Goal: Task Accomplishment & Management: Manage account settings

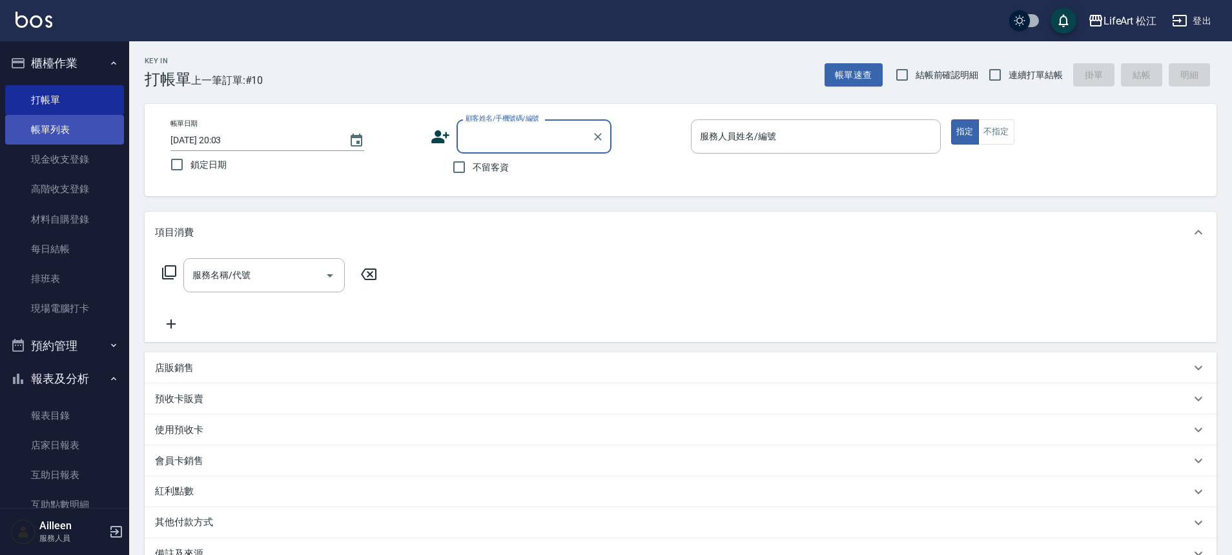
click at [95, 122] on link "帳單列表" at bounding box center [64, 130] width 119 height 30
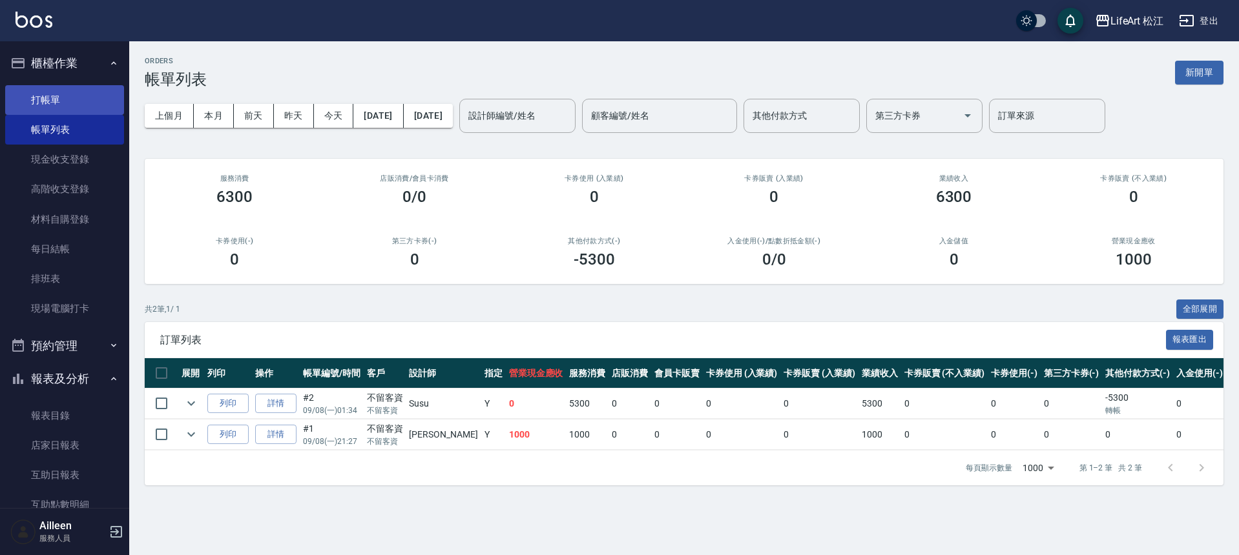
click at [52, 103] on link "打帳單" at bounding box center [64, 100] width 119 height 30
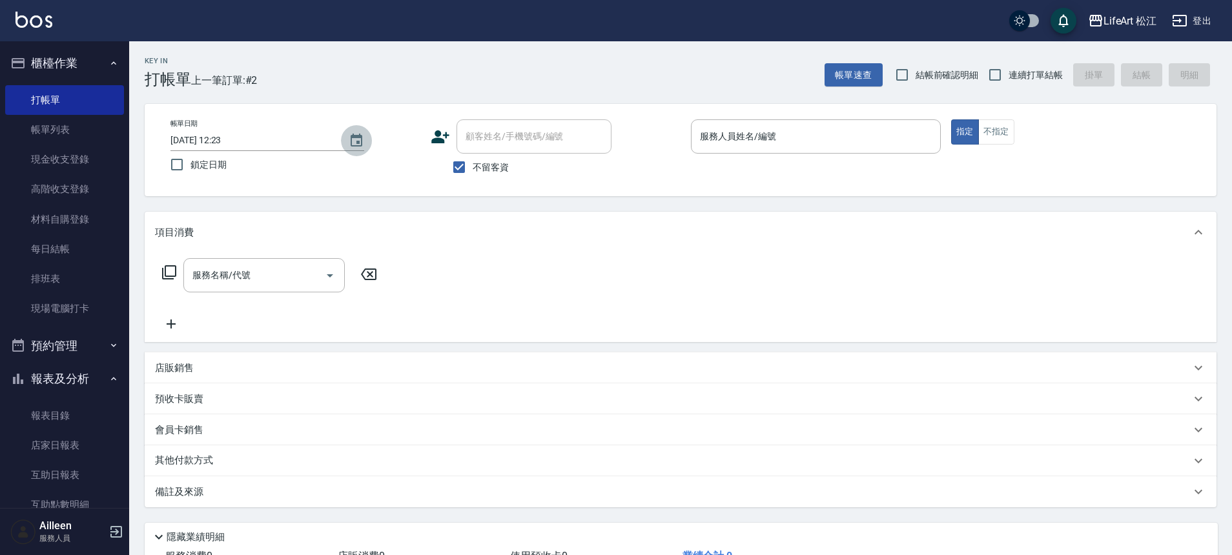
click at [357, 142] on icon "Choose date, selected date is 2025-09-08" at bounding box center [357, 140] width 12 height 13
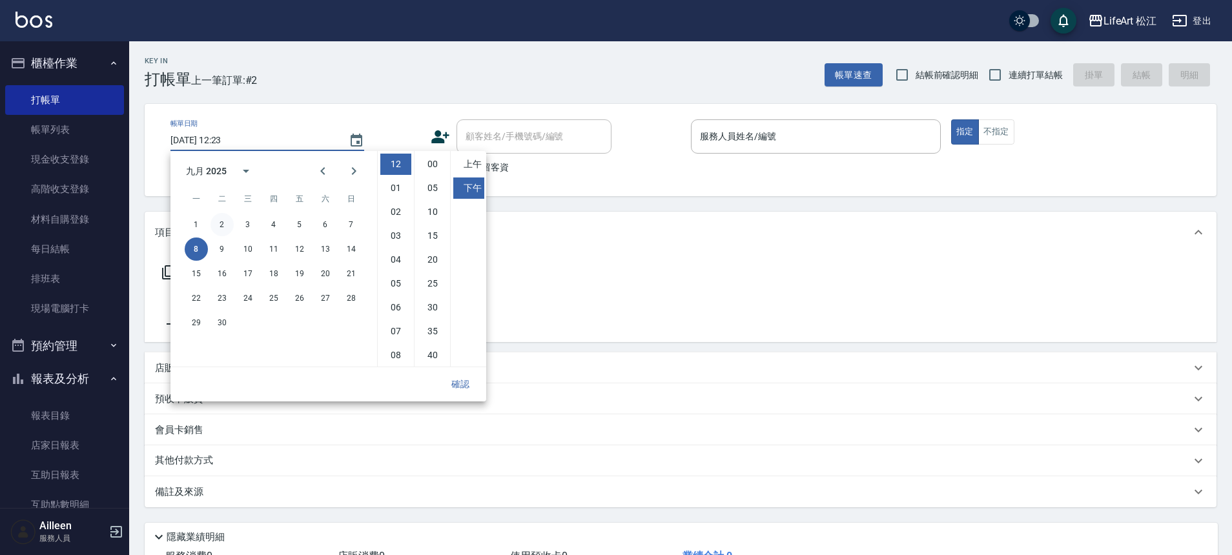
click at [224, 227] on button "2" at bounding box center [222, 224] width 23 height 23
type input "[DATE] 12:23"
click at [467, 386] on button "確認" at bounding box center [460, 385] width 41 height 24
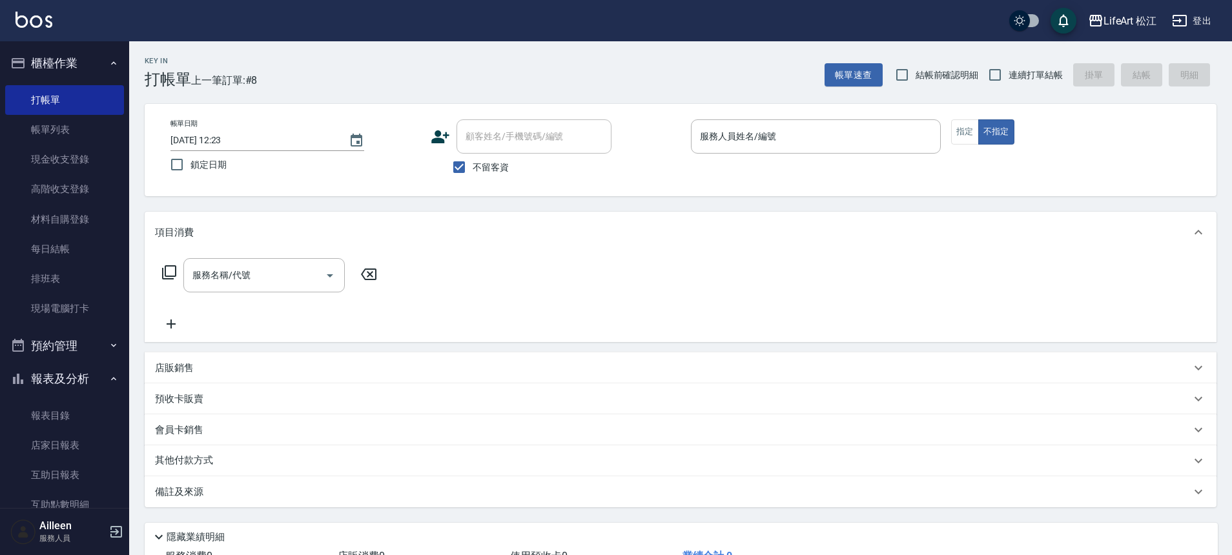
click at [203, 167] on span "鎖定日期" at bounding box center [209, 165] width 36 height 14
click at [191, 167] on input "鎖定日期" at bounding box center [176, 164] width 27 height 27
click at [730, 141] on input "服務人員姓名/編號" at bounding box center [816, 136] width 238 height 23
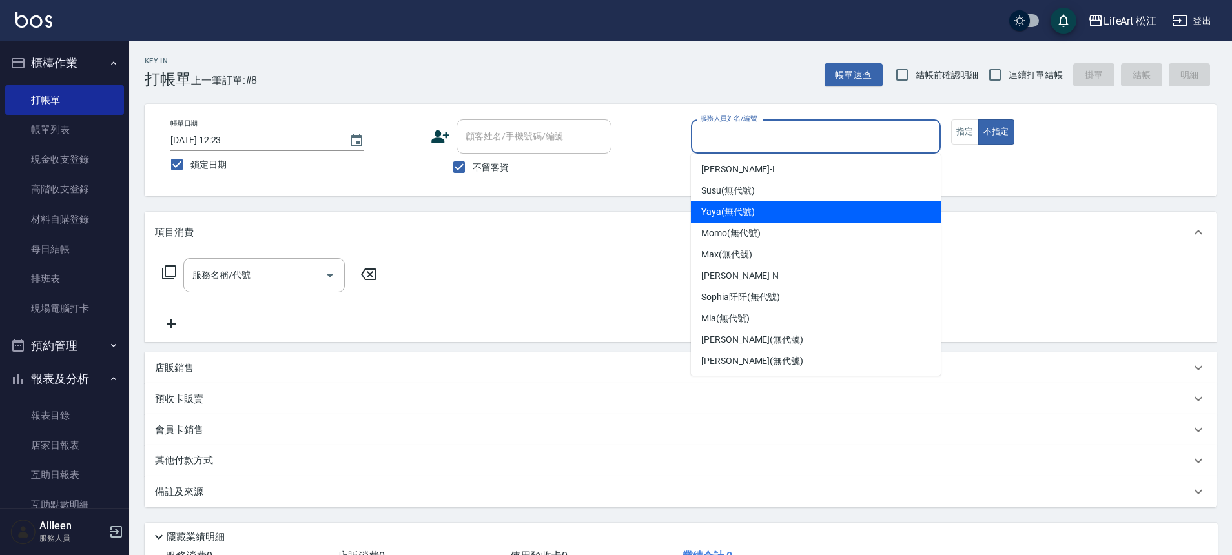
click at [733, 214] on span "Yaya (無代號)" at bounding box center [728, 212] width 54 height 14
checkbox input "false"
type input "Yaya(無代號)"
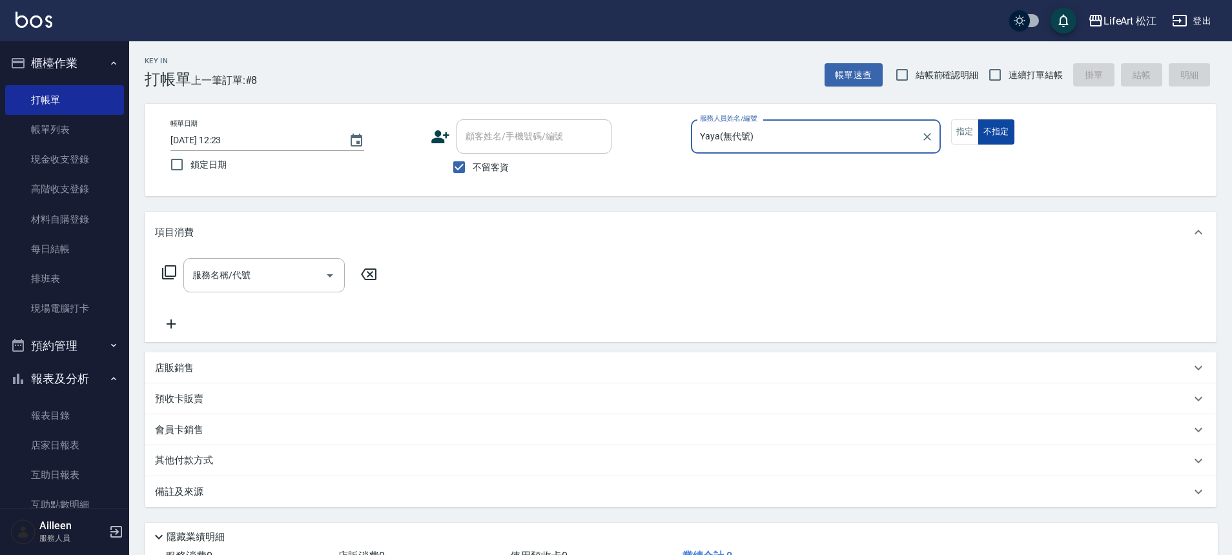
click at [981, 128] on button "不指定" at bounding box center [996, 131] width 36 height 25
click at [970, 129] on button "指定" at bounding box center [965, 131] width 28 height 25
click at [216, 274] on div "服務名稱/代號 服務名稱/代號" at bounding box center [263, 275] width 161 height 34
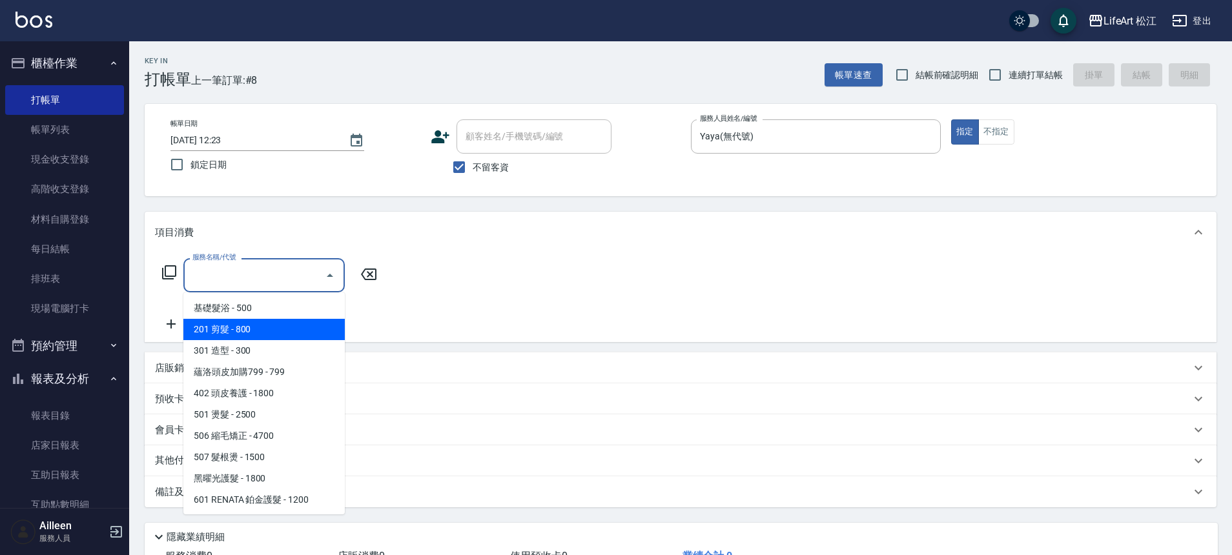
click at [233, 327] on span "201 剪髮 - 800" at bounding box center [263, 329] width 161 height 21
type input "201 剪髮(201)"
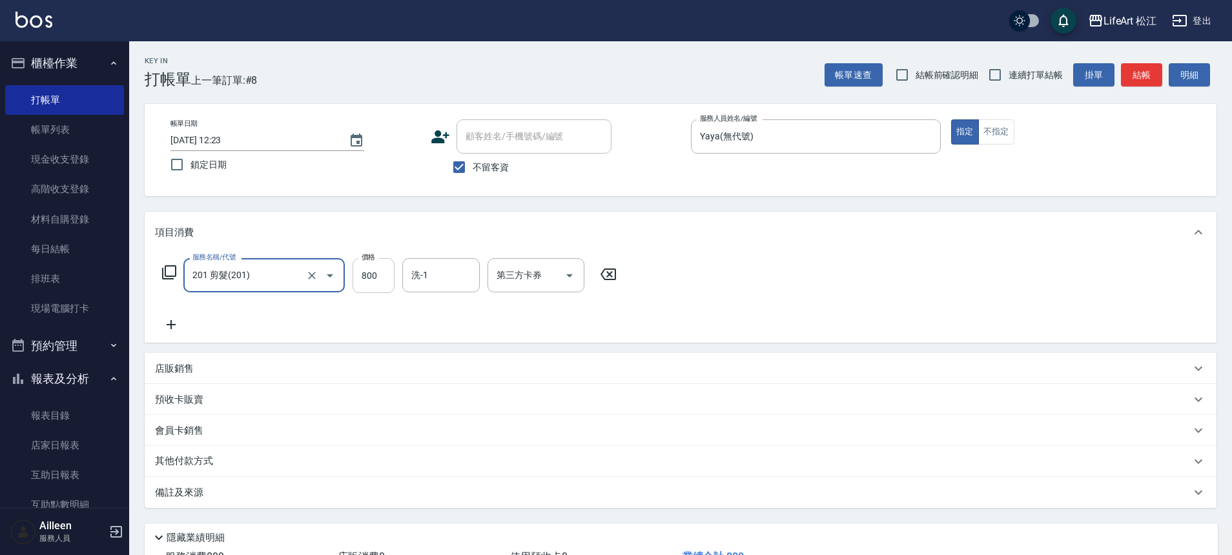
click at [388, 281] on input "800" at bounding box center [374, 275] width 42 height 35
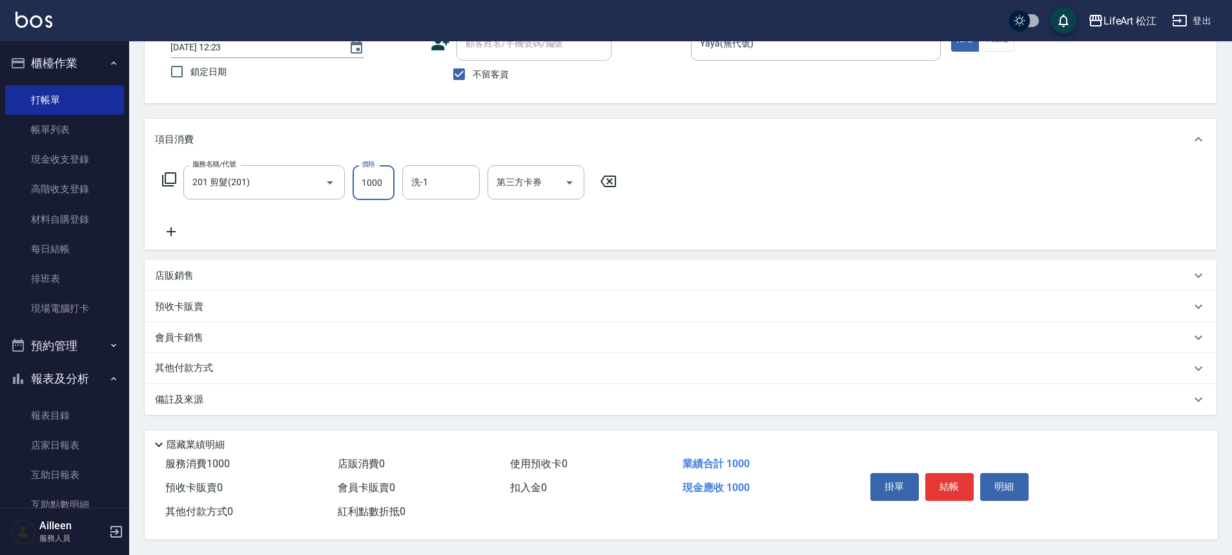
type input "1000"
click at [298, 399] on div "備註及來源" at bounding box center [673, 400] width 1036 height 14
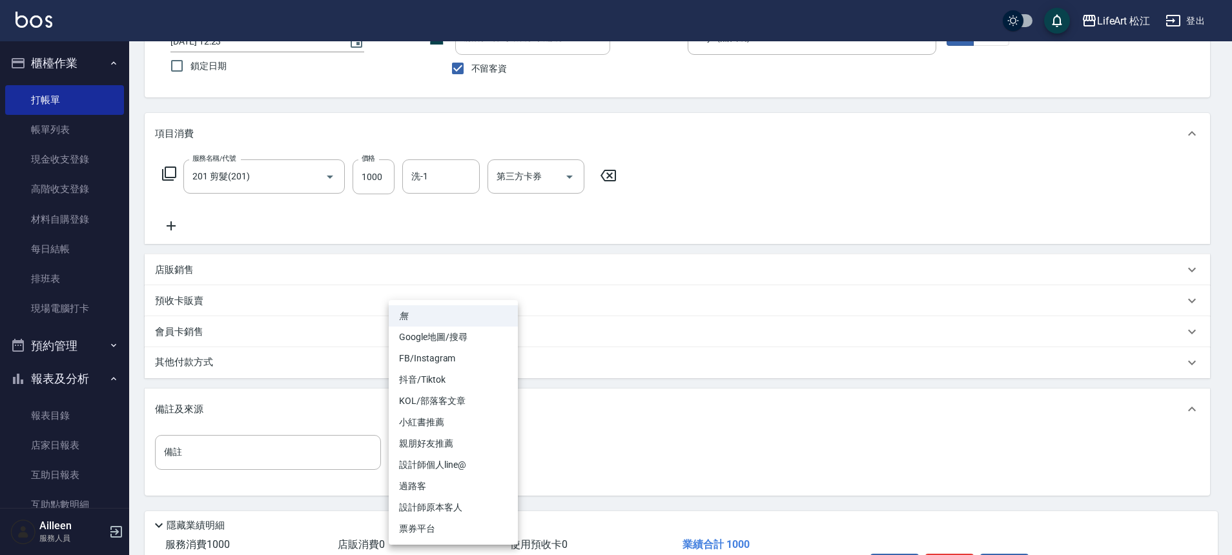
click at [413, 449] on body "LifeArt 松江 登出 櫃檯作業 打帳單 帳單列表 現金收支登錄 高階收支登錄 材料自購登錄 每日結帳 排班表 現場電腦打卡 預約管理 預約管理 單日預約…" at bounding box center [616, 268] width 1232 height 735
click at [474, 502] on li "設計師原本客人" at bounding box center [453, 507] width 129 height 21
type input "設計師原本客人"
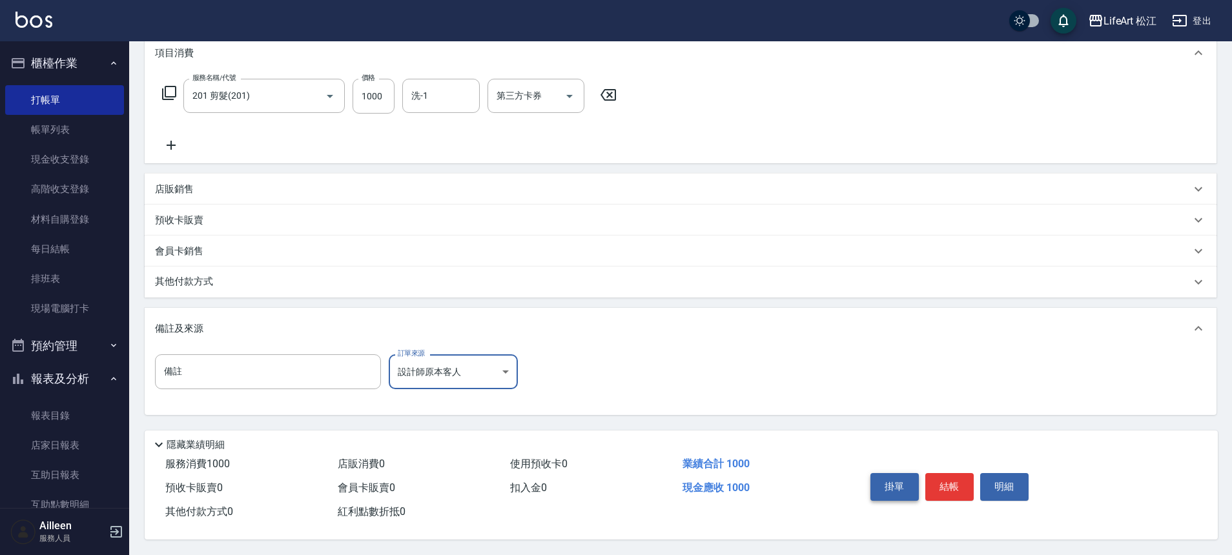
scroll to position [185, 0]
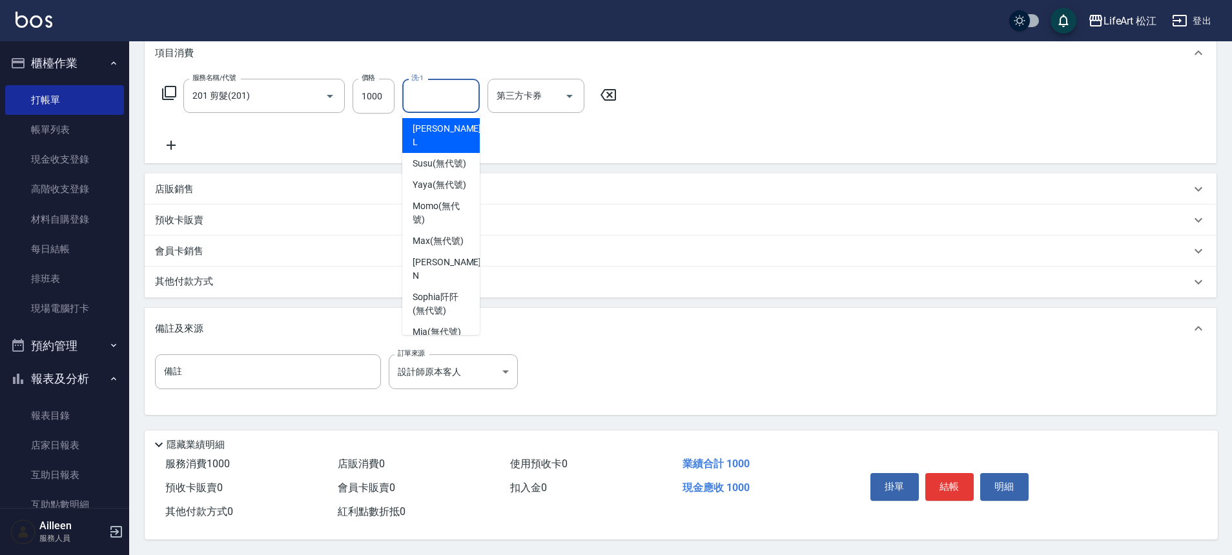
click at [433, 99] on input "洗-1" at bounding box center [441, 96] width 66 height 23
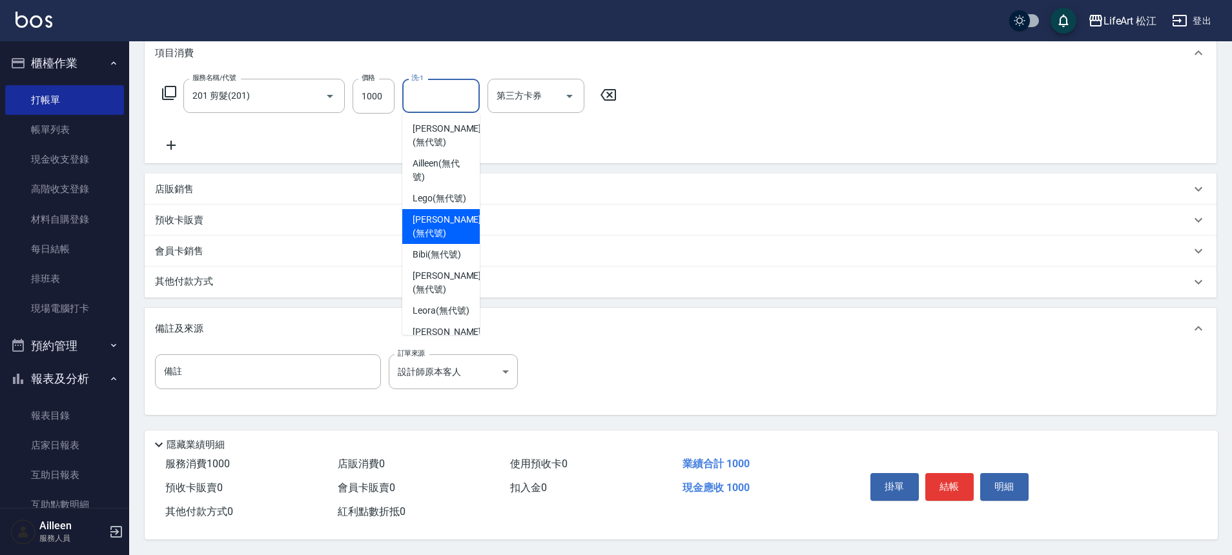
scroll to position [296, 0]
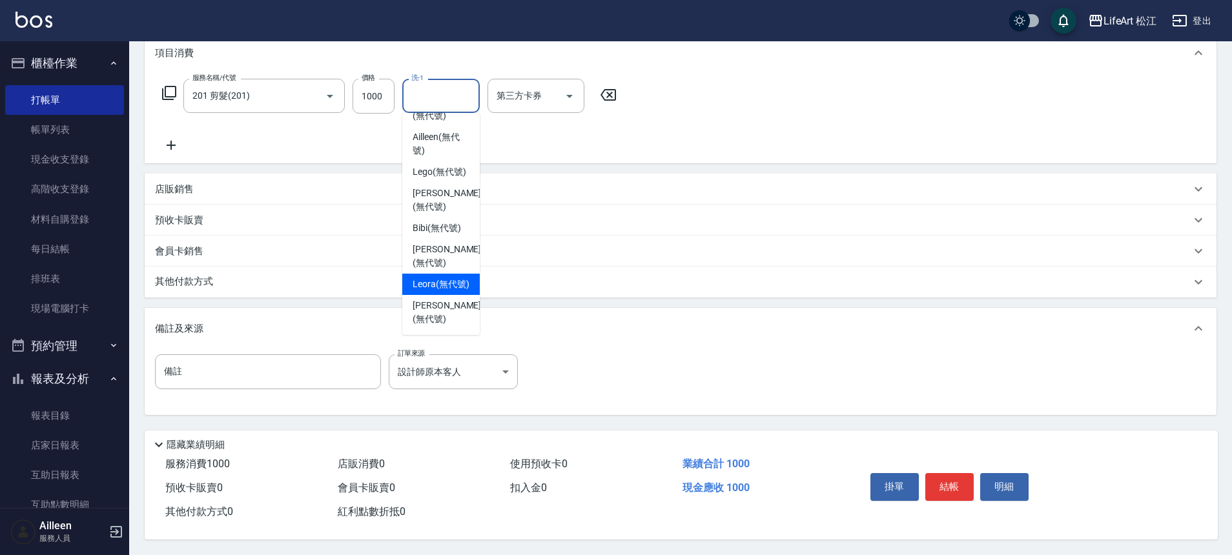
click at [450, 289] on span "Leora (無代號)" at bounding box center [441, 285] width 57 height 14
type input "Leora(無代號)"
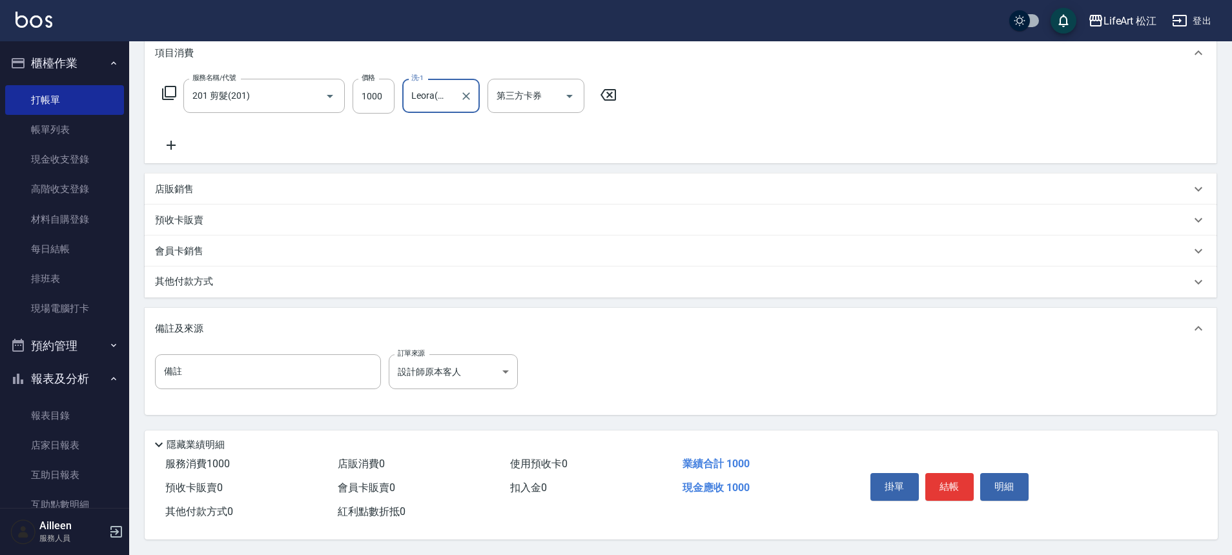
click at [499, 299] on div "項目消費 服務名稱/代號 201 剪髮(201) 服務名稱/代號 價格 1000 價格 洗-1 Leora(無代號) 洗-1 第三方卡券 第三方卡券 店販銷售…" at bounding box center [681, 223] width 1072 height 383
click at [946, 480] on button "結帳" at bounding box center [949, 486] width 48 height 27
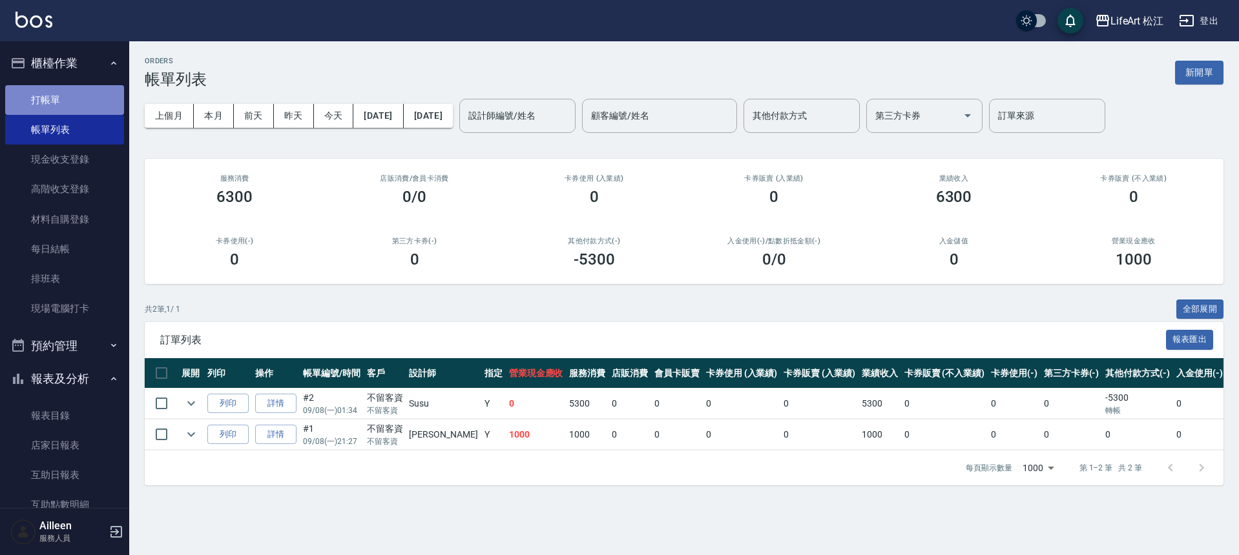
click at [70, 97] on link "打帳單" at bounding box center [64, 100] width 119 height 30
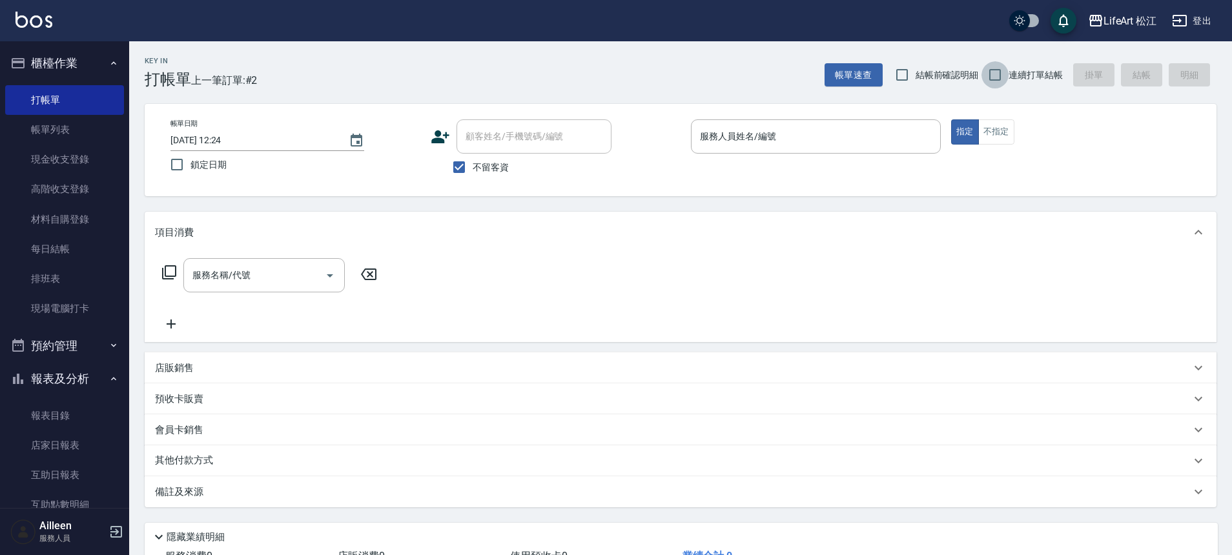
click at [991, 78] on input "連續打單結帳" at bounding box center [995, 74] width 27 height 27
checkbox input "true"
click at [357, 141] on icon "Choose date, selected date is 2025-09-08" at bounding box center [357, 140] width 12 height 13
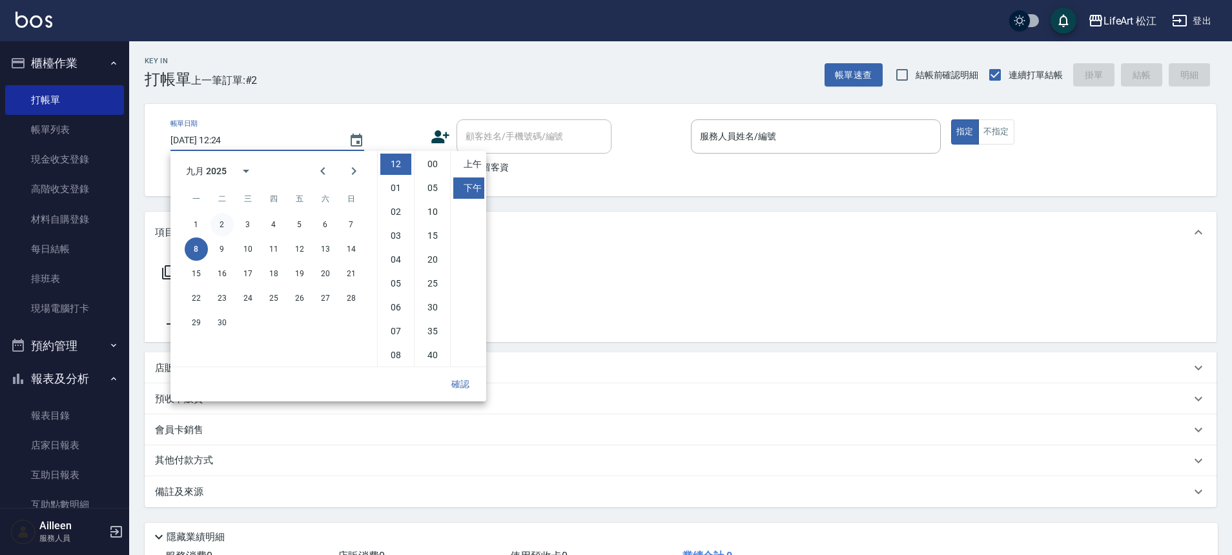
click at [220, 222] on button "2" at bounding box center [222, 224] width 23 height 23
type input "[DATE] 12:24"
drag, startPoint x: 468, startPoint y: 391, endPoint x: 457, endPoint y: 390, distance: 11.0
click at [468, 391] on button "確認" at bounding box center [460, 385] width 41 height 24
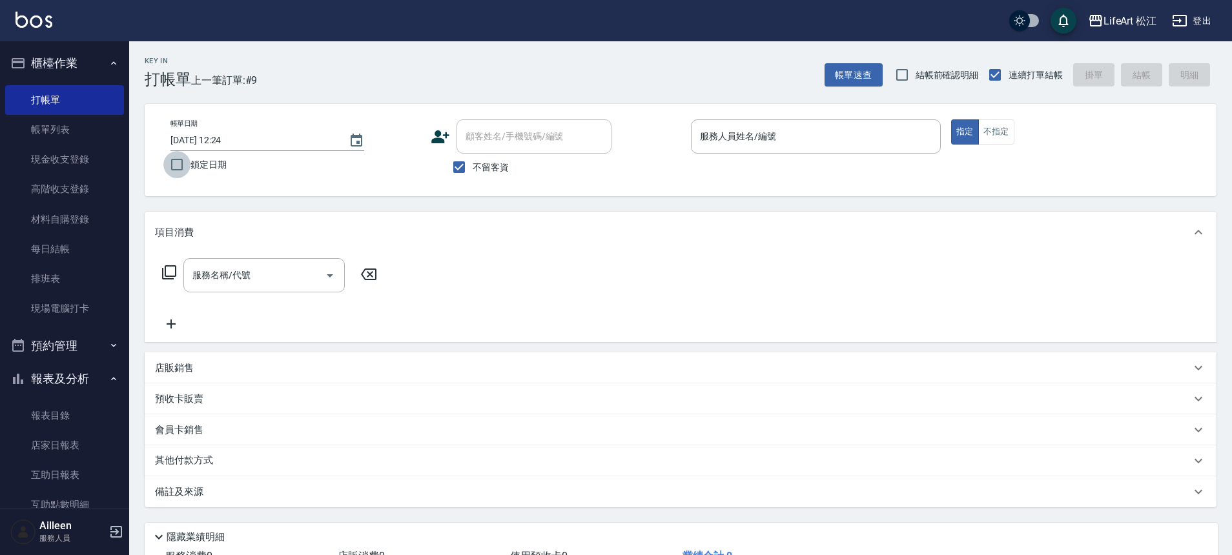
click at [187, 165] on input "鎖定日期" at bounding box center [176, 164] width 27 height 27
checkbox input "true"
click at [457, 169] on input "不留客資" at bounding box center [459, 167] width 27 height 27
checkbox input "false"
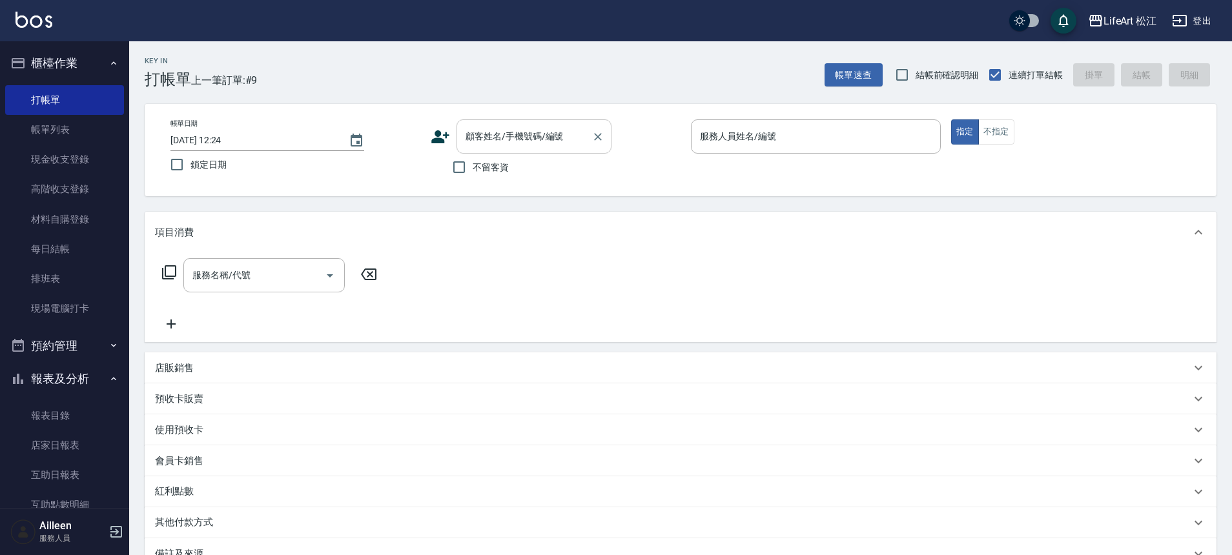
click at [481, 138] on input "顧客姓名/手機號碼/編號" at bounding box center [524, 136] width 124 height 23
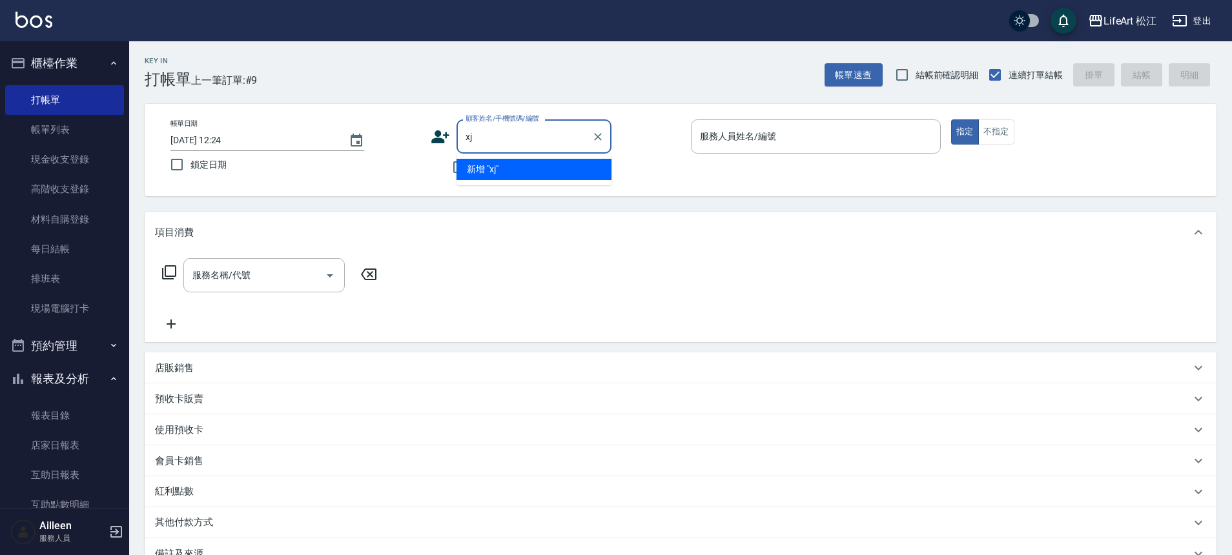
type input "x"
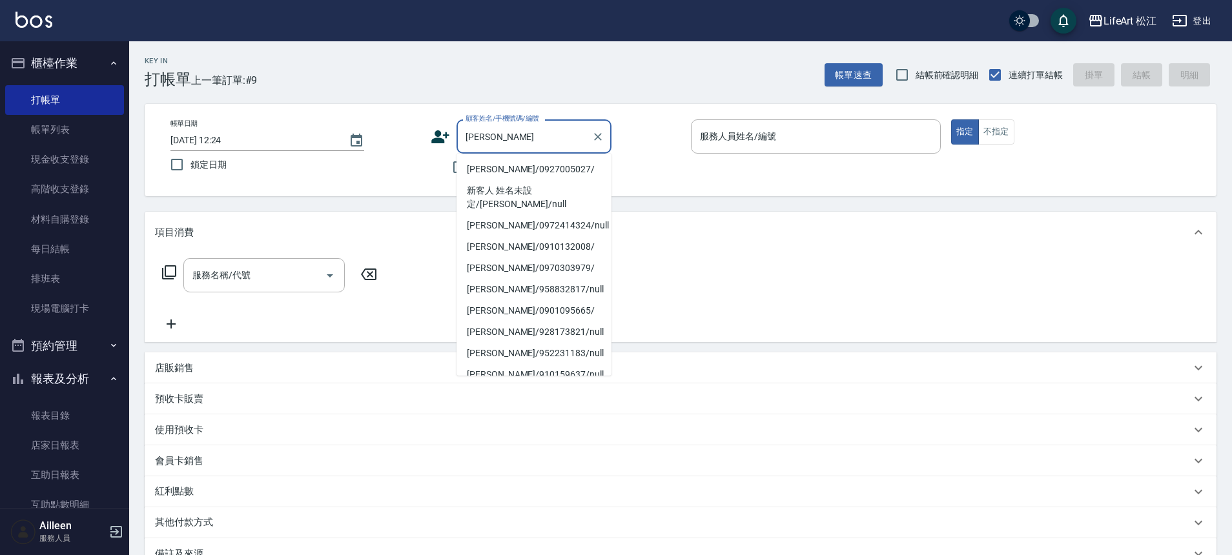
click at [497, 161] on li "[PERSON_NAME]/0927005027/" at bounding box center [534, 169] width 155 height 21
type input "[PERSON_NAME]/0927005027/"
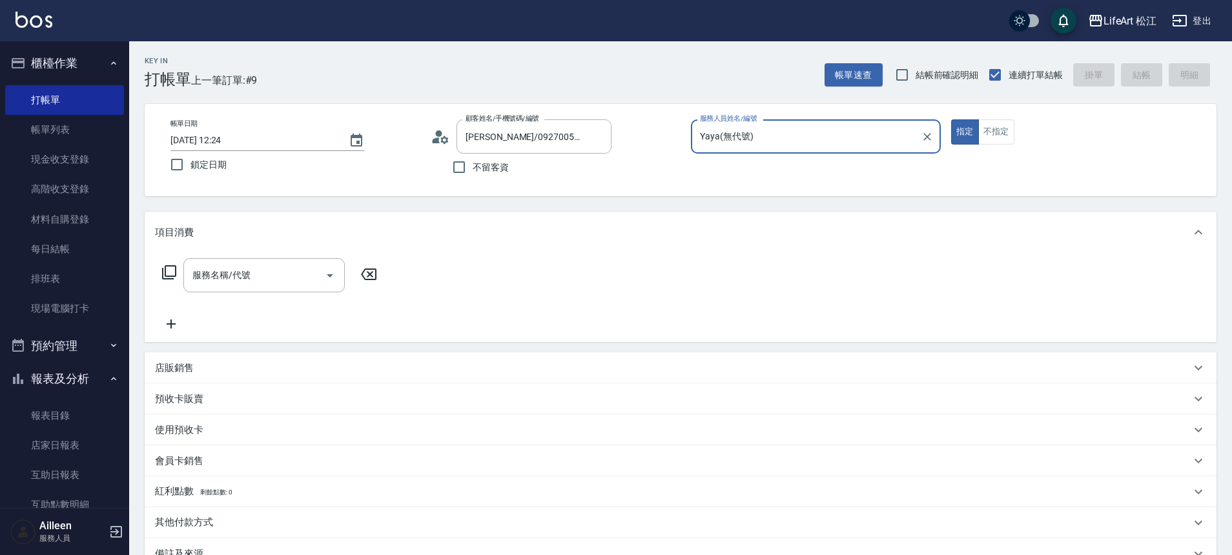
type input "Yaya(無代號)"
click at [497, 163] on span "不留客資" at bounding box center [491, 168] width 36 height 14
click at [473, 163] on input "不留客資" at bounding box center [459, 167] width 27 height 27
checkbox input "true"
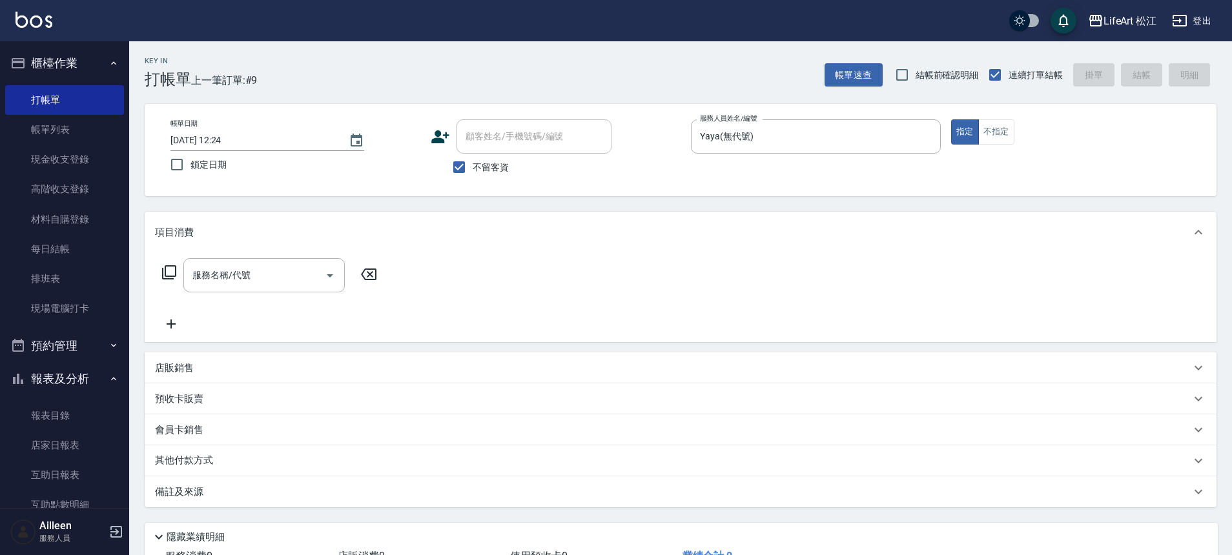
drag, startPoint x: 484, startPoint y: 168, endPoint x: 492, endPoint y: 140, distance: 29.0
click at [484, 168] on span "不留客資" at bounding box center [491, 168] width 36 height 14
click at [473, 168] on input "不留客資" at bounding box center [459, 167] width 27 height 27
checkbox input "false"
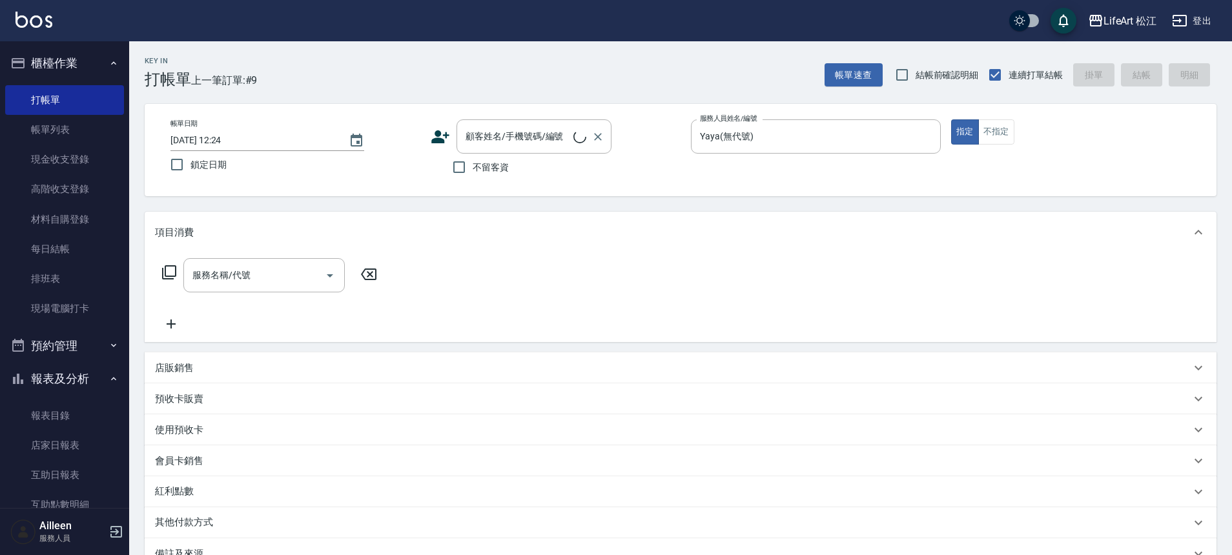
click at [493, 138] on div "顧客姓名/手機號碼/編號 顧客姓名/手機號碼/編號" at bounding box center [534, 136] width 155 height 34
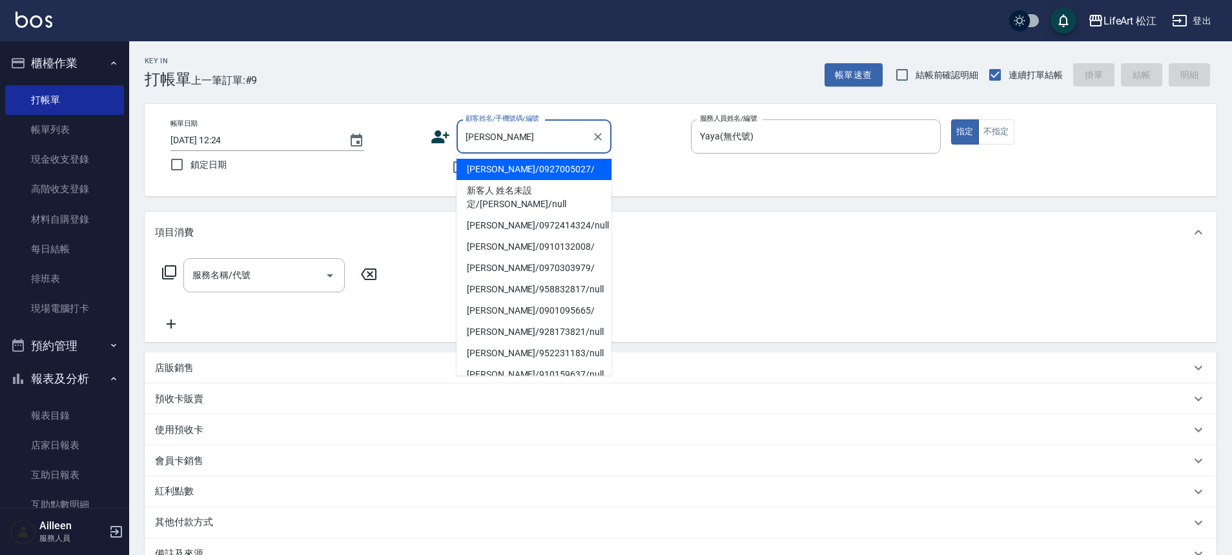
click at [519, 169] on li "[PERSON_NAME]/0927005027/" at bounding box center [534, 169] width 155 height 21
type input "[PERSON_NAME]/0927005027/"
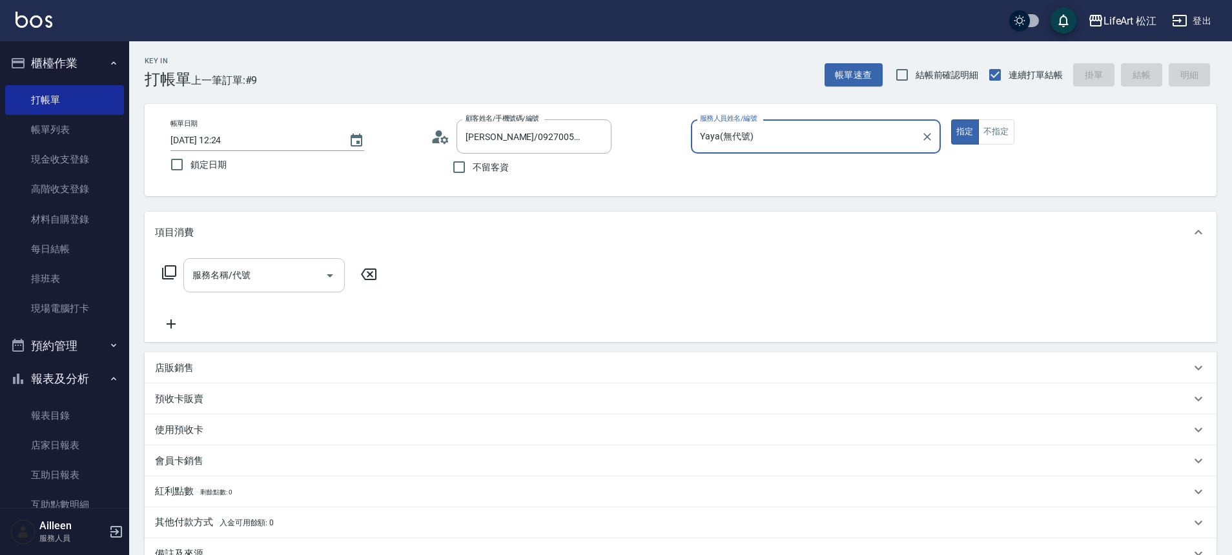
click at [274, 287] on div "服務名稱/代號" at bounding box center [263, 275] width 161 height 34
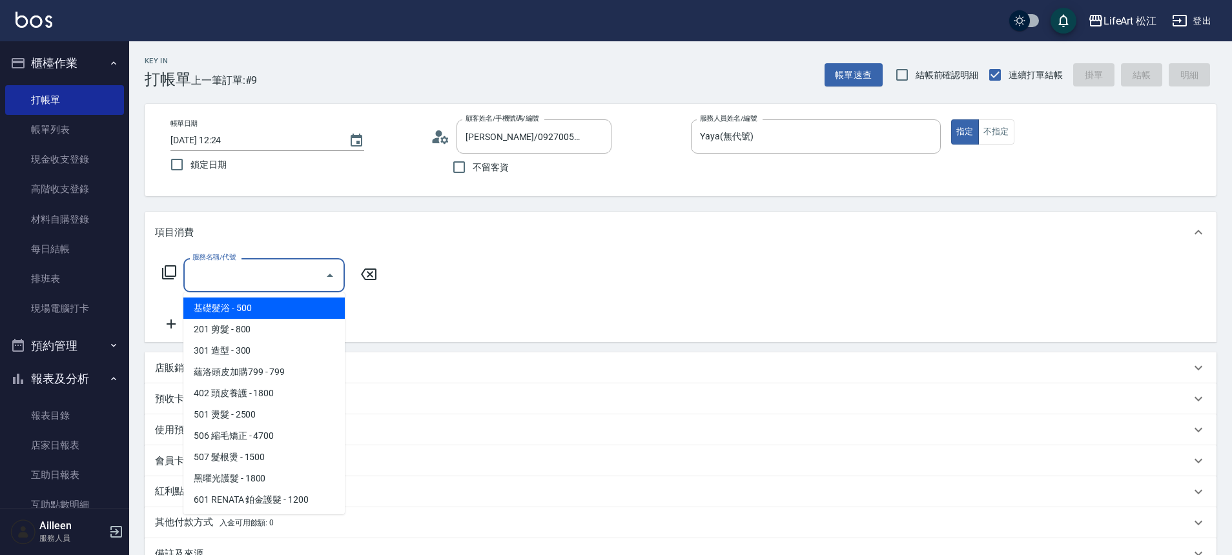
click at [278, 315] on span "基礎髮浴 - 500" at bounding box center [263, 308] width 161 height 21
type input "基礎髮浴 (101)"
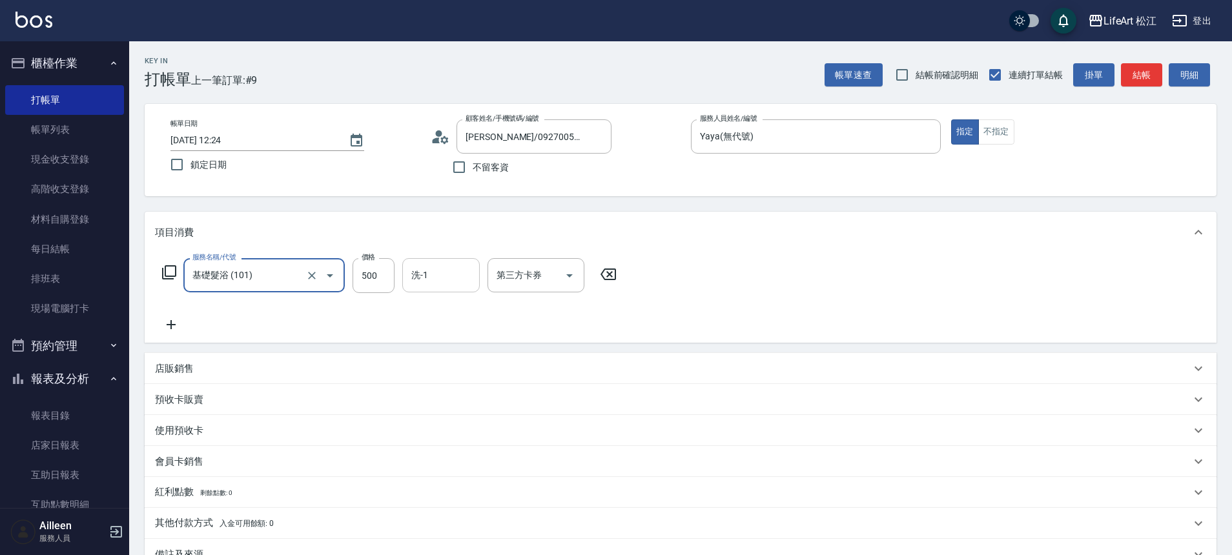
click at [430, 275] on input "洗-1" at bounding box center [441, 275] width 66 height 23
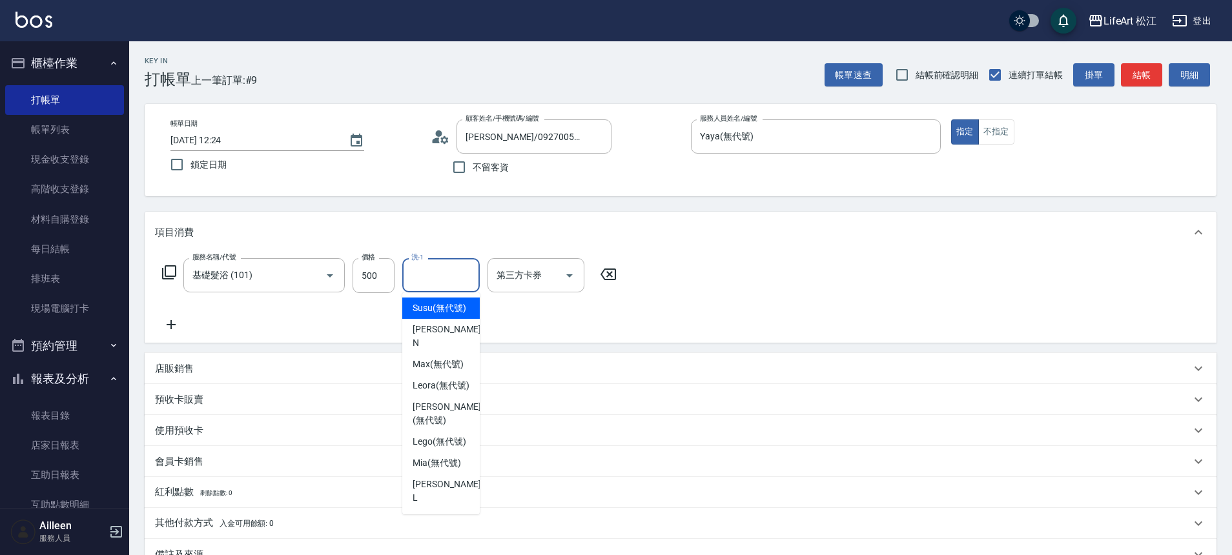
click at [442, 315] on span "Susu (無代號)" at bounding box center [440, 309] width 54 height 14
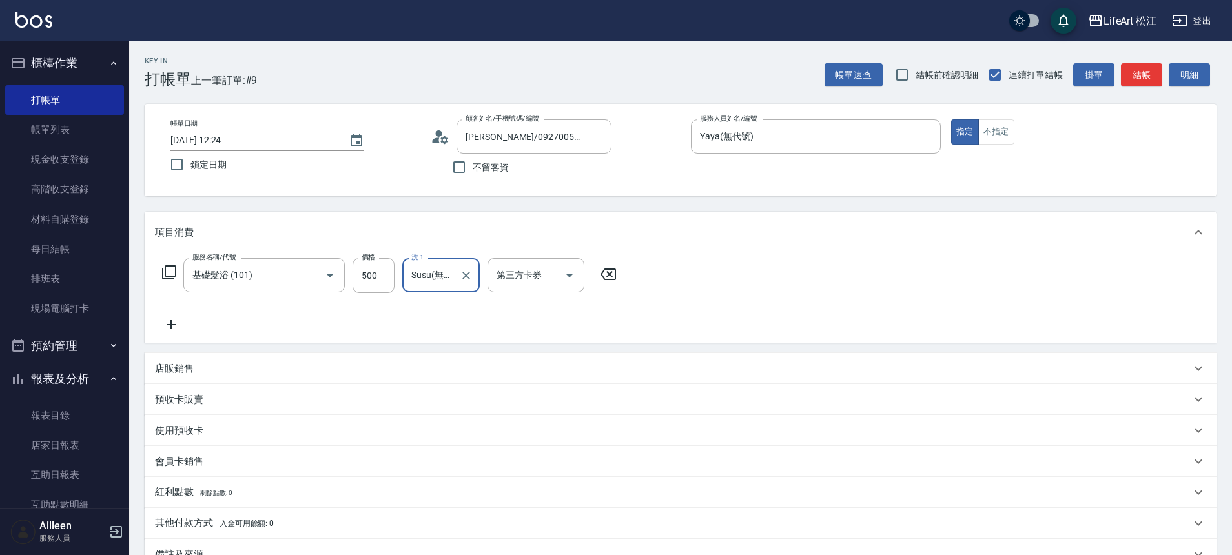
type input "Susu(無代號)"
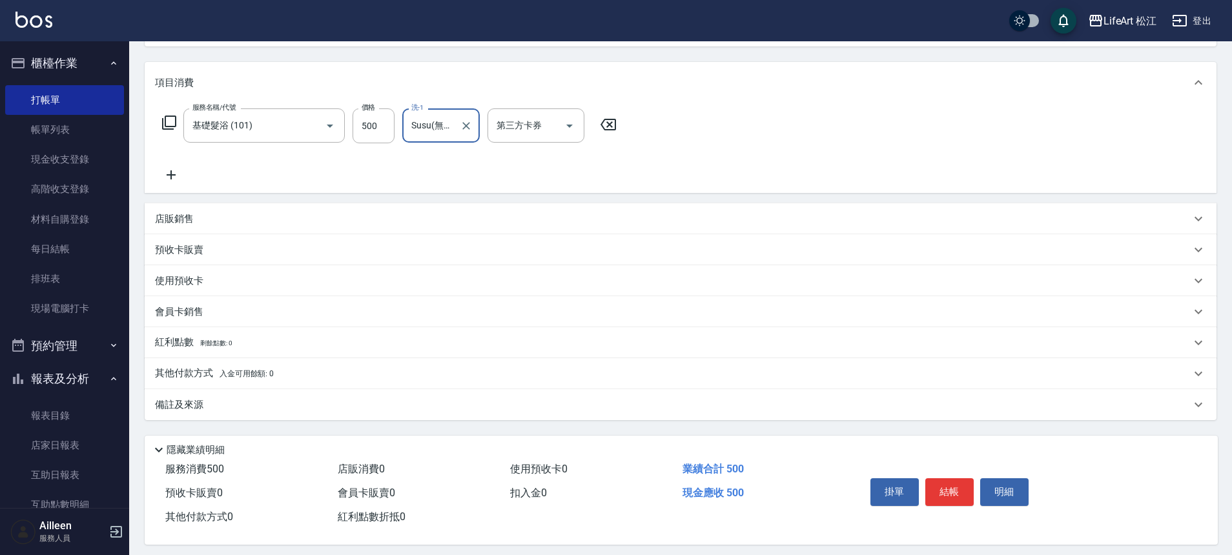
scroll to position [161, 0]
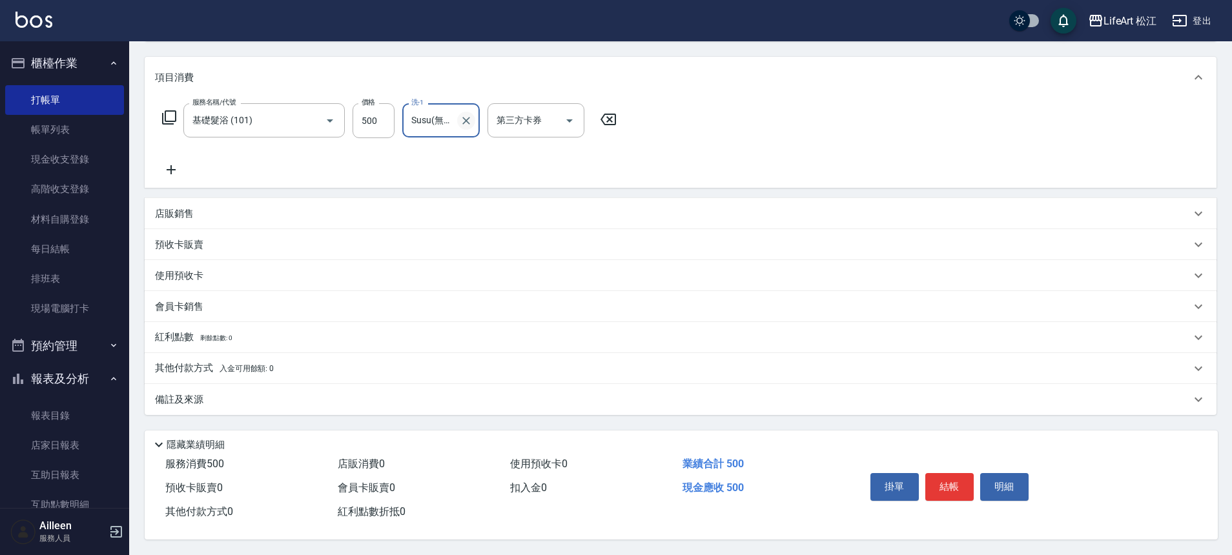
click at [471, 118] on icon "Clear" at bounding box center [466, 120] width 13 height 13
click at [608, 400] on div "備註及來源" at bounding box center [673, 400] width 1036 height 14
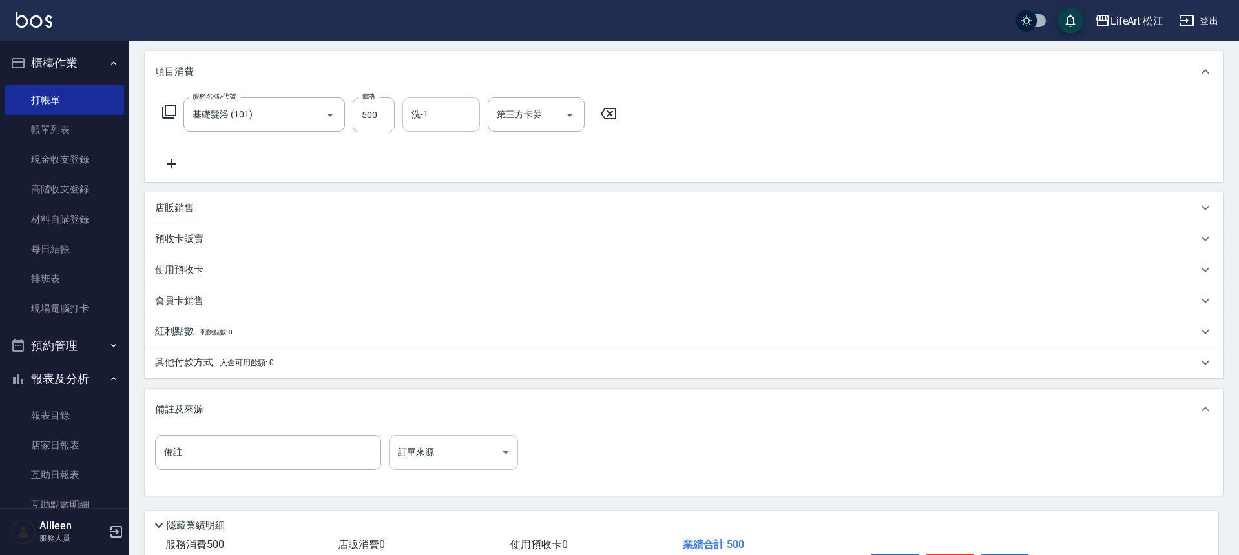
click at [435, 451] on body "LifeArt 松江 登出 櫃檯作業 打帳單 帳單列表 現金收支登錄 高階收支登錄 材料自購登錄 每日結帳 排班表 現場電腦打卡 預約管理 預約管理 單日預約…" at bounding box center [619, 237] width 1239 height 797
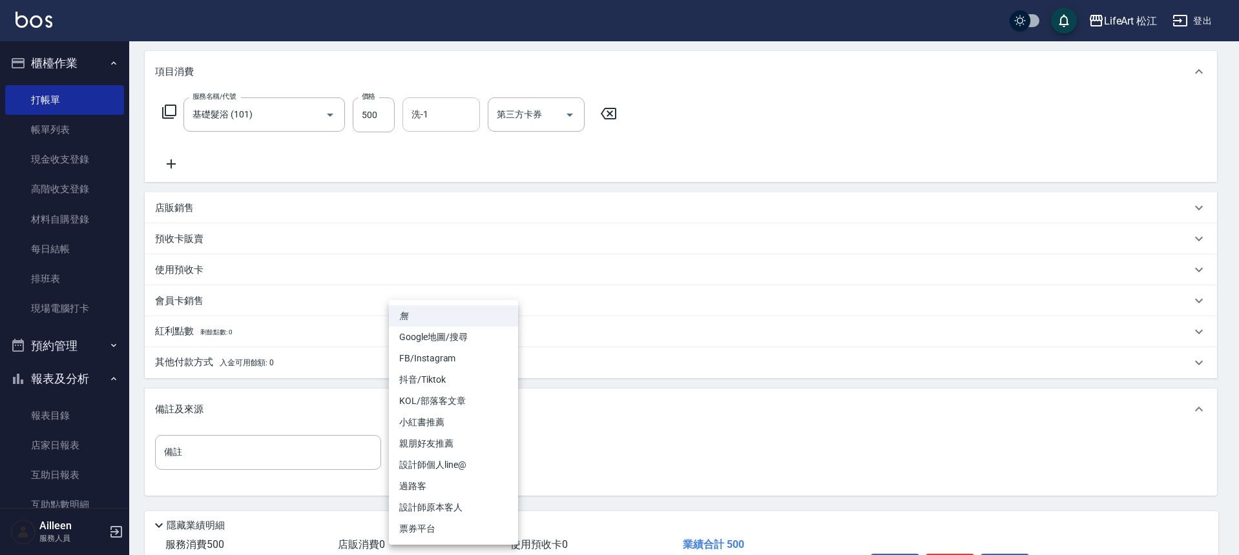
click at [448, 510] on li "設計師原本客人" at bounding box center [453, 507] width 129 height 21
type input "設計師原本客人"
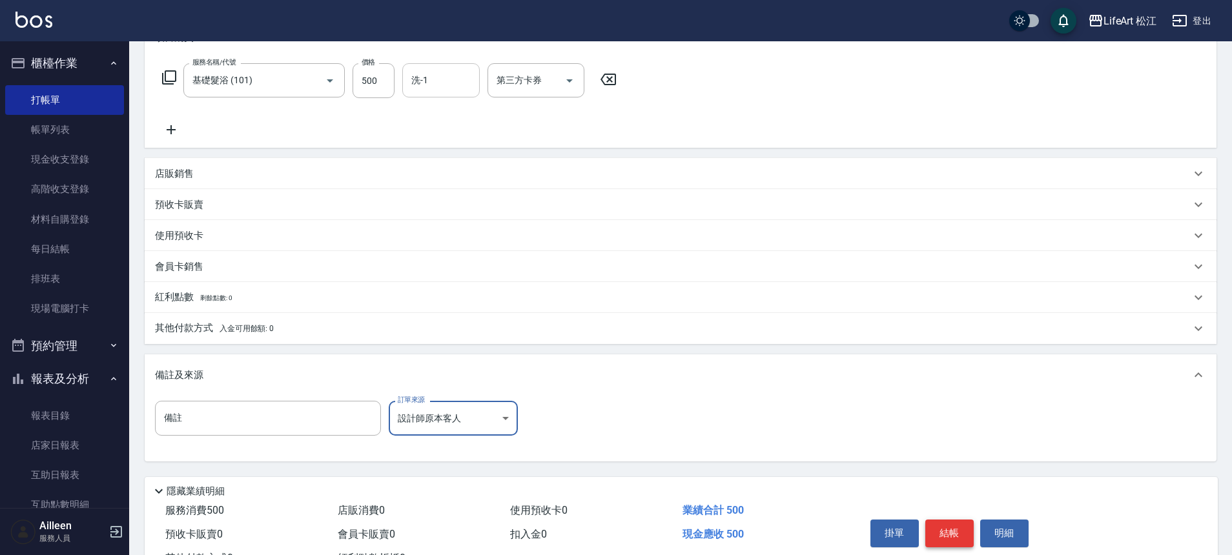
scroll to position [247, 0]
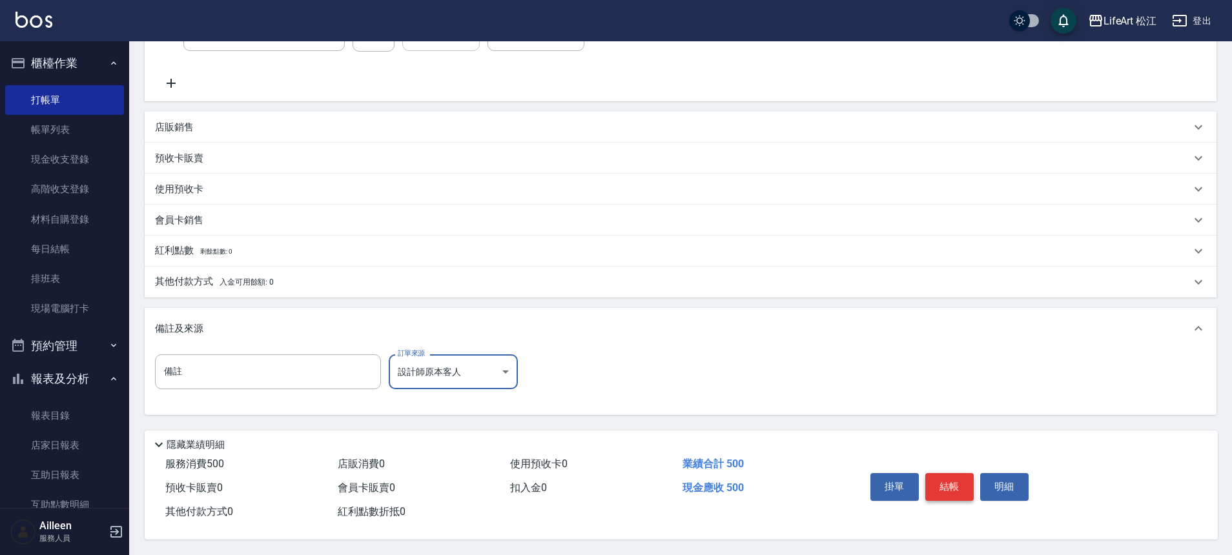
click at [953, 485] on button "結帳" at bounding box center [949, 486] width 48 height 27
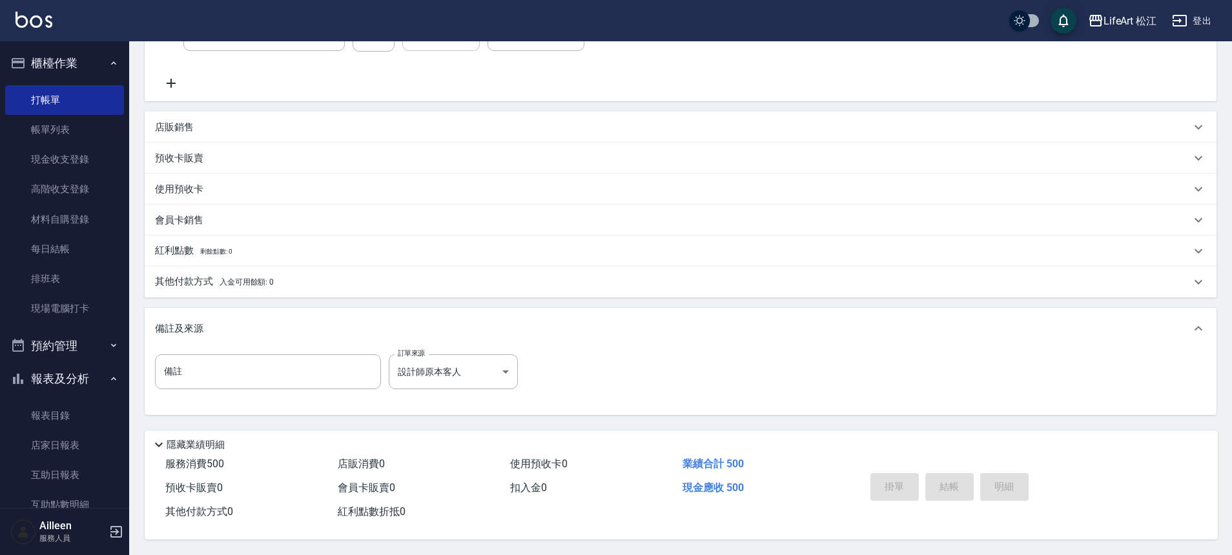
type input "[DATE] 12:25"
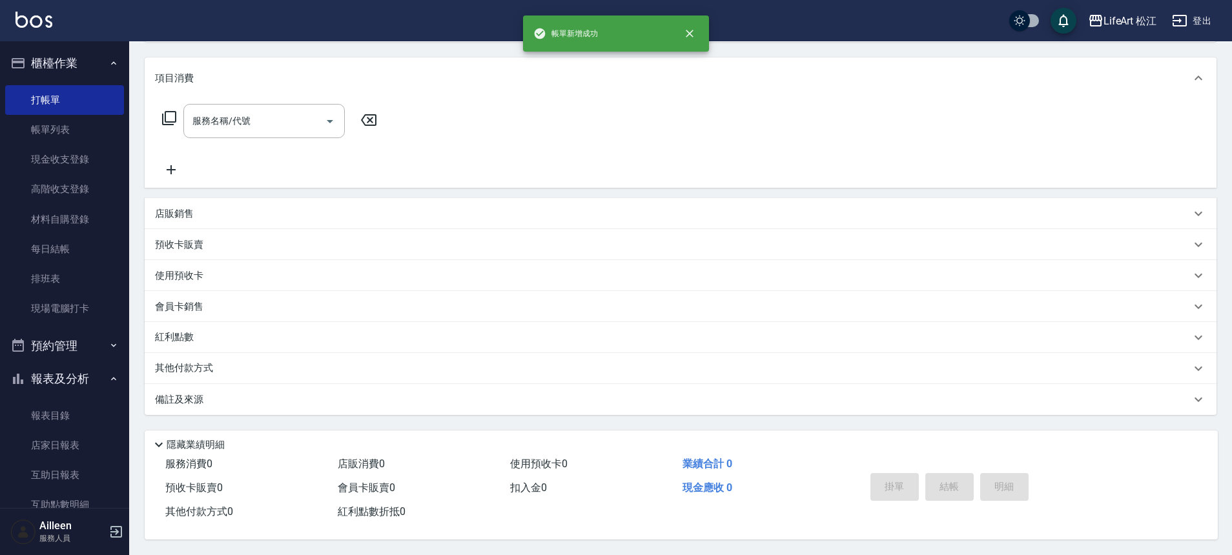
scroll to position [0, 0]
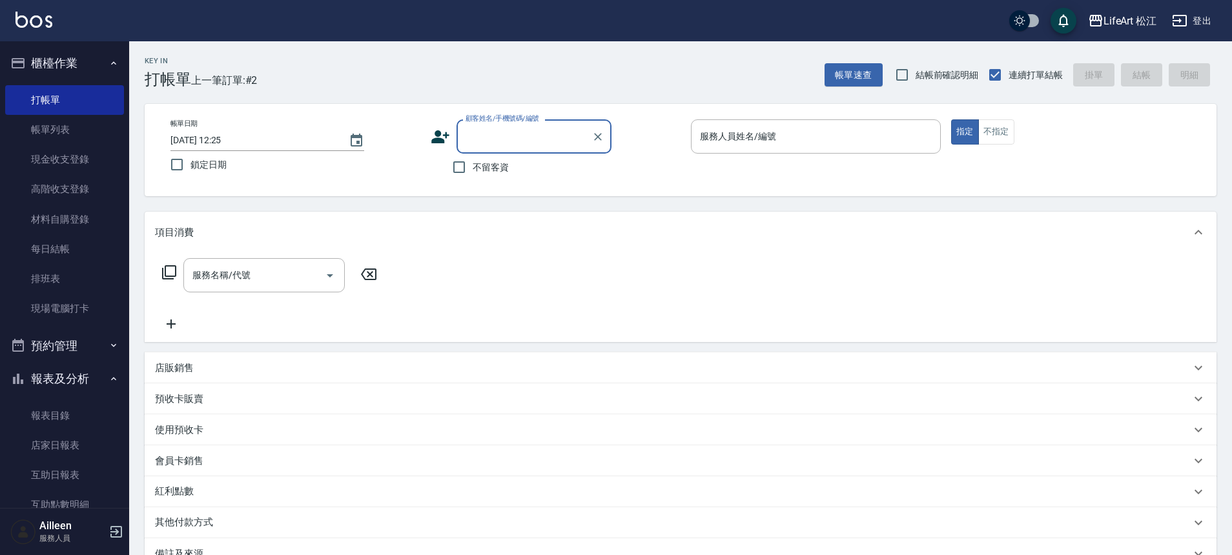
click at [553, 138] on input "顧客姓名/手機號碼/編號" at bounding box center [524, 136] width 124 height 23
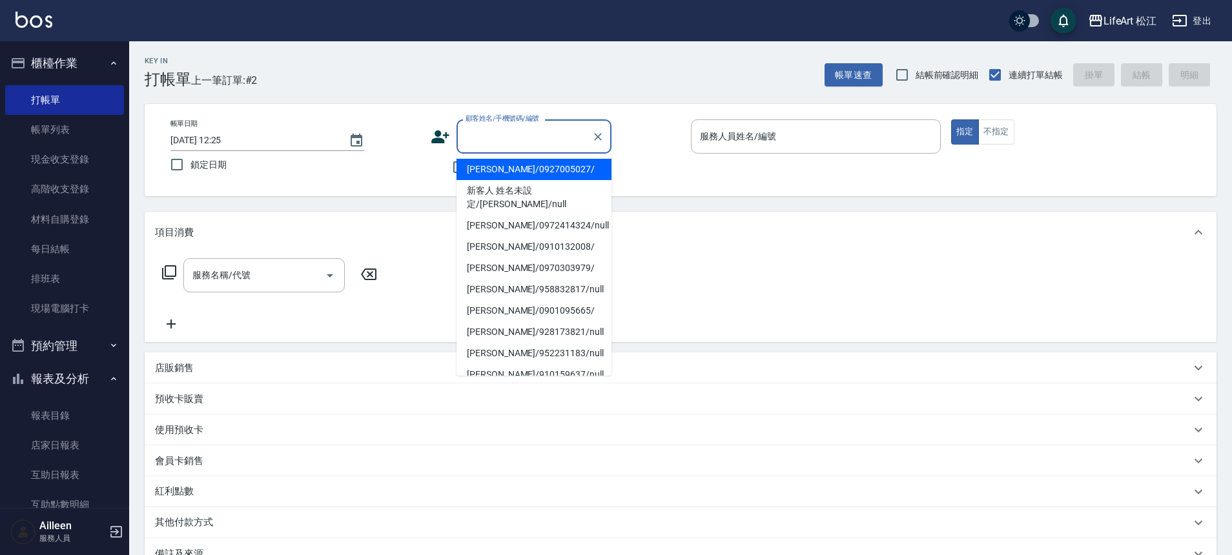
type input "ㄓ"
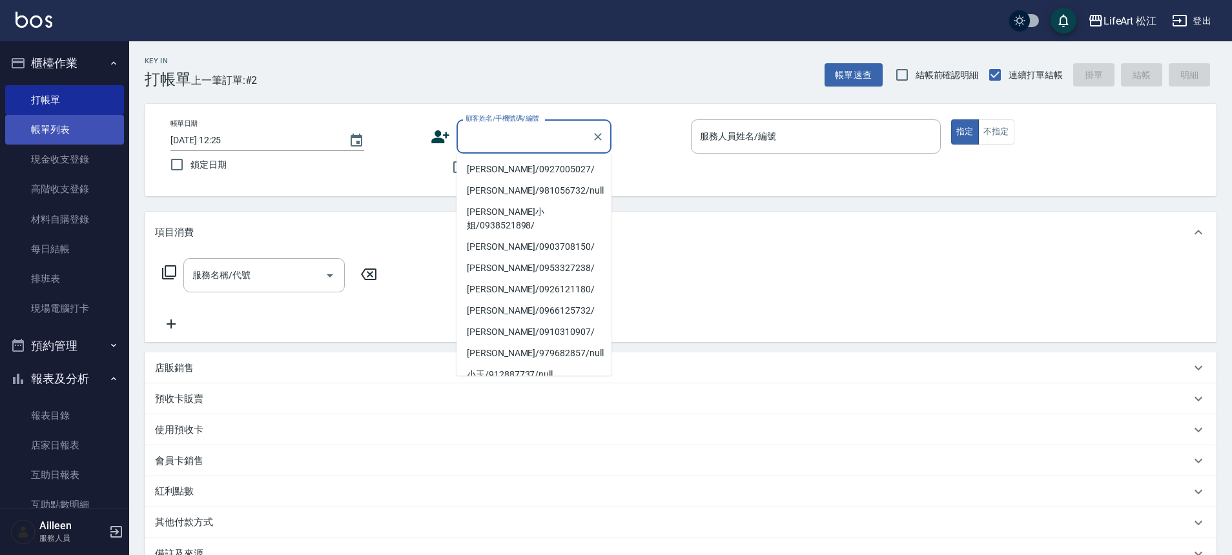
click at [75, 120] on link "帳單列表" at bounding box center [64, 130] width 119 height 30
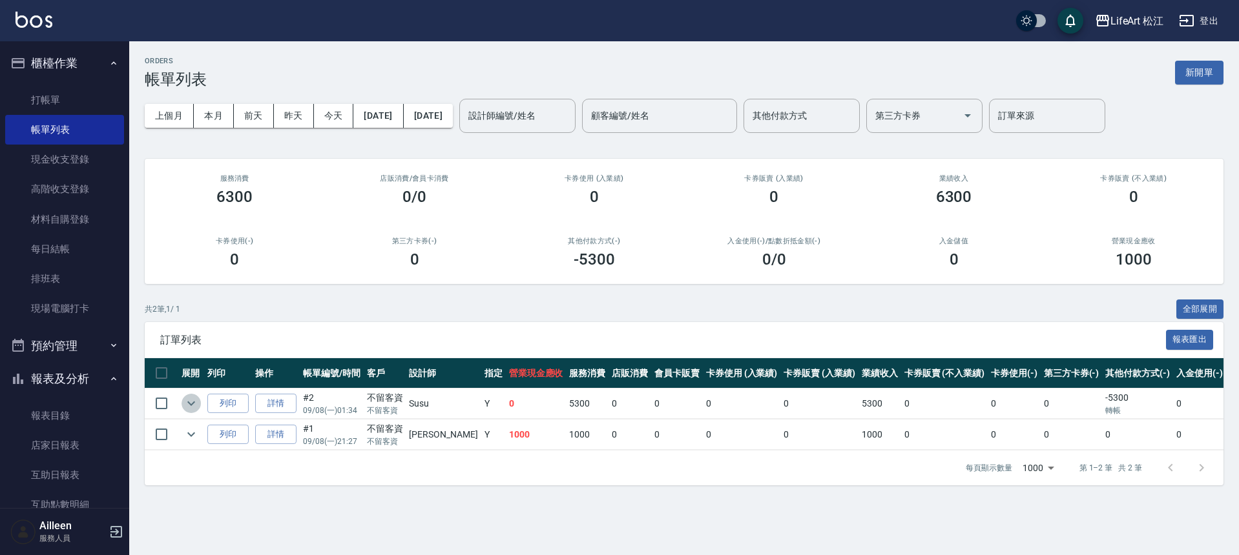
click at [199, 401] on button "expand row" at bounding box center [190, 403] width 19 height 19
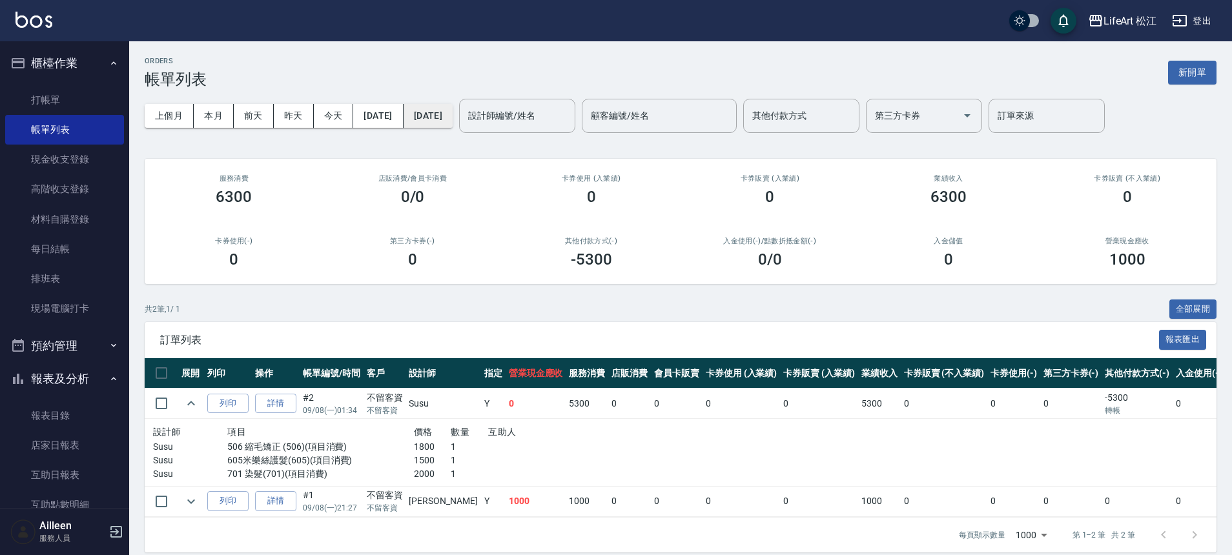
click at [453, 116] on button "[DATE]" at bounding box center [428, 116] width 49 height 24
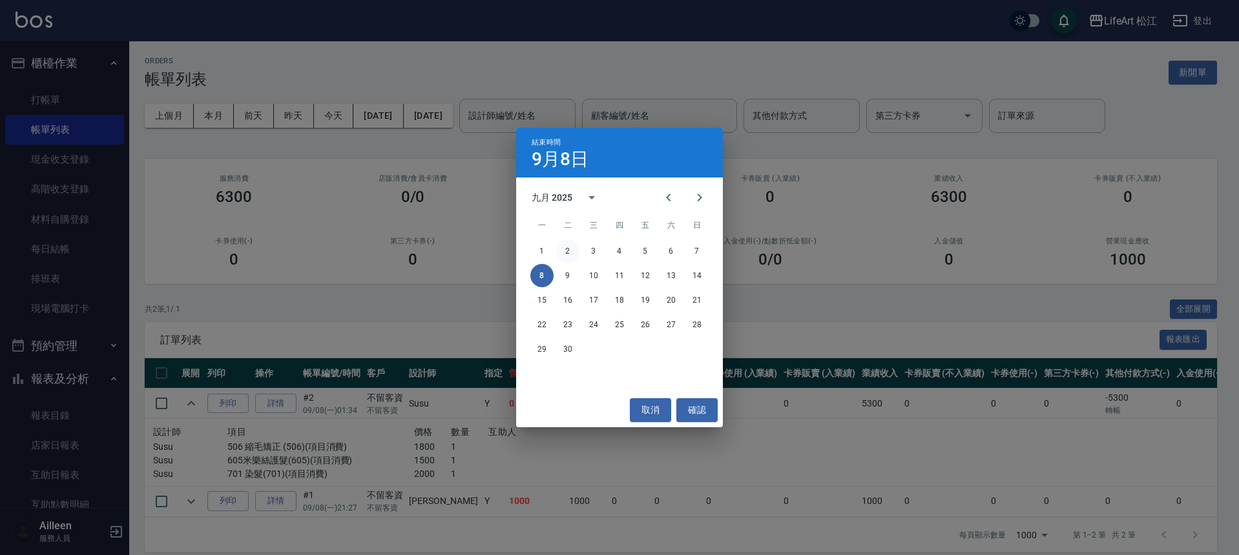
click at [573, 253] on button "2" at bounding box center [567, 251] width 23 height 23
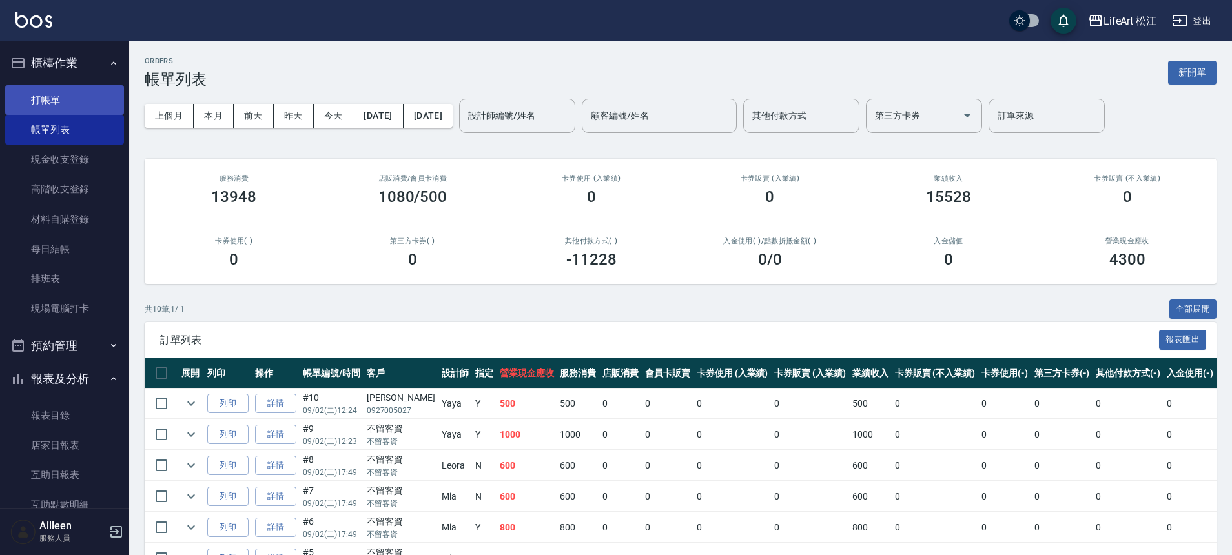
click at [56, 112] on link "打帳單" at bounding box center [64, 100] width 119 height 30
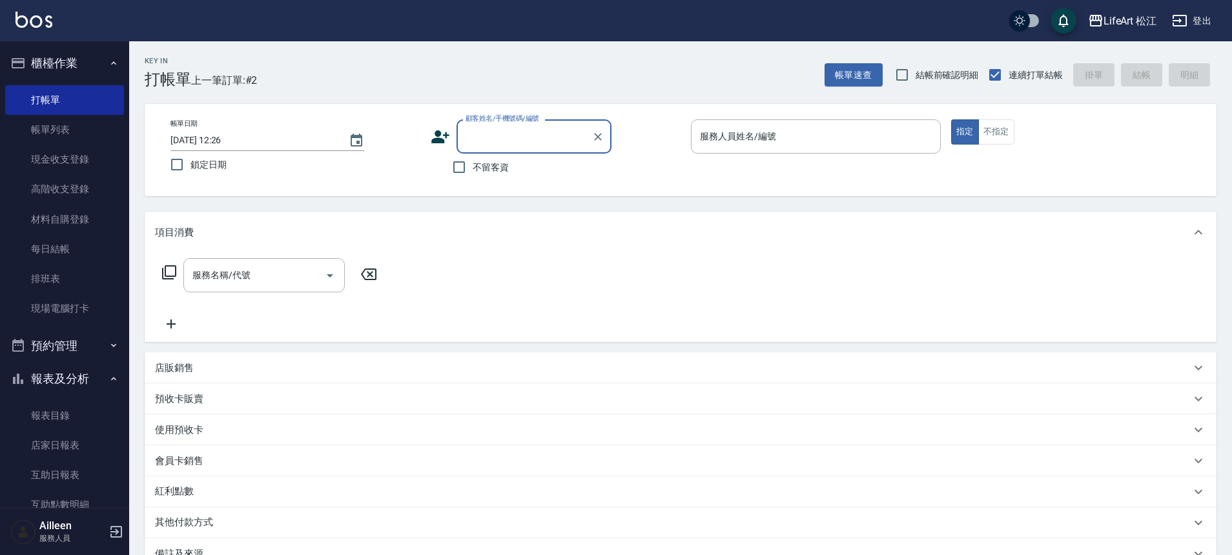
click at [521, 136] on input "顧客姓名/手機號碼/編號" at bounding box center [524, 136] width 124 height 23
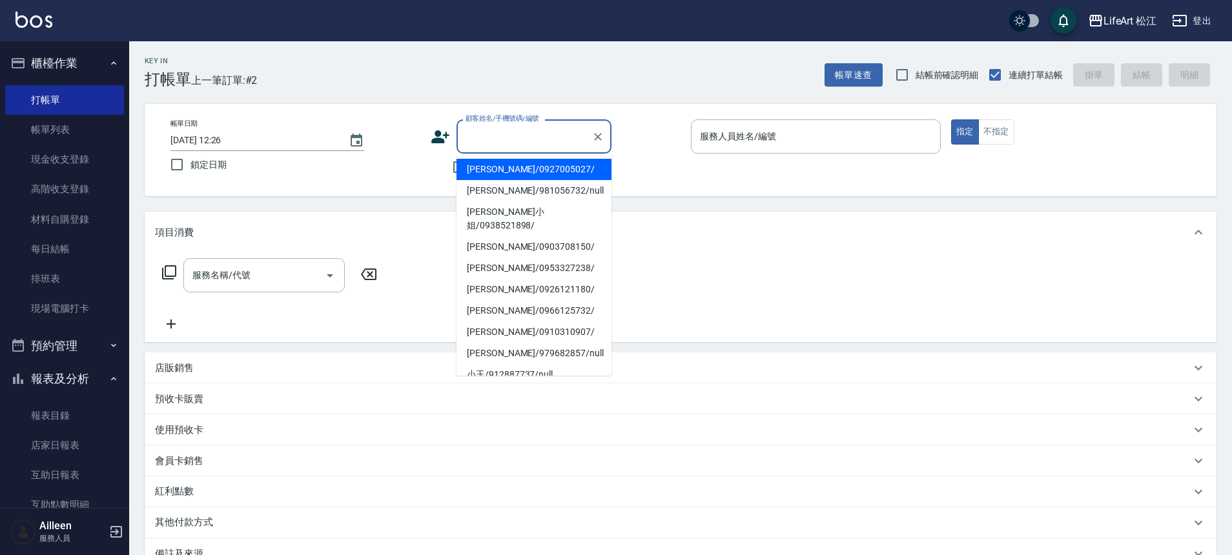
type input "ㄚ"
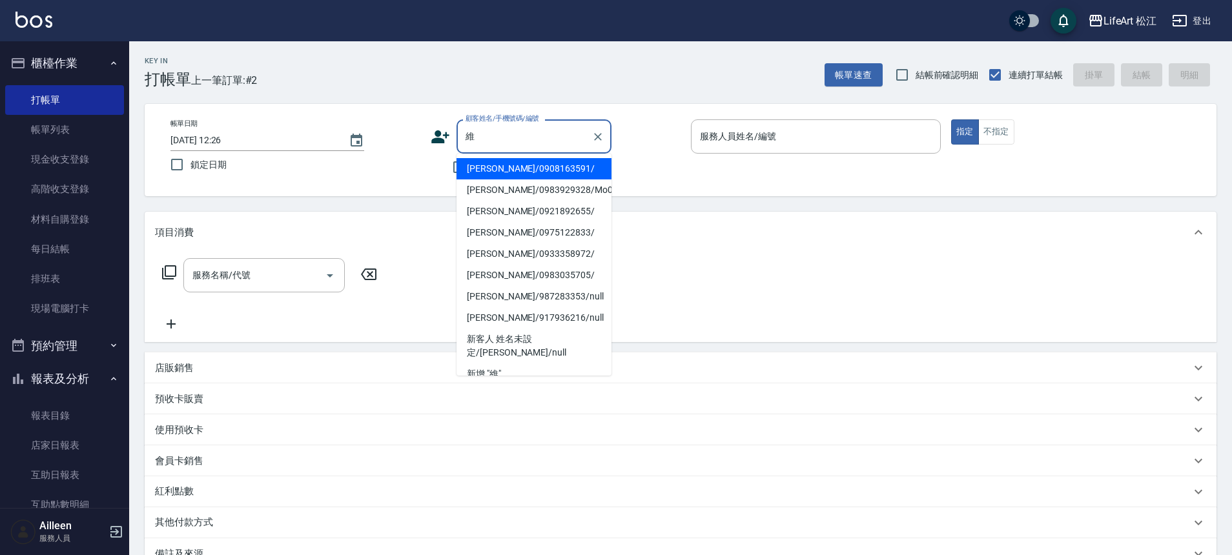
scroll to position [249, 0]
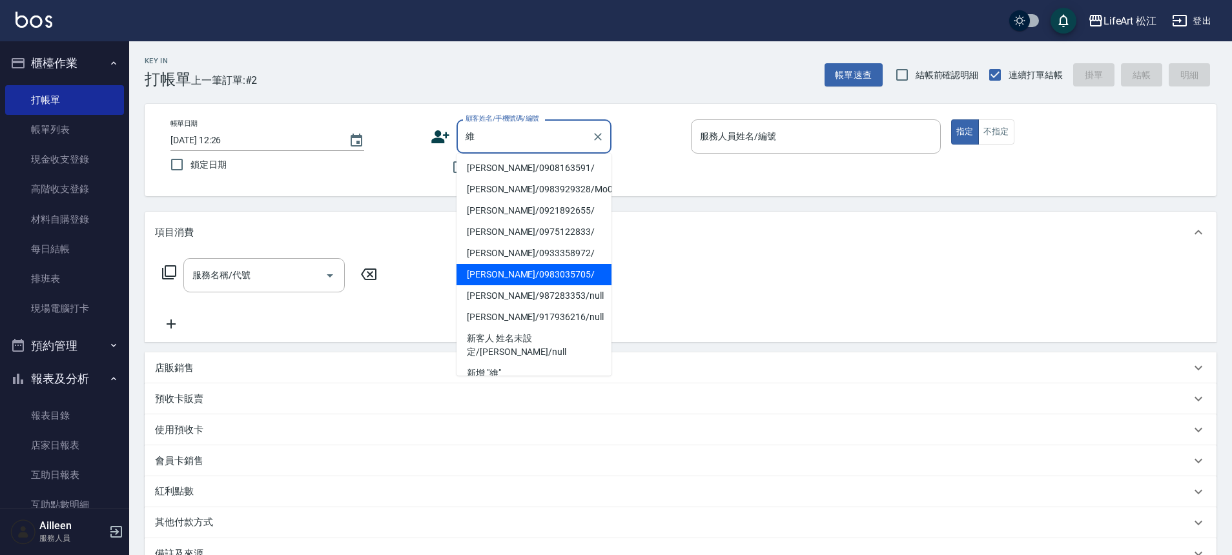
click at [546, 274] on li "[PERSON_NAME]/0983035705/" at bounding box center [534, 274] width 155 height 21
type input "[PERSON_NAME]/0983035705/"
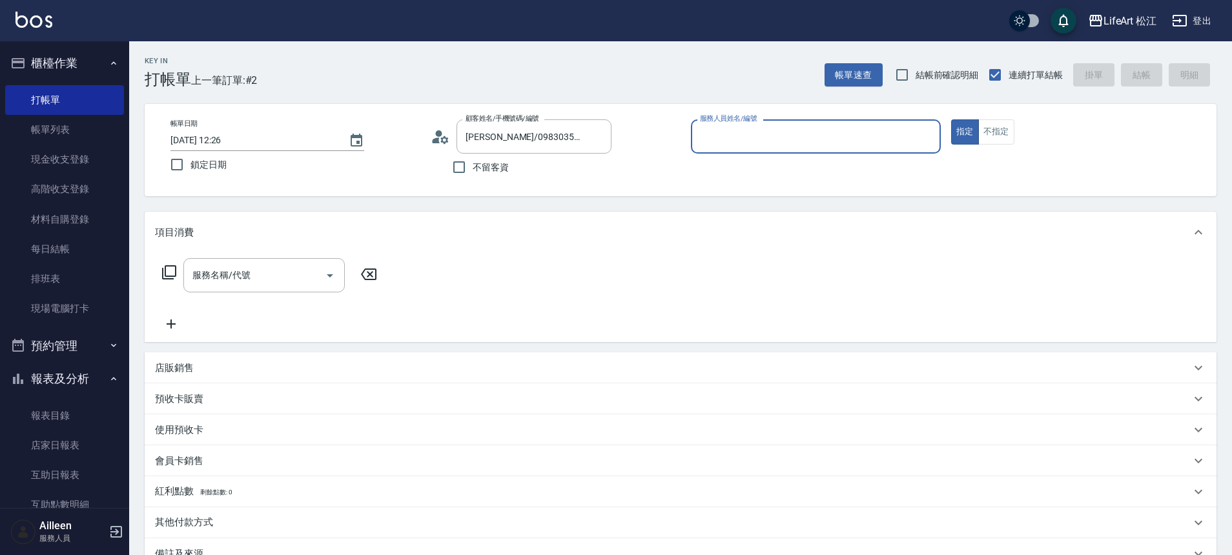
type input "Yaya(無代號)"
click at [252, 278] on input "服務名稱/代號" at bounding box center [254, 275] width 130 height 23
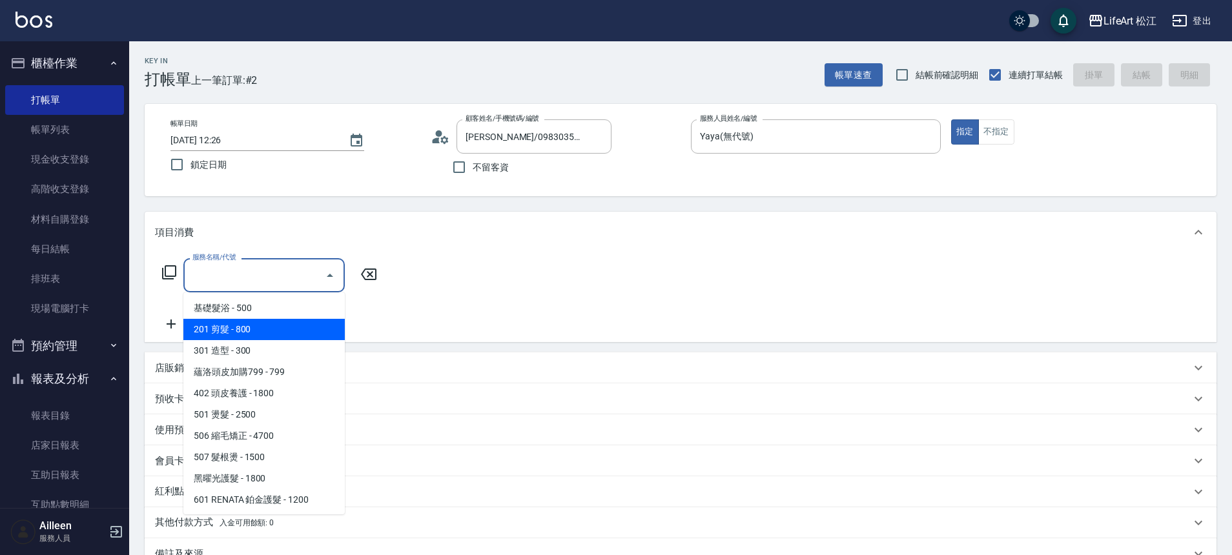
click at [254, 327] on span "201 剪髮 - 800" at bounding box center [263, 329] width 161 height 21
type input "201 剪髮(201)"
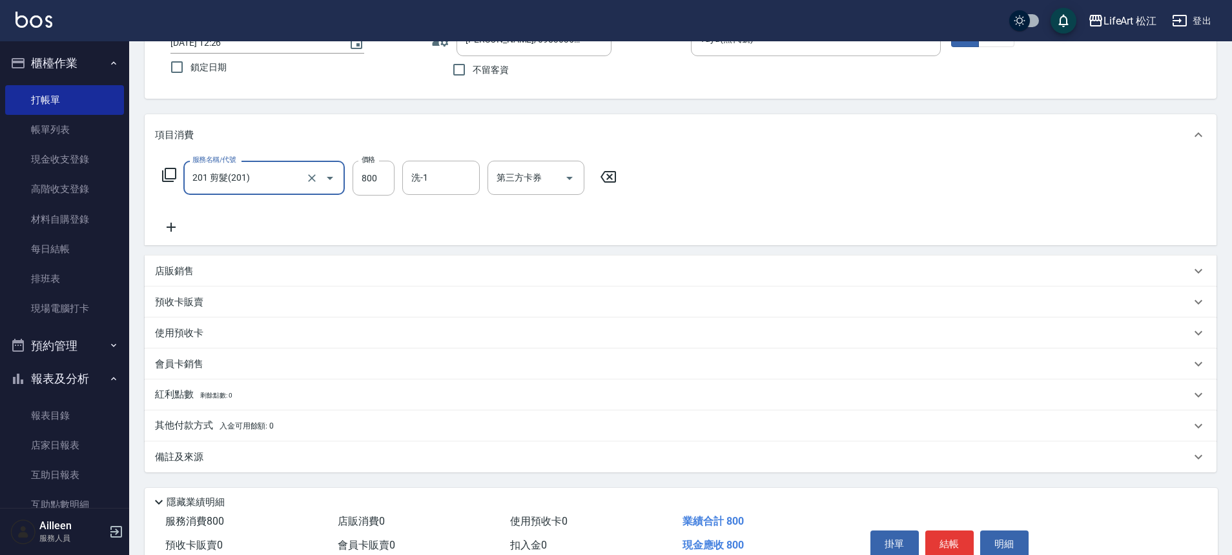
scroll to position [101, 0]
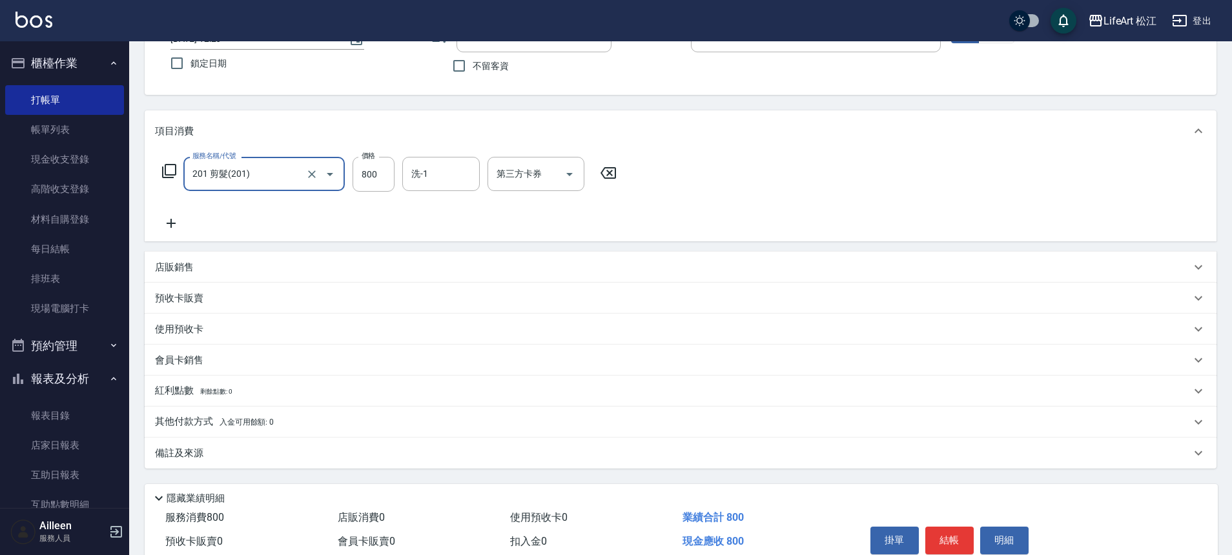
click at [312, 459] on div "備註及來源" at bounding box center [673, 454] width 1036 height 14
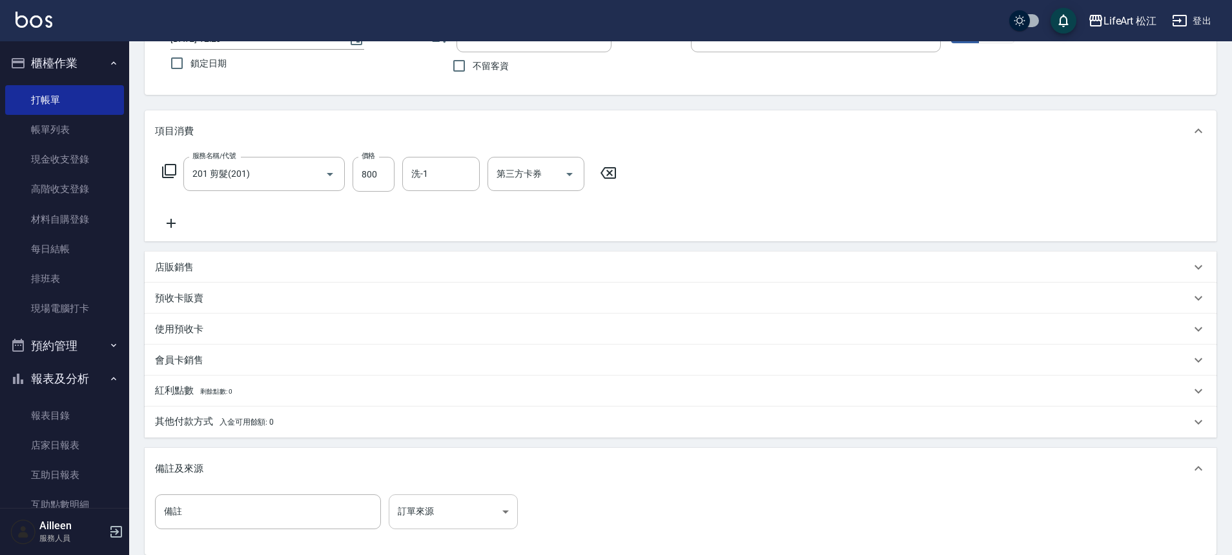
click at [418, 500] on body "LifeArt 松江 登出 櫃檯作業 打帳單 帳單列表 現金收支登錄 高階收支登錄 材料自購登錄 每日結帳 排班表 現場電腦打卡 預約管理 預約管理 單日預約…" at bounding box center [616, 297] width 1232 height 797
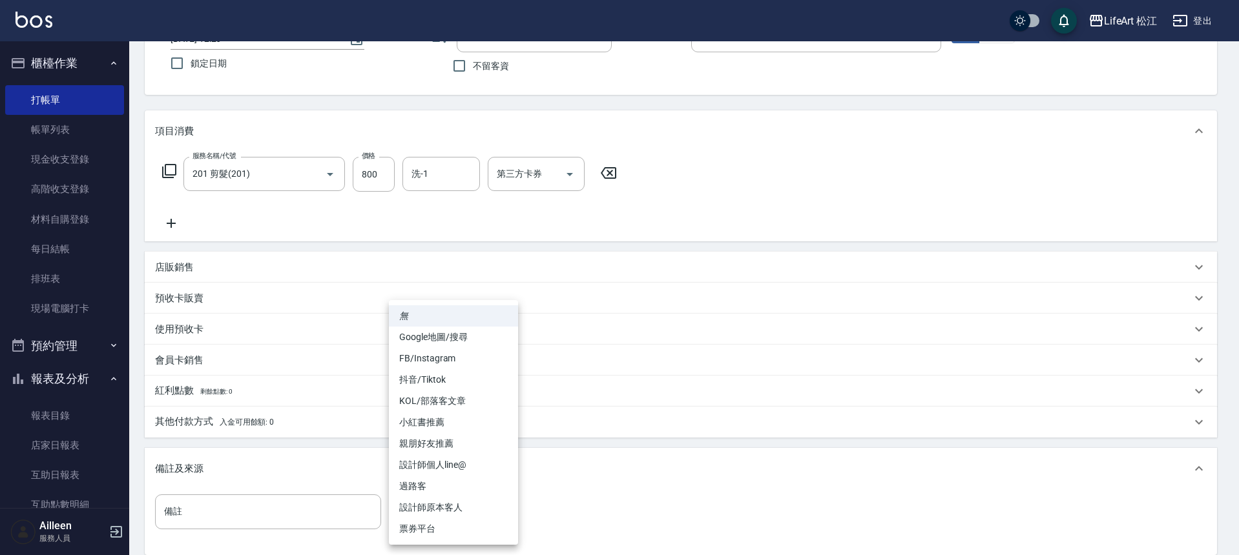
click at [477, 504] on li "設計師原本客人" at bounding box center [453, 507] width 129 height 21
type input "設計師原本客人"
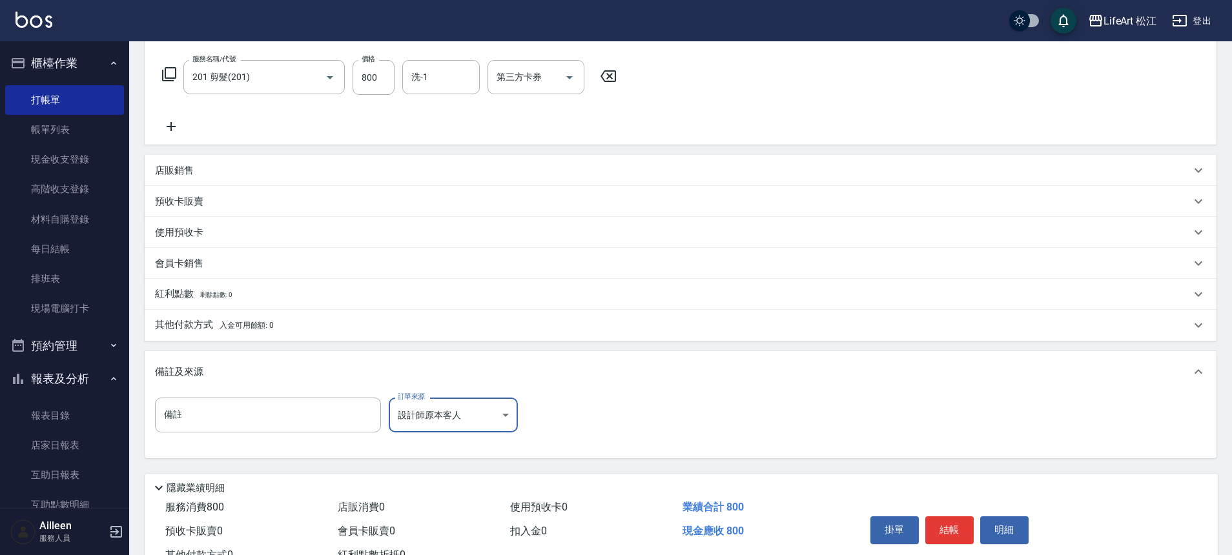
scroll to position [0, 0]
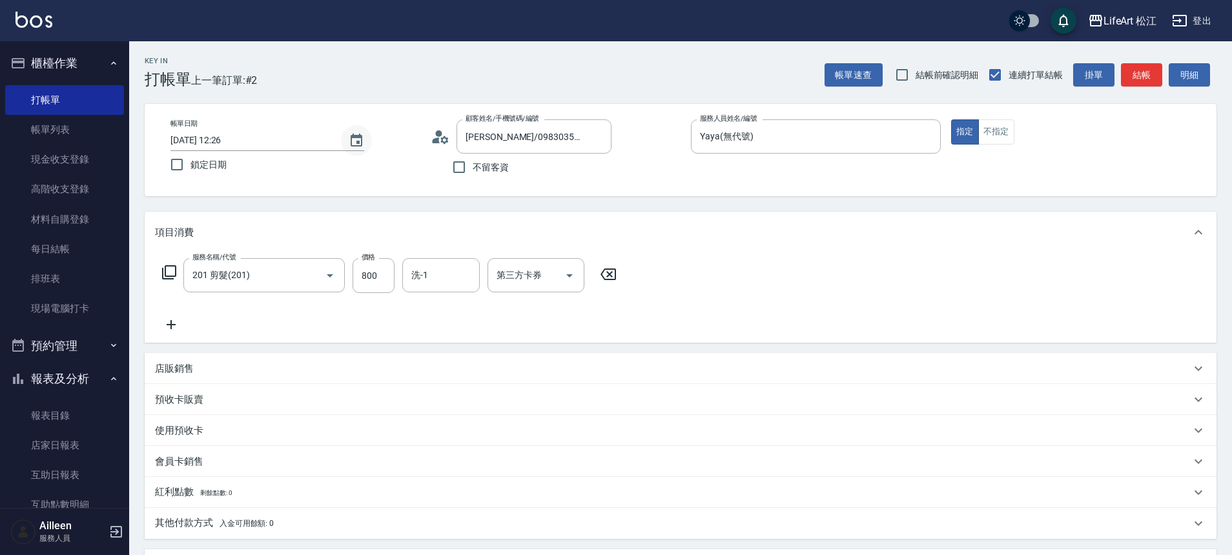
click at [360, 140] on icon "Choose date, selected date is 2025-09-08" at bounding box center [357, 141] width 16 height 16
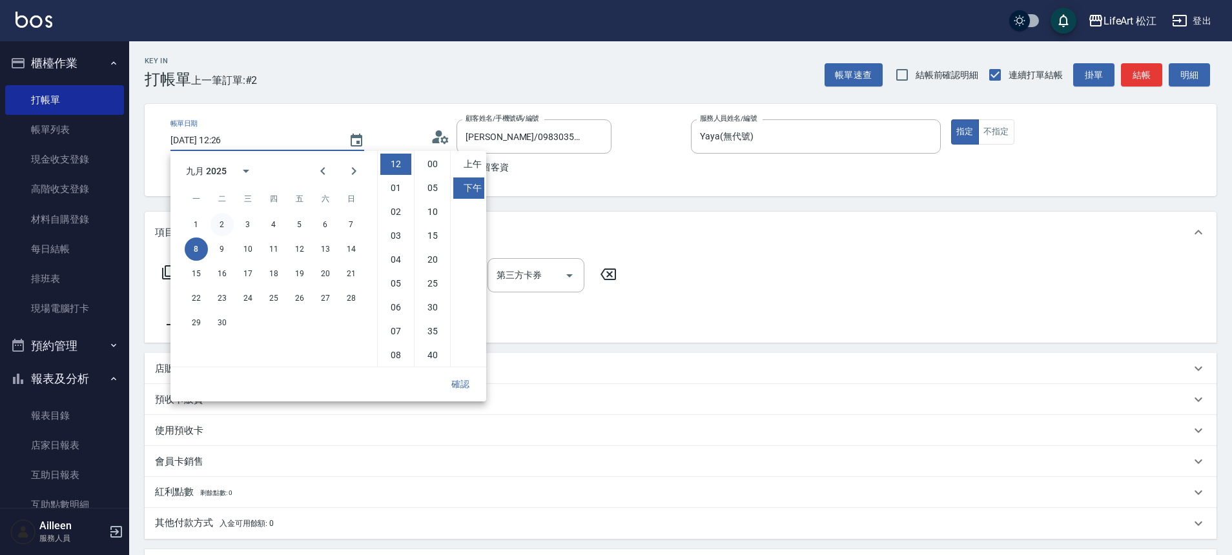
click at [220, 222] on button "2" at bounding box center [222, 224] width 23 height 23
click at [446, 377] on button "確認" at bounding box center [460, 385] width 41 height 24
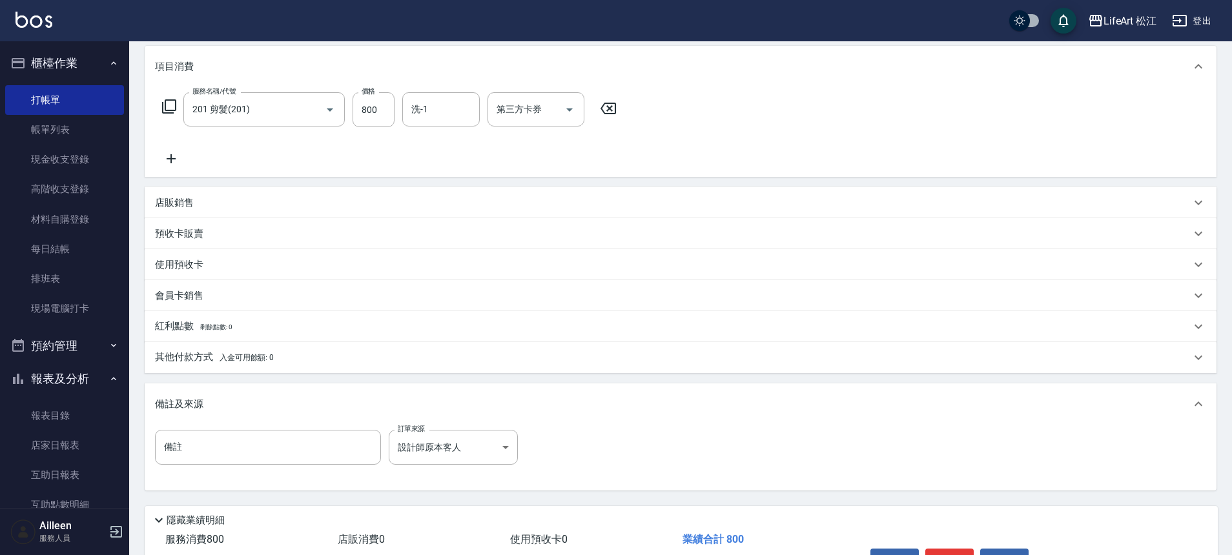
scroll to position [247, 0]
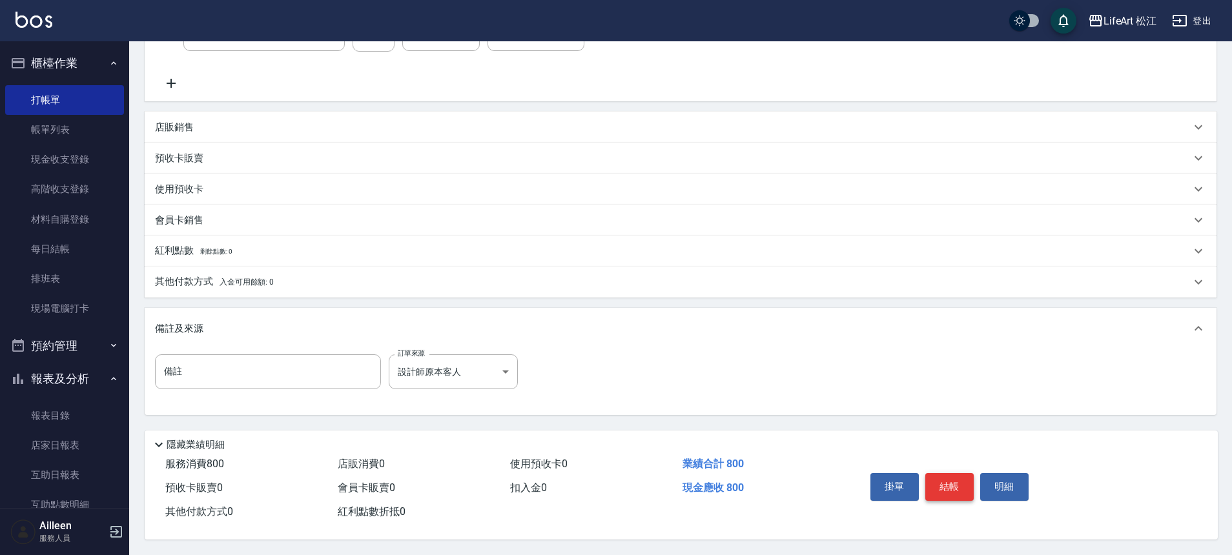
click at [958, 484] on button "結帳" at bounding box center [949, 486] width 48 height 27
type input "[DATE] 12:27"
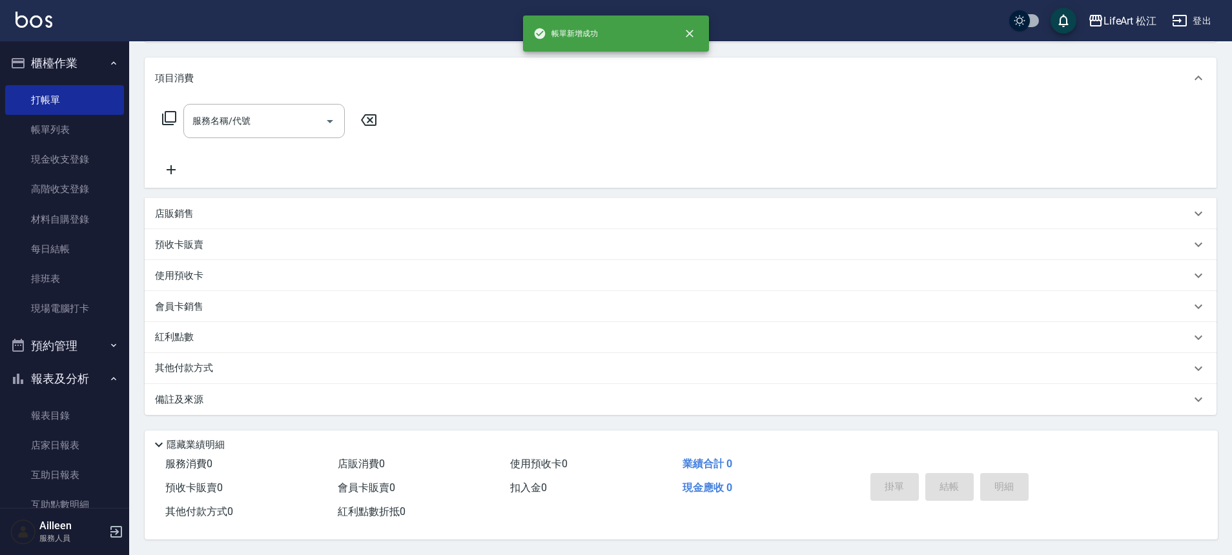
scroll to position [0, 0]
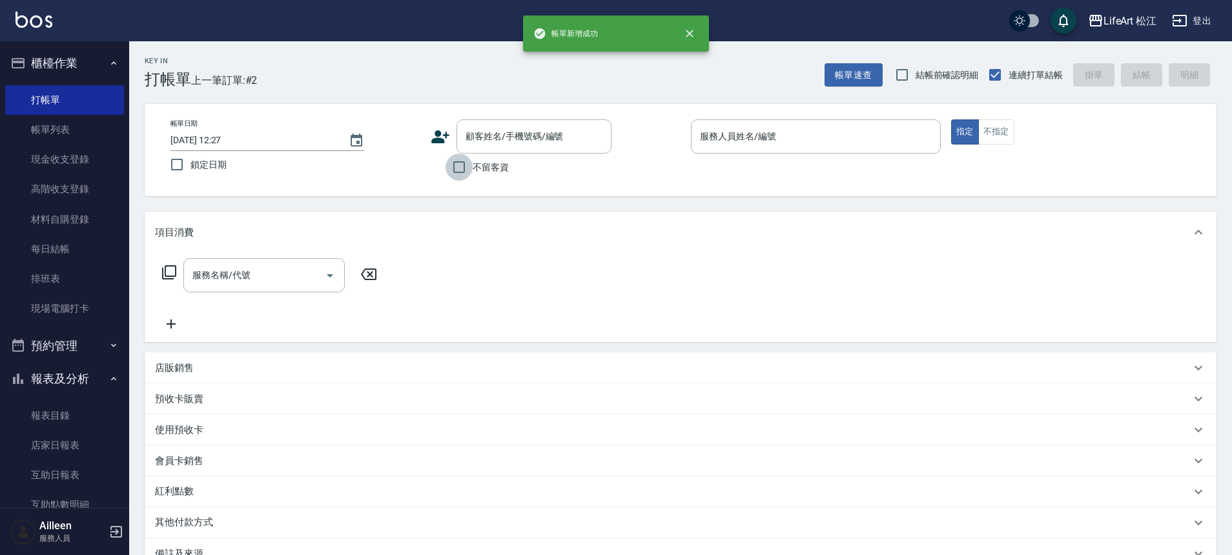
click at [460, 167] on input "不留客資" at bounding box center [459, 167] width 27 height 27
checkbox input "true"
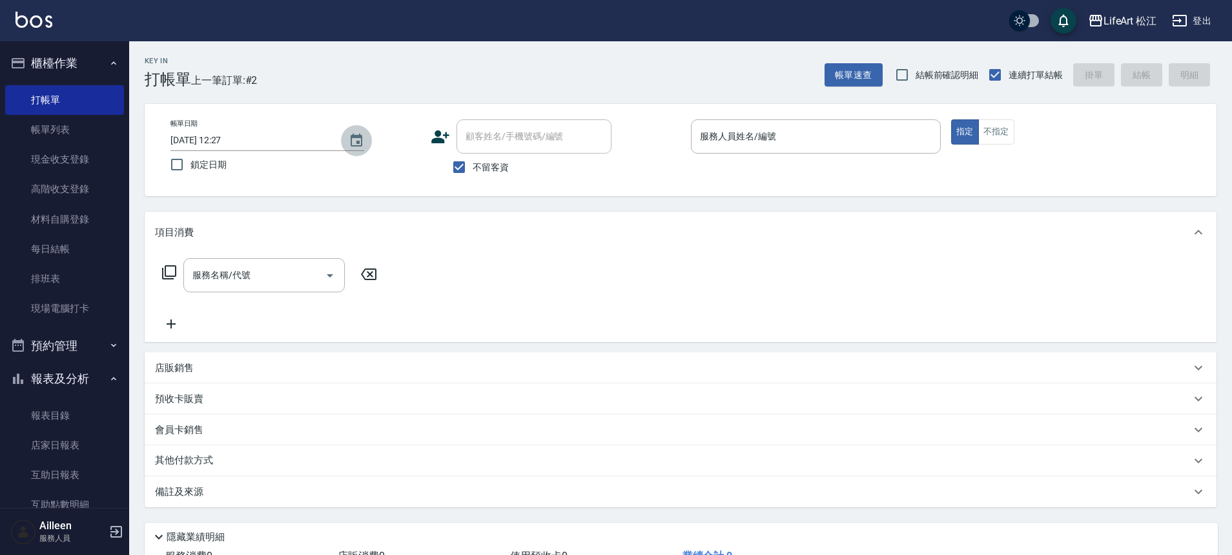
click at [358, 142] on icon "Choose date, selected date is 2025-09-08" at bounding box center [357, 140] width 12 height 13
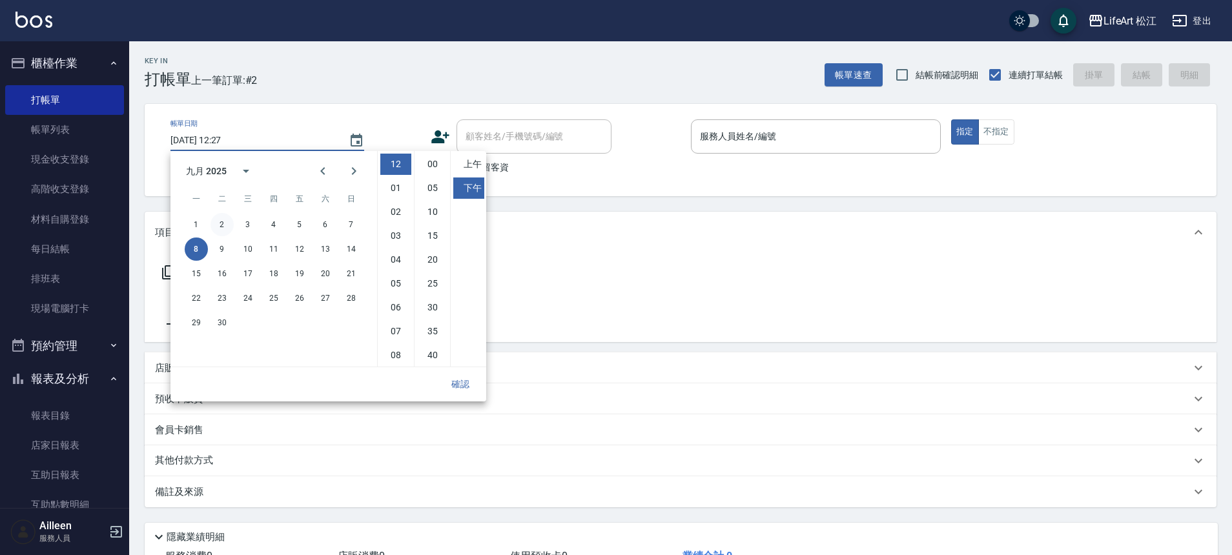
click at [227, 223] on button "2" at bounding box center [222, 224] width 23 height 23
type input "[DATE] 12:27"
click at [456, 382] on button "確認" at bounding box center [460, 385] width 41 height 24
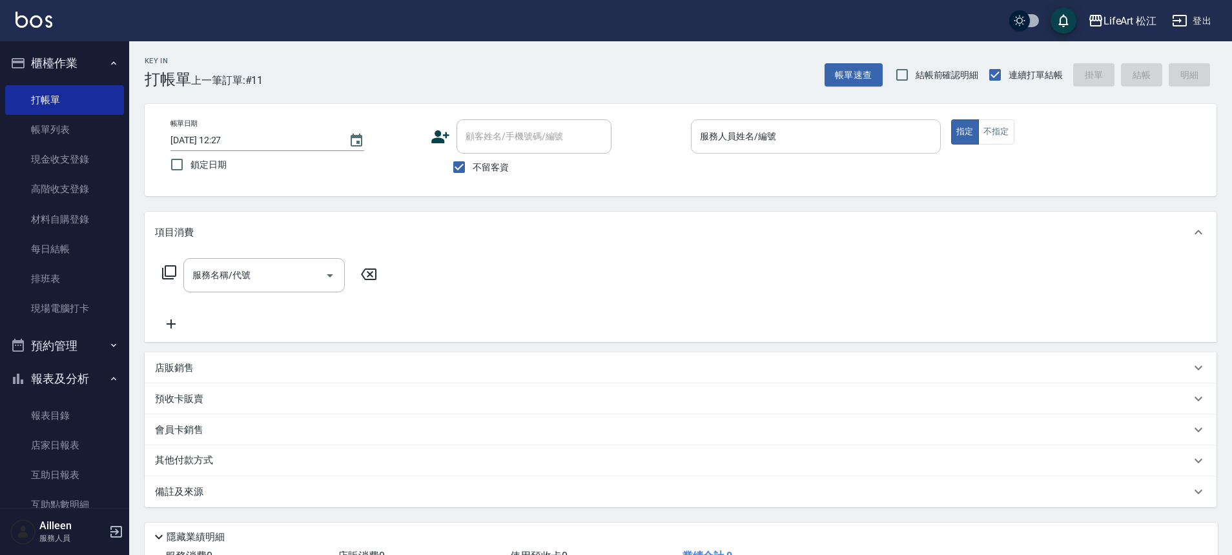
click at [776, 140] on input "服務人員姓名/編號" at bounding box center [816, 136] width 238 height 23
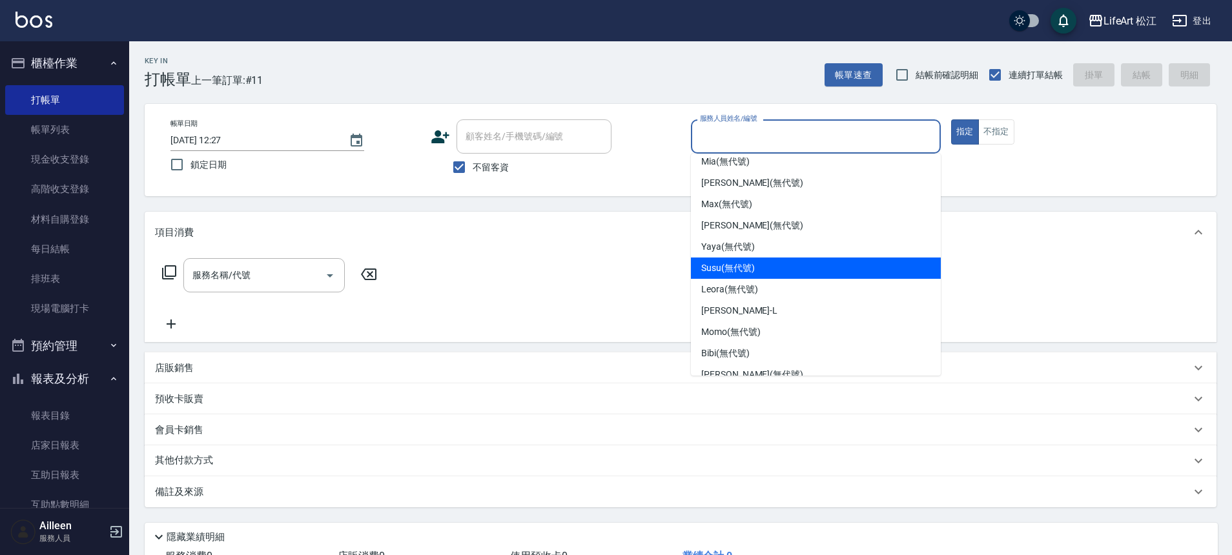
scroll to position [150, 0]
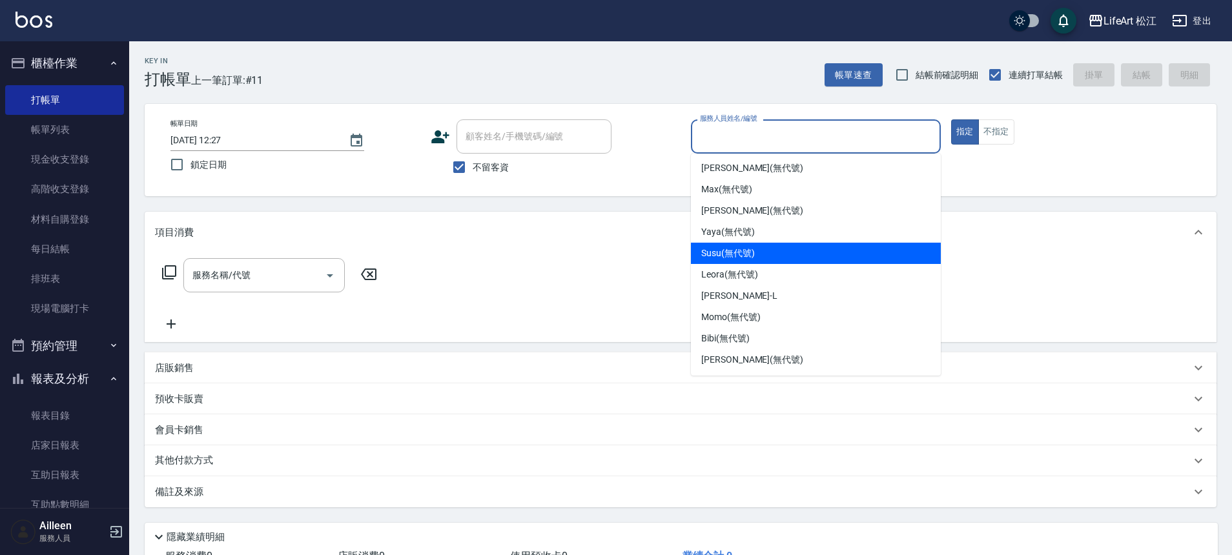
click at [746, 238] on span "Yaya (無代號)" at bounding box center [728, 232] width 54 height 14
type input "Yaya(無代號)"
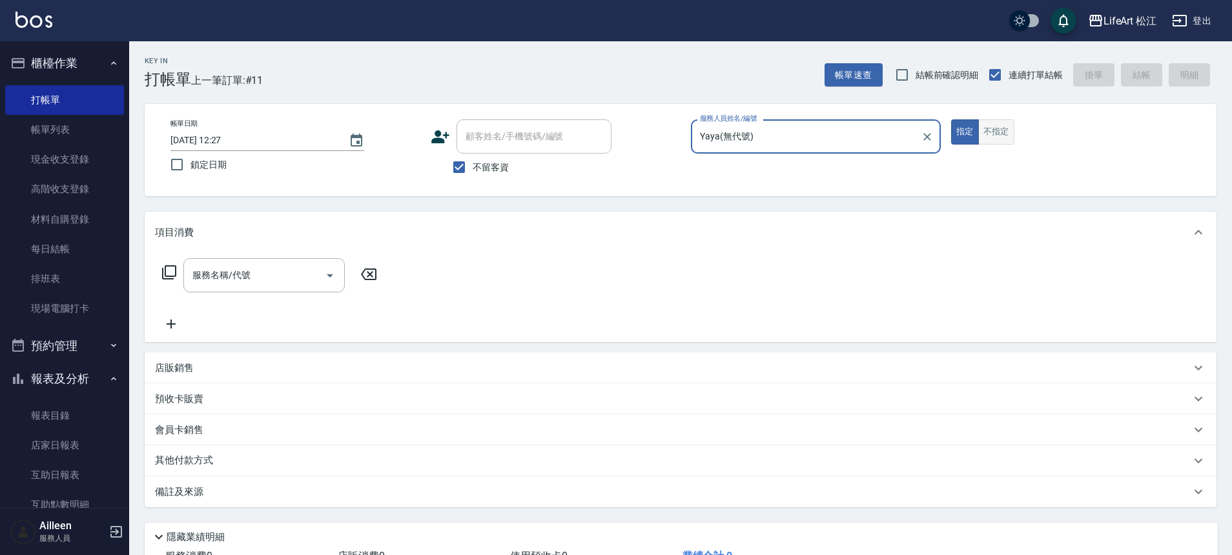
click at [996, 132] on button "不指定" at bounding box center [996, 131] width 36 height 25
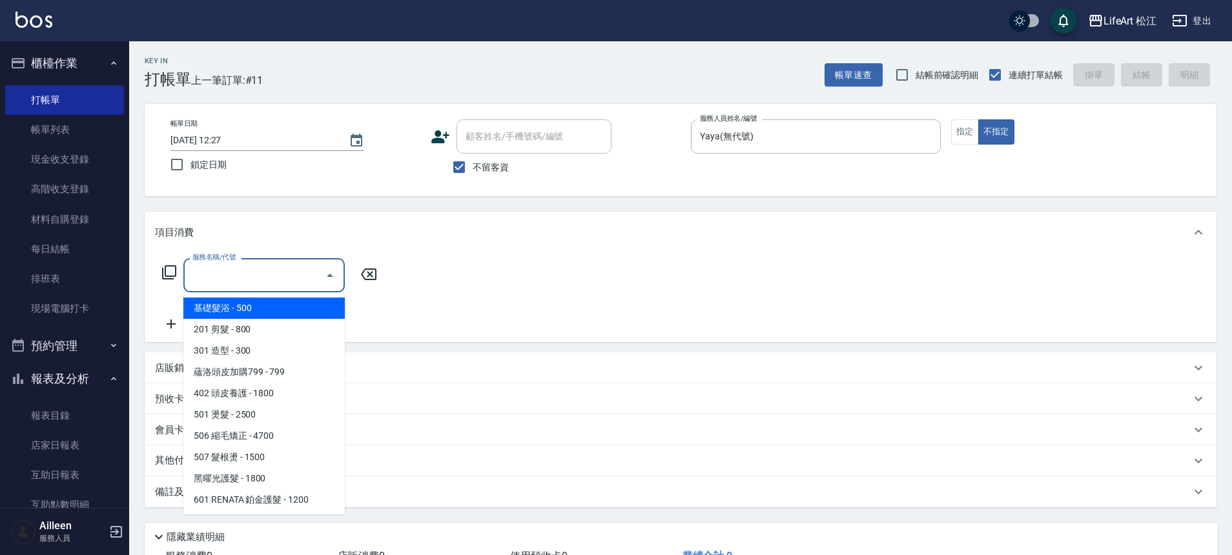
click at [296, 271] on input "服務名稱/代號" at bounding box center [254, 275] width 130 height 23
click at [285, 315] on span "基礎髮浴 - 500" at bounding box center [263, 308] width 161 height 21
type input "基礎髮浴 (101)"
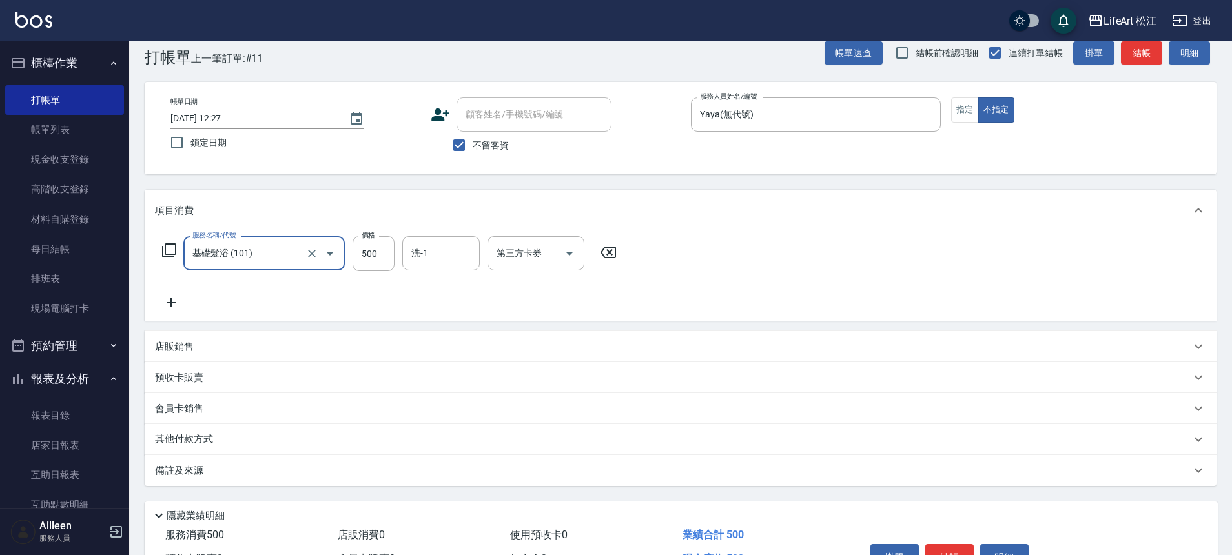
scroll to position [99, 0]
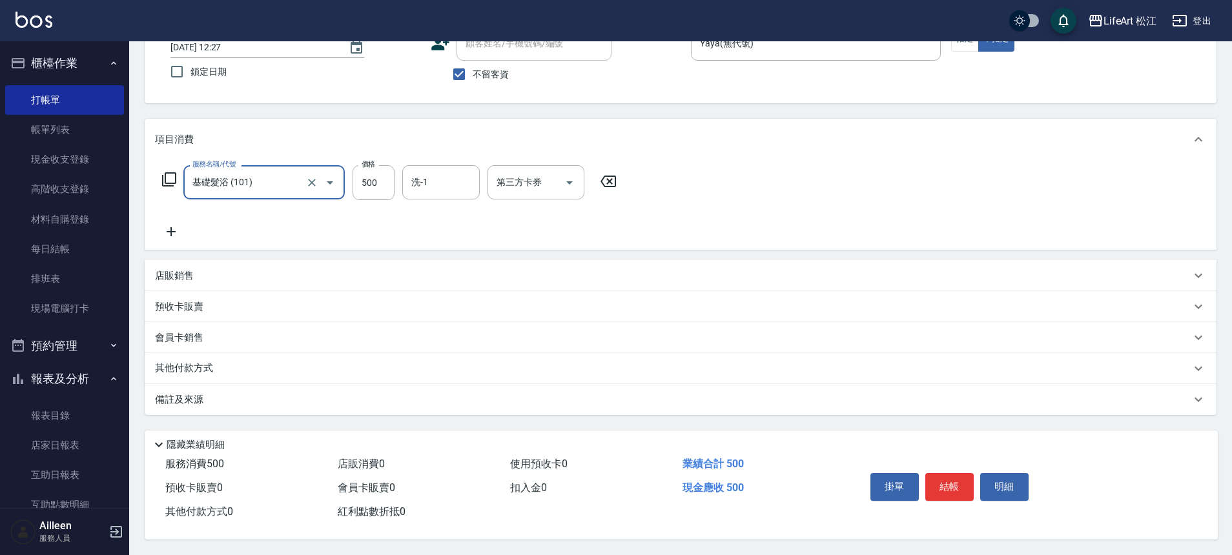
click at [280, 398] on div "備註及來源" at bounding box center [673, 400] width 1036 height 14
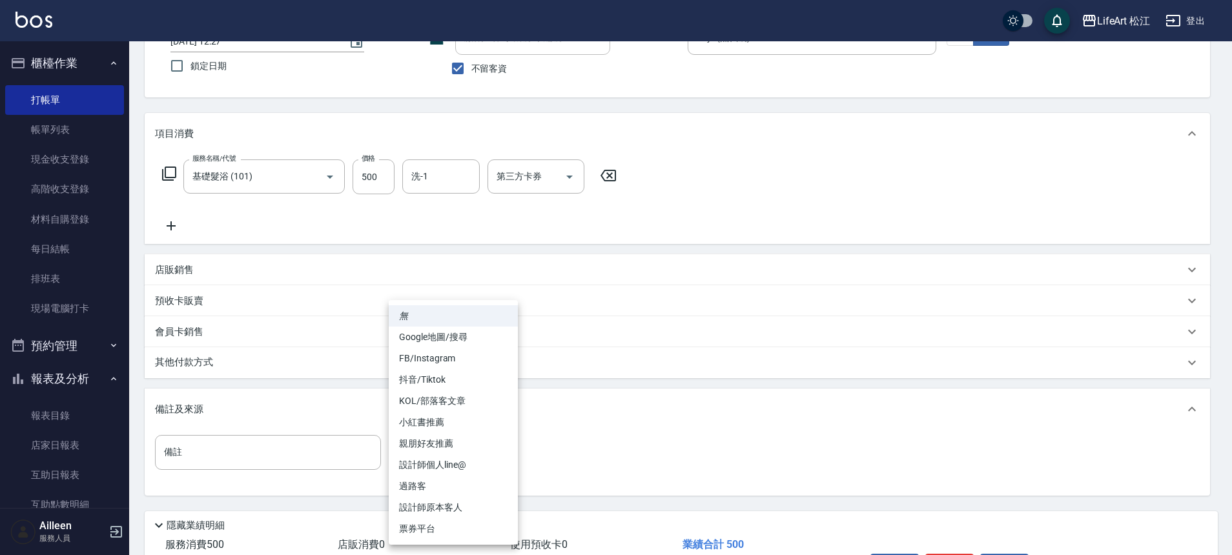
click at [481, 450] on body "LifeArt 松江 登出 櫃檯作業 打帳單 帳單列表 現金收支登錄 高階收支登錄 材料自購登錄 每日結帳 排班表 現場電腦打卡 預約管理 預約管理 單日預約…" at bounding box center [616, 268] width 1232 height 735
click at [489, 482] on li "過路客" at bounding box center [453, 486] width 129 height 21
type input "過路客"
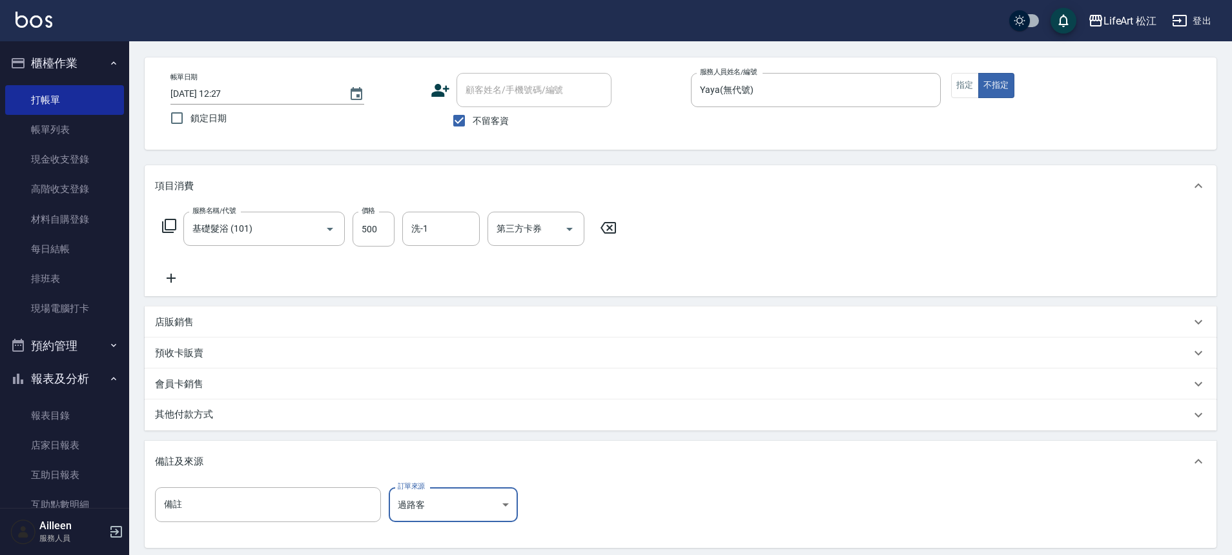
scroll to position [185, 0]
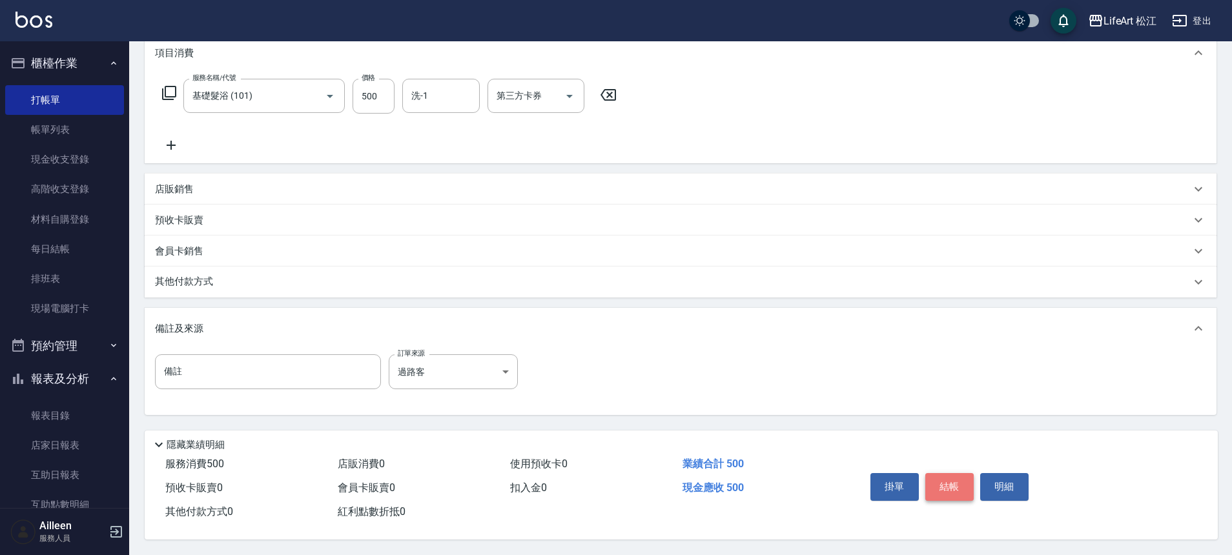
click at [964, 493] on button "結帳" at bounding box center [949, 486] width 48 height 27
type input "[DATE] 12:27"
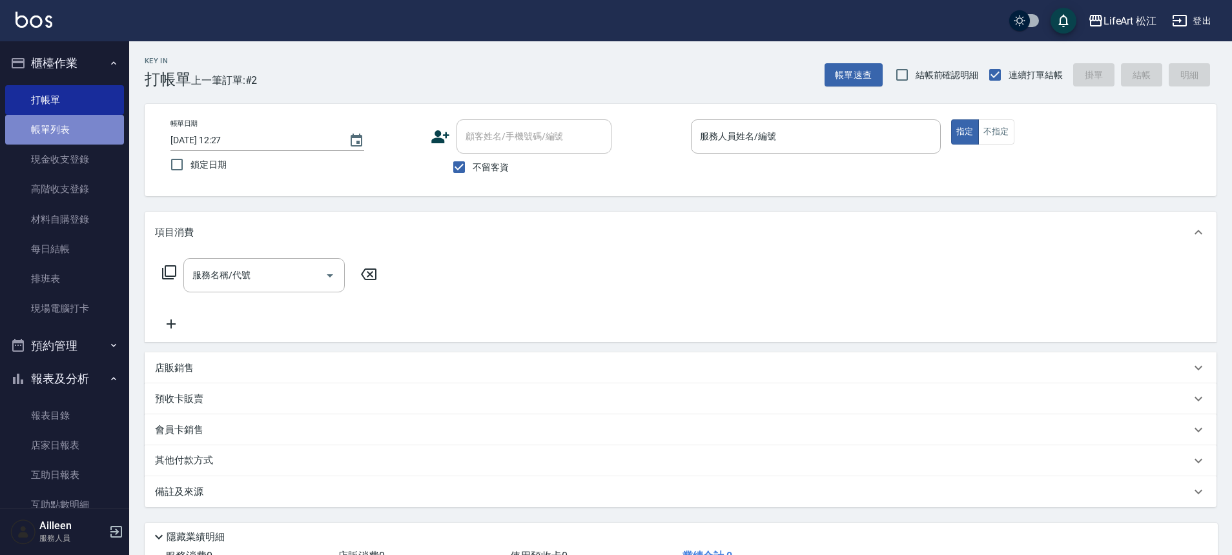
click at [79, 133] on link "帳單列表" at bounding box center [64, 130] width 119 height 30
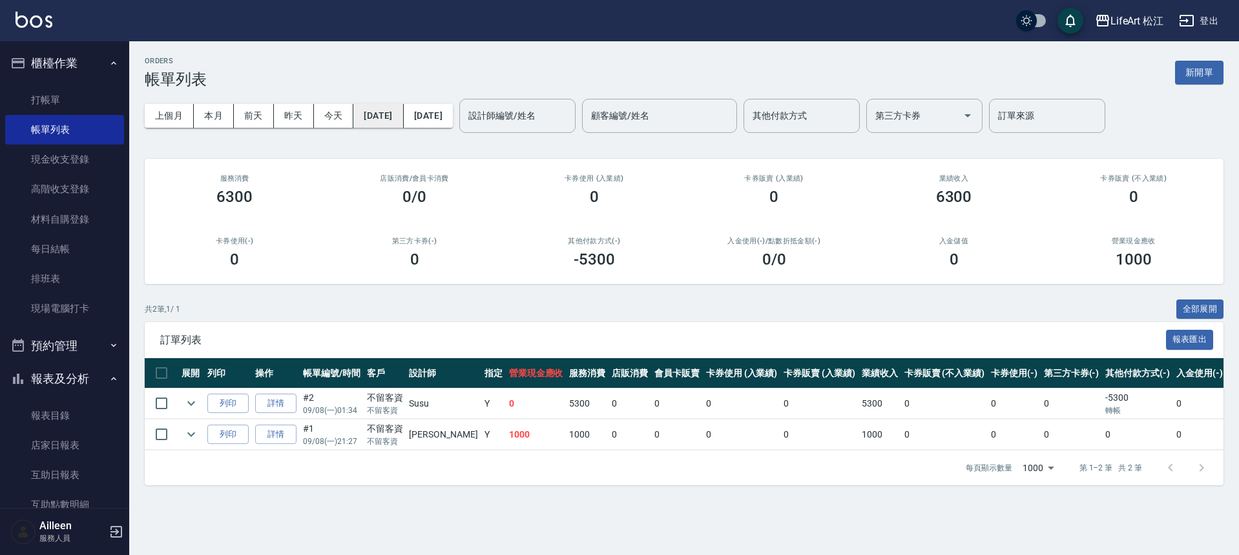
click at [403, 114] on button "[DATE]" at bounding box center [378, 116] width 50 height 24
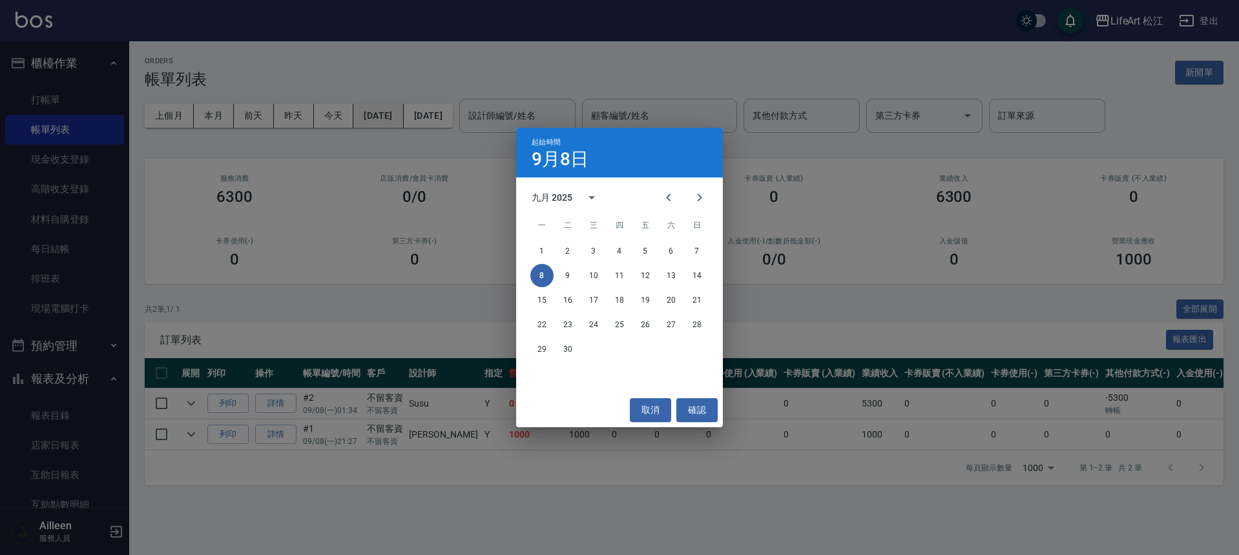
click at [411, 114] on div "起始時間 9月8日 九月 2025 一 二 三 四 五 六 日 1 2 3 4 5 6 7 8 9 10 11 12 13 14 15 16 17 18 19…" at bounding box center [619, 277] width 1239 height 555
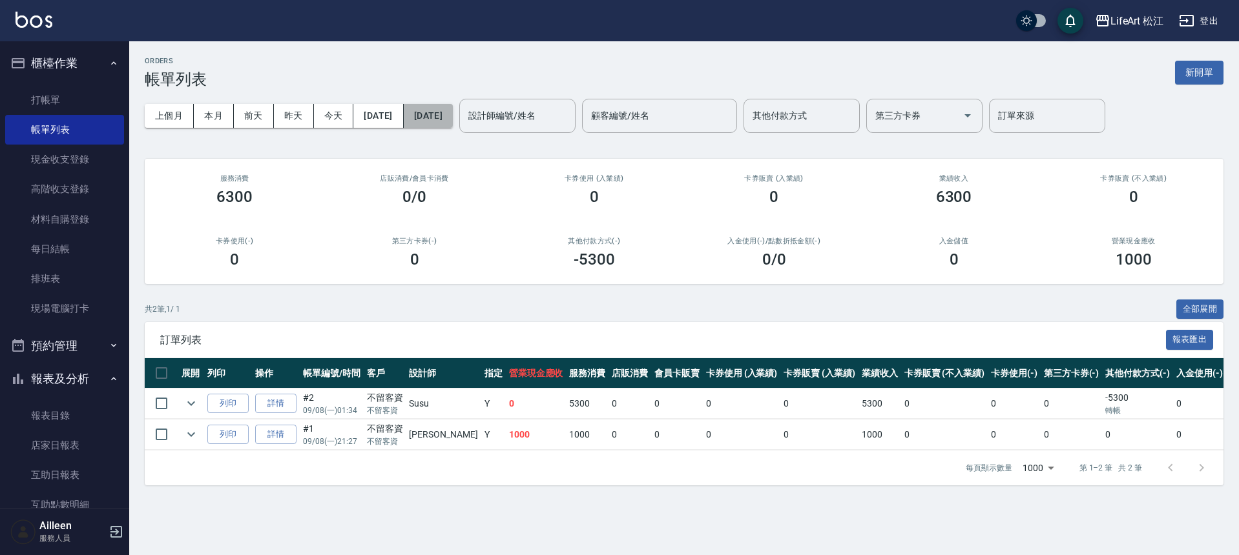
click at [441, 115] on button "[DATE]" at bounding box center [428, 116] width 49 height 24
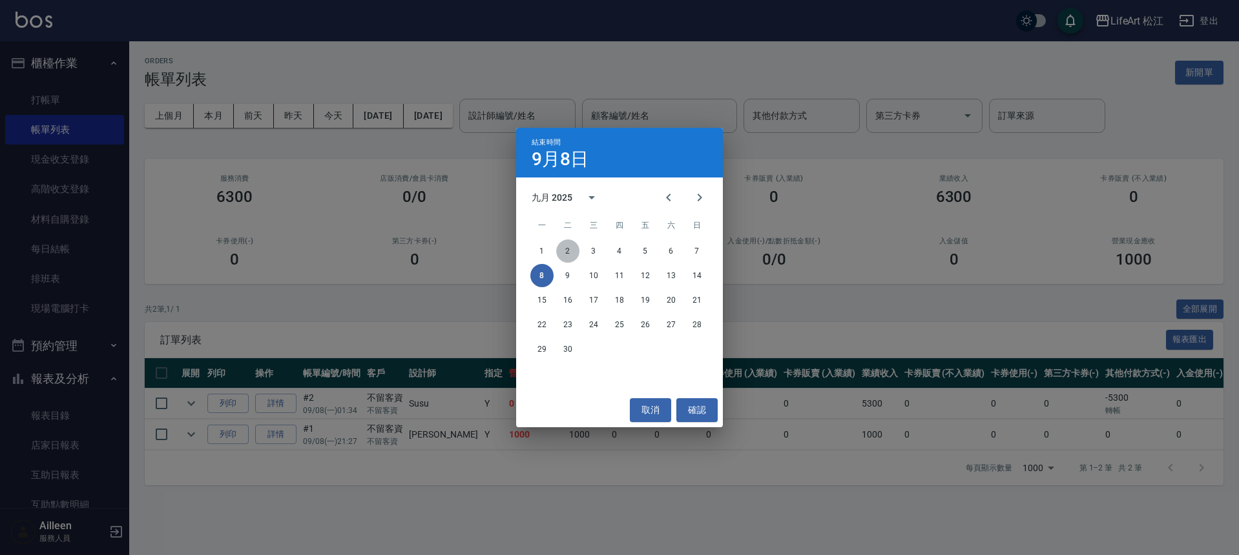
click at [569, 253] on button "2" at bounding box center [567, 251] width 23 height 23
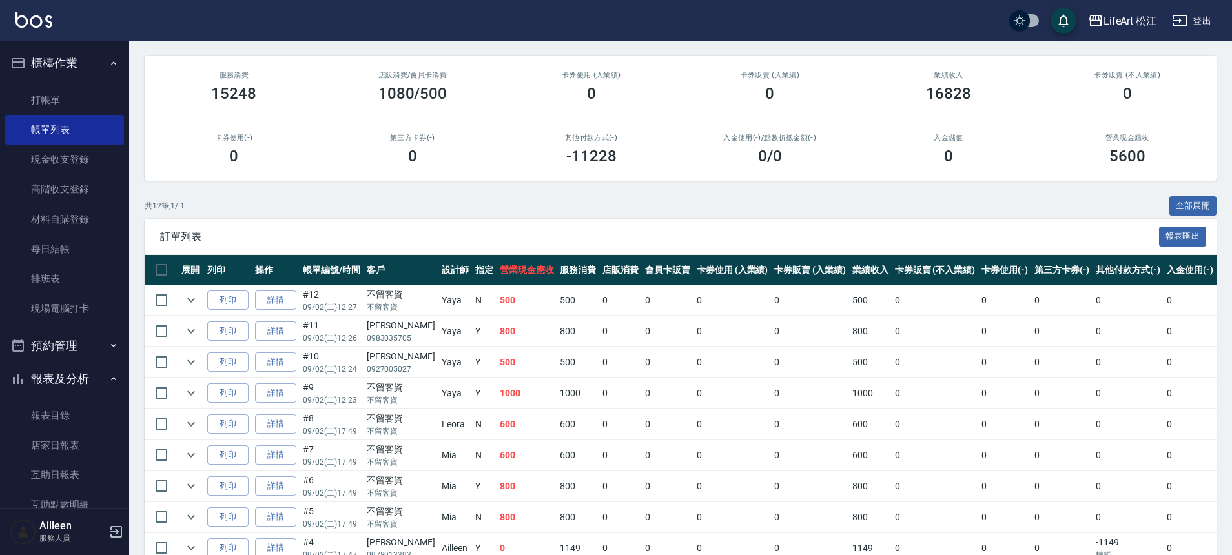
scroll to position [109, 0]
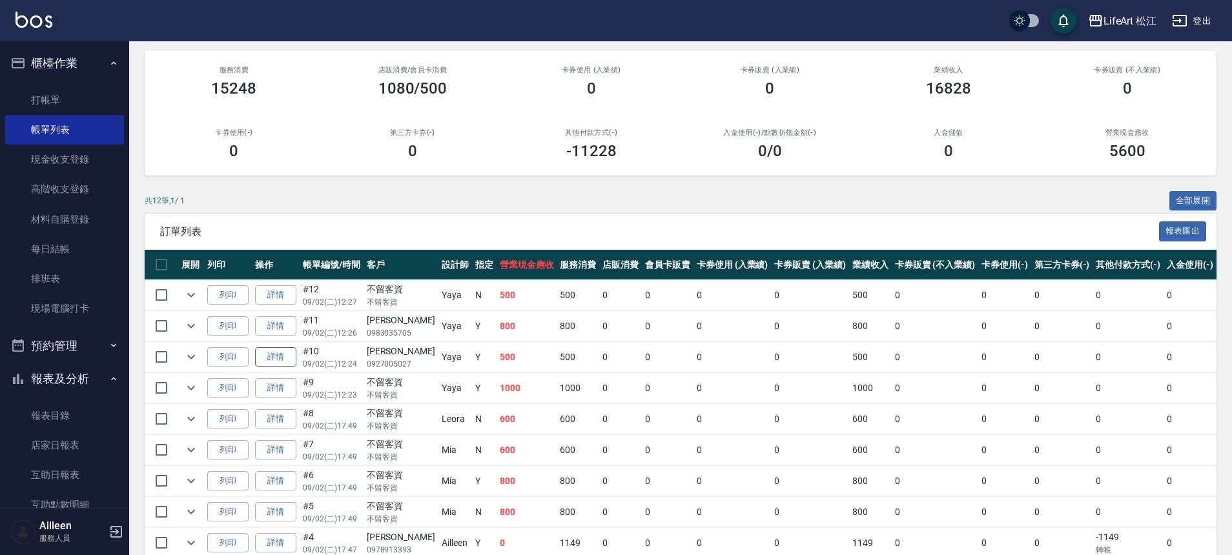
click at [275, 360] on link "詳情" at bounding box center [275, 357] width 41 height 20
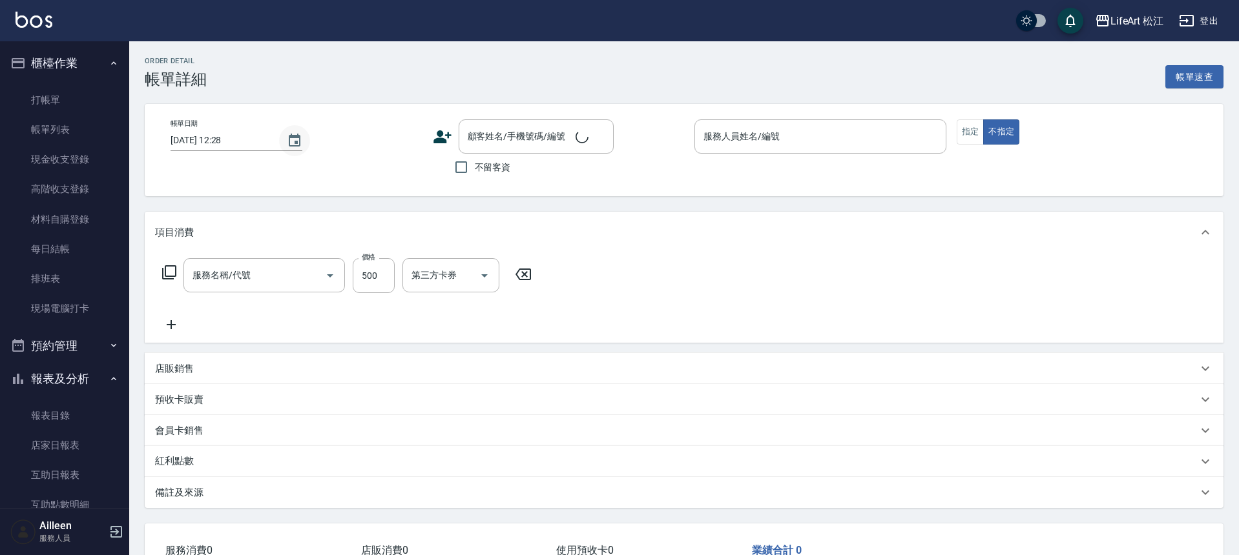
type input "[DATE] 12:24"
type input "Yaya(無代號)"
type input "設計師原本客人"
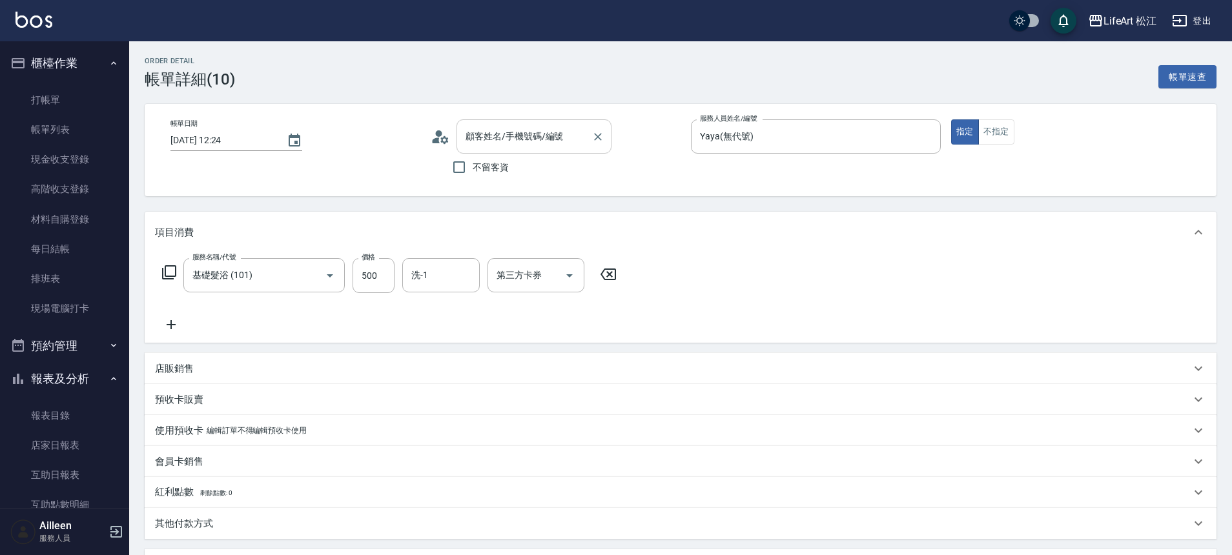
type input "基礎髮浴 (101)"
type input "[PERSON_NAME]/0927005027/"
click at [601, 139] on icon "Clear" at bounding box center [598, 137] width 8 height 8
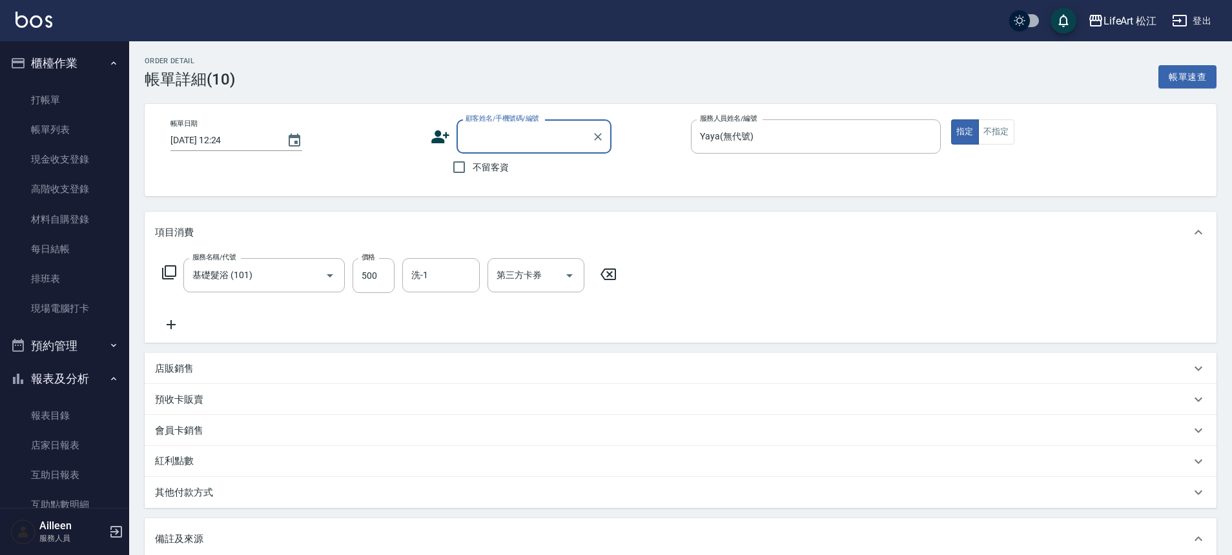
click at [480, 170] on span "不留客資" at bounding box center [491, 168] width 36 height 14
click at [473, 170] on input "不留客資" at bounding box center [459, 167] width 27 height 27
checkbox input "true"
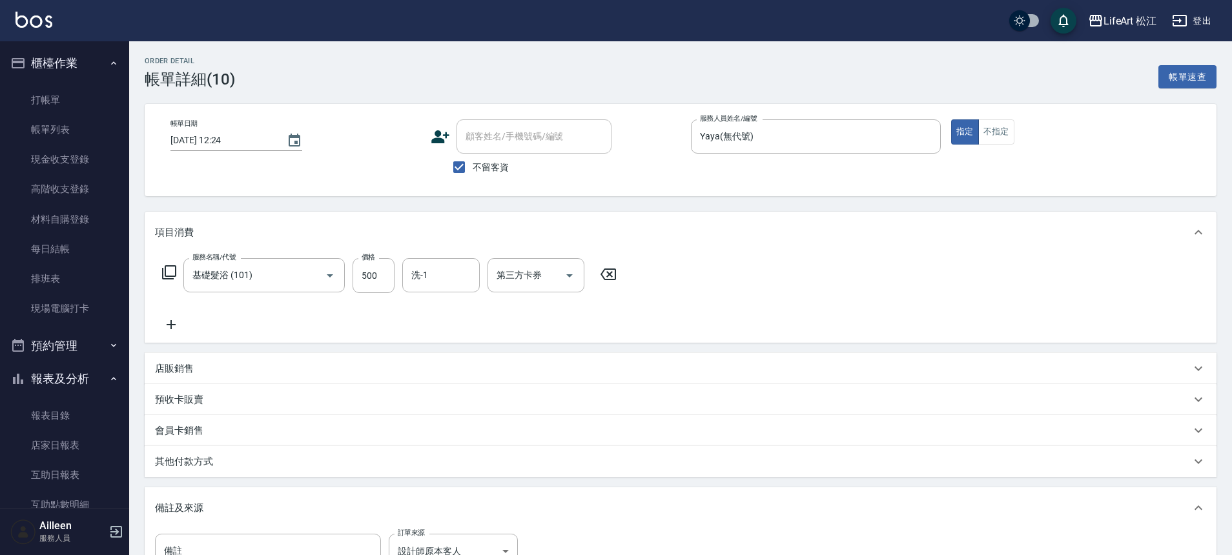
scroll to position [179, 0]
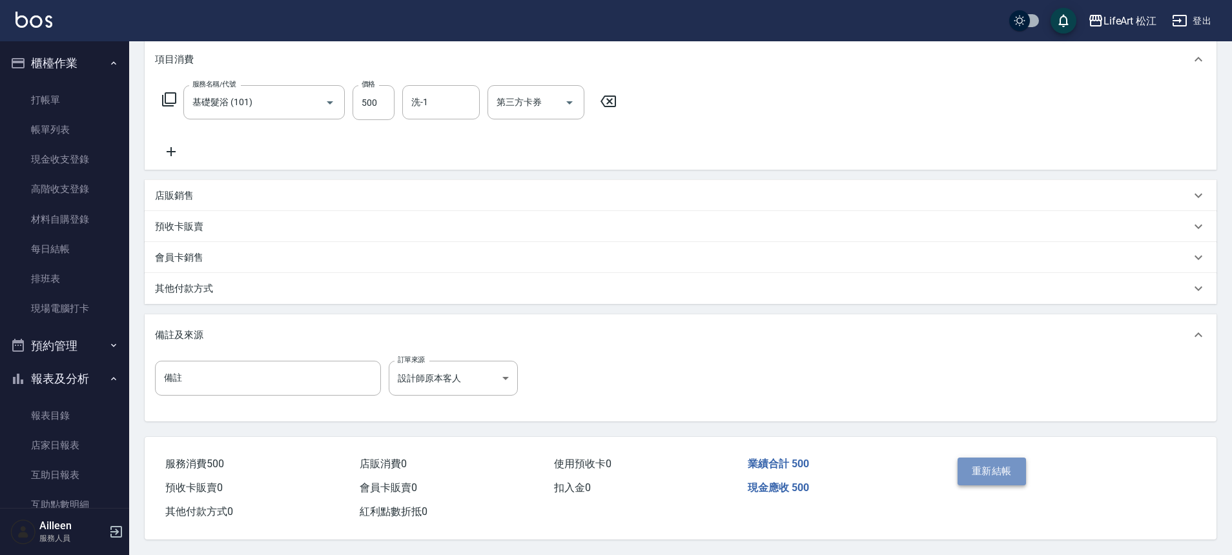
click at [973, 472] on button "重新結帳" at bounding box center [992, 471] width 68 height 27
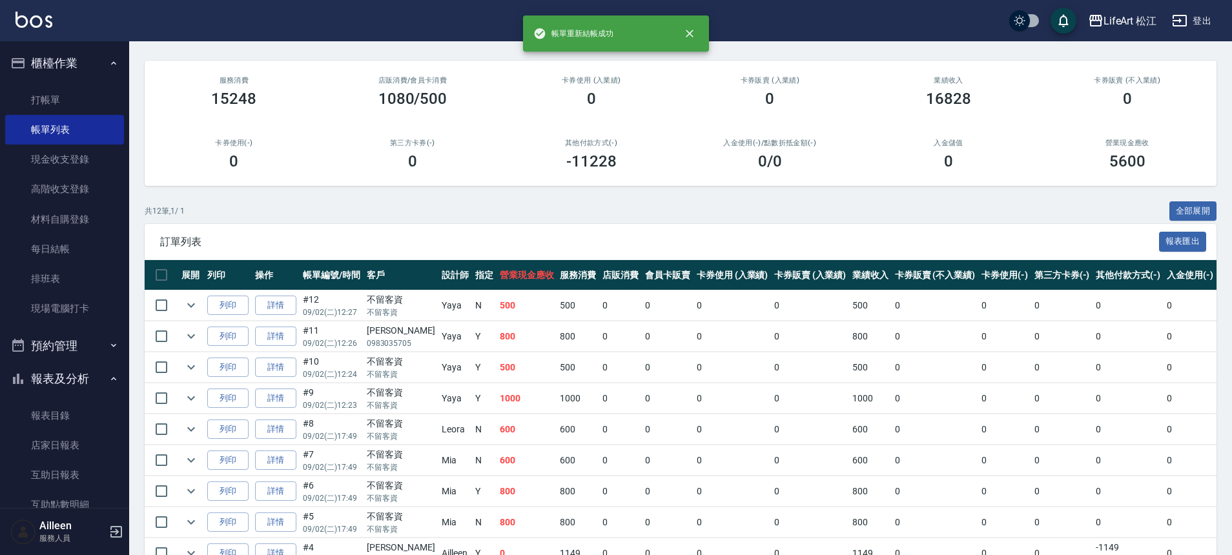
scroll to position [145, 0]
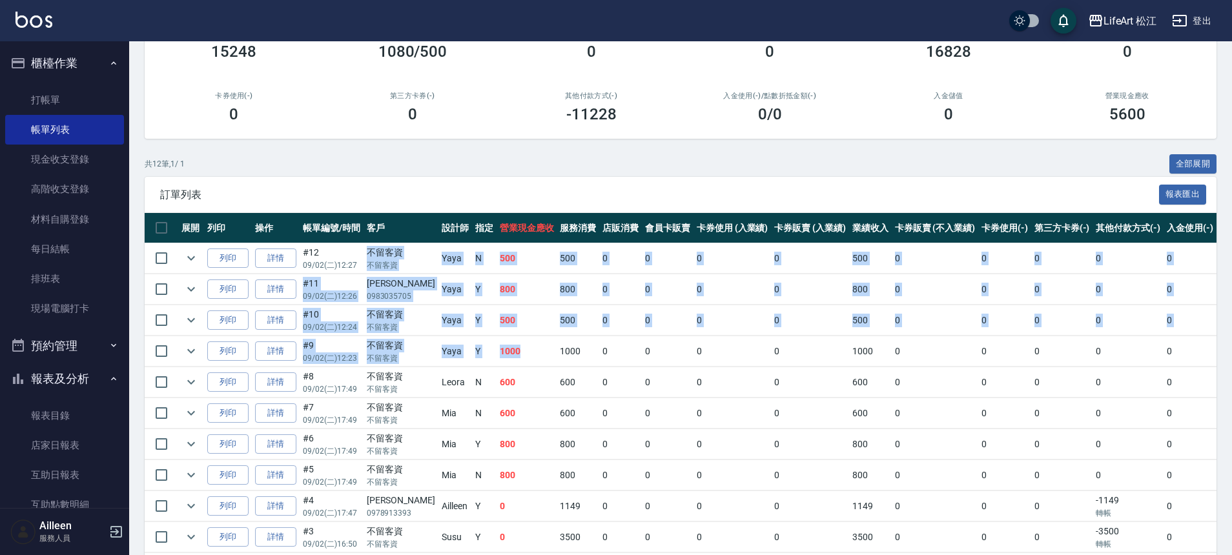
drag, startPoint x: 502, startPoint y: 352, endPoint x: 362, endPoint y: 258, distance: 169.1
click at [362, 258] on tbody "列印 詳情 #12 09/02 (二) 12:27 不留客資 不留客資 Yaya N 500 500 0 0 0 0 500 0 0 0 0 0 0 過路客 …" at bounding box center [845, 429] width 1401 height 372
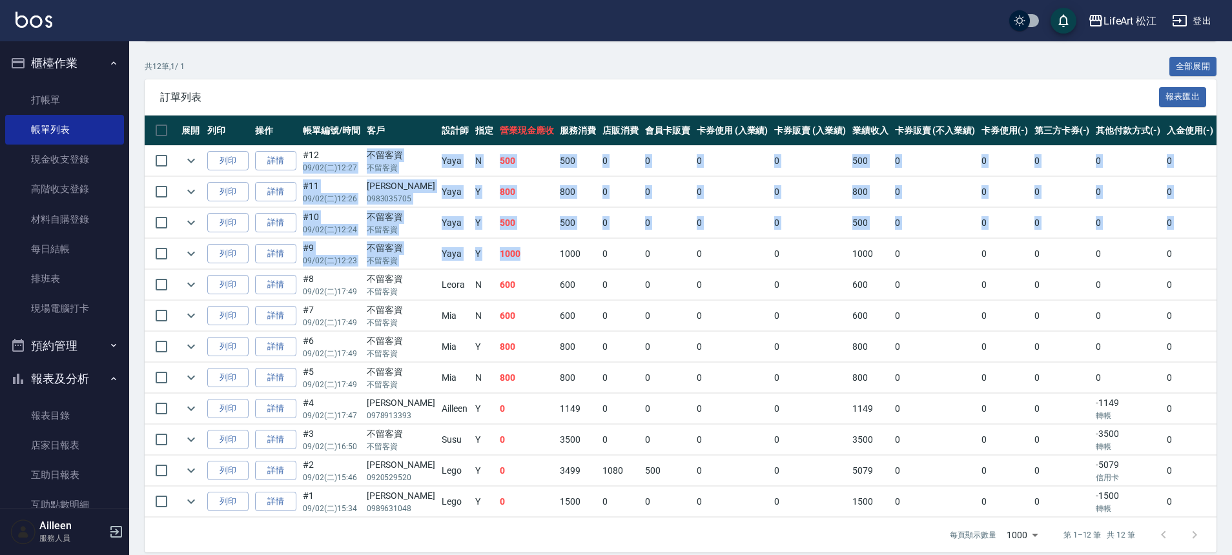
scroll to position [0, 0]
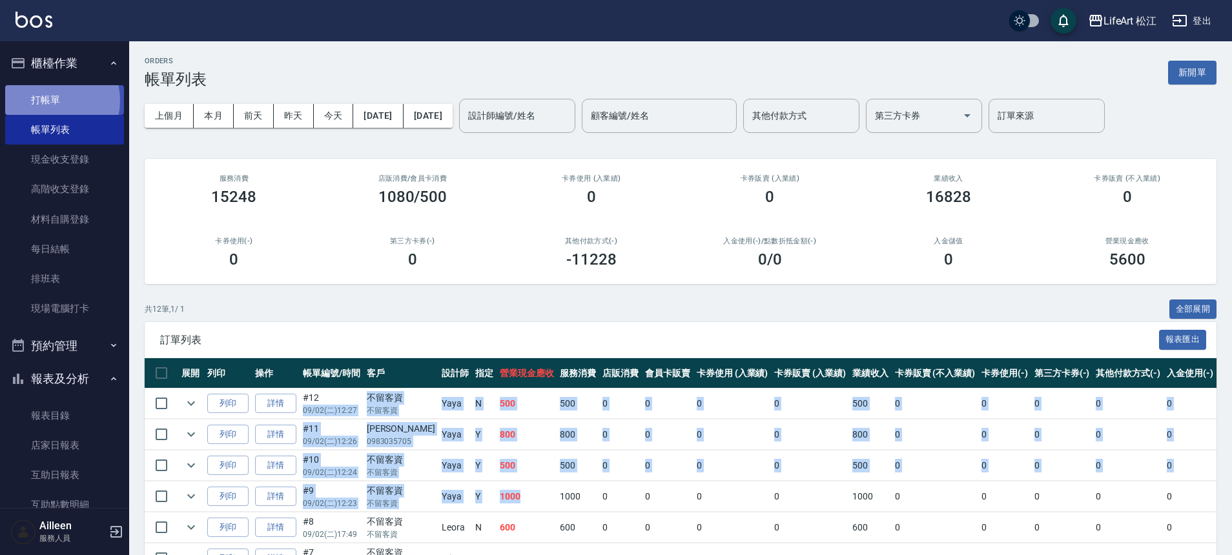
click at [45, 100] on link "打帳單" at bounding box center [64, 100] width 119 height 30
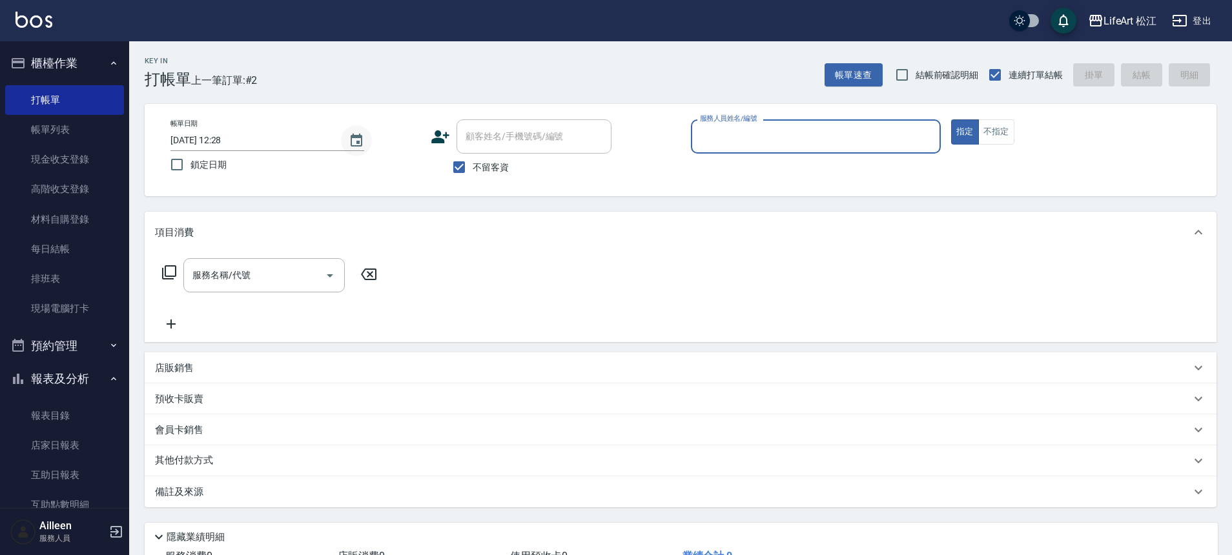
click at [351, 142] on icon "Choose date, selected date is 2025-09-08" at bounding box center [357, 140] width 12 height 13
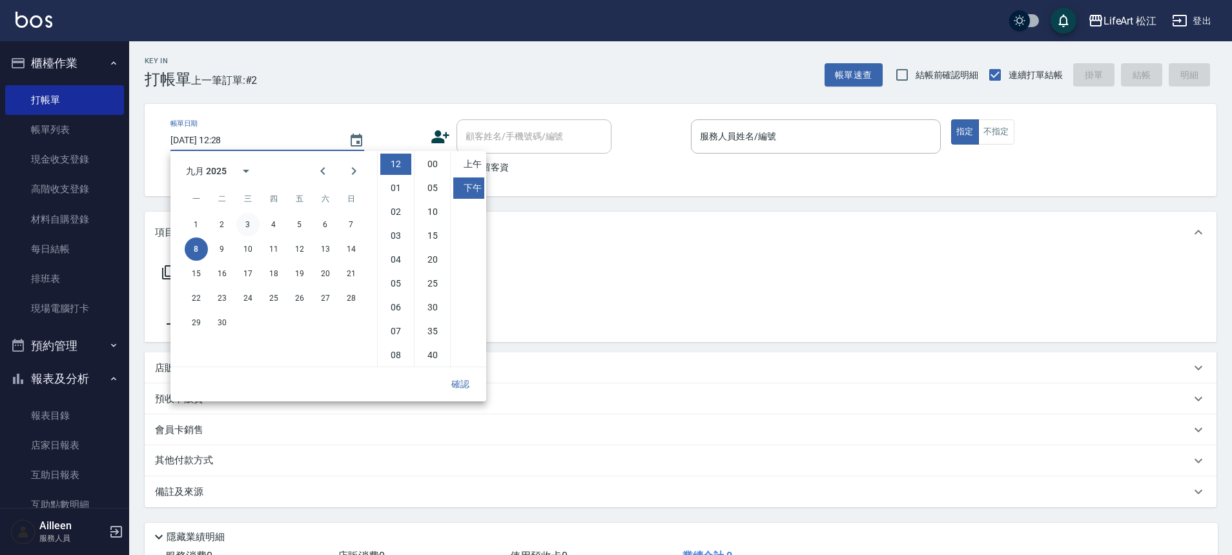
click at [255, 225] on button "3" at bounding box center [247, 224] width 23 height 23
type input "[DATE] 12:28"
click at [467, 389] on button "確認" at bounding box center [460, 385] width 41 height 24
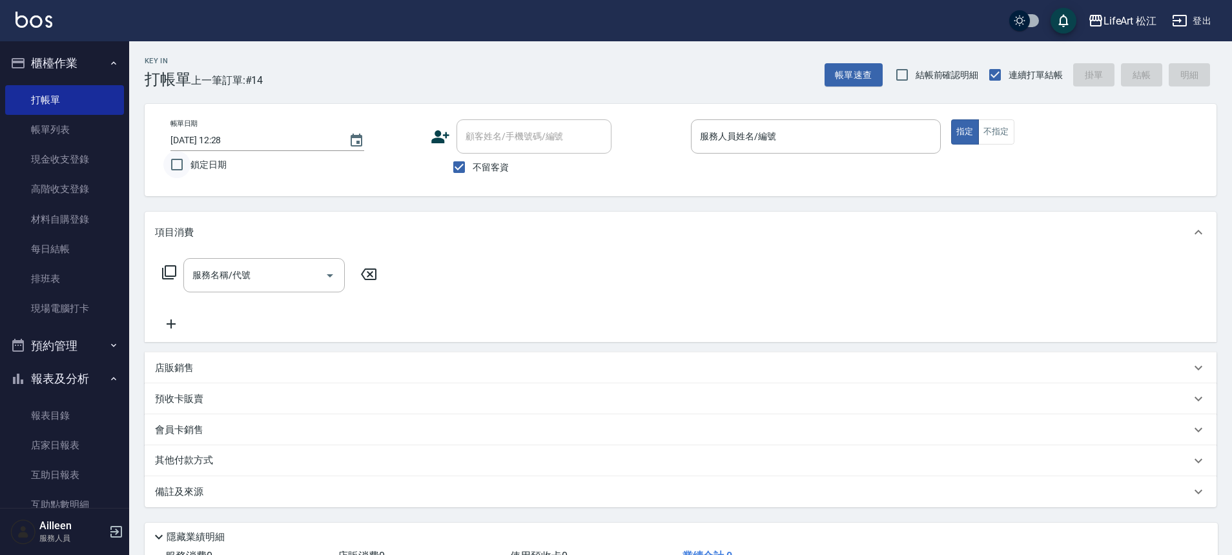
click at [183, 168] on input "鎖定日期" at bounding box center [176, 164] width 27 height 27
checkbox input "true"
click at [468, 172] on input "不留客資" at bounding box center [459, 167] width 27 height 27
checkbox input "false"
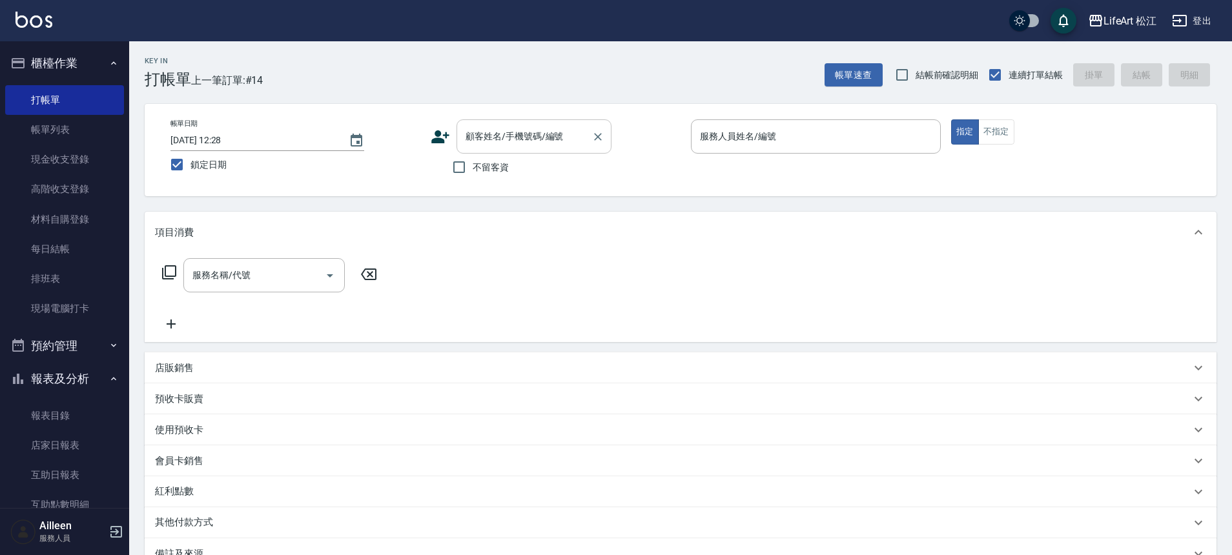
click at [495, 141] on div "顧客姓名/手機號碼/編號 顧客姓名/手機號碼/編號" at bounding box center [534, 136] width 155 height 34
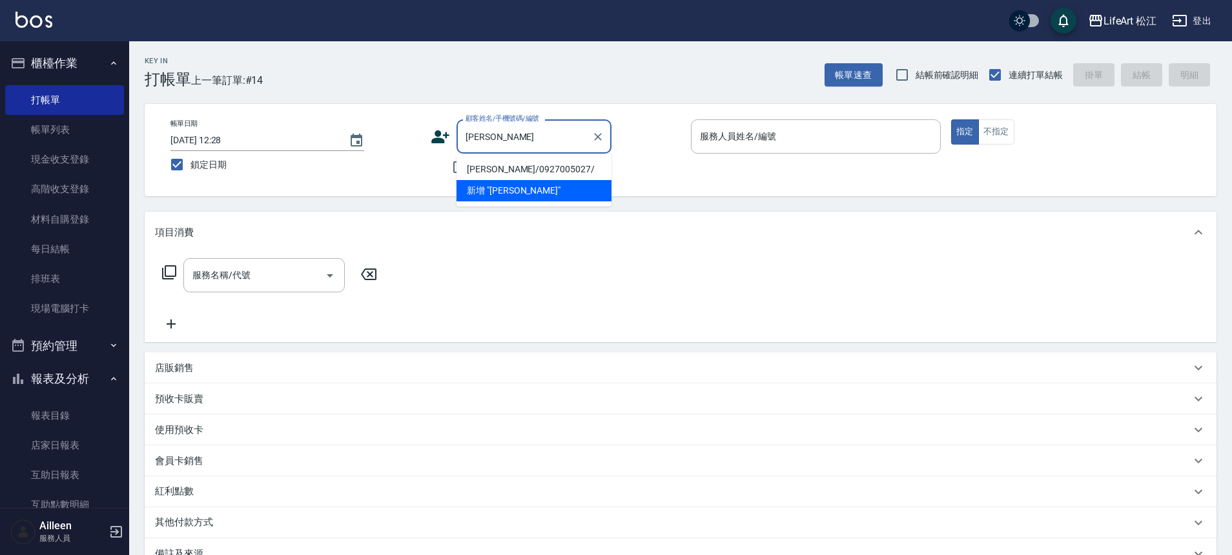
click at [504, 171] on li "[PERSON_NAME]/0927005027/" at bounding box center [534, 169] width 155 height 21
type input "[PERSON_NAME]/0927005027/"
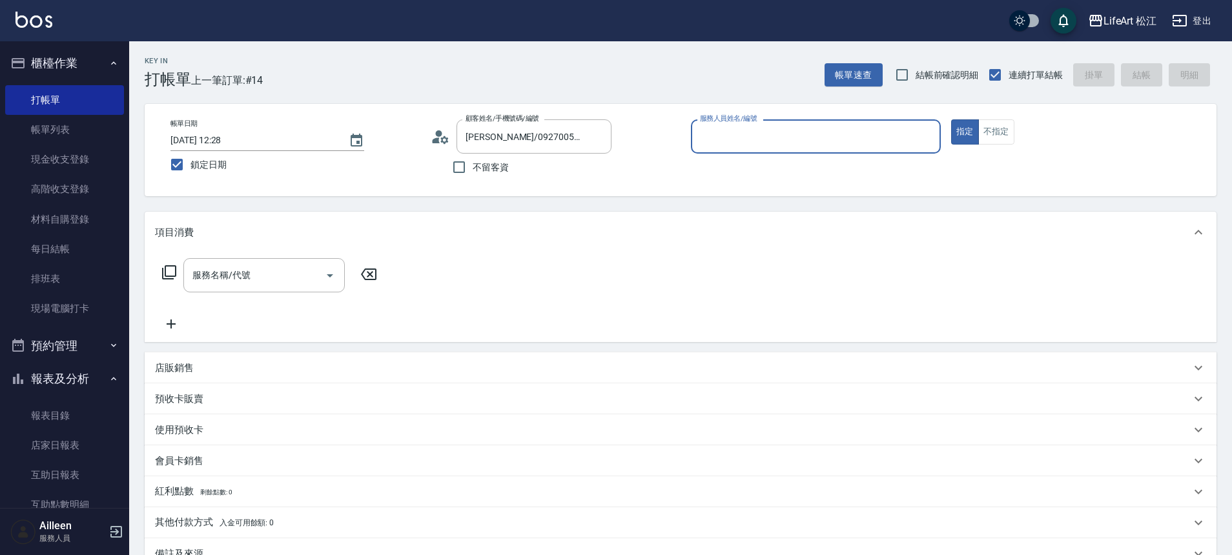
type input "Yaya(無代號)"
click at [285, 269] on input "服務名稱/代號" at bounding box center [254, 275] width 130 height 23
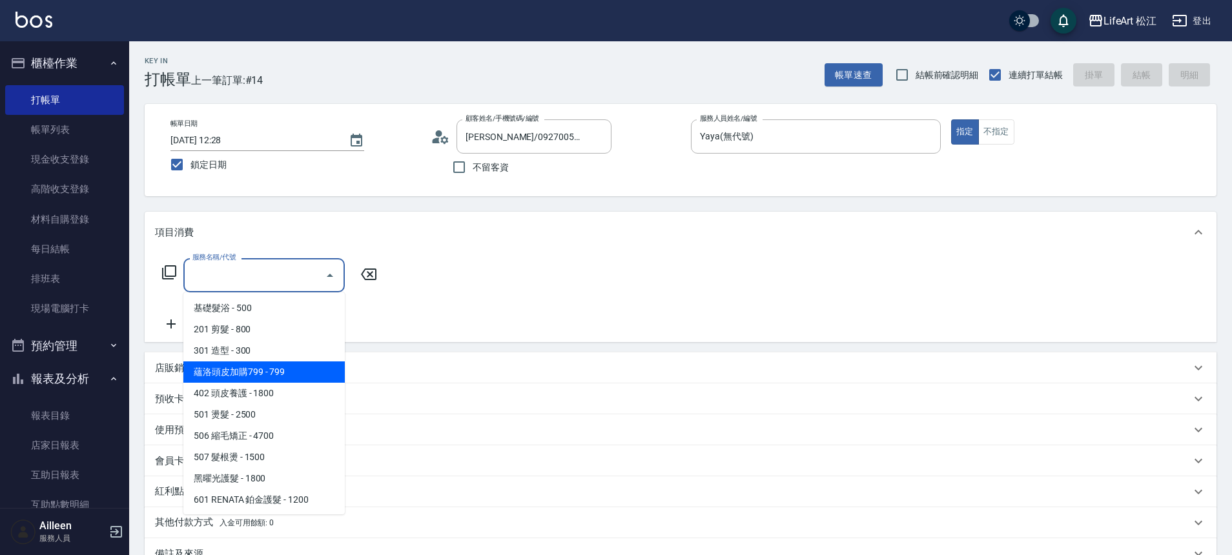
click at [269, 375] on span "蘊洛頭皮加購799 - 799" at bounding box center [263, 372] width 161 height 21
type input "蘊洛頭皮加購799(401)"
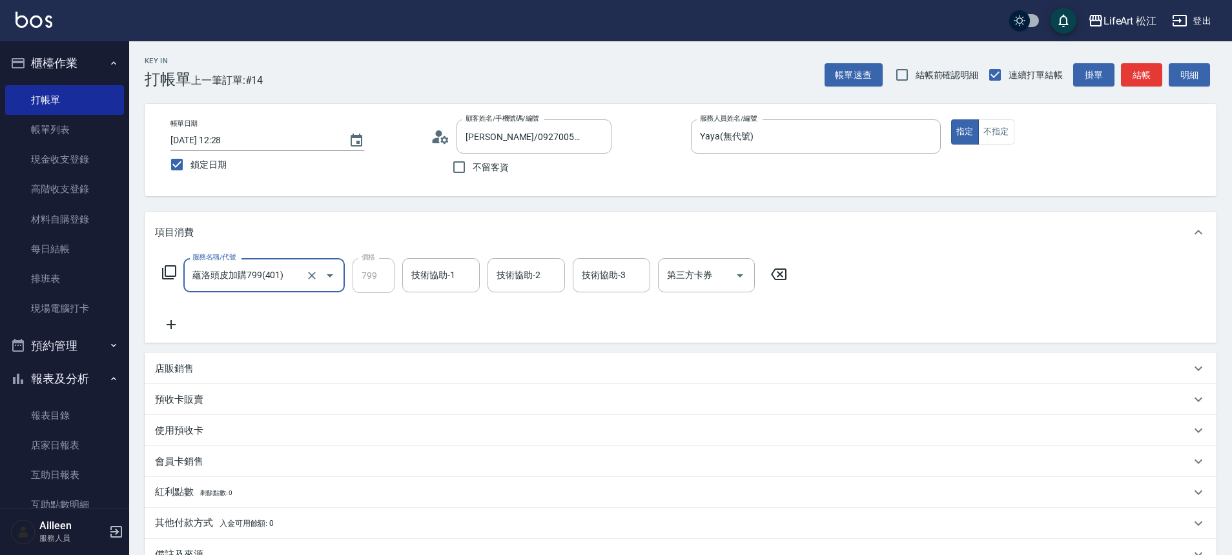
click at [169, 326] on icon at bounding box center [171, 325] width 32 height 16
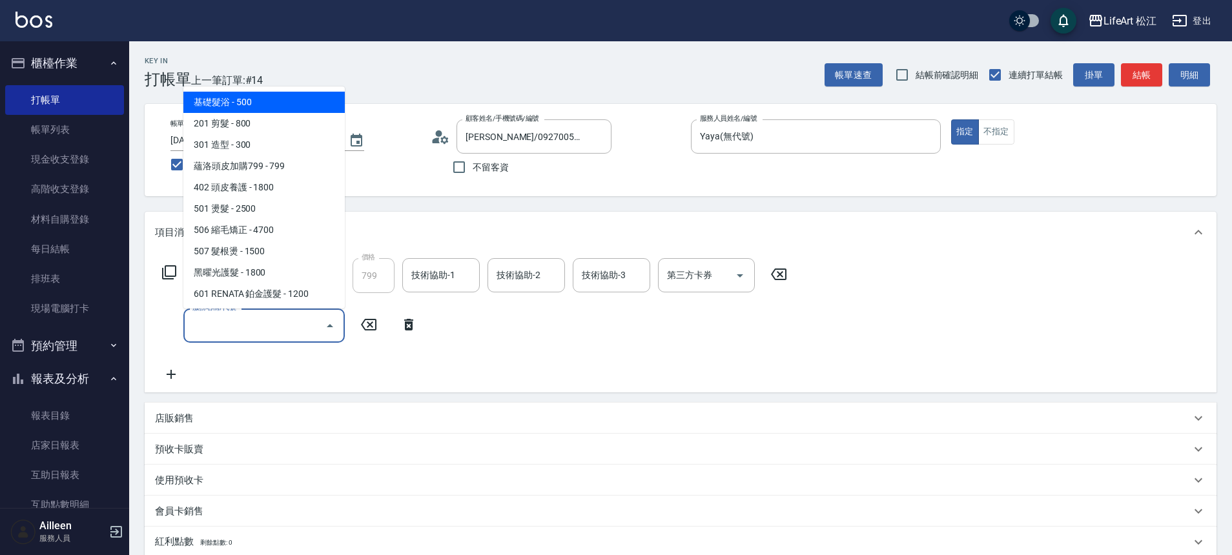
click at [220, 327] on input "服務名稱/代號" at bounding box center [254, 326] width 130 height 23
click at [262, 106] on span "基礎髮浴 - 500" at bounding box center [263, 102] width 161 height 21
type input "基礎髮浴 (101)"
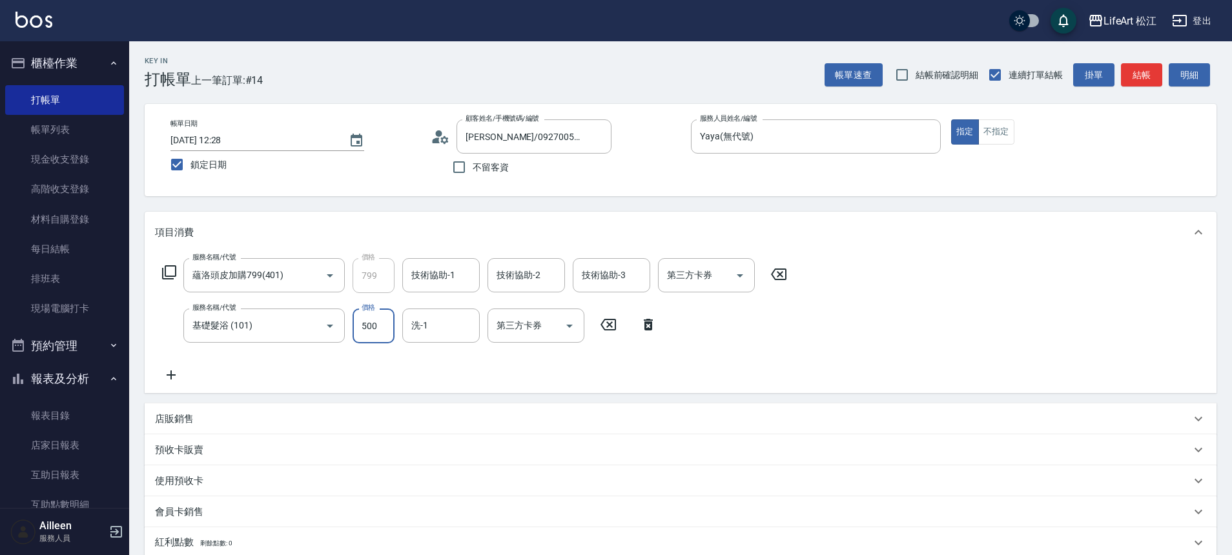
click at [372, 320] on input "500" at bounding box center [374, 326] width 42 height 35
click at [373, 324] on input "500" at bounding box center [374, 326] width 42 height 35
type input "350"
click at [302, 373] on div "服務名稱/代號 蘊洛頭皮加購799(401) 服務名稱/代號 價格 799 價格 技術協助-1 技術協助-1 技術協助-2 技術協助-2 技術協助-3 技術協…" at bounding box center [475, 320] width 640 height 125
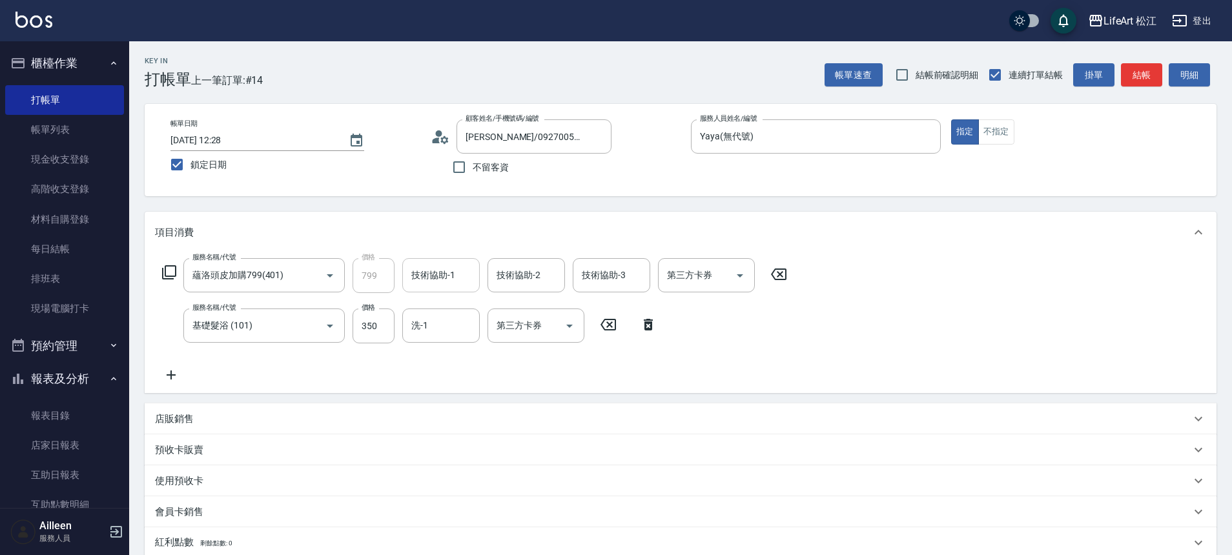
click at [440, 285] on input "技術協助-1" at bounding box center [441, 275] width 66 height 23
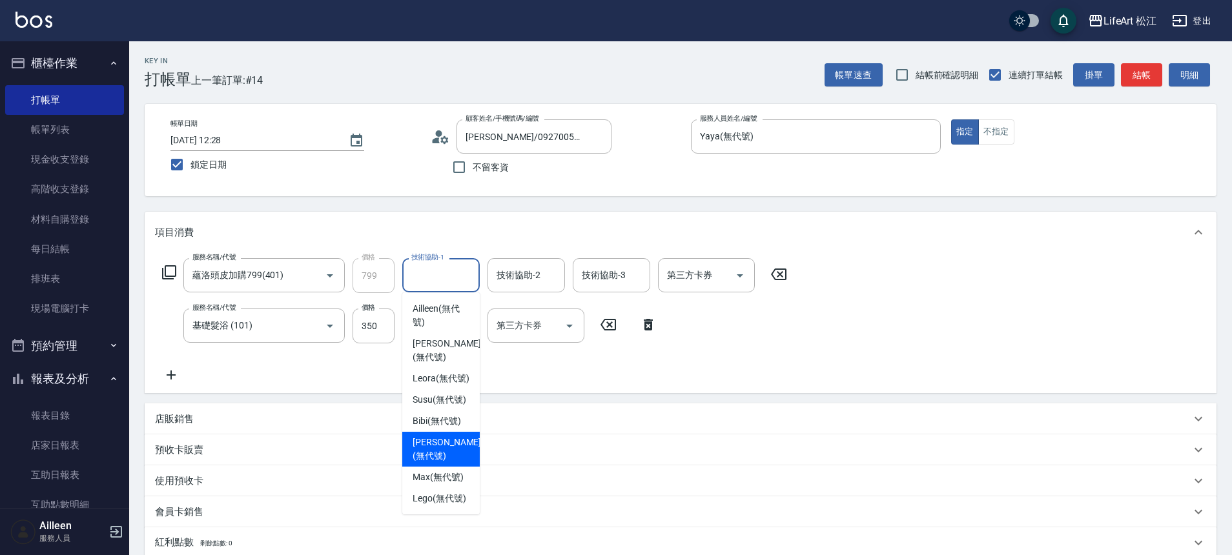
scroll to position [309, 0]
click at [443, 393] on span "Susu (無代號)" at bounding box center [440, 400] width 54 height 14
type input "Susu(無代號)"
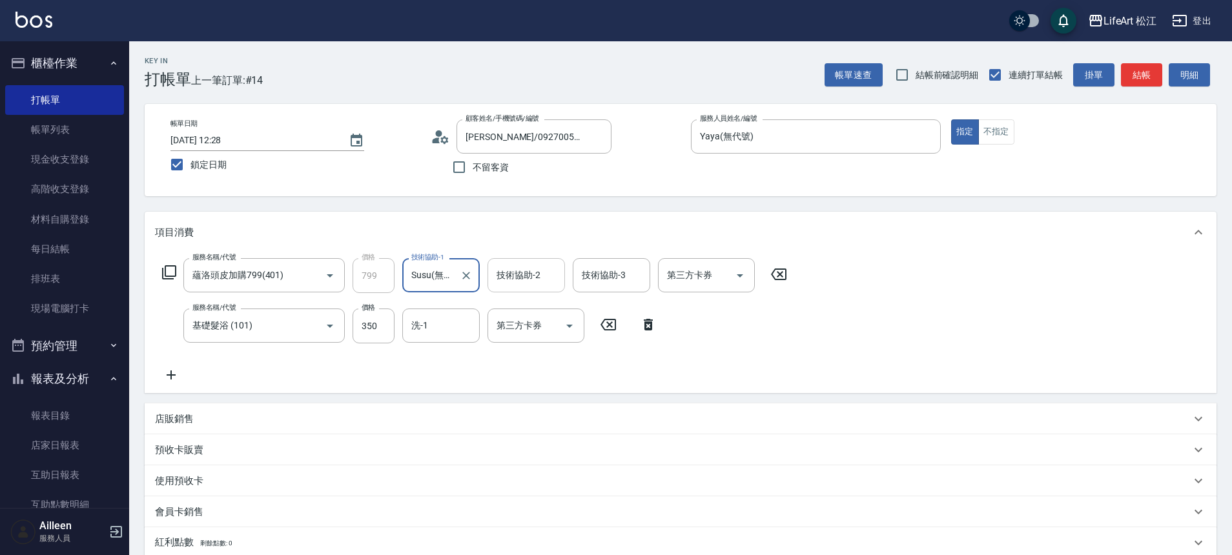
click at [513, 267] on input "技術協助-2" at bounding box center [526, 275] width 66 height 23
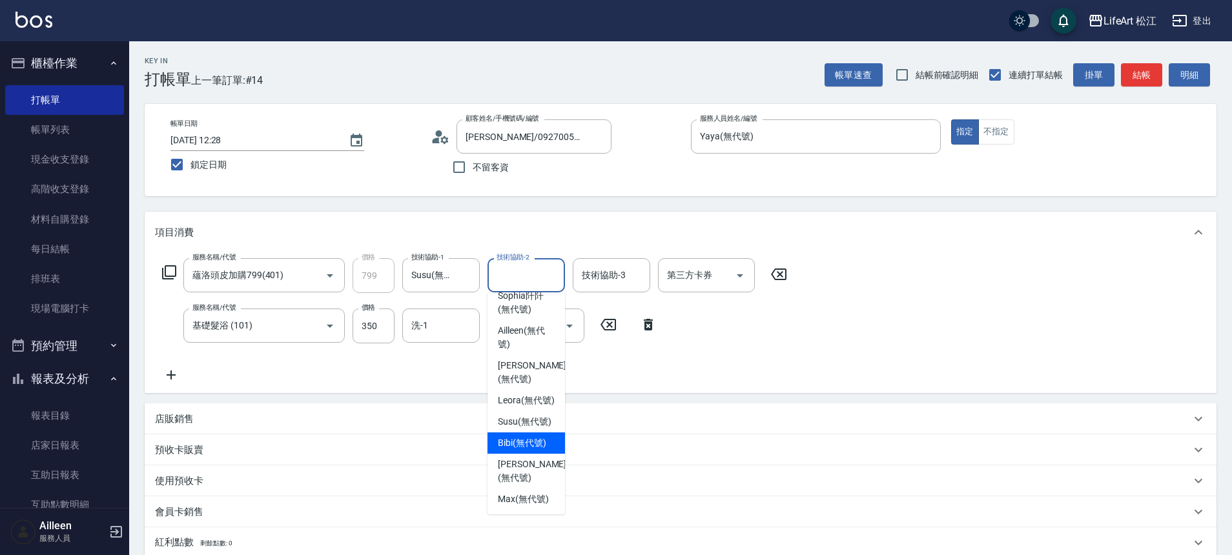
scroll to position [265, 0]
click at [529, 415] on span "Susu (無代號)" at bounding box center [525, 422] width 54 height 14
type input "Susu(無代號)"
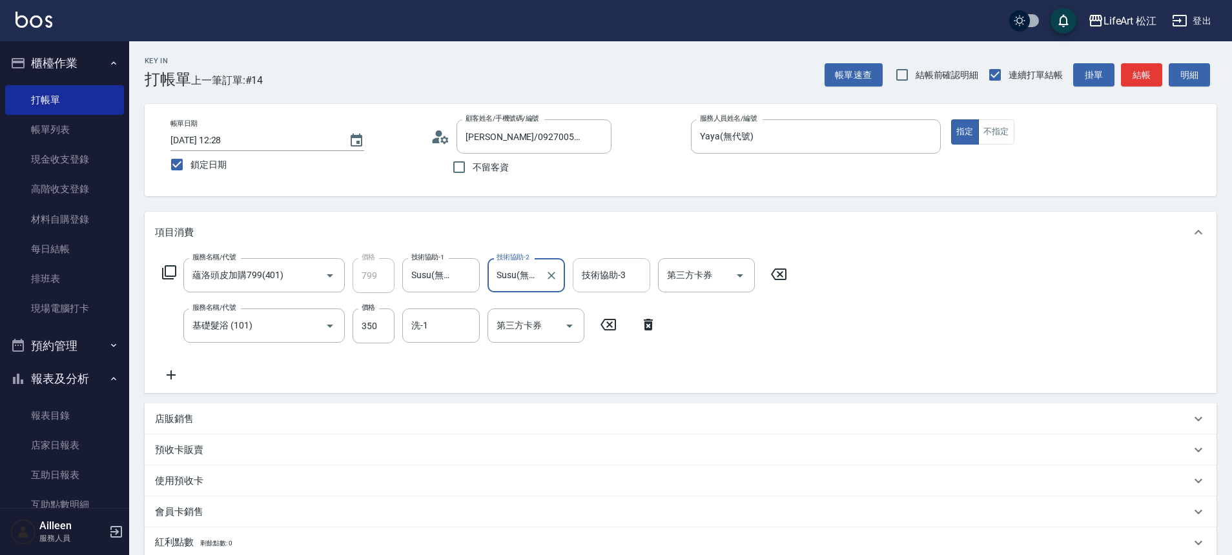
click at [606, 266] on input "技術協助-3" at bounding box center [612, 275] width 66 height 23
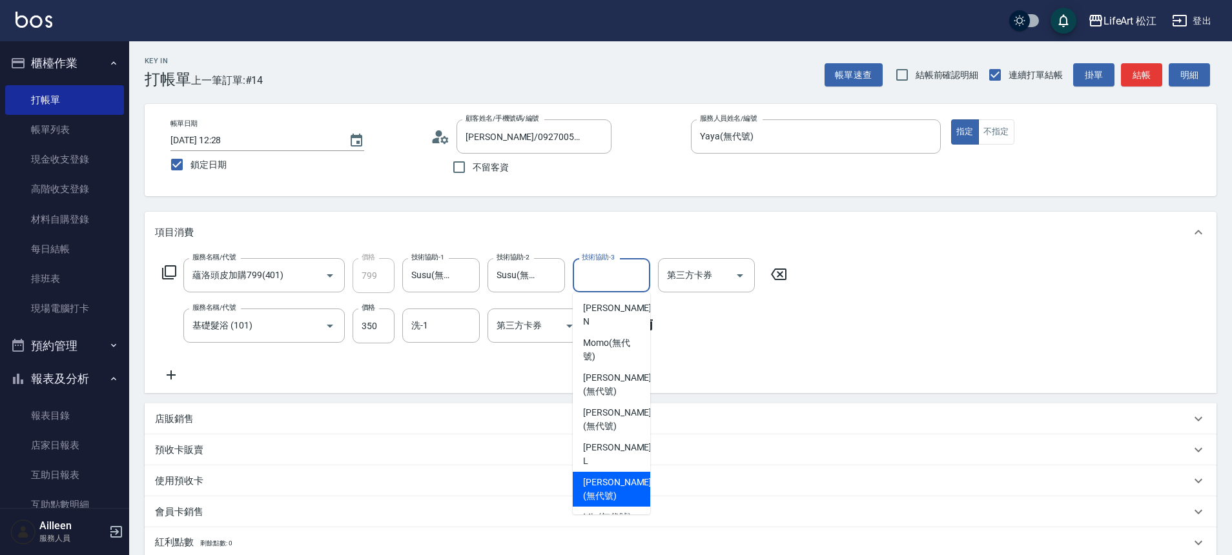
scroll to position [233, 0]
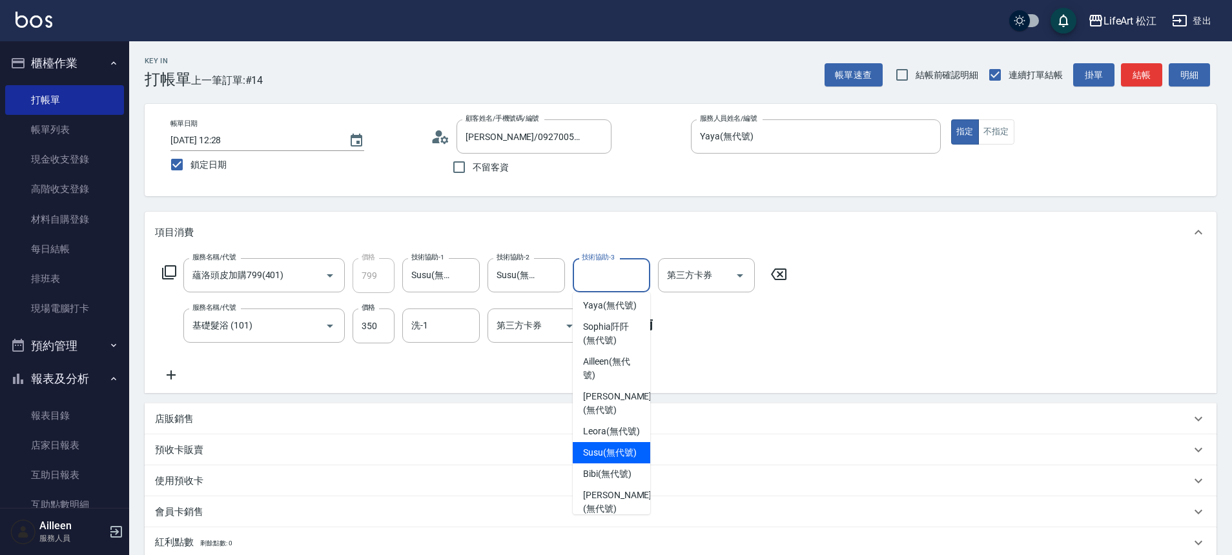
click at [615, 447] on span "Susu (無代號)" at bounding box center [610, 453] width 54 height 14
type input "Susu(無代號)"
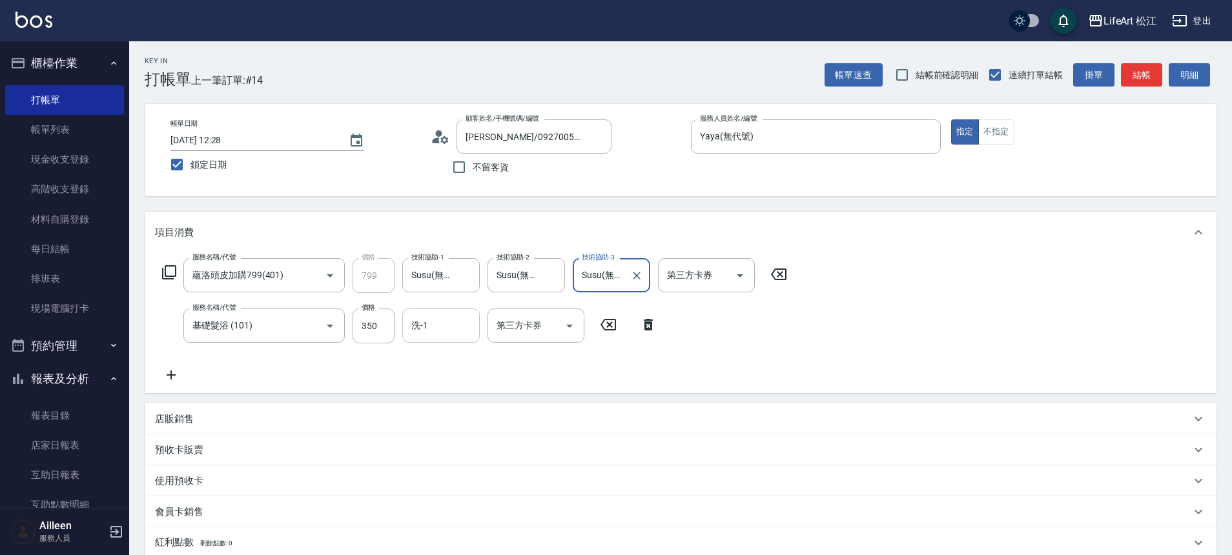
click at [437, 323] on input "洗-1" at bounding box center [441, 326] width 66 height 23
click at [701, 377] on div "服務名稱/代號 蘊洛頭皮加購799(401) 服務名稱/代號 價格 799 價格 技術協助-1 Susu(無代號) 技術協助-1 技術協助-2 Susu(無代…" at bounding box center [475, 320] width 640 height 125
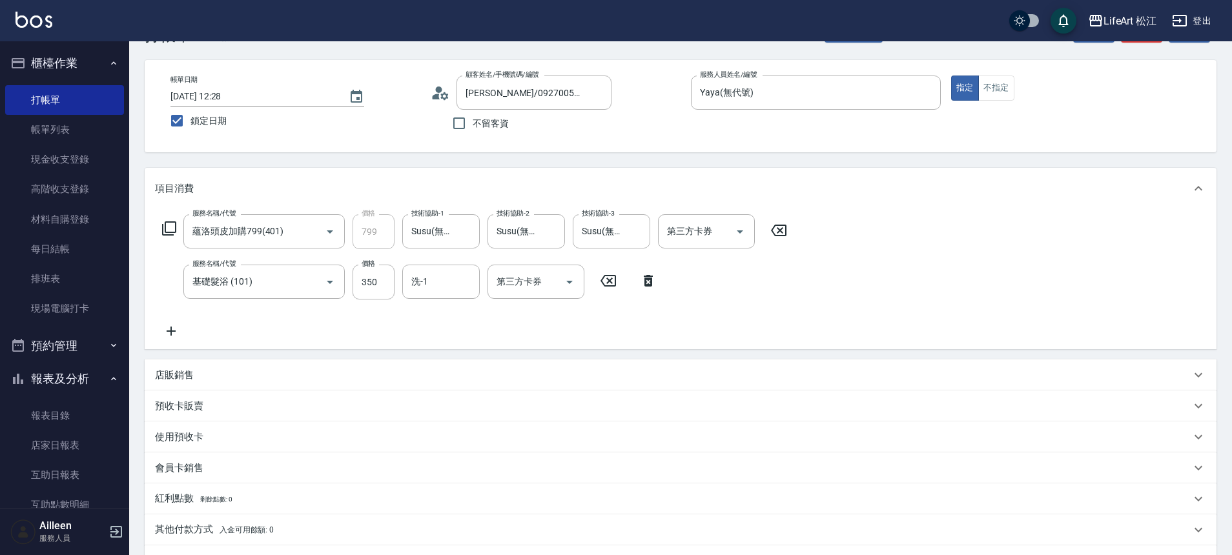
scroll to position [109, 0]
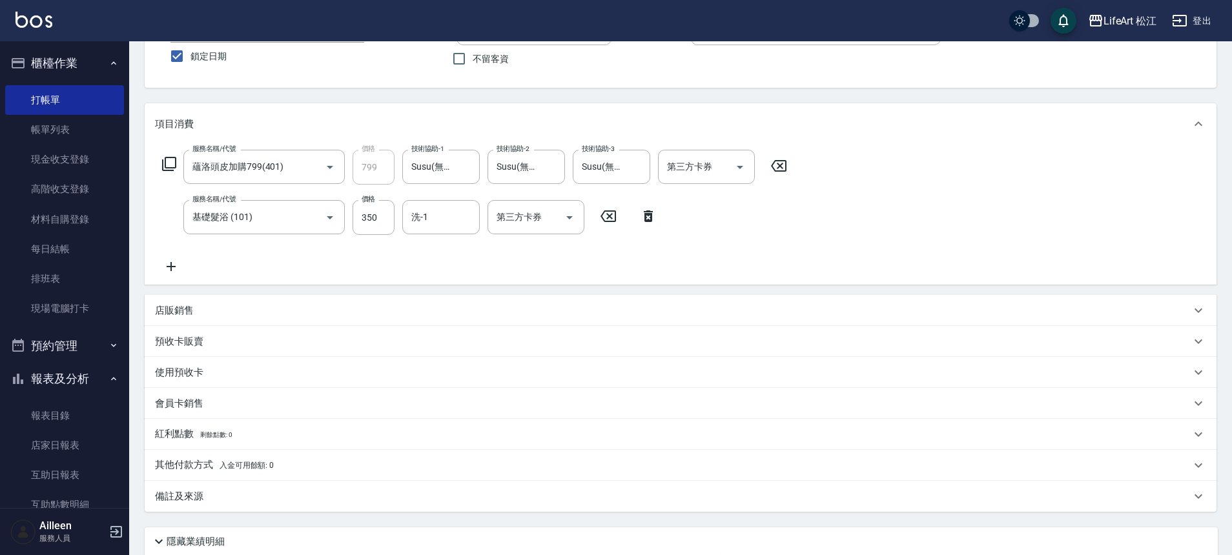
click at [266, 493] on div "備註及來源" at bounding box center [673, 497] width 1036 height 14
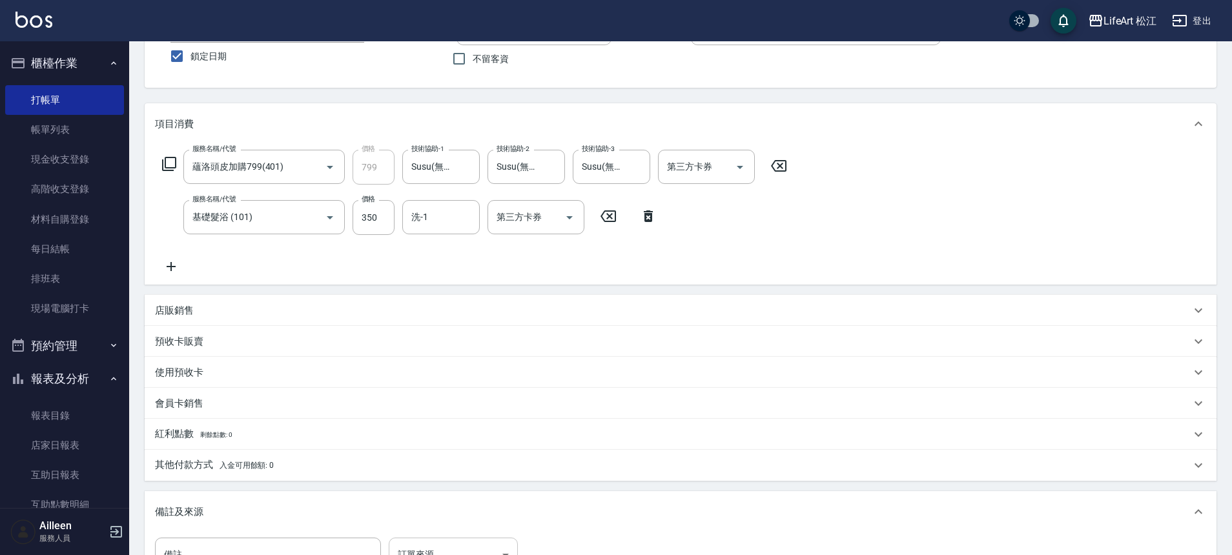
scroll to position [126, 0]
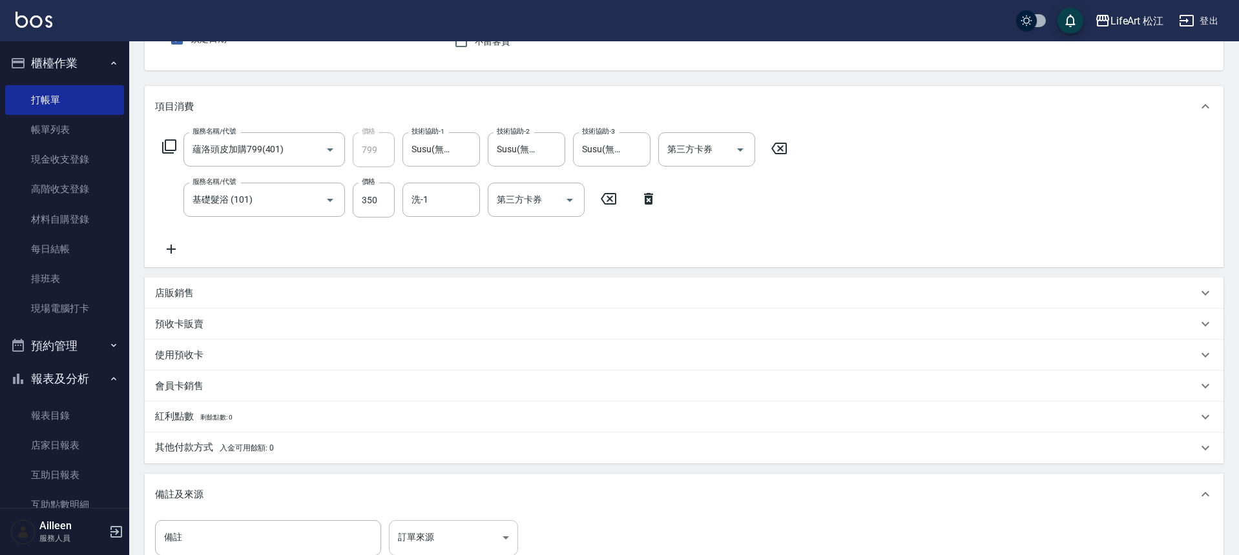
click at [454, 539] on body "LifeArt 松江 登出 櫃檯作業 打帳單 帳單列表 現金收支登錄 高階收支登錄 材料自購登錄 每日結帳 排班表 現場電腦打卡 預約管理 預約管理 單日預約…" at bounding box center [619, 298] width 1239 height 848
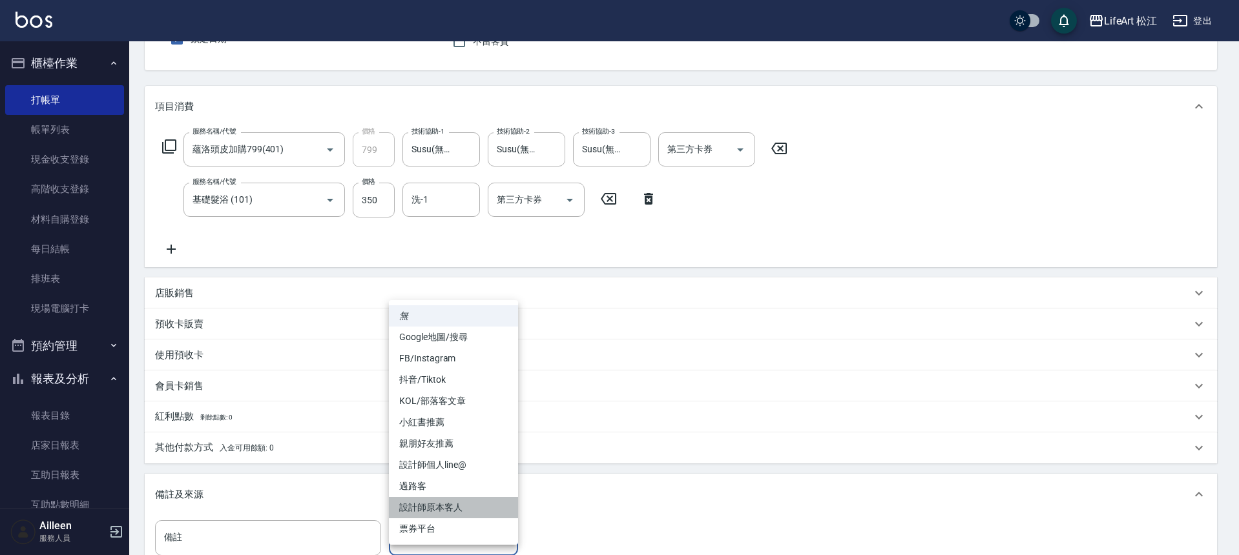
click at [464, 504] on li "設計師原本客人" at bounding box center [453, 507] width 129 height 21
type input "設計師原本客人"
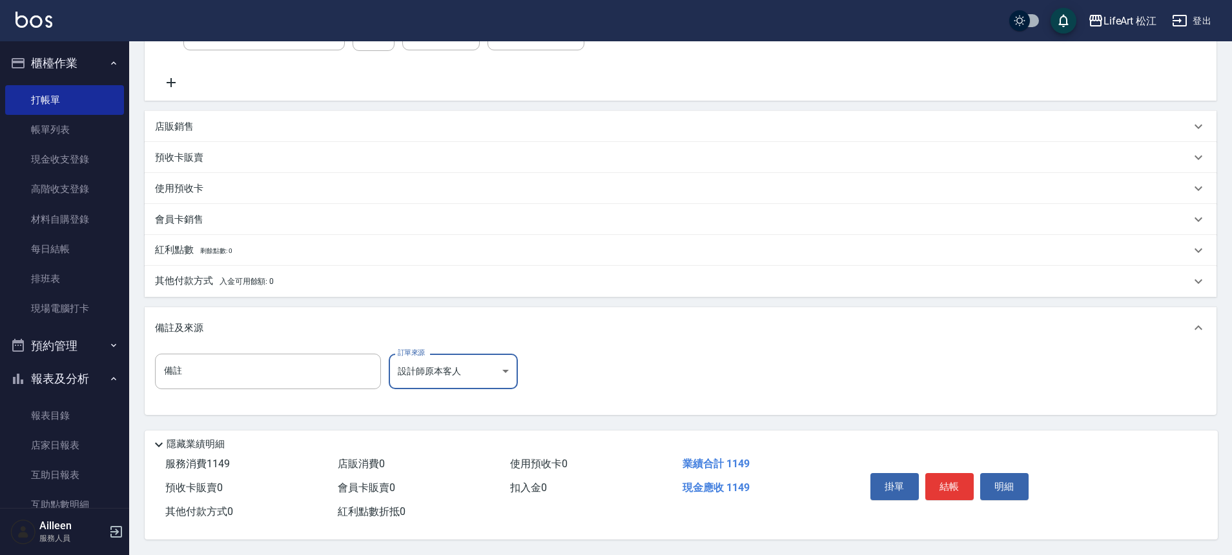
scroll to position [298, 0]
click at [951, 479] on button "結帳" at bounding box center [949, 486] width 48 height 27
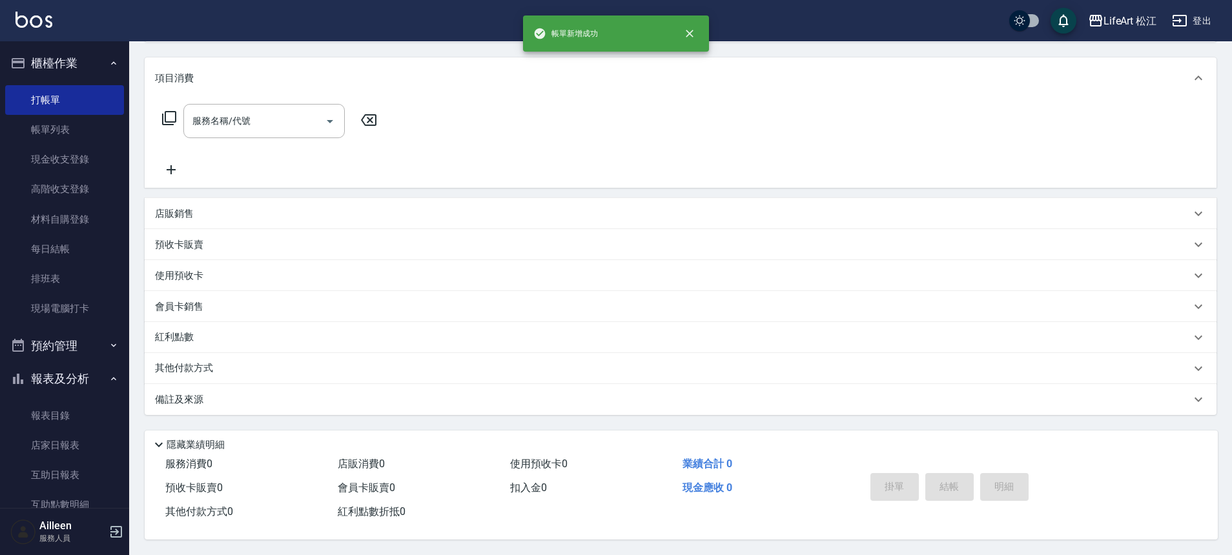
scroll to position [0, 0]
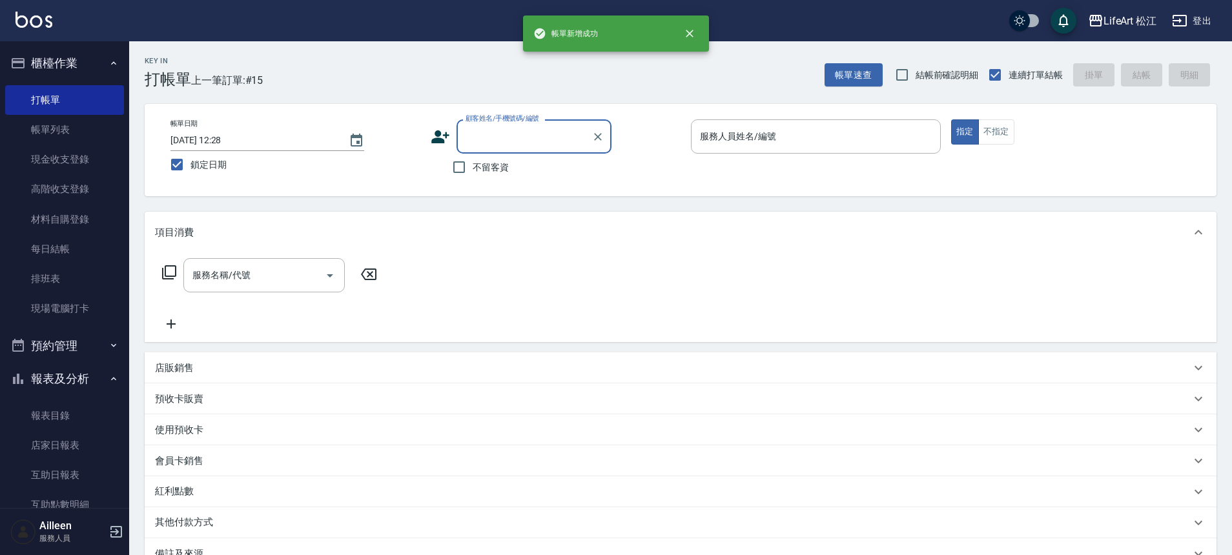
click at [471, 137] on input "顧客姓名/手機號碼/編號" at bounding box center [524, 136] width 124 height 23
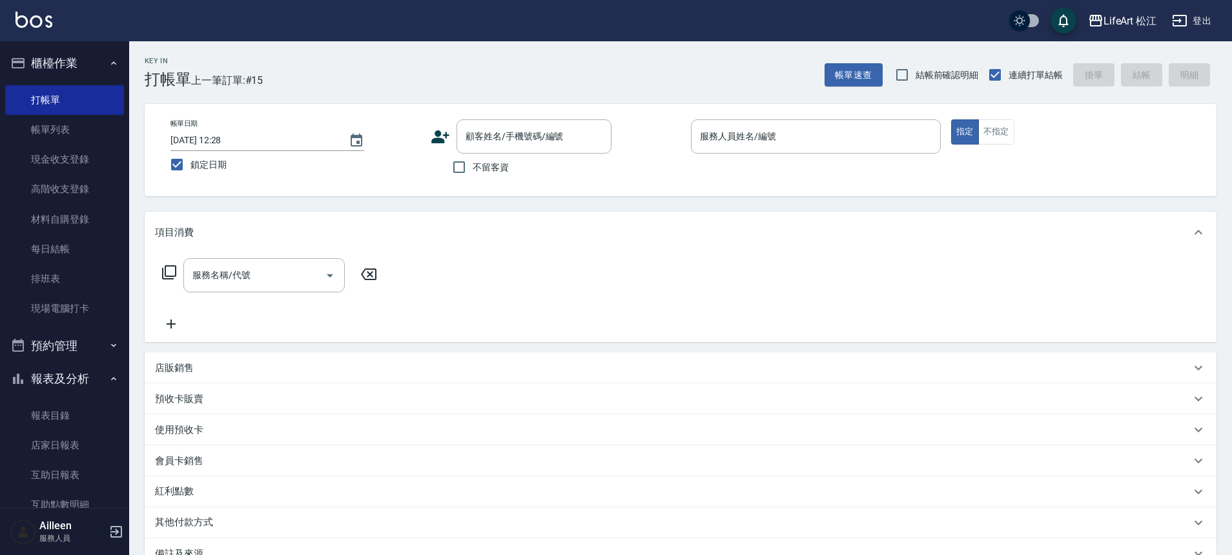
click at [429, 169] on div "帳單日期 [DATE] 12:28 鎖定日期 顧客姓名/手機號碼/編號 顧客姓名/手機號碼/編號 不留客資 服務人員姓名/編號 服務人員姓名/編號 指定 不指定" at bounding box center [680, 149] width 1041 height 61
click at [466, 168] on input "不留客資" at bounding box center [459, 167] width 27 height 27
checkbox input "true"
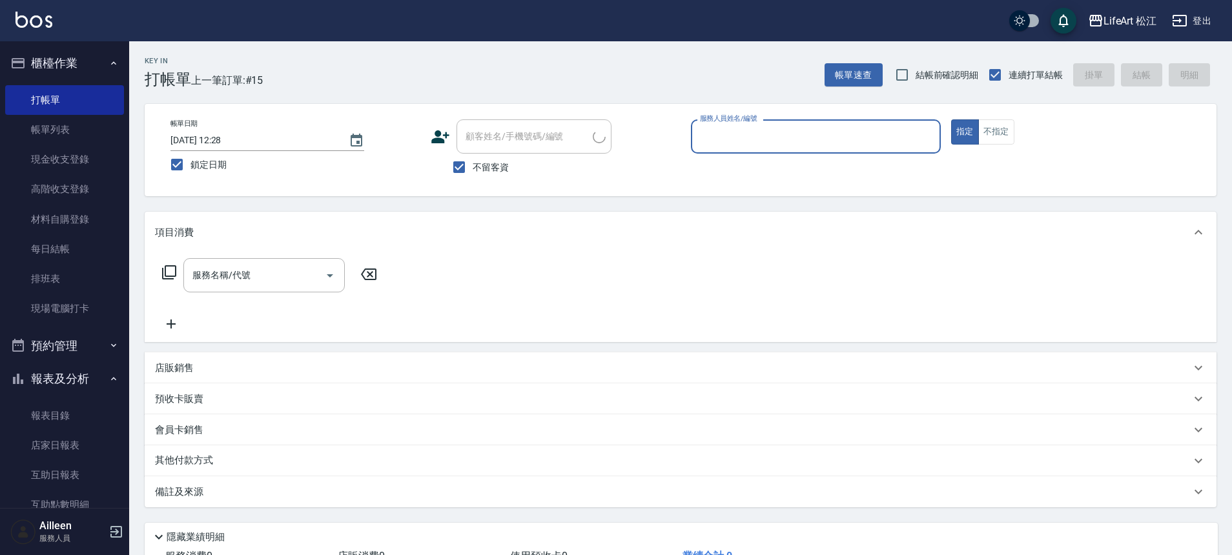
click at [737, 141] on input "服務人員姓名/編號" at bounding box center [816, 136] width 238 height 23
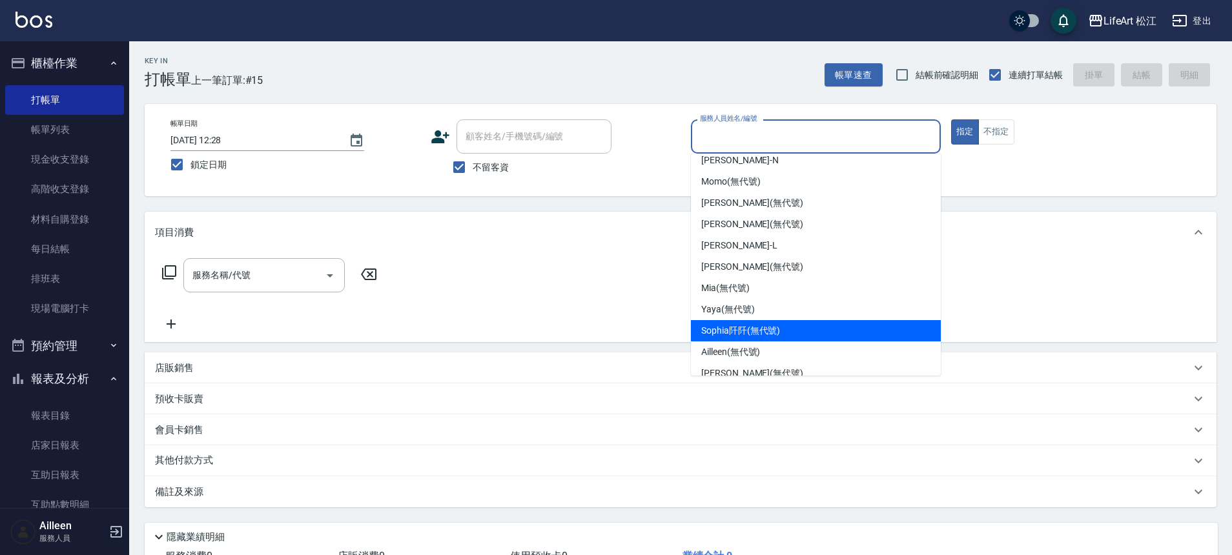
scroll to position [21, 0]
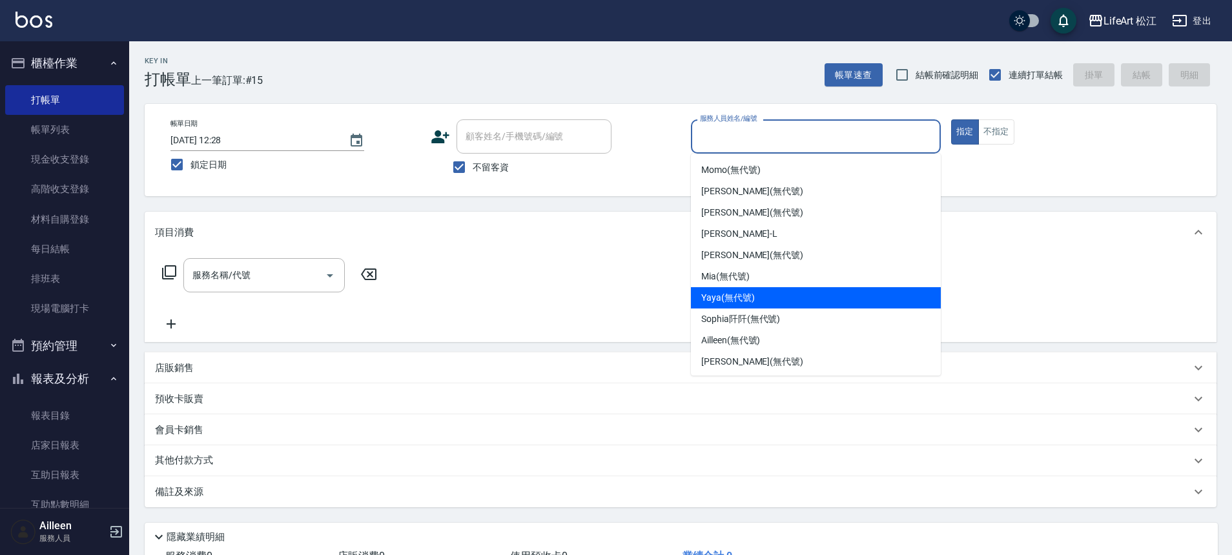
click at [735, 295] on span "Yaya (無代號)" at bounding box center [728, 298] width 54 height 14
type input "Yaya(無代號)"
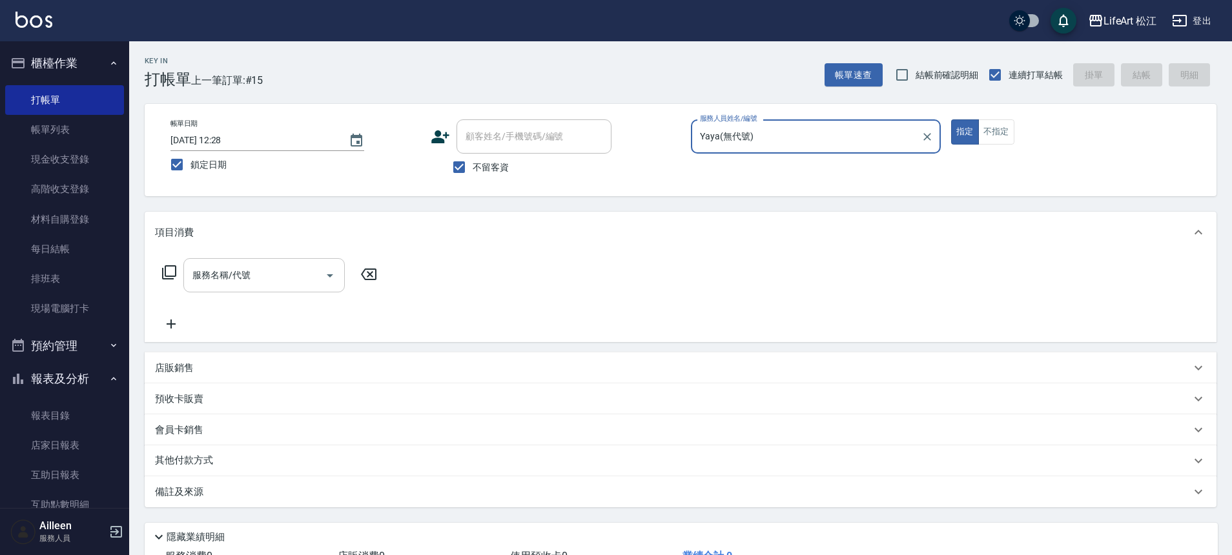
click at [204, 285] on input "服務名稱/代號" at bounding box center [254, 275] width 130 height 23
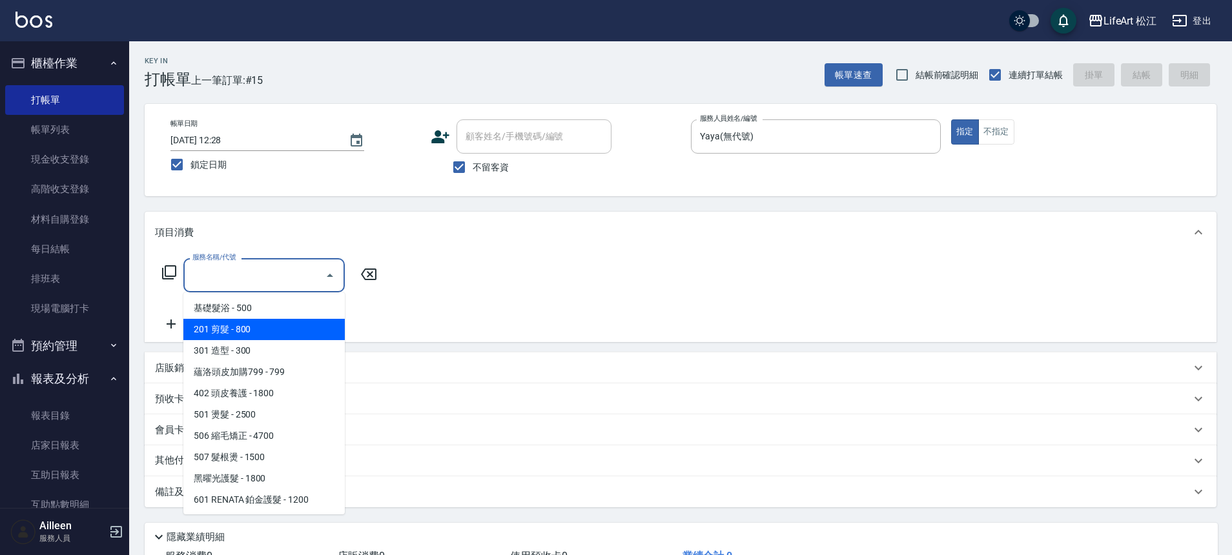
click at [249, 333] on span "201 剪髮 - 800" at bounding box center [263, 329] width 161 height 21
type input "201 剪髮(201)"
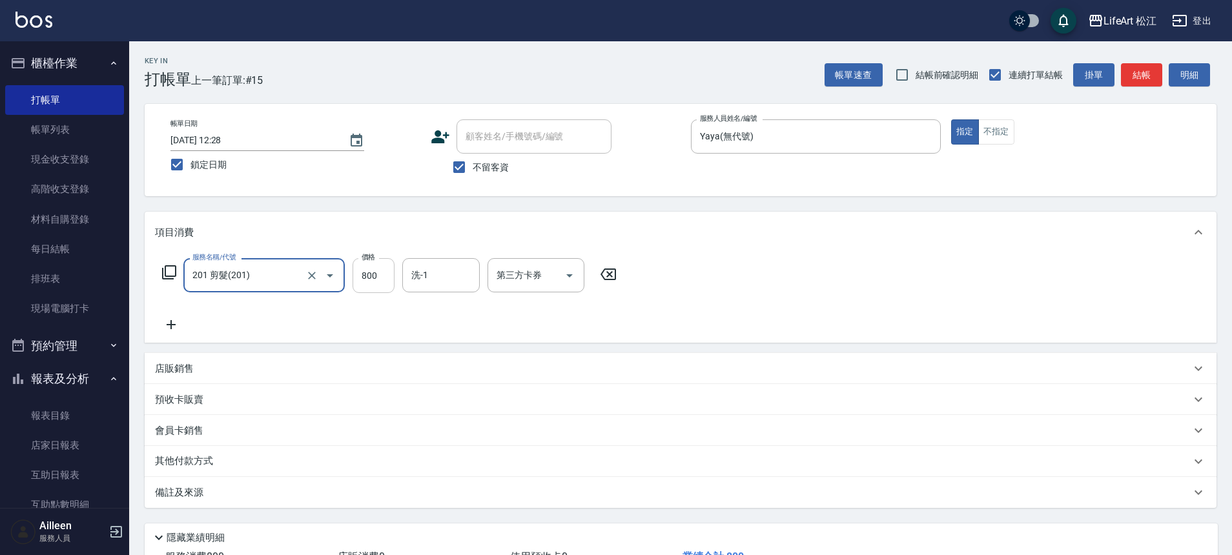
click at [364, 280] on input "800" at bounding box center [374, 275] width 42 height 35
type input "1000"
click at [172, 320] on icon at bounding box center [171, 325] width 32 height 16
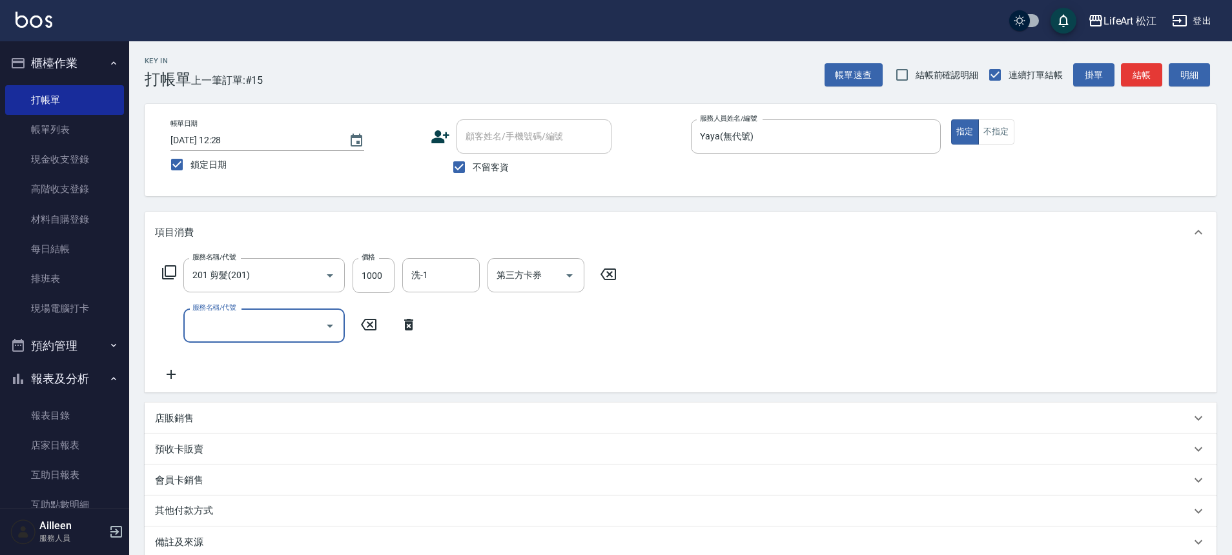
click at [236, 318] on input "服務名稱/代號" at bounding box center [254, 326] width 130 height 23
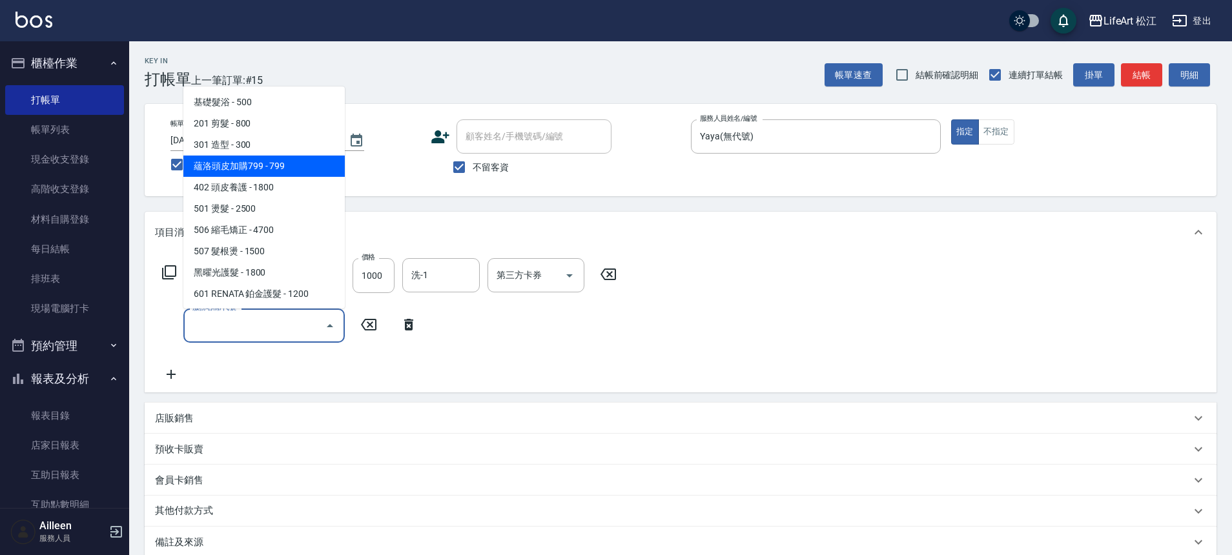
click at [311, 162] on span "蘊洛頭皮加購799 - 799" at bounding box center [263, 166] width 161 height 21
type input "蘊洛頭皮加購799(401)"
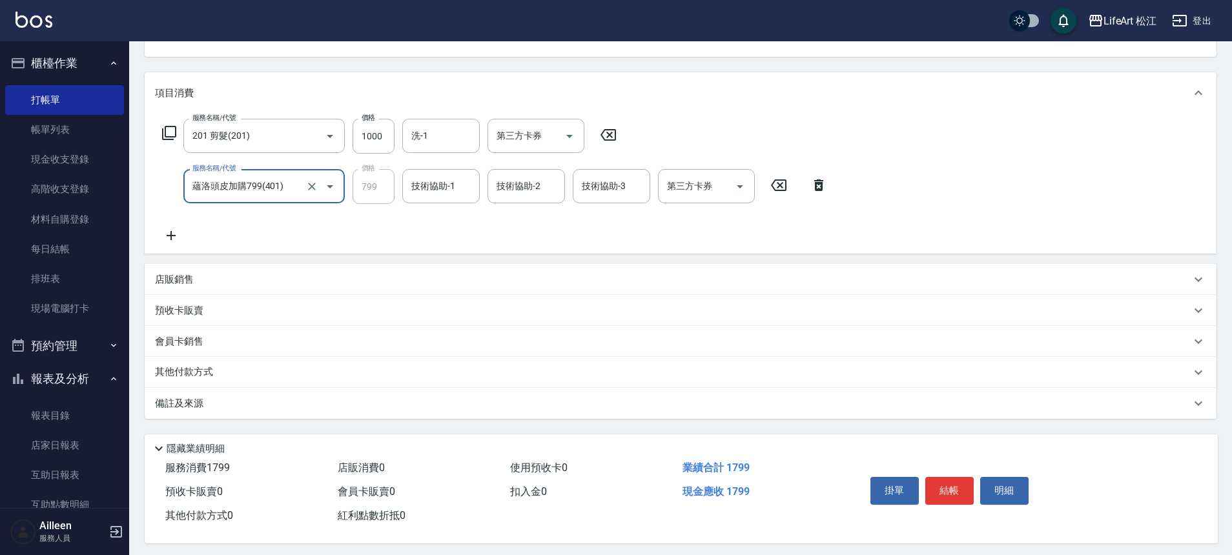
scroll to position [149, 0]
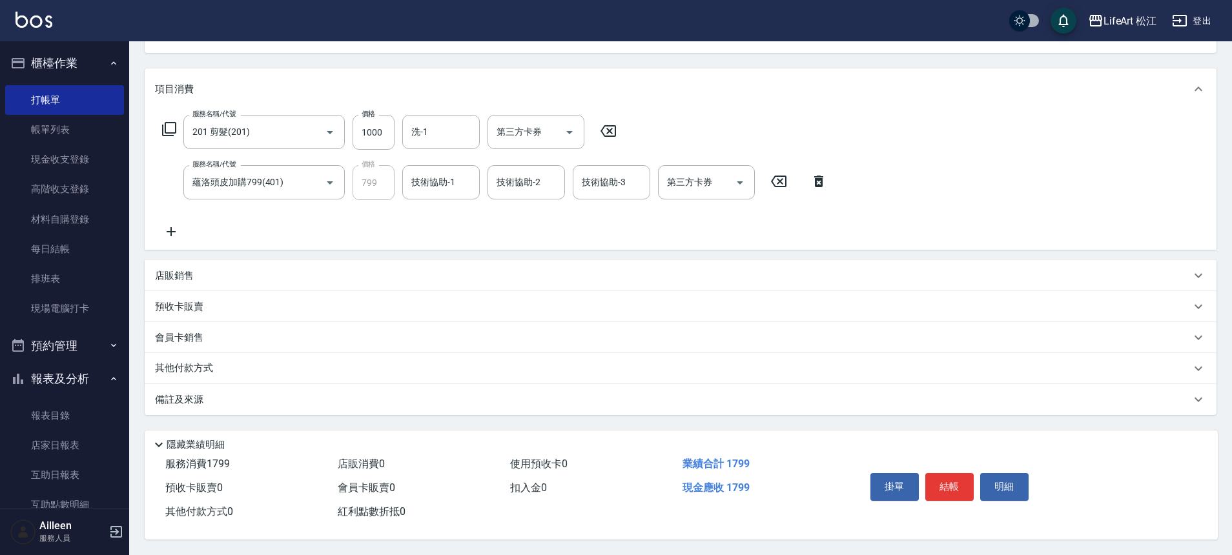
click at [559, 402] on div "備註及來源" at bounding box center [681, 399] width 1072 height 31
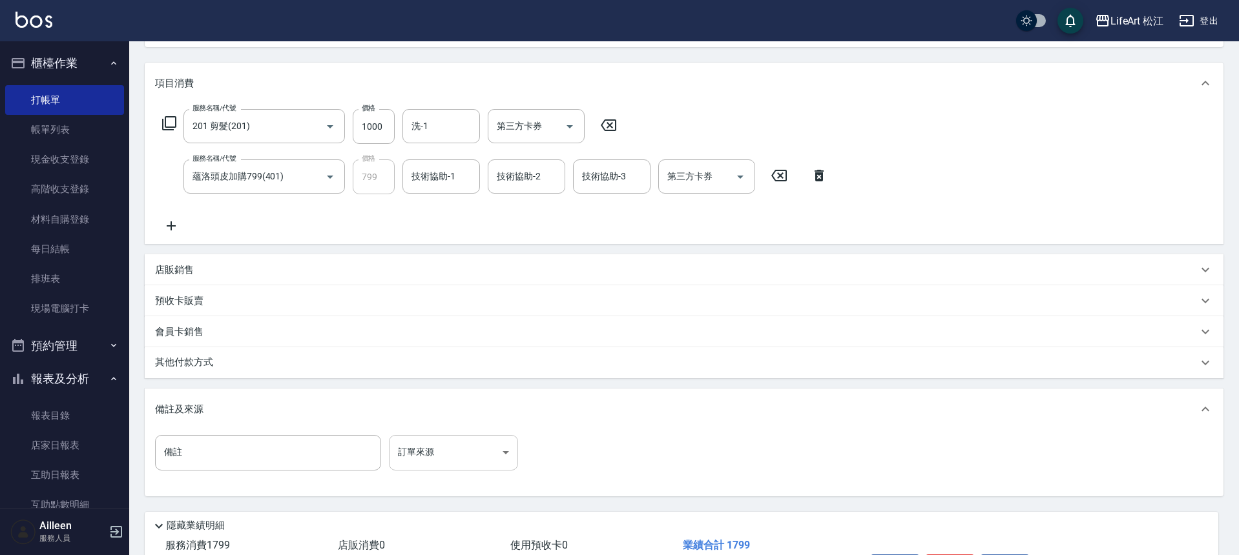
click at [436, 460] on body "LifeArt 松江 登出 櫃檯作業 打帳單 帳單列表 現金收支登錄 高階收支登錄 材料自購登錄 每日結帳 排班表 現場電腦打卡 預約管理 預約管理 單日預約…" at bounding box center [619, 244] width 1239 height 786
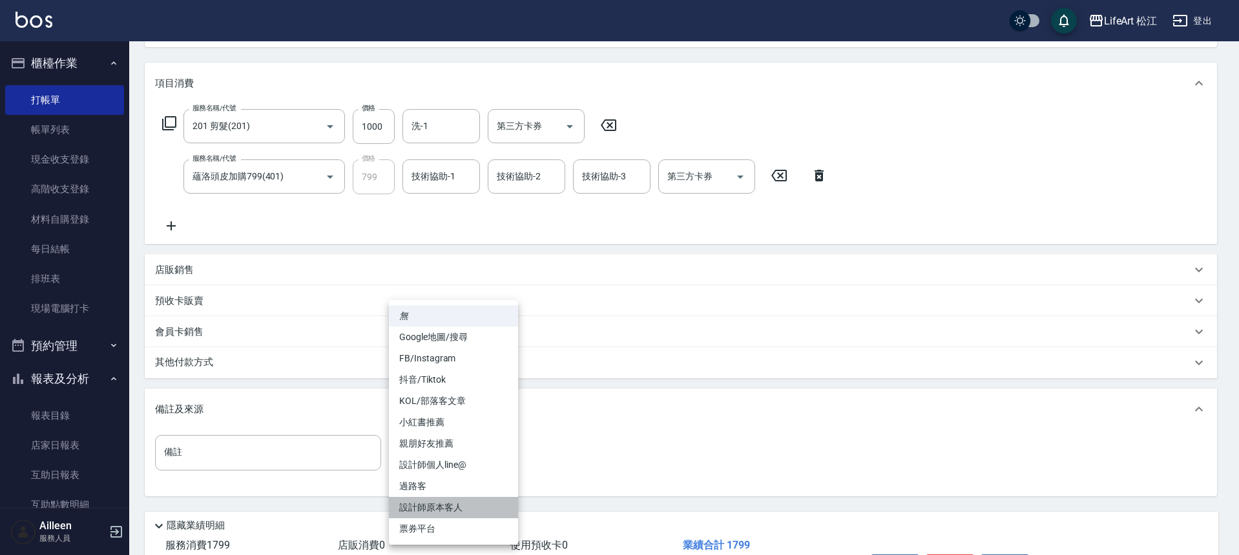
click at [462, 503] on li "設計師原本客人" at bounding box center [453, 507] width 129 height 21
type input "設計師原本客人"
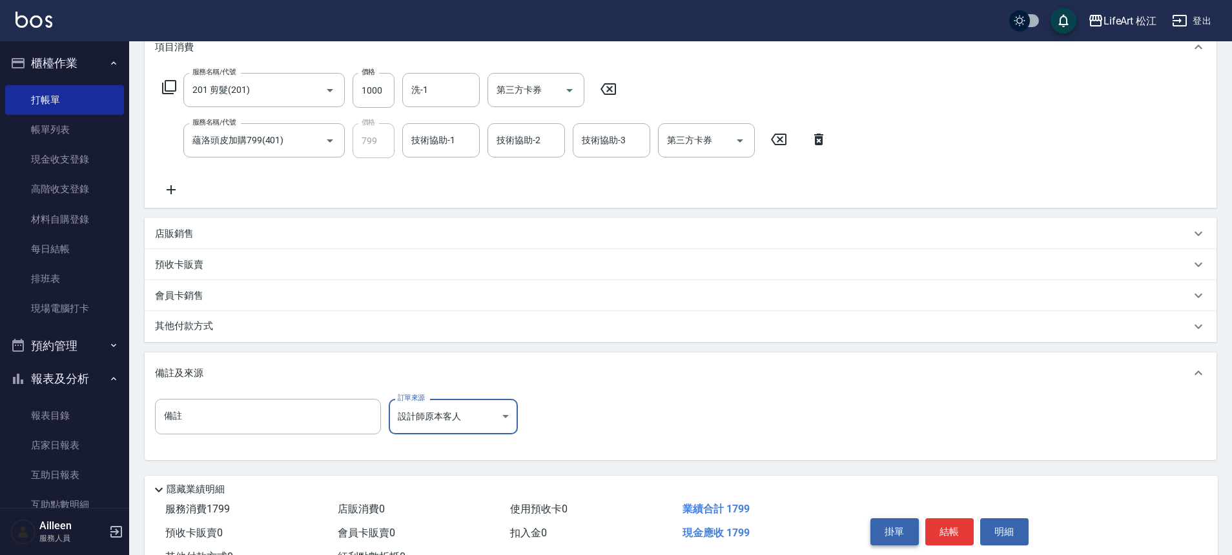
scroll to position [236, 0]
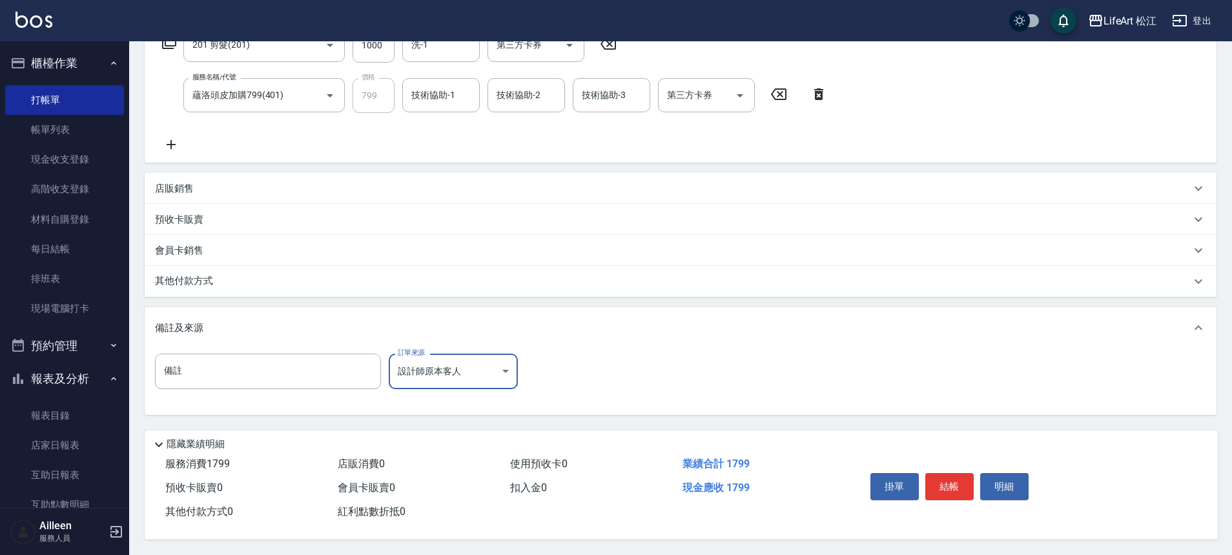
click at [504, 369] on body "LifeArt 松江 登出 櫃檯作業 打帳單 帳單列表 現金收支登錄 高階收支登錄 材料自購登錄 每日結帳 排班表 現場電腦打卡 預約管理 預約管理 單日預約…" at bounding box center [616, 162] width 1232 height 786
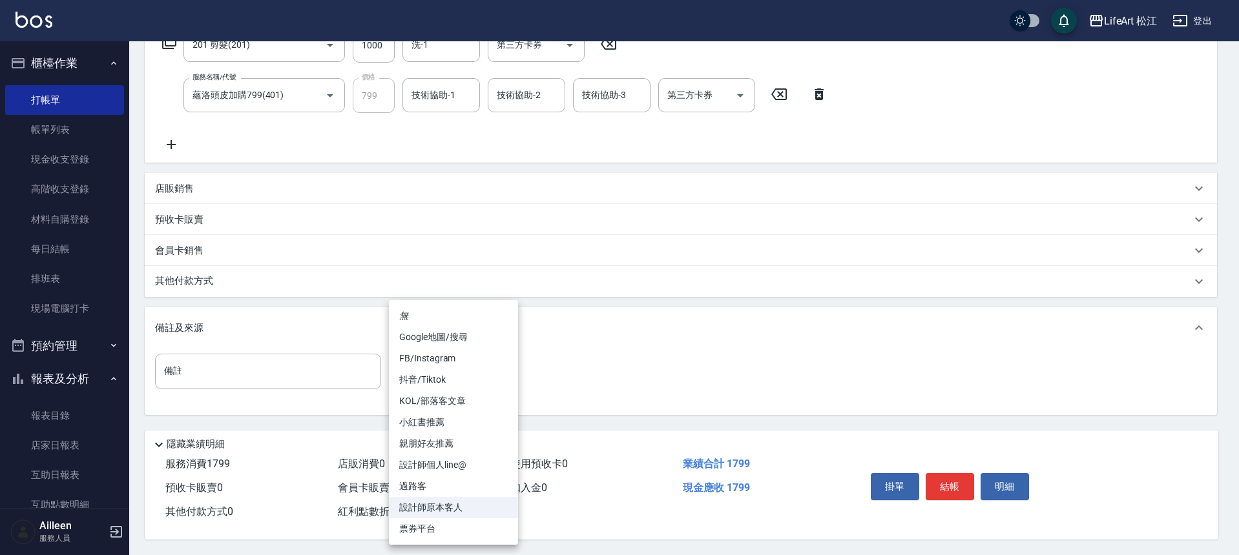
click at [604, 422] on div at bounding box center [619, 277] width 1239 height 555
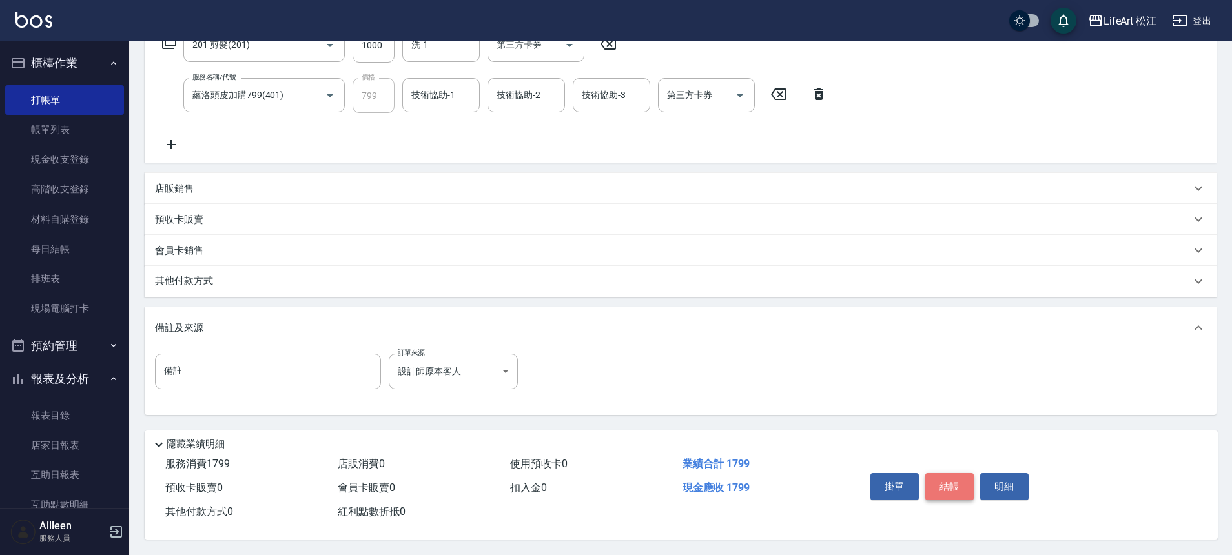
click at [941, 482] on button "結帳" at bounding box center [949, 486] width 48 height 27
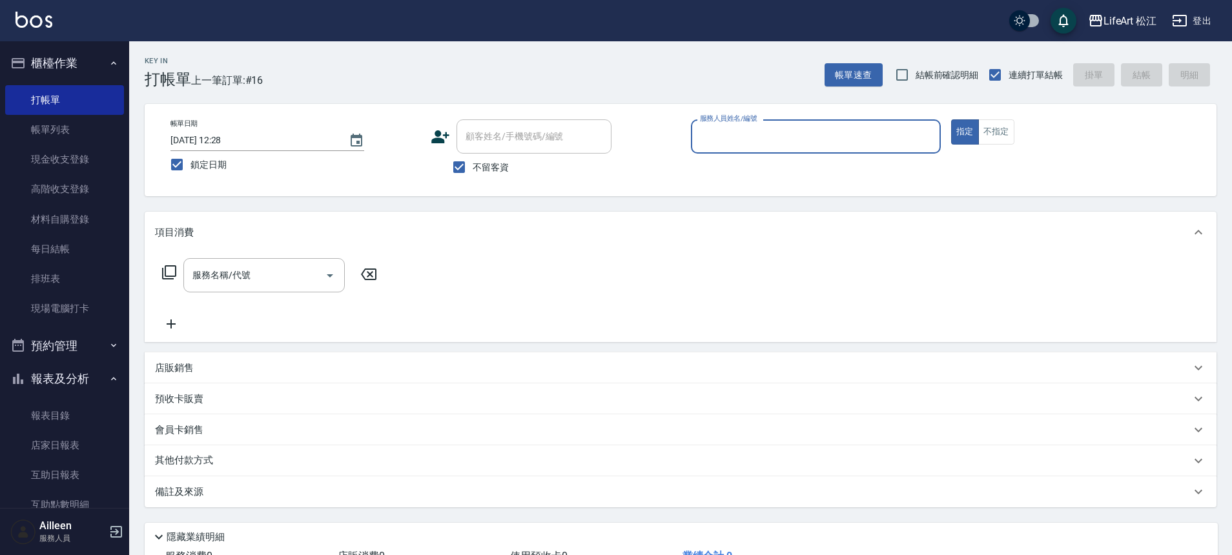
click at [442, 139] on icon at bounding box center [440, 136] width 18 height 13
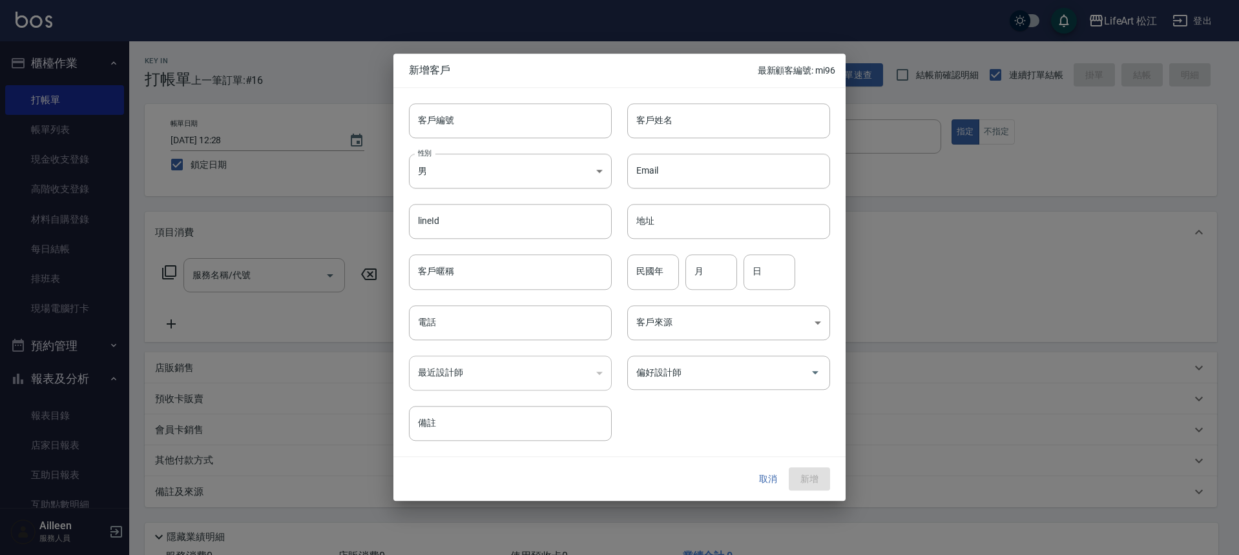
click at [208, 114] on div at bounding box center [619, 277] width 1239 height 555
click at [690, 109] on input "客戶姓名" at bounding box center [728, 120] width 203 height 35
type input "5"
type input "[PERSON_NAME]"
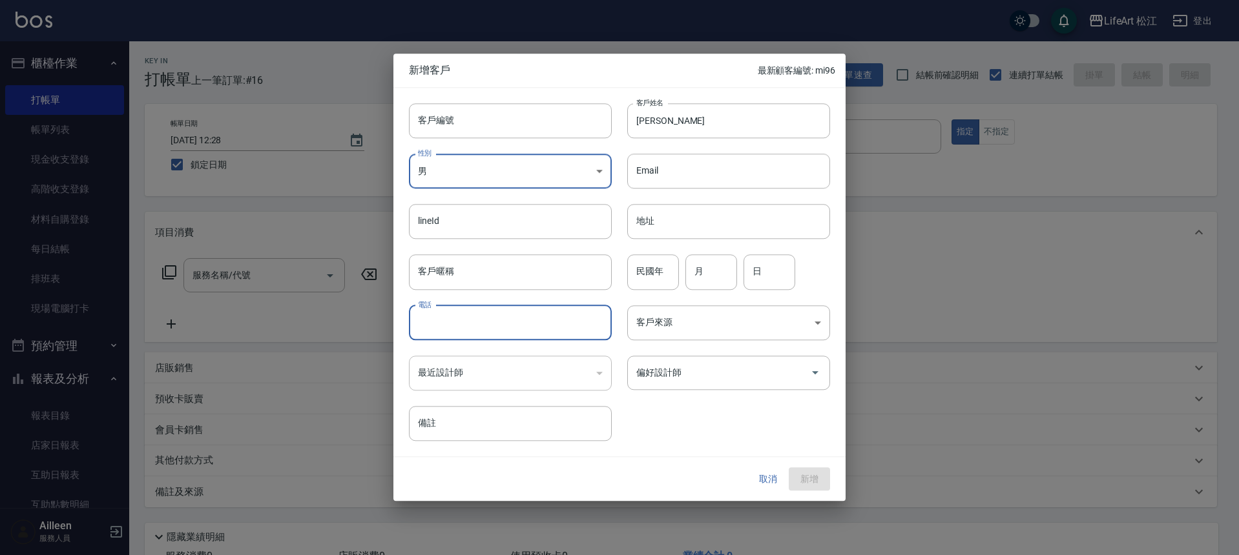
click at [471, 336] on input "電話" at bounding box center [510, 322] width 203 height 35
type input "0983888573"
click at [701, 330] on body "LifeArt 松江 登出 櫃檯作業 打帳單 帳單列表 現金收支登錄 高階收支登錄 材料自購登錄 每日結帳 排班表 現場電腦打卡 預約管理 預約管理 單日預約…" at bounding box center [619, 324] width 1239 height 648
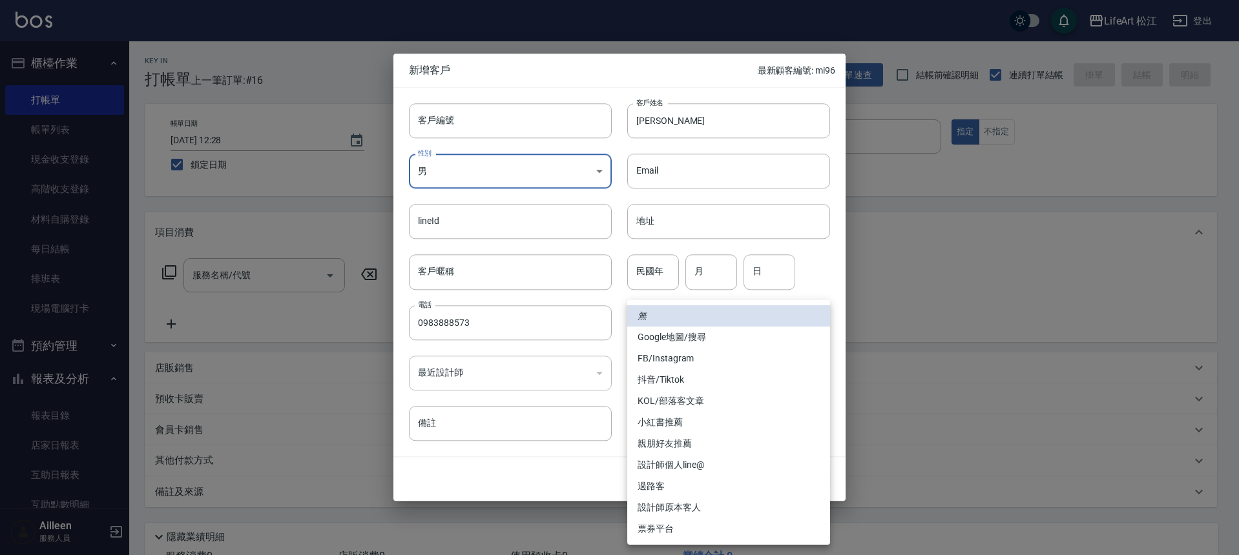
click at [703, 352] on li "FB/Instagram" at bounding box center [728, 358] width 203 height 21
type input "FB/Instagram"
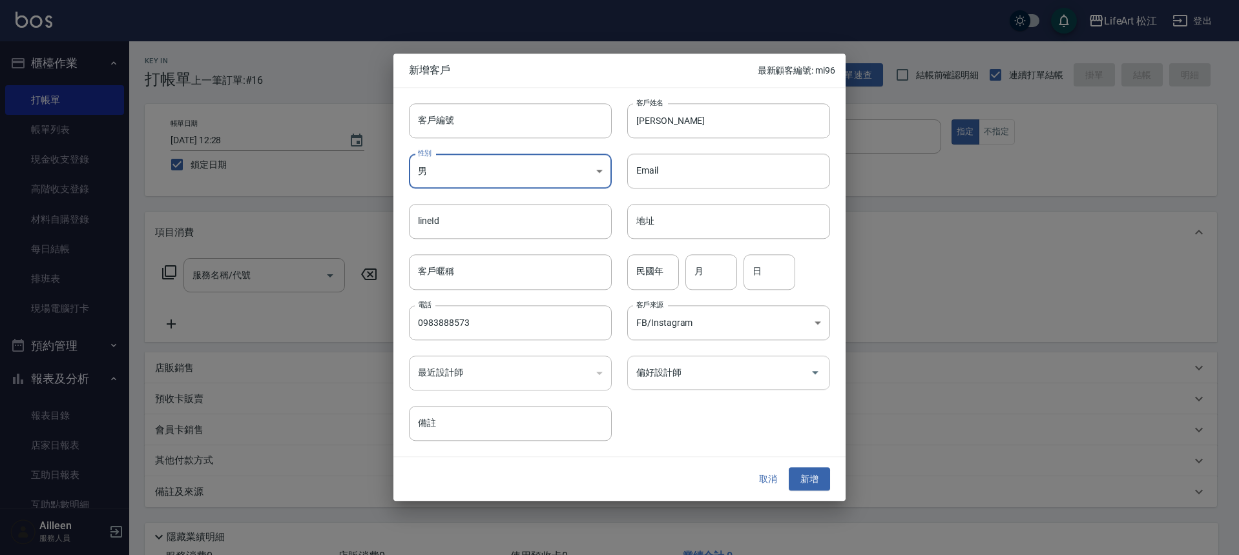
click at [696, 378] on input "偏好設計師" at bounding box center [719, 373] width 172 height 23
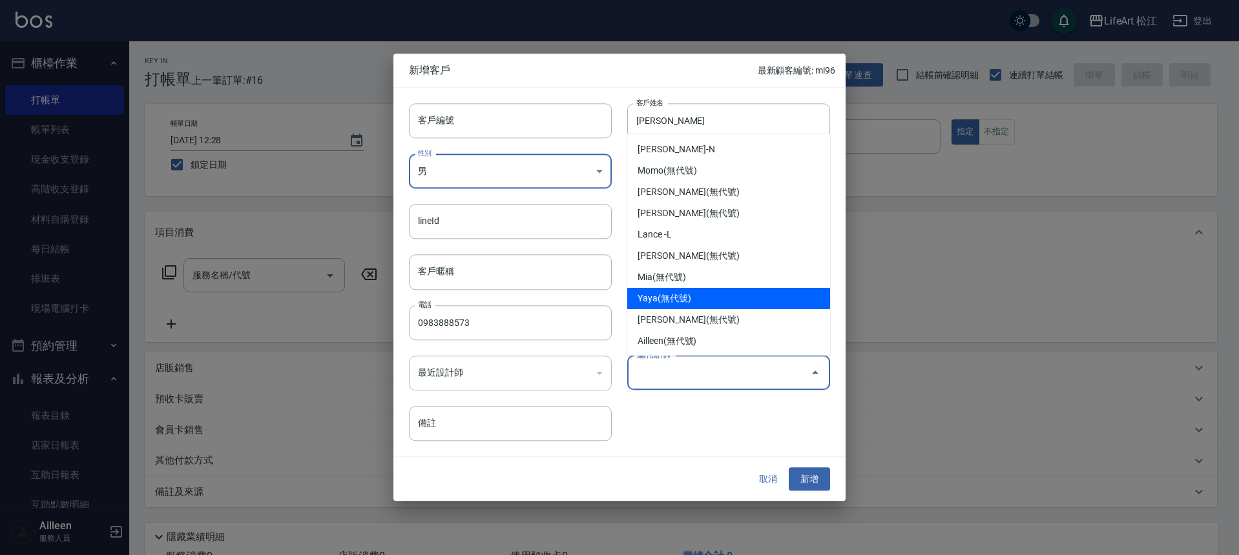
click at [709, 292] on li "Yaya(無代號)" at bounding box center [728, 298] width 203 height 21
type input "Yaya"
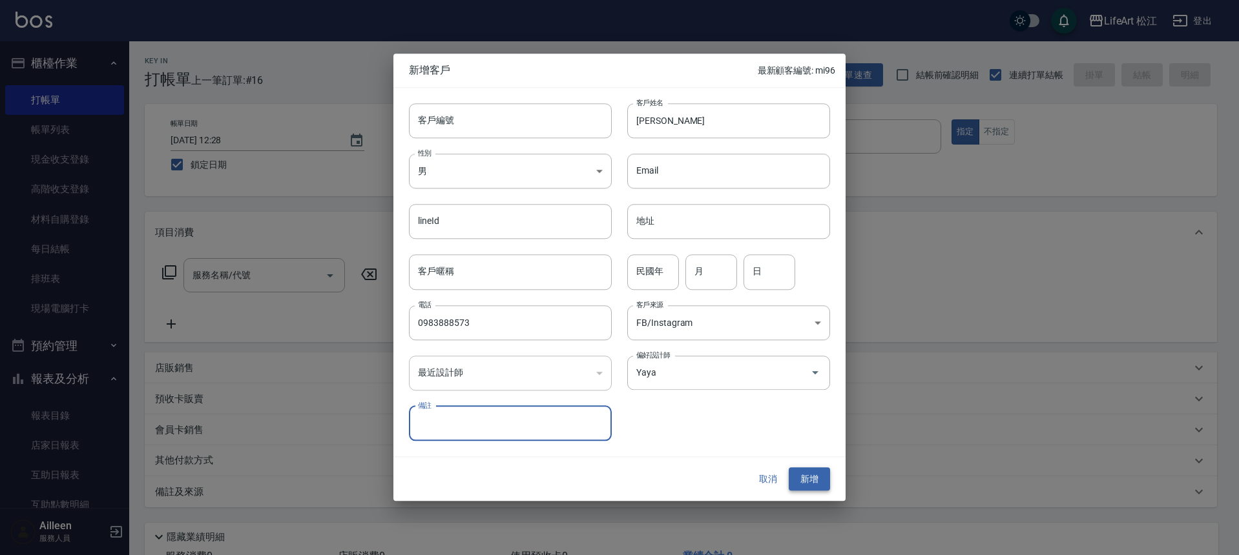
click at [816, 481] on button "新增" at bounding box center [809, 480] width 41 height 24
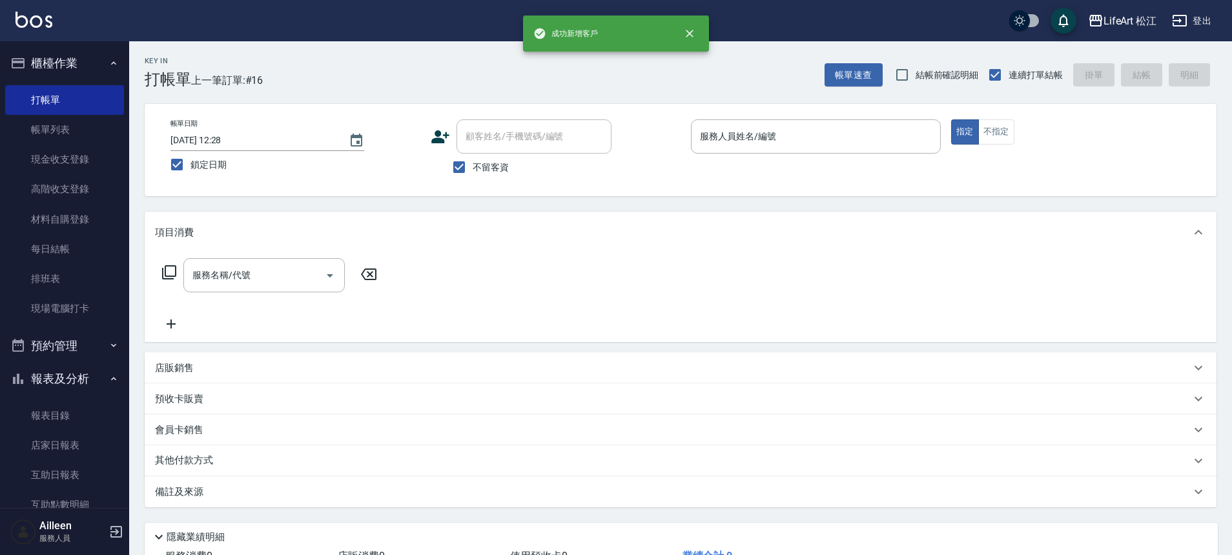
click at [459, 169] on input "不留客資" at bounding box center [459, 167] width 27 height 27
checkbox input "false"
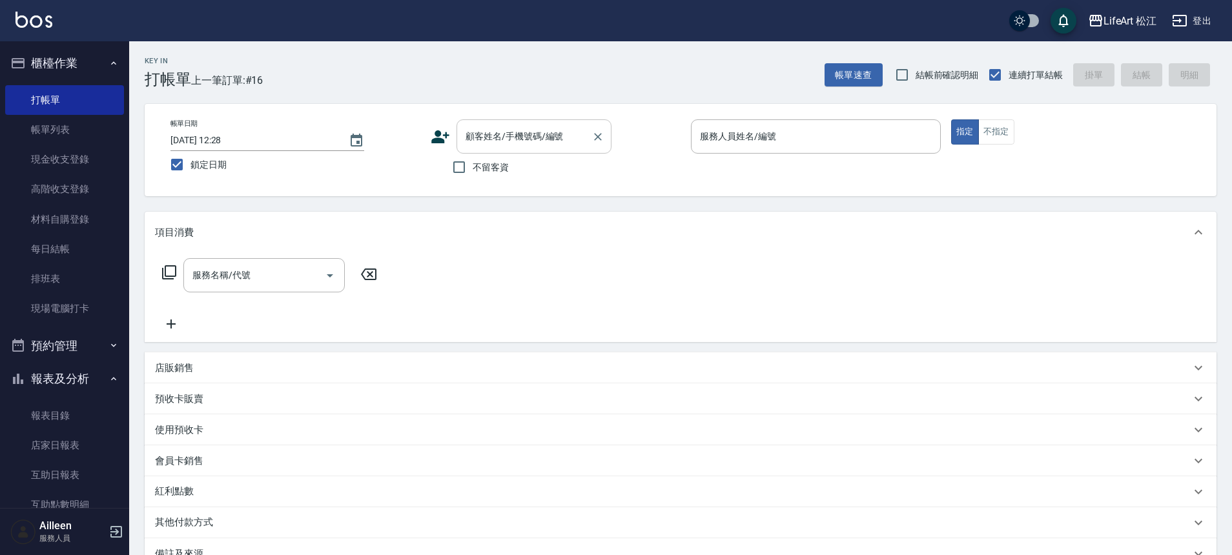
click at [481, 136] on div "顧客姓名/手機號碼/編號 顧客姓名/手機號碼/編號" at bounding box center [534, 136] width 155 height 34
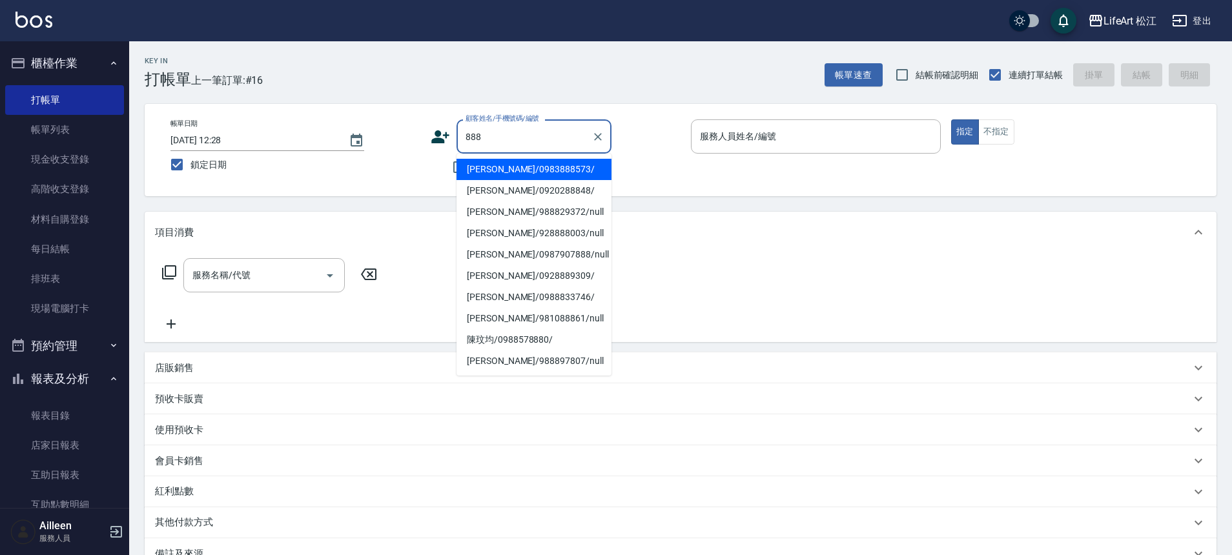
click at [518, 168] on li "[PERSON_NAME]/0983888573/" at bounding box center [534, 169] width 155 height 21
type input "[PERSON_NAME]/0983888573/"
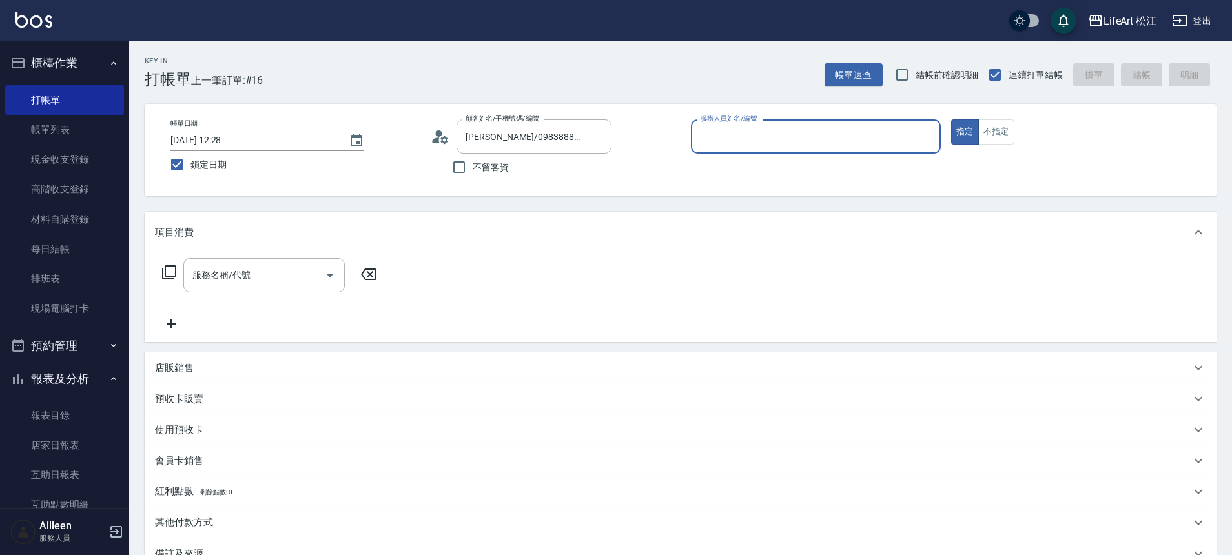
type input "Yaya(無代號)"
click at [289, 273] on input "服務名稱/代號" at bounding box center [254, 275] width 130 height 23
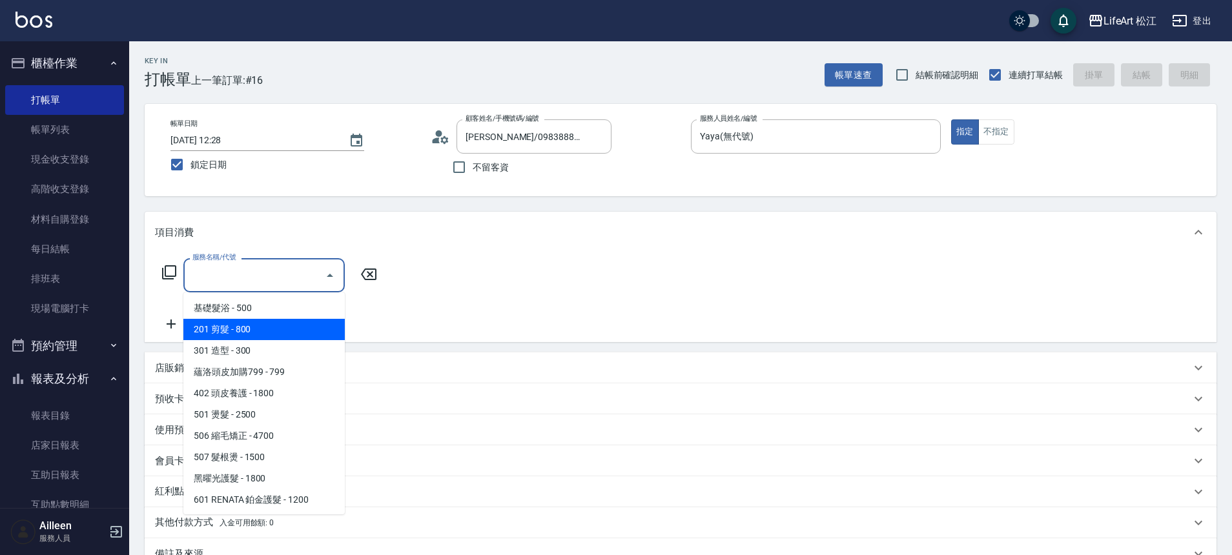
click at [240, 334] on span "201 剪髮 - 800" at bounding box center [263, 329] width 161 height 21
type input "201 剪髮(201)"
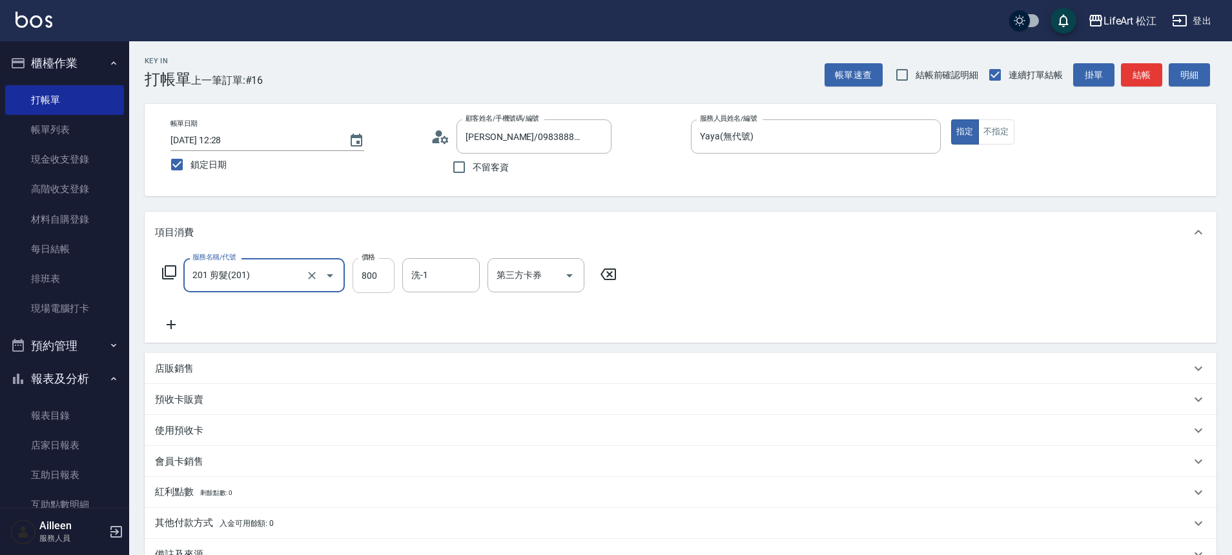
click at [383, 279] on input "800" at bounding box center [374, 275] width 42 height 35
click at [136, 322] on div "Key In 打帳單 上一筆訂單:#16 帳單速查 結帳前確認明細 連續打單結帳 掛單 結帳 明細 帳單日期 [DATE] 12:28 鎖定日期 顧客姓名/手…" at bounding box center [680, 375] width 1103 height 669
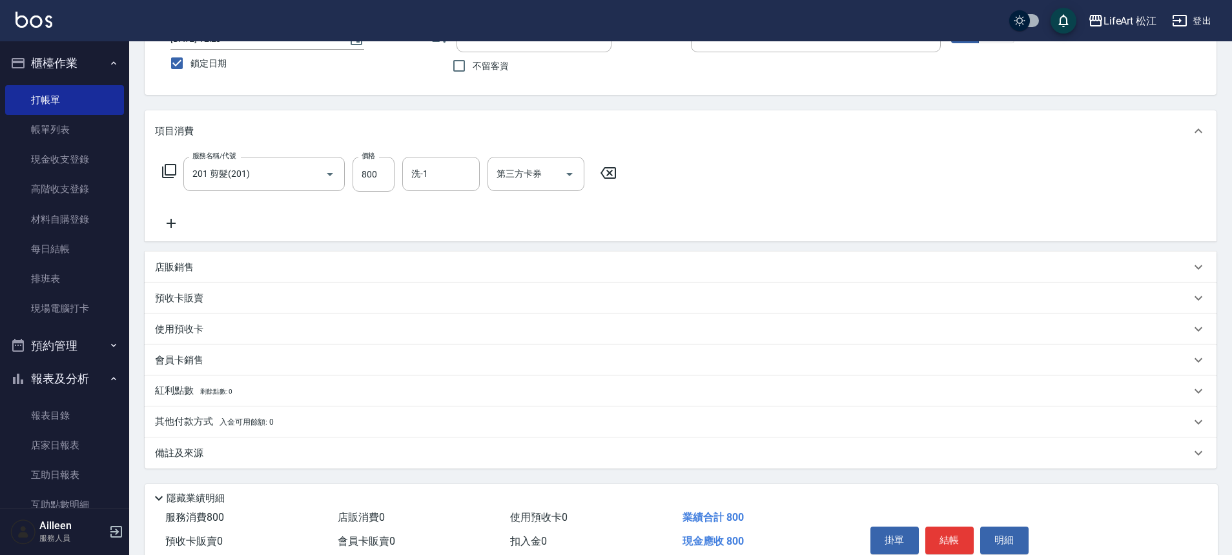
scroll to position [109, 0]
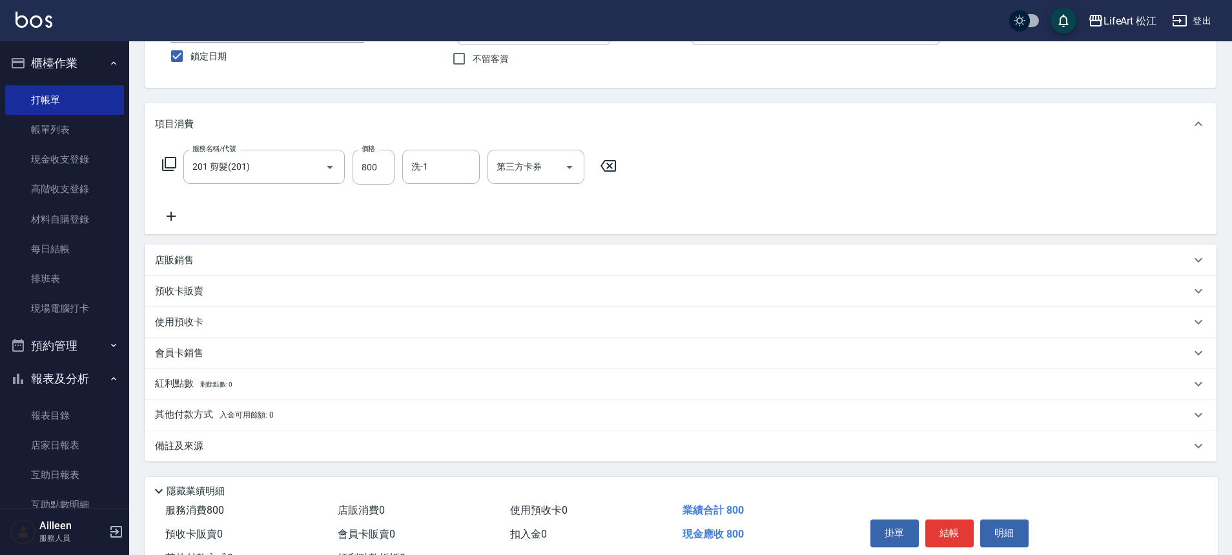
click at [206, 447] on div "備註及來源" at bounding box center [673, 447] width 1036 height 14
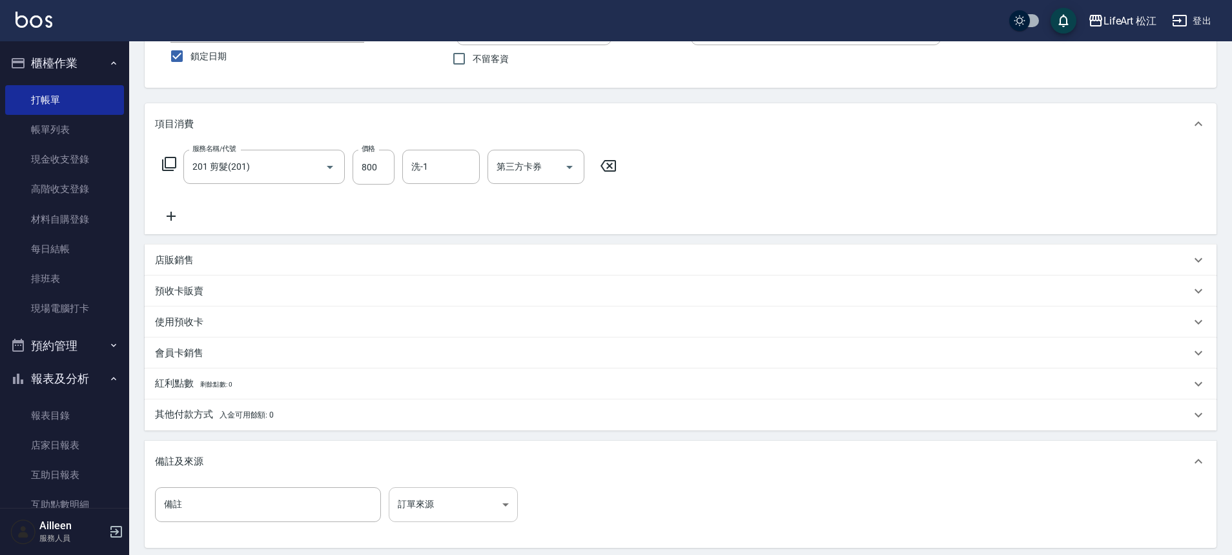
click at [462, 508] on body "LifeArt 松江 登出 櫃檯作業 打帳單 帳單列表 現金收支登錄 高階收支登錄 材料自購登錄 每日結帳 排班表 現場電腦打卡 預約管理 預約管理 單日預約…" at bounding box center [616, 289] width 1232 height 797
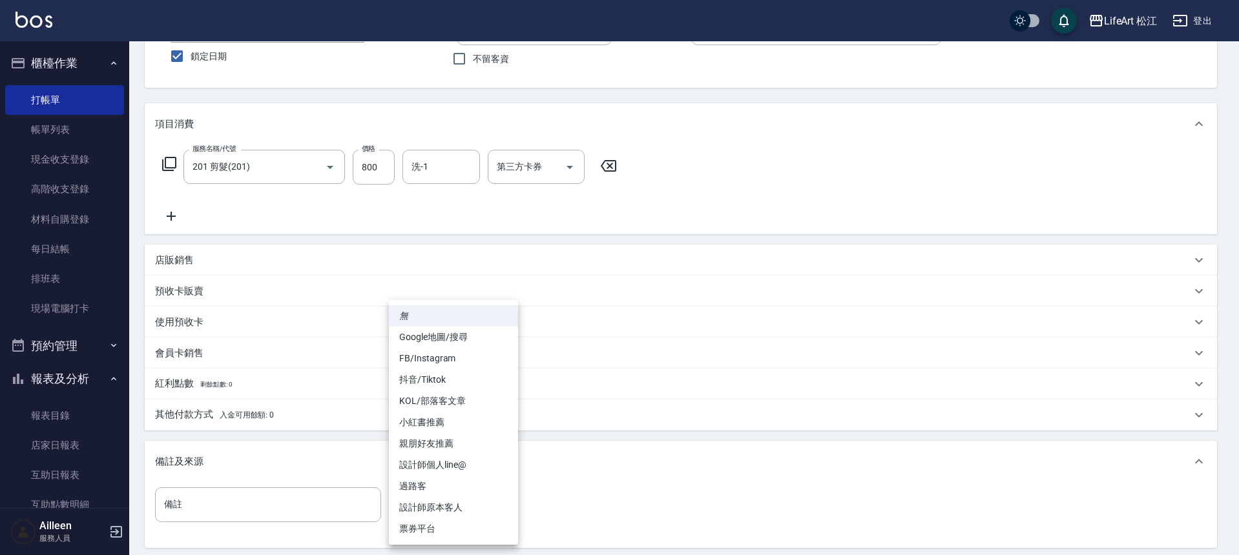
drag, startPoint x: 475, startPoint y: 511, endPoint x: 438, endPoint y: 343, distance: 172.0
click at [438, 343] on ul "無 Google地圖/搜尋 FB/Instagram 抖音/Tiktok KOL/部落客文章 小紅書推薦 親朋好友推薦 設計師個人line@ 過路客 設計師原…" at bounding box center [453, 422] width 129 height 245
click at [455, 506] on li "設計師原本客人" at bounding box center [453, 507] width 129 height 21
type input "設計師原本客人"
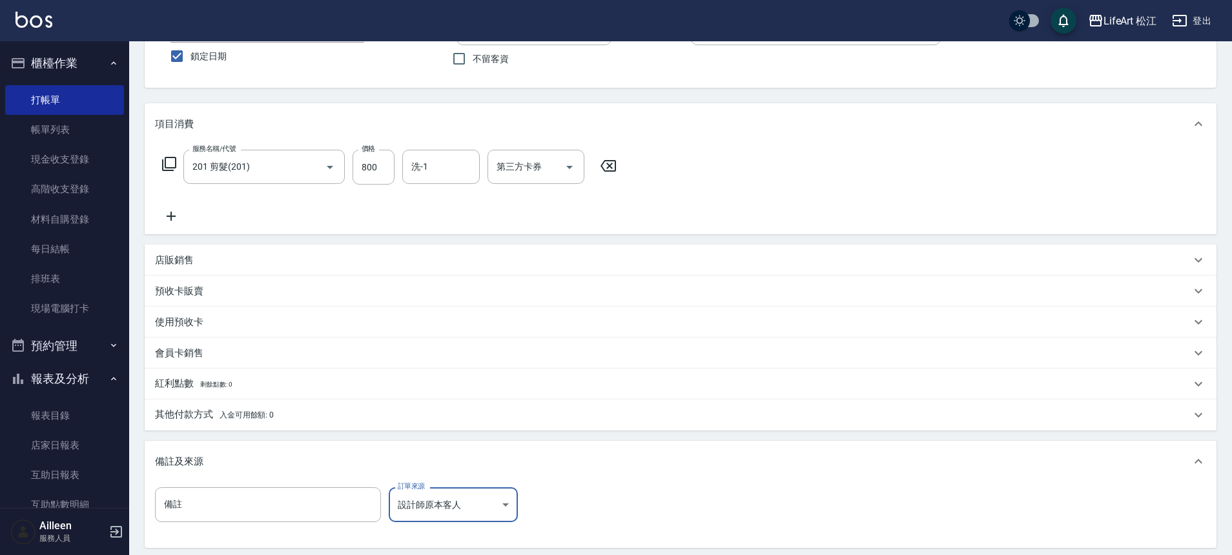
click at [464, 506] on body "LifeArt 松江 登出 櫃檯作業 打帳單 帳單列表 現金收支登錄 高階收支登錄 材料自購登錄 每日結帳 排班表 現場電腦打卡 預約管理 預約管理 單日預約…" at bounding box center [616, 289] width 1232 height 797
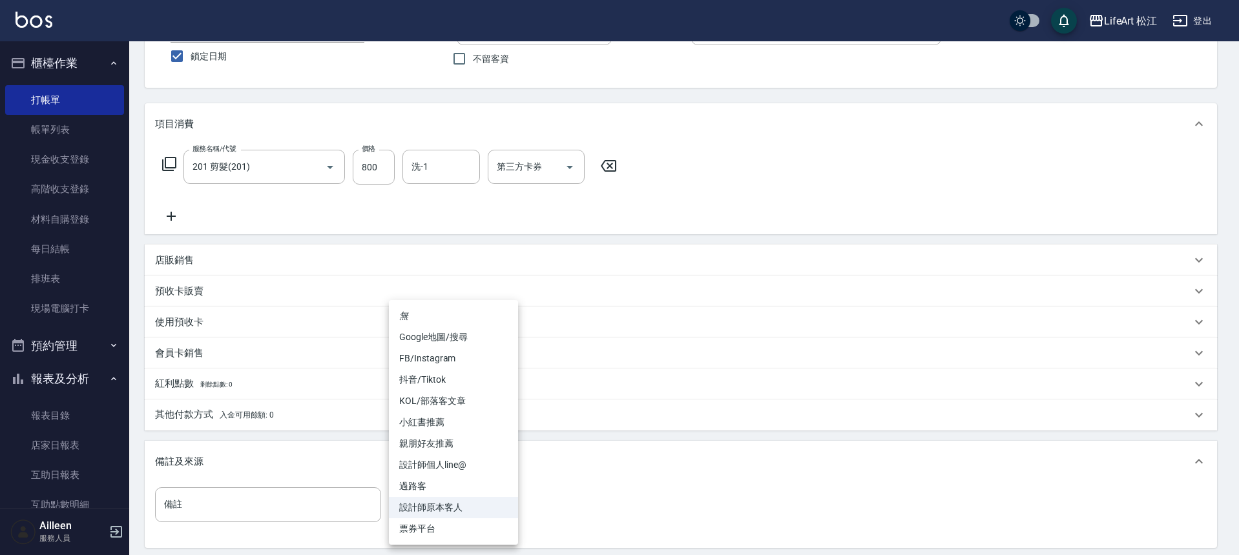
click at [798, 468] on div at bounding box center [619, 277] width 1239 height 555
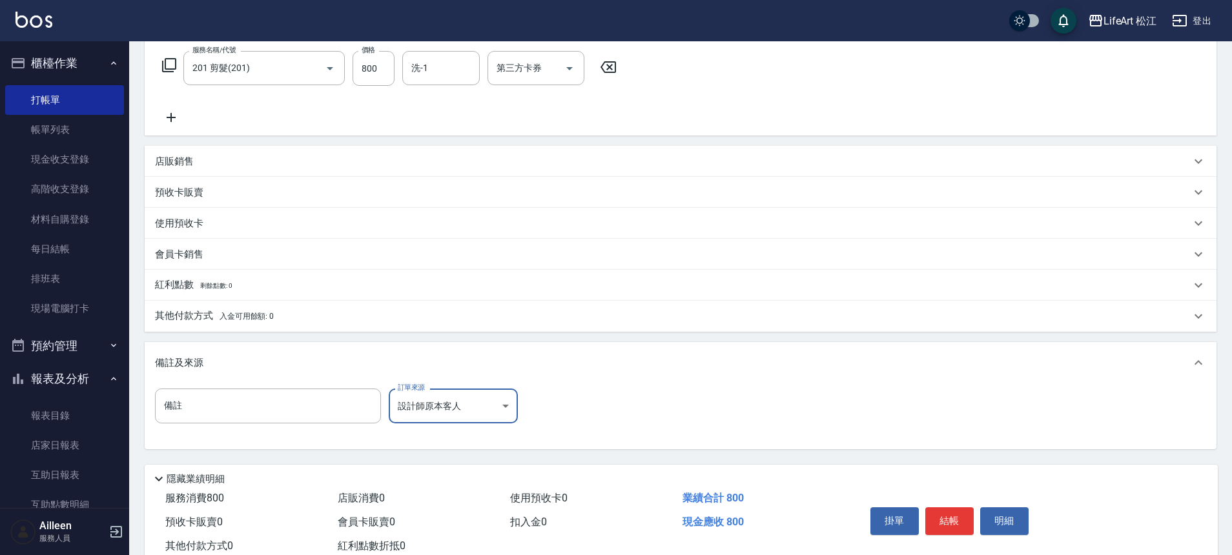
scroll to position [247, 0]
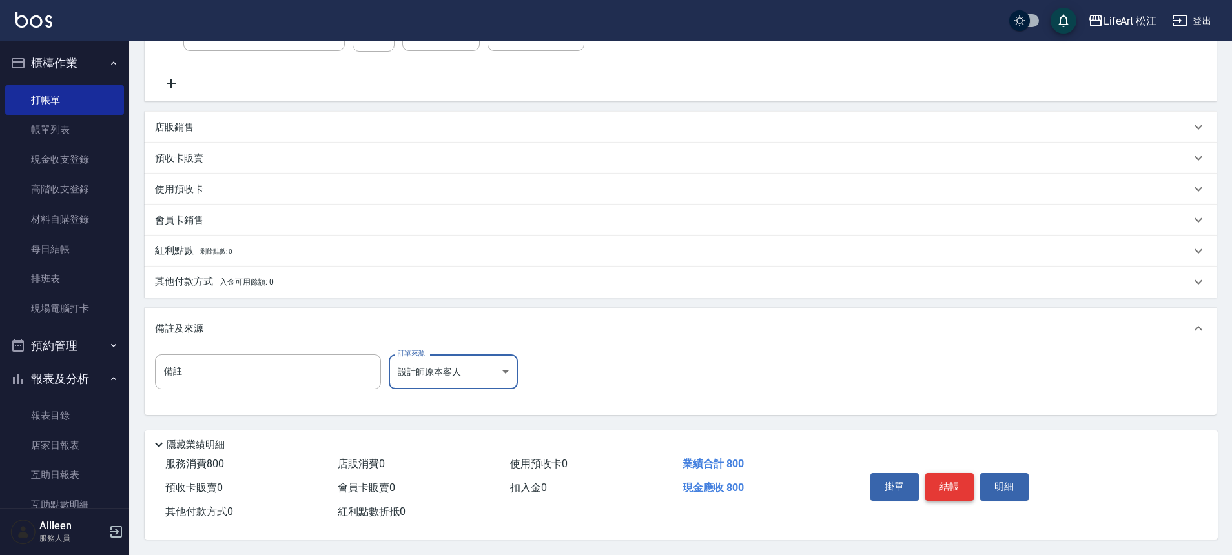
click at [962, 485] on button "結帳" at bounding box center [949, 486] width 48 height 27
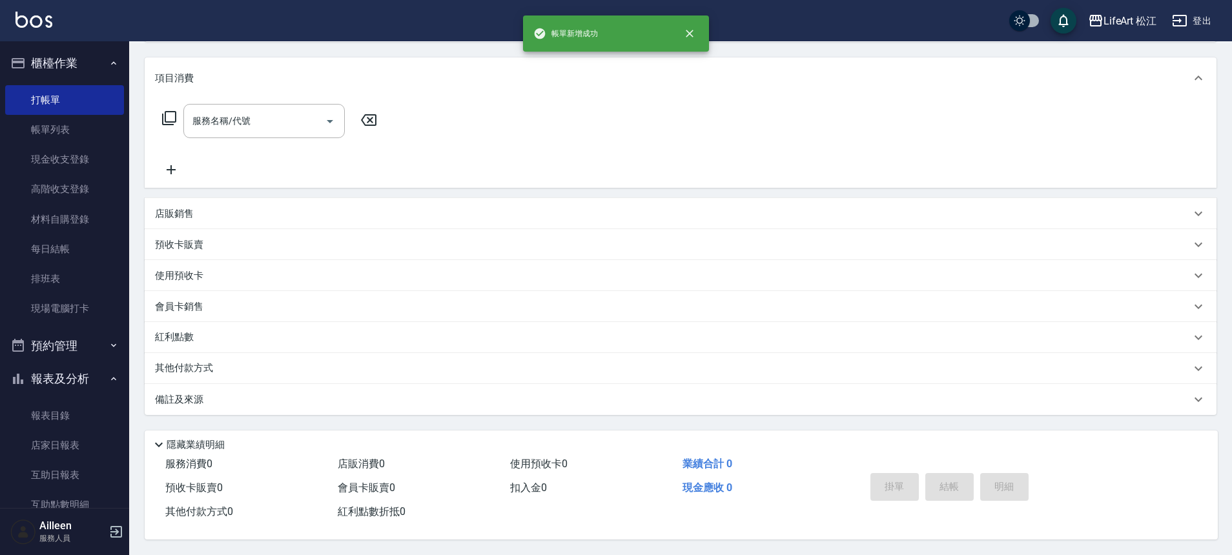
scroll to position [0, 0]
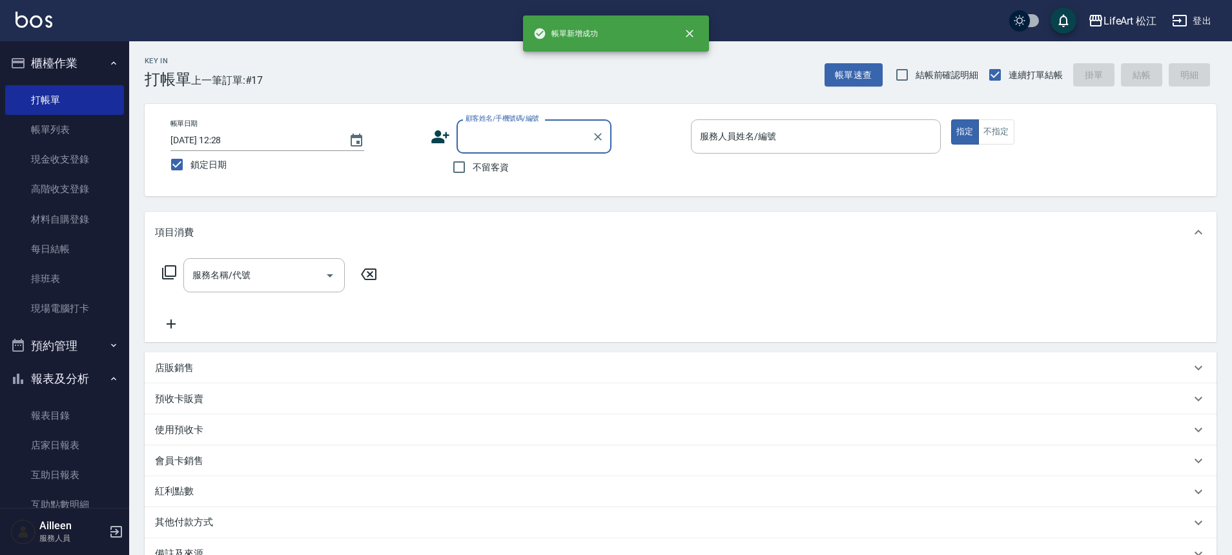
click at [441, 138] on icon at bounding box center [440, 136] width 18 height 13
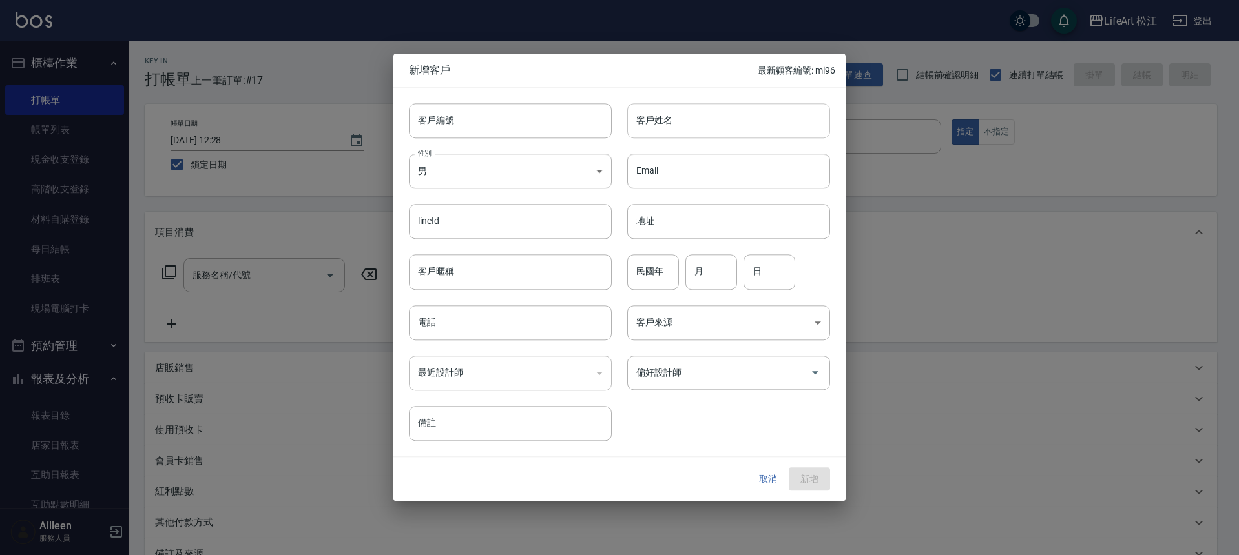
click at [677, 118] on input "客戶姓名" at bounding box center [728, 120] width 203 height 35
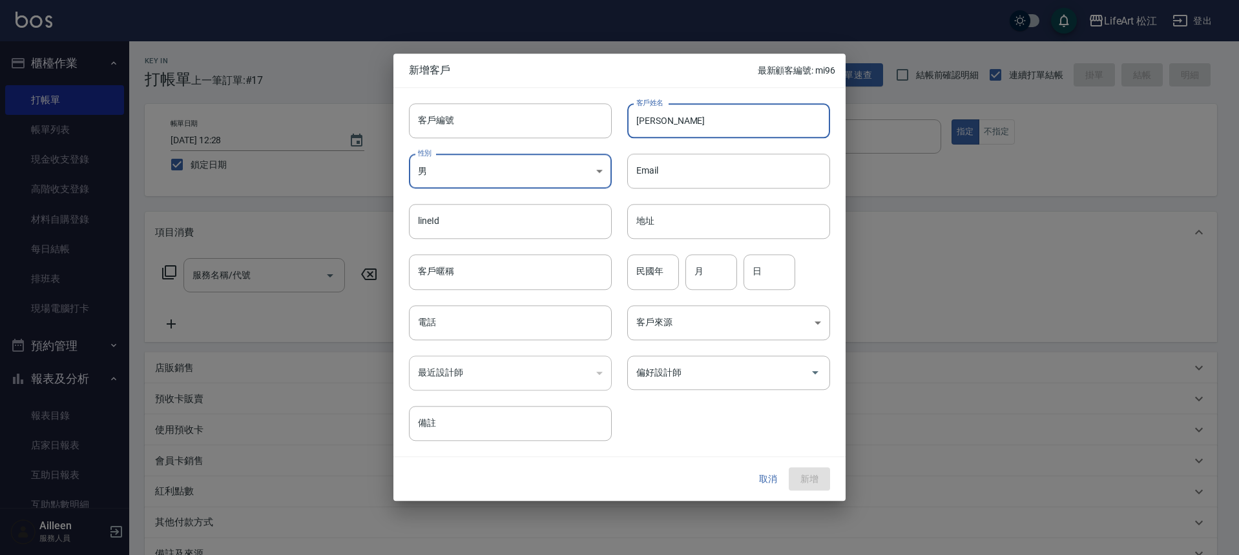
type input "ㄕ"
type input "[PERSON_NAME]"
click at [448, 321] on input "電話" at bounding box center [510, 322] width 203 height 35
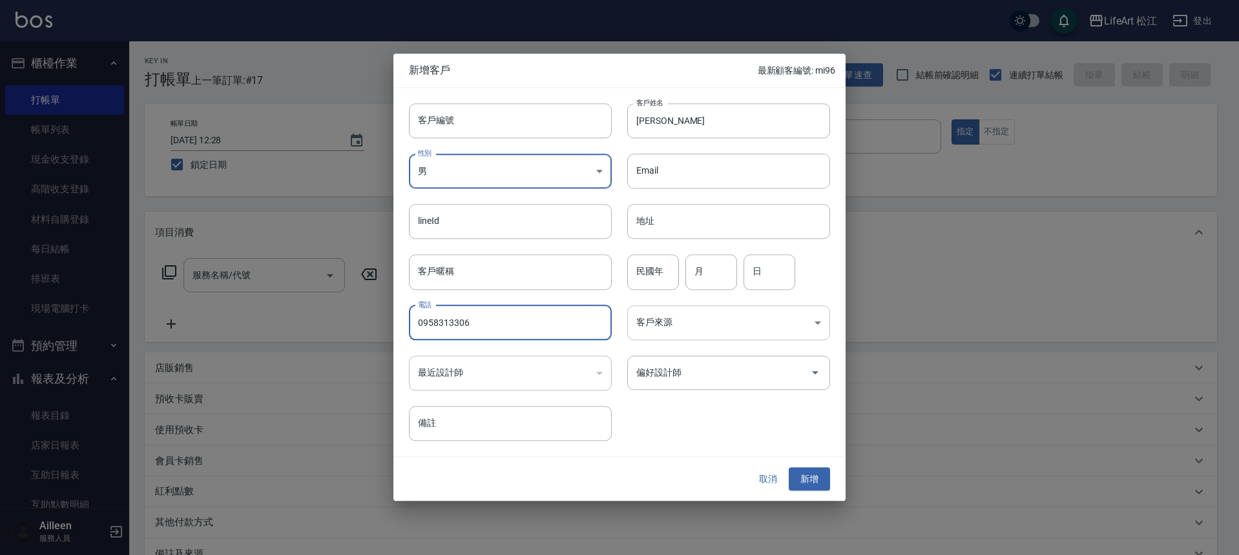
type input "0958313306"
click at [699, 324] on body "LifeArt 松江 登出 櫃檯作業 打帳單 帳單列表 現金收支登錄 高階收支登錄 材料自購登錄 每日結帳 排班表 現場電腦打卡 預約管理 預約管理 單日預約…" at bounding box center [619, 355] width 1239 height 710
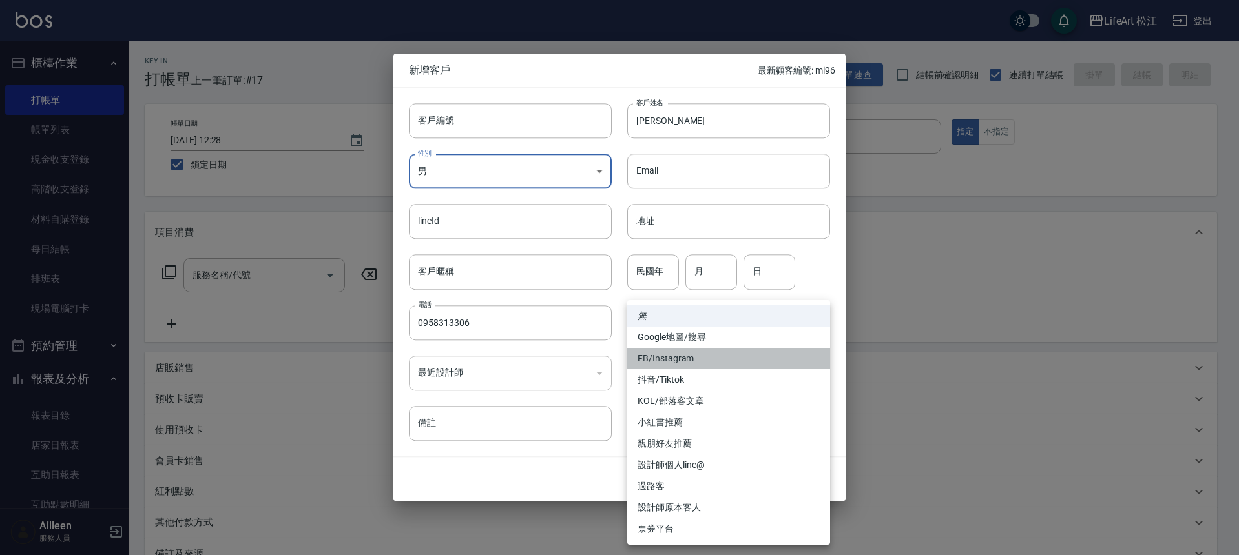
click at [707, 358] on li "FB/Instagram" at bounding box center [728, 358] width 203 height 21
type input "FB/Instagram"
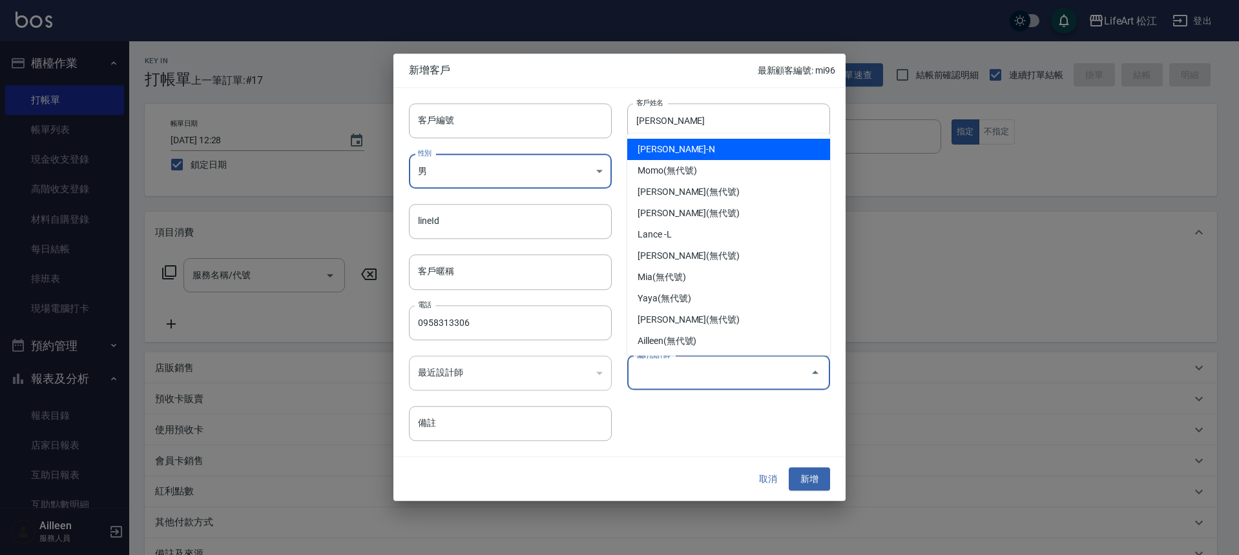
click at [758, 373] on input "偏好設計師" at bounding box center [719, 373] width 172 height 23
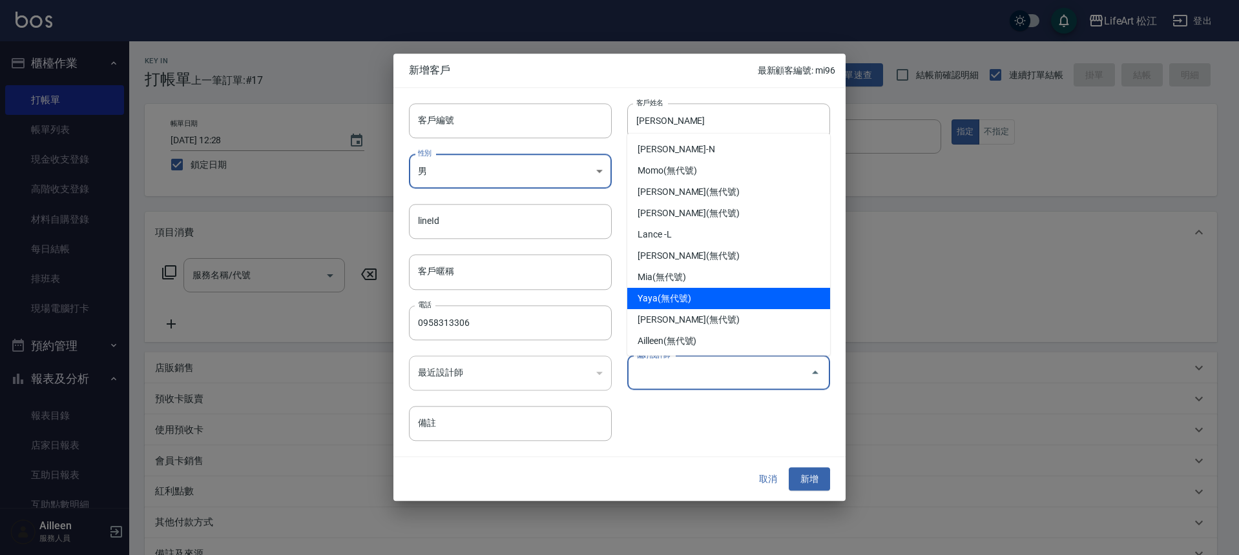
click at [730, 296] on li "Yaya(無代號)" at bounding box center [728, 298] width 203 height 21
type input "Yaya"
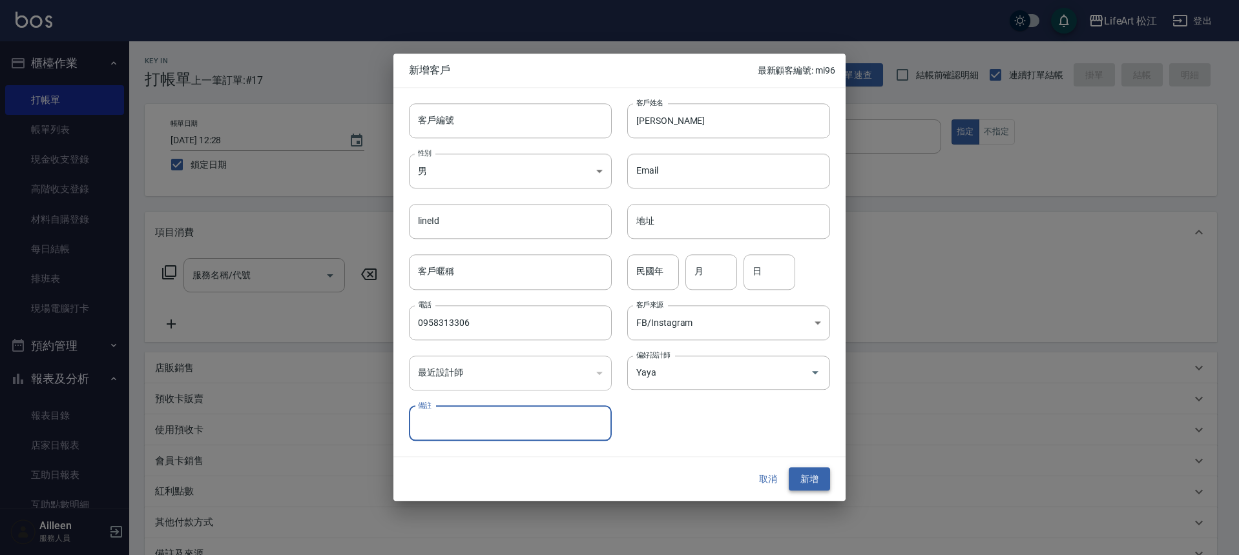
click at [805, 476] on button "新增" at bounding box center [809, 480] width 41 height 24
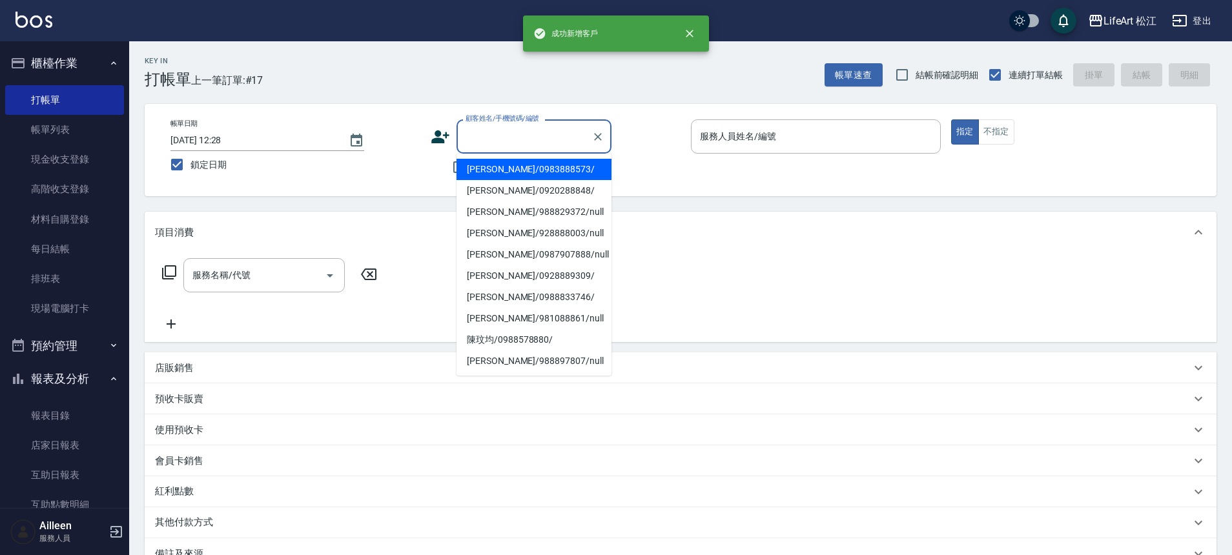
click at [488, 138] on input "顧客姓名/手機號碼/編號" at bounding box center [524, 136] width 124 height 23
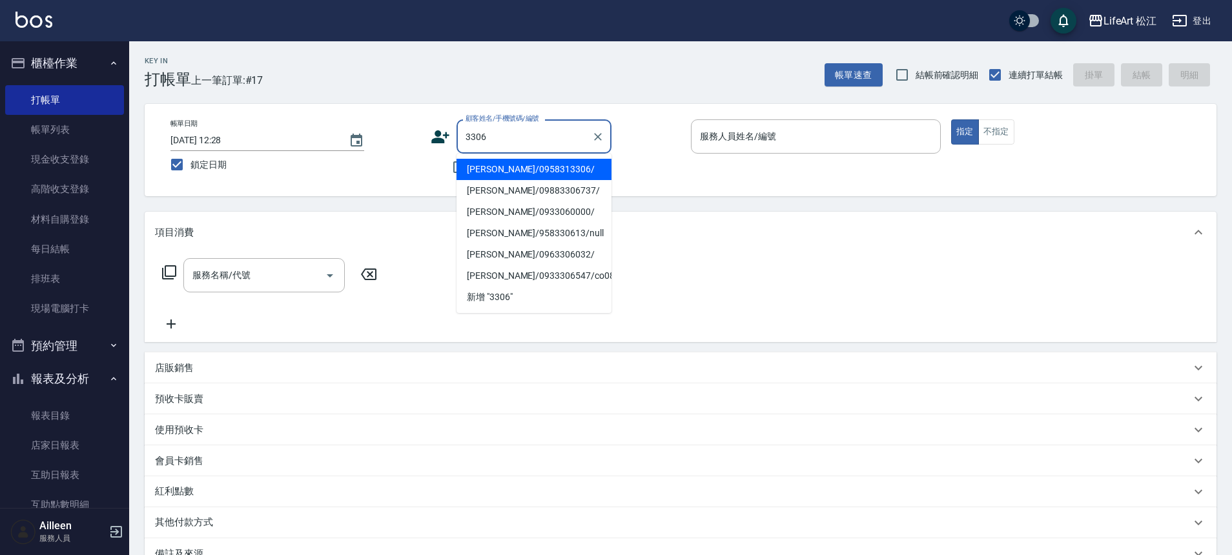
click at [499, 172] on li "[PERSON_NAME]/0958313306/" at bounding box center [534, 169] width 155 height 21
type input "[PERSON_NAME]/0958313306/"
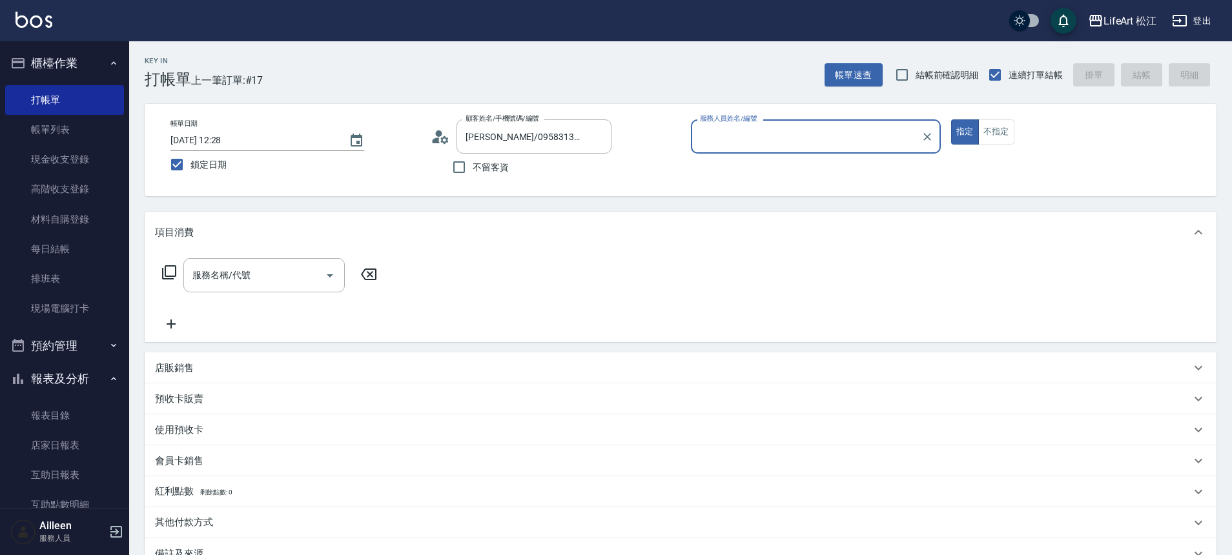
type input "Yaya(無代號)"
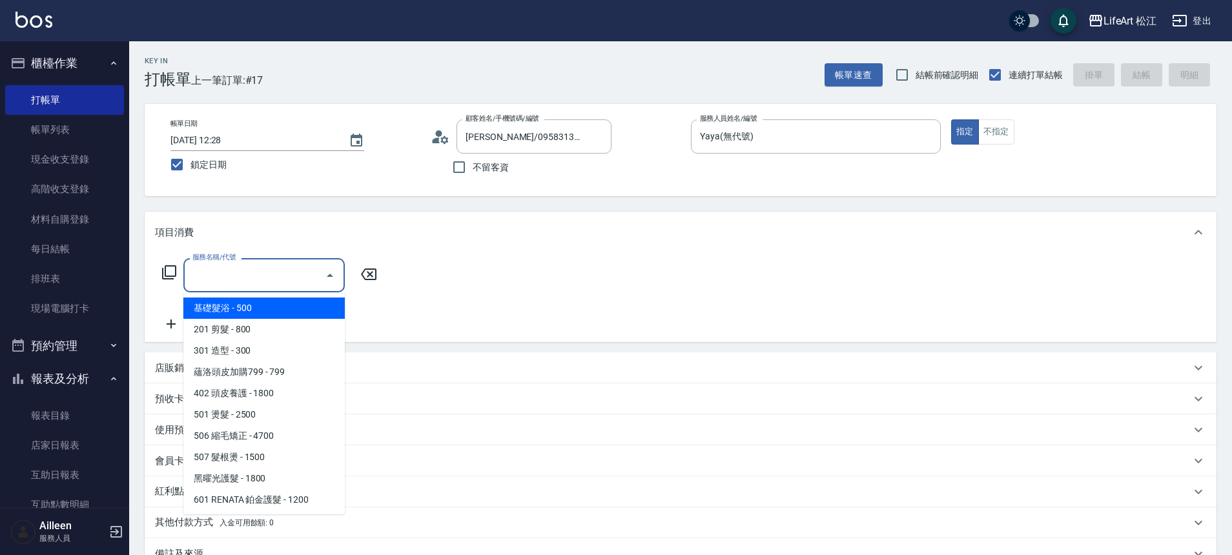
click at [249, 275] on input "服務名稱/代號" at bounding box center [254, 275] width 130 height 23
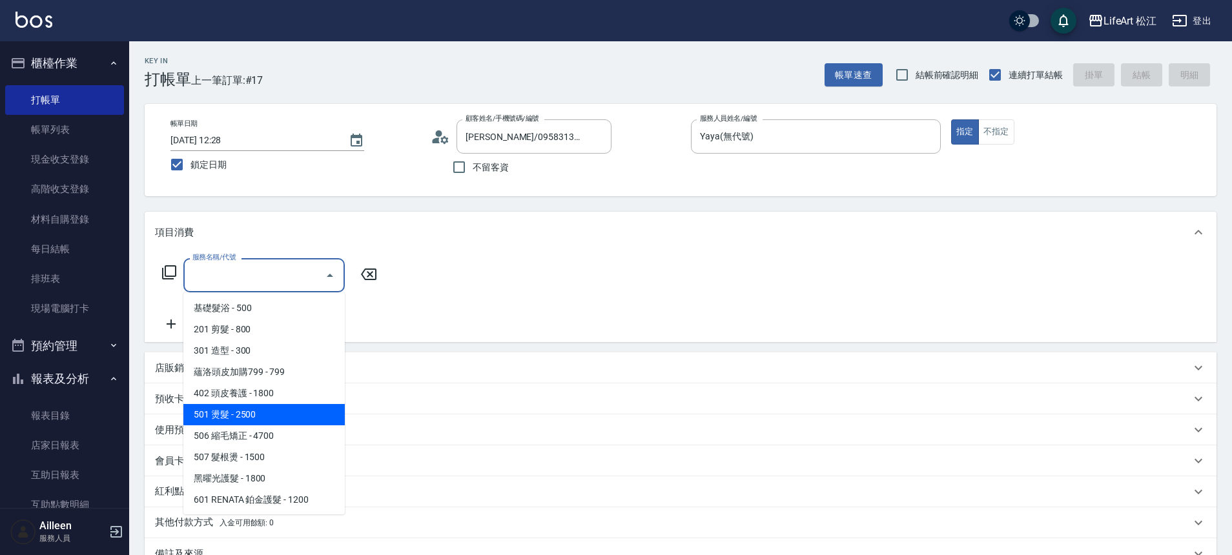
click at [253, 424] on span "501 燙髮 - 2500" at bounding box center [263, 414] width 161 height 21
type input "501 燙髮(501)"
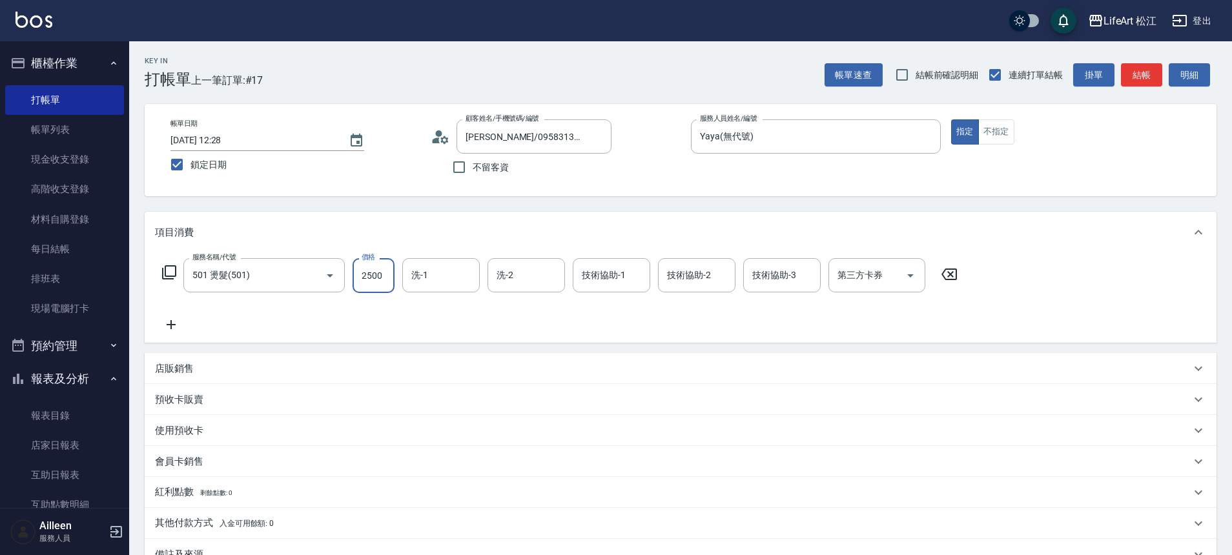
click at [376, 271] on input "2500" at bounding box center [374, 275] width 42 height 35
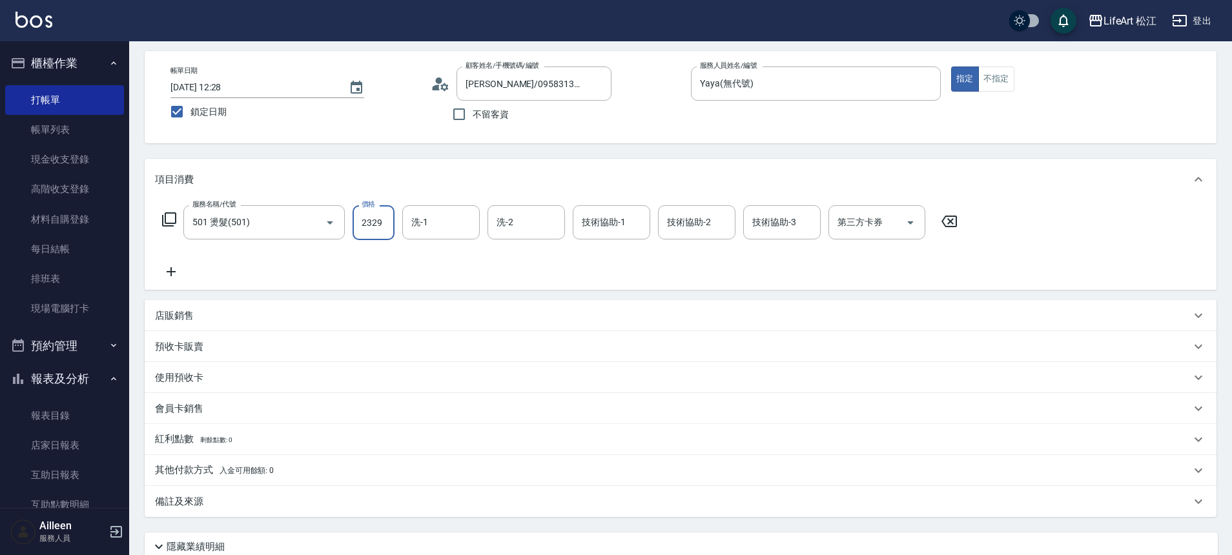
scroll to position [161, 0]
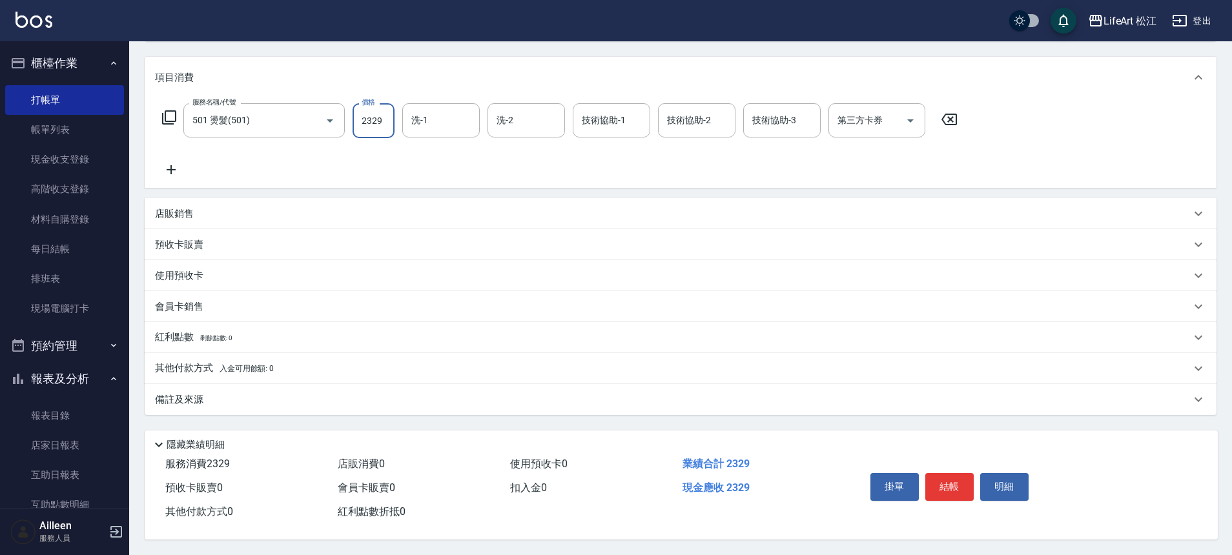
type input "2329"
click at [311, 395] on div "備註及來源" at bounding box center [673, 400] width 1036 height 14
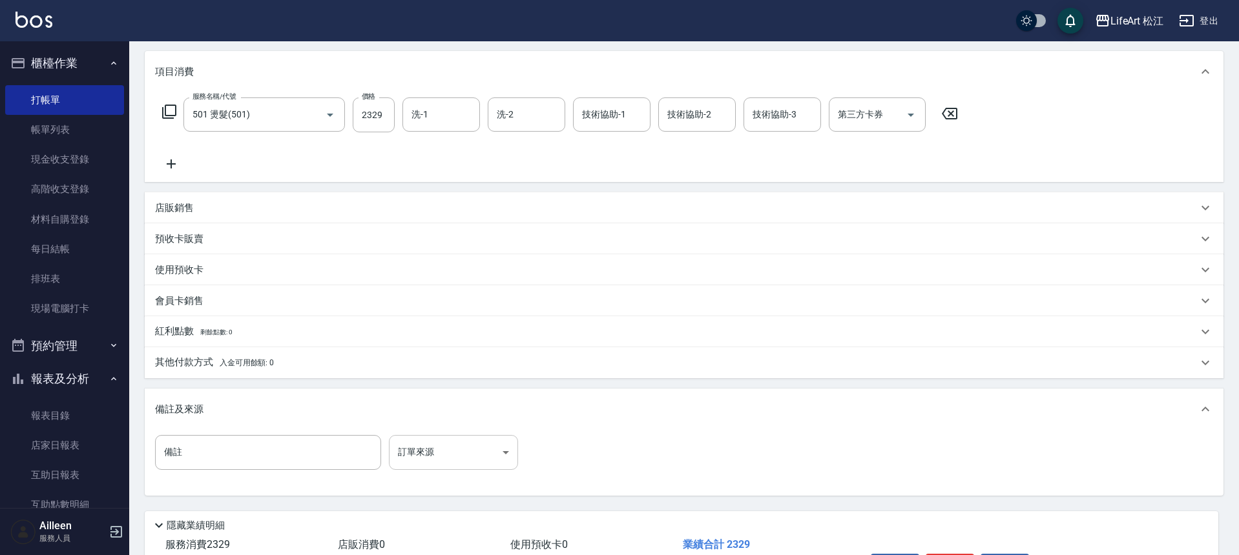
click at [423, 457] on body "LifeArt 松江 登出 櫃檯作業 打帳單 帳單列表 現金收支登錄 高階收支登錄 材料自購登錄 每日結帳 排班表 現場電腦打卡 預約管理 預約管理 單日預約…" at bounding box center [619, 237] width 1239 height 797
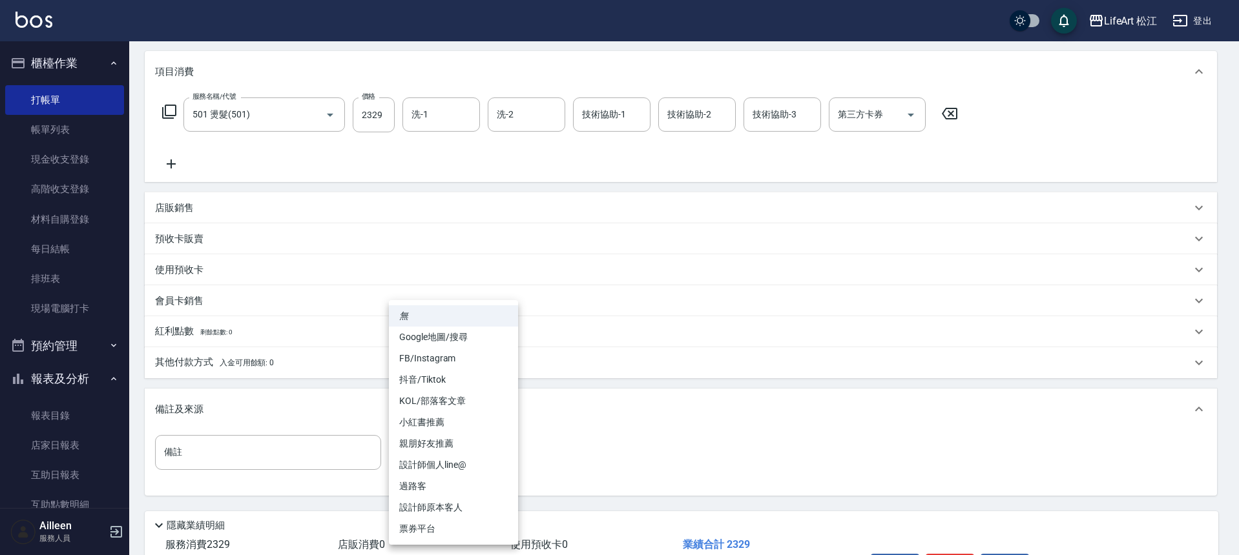
drag, startPoint x: 461, startPoint y: 434, endPoint x: 462, endPoint y: 427, distance: 7.1
click at [462, 428] on ul "無 Google地圖/搜尋 FB/Instagram 抖音/Tiktok KOL/部落客文章 小紅書推薦 親朋好友推薦 設計師個人line@ 過路客 設計師原…" at bounding box center [453, 422] width 129 height 245
click at [452, 371] on li "抖音/Tiktok" at bounding box center [453, 379] width 129 height 21
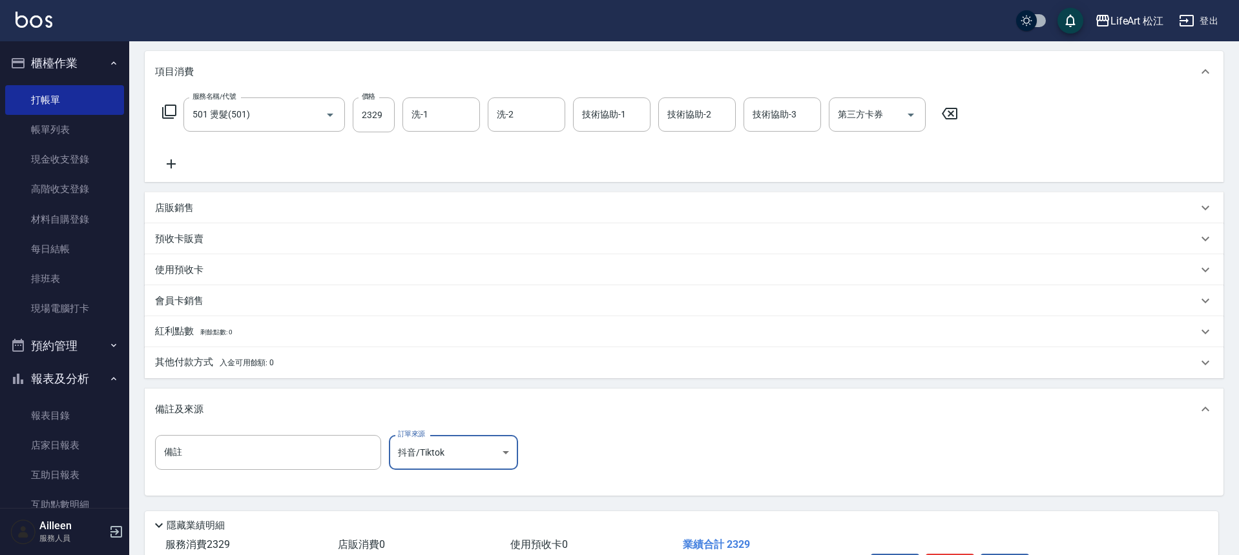
click at [440, 448] on body "LifeArt 松江 登出 櫃檯作業 打帳單 帳單列表 現金收支登錄 高階收支登錄 材料自購登錄 每日結帳 排班表 現場電腦打卡 預約管理 預約管理 單日預約…" at bounding box center [619, 237] width 1239 height 797
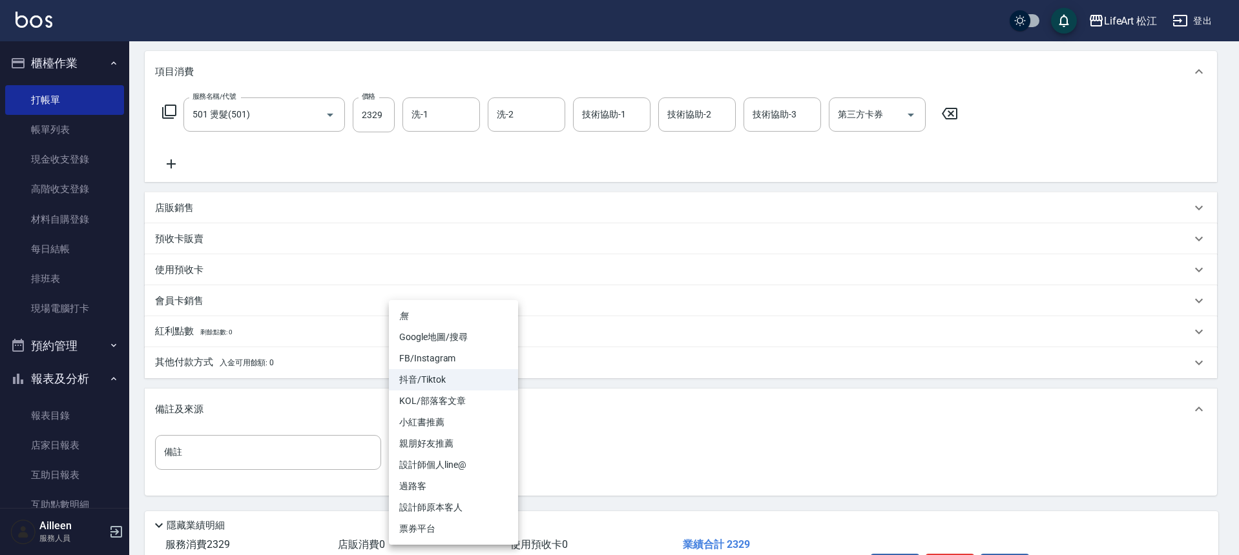
click at [435, 354] on li "FB/Instagram" at bounding box center [453, 358] width 129 height 21
type input "FB/Instagram"
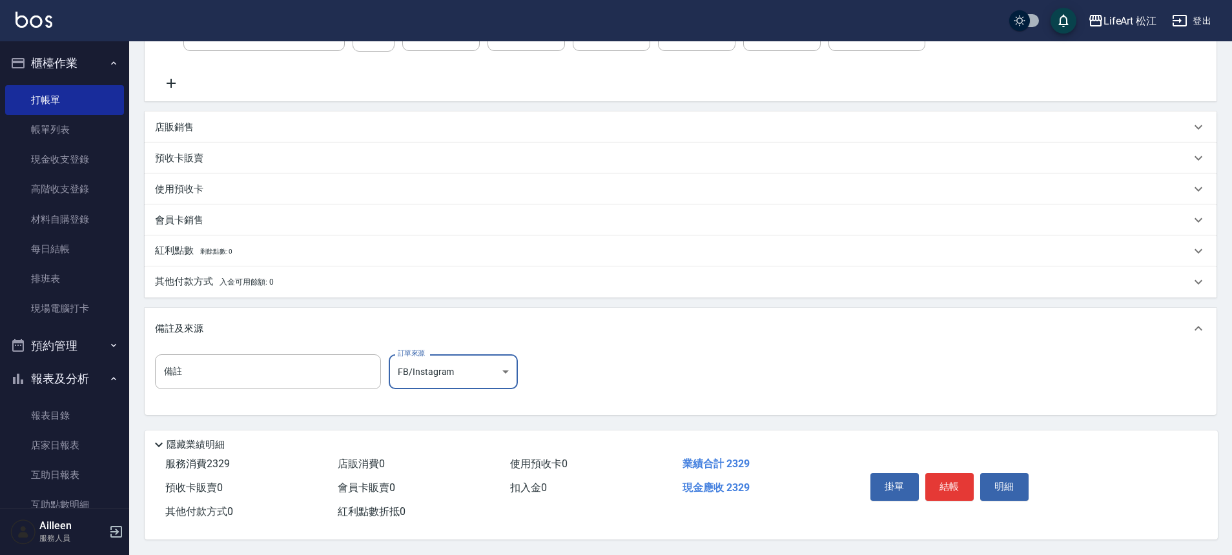
scroll to position [247, 0]
click at [947, 477] on button "結帳" at bounding box center [949, 486] width 48 height 27
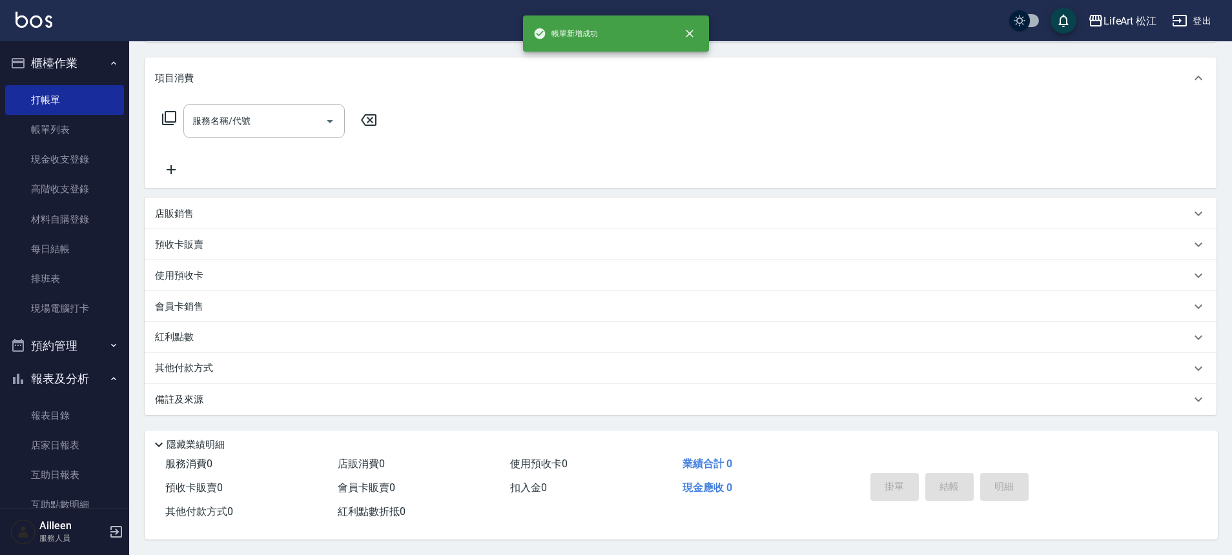
scroll to position [0, 0]
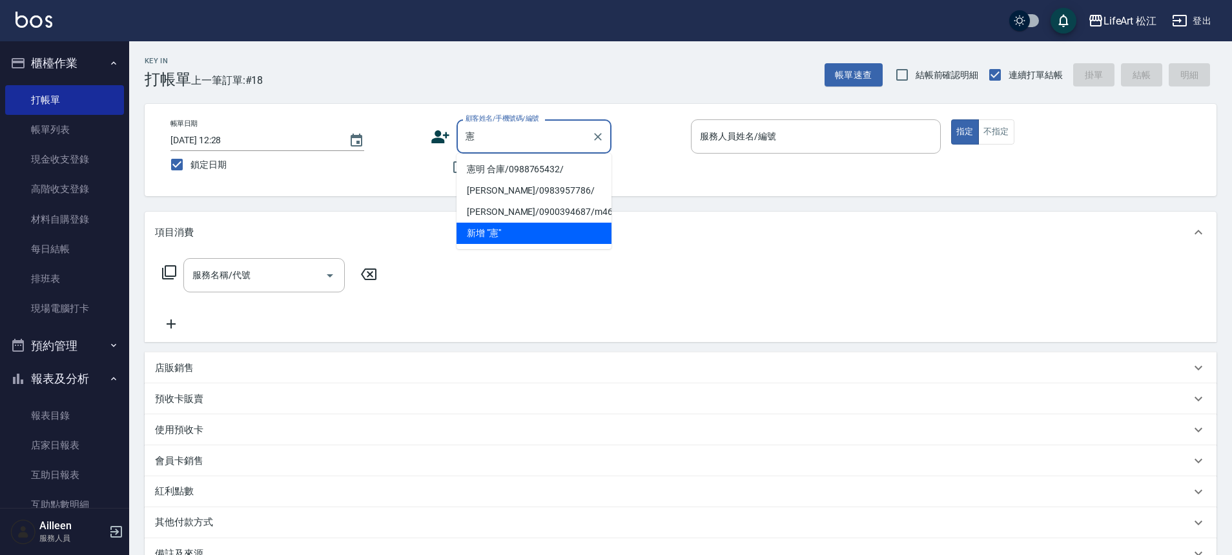
click at [530, 163] on li "憲明 合庫/0988765432/" at bounding box center [534, 169] width 155 height 21
type input "憲明 合庫/0988765432/"
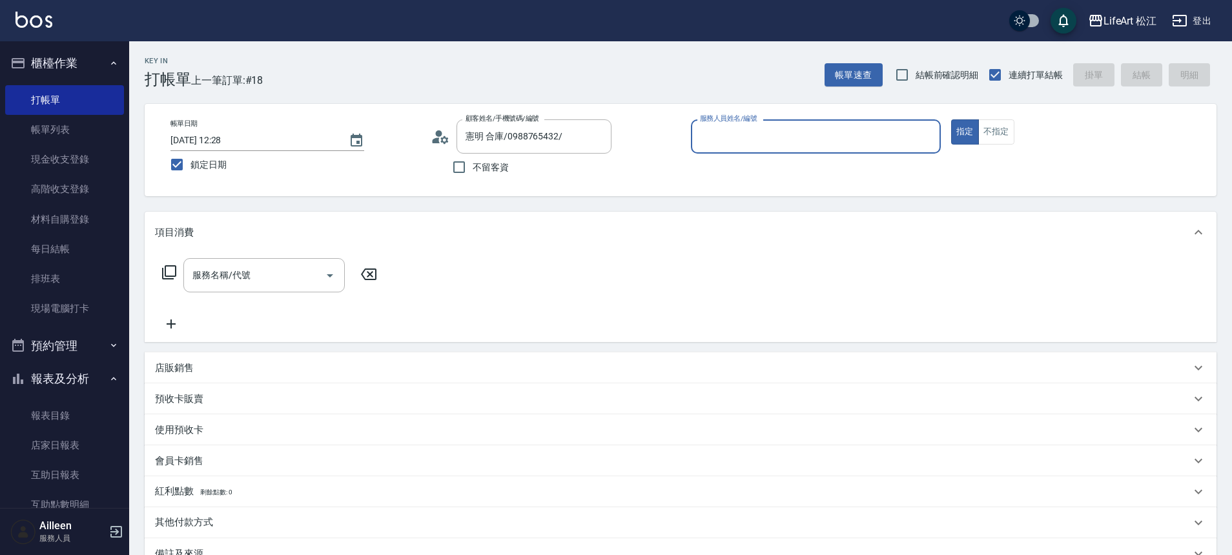
type input "Yaya(無代號)"
click at [266, 267] on input "服務名稱/代號" at bounding box center [254, 275] width 130 height 23
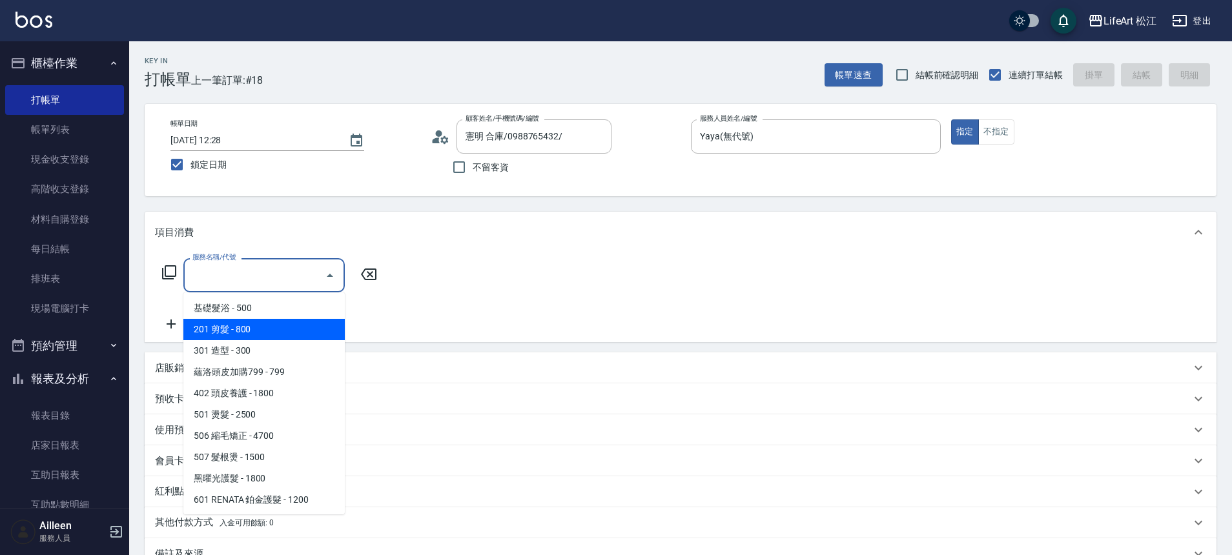
click at [253, 327] on span "201 剪髮 - 800" at bounding box center [263, 329] width 161 height 21
type input "201 剪髮(201)"
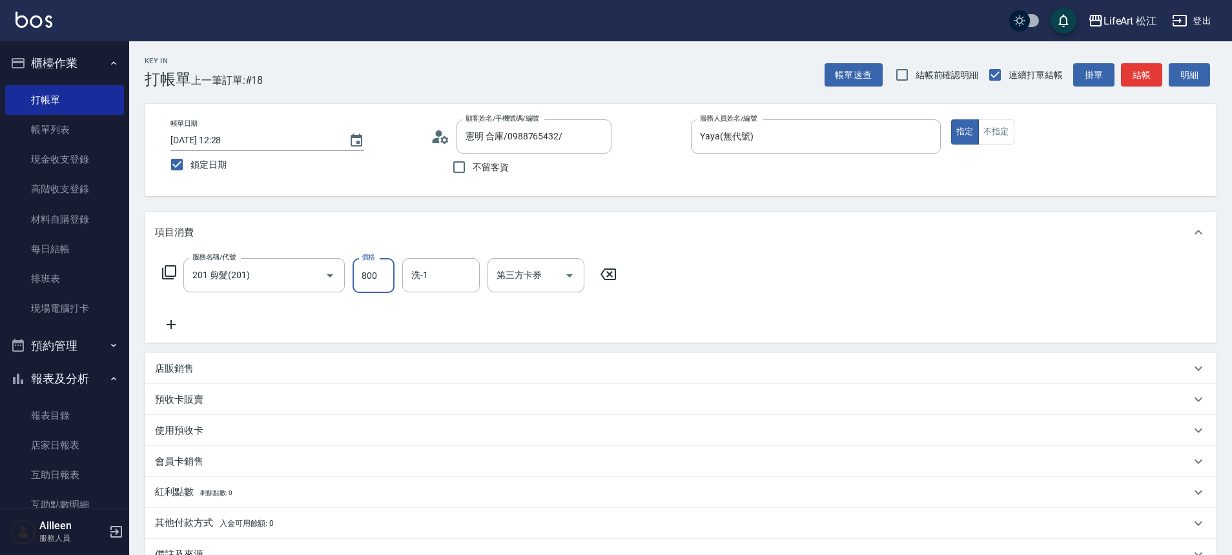
click at [382, 280] on input "800" at bounding box center [374, 275] width 42 height 35
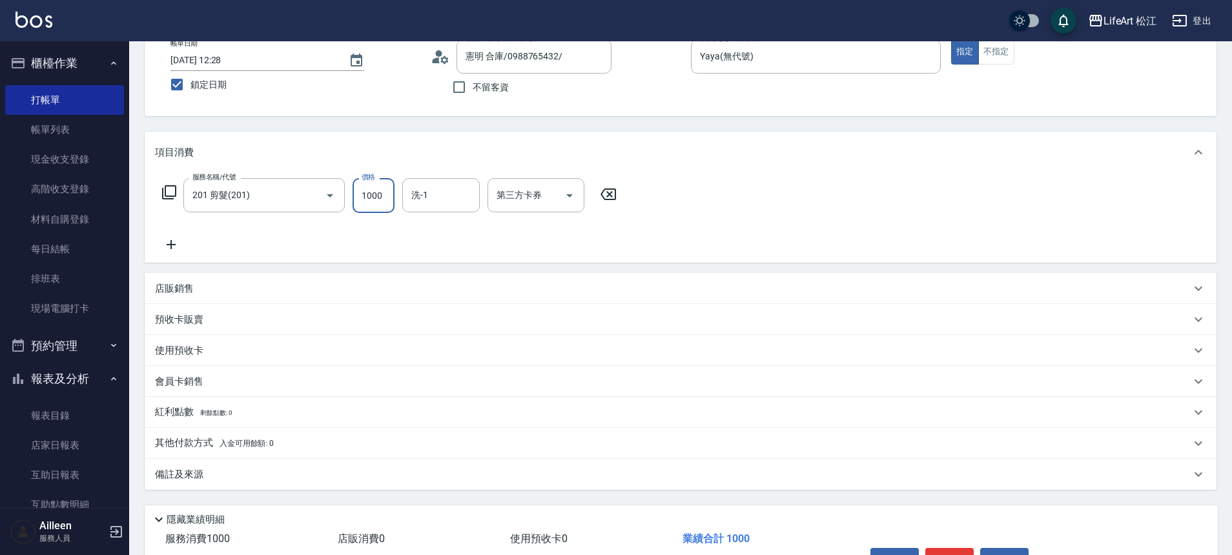
scroll to position [161, 0]
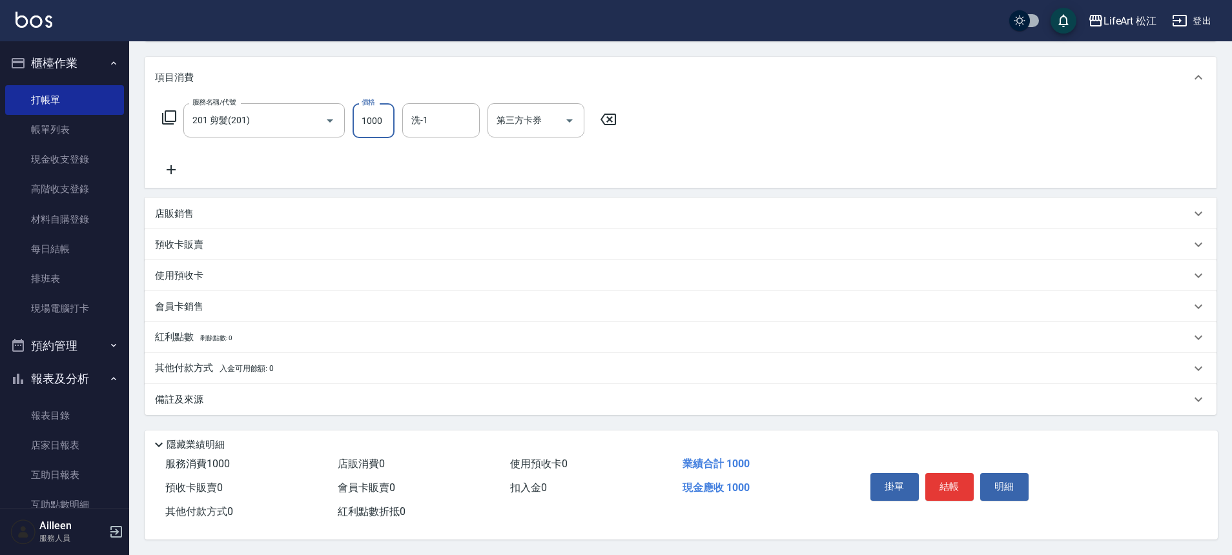
type input "1000"
click at [343, 398] on div "備註及來源" at bounding box center [673, 400] width 1036 height 14
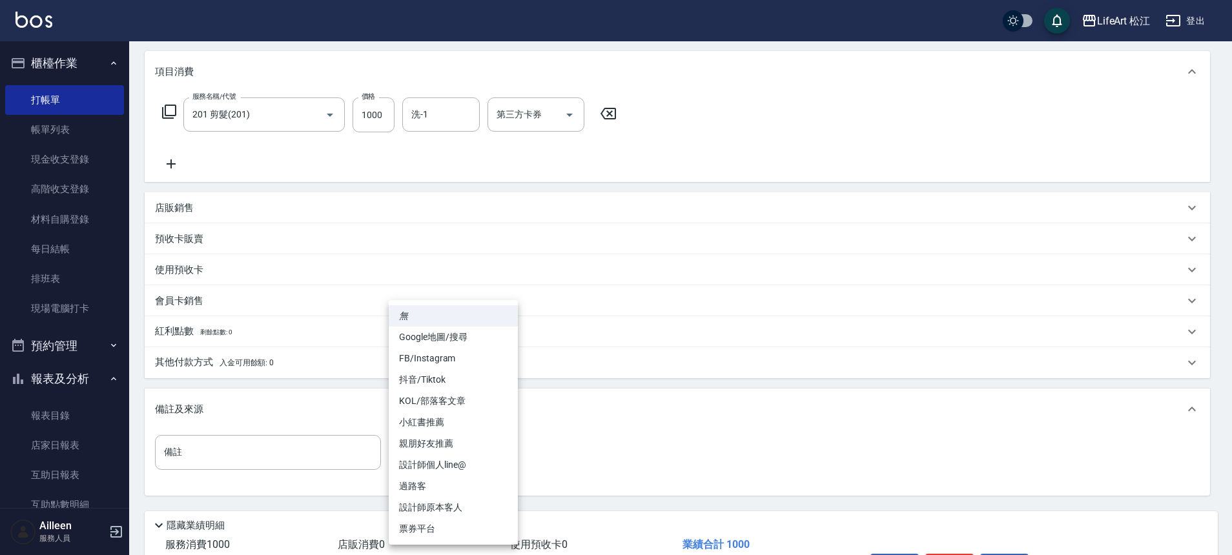
click at [451, 445] on body "LifeArt 松江 登出 櫃檯作業 打帳單 帳單列表 現金收支登錄 高階收支登錄 材料自購登錄 每日結帳 排班表 現場電腦打卡 預約管理 預約管理 單日預約…" at bounding box center [616, 237] width 1232 height 797
click at [476, 503] on li "設計師原本客人" at bounding box center [453, 507] width 129 height 21
type input "設計師原本客人"
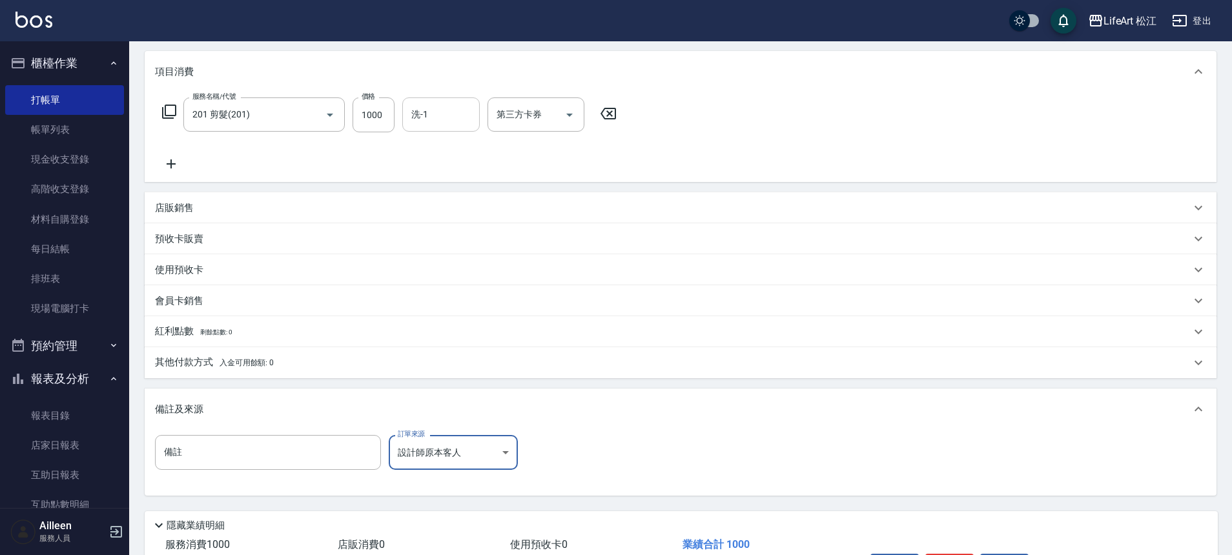
click at [451, 113] on input "洗-1" at bounding box center [441, 114] width 66 height 23
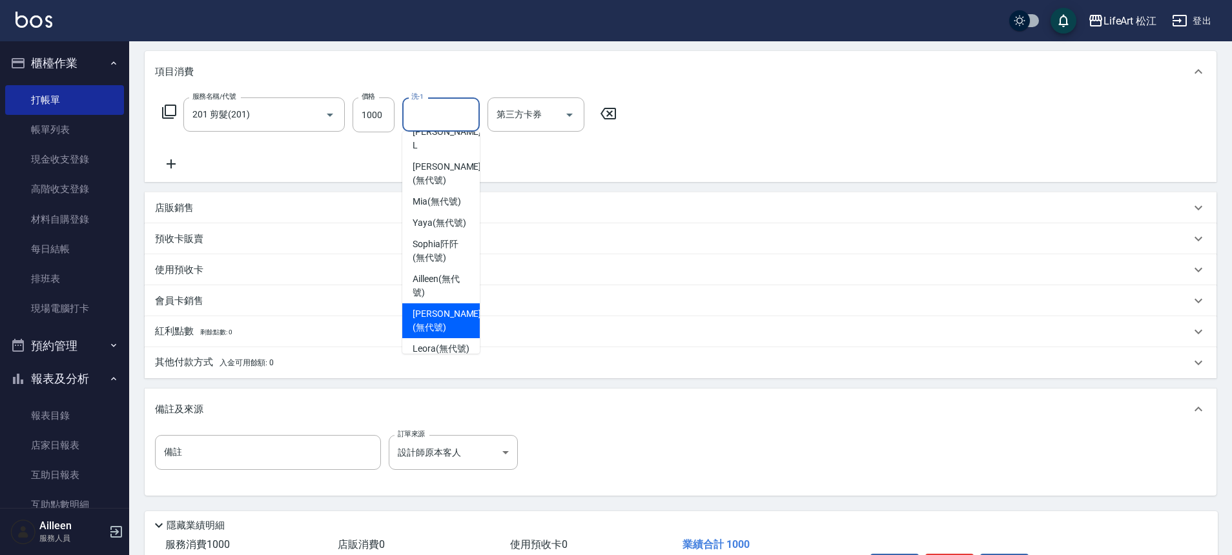
scroll to position [216, 0]
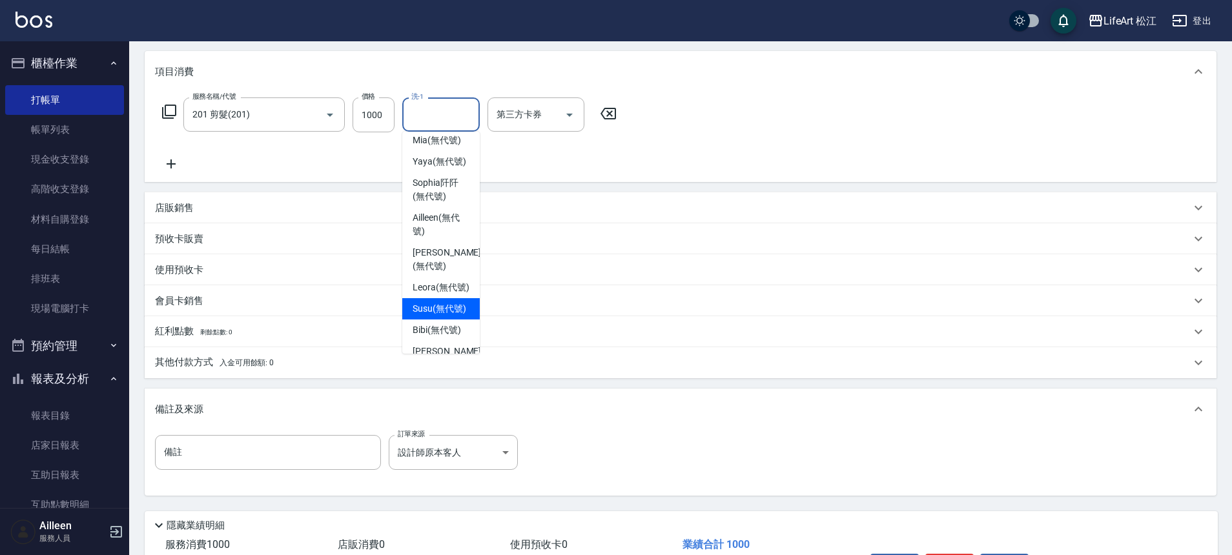
click at [441, 303] on span "Susu (無代號)" at bounding box center [440, 309] width 54 height 14
type input "Susu(無代號)"
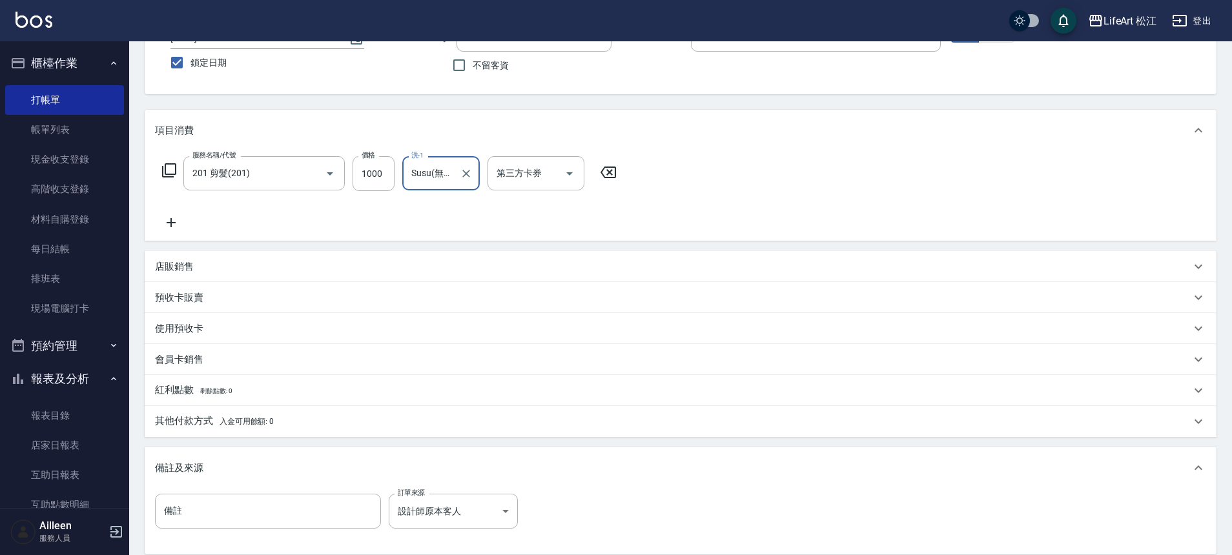
scroll to position [247, 0]
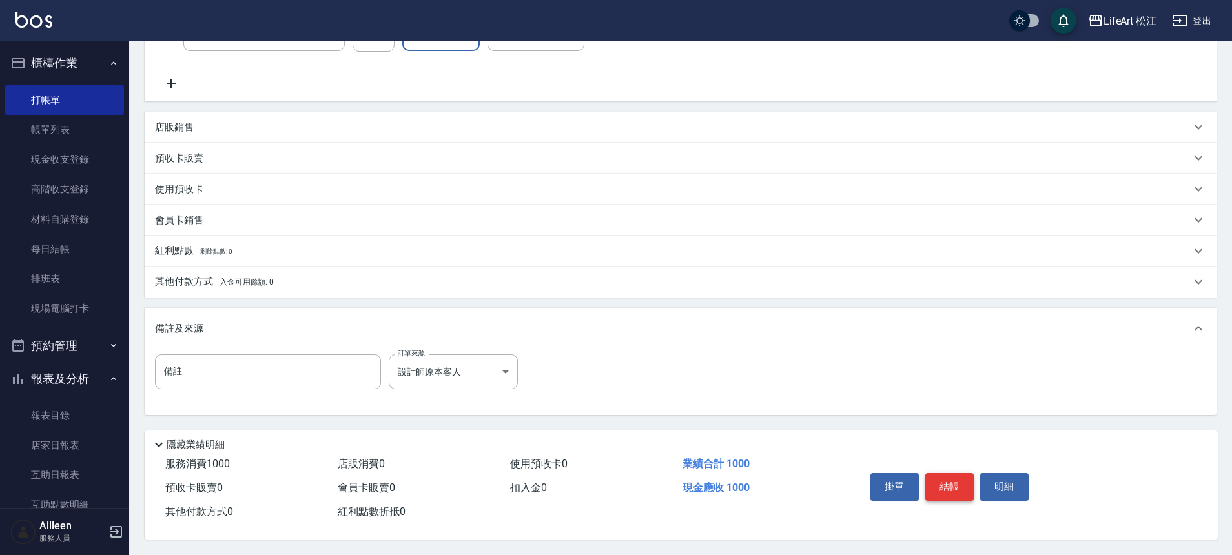
click at [943, 487] on button "結帳" at bounding box center [949, 486] width 48 height 27
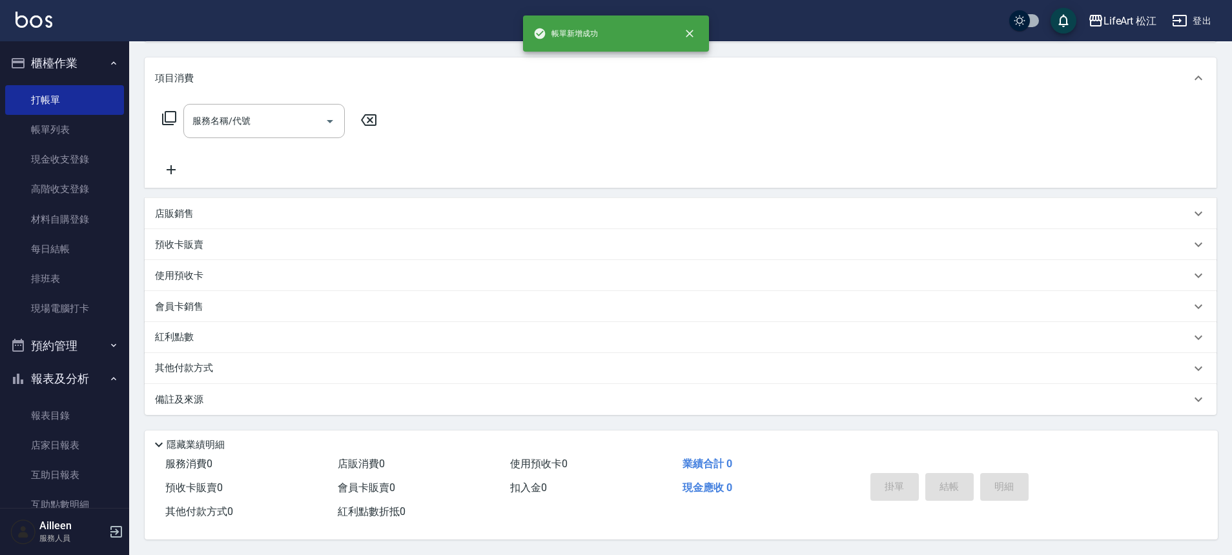
scroll to position [0, 0]
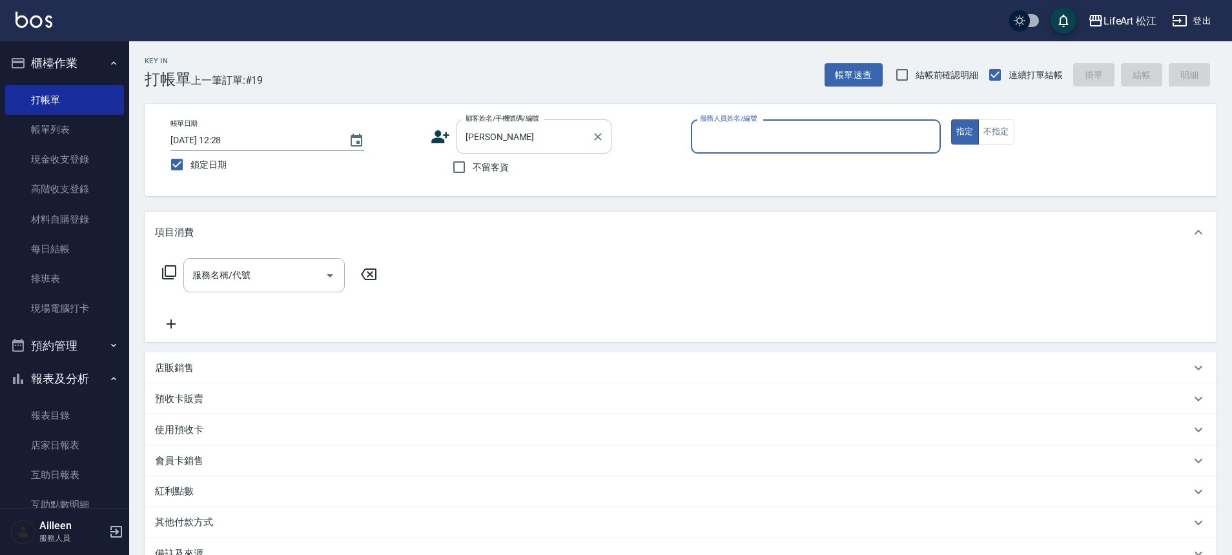
click at [504, 130] on input "[PERSON_NAME]" at bounding box center [524, 136] width 124 height 23
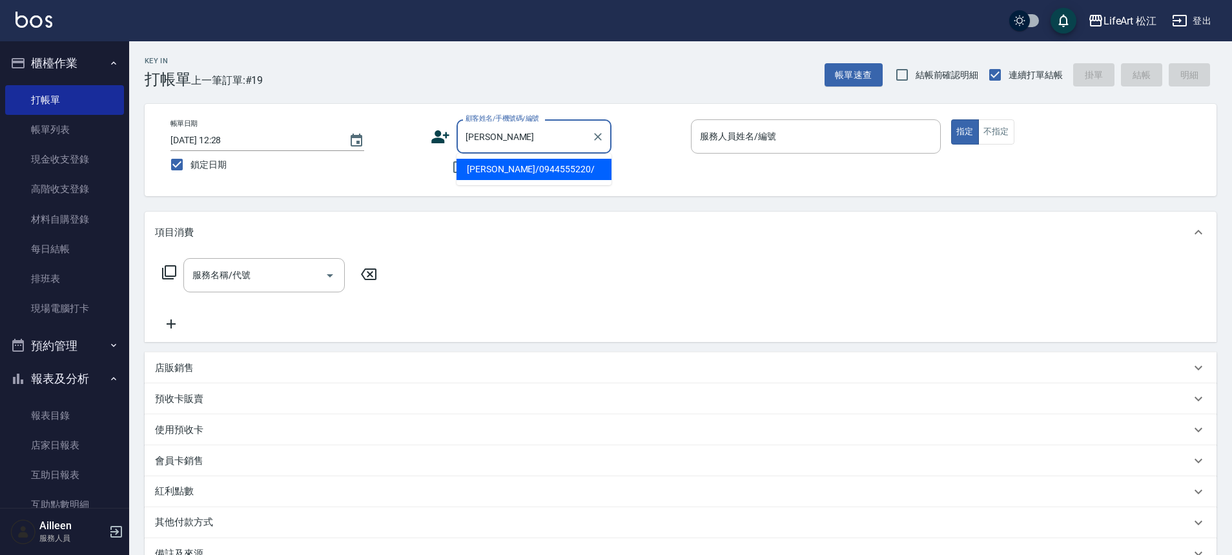
click at [512, 174] on li "[PERSON_NAME]/0944555220/" at bounding box center [534, 169] width 155 height 21
type input "[PERSON_NAME]/0944555220/"
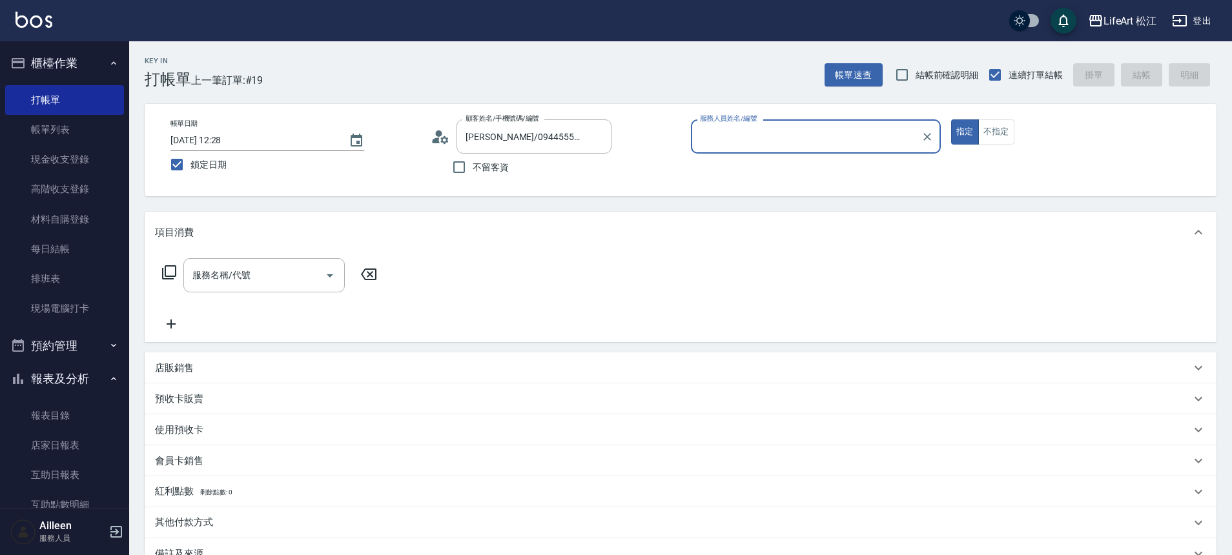
type input "Yaya(無代號)"
click at [251, 278] on input "服務名稱/代號" at bounding box center [254, 275] width 130 height 23
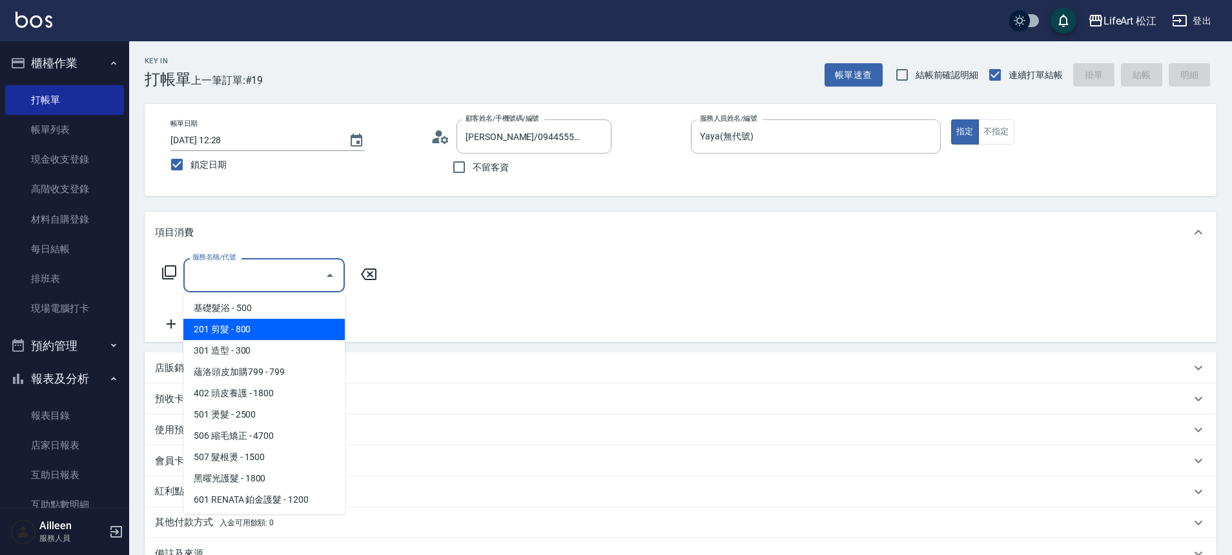
click at [244, 331] on span "201 剪髮 - 800" at bounding box center [263, 329] width 161 height 21
type input "201 剪髮(201)"
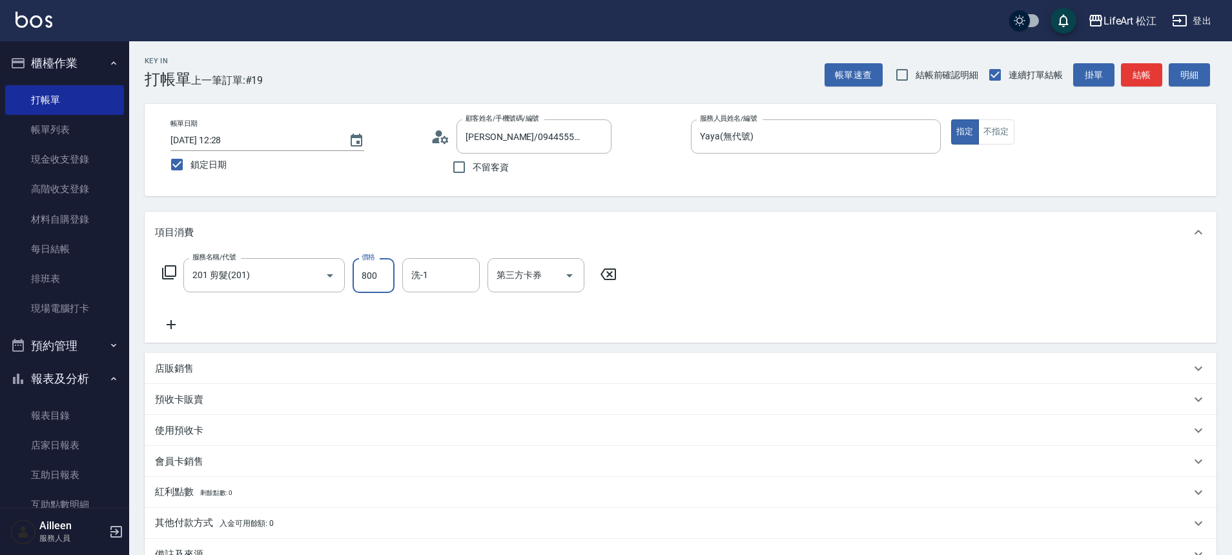
click at [358, 285] on input "800" at bounding box center [374, 275] width 42 height 35
type input "1000"
click at [433, 276] on input "洗-1" at bounding box center [441, 275] width 66 height 23
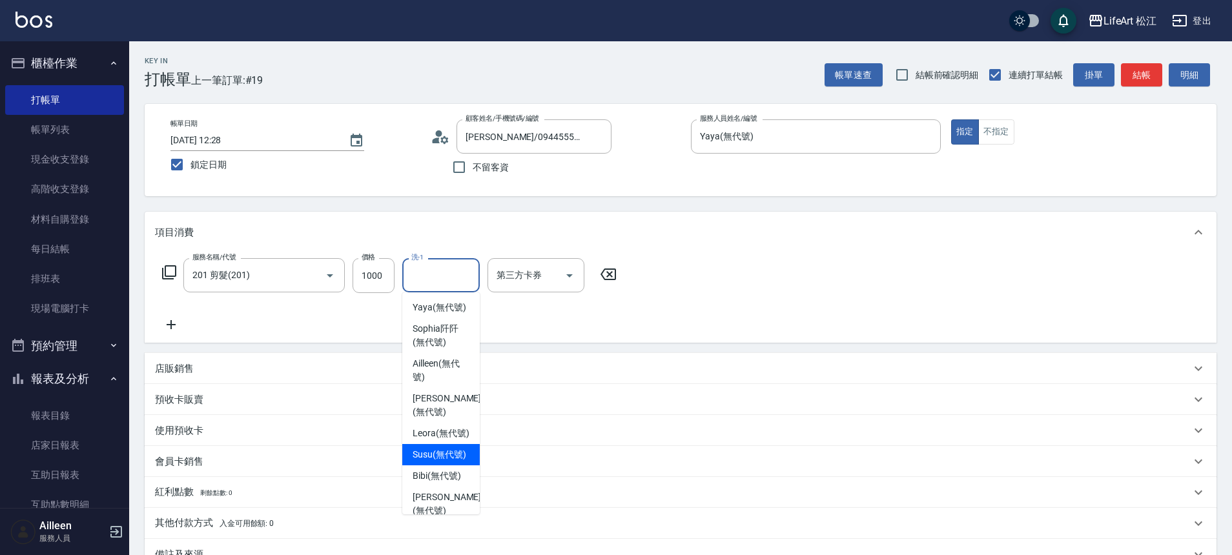
scroll to position [240, 0]
click at [439, 440] on span "Susu (無代號)" at bounding box center [440, 447] width 54 height 14
type input "Susu(無代號)"
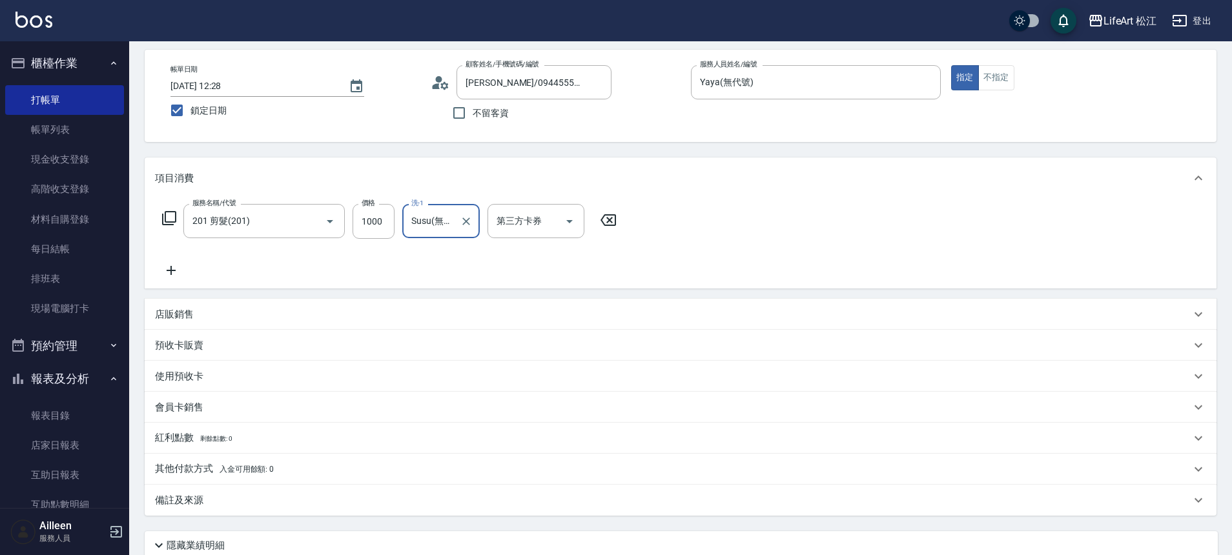
scroll to position [114, 0]
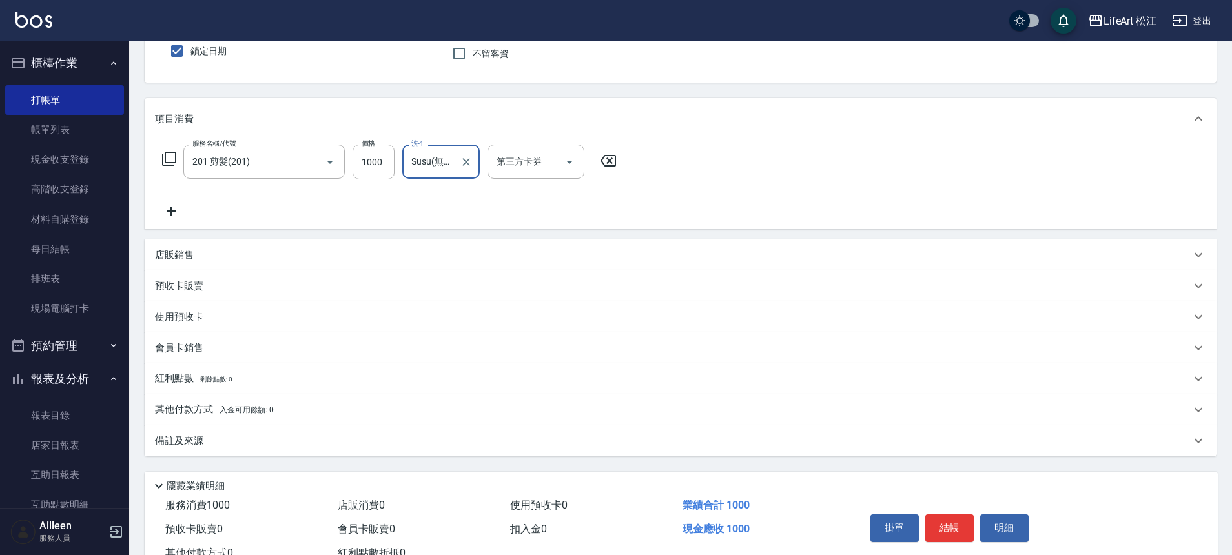
click at [244, 444] on div "備註及來源" at bounding box center [673, 442] width 1036 height 14
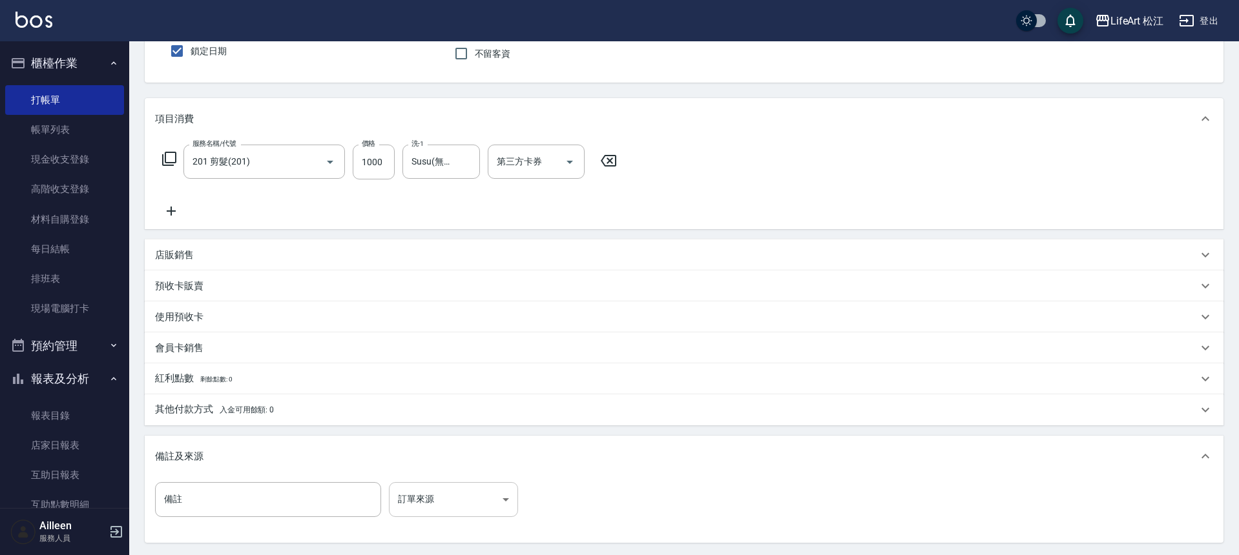
click at [463, 494] on body "LifeArt 松江 登出 櫃檯作業 打帳單 帳單列表 現金收支登錄 高階收支登錄 材料自購登錄 每日結帳 排班表 現場電腦打卡 預約管理 預約管理 單日預約…" at bounding box center [619, 284] width 1239 height 797
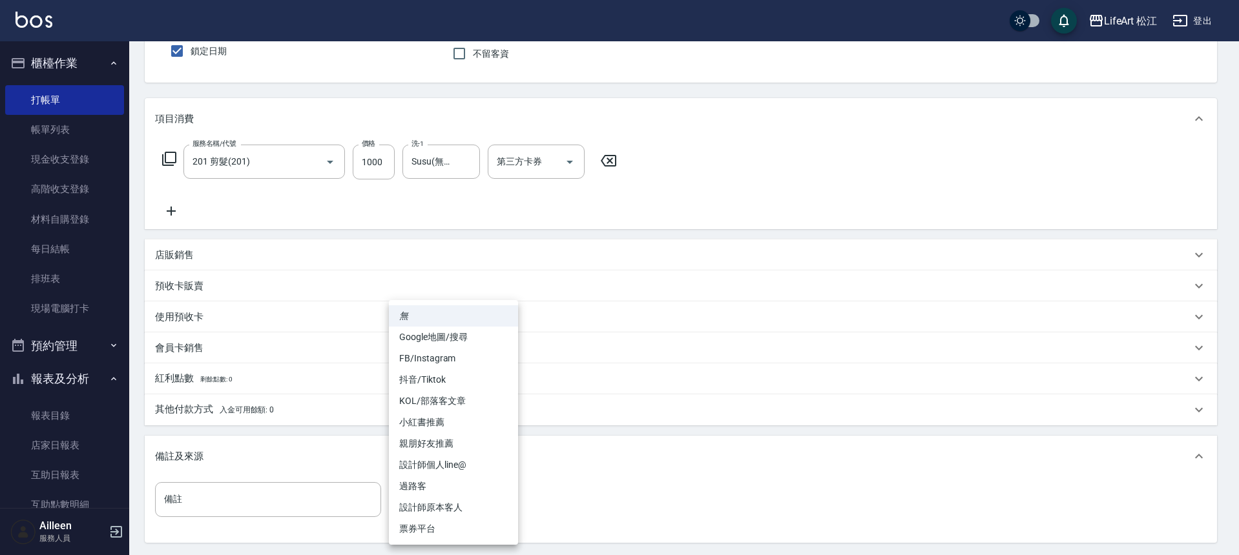
click at [464, 503] on li "設計師原本客人" at bounding box center [453, 507] width 129 height 21
type input "設計師原本客人"
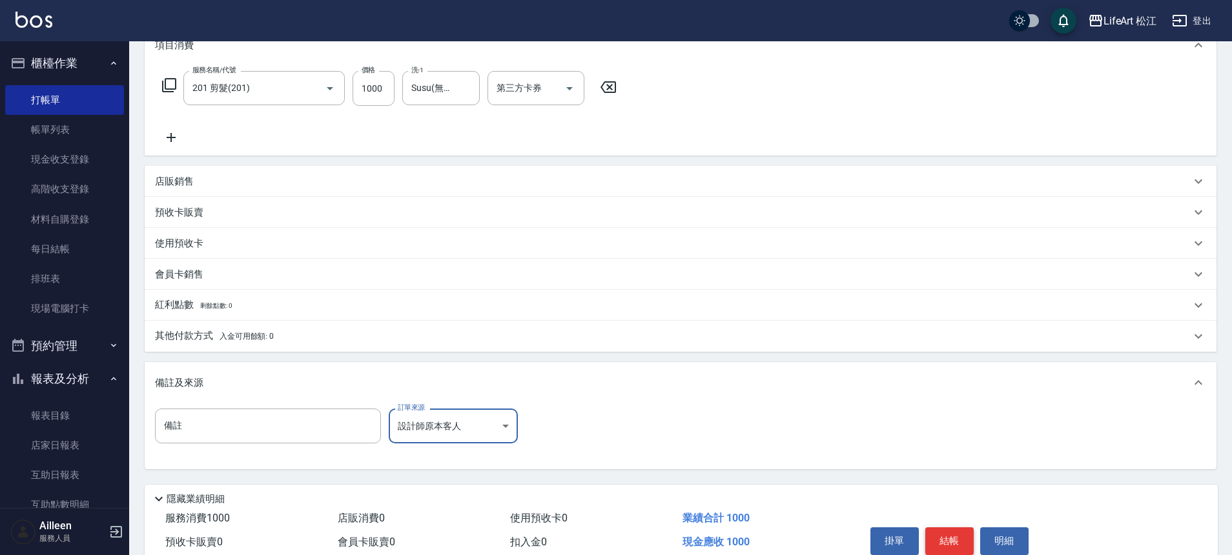
scroll to position [247, 0]
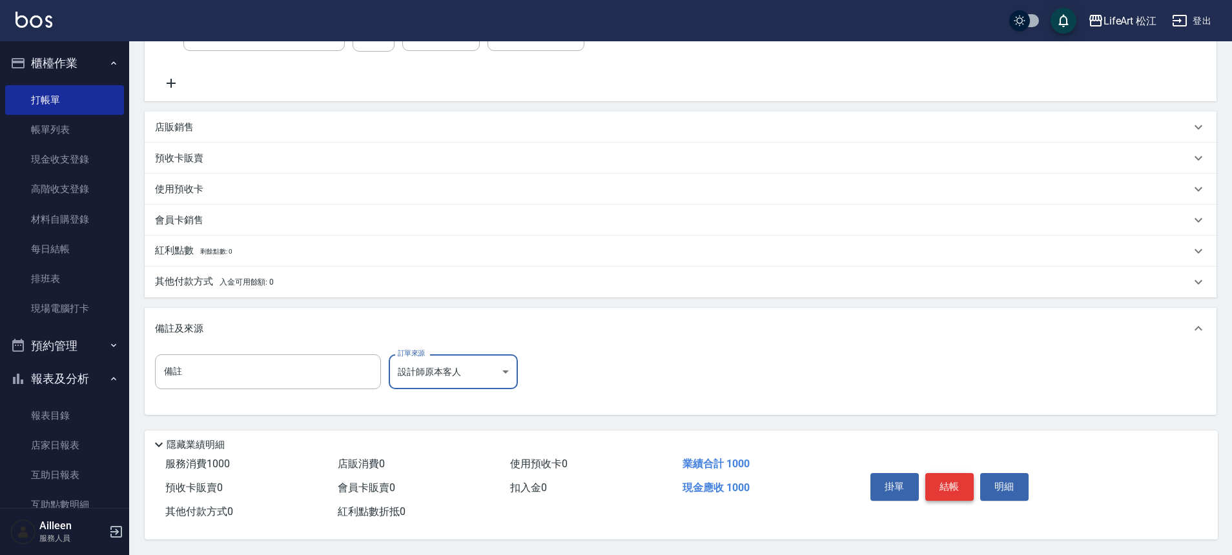
click at [949, 473] on button "結帳" at bounding box center [949, 486] width 48 height 27
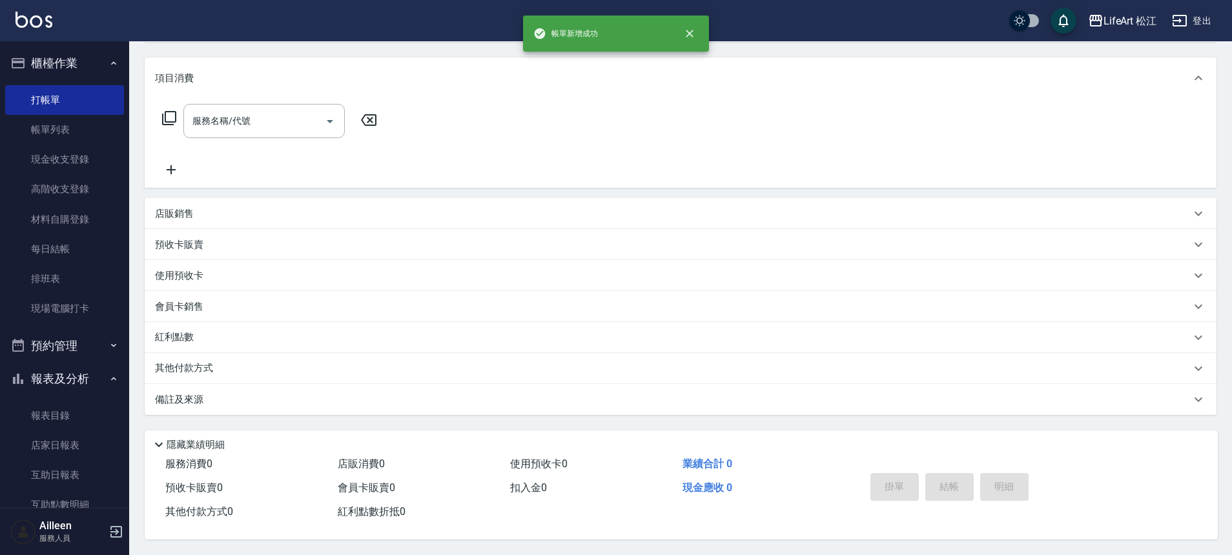
scroll to position [0, 0]
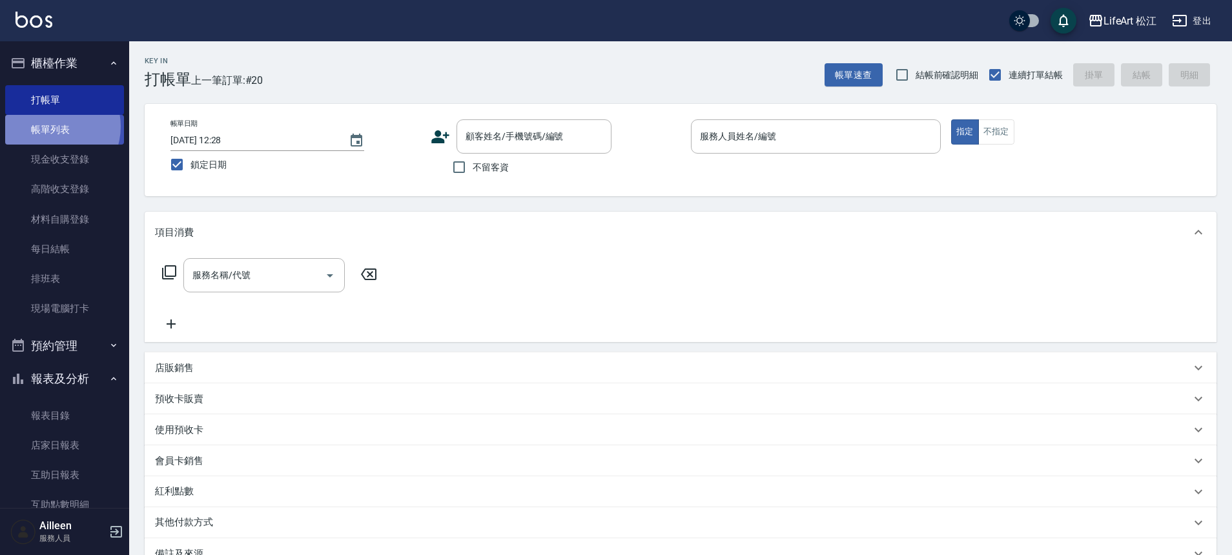
click at [51, 127] on link "帳單列表" at bounding box center [64, 130] width 119 height 30
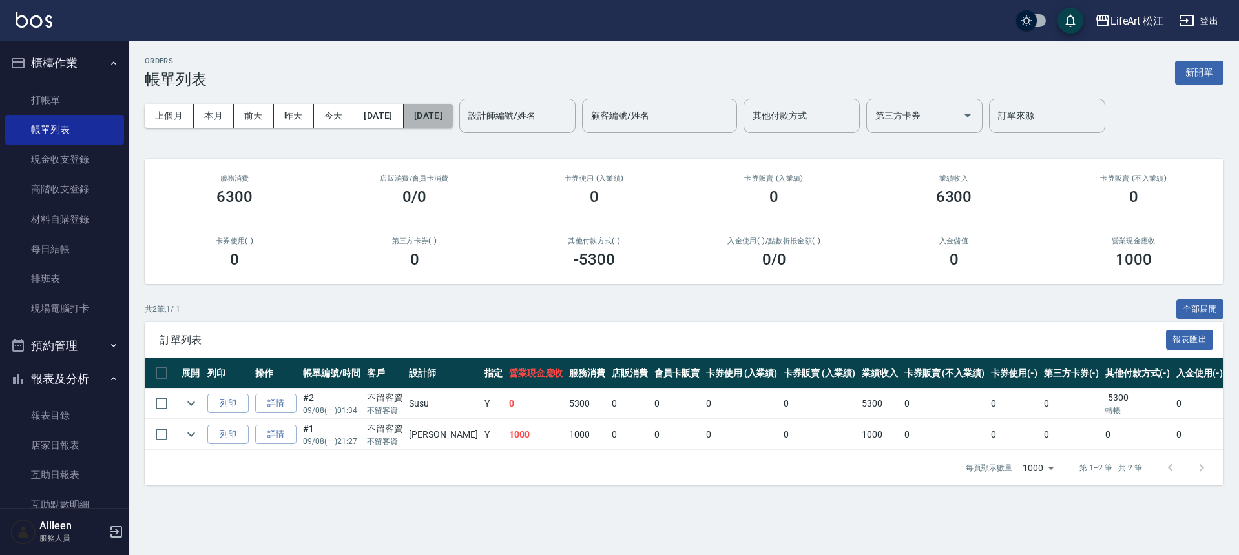
click at [447, 116] on button "[DATE]" at bounding box center [428, 116] width 49 height 24
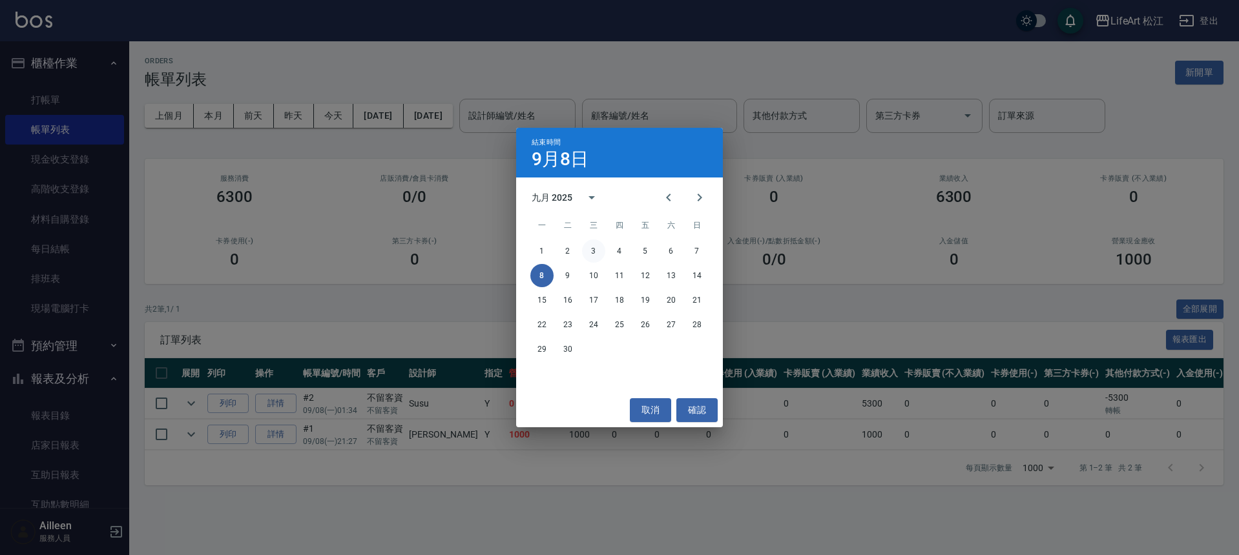
click at [595, 247] on button "3" at bounding box center [593, 251] width 23 height 23
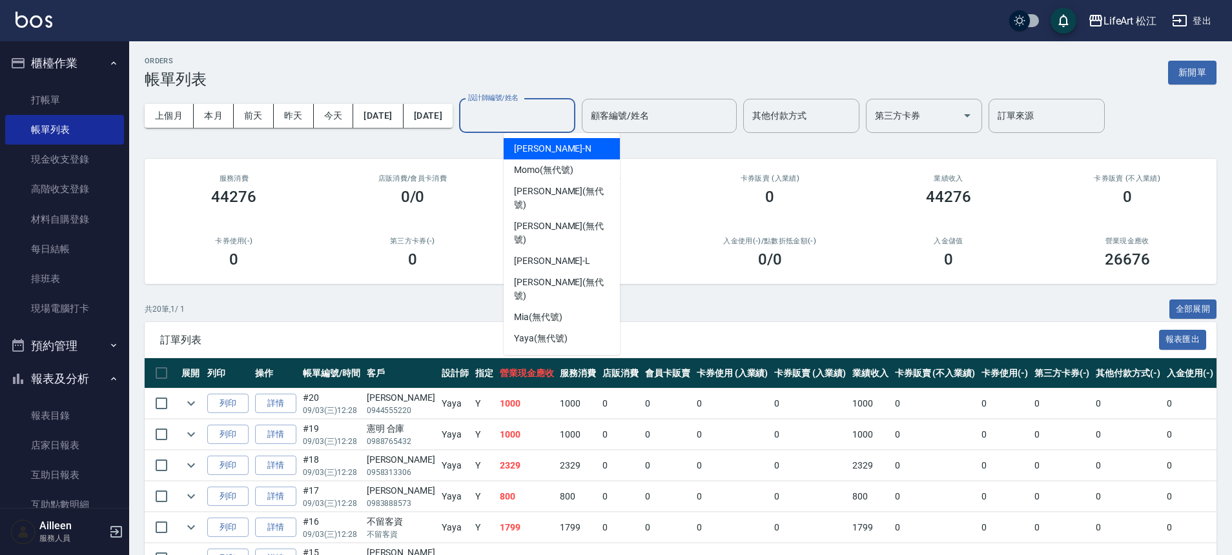
click at [570, 118] on input "設計師編號/姓名" at bounding box center [517, 116] width 105 height 23
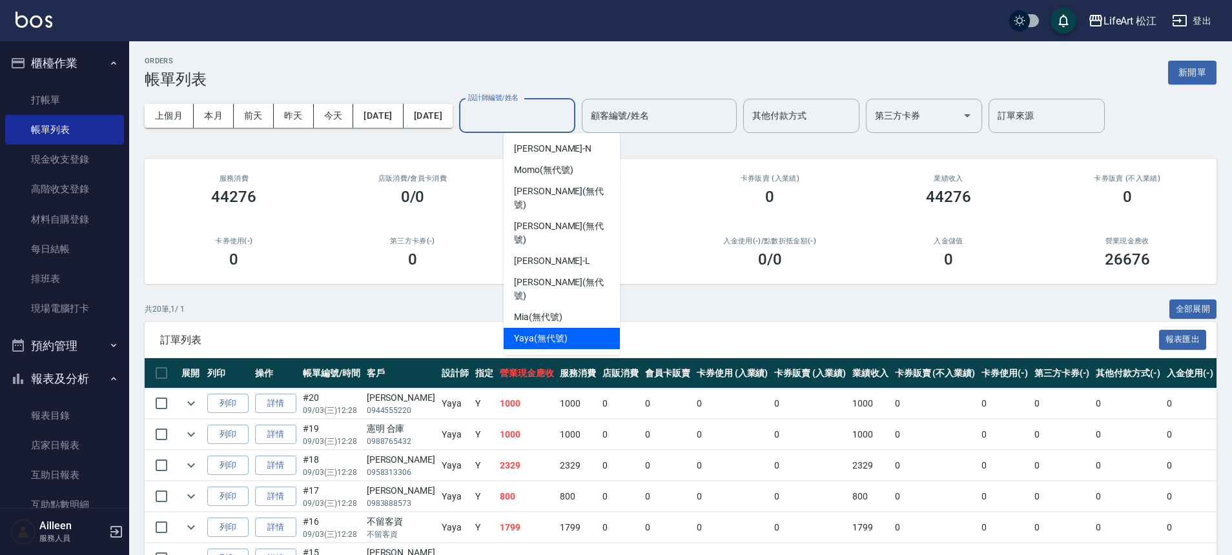
click at [569, 328] on div "Yaya (無代號)" at bounding box center [562, 338] width 116 height 21
type input "Yaya(無代號)"
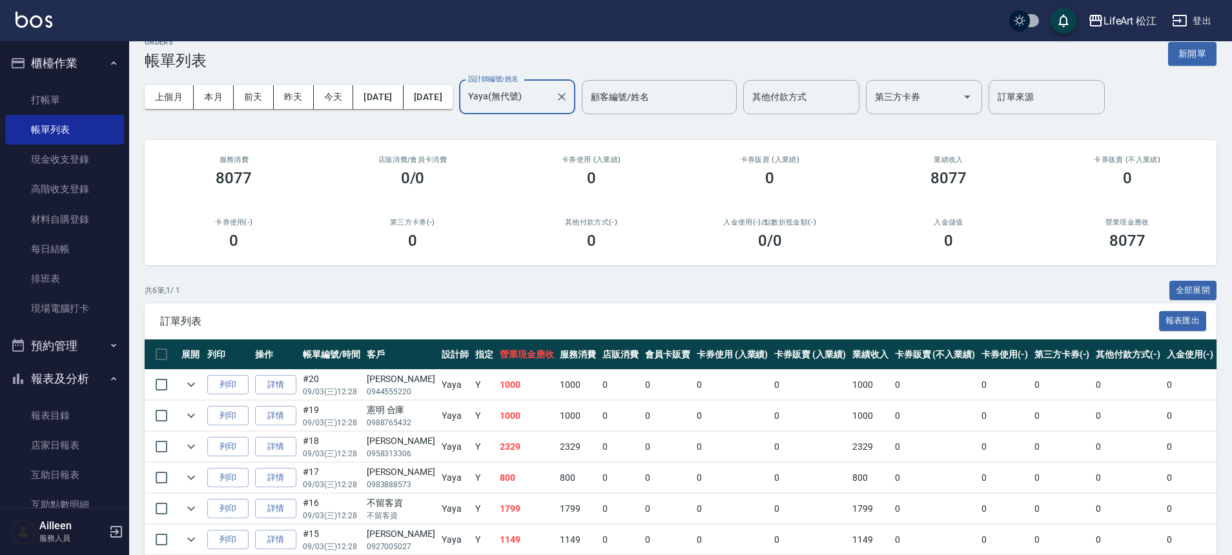
scroll to position [79, 0]
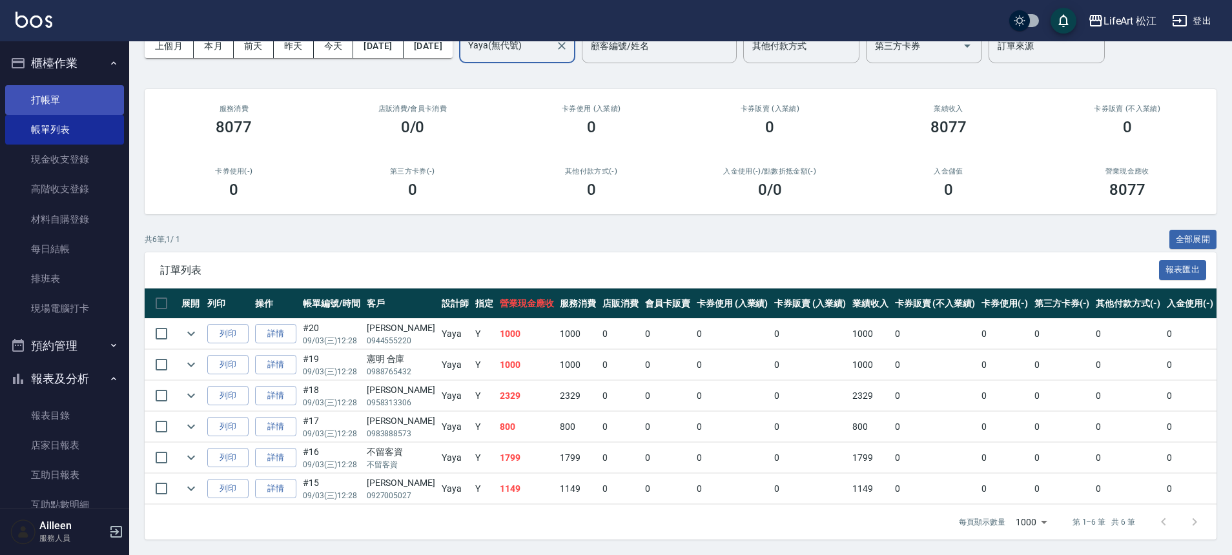
click at [67, 99] on link "打帳單" at bounding box center [64, 100] width 119 height 30
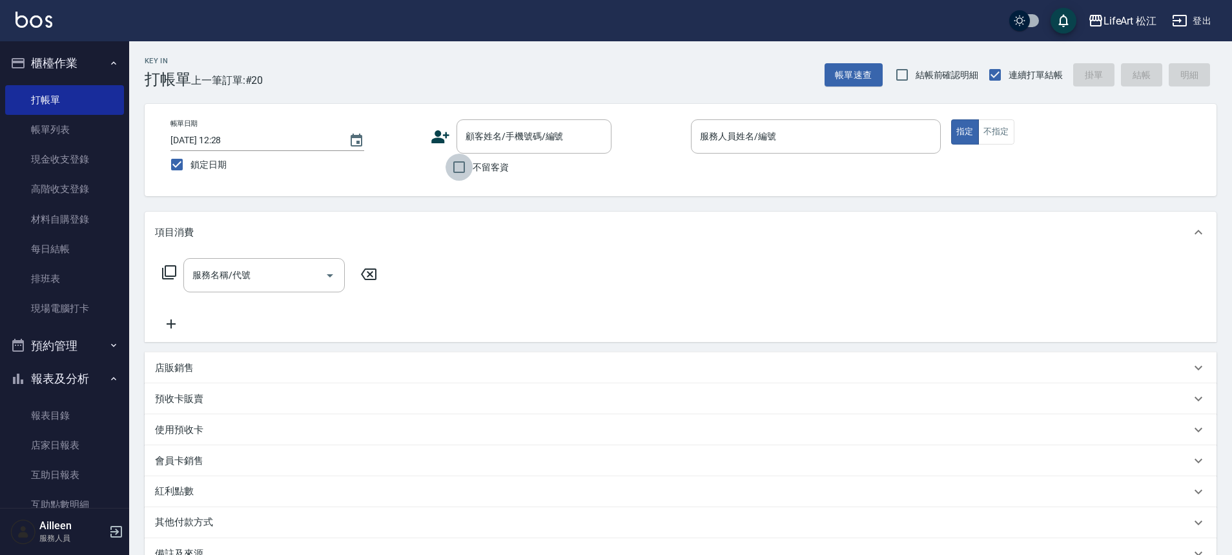
click at [457, 172] on input "不留客資" at bounding box center [459, 167] width 27 height 27
checkbox input "true"
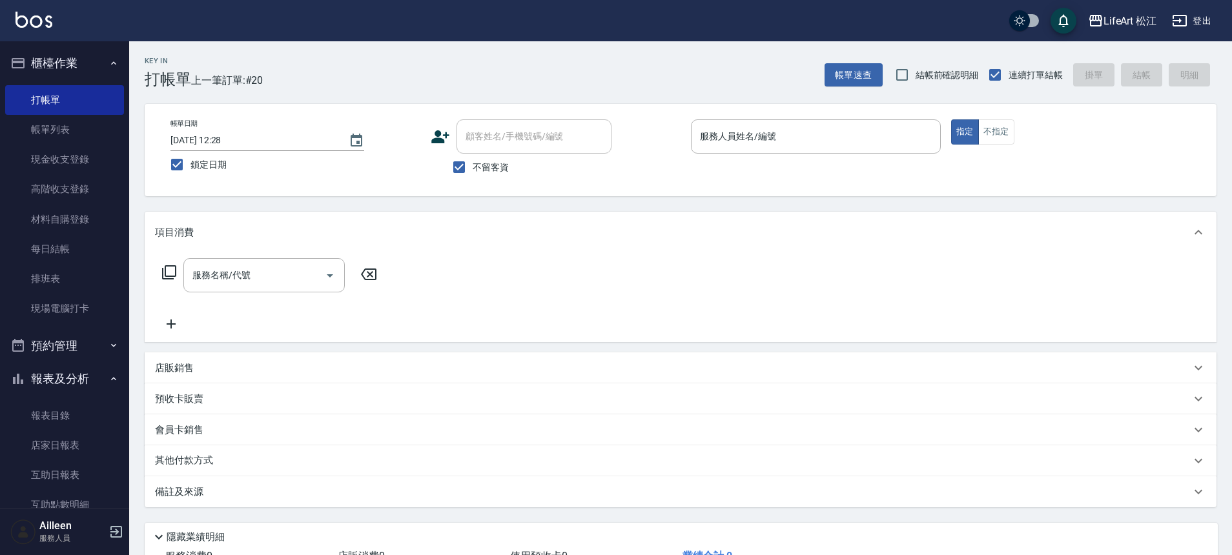
click at [805, 116] on div "帳單日期 [DATE] 12:28 鎖定日期 顧客姓名/手機號碼/編號 顧客姓名/手機號碼/編號 不留客資 服務人員姓名/編號 服務人員姓名/編號 指定 不指定" at bounding box center [681, 150] width 1072 height 92
click at [791, 144] on input "服務人員姓名/編號" at bounding box center [816, 136] width 238 height 23
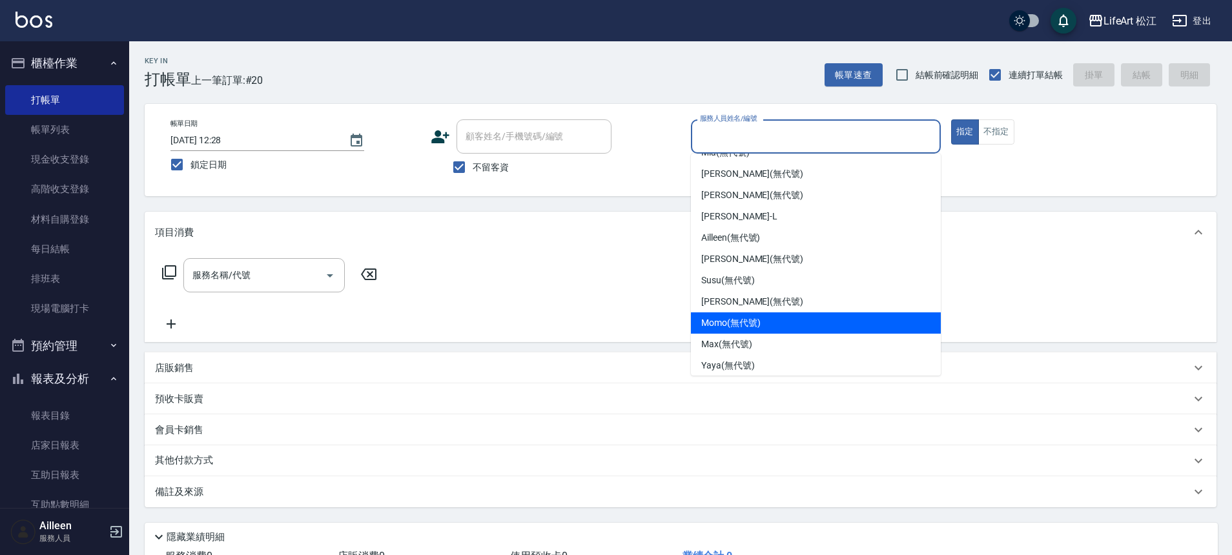
scroll to position [150, 0]
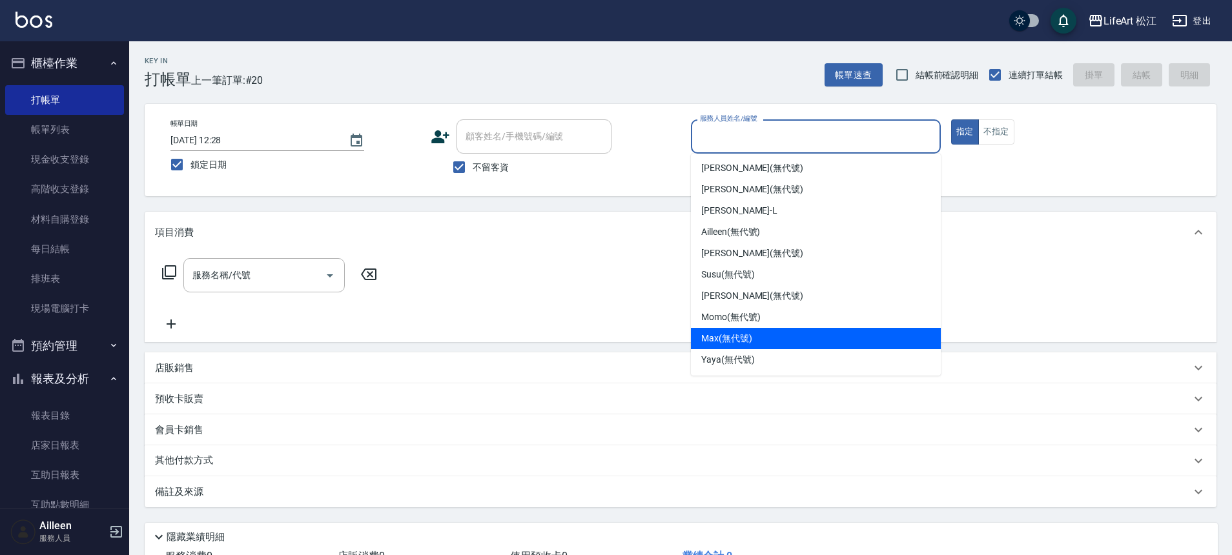
click at [774, 352] on div "Yaya (無代號)" at bounding box center [816, 359] width 250 height 21
type input "Yaya(無代號)"
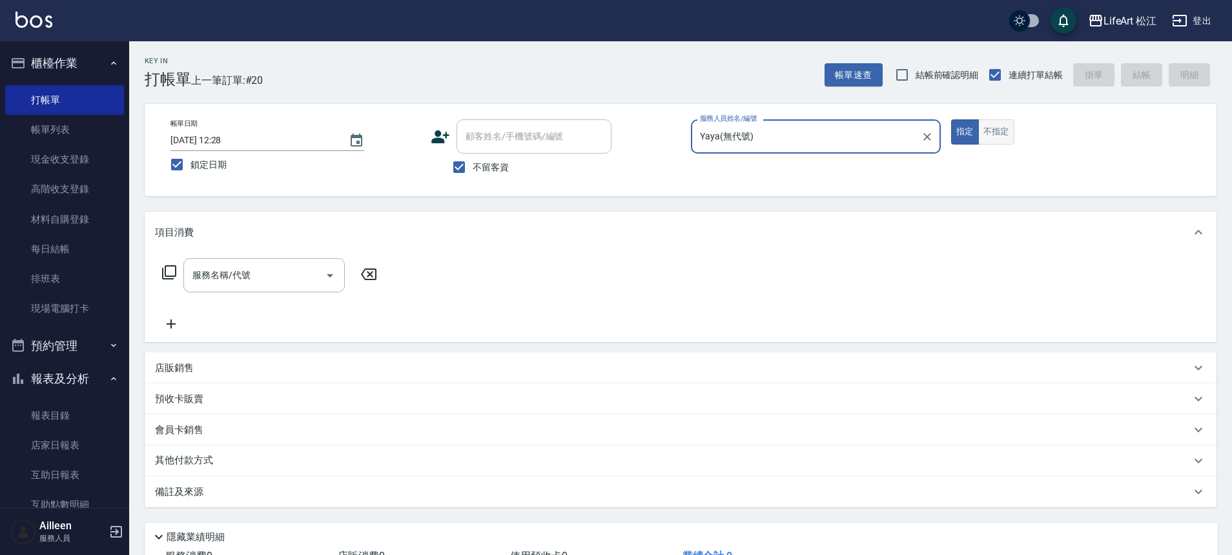
click at [984, 138] on button "不指定" at bounding box center [996, 131] width 36 height 25
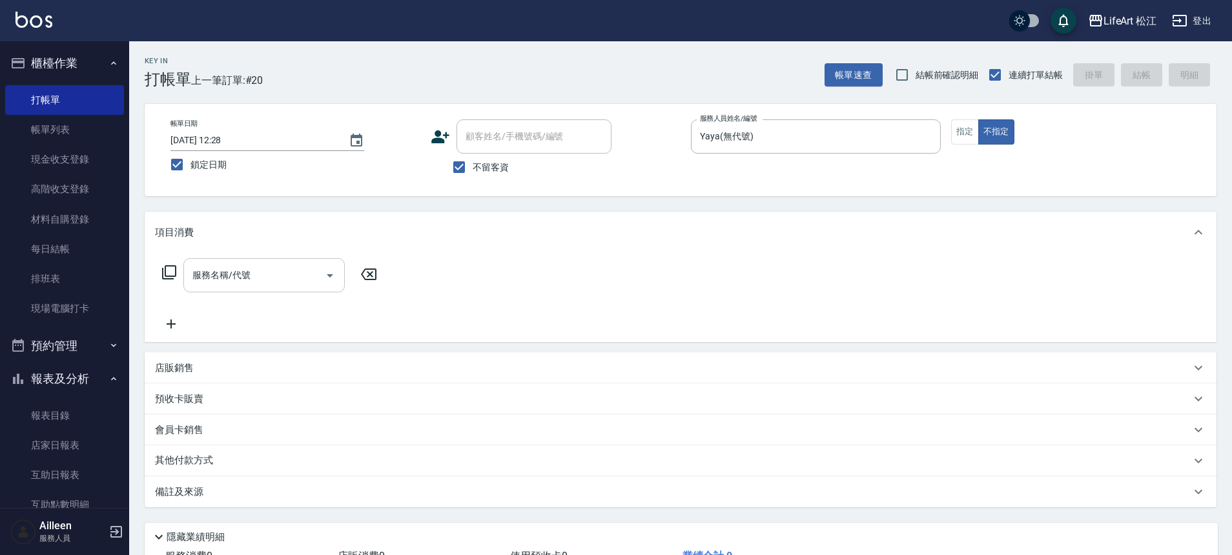
click at [269, 267] on input "服務名稱/代號" at bounding box center [254, 275] width 130 height 23
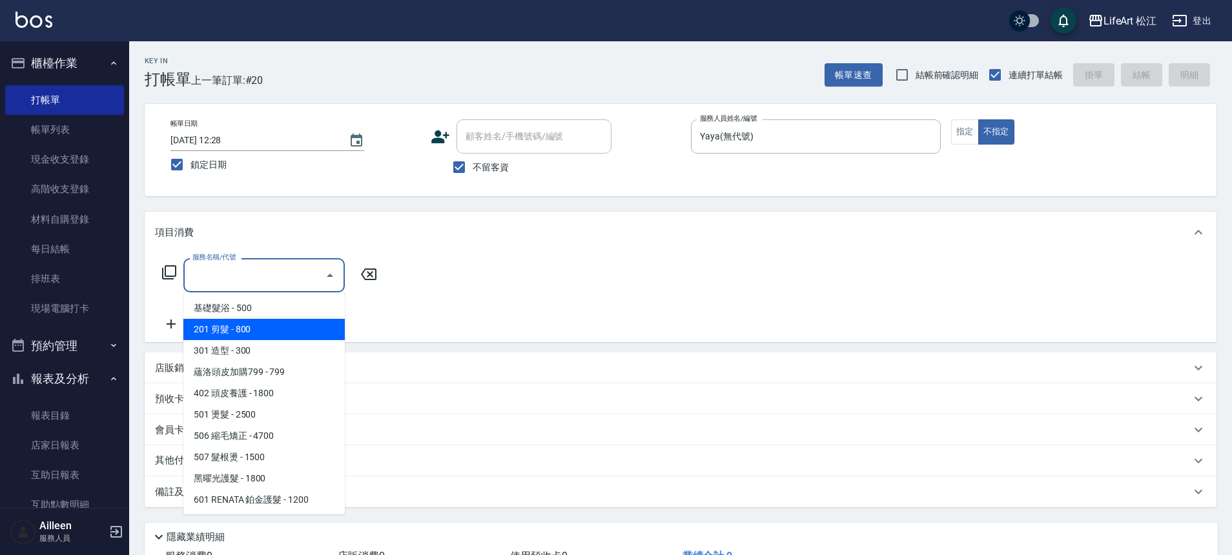
click at [262, 334] on span "201 剪髮 - 800" at bounding box center [263, 329] width 161 height 21
type input "201 剪髮(201)"
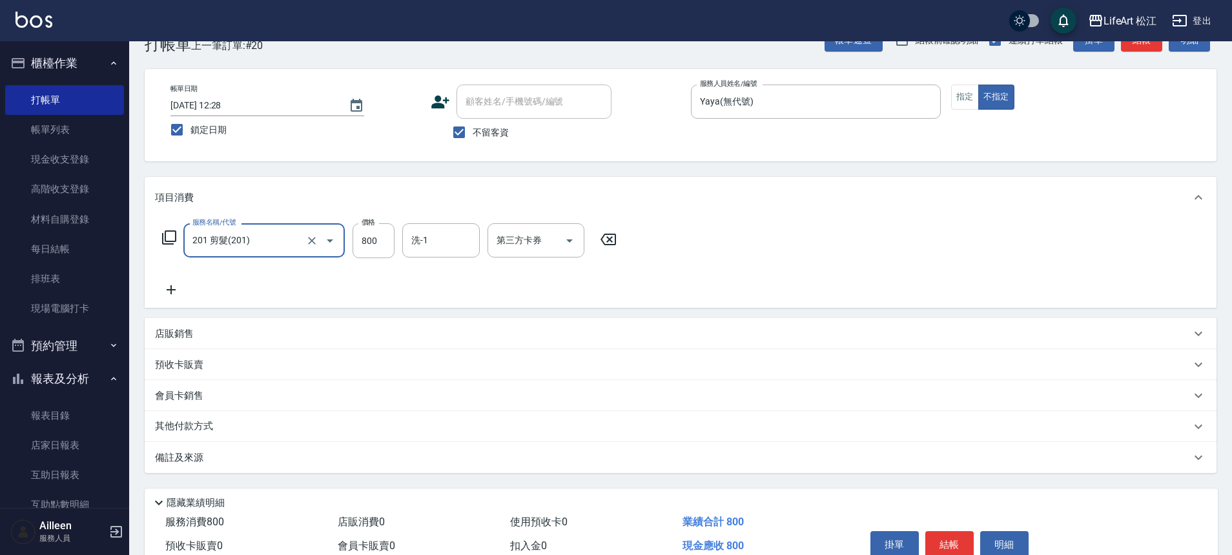
scroll to position [99, 0]
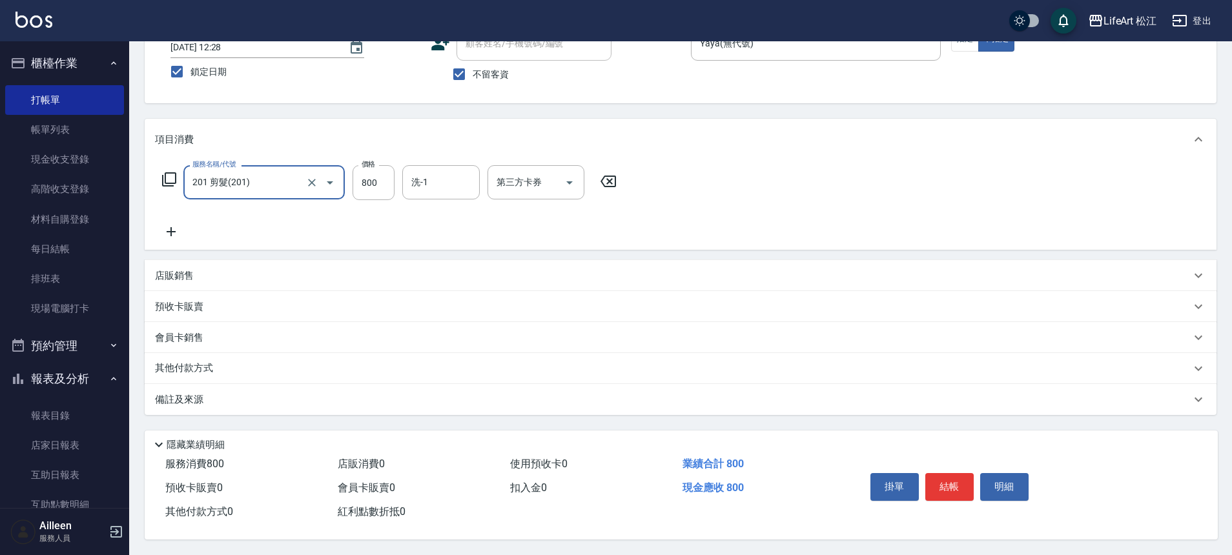
click at [273, 393] on div "備註及來源" at bounding box center [673, 400] width 1036 height 14
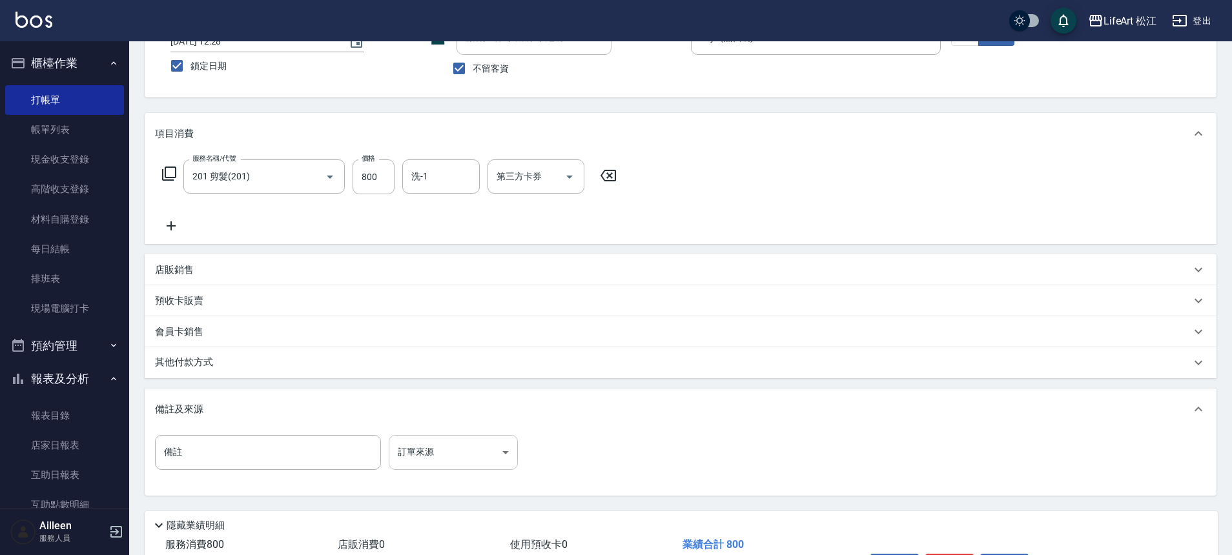
click at [457, 461] on body "LifeArt 松江 登出 櫃檯作業 打帳單 帳單列表 現金收支登錄 高階收支登錄 材料自購登錄 每日結帳 排班表 現場電腦打卡 預約管理 預約管理 單日預約…" at bounding box center [616, 268] width 1232 height 735
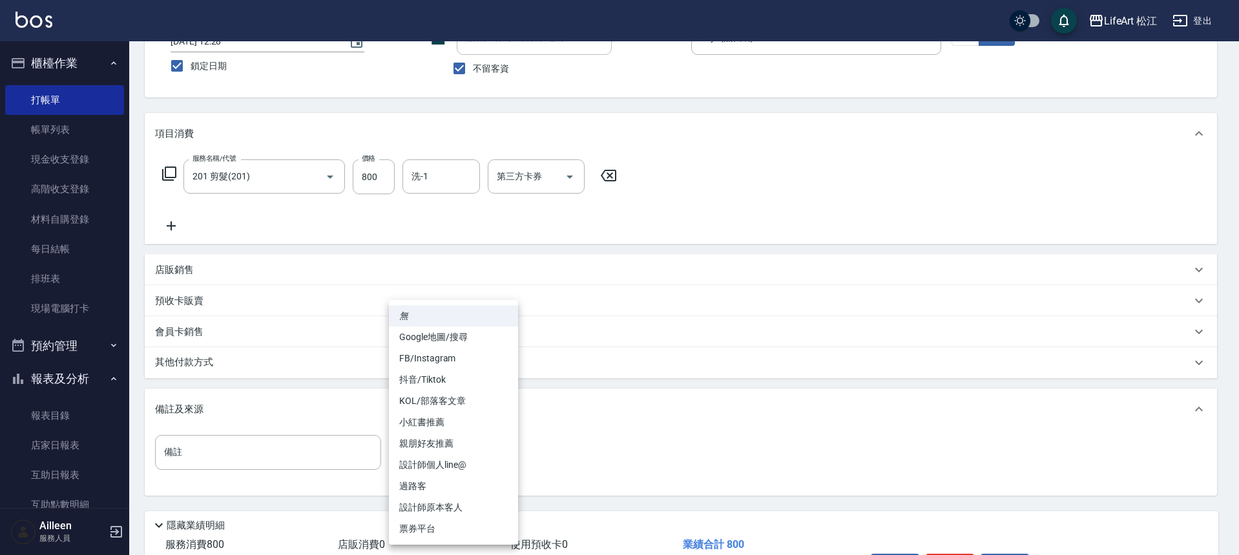
click at [457, 481] on li "過路客" at bounding box center [453, 486] width 129 height 21
type input "過路客"
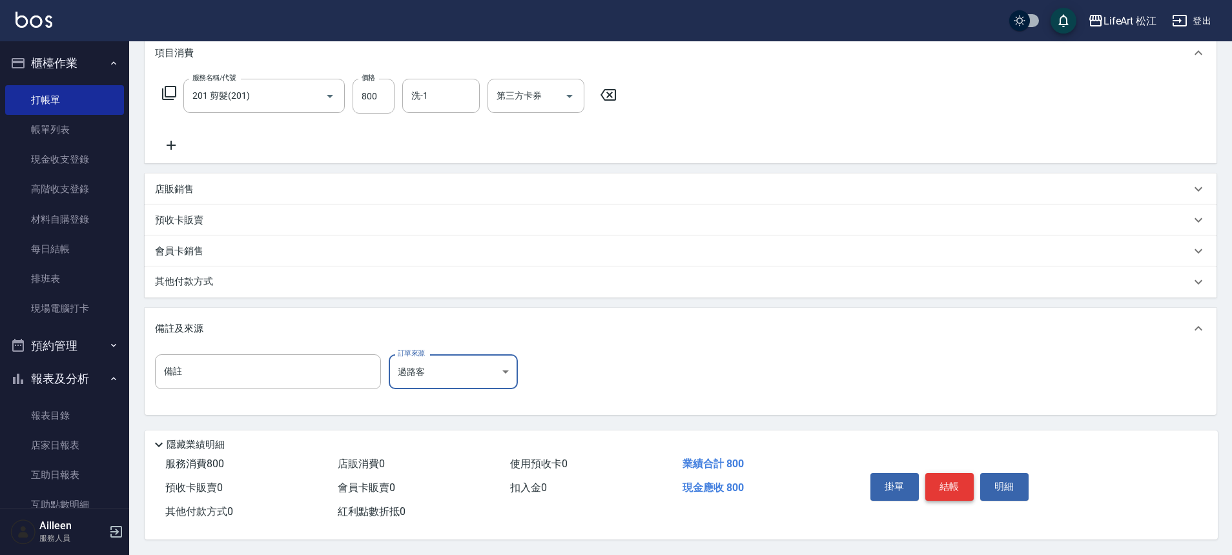
scroll to position [185, 0]
click at [947, 473] on button "結帳" at bounding box center [949, 486] width 48 height 27
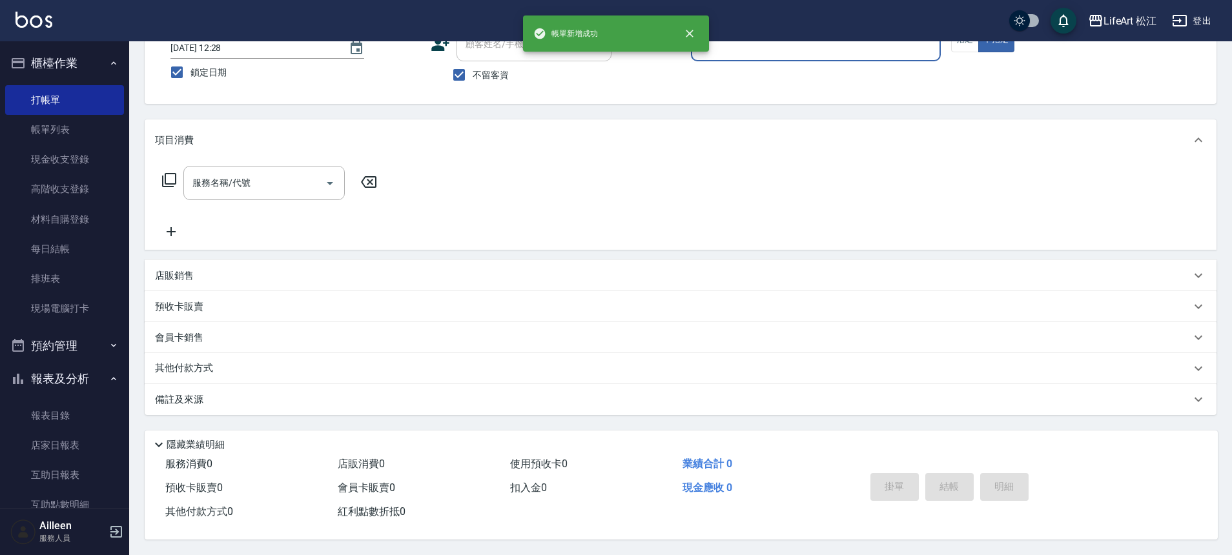
scroll to position [0, 0]
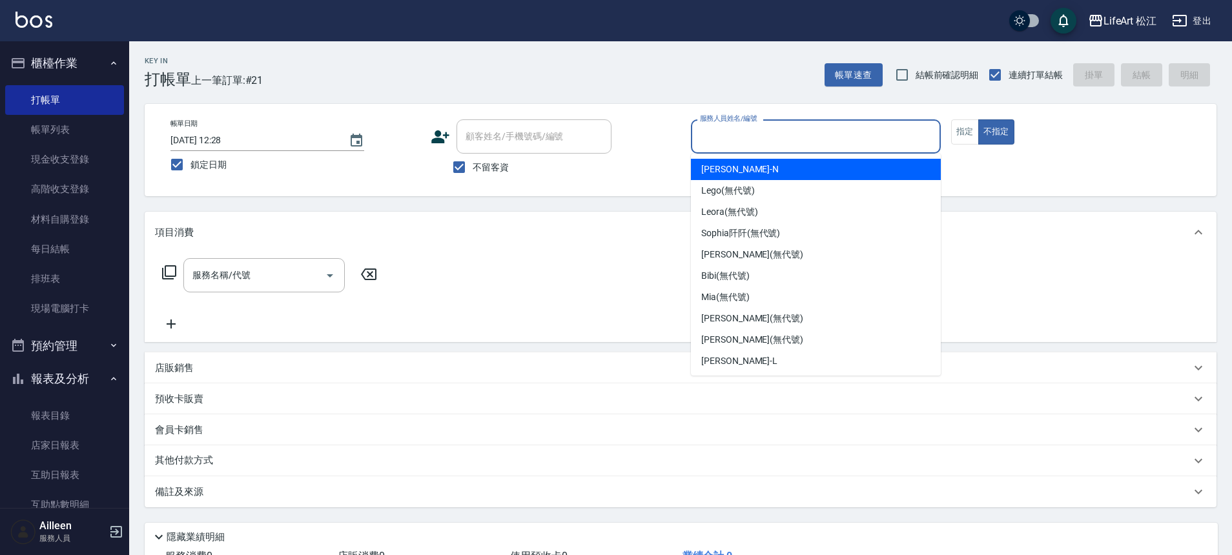
click at [697, 134] on input "服務人員姓名/編號" at bounding box center [816, 136] width 238 height 23
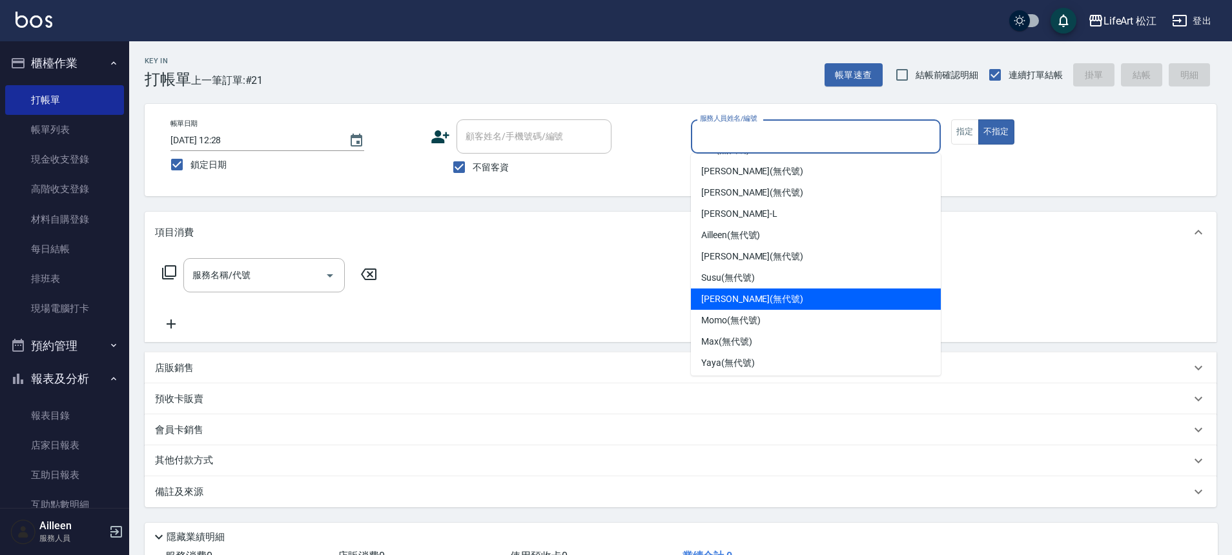
scroll to position [150, 0]
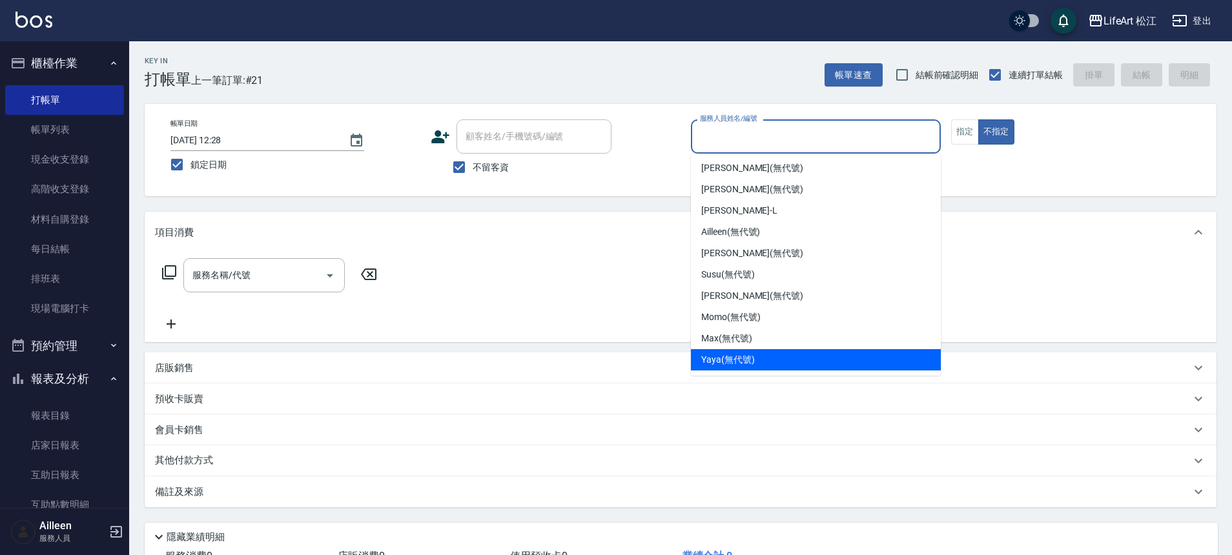
click at [834, 358] on div "Yaya (無代號)" at bounding box center [816, 359] width 250 height 21
type input "Yaya(無代號)"
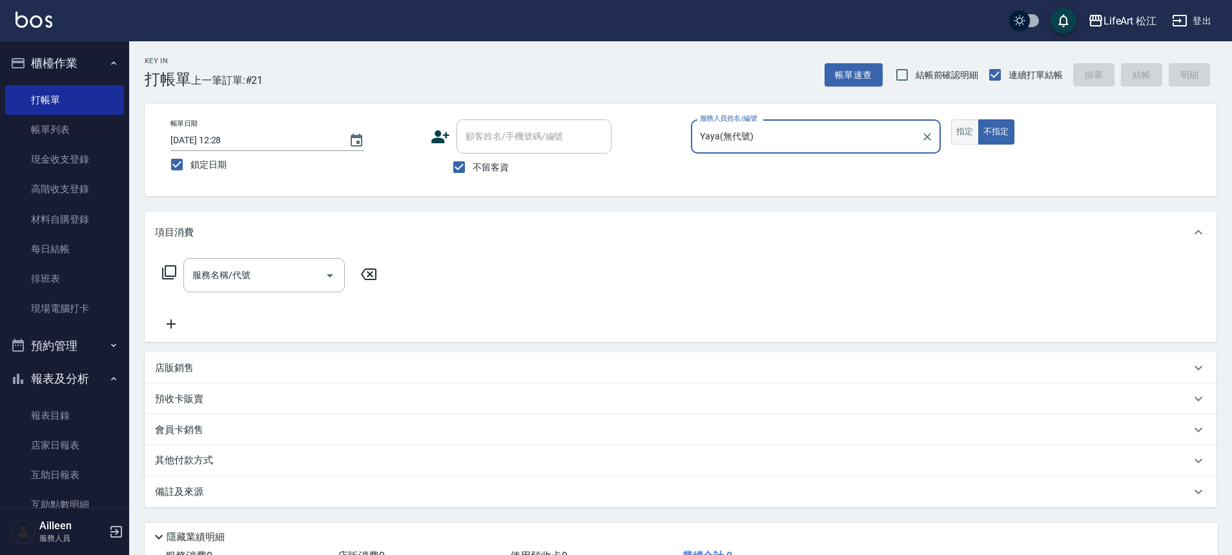
click at [962, 140] on button "指定" at bounding box center [965, 131] width 28 height 25
click at [251, 276] on input "服務名稱/代號" at bounding box center [254, 275] width 130 height 23
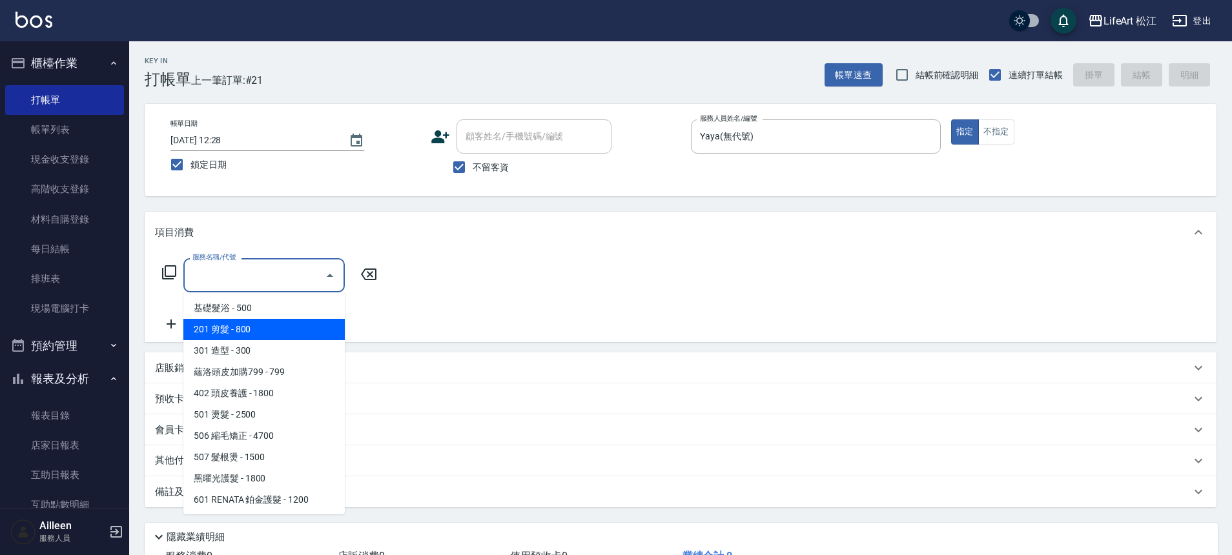
click at [282, 331] on span "201 剪髮 - 800" at bounding box center [263, 329] width 161 height 21
type input "201 剪髮(201)"
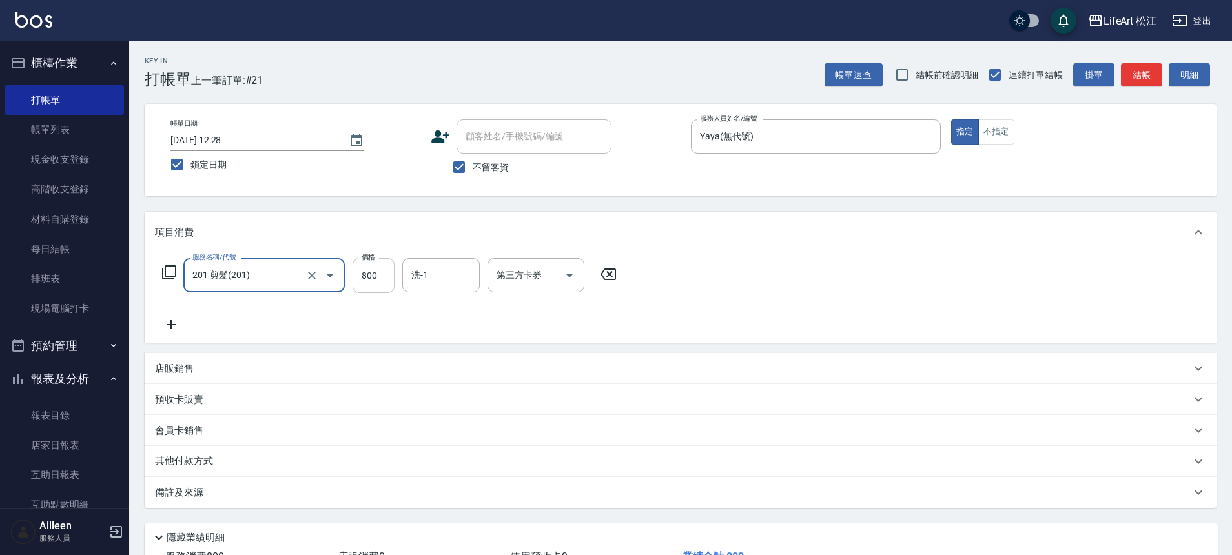
click at [379, 270] on input "800" at bounding box center [374, 275] width 42 height 35
type input "1000"
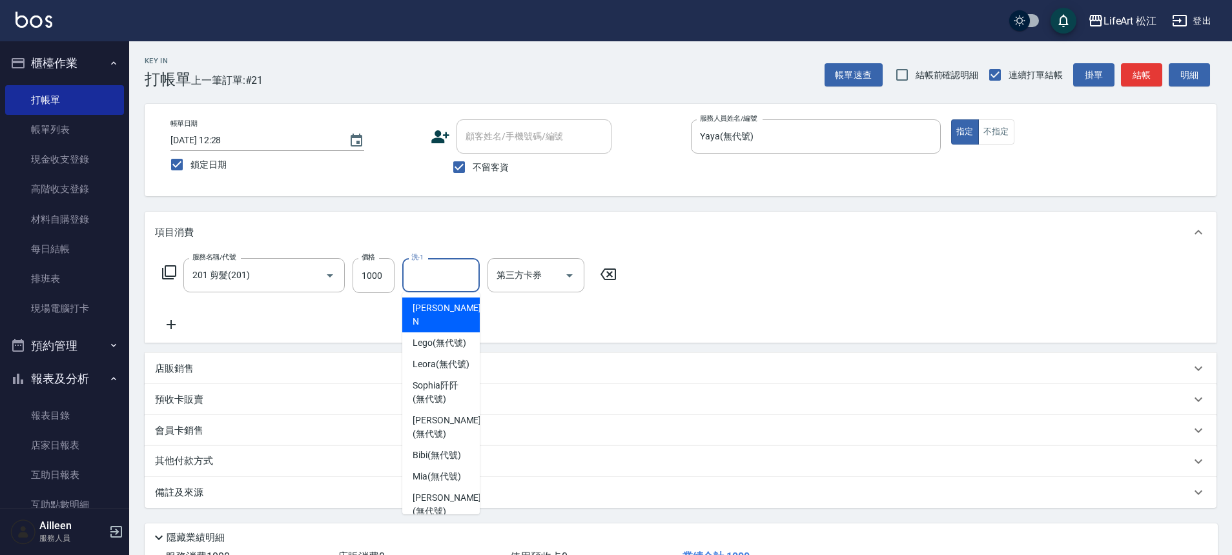
click at [436, 271] on input "洗-1" at bounding box center [441, 275] width 66 height 23
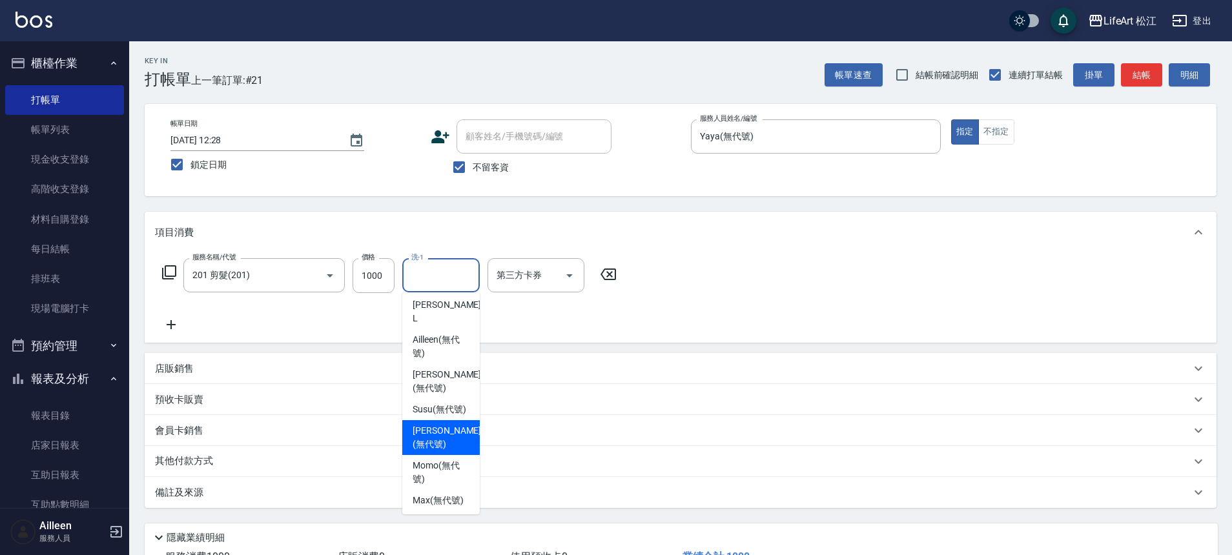
scroll to position [290, 0]
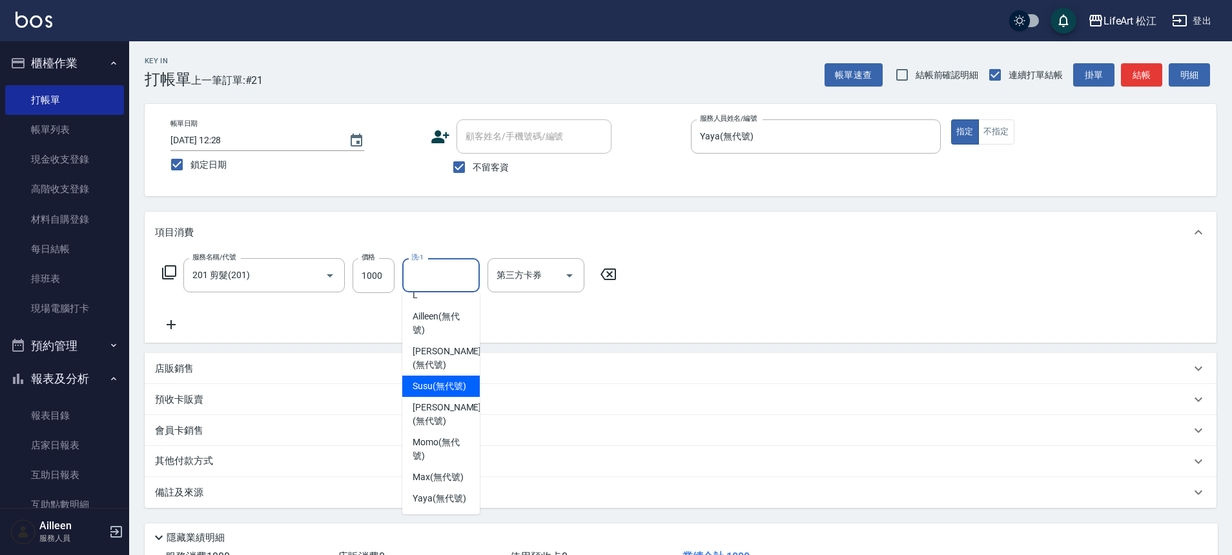
click at [439, 393] on span "Susu (無代號)" at bounding box center [440, 387] width 54 height 14
type input "Susu(無代號)"
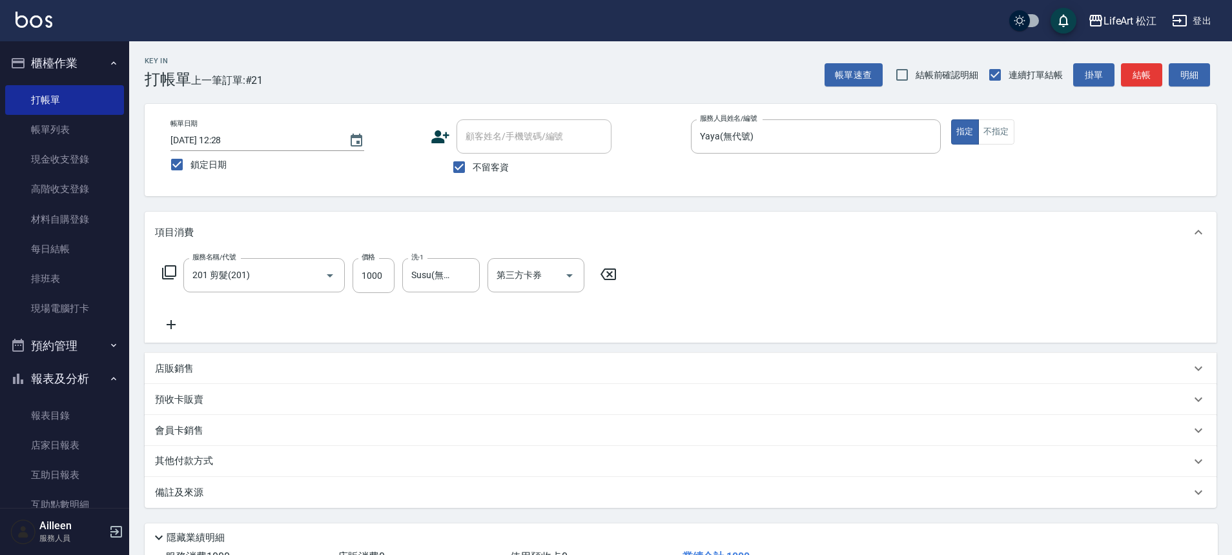
click at [345, 502] on div "備註及來源" at bounding box center [681, 492] width 1072 height 31
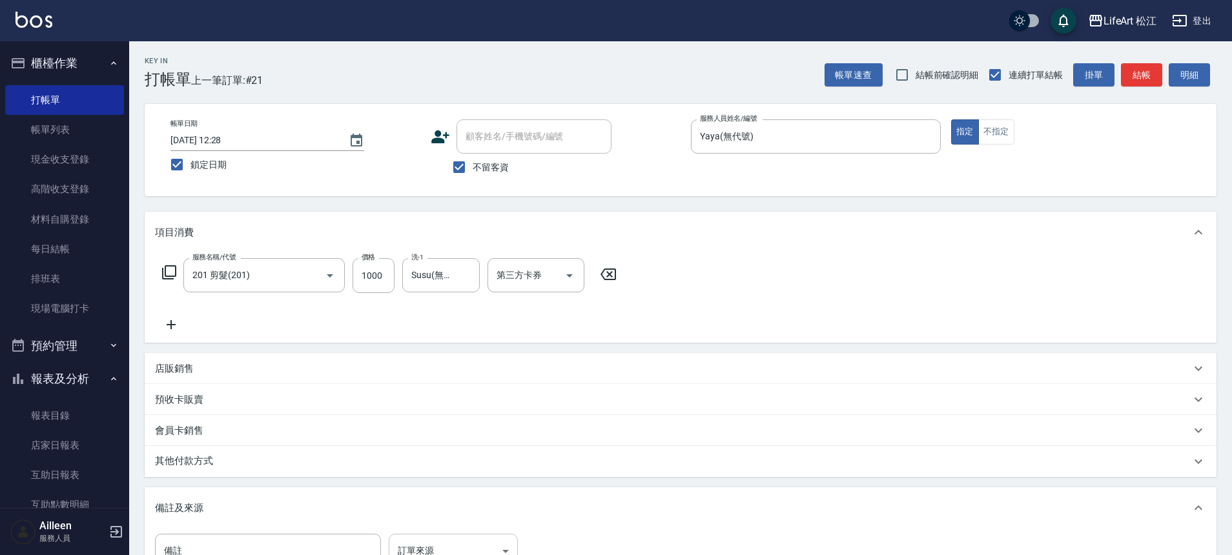
click at [426, 546] on body "LifeArt 松江 登出 櫃檯作業 打帳單 帳單列表 現金收支登錄 高階收支登錄 材料自購登錄 每日結帳 排班表 現場電腦打卡 預約管理 預約管理 單日預約…" at bounding box center [616, 367] width 1232 height 735
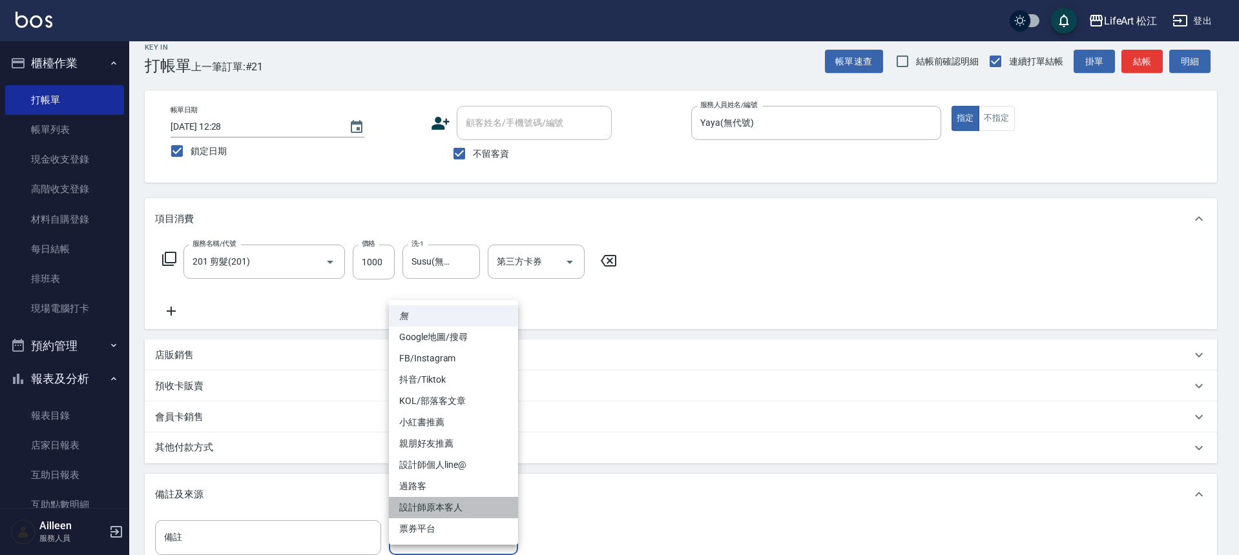
click at [460, 508] on li "設計師原本客人" at bounding box center [453, 507] width 129 height 21
type input "設計師原本客人"
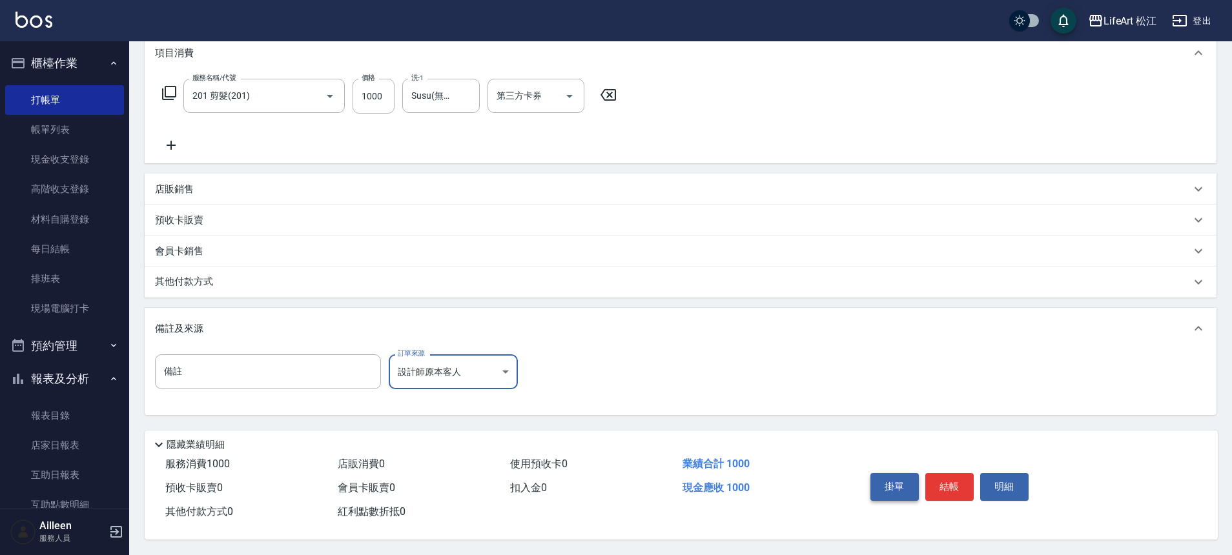
scroll to position [185, 0]
click at [942, 481] on button "結帳" at bounding box center [949, 486] width 48 height 27
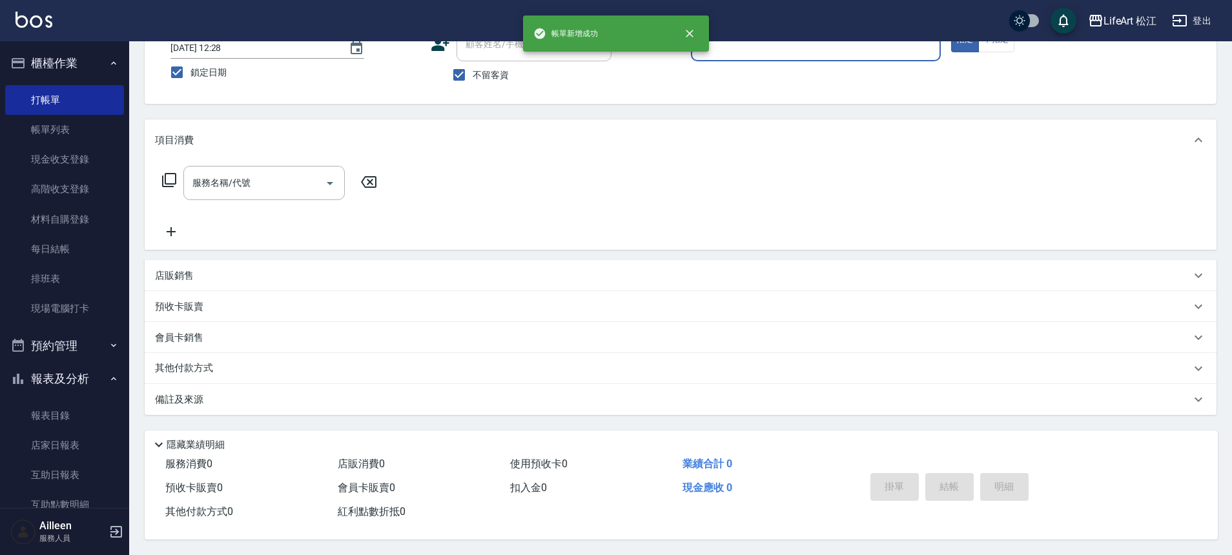
scroll to position [0, 0]
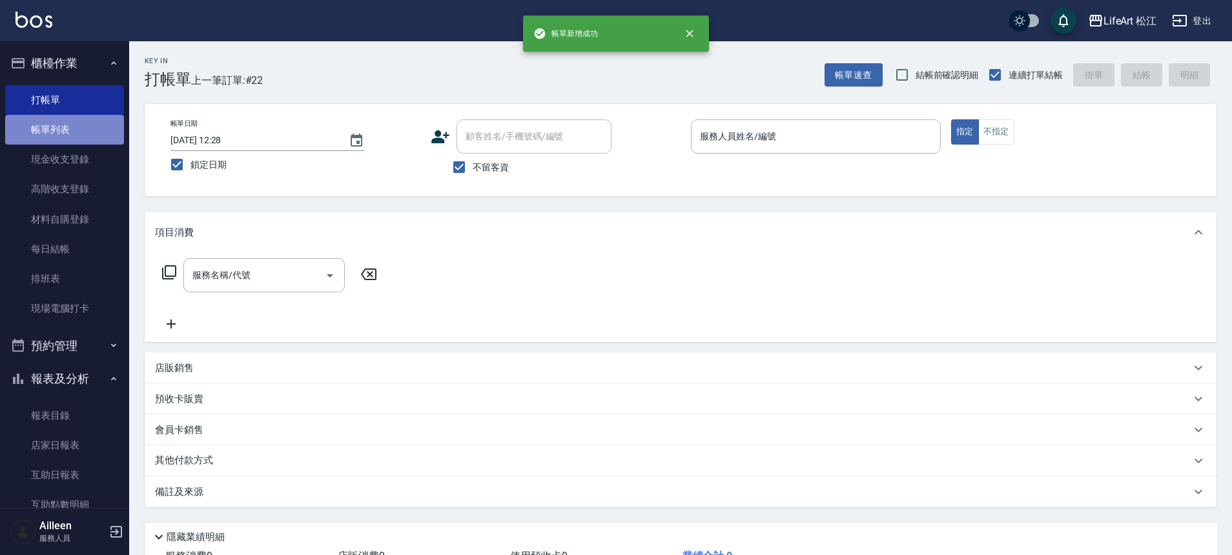
click at [90, 140] on link "帳單列表" at bounding box center [64, 130] width 119 height 30
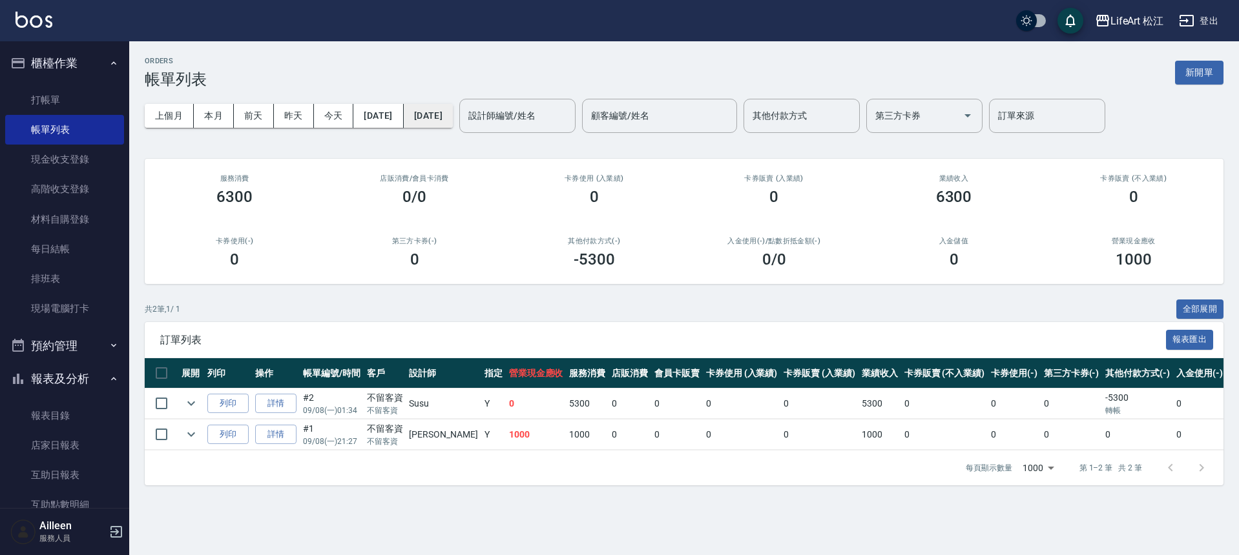
click at [453, 114] on button "[DATE]" at bounding box center [428, 116] width 49 height 24
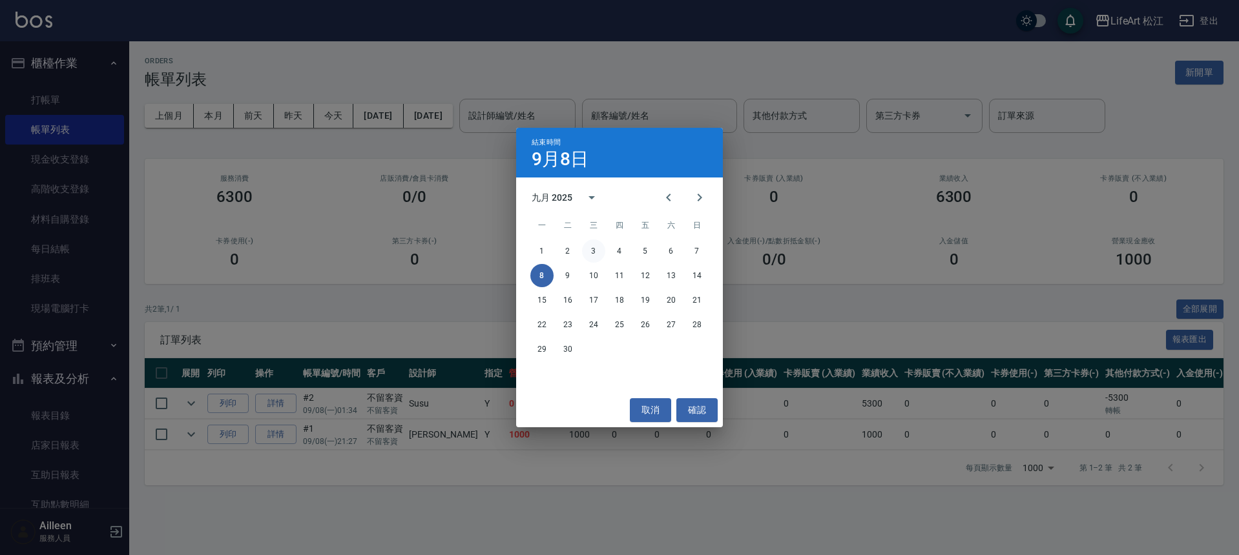
click at [597, 249] on button "3" at bounding box center [593, 251] width 23 height 23
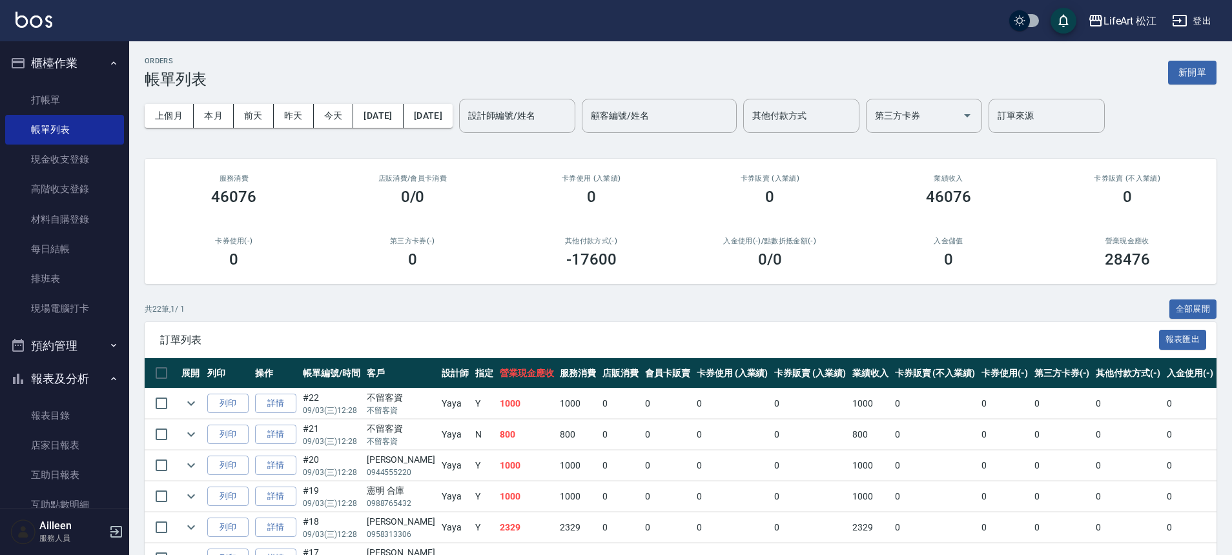
click at [550, 118] on input "設計師編號/姓名" at bounding box center [517, 116] width 105 height 23
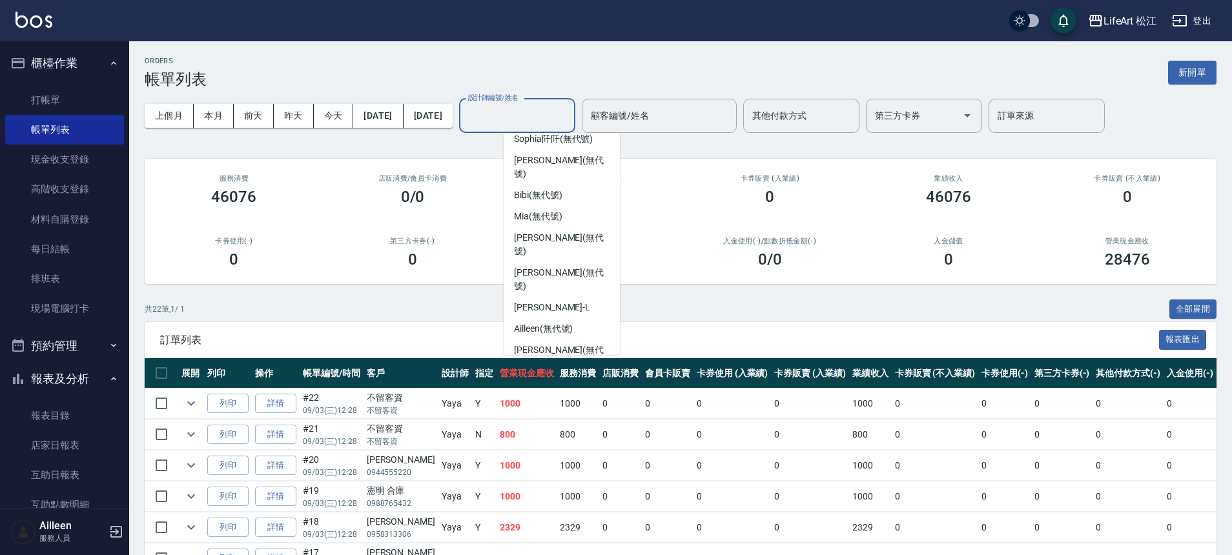
scroll to position [150, 0]
click at [555, 400] on span "Yaya (無代號)" at bounding box center [541, 407] width 54 height 14
type input "Yaya(無代號)"
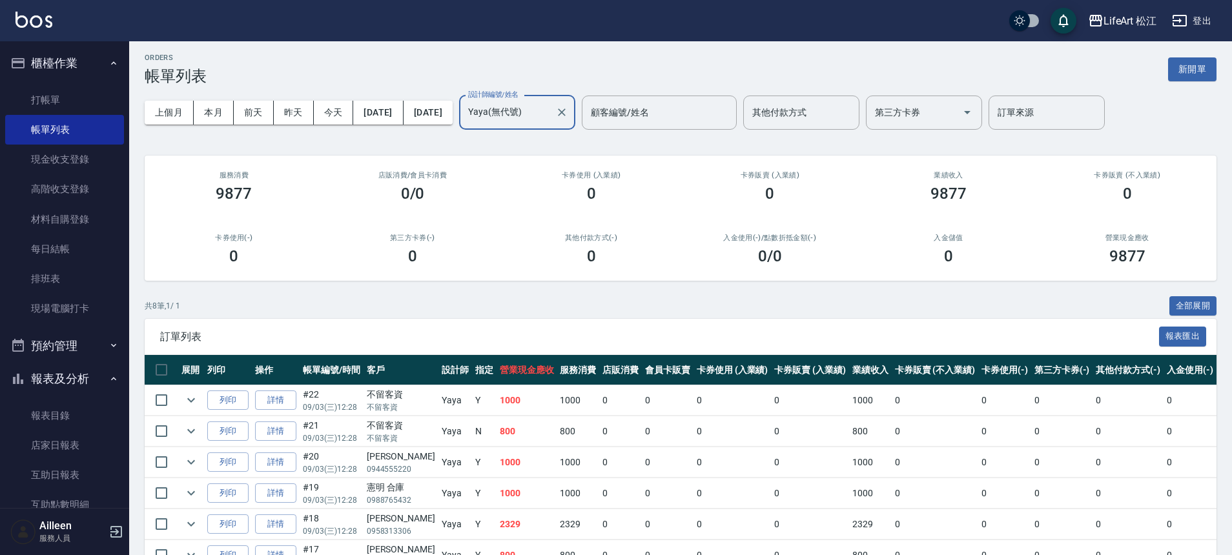
scroll to position [0, 0]
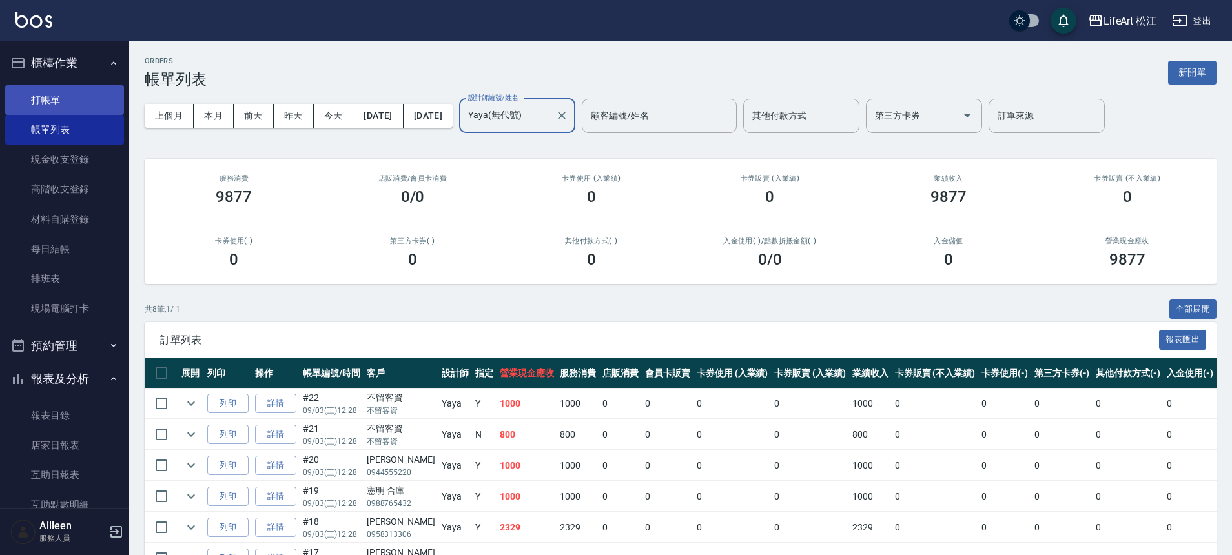
click at [43, 105] on link "打帳單" at bounding box center [64, 100] width 119 height 30
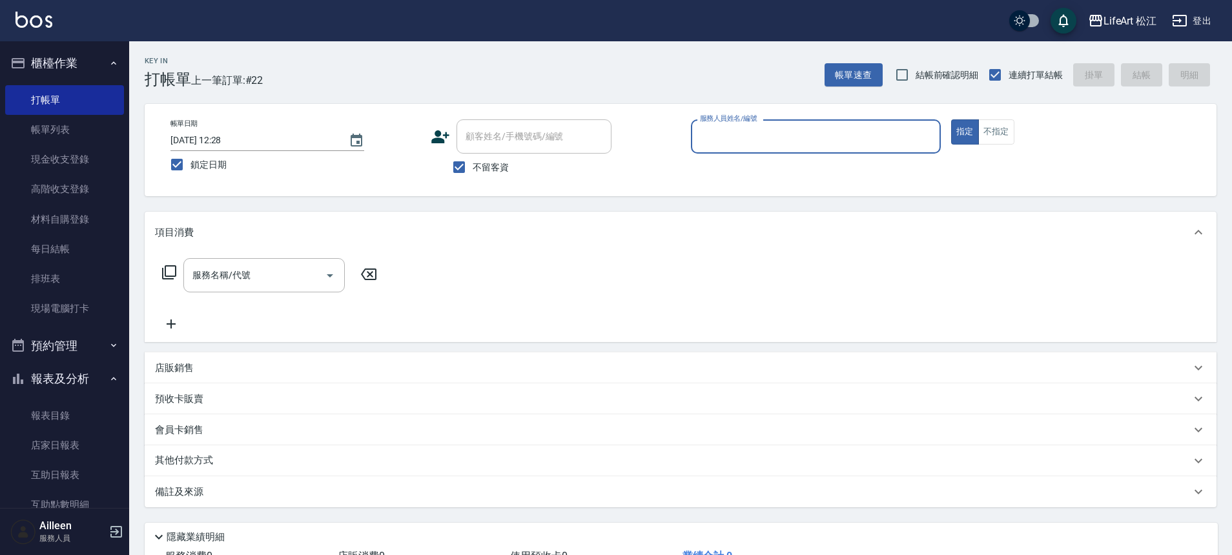
drag, startPoint x: 466, startPoint y: 168, endPoint x: 476, endPoint y: 151, distance: 19.4
click at [467, 168] on input "不留客資" at bounding box center [459, 167] width 27 height 27
checkbox input "false"
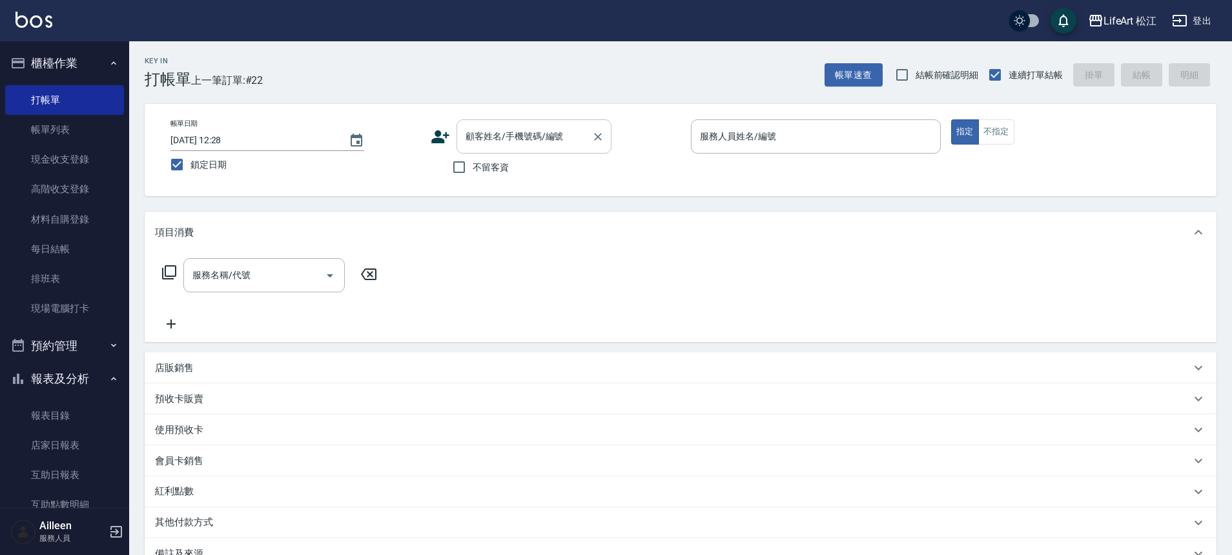
click at [481, 147] on input "顧客姓名/手機號碼/編號" at bounding box center [524, 136] width 124 height 23
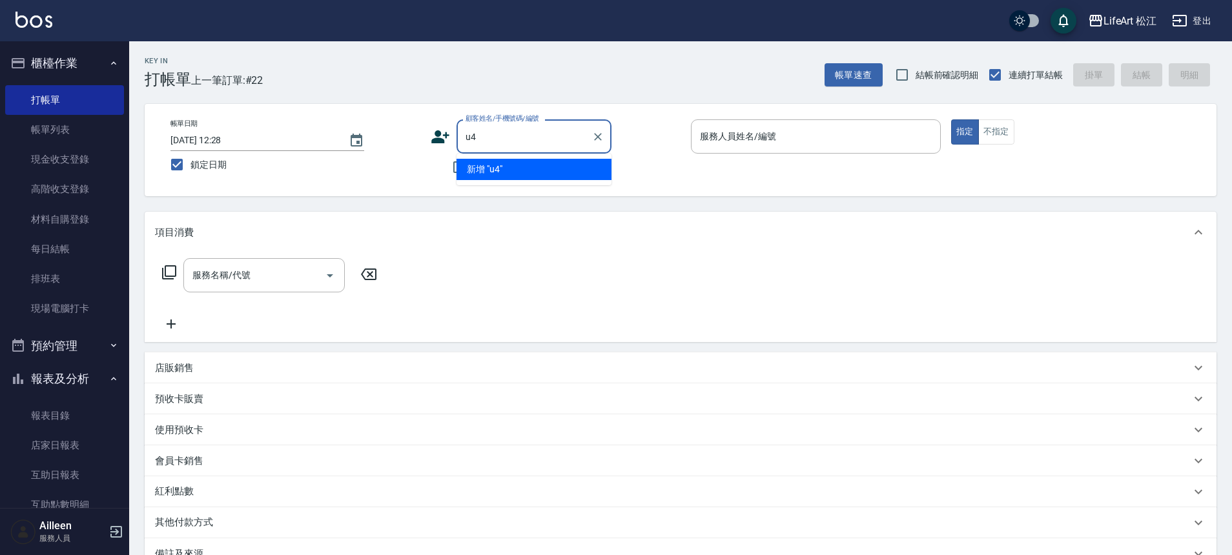
type input "u"
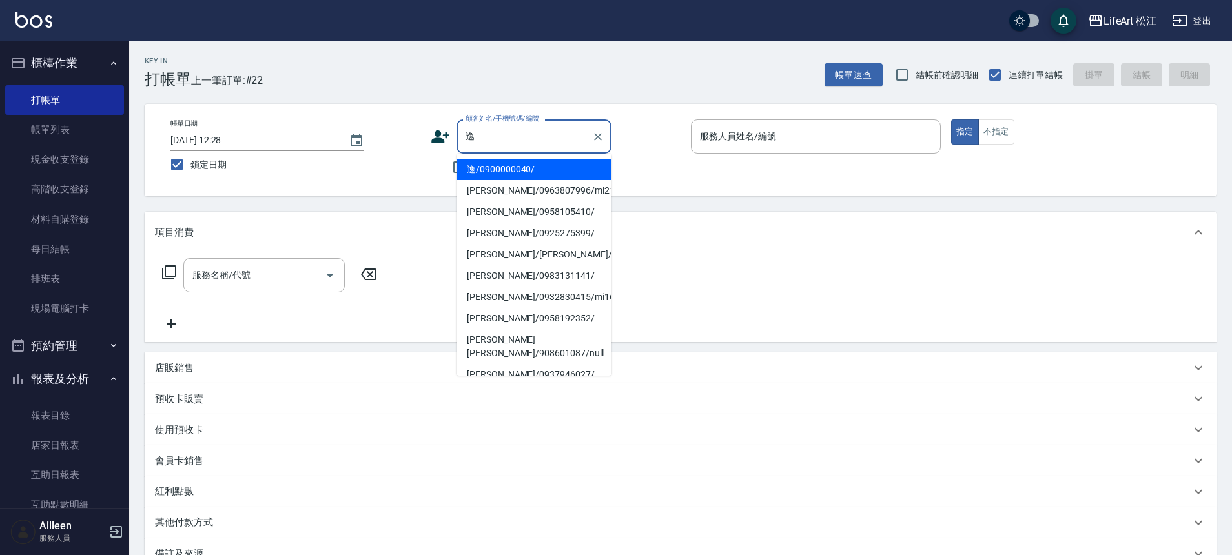
click at [506, 168] on li "逸/0900000040/" at bounding box center [534, 169] width 155 height 21
type input "逸/0900000040/"
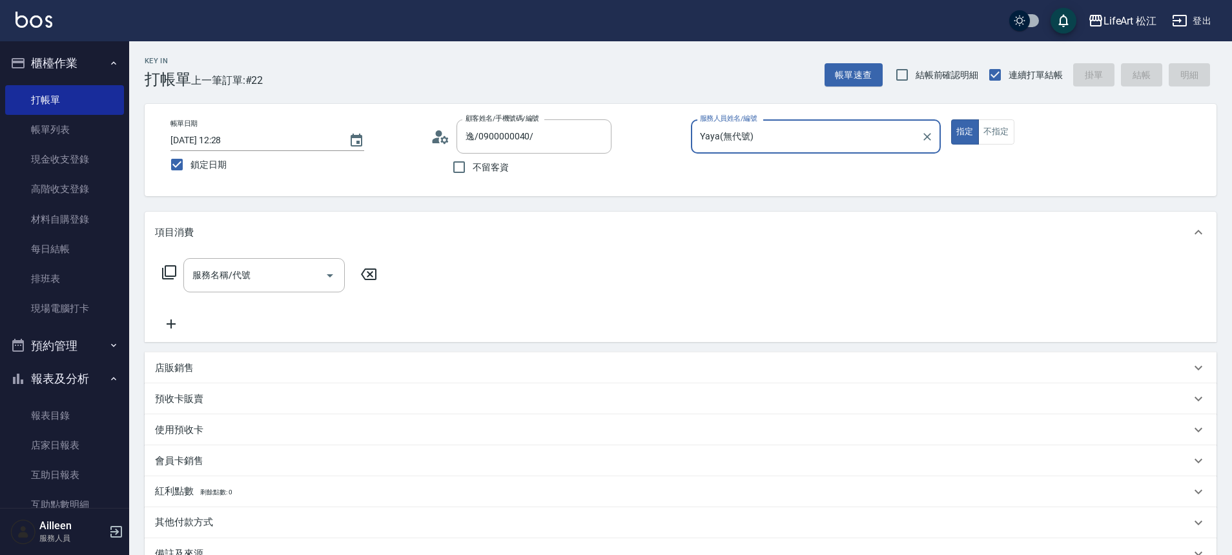
type input "Yaya(無代號)"
click at [200, 287] on div "服務名稱/代號" at bounding box center [263, 275] width 161 height 34
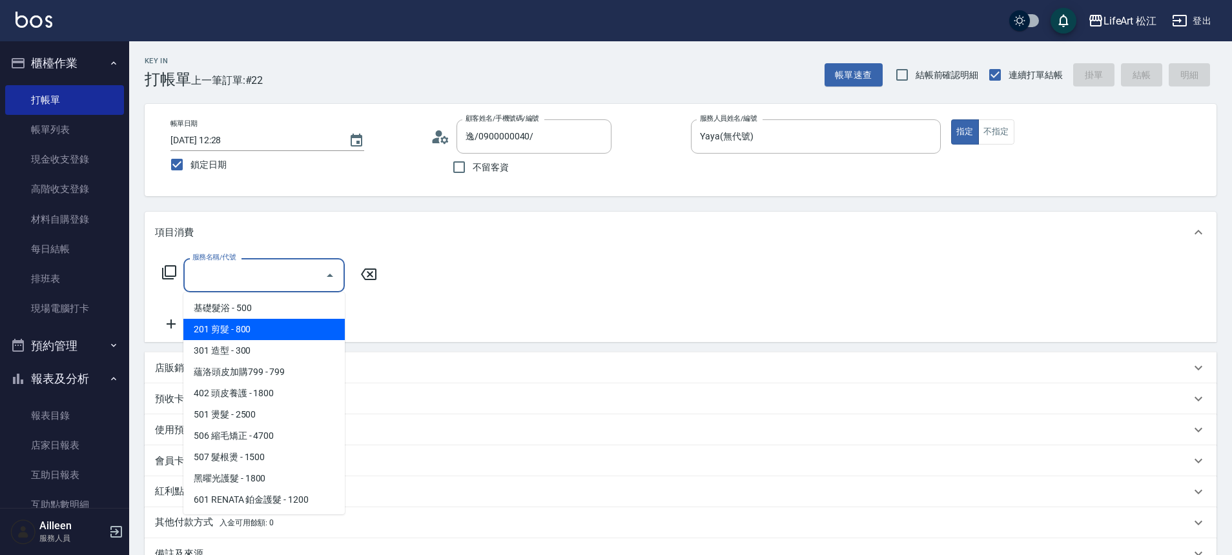
click at [223, 324] on span "201 剪髮 - 800" at bounding box center [263, 329] width 161 height 21
type input "201 剪髮(201)"
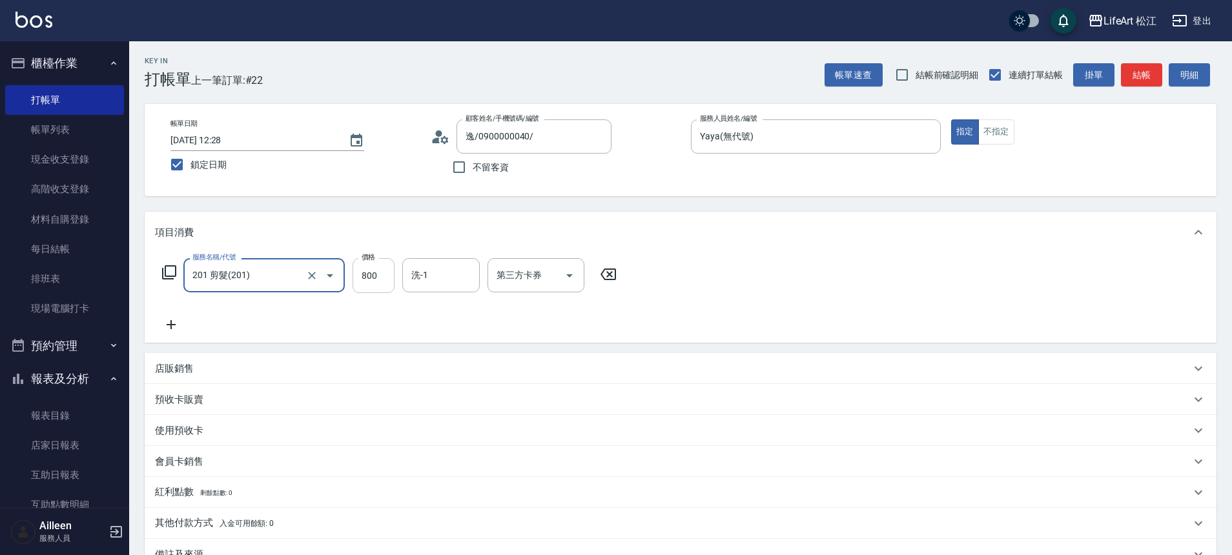
click at [362, 282] on input "800" at bounding box center [374, 275] width 42 height 35
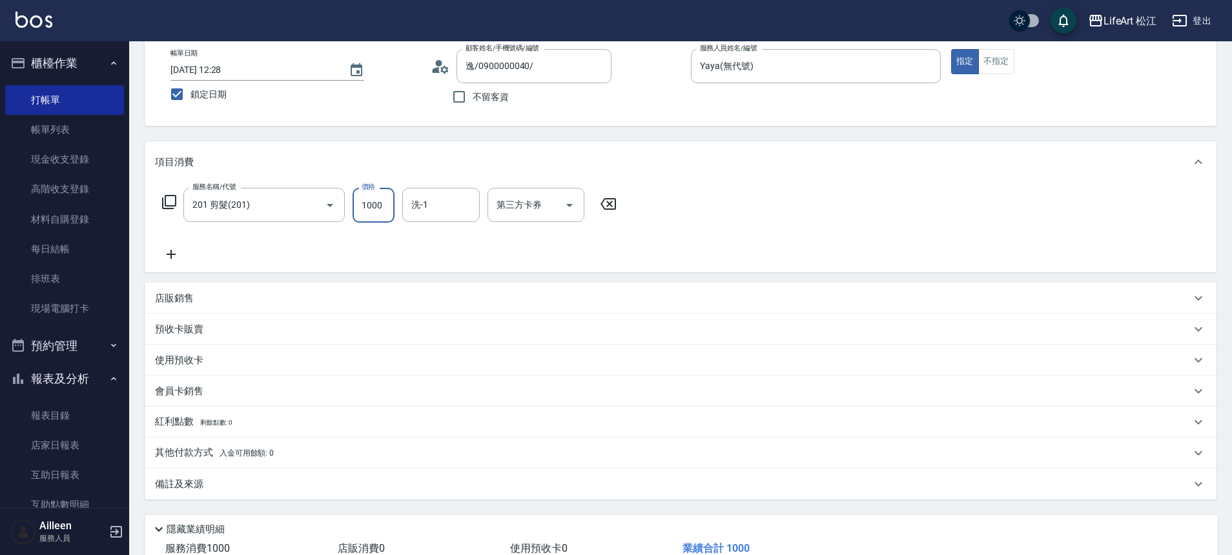
scroll to position [119, 0]
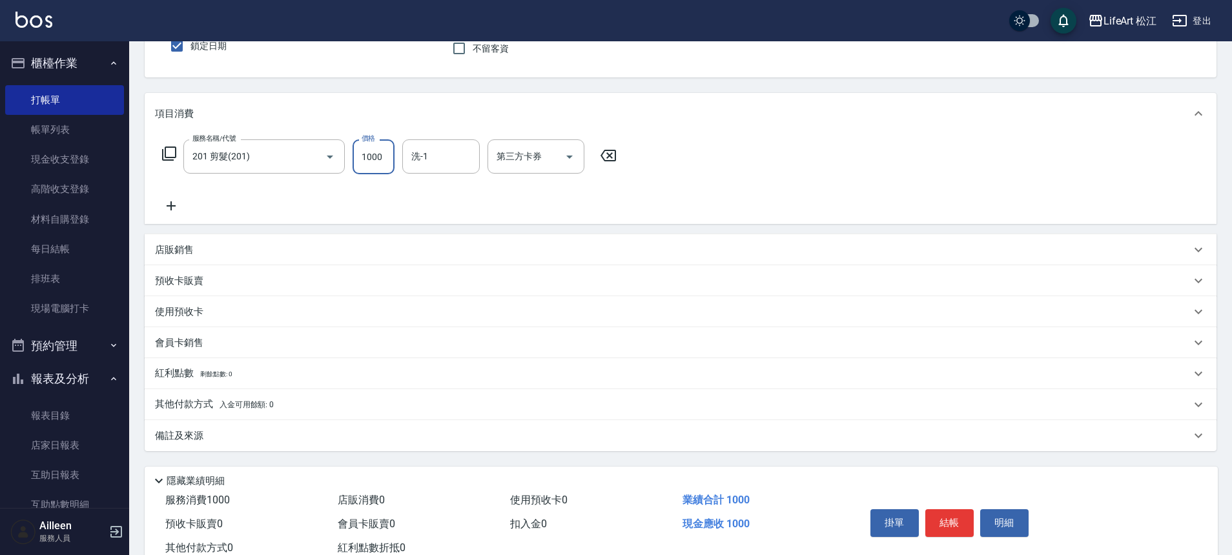
type input "1000"
click at [294, 435] on div "備註及來源" at bounding box center [673, 436] width 1036 height 14
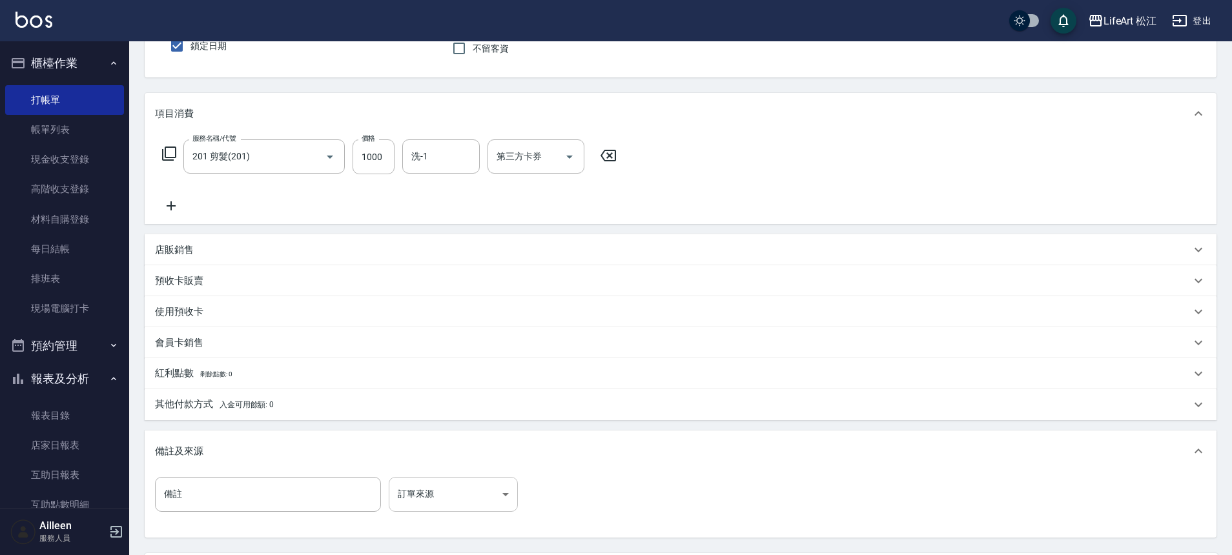
click at [433, 488] on body "LifeArt 松江 登出 櫃檯作業 打帳單 帳單列表 現金收支登錄 高階收支登錄 材料自購登錄 每日結帳 排班表 現場電腦打卡 預約管理 預約管理 單日預約…" at bounding box center [616, 279] width 1232 height 797
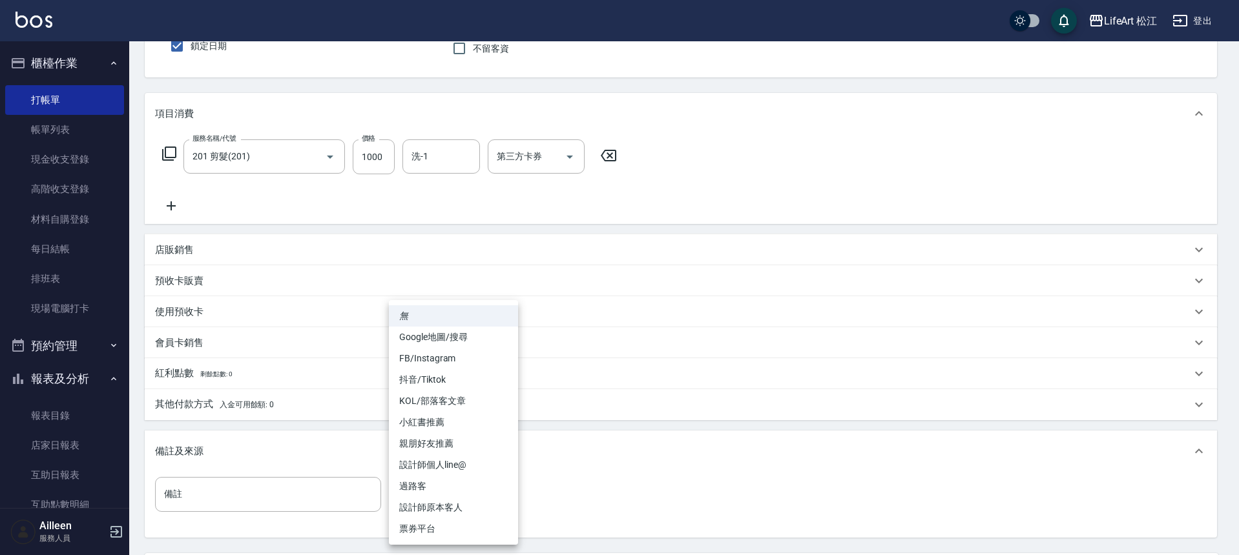
click at [441, 503] on li "設計師原本客人" at bounding box center [453, 507] width 129 height 21
type input "設計師原本客人"
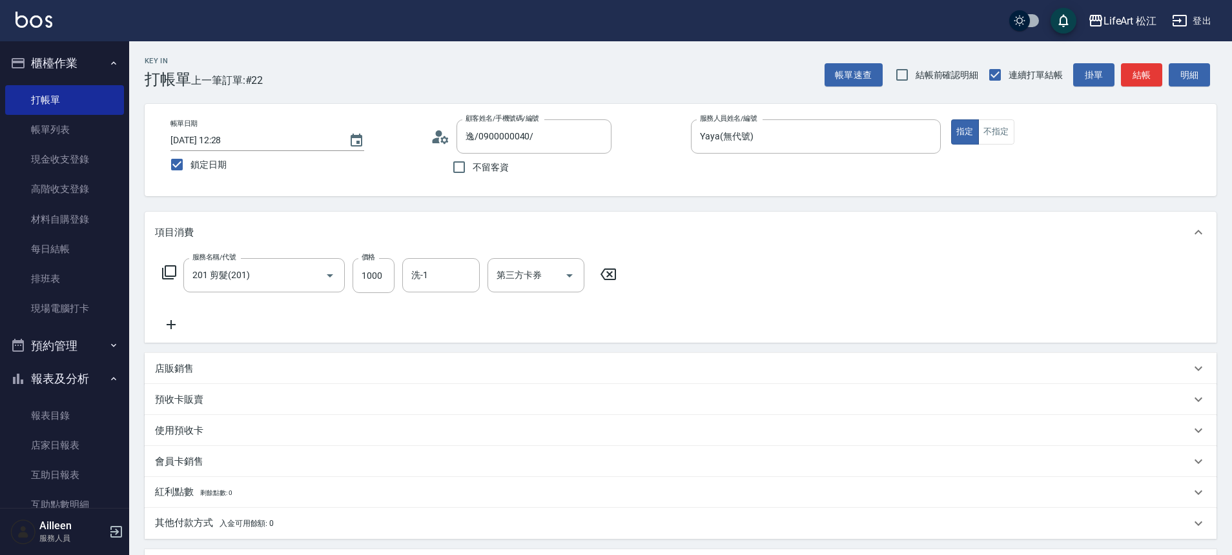
scroll to position [247, 0]
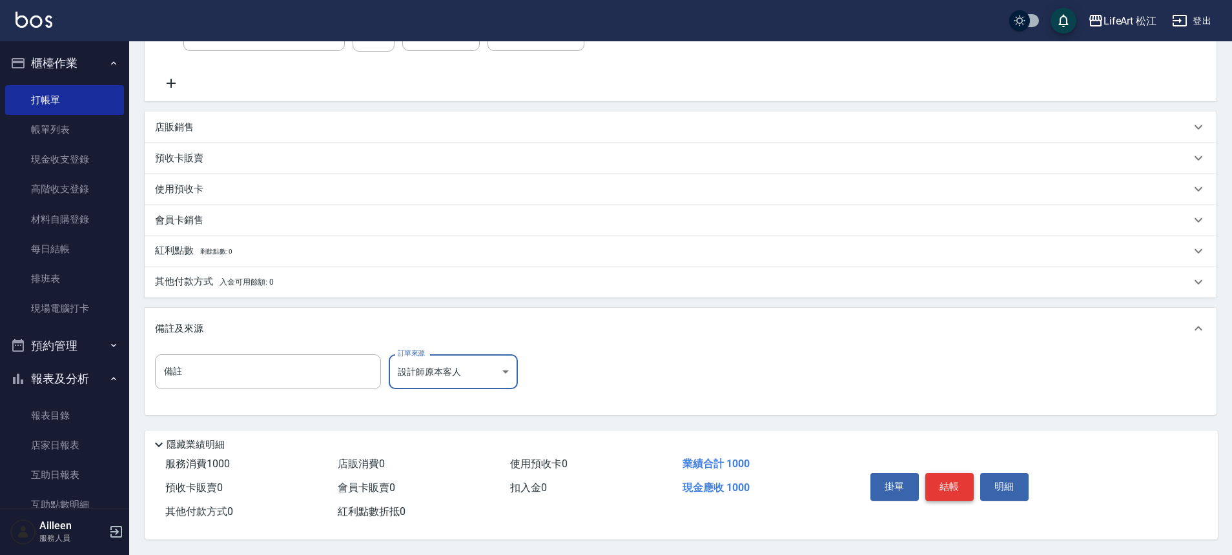
click at [962, 489] on button "結帳" at bounding box center [949, 486] width 48 height 27
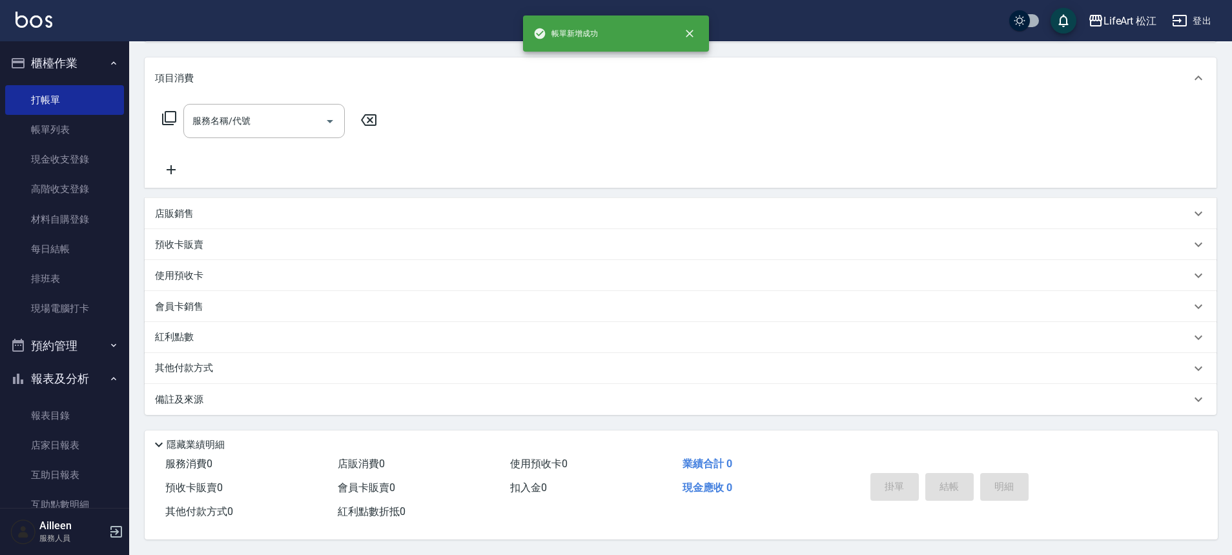
scroll to position [0, 0]
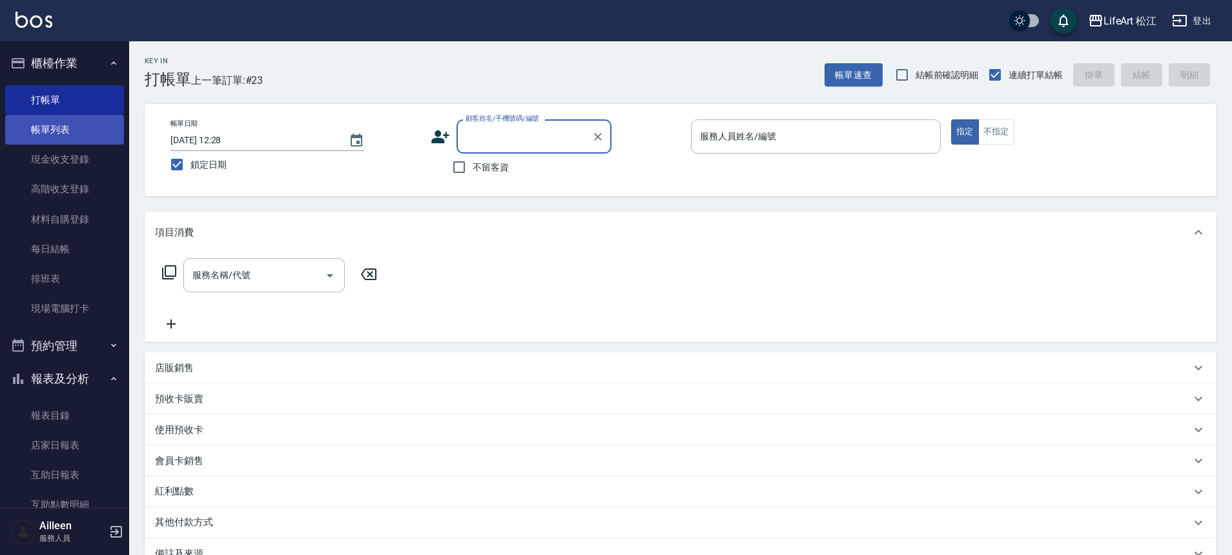
click at [79, 132] on link "帳單列表" at bounding box center [64, 130] width 119 height 30
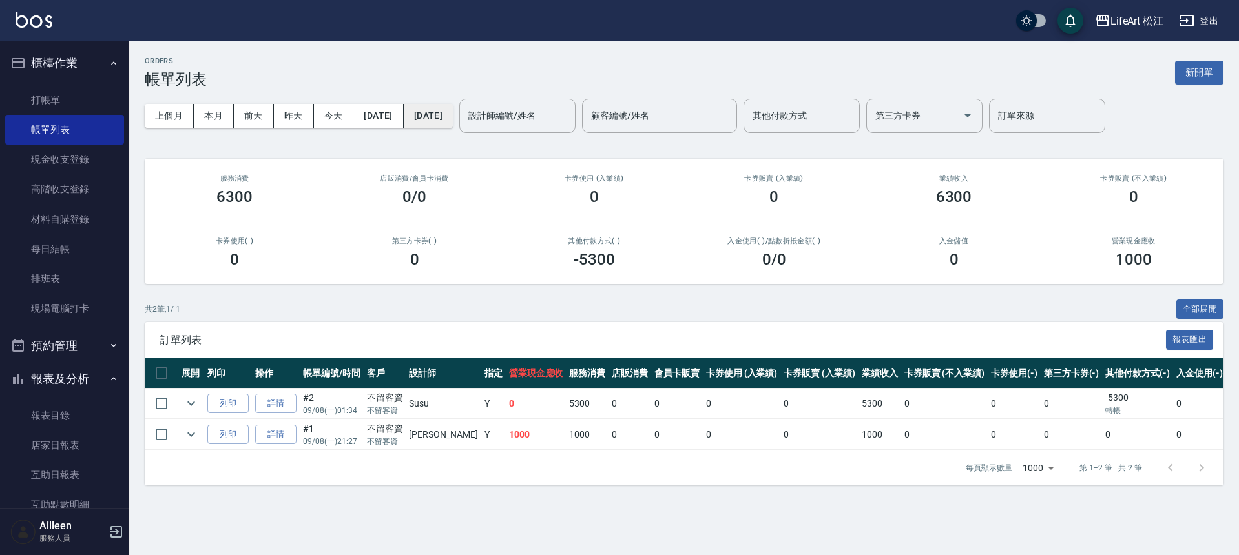
click at [453, 118] on button "[DATE]" at bounding box center [428, 116] width 49 height 24
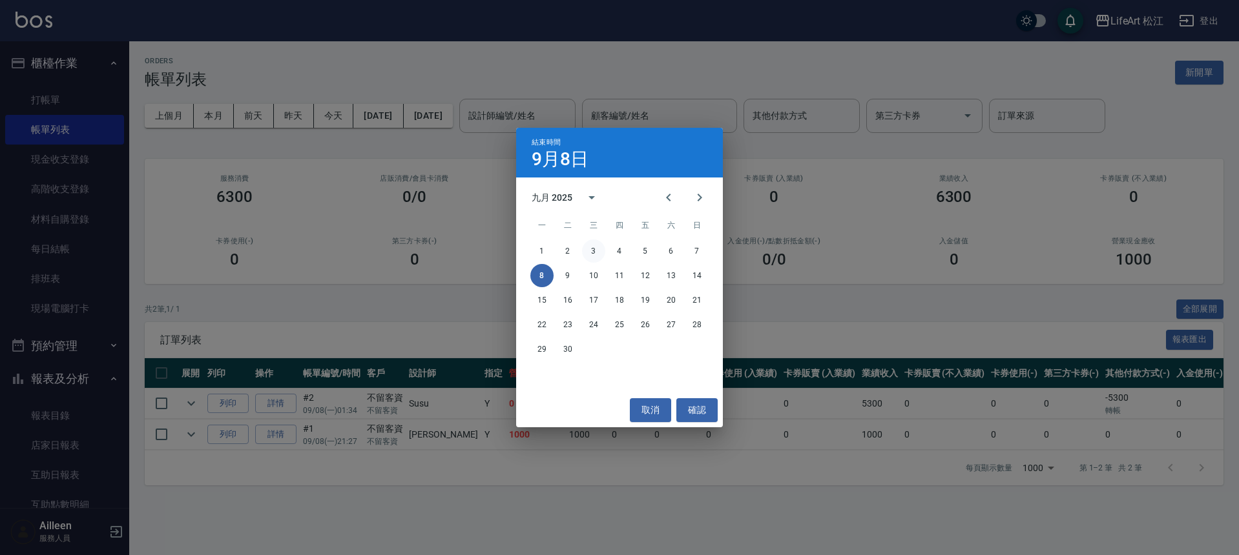
click at [596, 249] on button "3" at bounding box center [593, 251] width 23 height 23
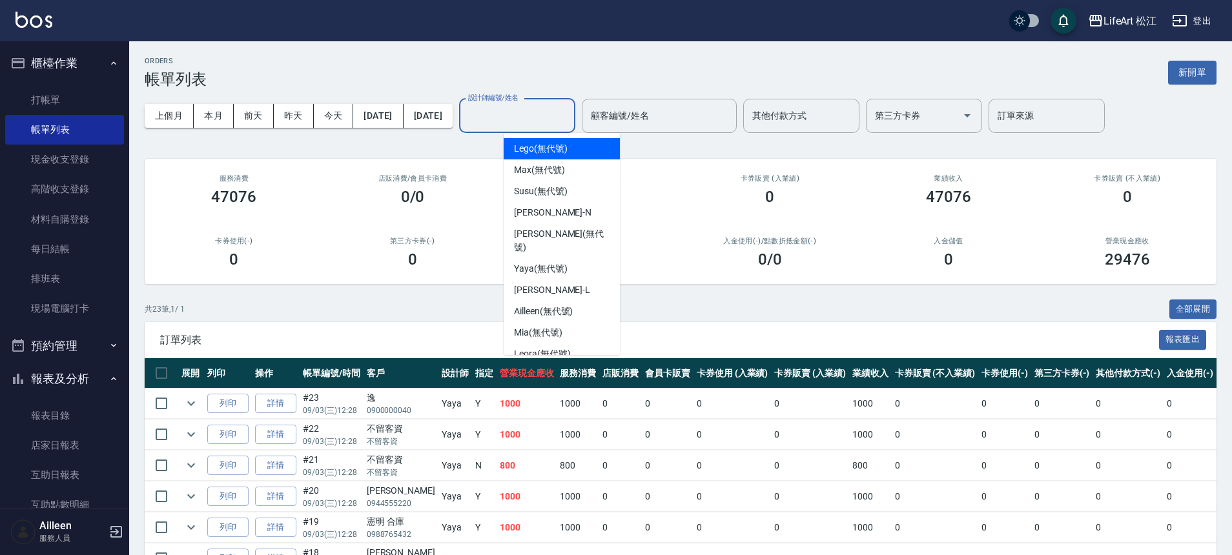
click at [570, 107] on input "設計師編號/姓名" at bounding box center [517, 116] width 105 height 23
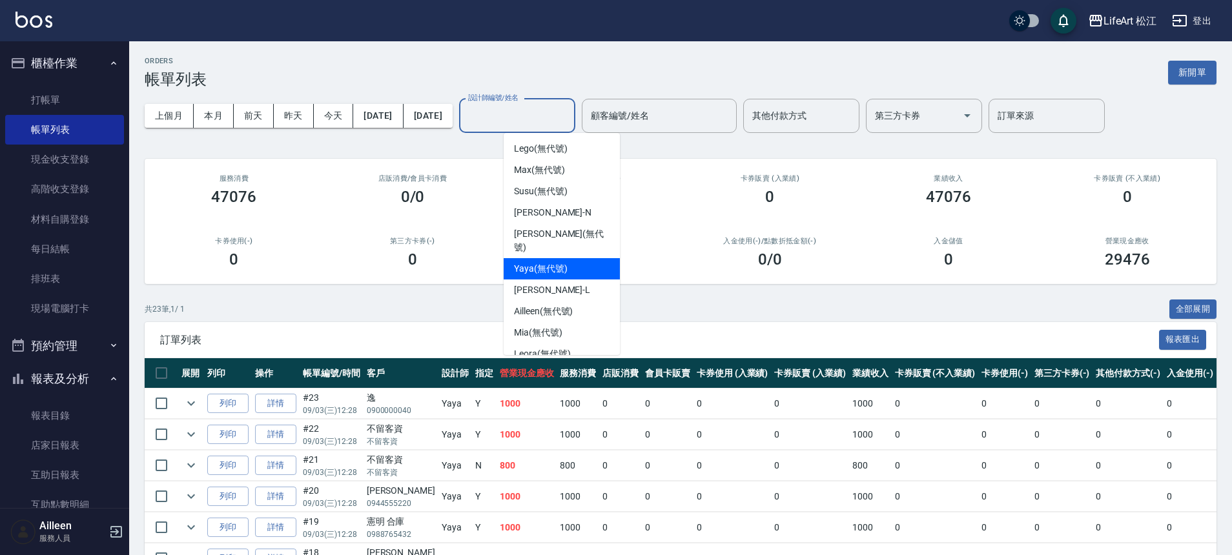
click at [555, 262] on span "Yaya (無代號)" at bounding box center [541, 269] width 54 height 14
type input "Yaya(無代號)"
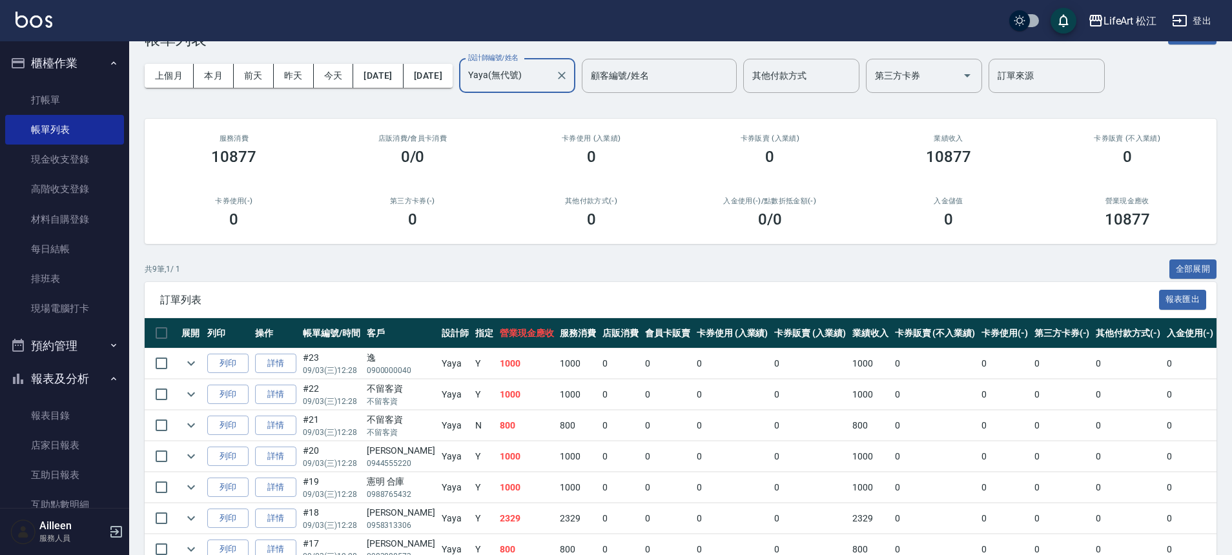
scroll to position [107, 0]
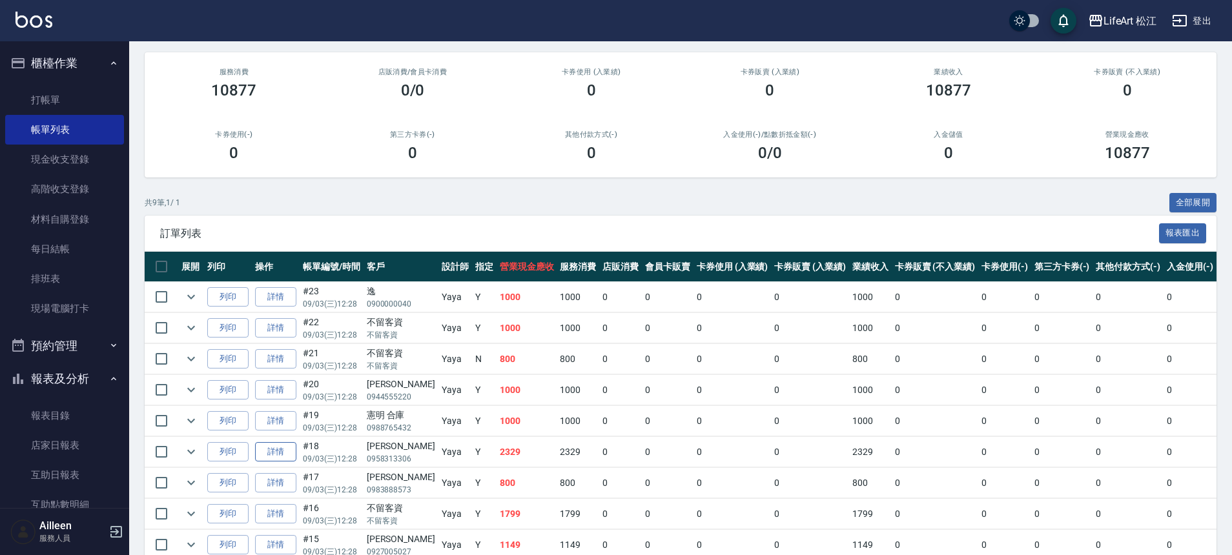
click at [287, 447] on link "詳情" at bounding box center [275, 452] width 41 height 20
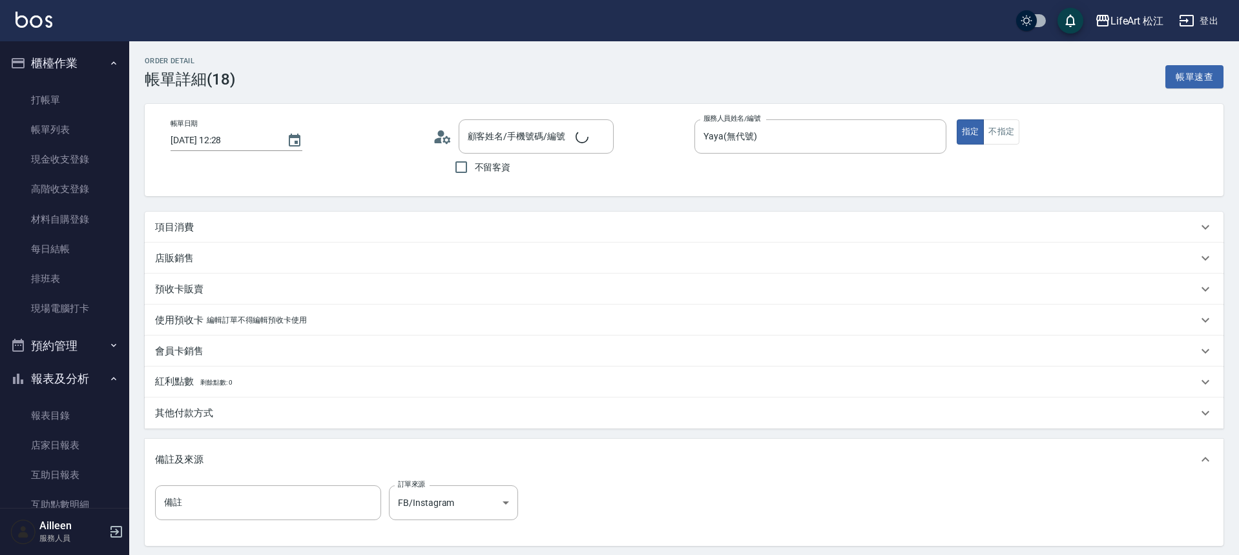
type input "[DATE] 12:28"
type input "Yaya(無代號)"
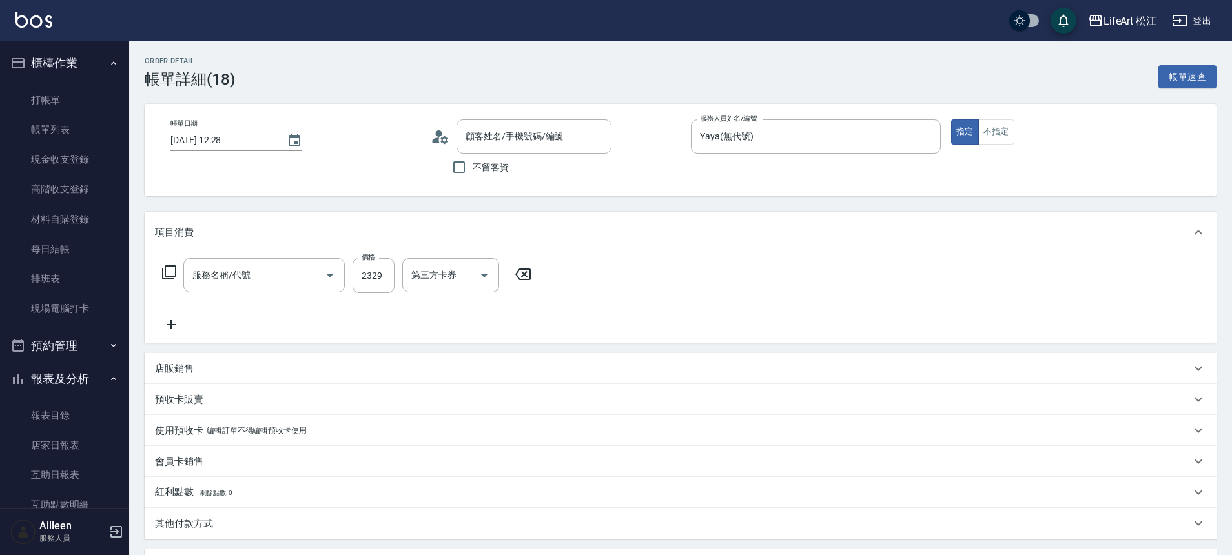
type input "[PERSON_NAME]/0958313306/"
type input "501 燙髮(501)"
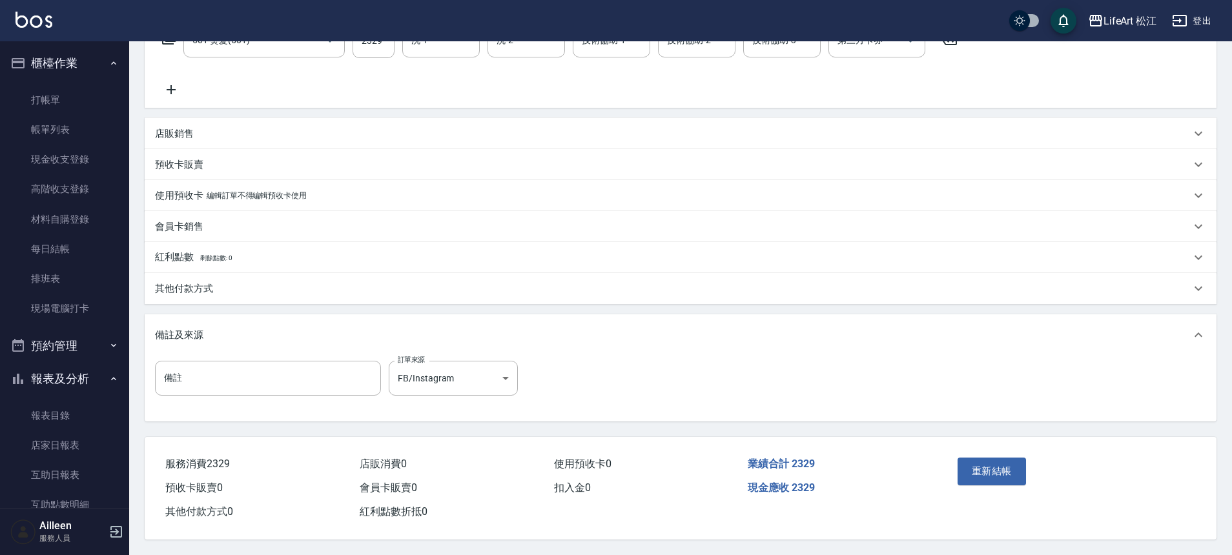
scroll to position [241, 0]
click at [200, 136] on div "店販銷售" at bounding box center [681, 133] width 1072 height 31
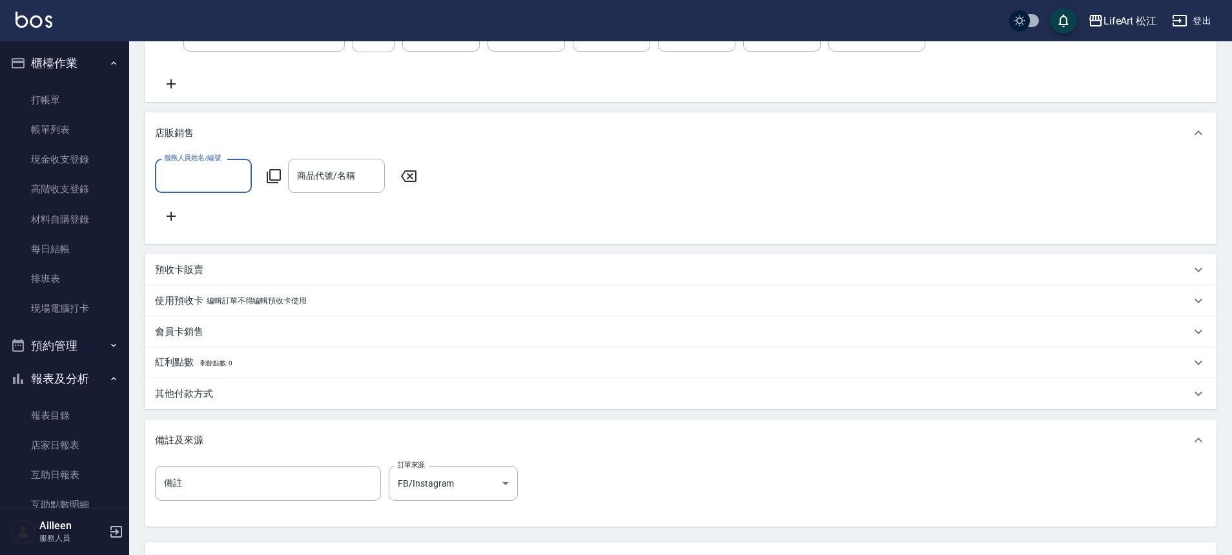
scroll to position [1, 0]
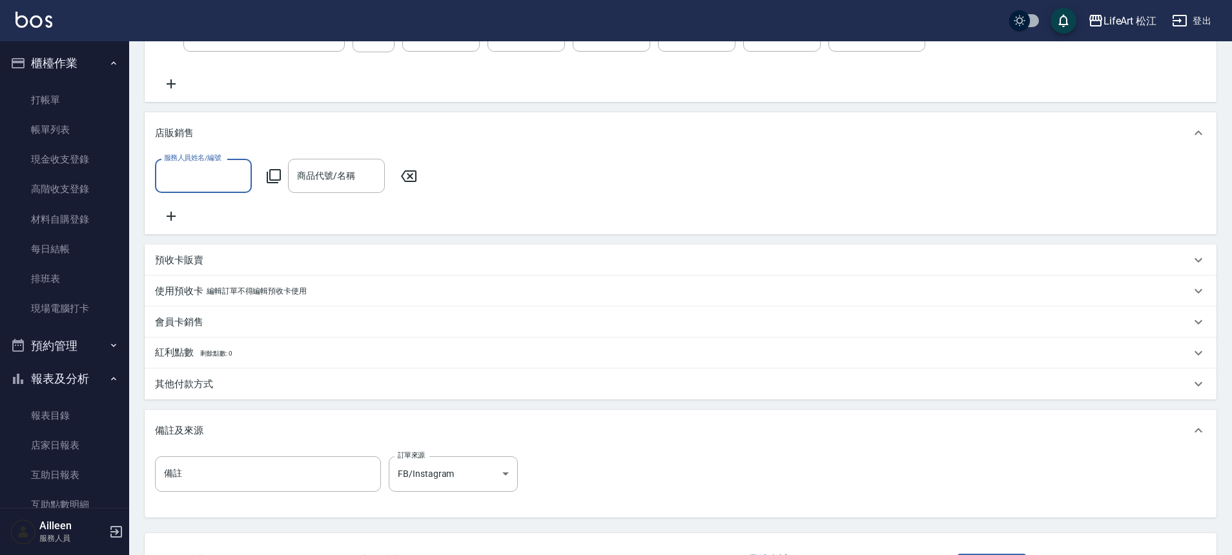
click at [201, 169] on input "服務人員姓名/編號" at bounding box center [203, 176] width 85 height 23
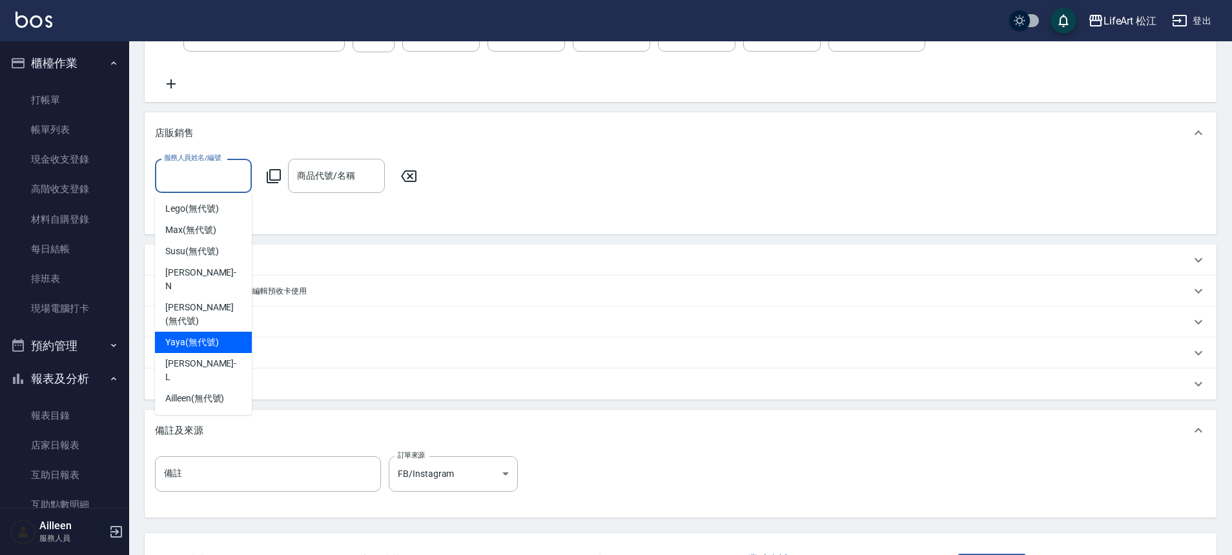
click at [209, 336] on span "Yaya (無代號)" at bounding box center [192, 343] width 54 height 14
type input "Yaya(無代號)"
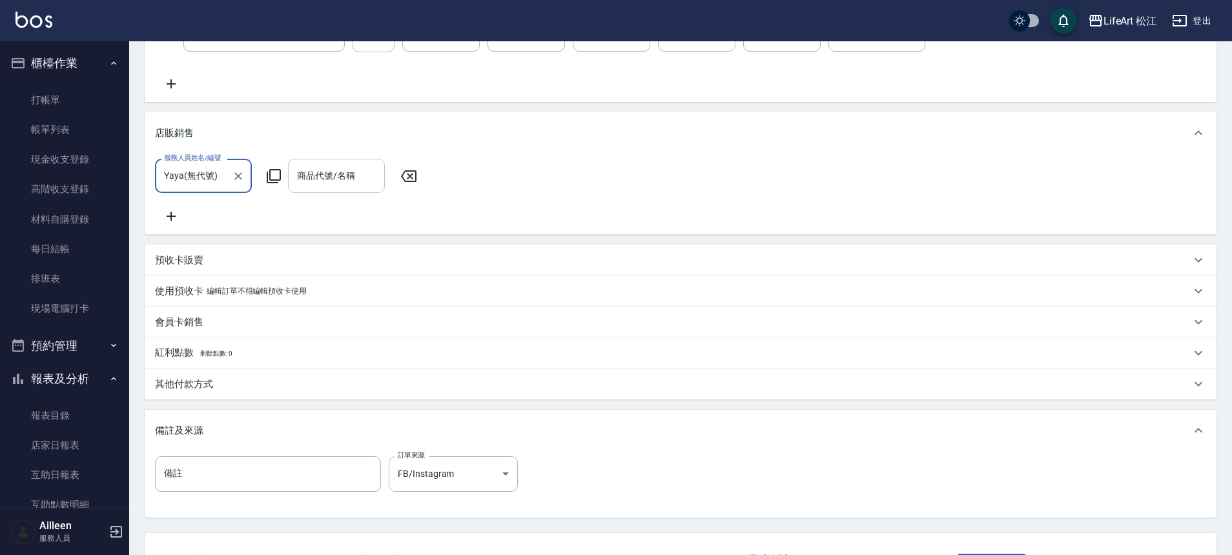
click at [315, 185] on input "商品代號/名稱" at bounding box center [336, 176] width 85 height 23
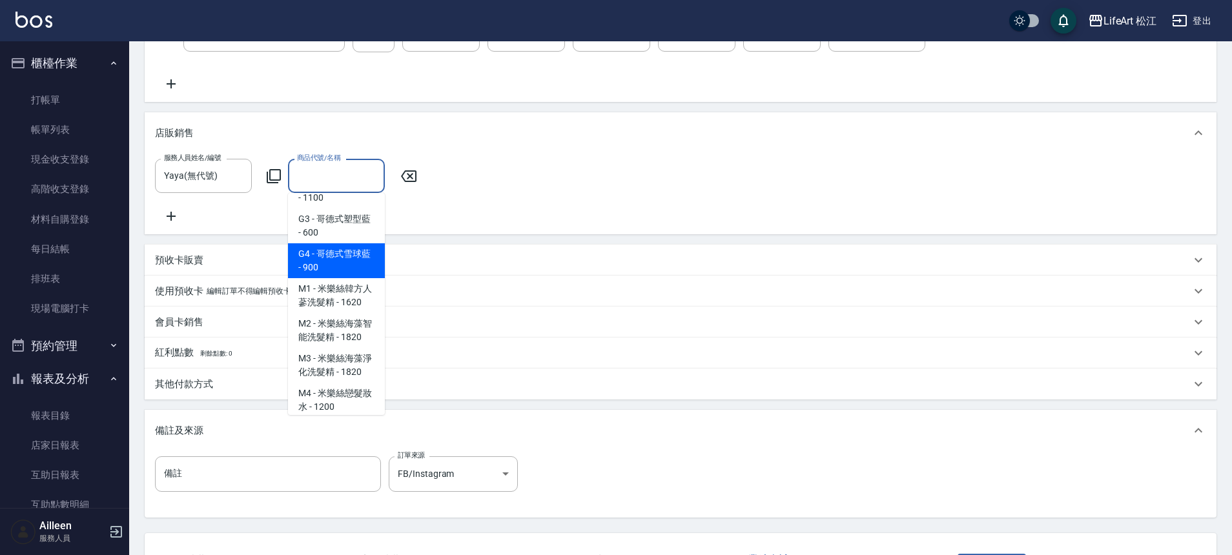
scroll to position [539, 0]
click at [360, 276] on span "G4 - 哥德式雪球藍 - 900" at bounding box center [336, 259] width 97 height 35
type input "哥德式雪球藍"
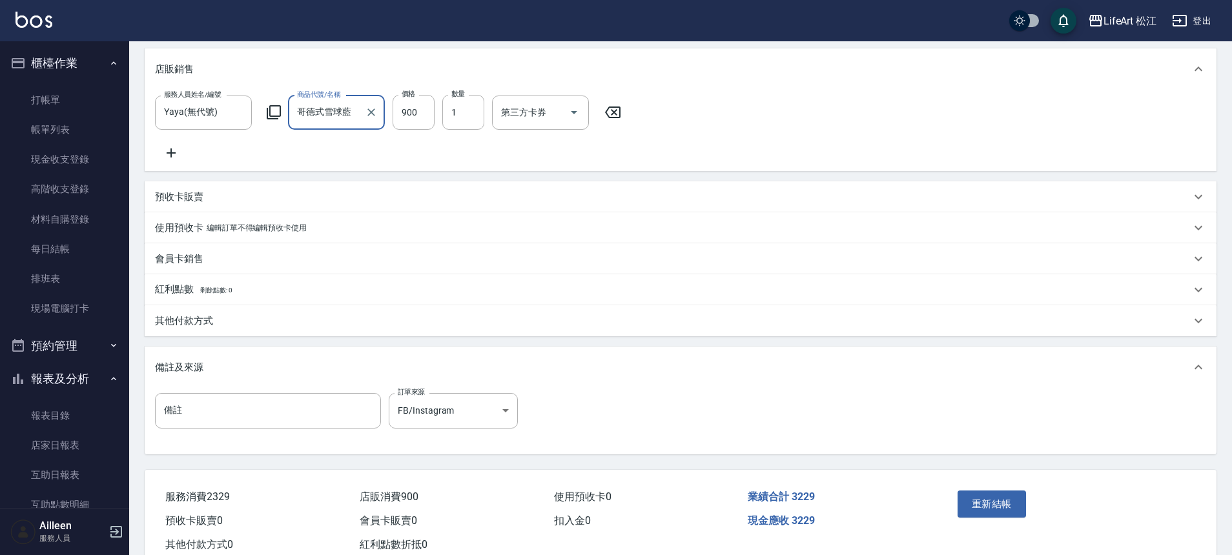
scroll to position [353, 0]
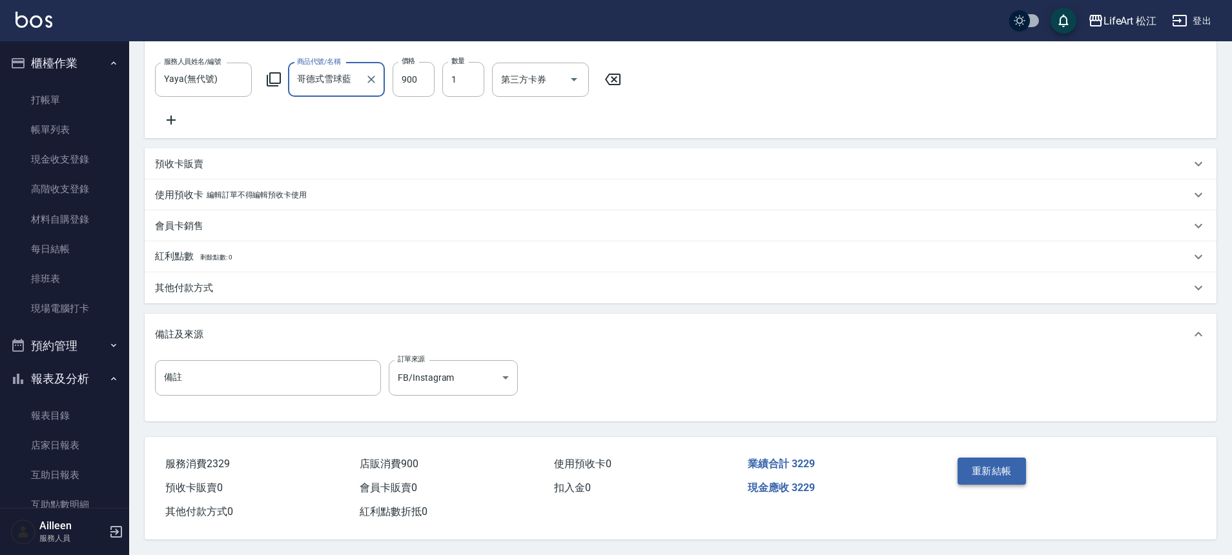
click at [998, 464] on button "重新結帳" at bounding box center [992, 471] width 68 height 27
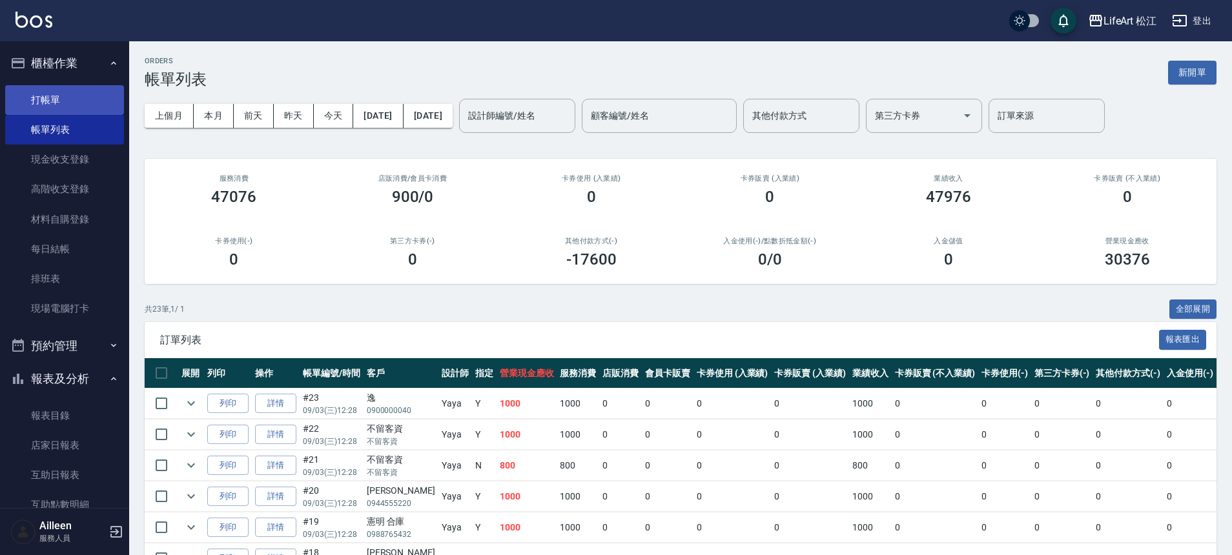
click at [59, 94] on link "打帳單" at bounding box center [64, 100] width 119 height 30
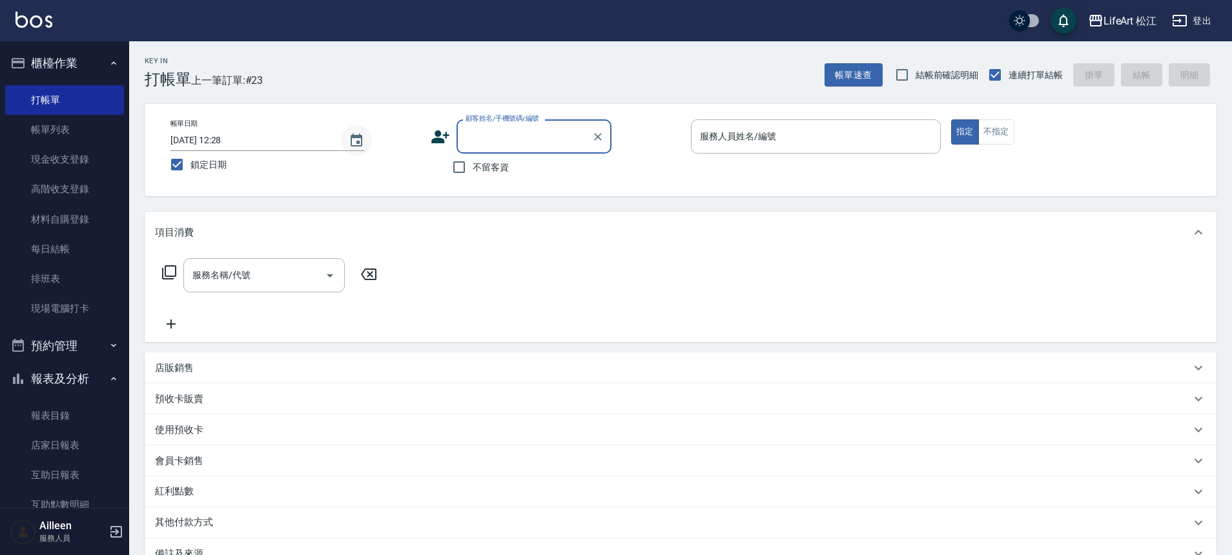
click at [353, 145] on icon "Choose date, selected date is 2025-09-03" at bounding box center [357, 141] width 16 height 16
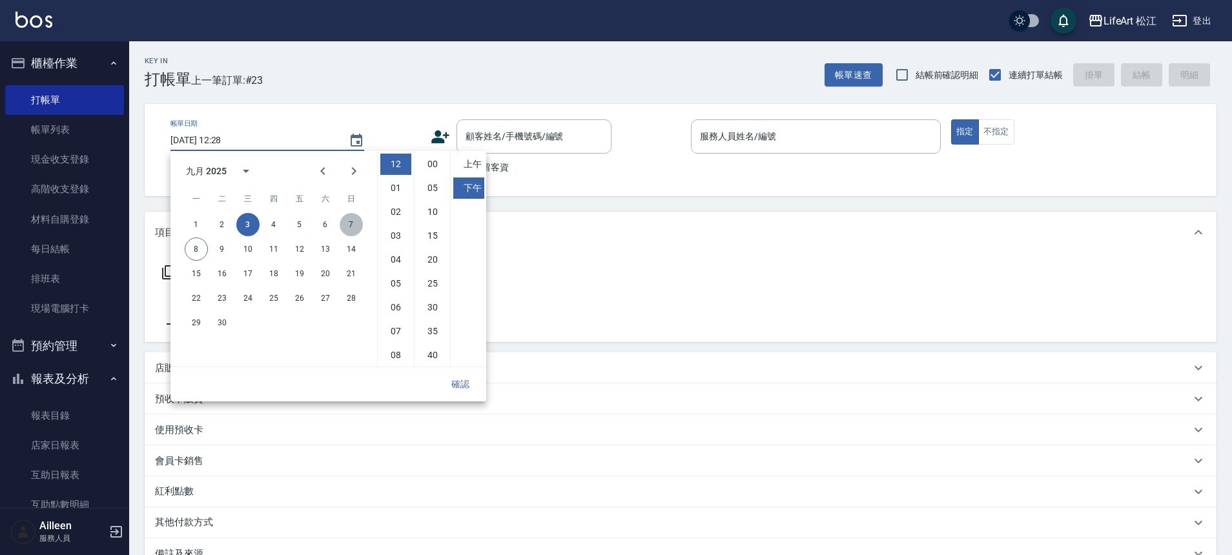
click at [353, 222] on button "7" at bounding box center [351, 224] width 23 height 23
type input "[DATE] 12:28"
click at [469, 386] on button "確認" at bounding box center [460, 385] width 41 height 24
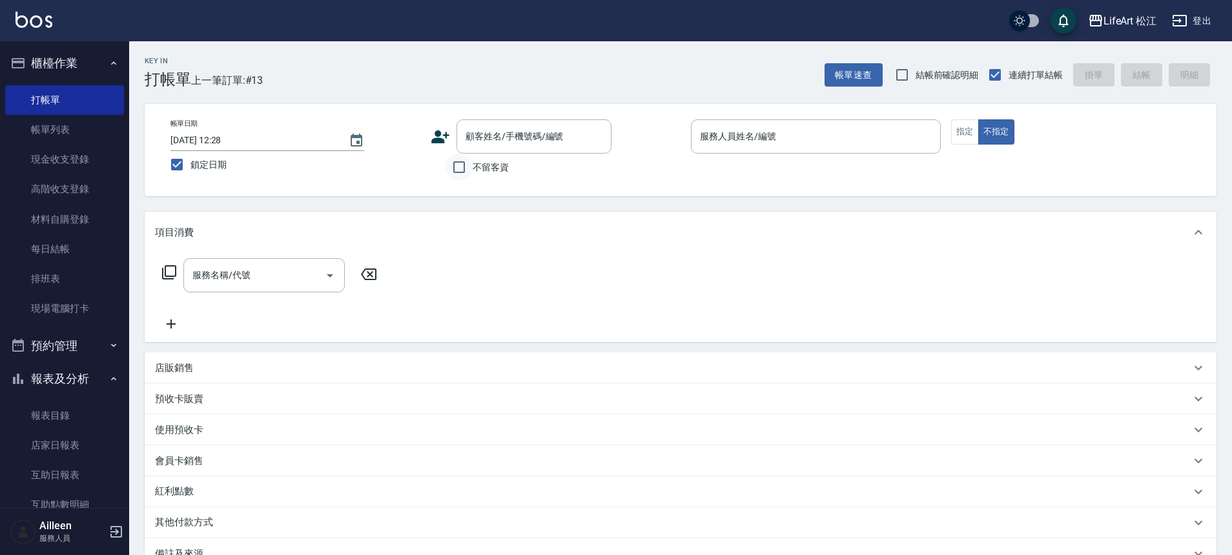
click at [464, 167] on input "不留客資" at bounding box center [459, 167] width 27 height 27
checkbox input "true"
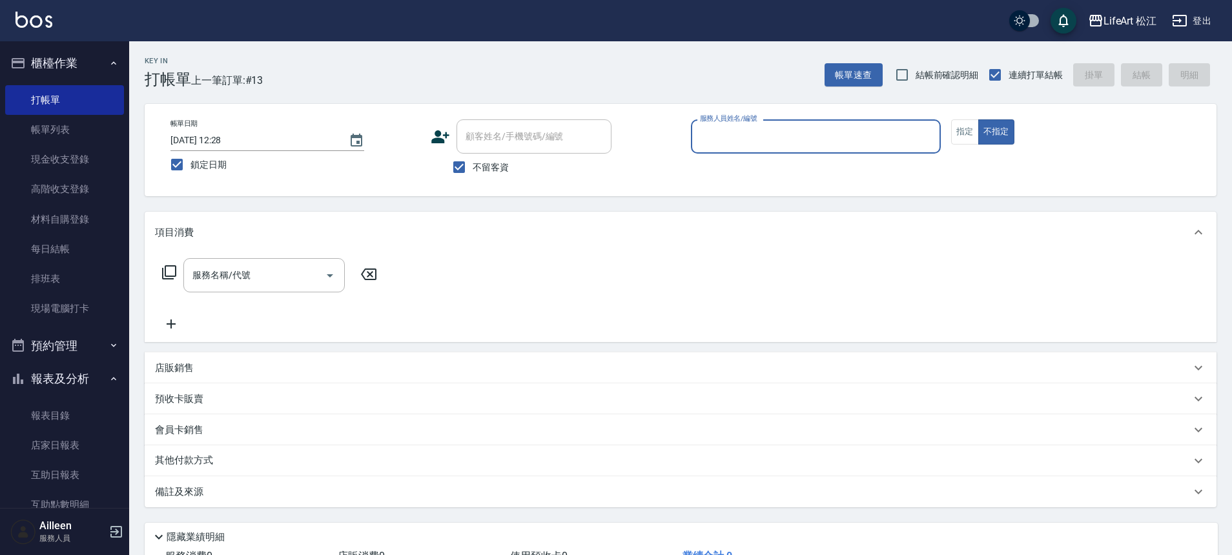
click at [747, 132] on input "服務人員姓名/編號" at bounding box center [816, 136] width 238 height 23
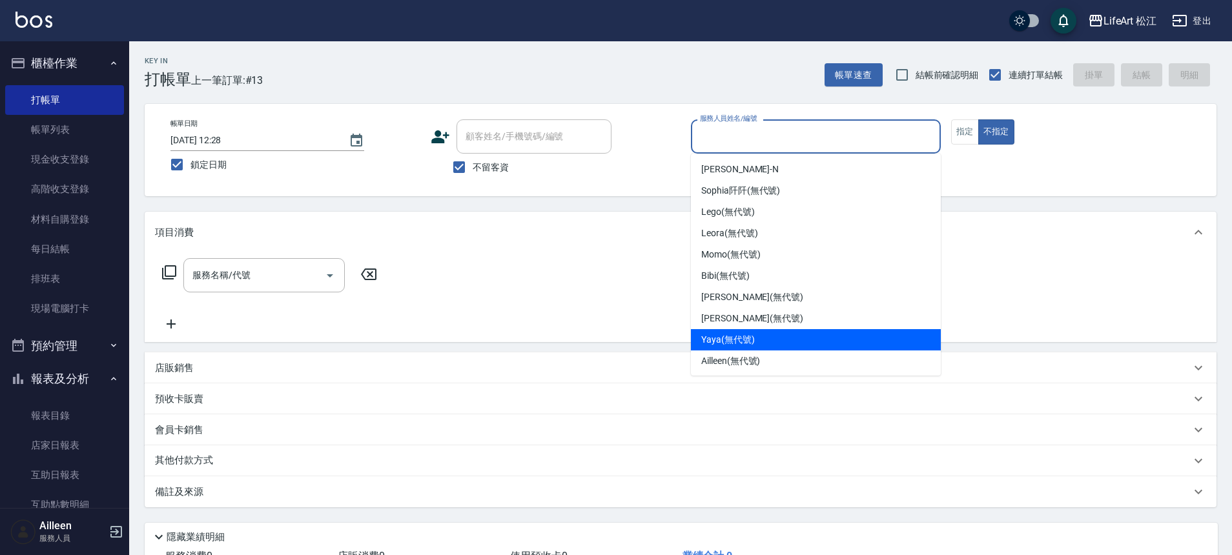
click at [787, 333] on div "Yaya (無代號)" at bounding box center [816, 339] width 250 height 21
type input "Yaya(無代號)"
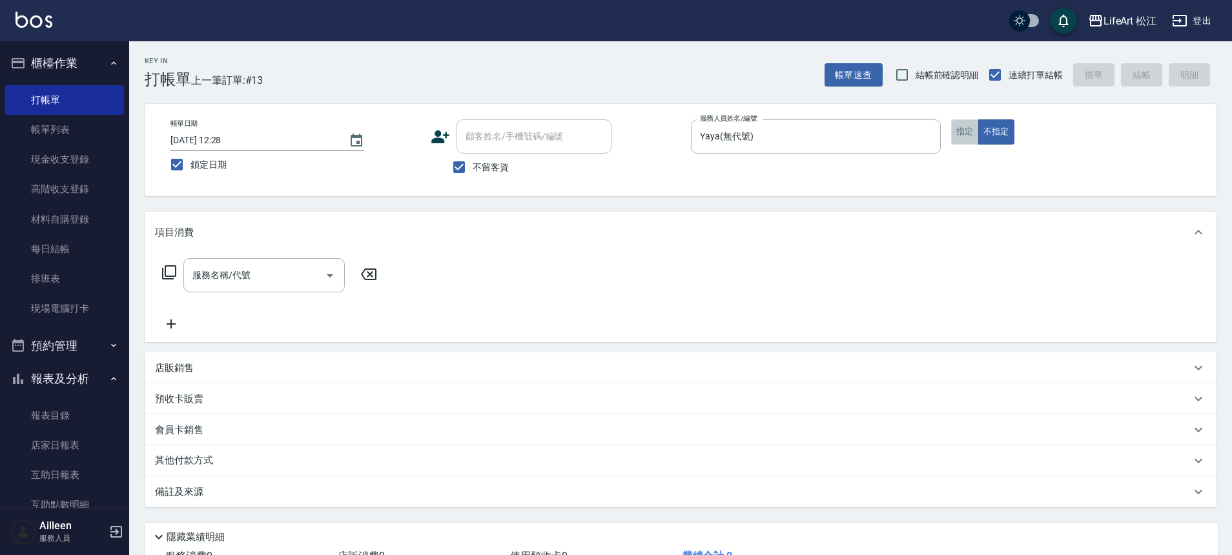
click at [958, 134] on button "指定" at bounding box center [965, 131] width 28 height 25
click at [213, 284] on input "服務名稱/代號" at bounding box center [254, 275] width 130 height 23
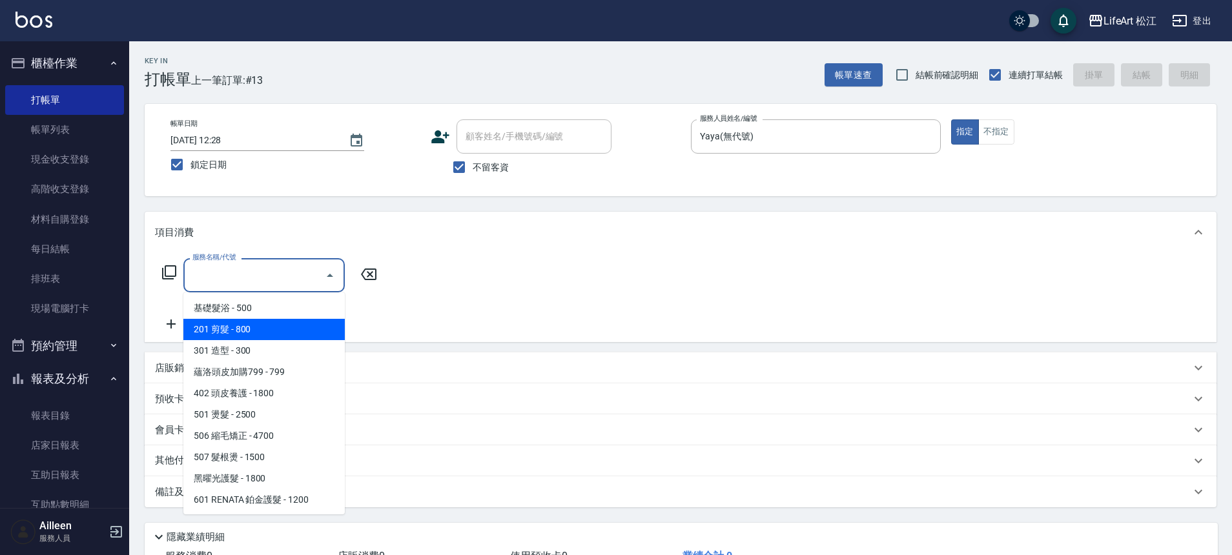
click at [229, 336] on span "201 剪髮 - 800" at bounding box center [263, 329] width 161 height 21
type input "201 剪髮(201)"
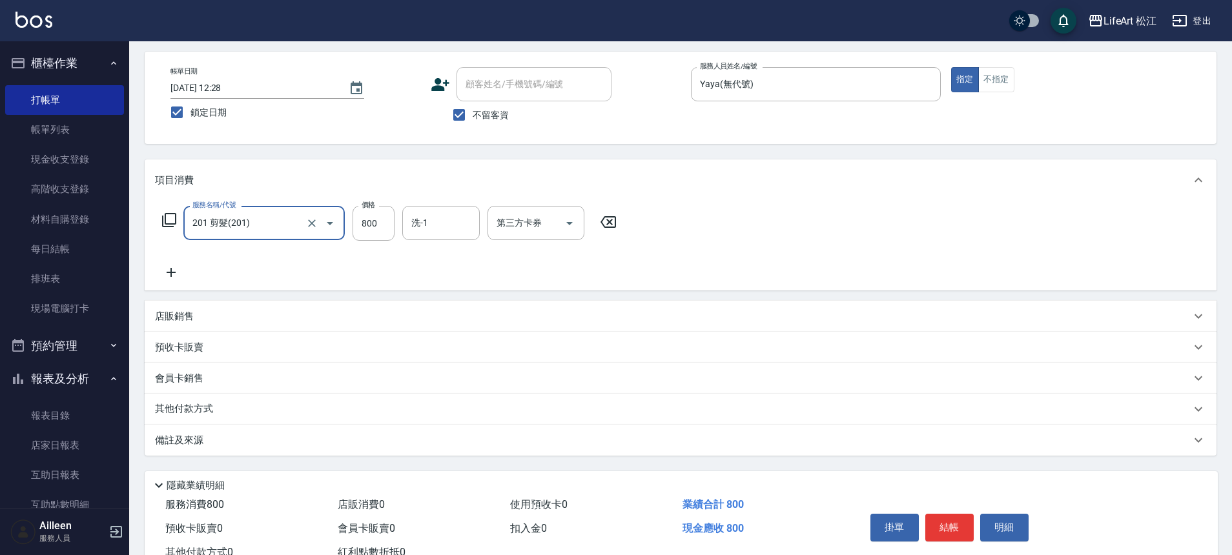
scroll to position [99, 0]
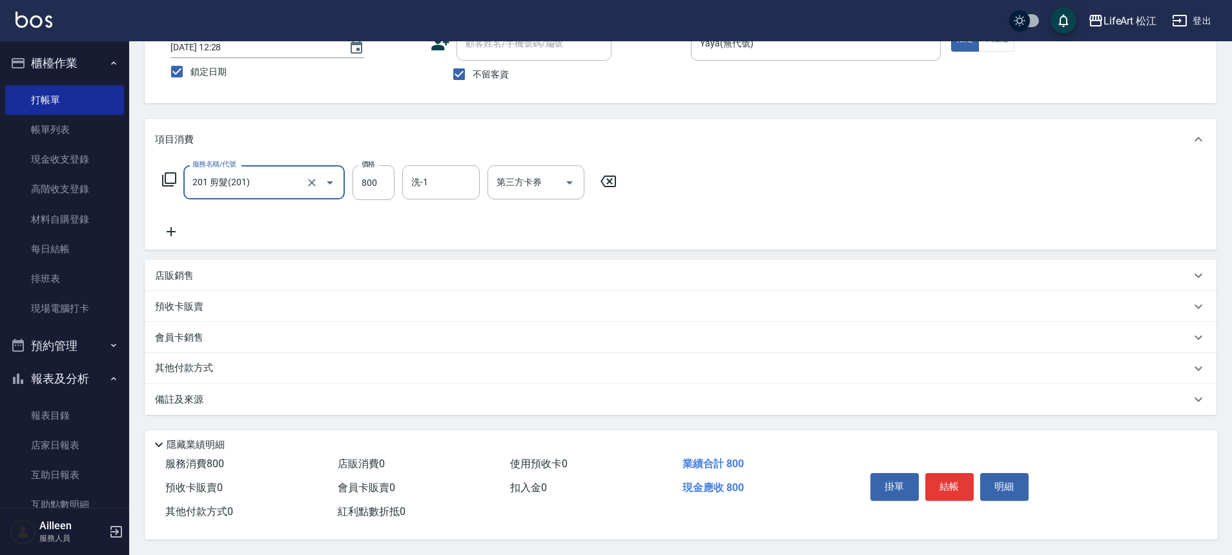
click at [292, 395] on div "備註及來源" at bounding box center [673, 400] width 1036 height 14
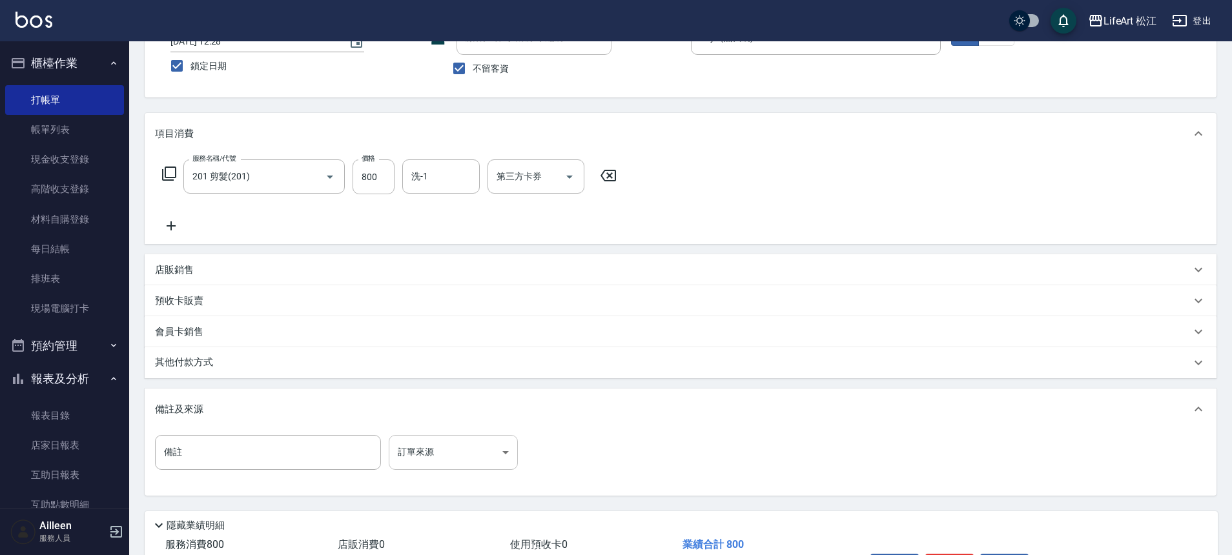
click at [421, 465] on body "LifeArt 松江 登出 櫃檯作業 打帳單 帳單列表 現金收支登錄 高階收支登錄 材料自購登錄 每日結帳 排班表 現場電腦打卡 預約管理 預約管理 單日預約…" at bounding box center [616, 268] width 1232 height 735
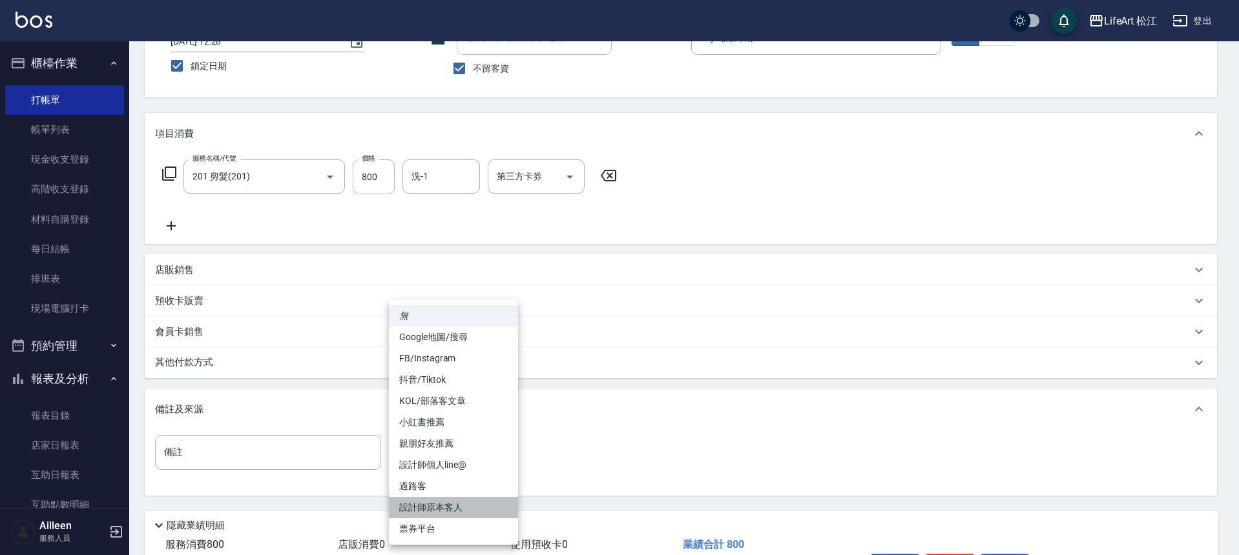
click at [440, 512] on li "設計師原本客人" at bounding box center [453, 507] width 129 height 21
click at [434, 460] on body "LifeArt 松江 登出 櫃檯作業 打帳單 帳單列表 現金收支登錄 高階收支登錄 材料自購登錄 每日結帳 排班表 現場電腦打卡 預約管理 預約管理 單日預約…" at bounding box center [616, 268] width 1232 height 735
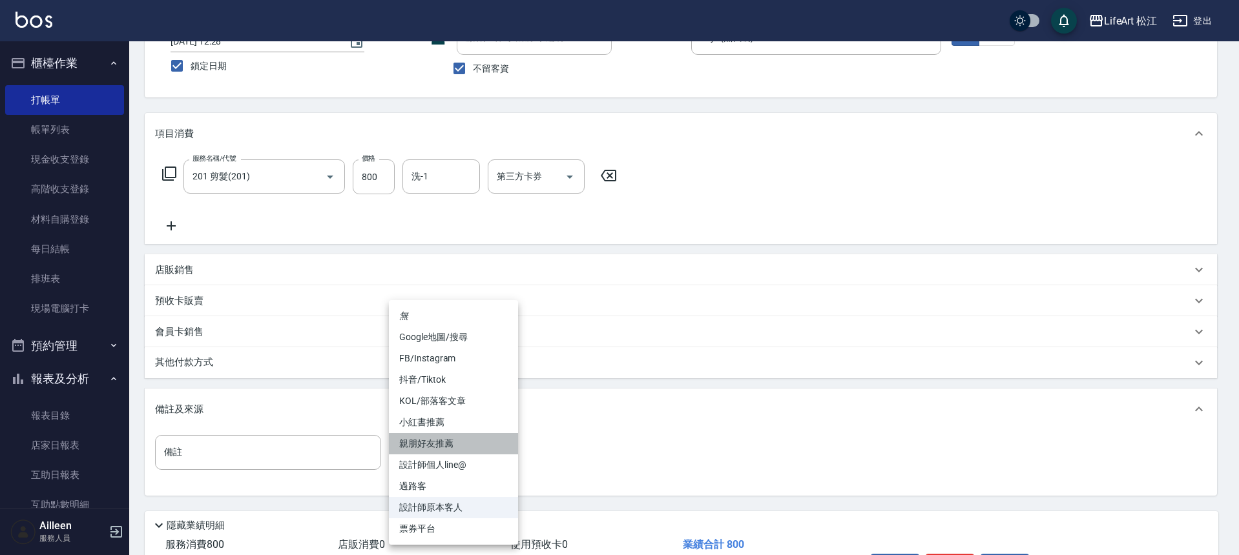
click at [453, 439] on li "親朋好友推薦" at bounding box center [453, 443] width 129 height 21
type input "親朋好友推薦"
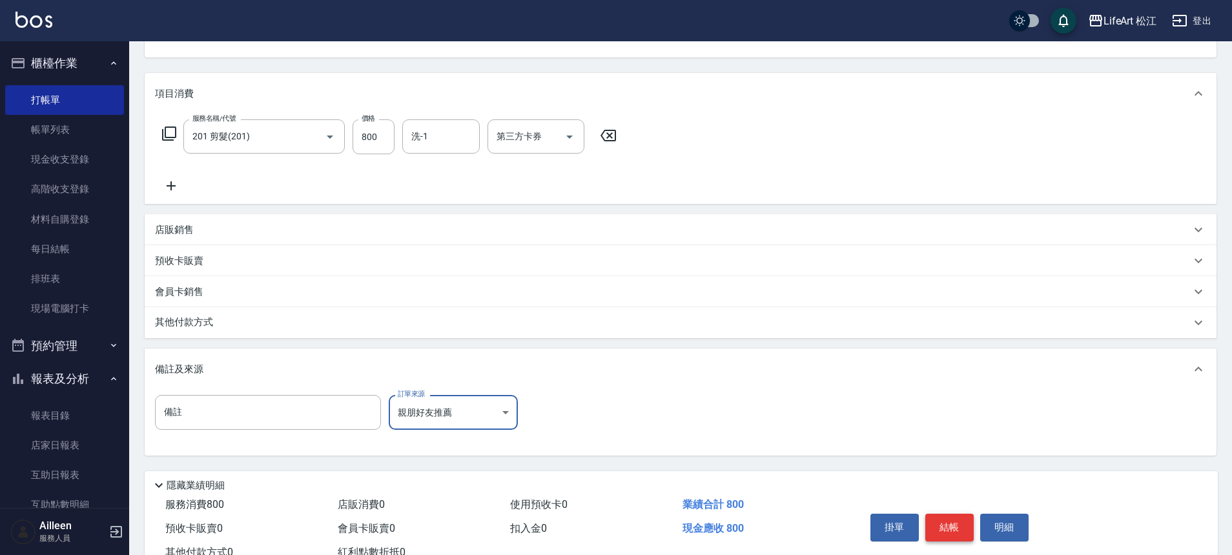
scroll to position [185, 0]
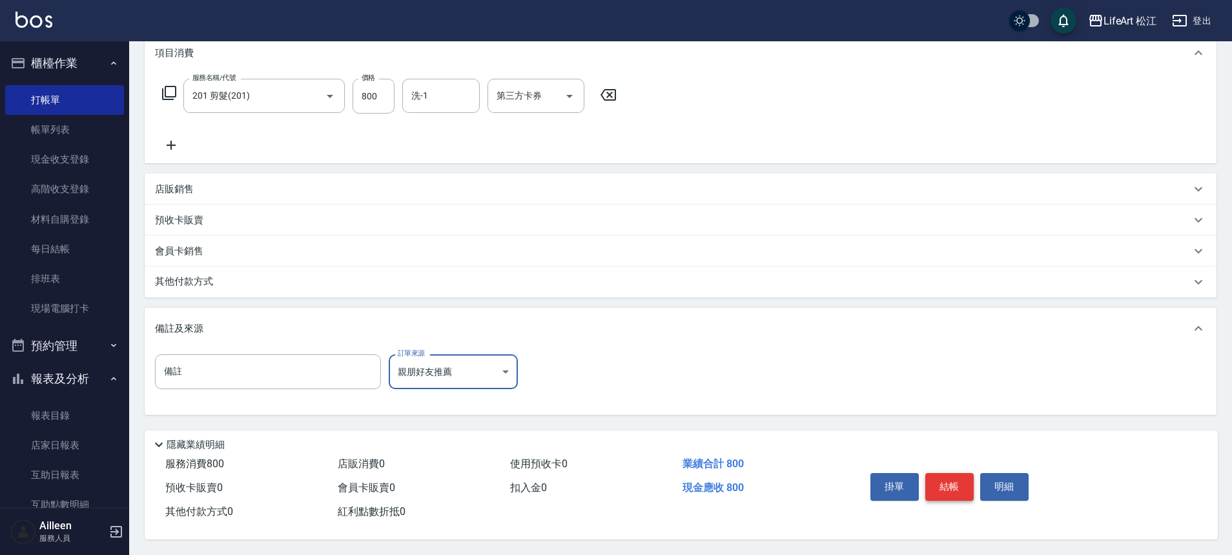
click at [936, 477] on button "結帳" at bounding box center [949, 486] width 48 height 27
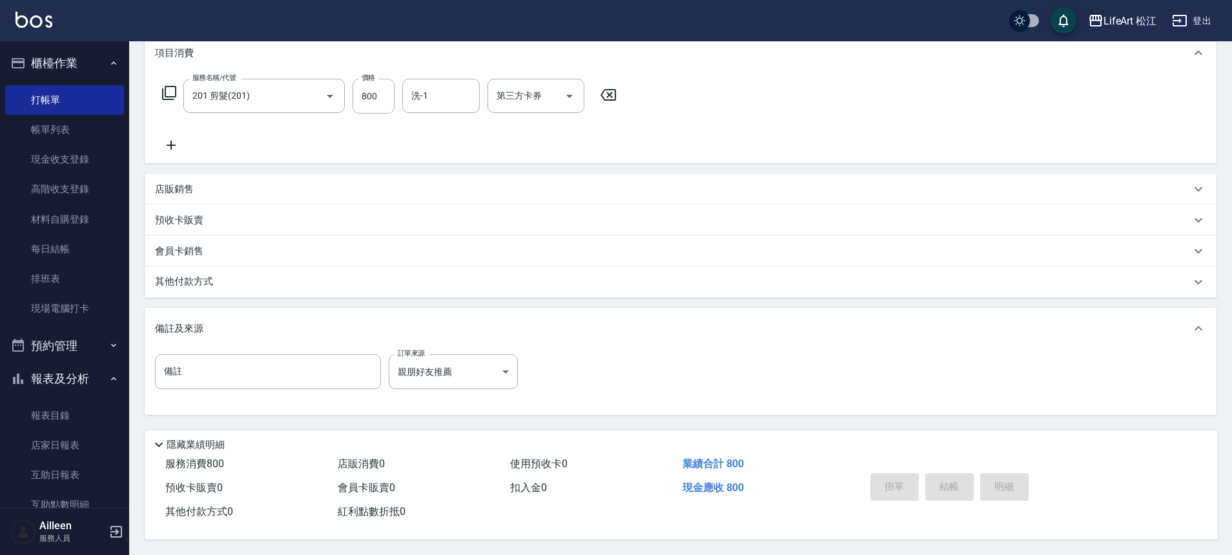
type input "[DATE] 12:28"
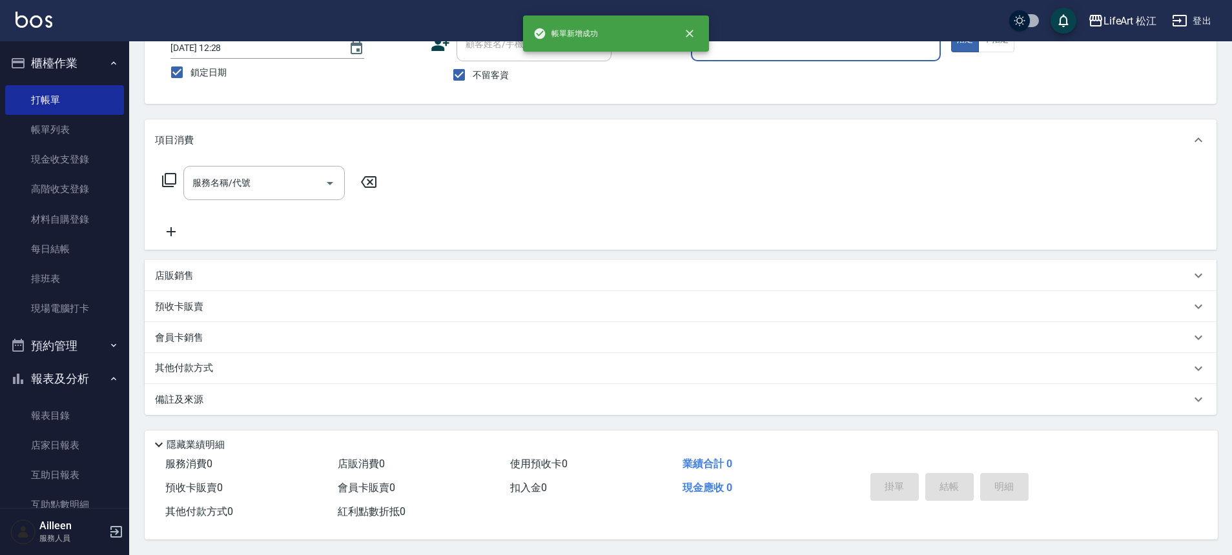
scroll to position [0, 0]
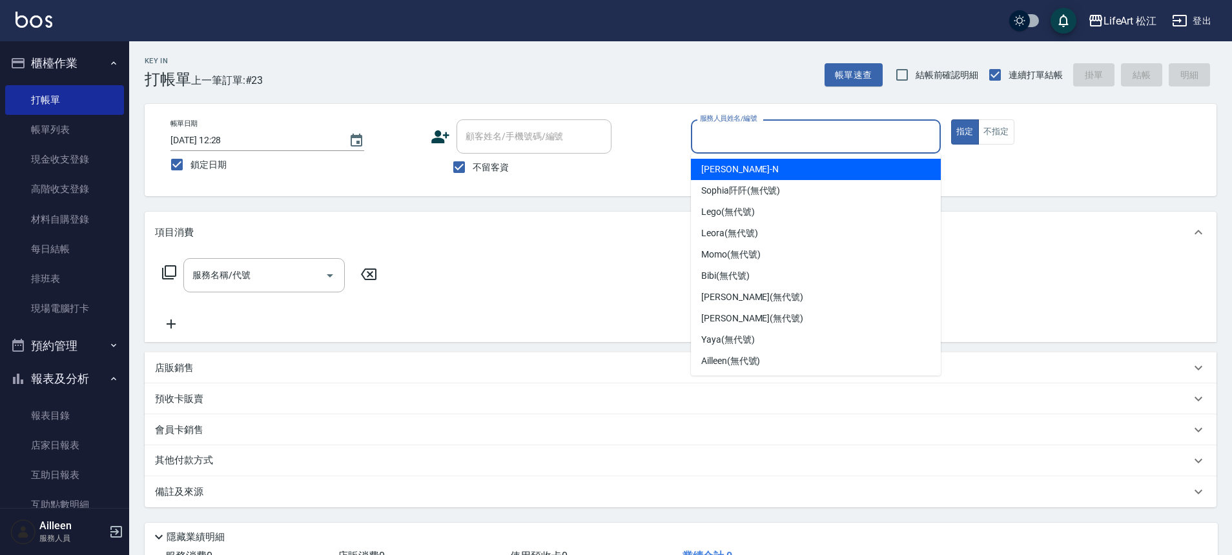
click at [774, 140] on input "服務人員姓名/編號" at bounding box center [816, 136] width 238 height 23
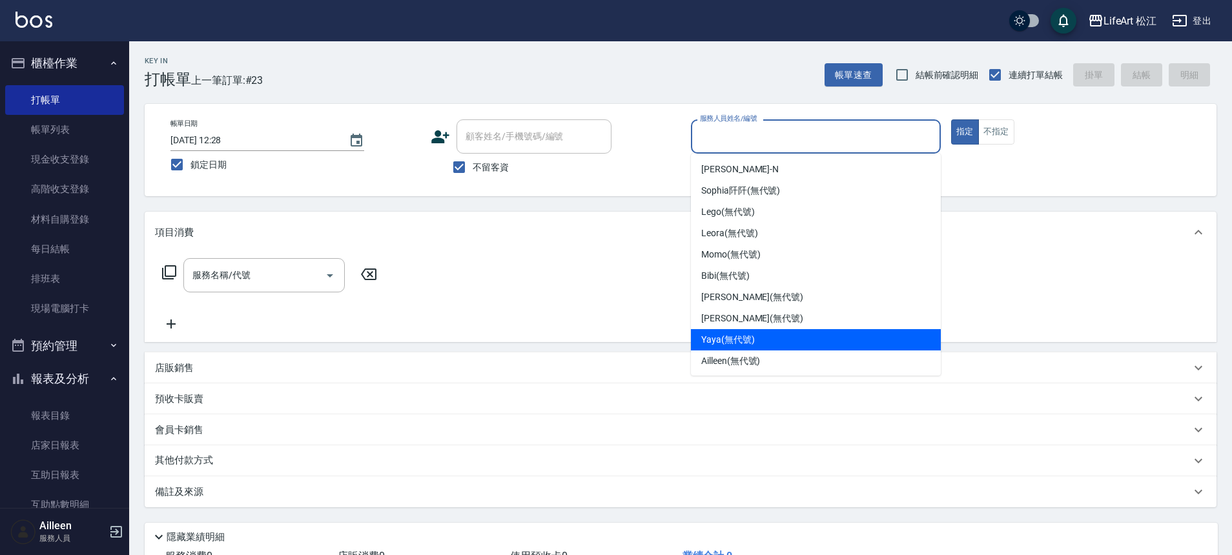
click at [774, 342] on div "Yaya (無代號)" at bounding box center [816, 339] width 250 height 21
type input "Yaya(無代號)"
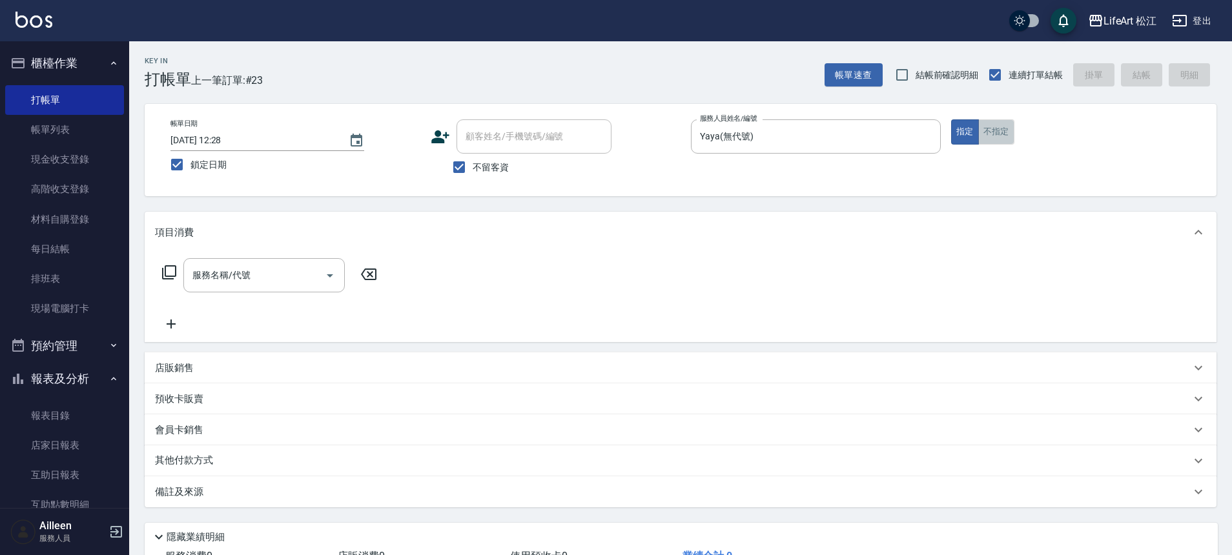
click at [986, 137] on button "不指定" at bounding box center [996, 131] width 36 height 25
click at [298, 274] on input "服務名稱/代號" at bounding box center [254, 275] width 130 height 23
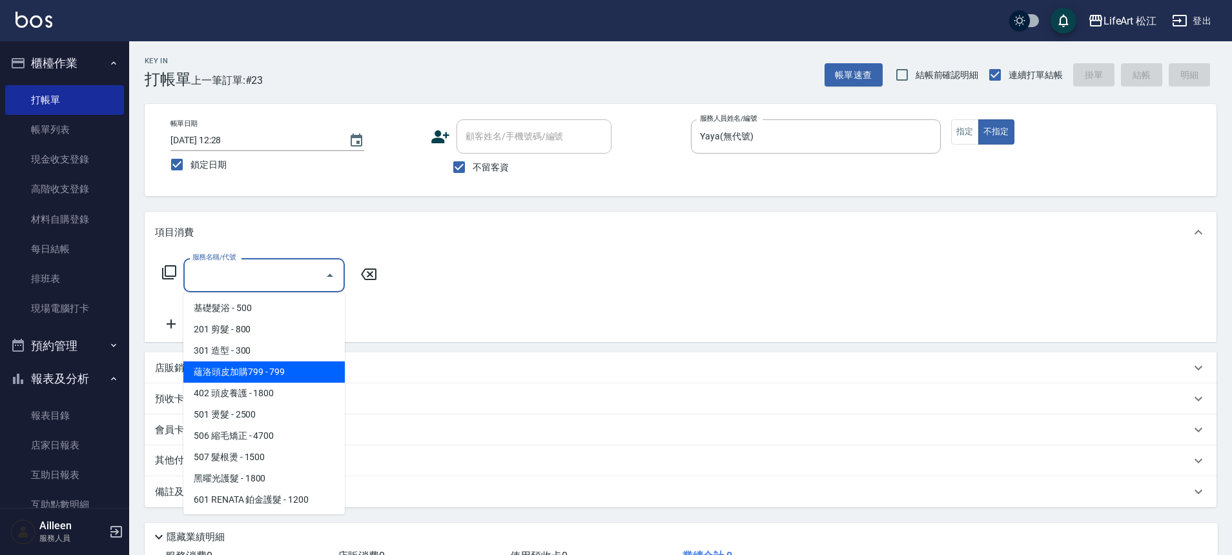
click at [268, 369] on span "蘊洛頭皮加購799 - 799" at bounding box center [263, 372] width 161 height 21
type input "蘊洛頭皮加購799(401)"
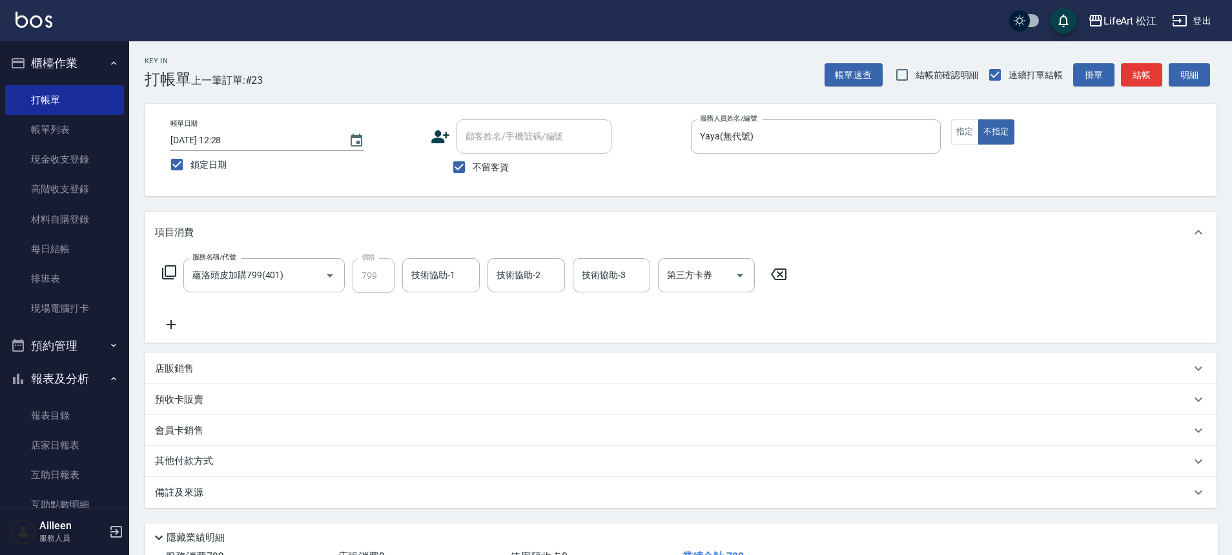
click at [175, 327] on icon at bounding box center [171, 325] width 32 height 16
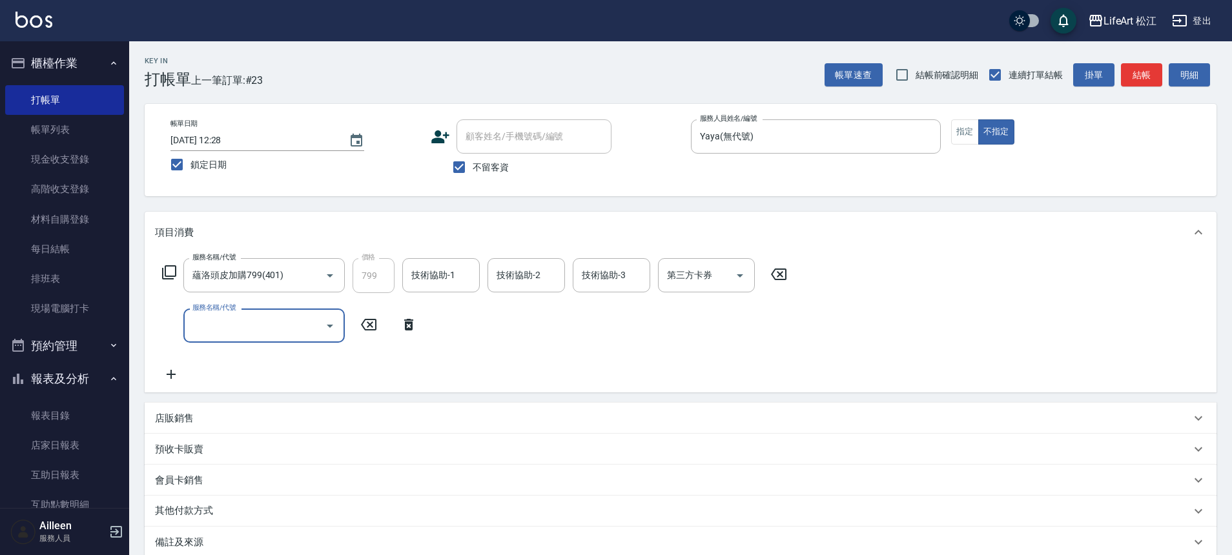
click at [230, 337] on input "服務名稱/代號" at bounding box center [254, 326] width 130 height 23
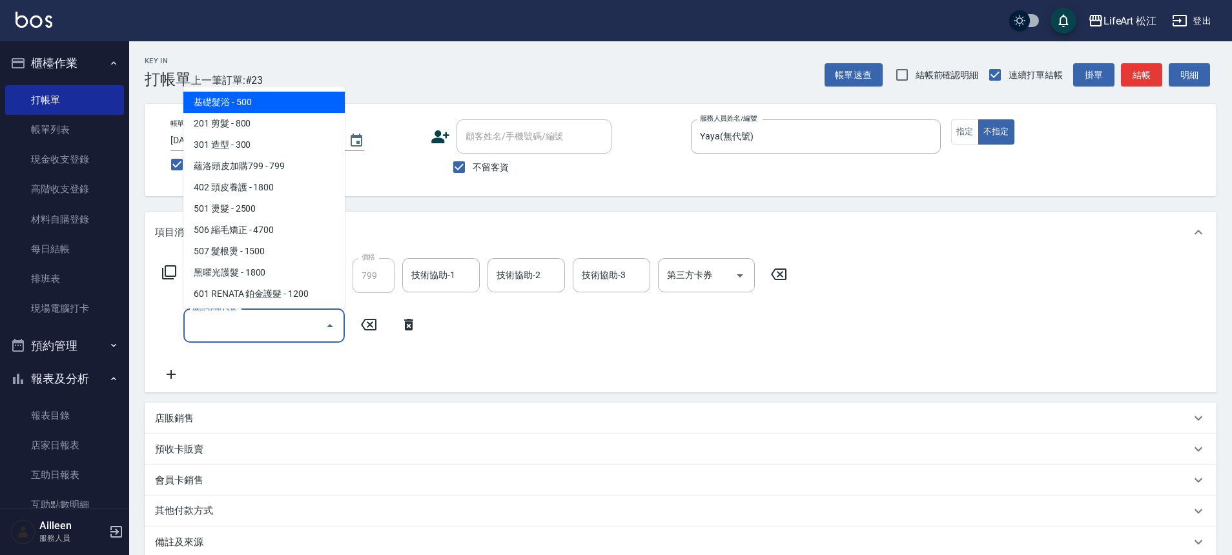
click at [254, 109] on span "基礎髮浴 - 500" at bounding box center [263, 102] width 161 height 21
type input "基礎髮浴 (101)"
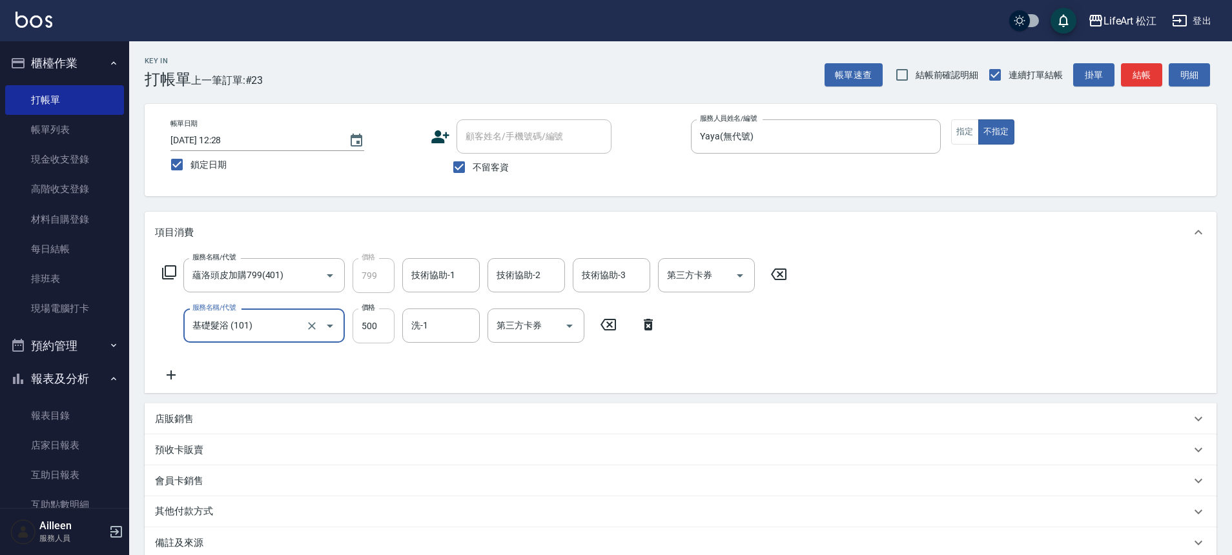
click at [386, 327] on input "500" at bounding box center [374, 326] width 42 height 35
type input "３"
type input "350"
click at [422, 331] on input "350" at bounding box center [431, 326] width 47 height 23
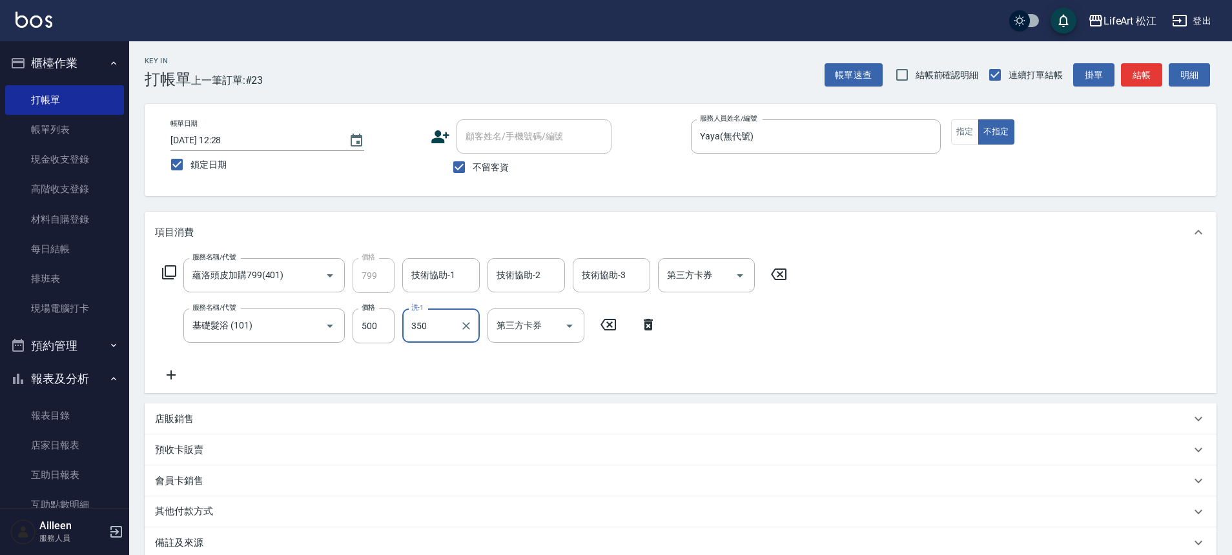
click at [422, 331] on input "350" at bounding box center [431, 326] width 47 height 23
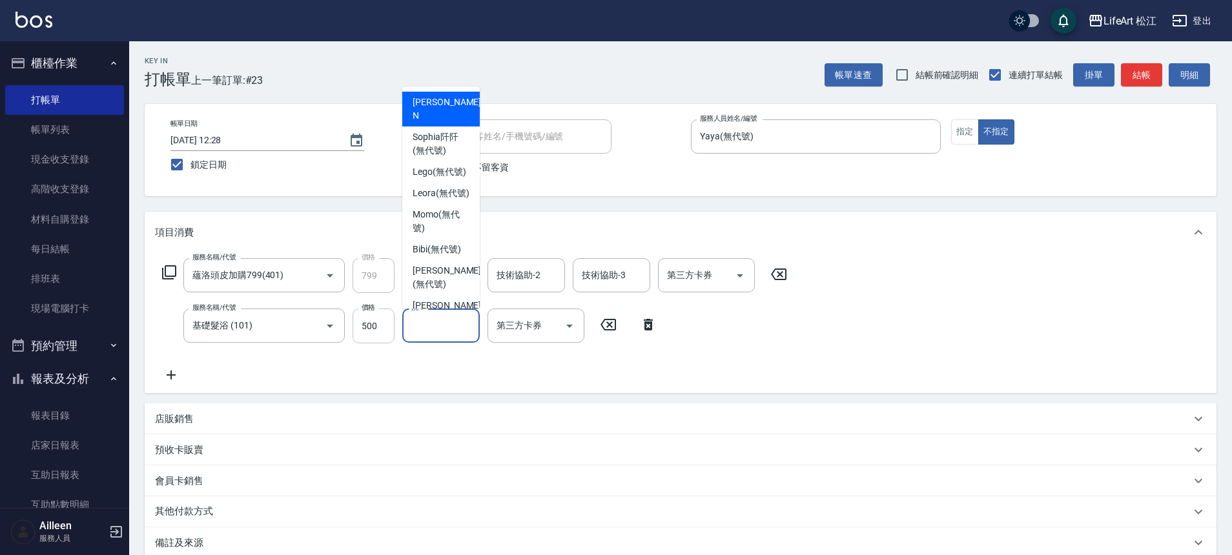
click at [373, 327] on input "500" at bounding box center [374, 326] width 42 height 35
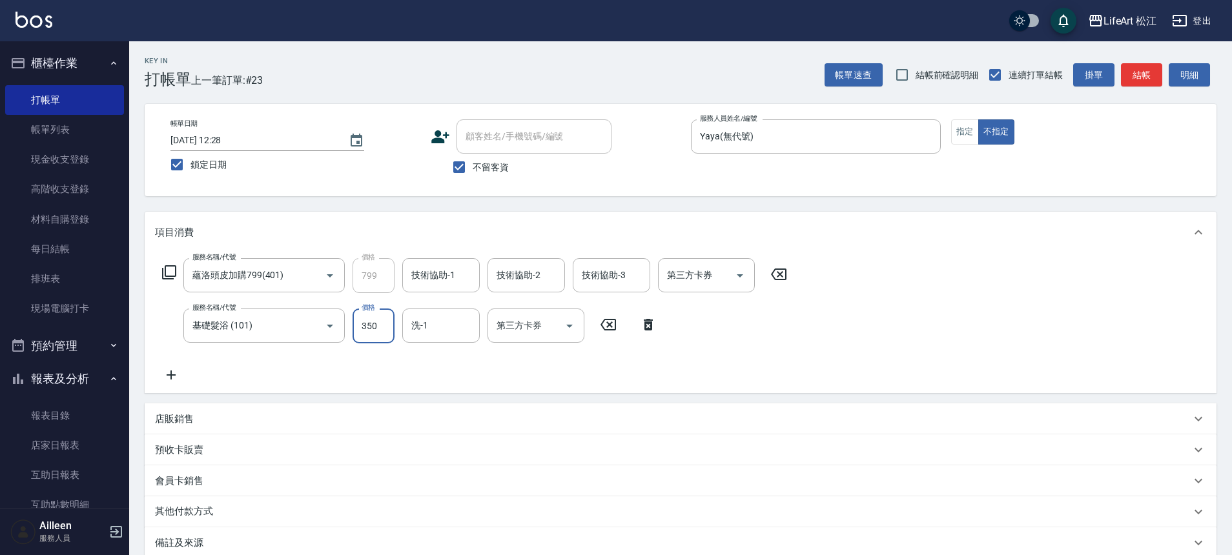
type input "350"
click at [546, 371] on div "服務名稱/代號 蘊洛頭皮加購799(401) 服務名稱/代號 價格 799 價格 技術協助-1 技術協助-1 技術協助-2 技術協助-2 技術協助-3 技術協…" at bounding box center [475, 320] width 640 height 125
click at [420, 267] on input "技術協助-1" at bounding box center [441, 275] width 66 height 23
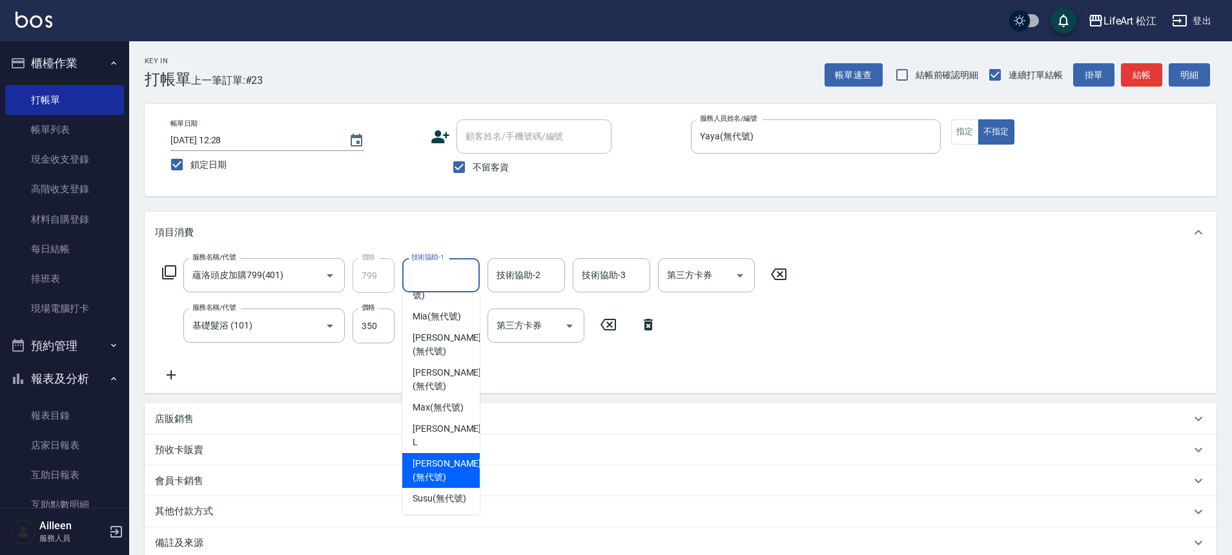
scroll to position [313, 0]
click at [442, 492] on span "Susu (無代號)" at bounding box center [440, 499] width 54 height 14
type input "Susu(無代號)"
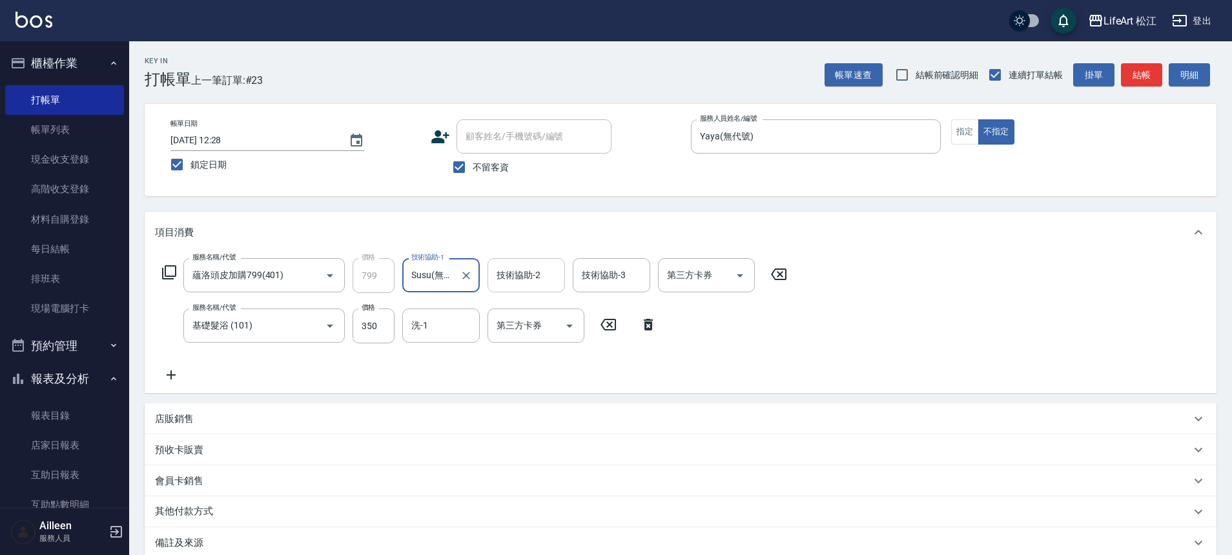
click at [530, 279] on div "技術協助-2 技術協助-2" at bounding box center [527, 275] width 78 height 34
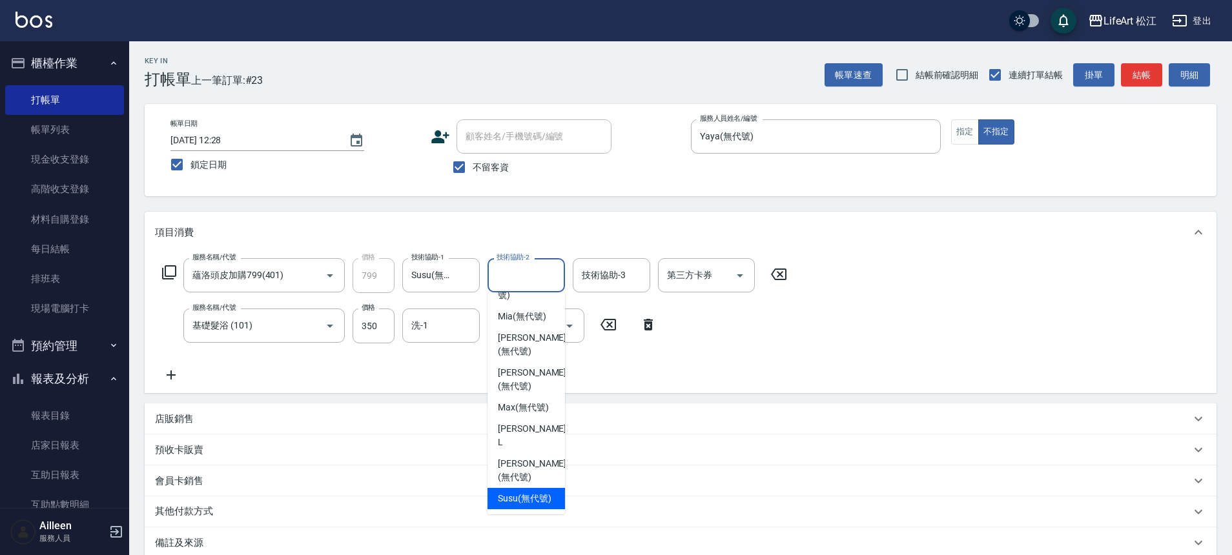
click at [532, 492] on span "Susu (無代號)" at bounding box center [525, 499] width 54 height 14
type input "Susu(無代號)"
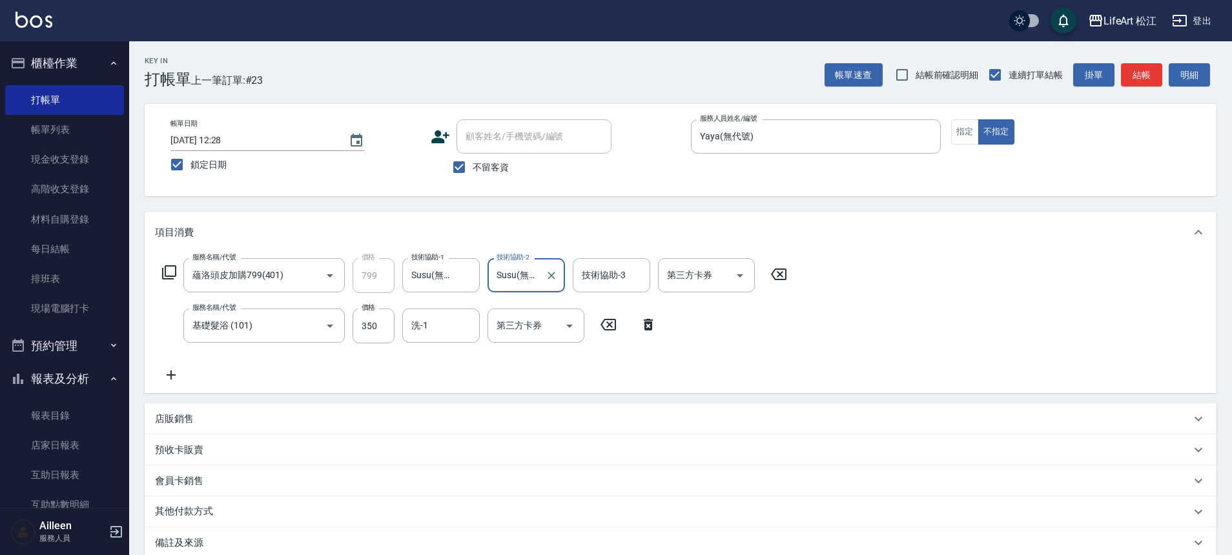
click at [602, 273] on div "技術協助-3 技術協助-3" at bounding box center [612, 275] width 78 height 34
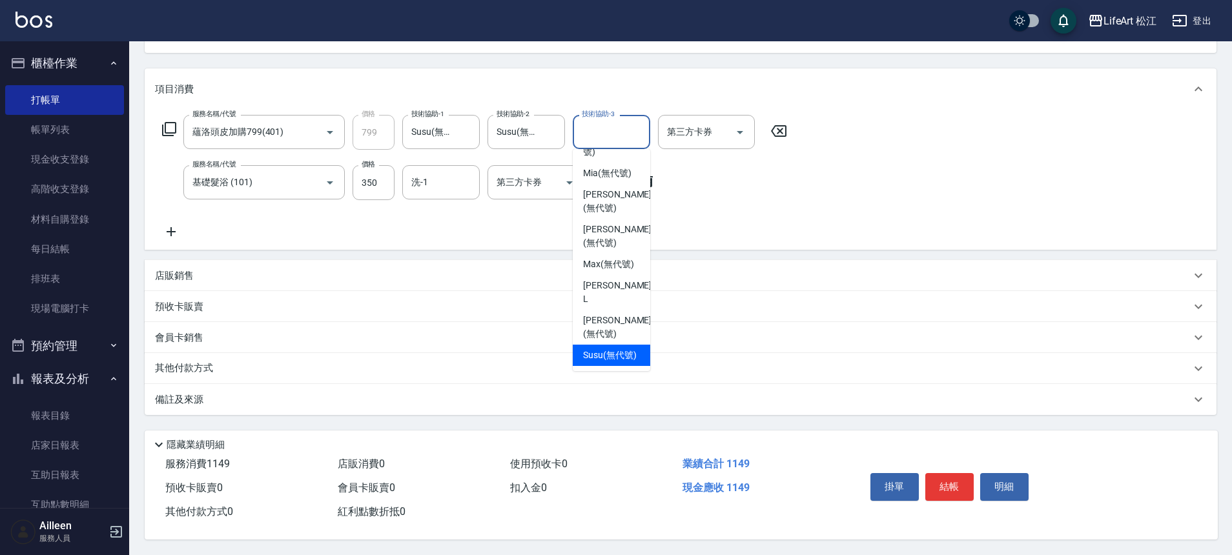
scroll to position [149, 0]
click at [601, 349] on span "Susu (無代號)" at bounding box center [610, 356] width 54 height 14
type input "Susu(無代號)"
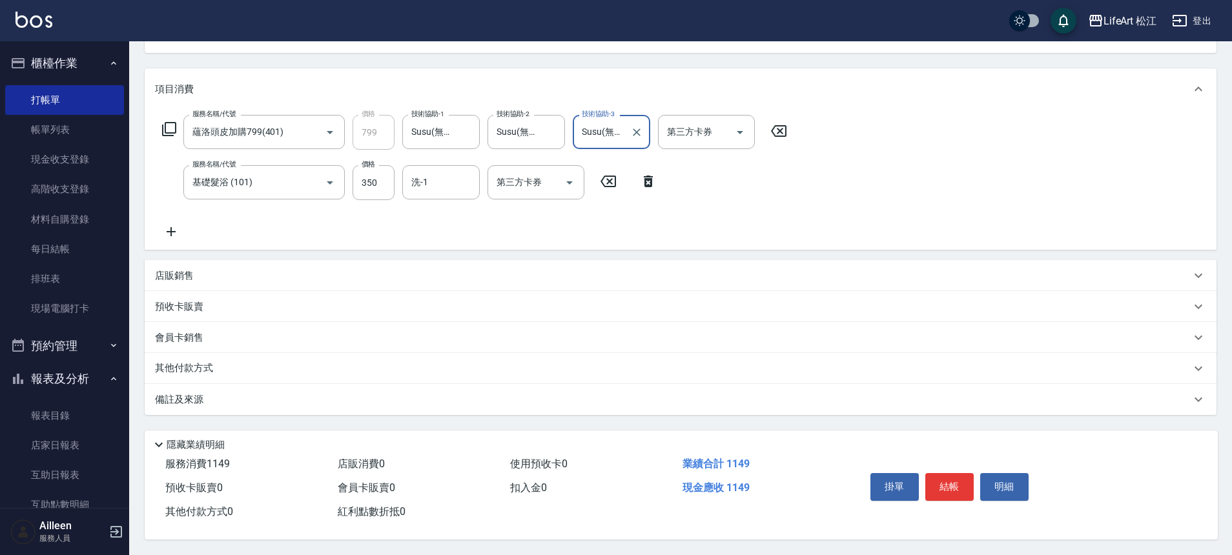
click at [345, 231] on div "服務名稱/代號 蘊洛頭皮加購799(401) 服務名稱/代號 價格 799 價格 技術協助-1 Susu(無代號) 技術協助-1 技術協助-2 Susu(無代…" at bounding box center [475, 177] width 640 height 125
click at [289, 395] on div "備註及來源" at bounding box center [673, 400] width 1036 height 14
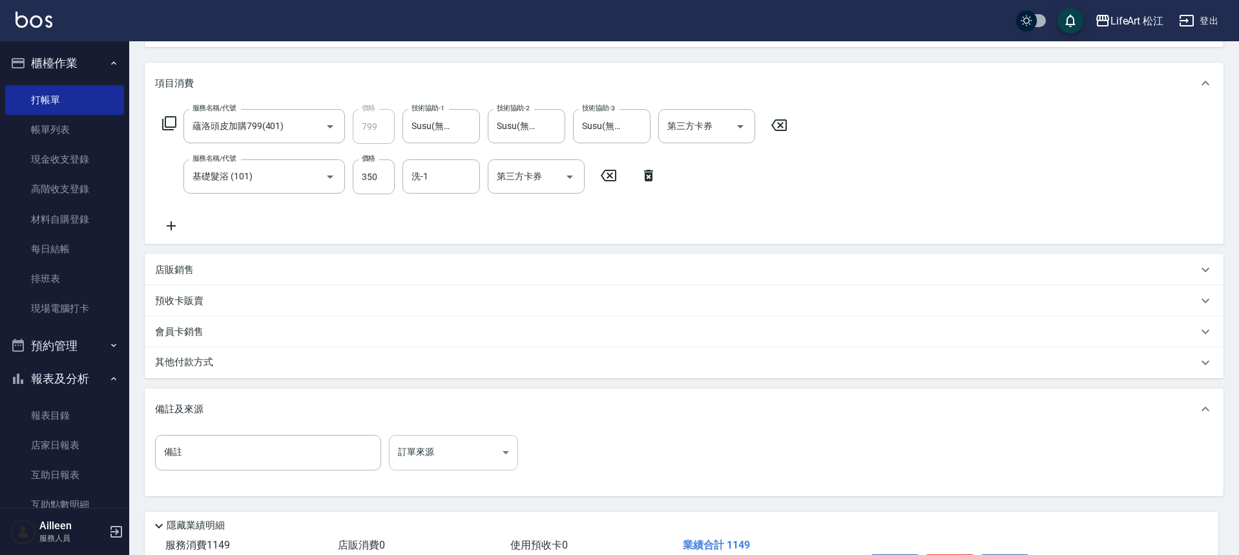
click at [427, 440] on body "LifeArt 松江 登出 櫃檯作業 打帳單 帳單列表 現金收支登錄 高階收支登錄 材料自購登錄 每日結帳 排班表 現場電腦打卡 預約管理 預約管理 單日預約…" at bounding box center [619, 244] width 1239 height 786
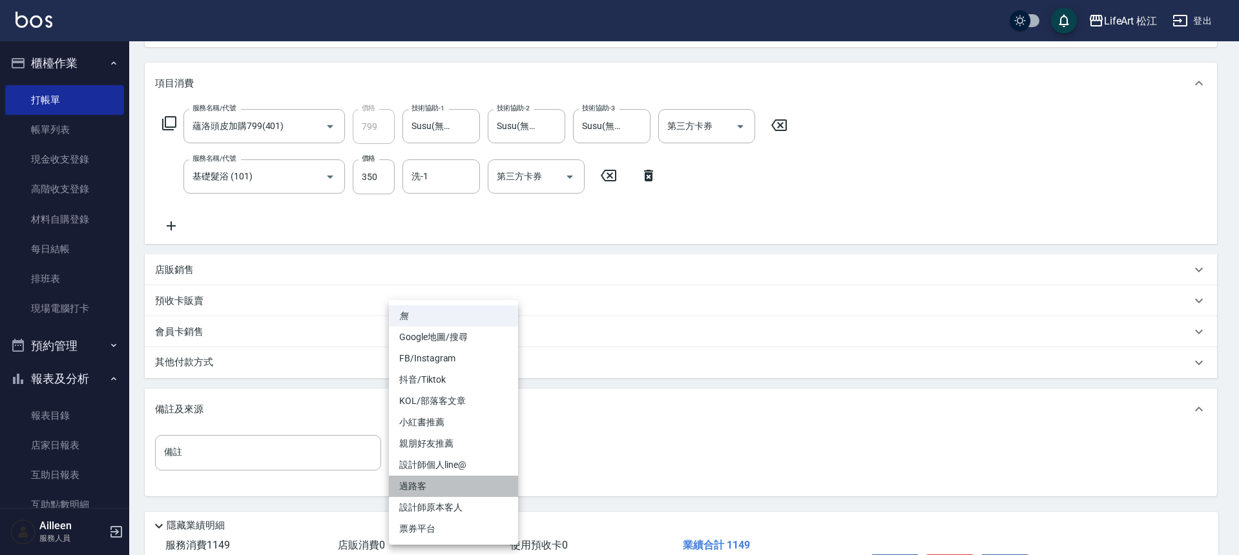
click at [429, 488] on li "過路客" at bounding box center [453, 486] width 129 height 21
type input "過路客"
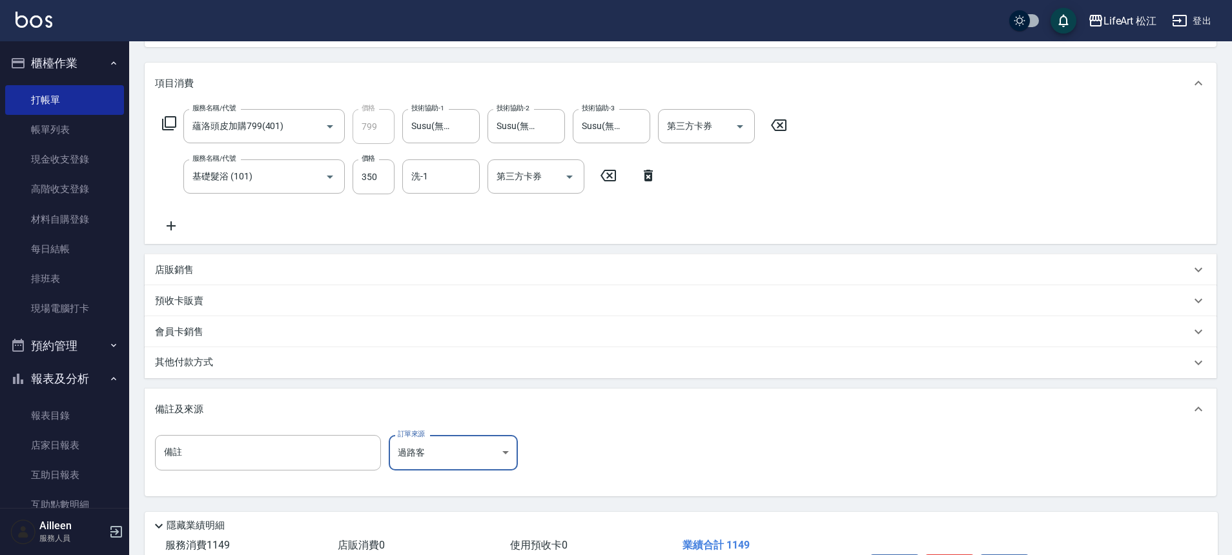
scroll to position [236, 0]
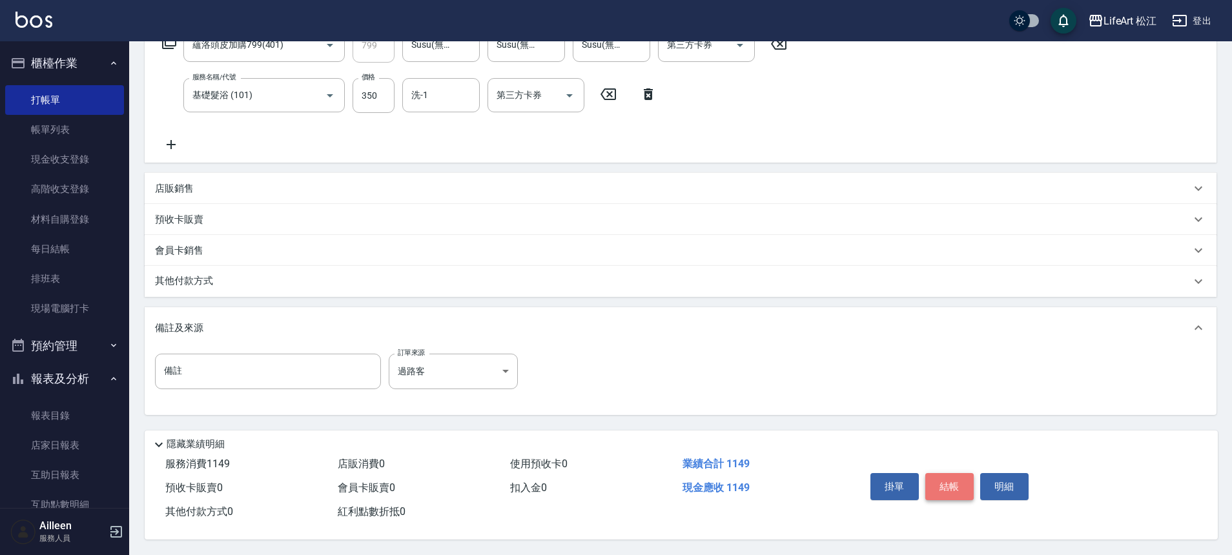
click at [947, 475] on button "結帳" at bounding box center [949, 486] width 48 height 27
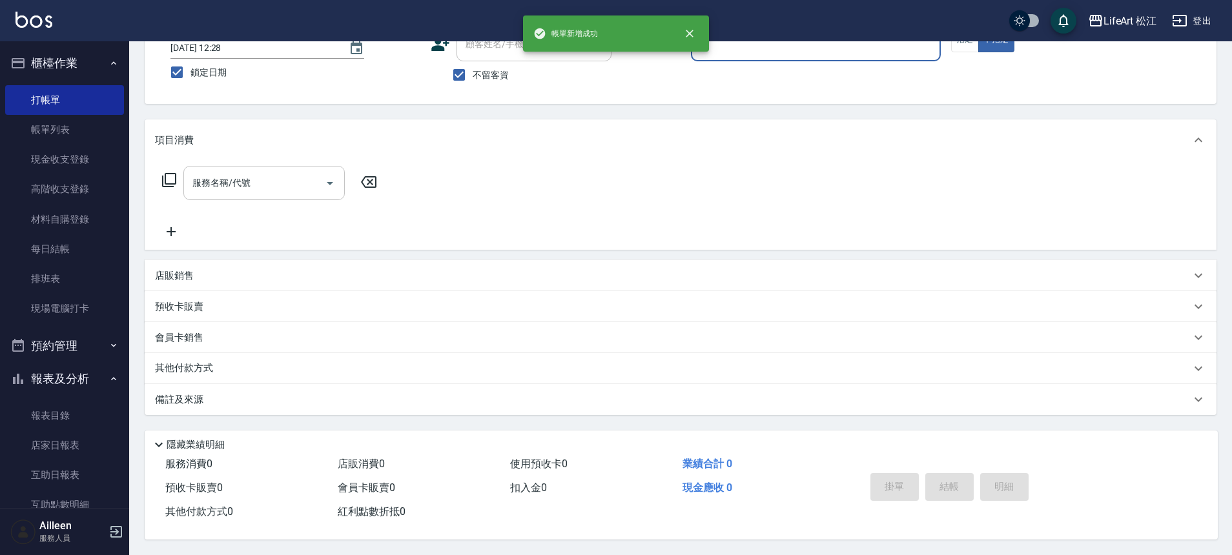
scroll to position [0, 0]
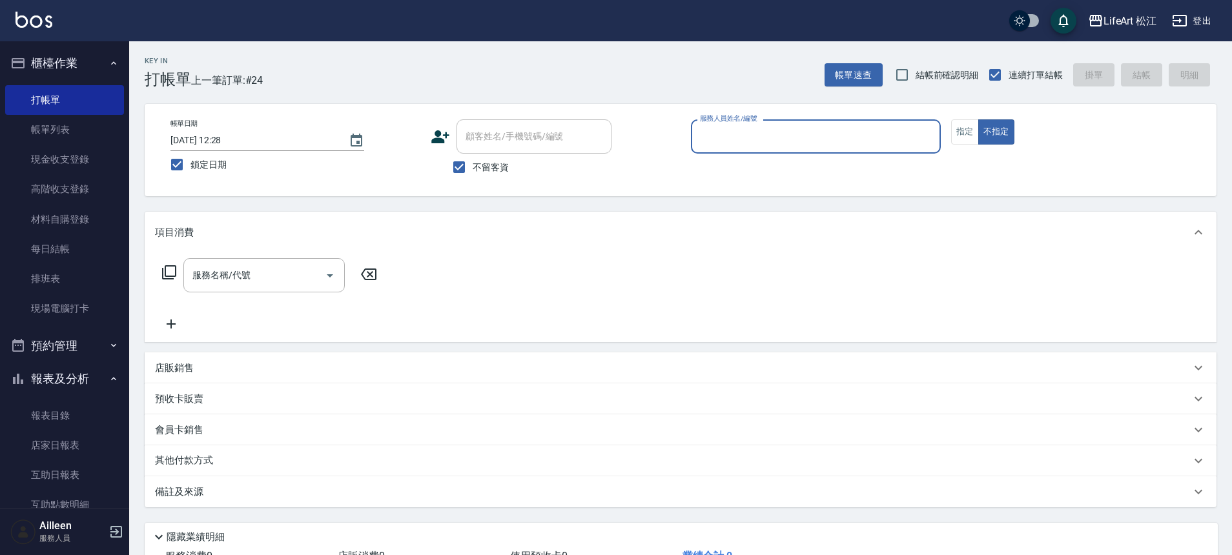
click at [739, 138] on input "服務人員姓名/編號" at bounding box center [816, 136] width 238 height 23
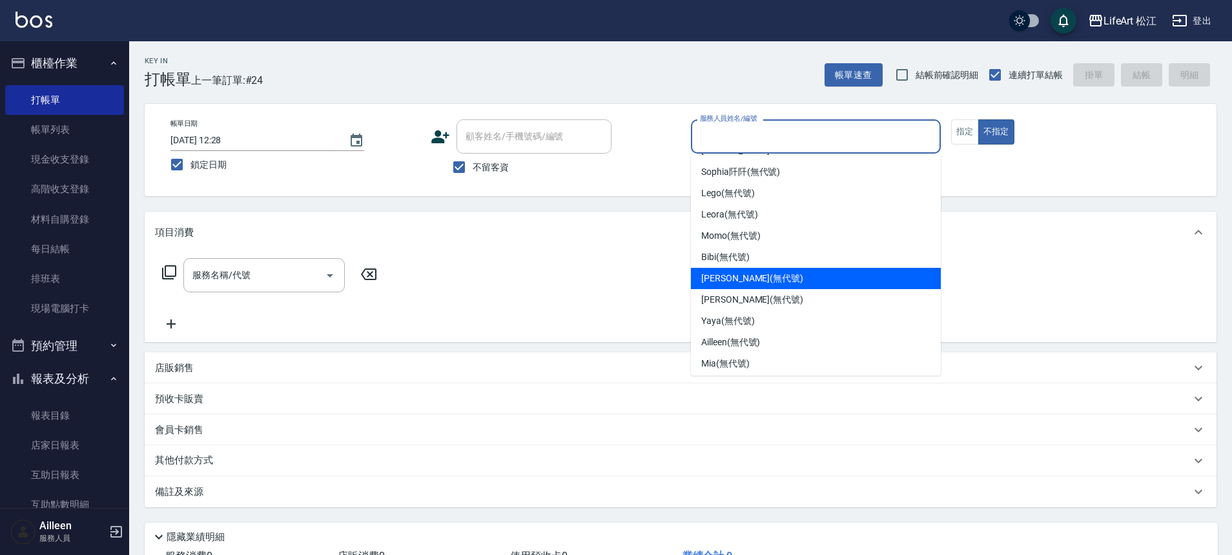
scroll to position [26, 0]
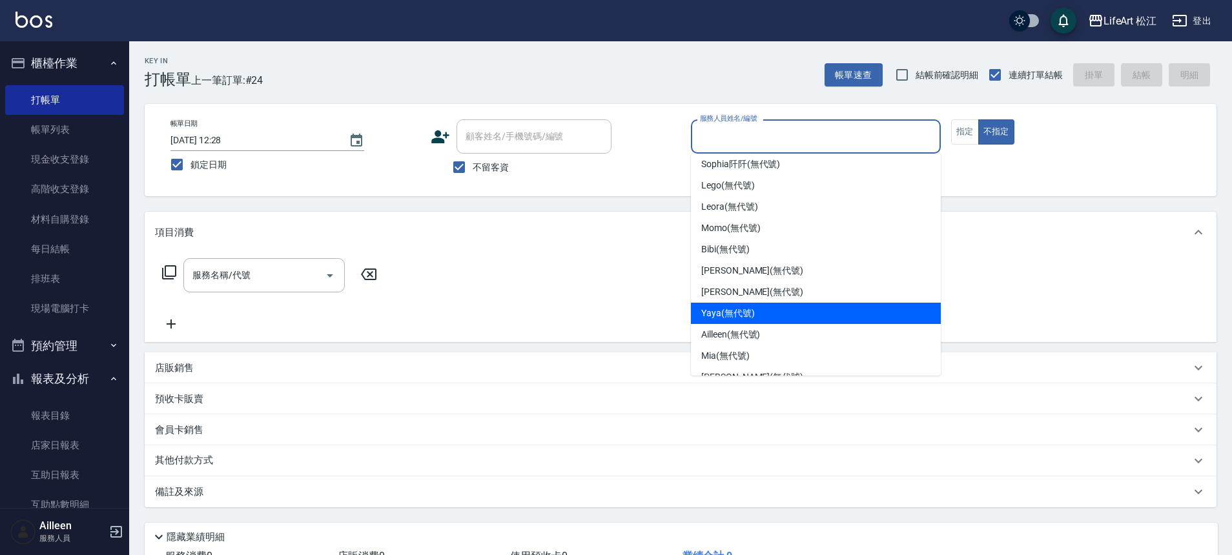
click at [770, 308] on div "Yaya (無代號)" at bounding box center [816, 313] width 250 height 21
type input "Yaya(無代號)"
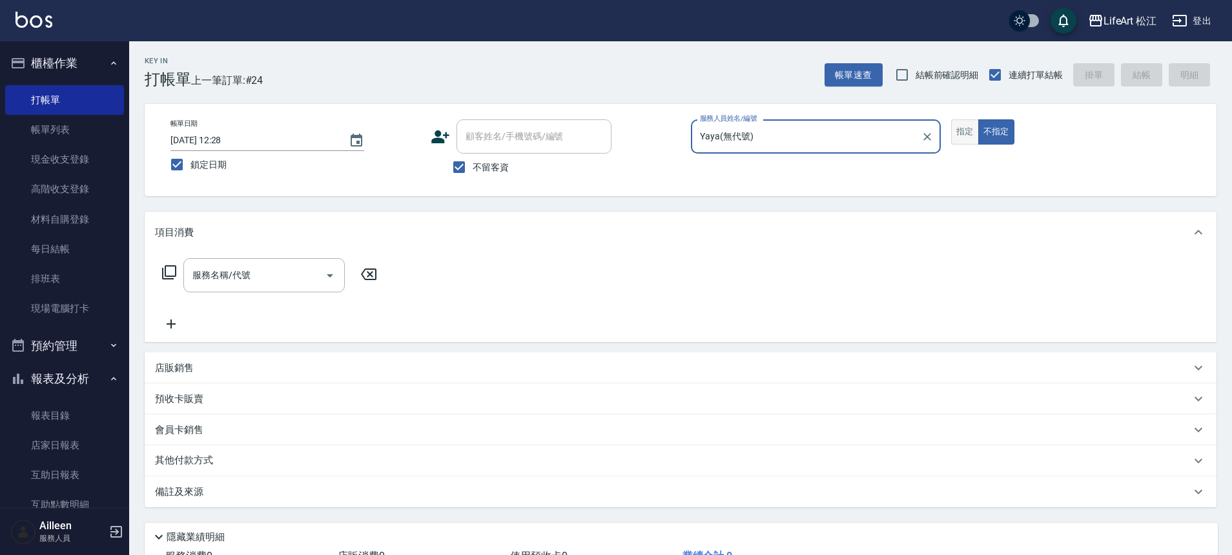
click at [967, 132] on button "指定" at bounding box center [965, 131] width 28 height 25
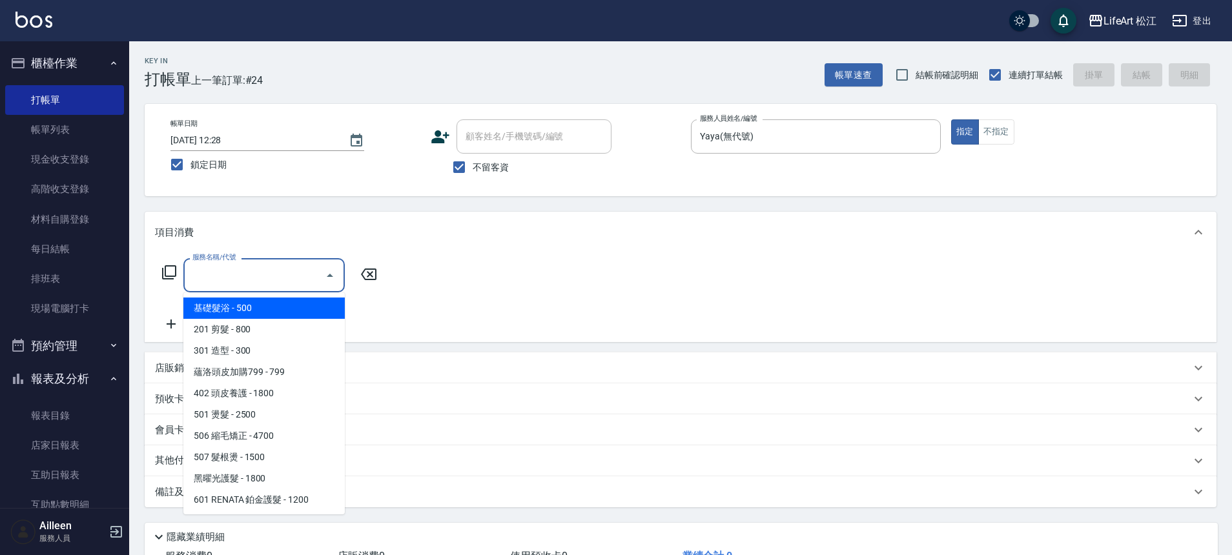
click at [263, 279] on input "服務名稱/代號" at bounding box center [254, 275] width 130 height 23
click at [253, 309] on span "基礎髮浴 - 500" at bounding box center [263, 308] width 161 height 21
type input "基礎髮浴 (101)"
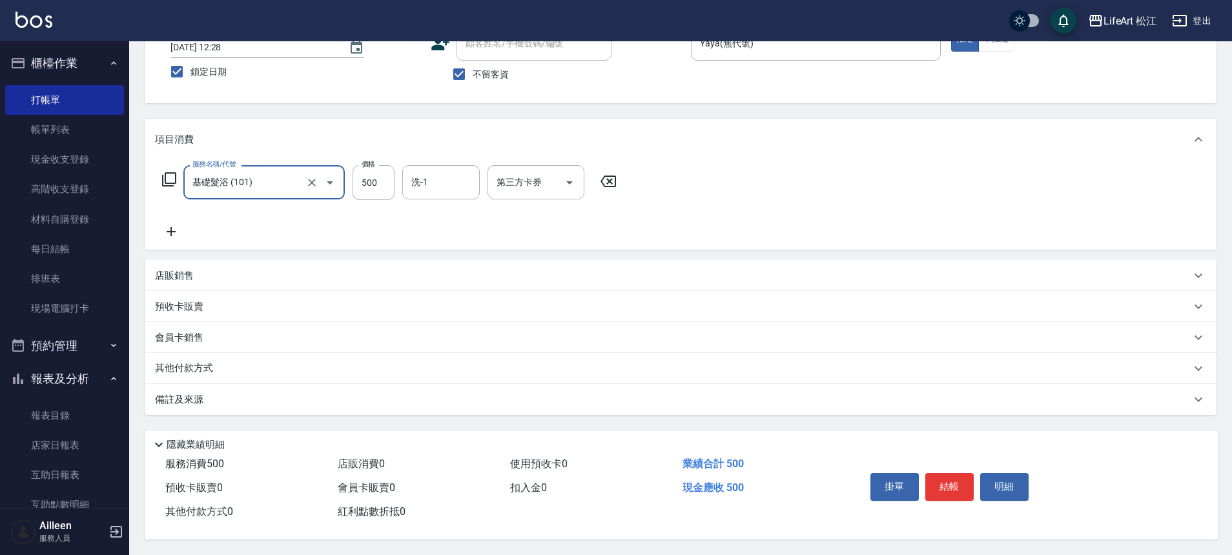
scroll to position [96, 0]
click at [283, 405] on div "備註及來源" at bounding box center [681, 399] width 1072 height 31
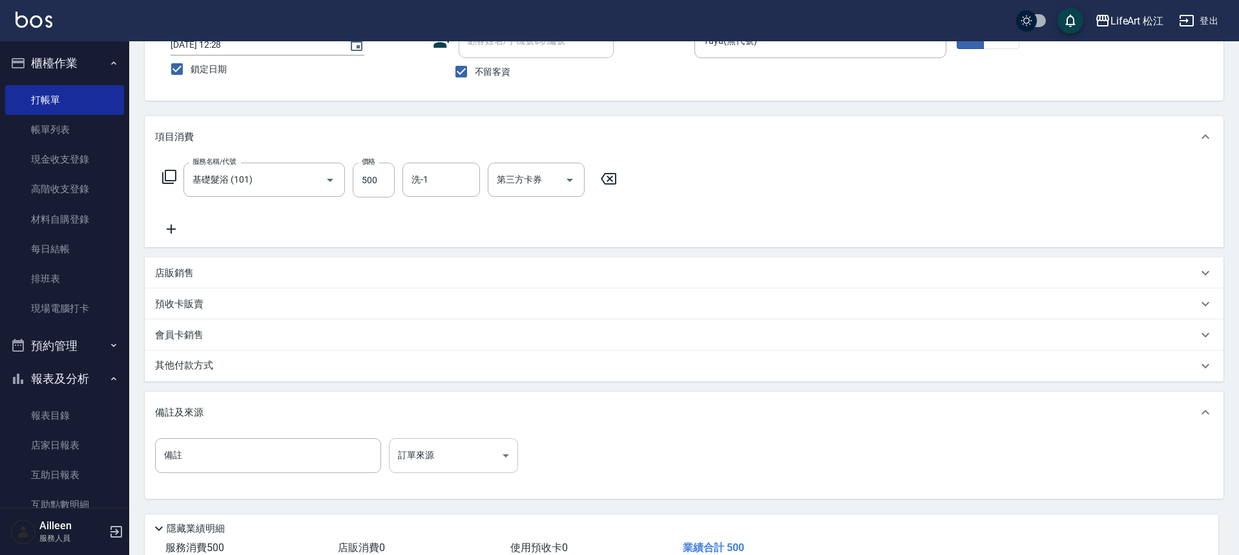
click at [420, 450] on body "LifeArt 松江 登出 櫃檯作業 打帳單 帳單列表 現金收支登錄 高階收支登錄 材料自購登錄 每日結帳 排班表 現場電腦打卡 預約管理 預約管理 單日預約…" at bounding box center [619, 271] width 1239 height 735
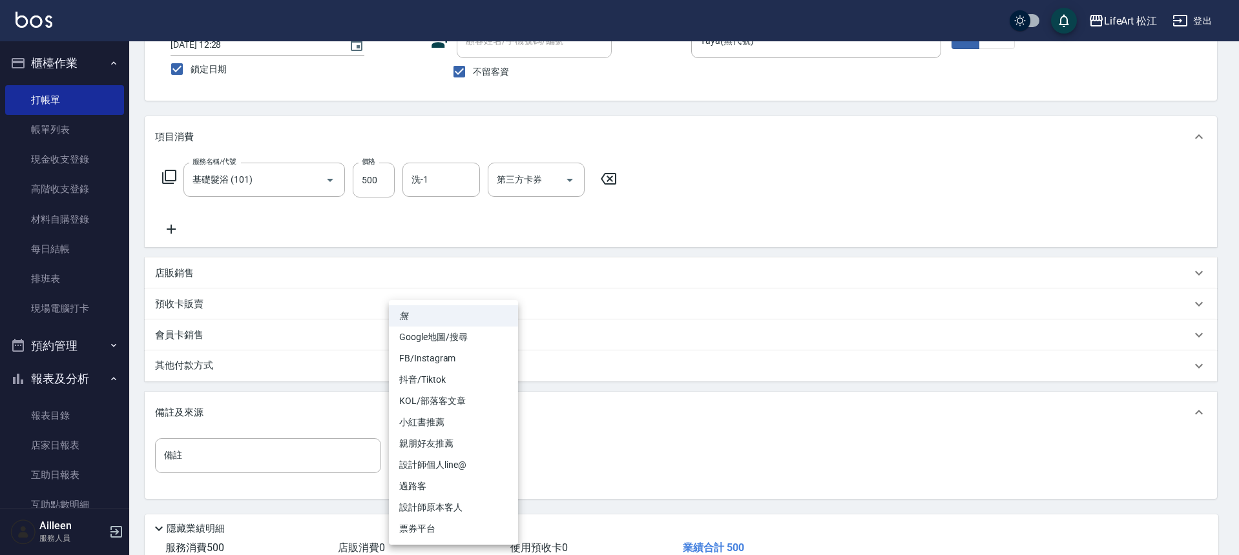
click at [463, 503] on li "設計師原本客人" at bounding box center [453, 507] width 129 height 21
type input "設計師原本客人"
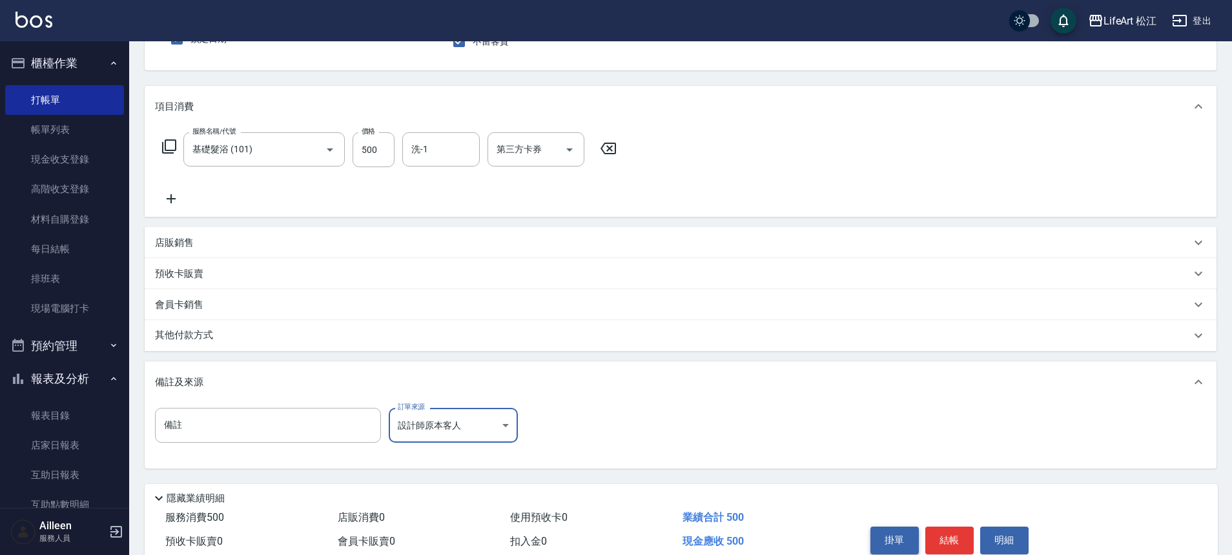
scroll to position [185, 0]
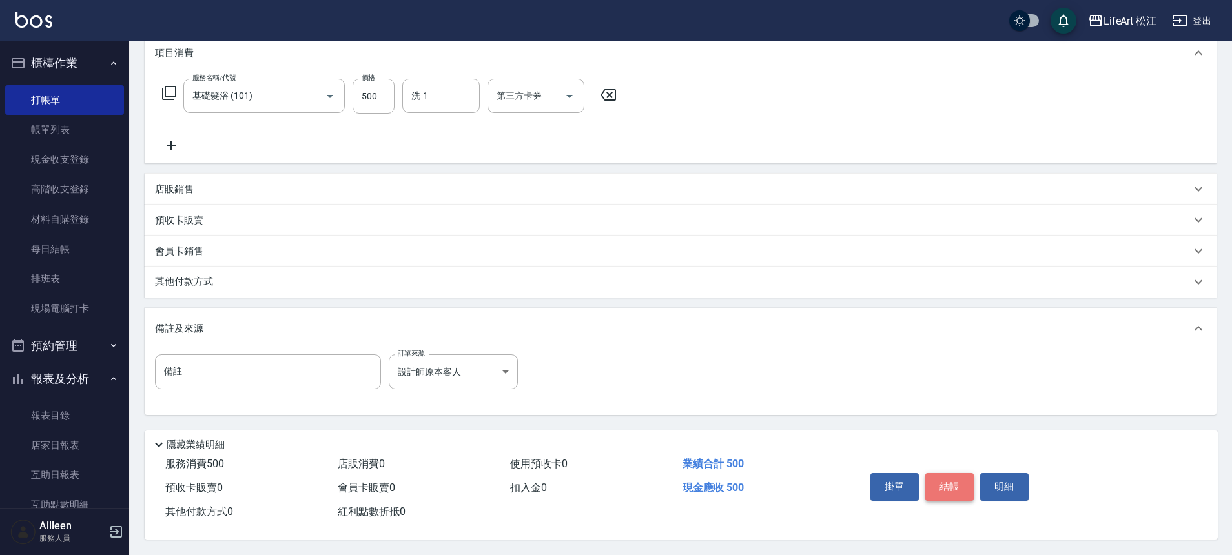
click at [944, 480] on button "結帳" at bounding box center [949, 486] width 48 height 27
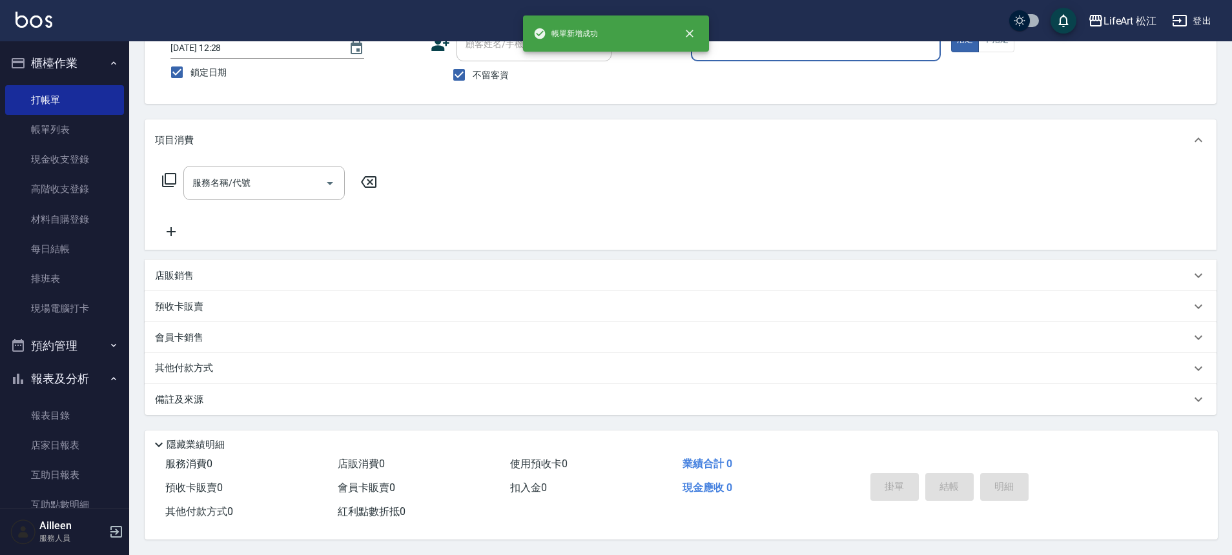
scroll to position [0, 0]
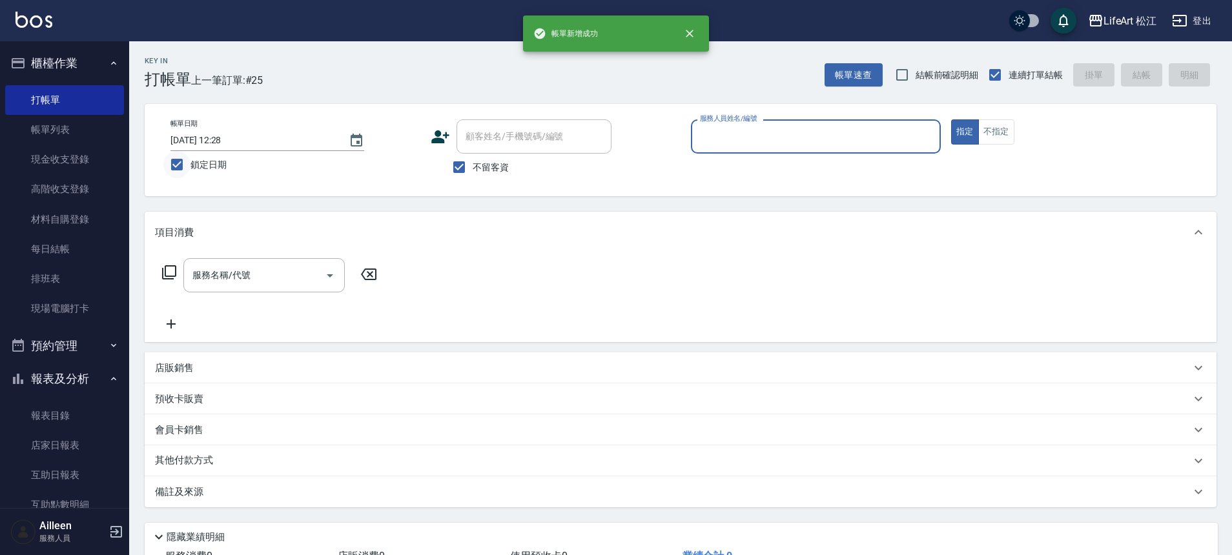
click at [185, 166] on input "鎖定日期" at bounding box center [176, 164] width 27 height 27
checkbox input "false"
type input "[DATE] 12:38"
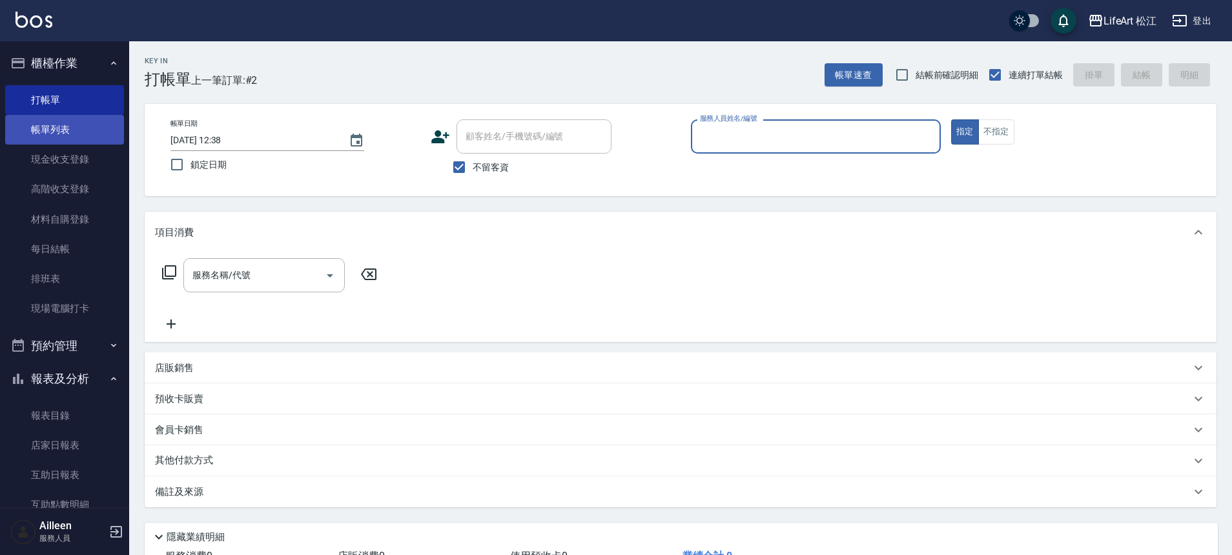
click at [75, 131] on link "帳單列表" at bounding box center [64, 130] width 119 height 30
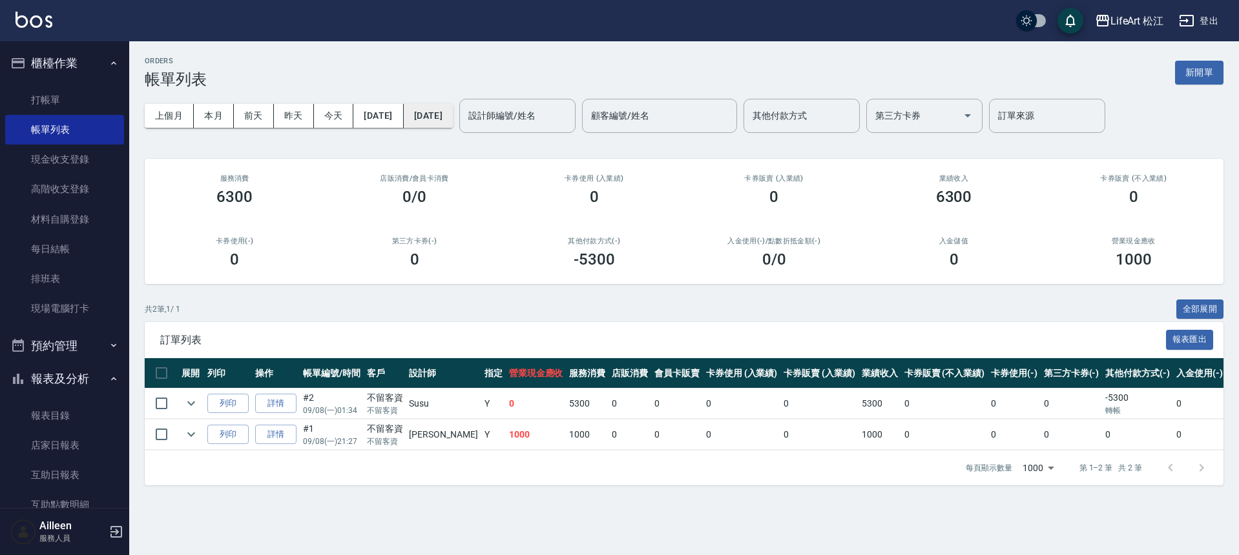
click at [453, 118] on button "[DATE]" at bounding box center [428, 116] width 49 height 24
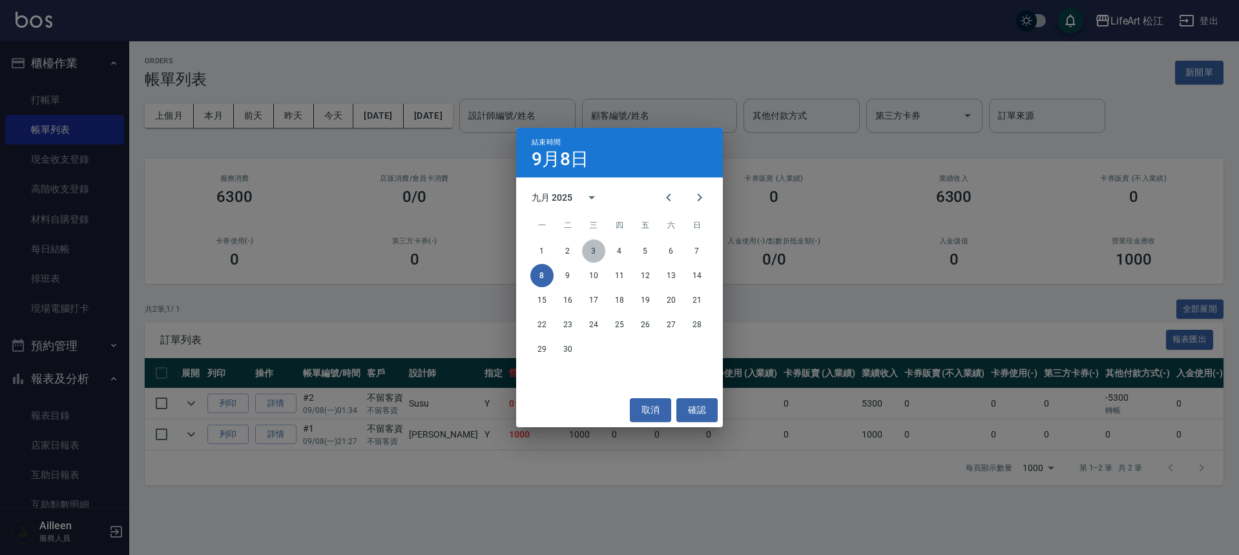
click at [599, 246] on button "3" at bounding box center [593, 251] width 23 height 23
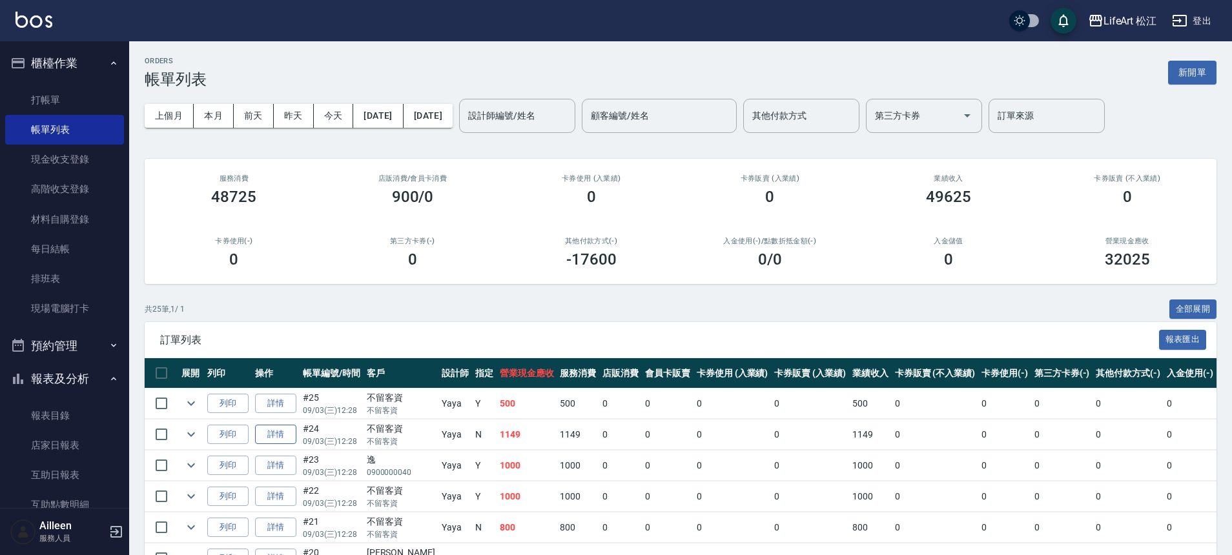
click at [289, 433] on link "詳情" at bounding box center [275, 435] width 41 height 20
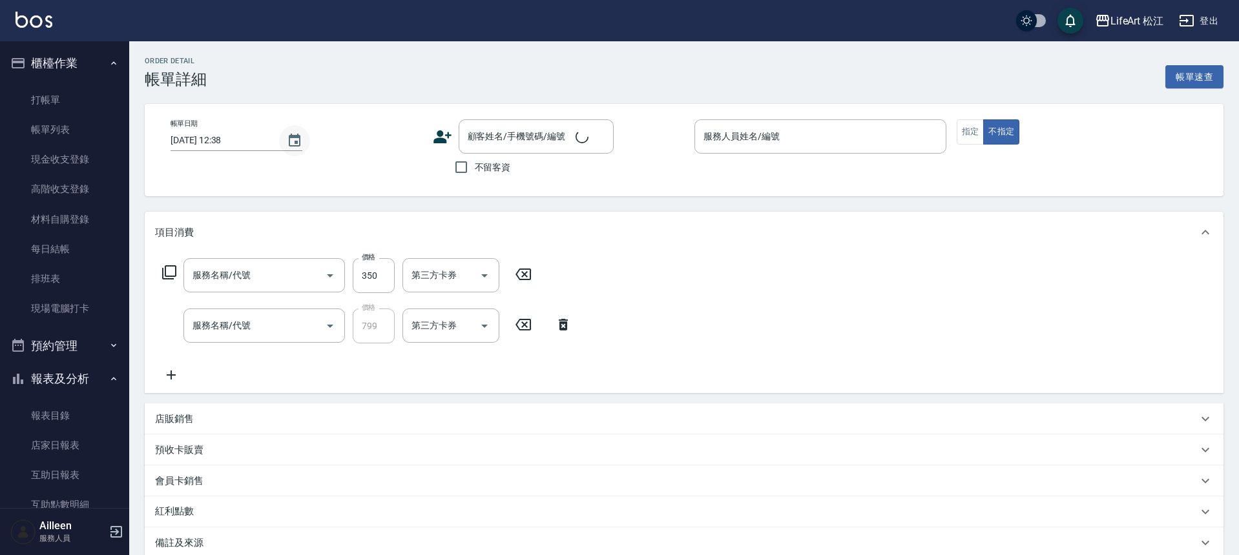
click at [295, 141] on icon "Choose date, selected date is 2025-09-08" at bounding box center [295, 140] width 12 height 13
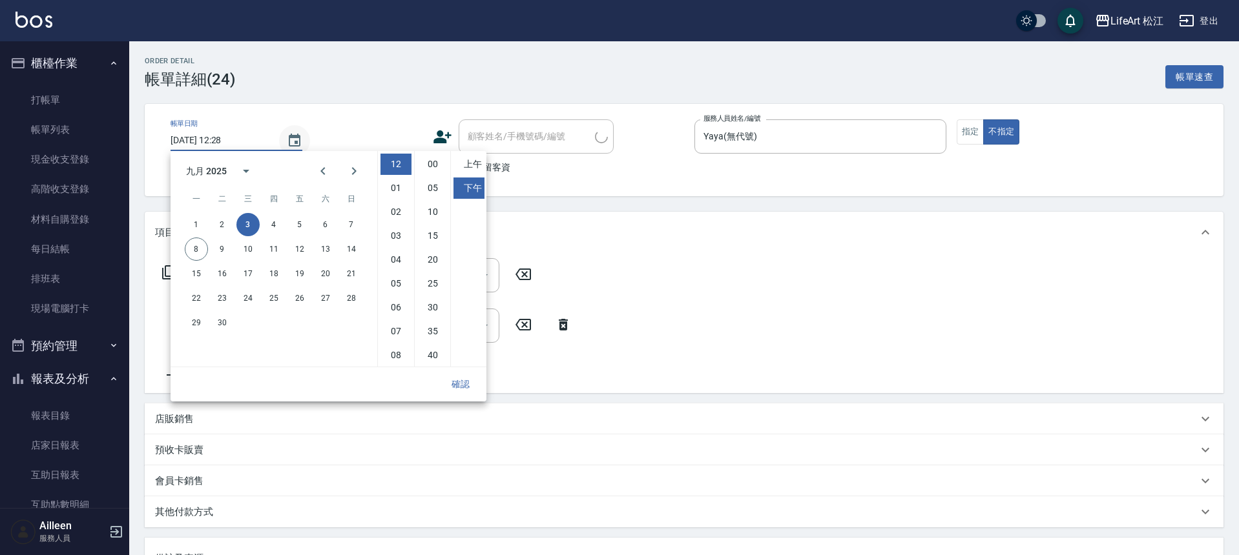
type input "[DATE] 12:28"
checkbox input "true"
type input "Yaya(無代號)"
type input "過路客"
type input "基礎髮浴 (101)"
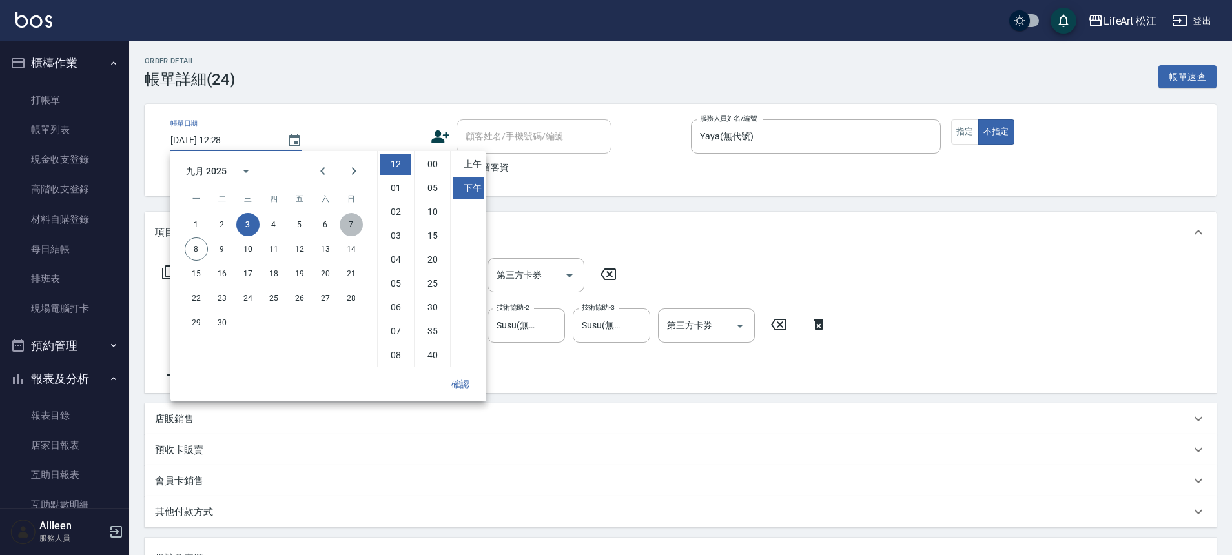
click at [353, 222] on button "7" at bounding box center [351, 224] width 23 height 23
click at [462, 377] on button "確認" at bounding box center [460, 385] width 41 height 24
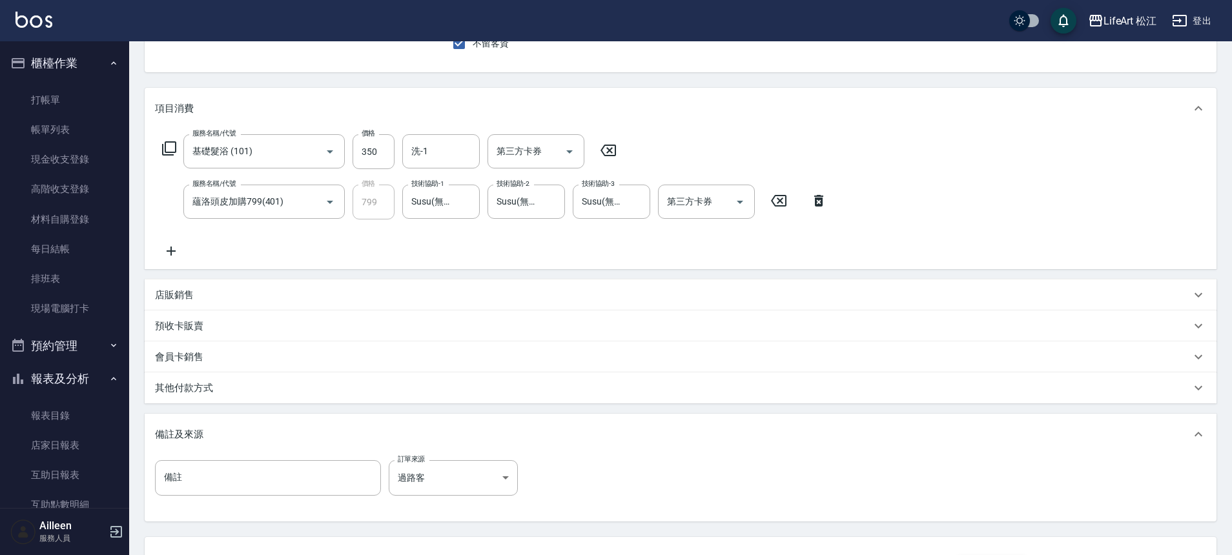
scroll to position [230, 0]
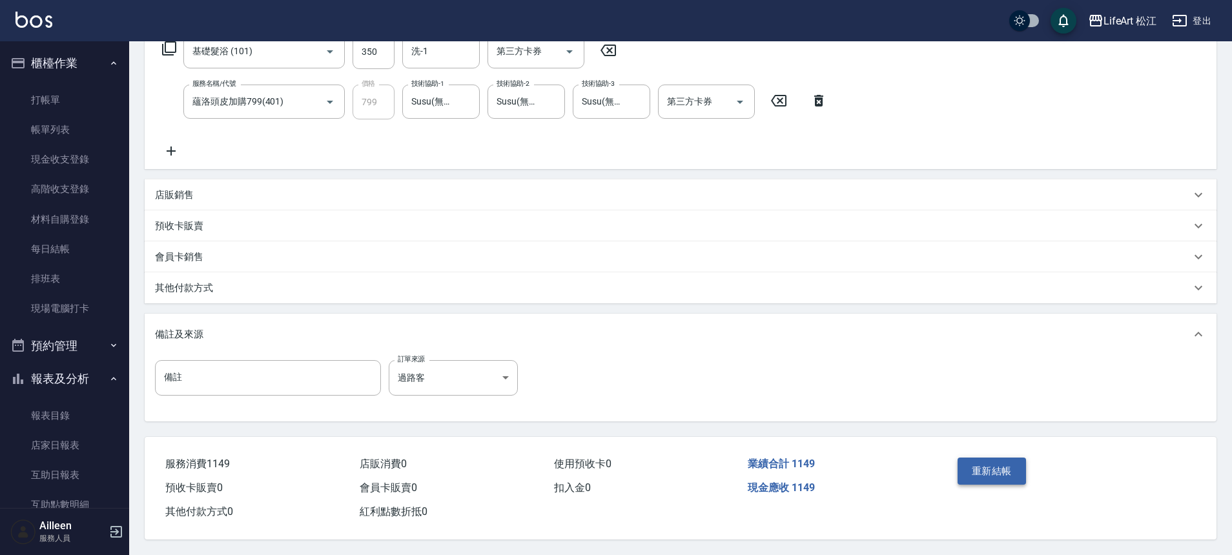
click at [992, 472] on button "重新結帳" at bounding box center [992, 471] width 68 height 27
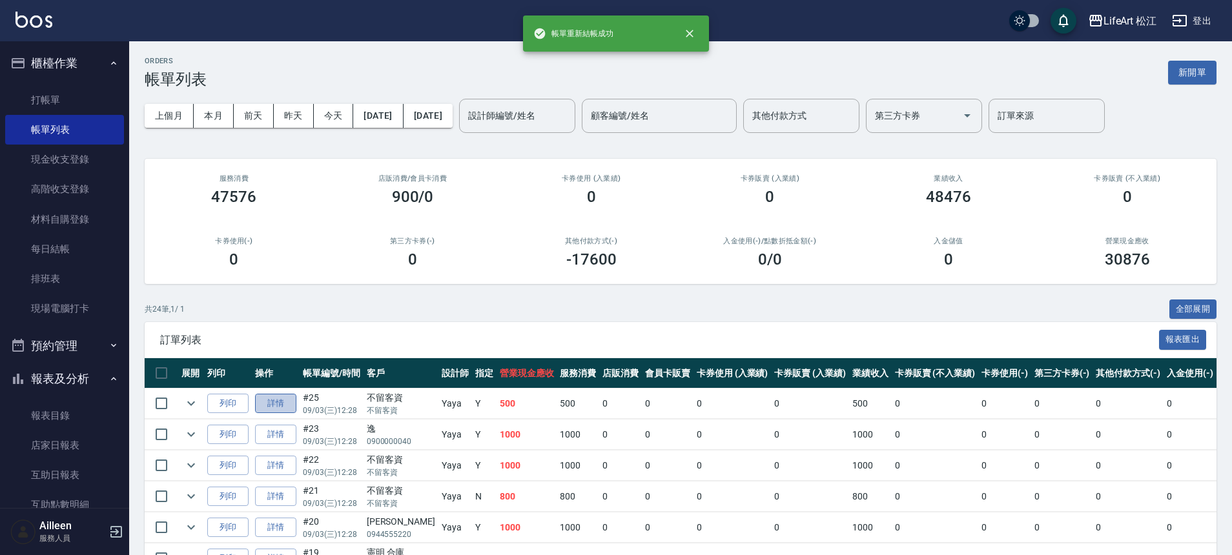
click at [276, 397] on link "詳情" at bounding box center [275, 404] width 41 height 20
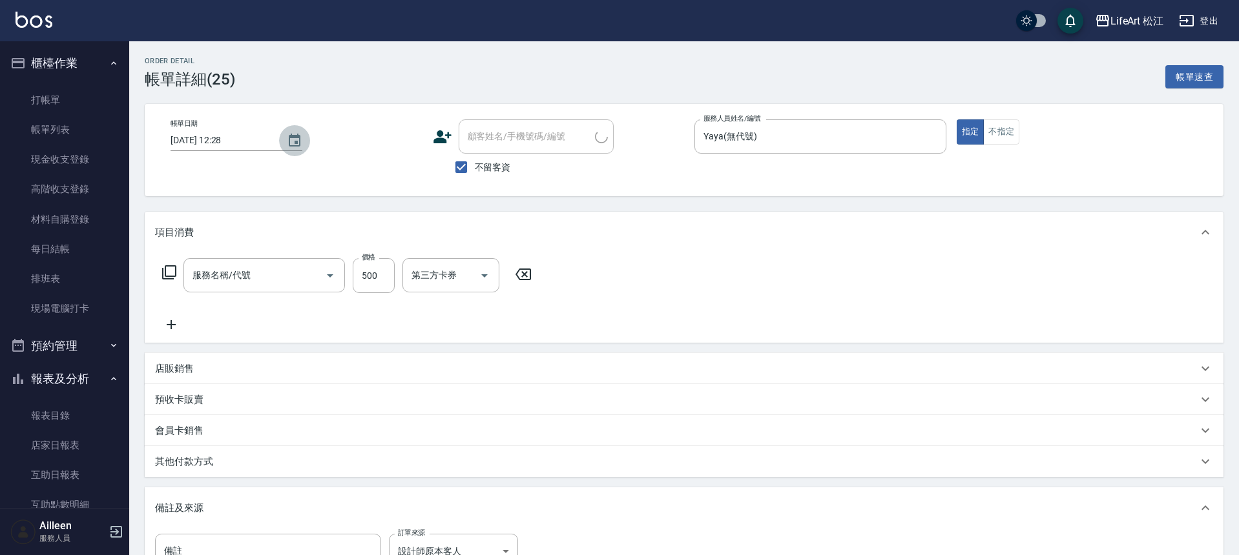
click at [289, 136] on icon "Choose date, selected date is 2025-09-03" at bounding box center [295, 140] width 12 height 13
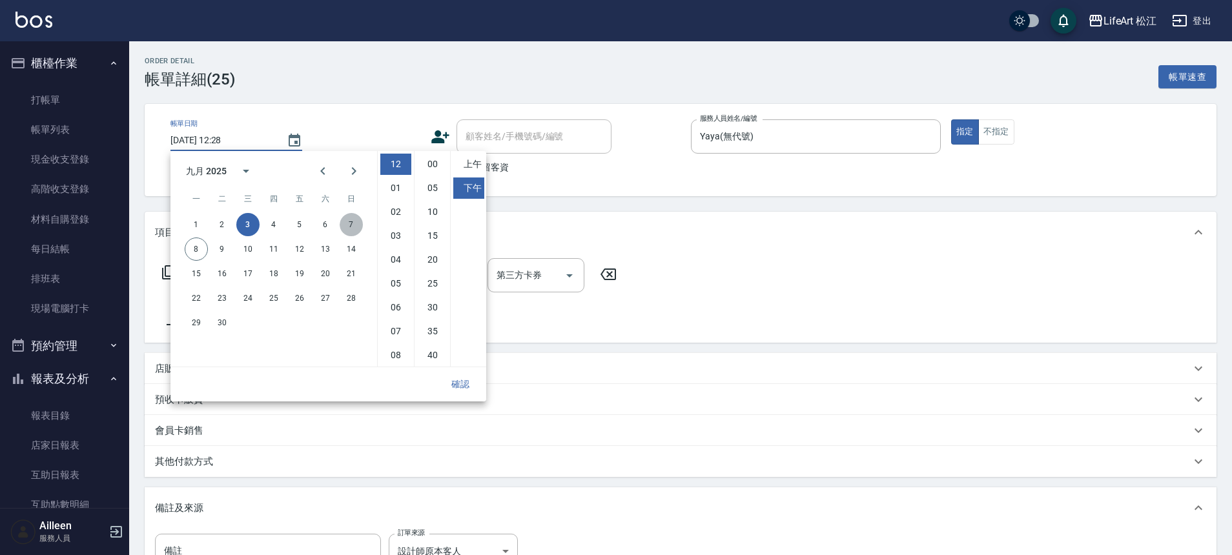
click at [357, 223] on button "7" at bounding box center [351, 224] width 23 height 23
click at [458, 383] on button "確認" at bounding box center [460, 385] width 41 height 24
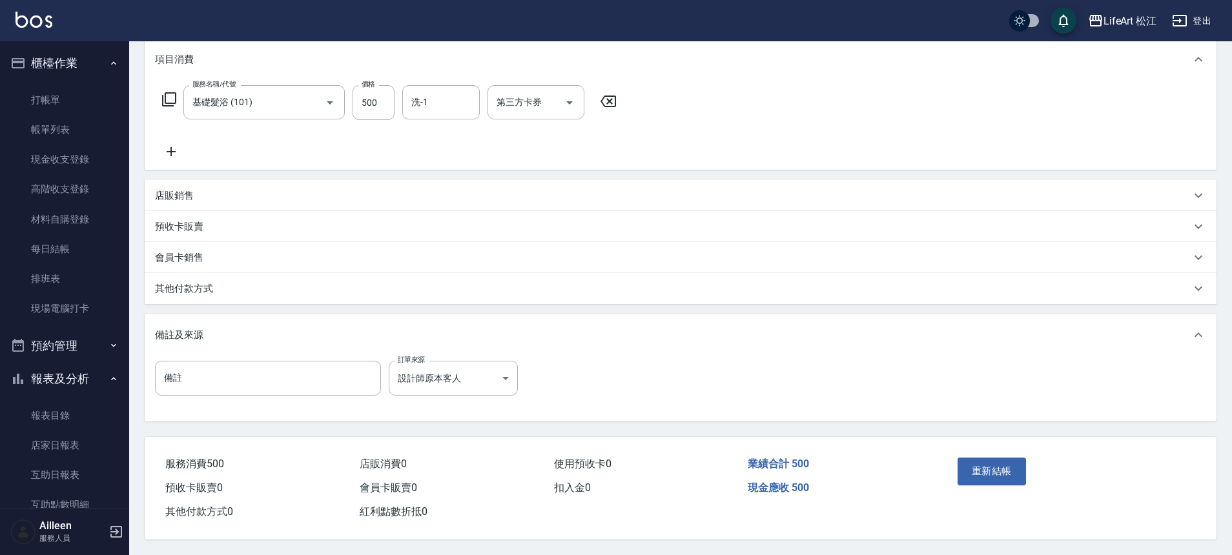
scroll to position [179, 0]
click at [1013, 458] on button "重新結帳" at bounding box center [992, 471] width 68 height 27
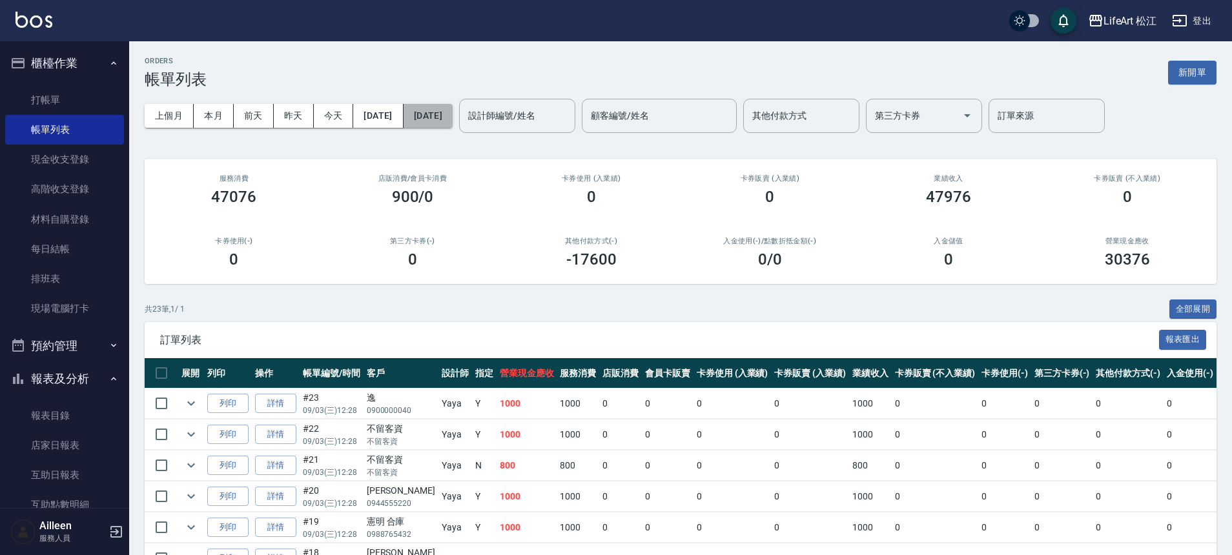
click at [453, 116] on button "[DATE]" at bounding box center [428, 116] width 49 height 24
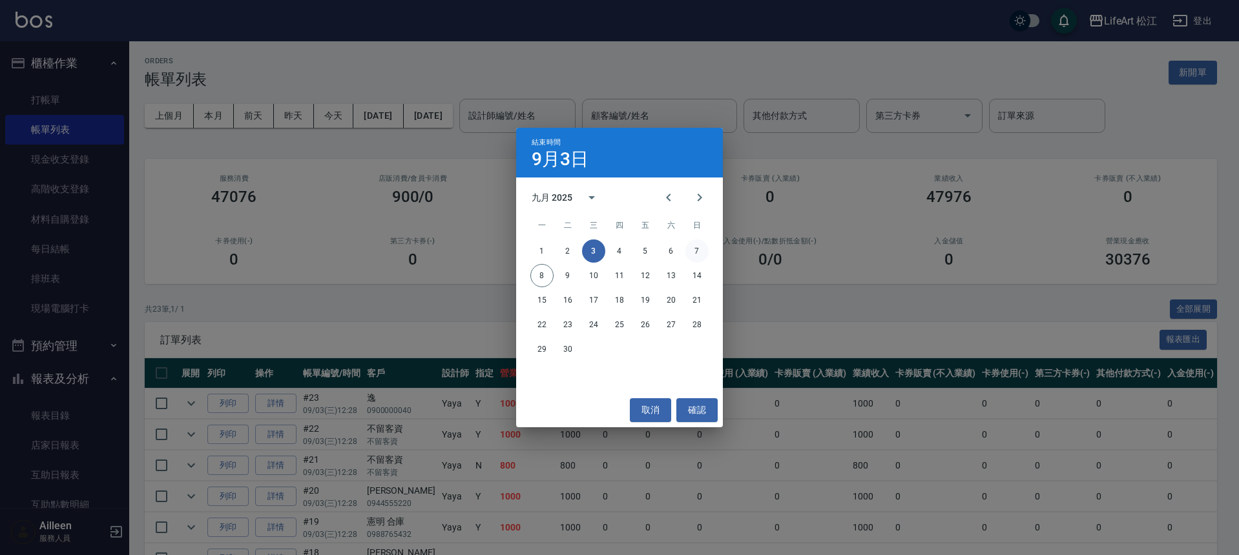
click at [705, 250] on button "7" at bounding box center [696, 251] width 23 height 23
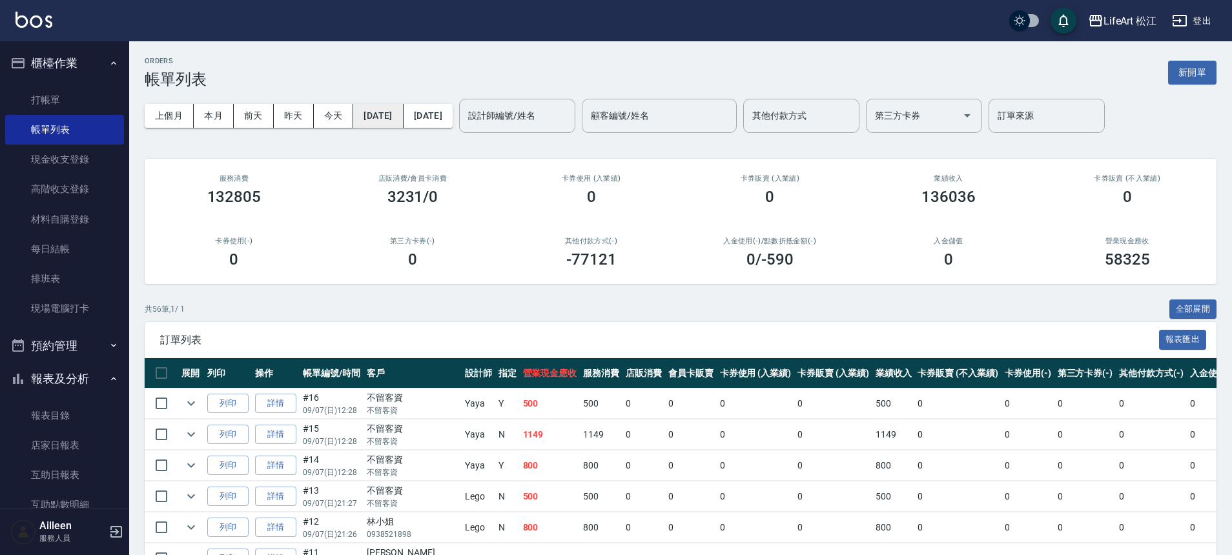
click at [382, 118] on button "[DATE]" at bounding box center [378, 116] width 50 height 24
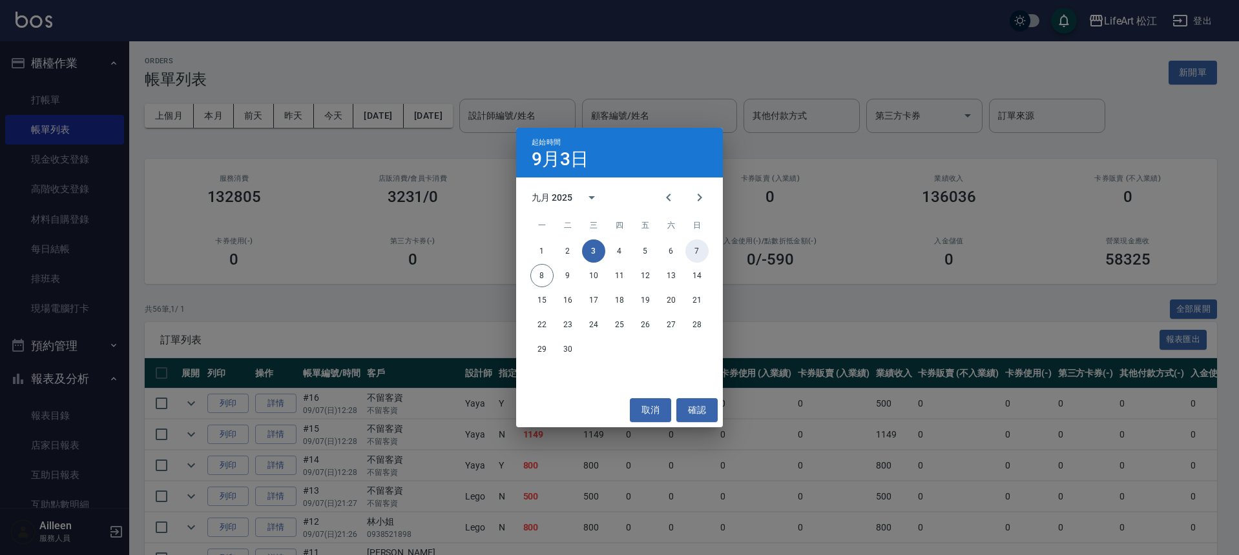
click at [697, 251] on button "7" at bounding box center [696, 251] width 23 height 23
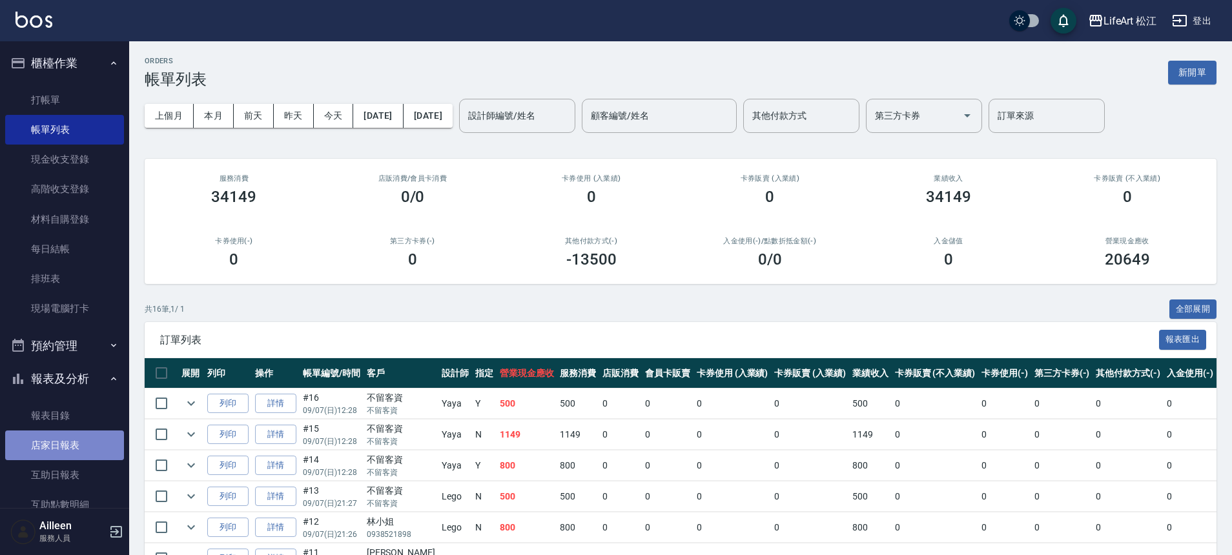
click at [88, 444] on link "店家日報表" at bounding box center [64, 446] width 119 height 30
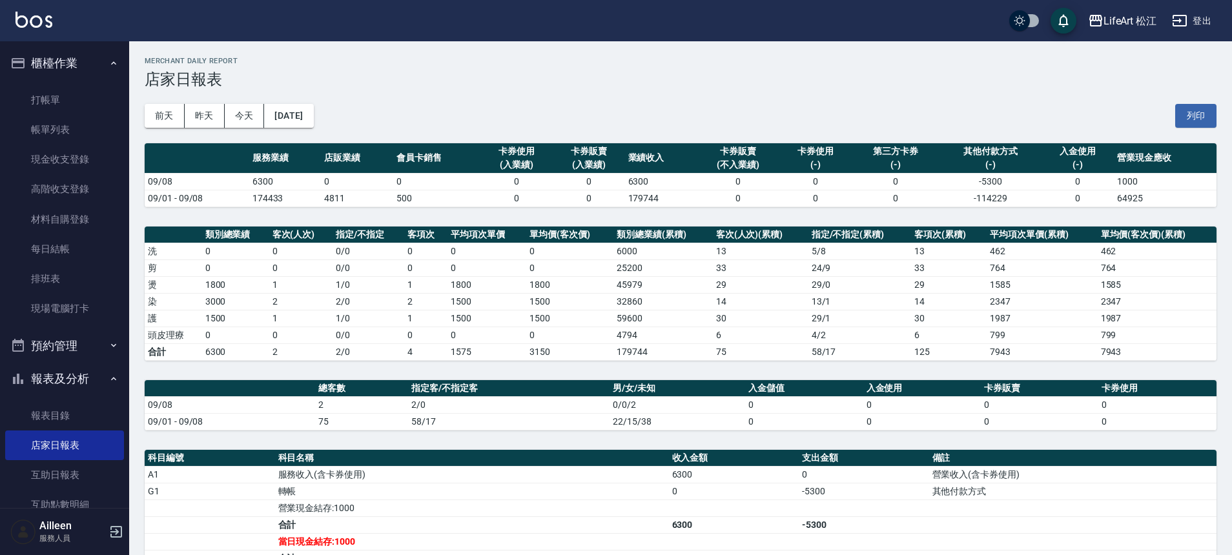
click at [291, 123] on button "[DATE]" at bounding box center [288, 116] width 49 height 24
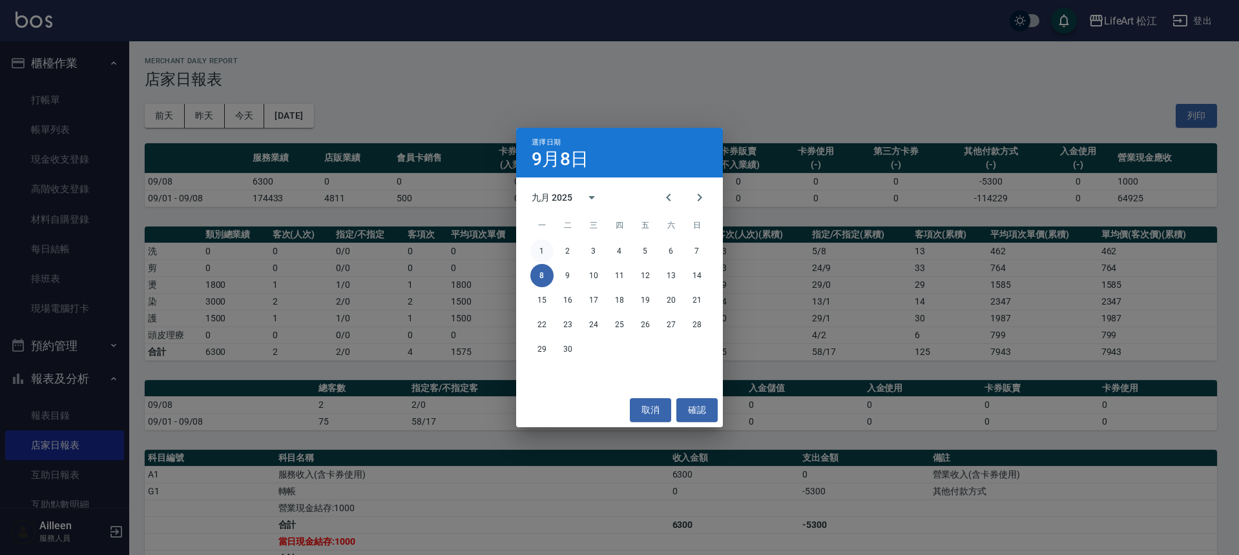
click at [544, 251] on button "1" at bounding box center [541, 251] width 23 height 23
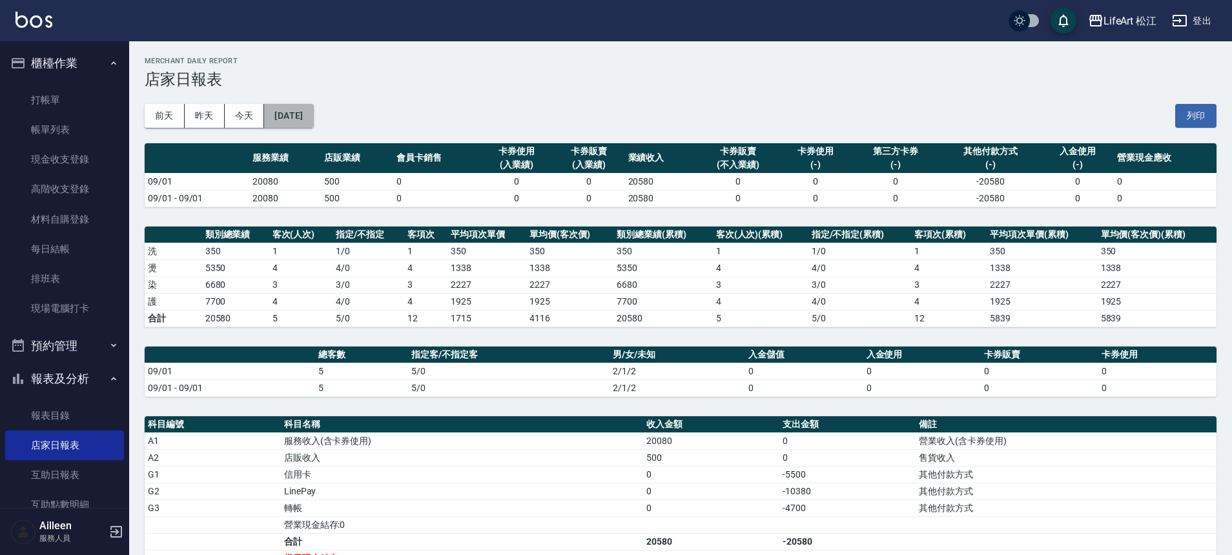
click at [313, 123] on button "[DATE]" at bounding box center [288, 116] width 49 height 24
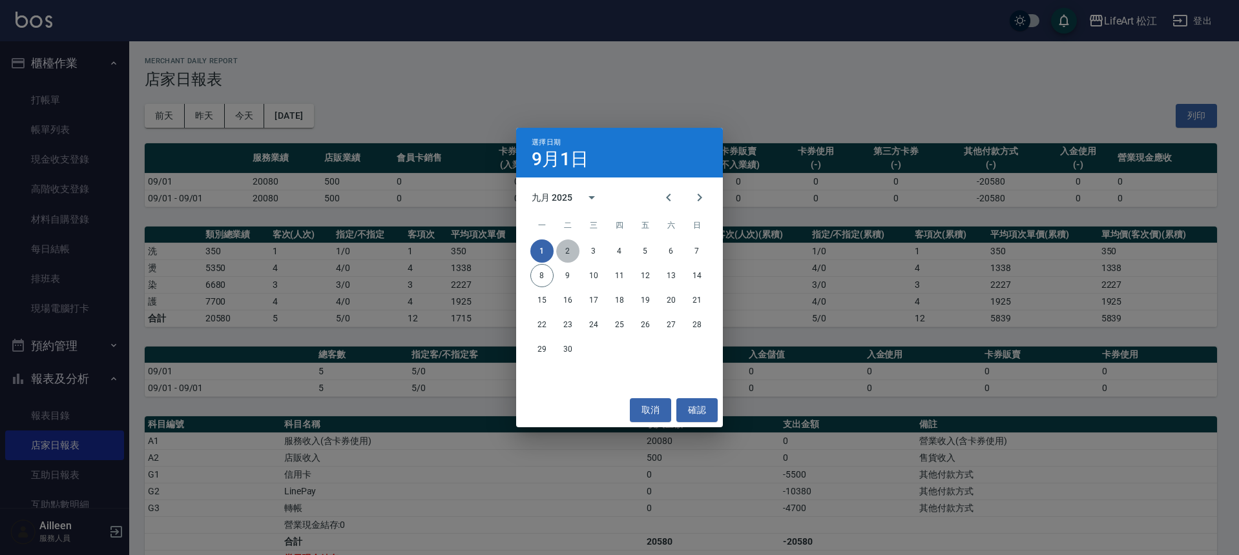
click at [572, 252] on button "2" at bounding box center [567, 251] width 23 height 23
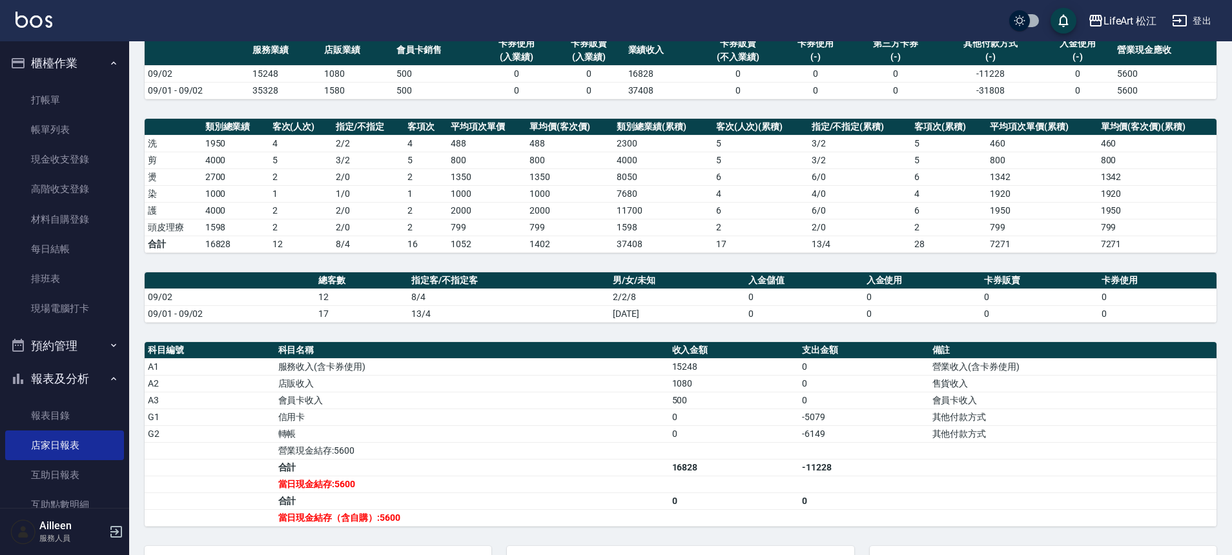
scroll to position [231, 0]
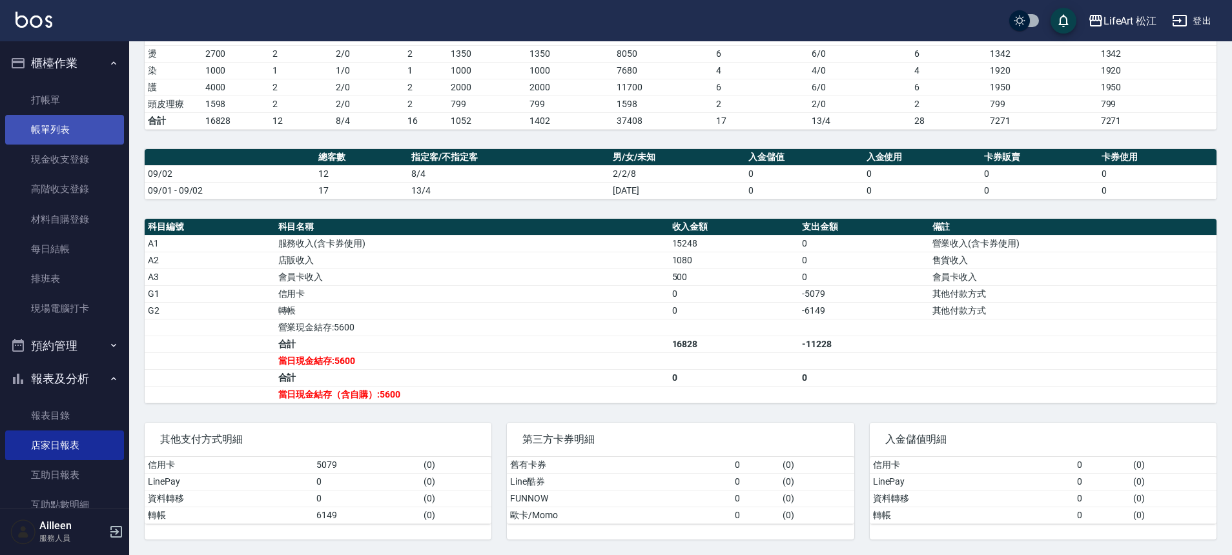
click at [79, 129] on link "帳單列表" at bounding box center [64, 130] width 119 height 30
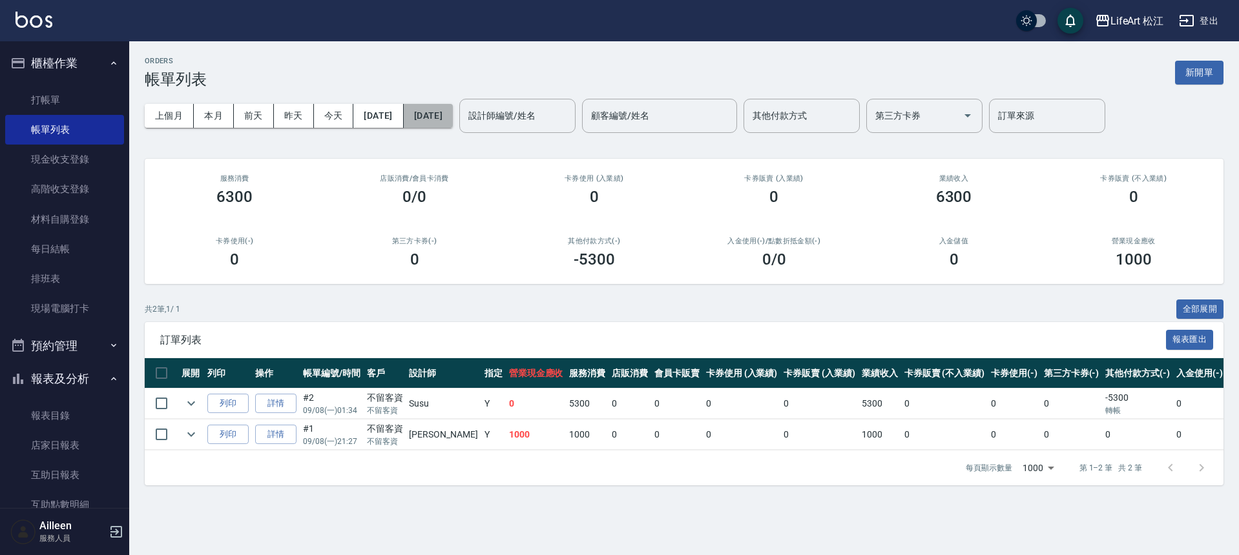
click at [448, 118] on button "[DATE]" at bounding box center [428, 116] width 49 height 24
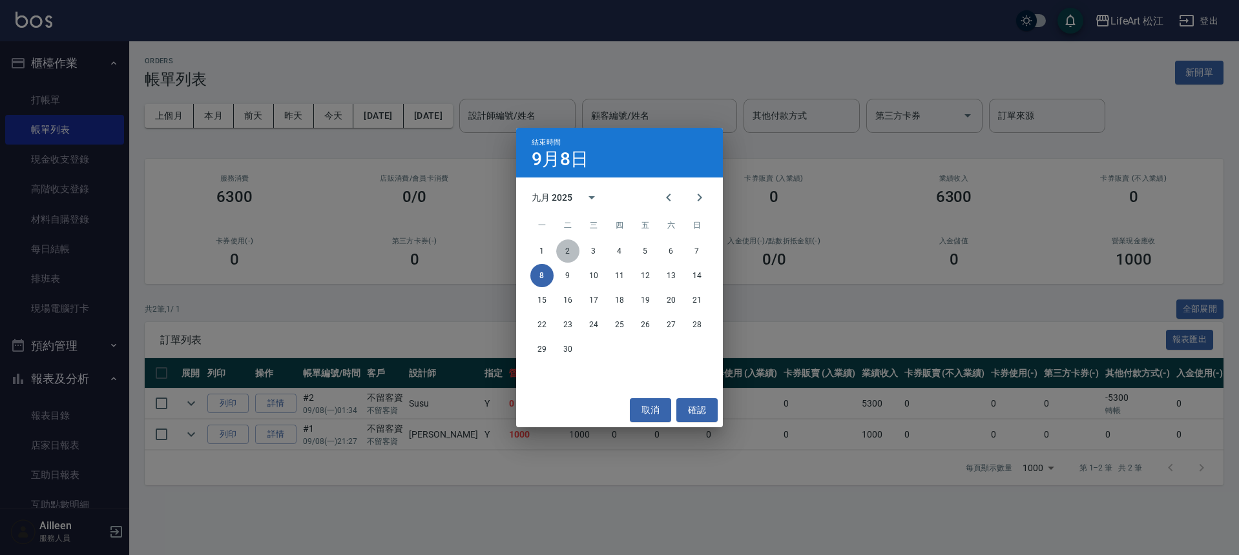
click at [561, 248] on button "2" at bounding box center [567, 251] width 23 height 23
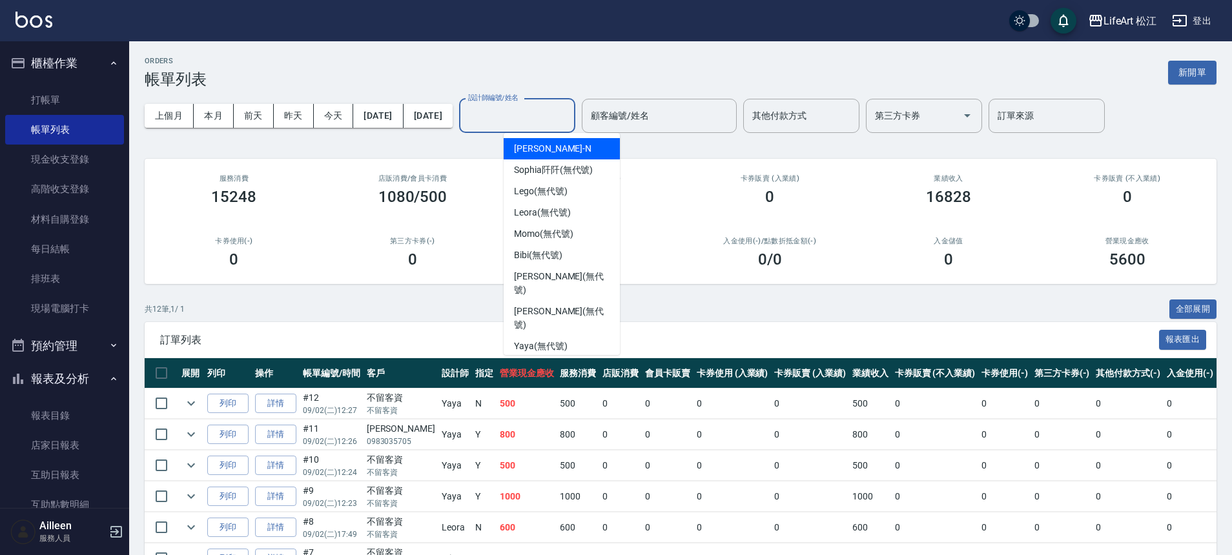
click at [561, 116] on input "設計師編號/姓名" at bounding box center [517, 116] width 105 height 23
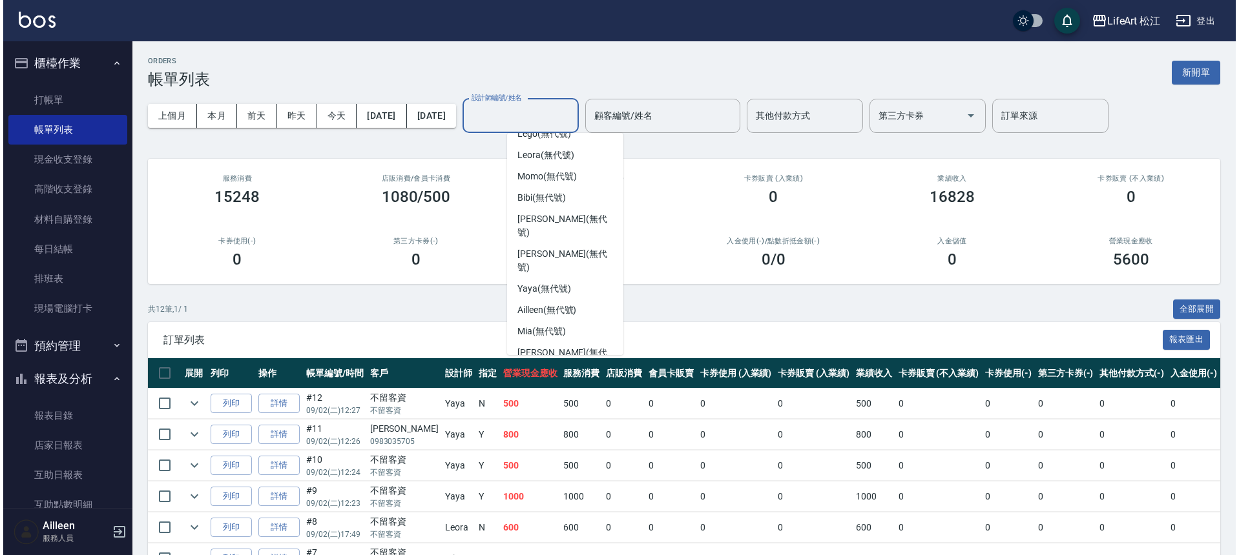
scroll to position [150, 0]
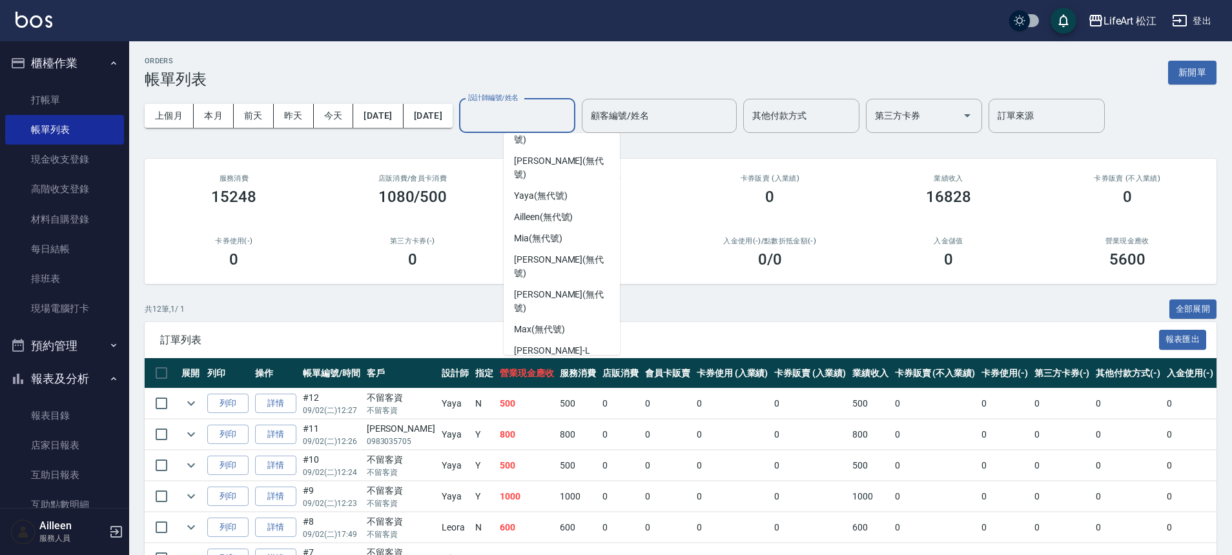
click at [574, 397] on div "Susu (無代號)" at bounding box center [562, 407] width 116 height 21
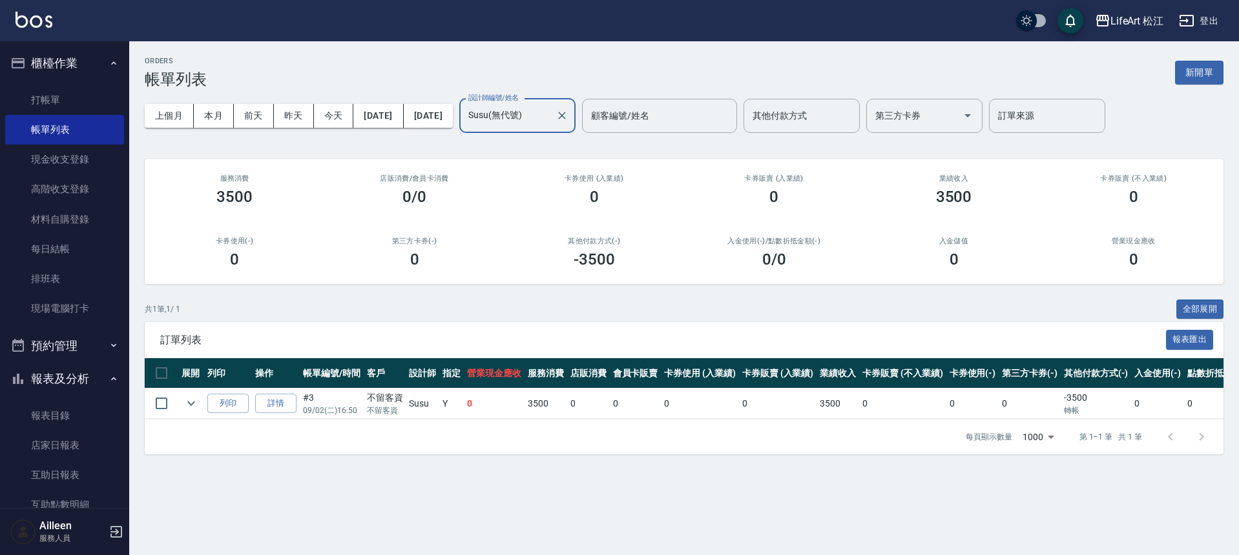
click at [550, 119] on input "Susu(無代號)" at bounding box center [507, 116] width 85 height 23
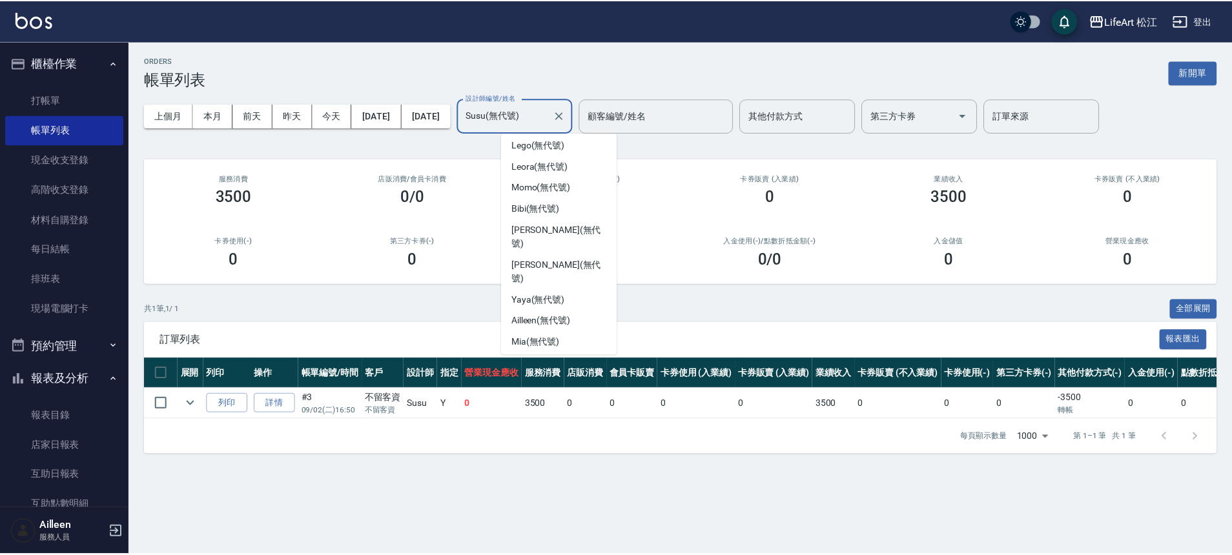
scroll to position [44, 0]
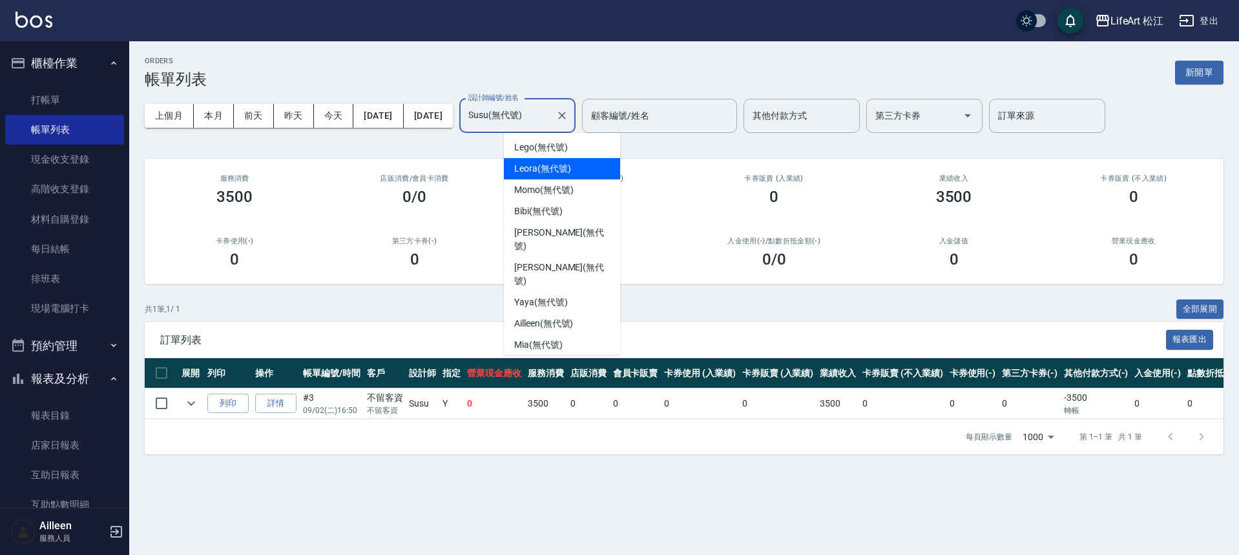
click at [568, 167] on span "Leora (無代號)" at bounding box center [542, 169] width 57 height 14
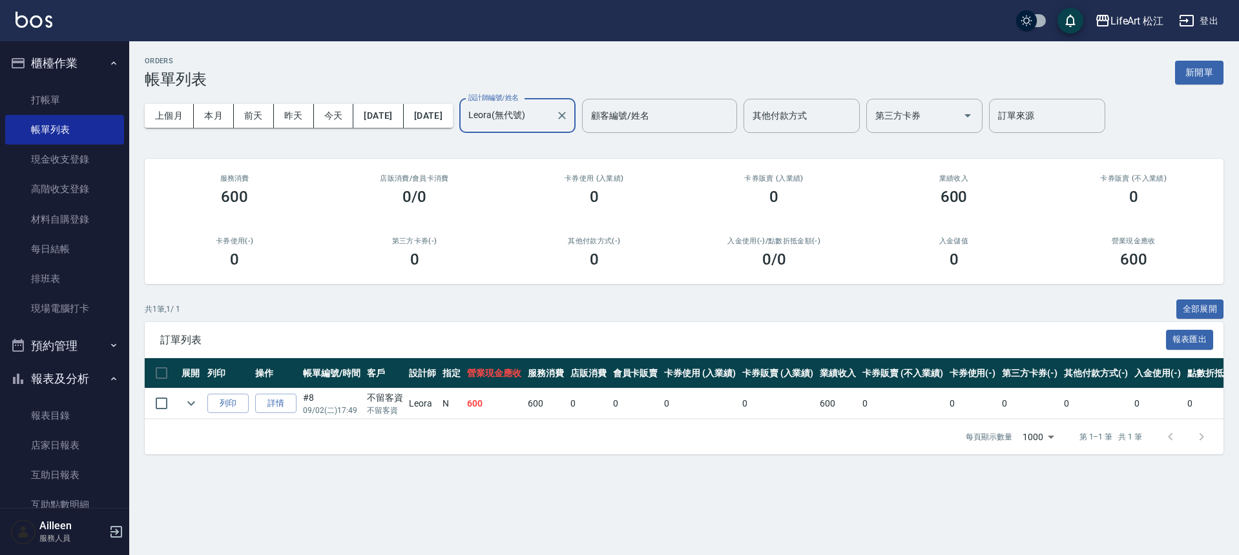
click at [550, 114] on input "Leora(無代號)" at bounding box center [507, 116] width 85 height 23
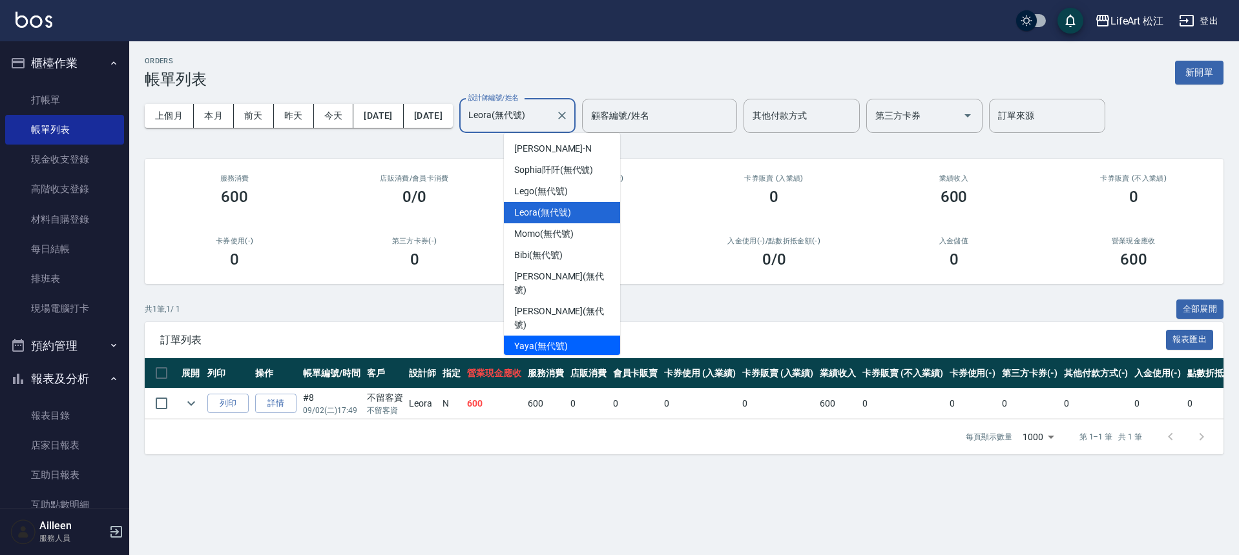
click at [565, 340] on span "Yaya (無代號)" at bounding box center [541, 347] width 54 height 14
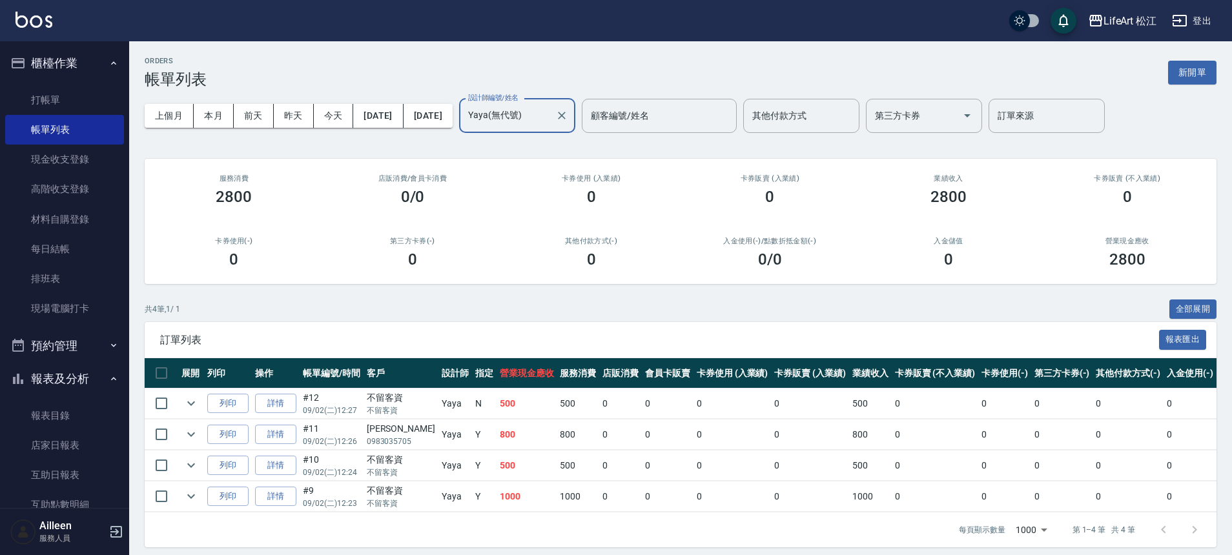
click at [550, 114] on input "Yaya(無代號)" at bounding box center [507, 116] width 85 height 23
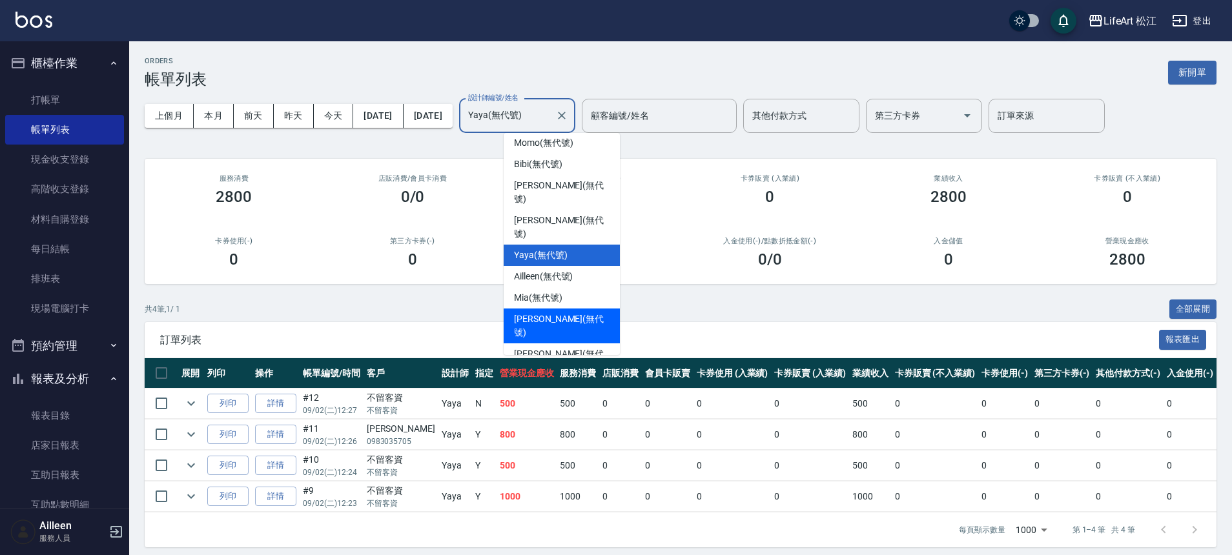
scroll to position [94, 0]
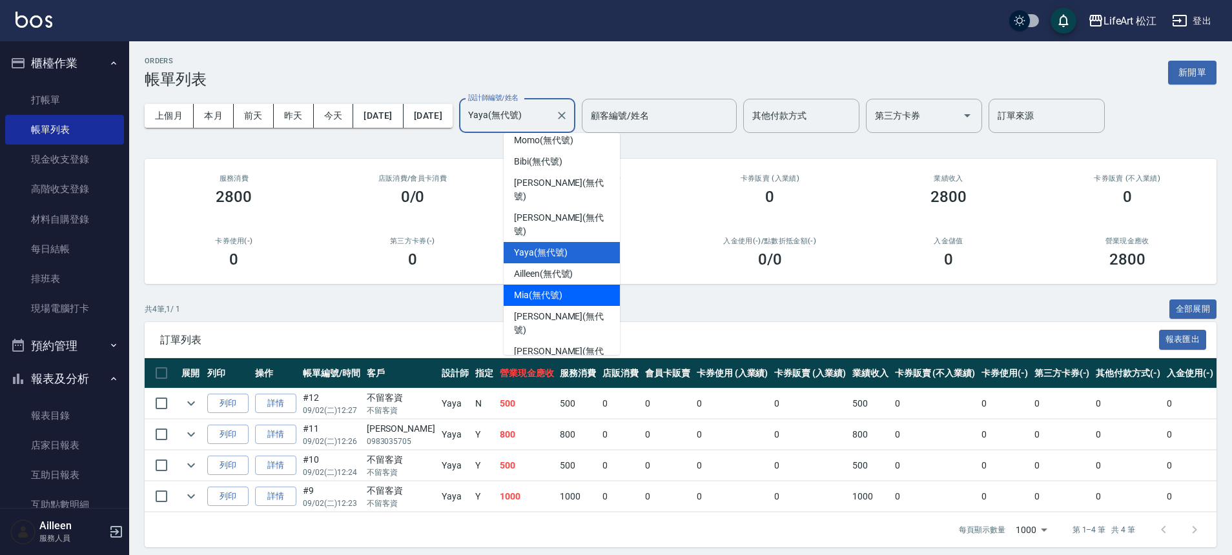
click at [563, 285] on div "Mia (無代號)" at bounding box center [562, 295] width 116 height 21
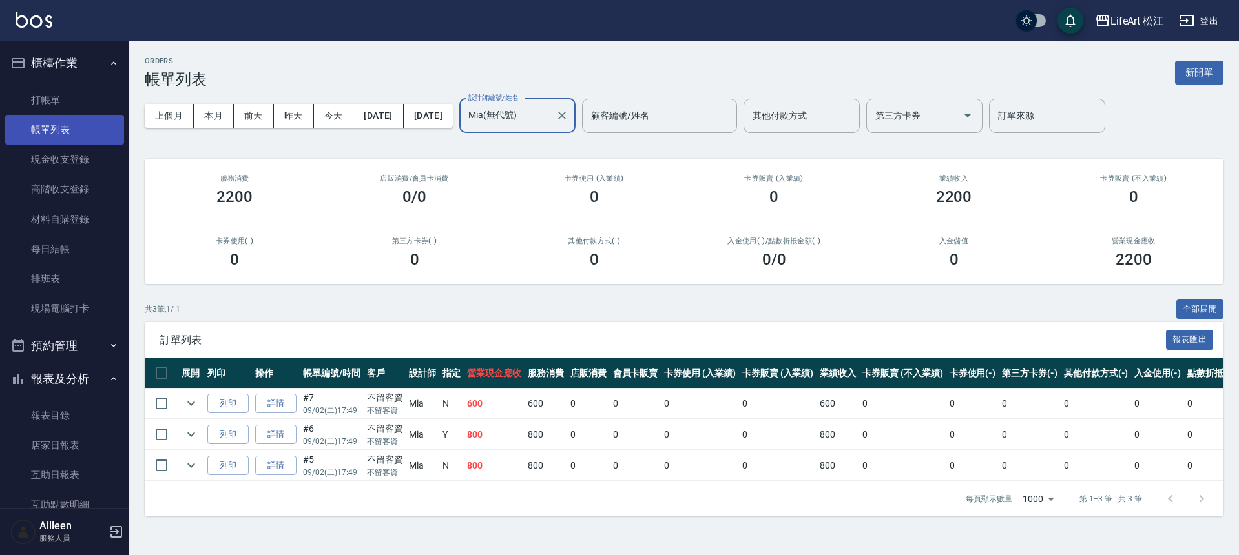
click at [65, 126] on link "帳單列表" at bounding box center [64, 130] width 119 height 30
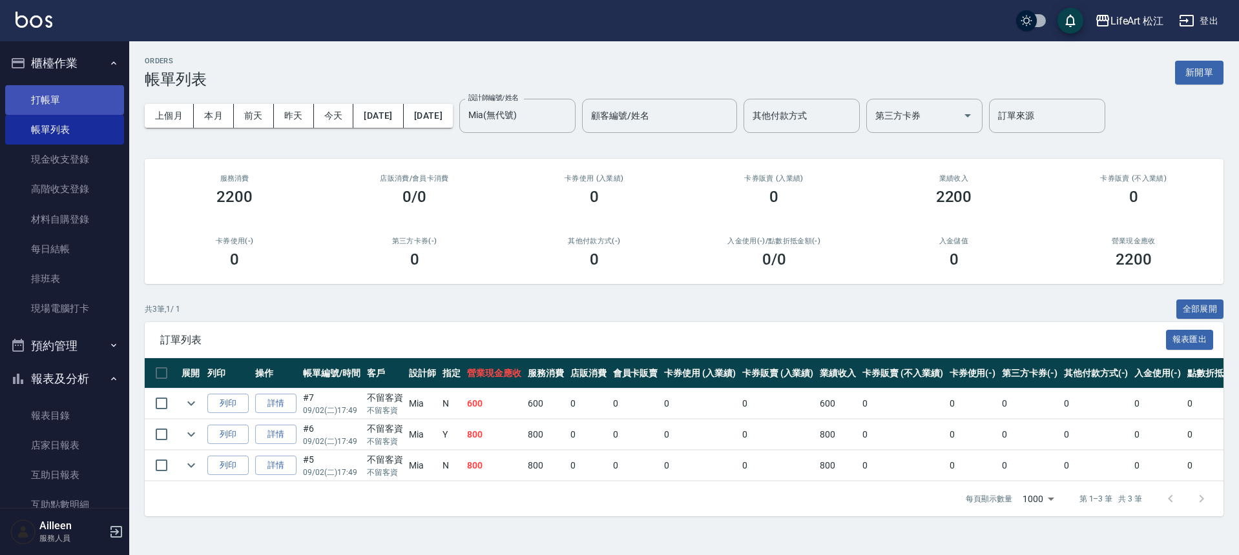
click at [101, 96] on link "打帳單" at bounding box center [64, 100] width 119 height 30
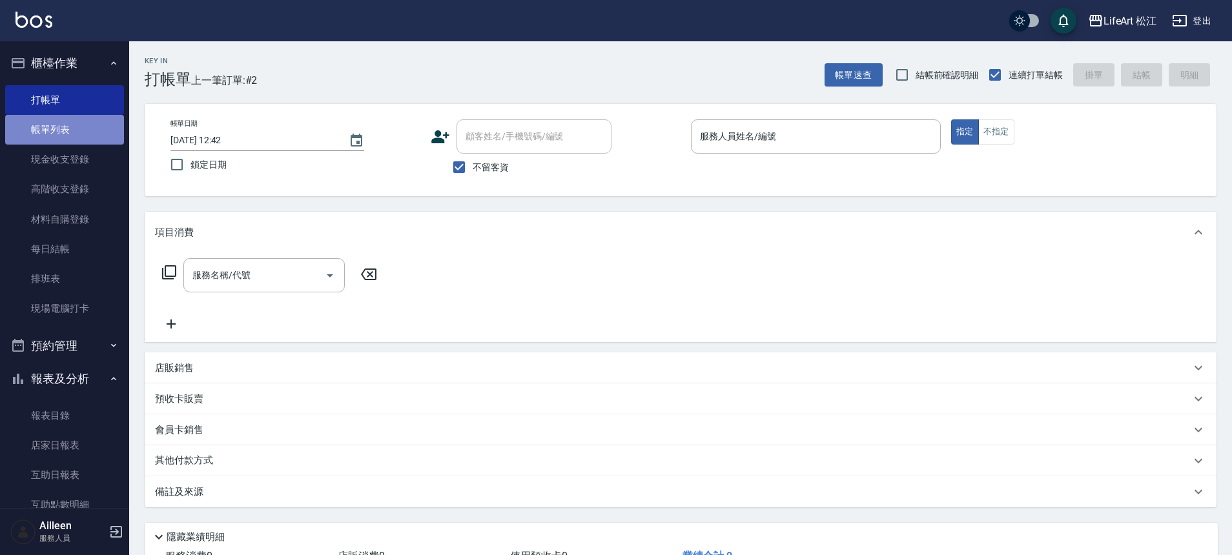
click at [85, 129] on link "帳單列表" at bounding box center [64, 130] width 119 height 30
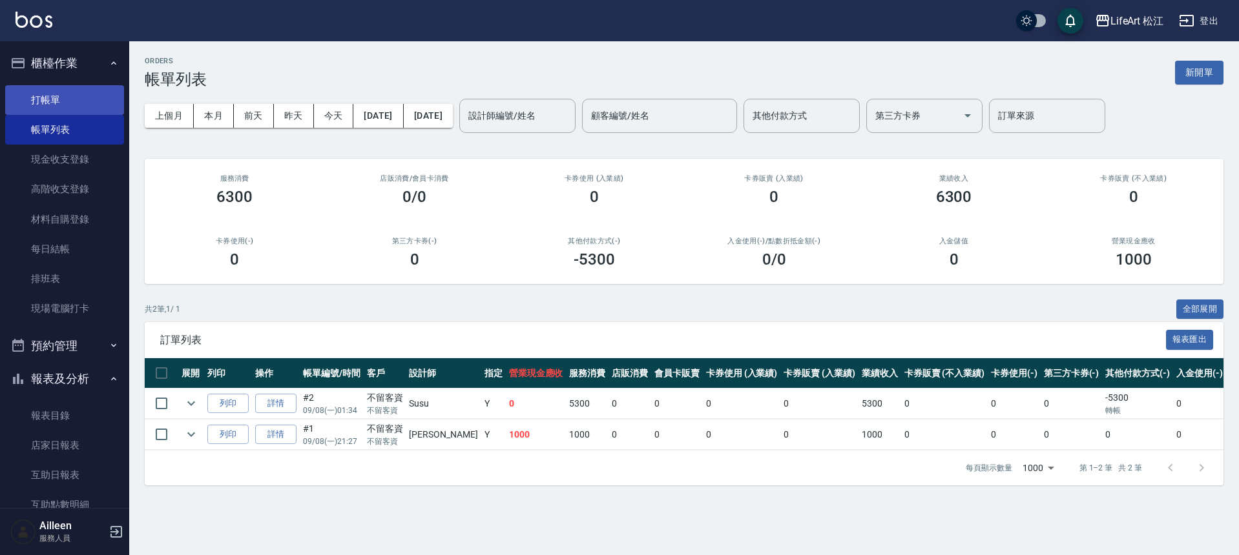
click at [83, 88] on link "打帳單" at bounding box center [64, 100] width 119 height 30
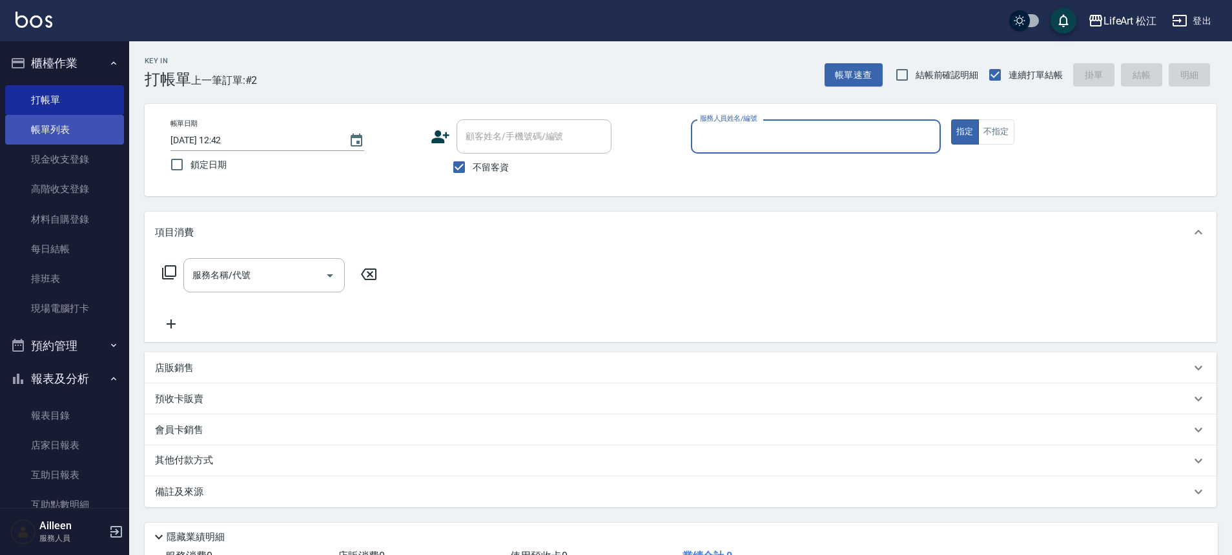
click at [91, 129] on link "帳單列表" at bounding box center [64, 130] width 119 height 30
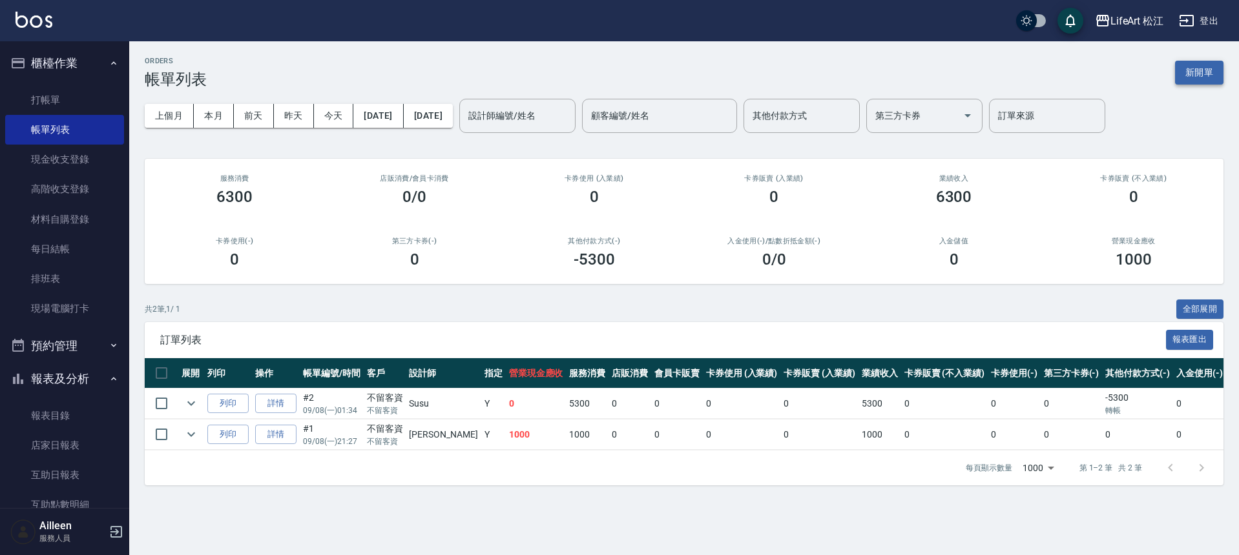
click at [1193, 76] on button "新開單" at bounding box center [1199, 73] width 48 height 24
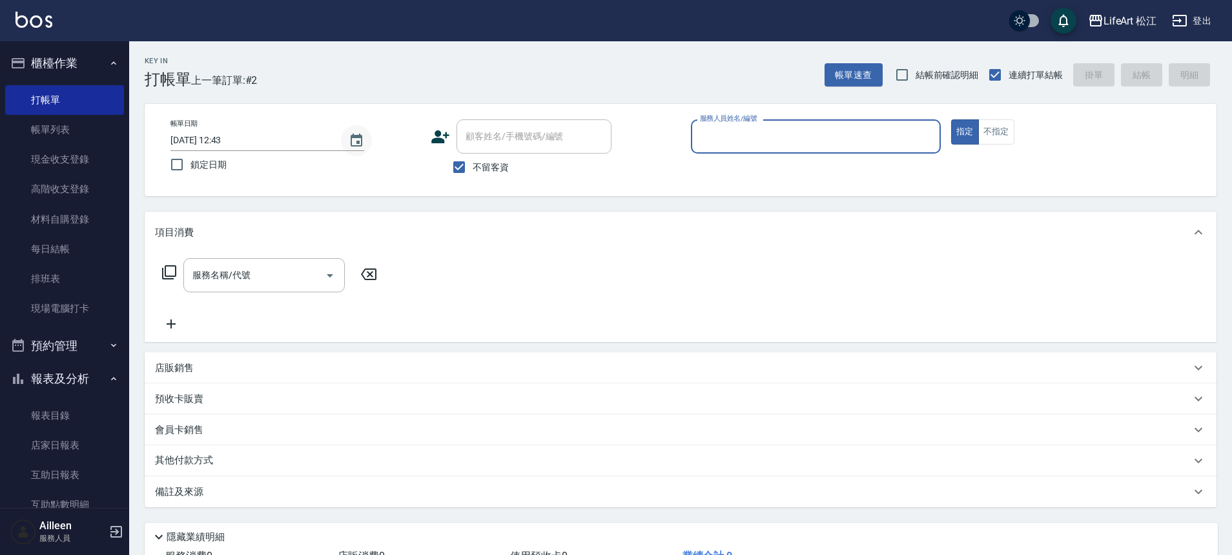
click at [357, 139] on icon "Choose date, selected date is 2025-09-08" at bounding box center [357, 141] width 16 height 16
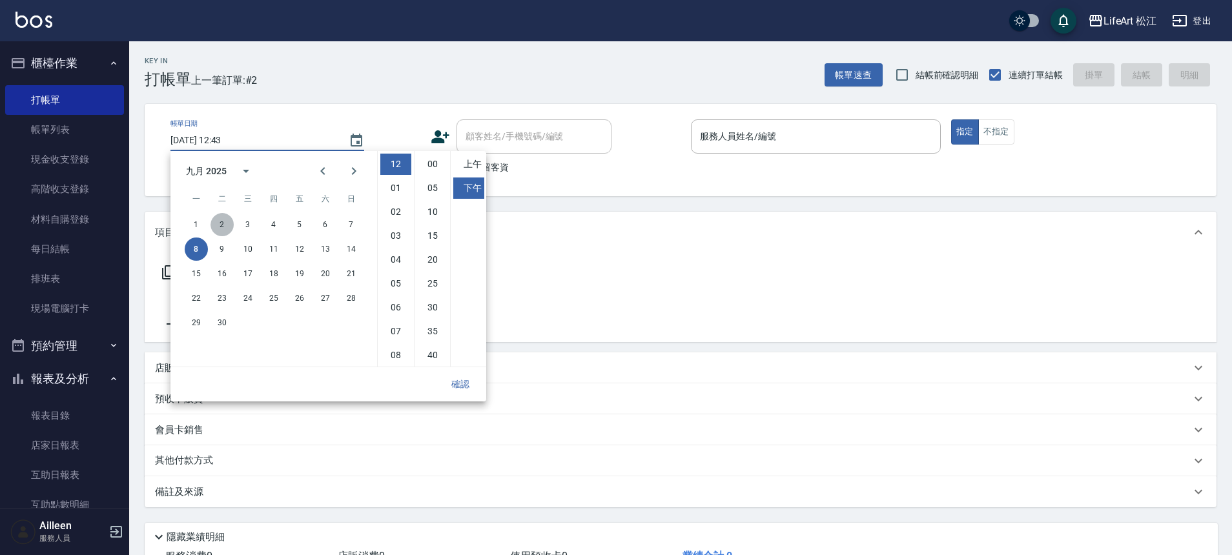
click at [223, 220] on button "2" at bounding box center [222, 224] width 23 height 23
click at [461, 391] on button "確認" at bounding box center [460, 385] width 41 height 24
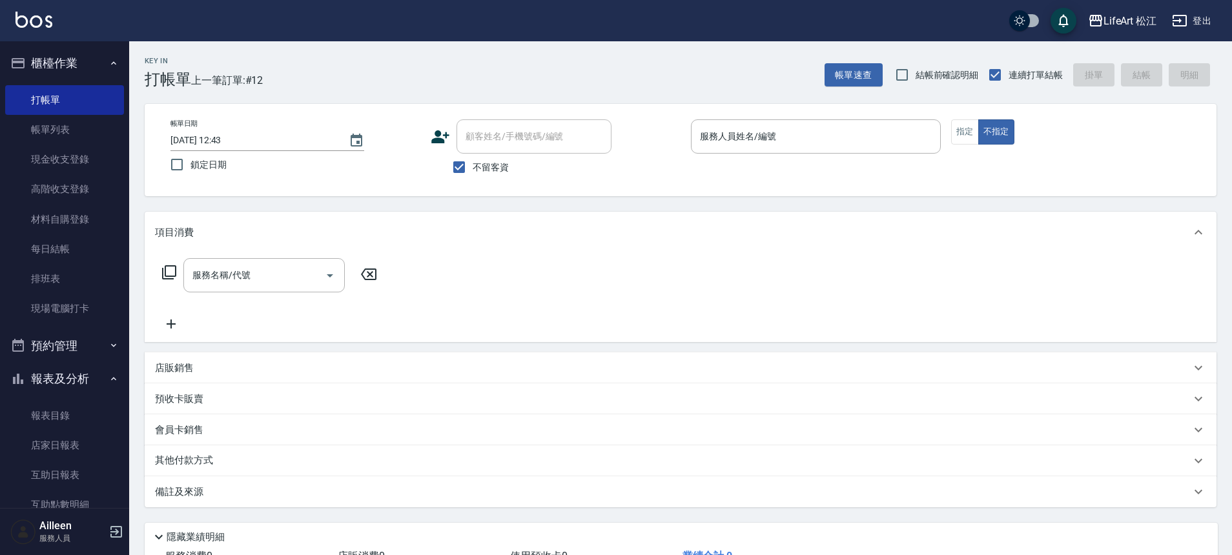
click at [501, 171] on span "不留客資" at bounding box center [491, 168] width 36 height 14
click at [473, 171] on input "不留客資" at bounding box center [459, 167] width 27 height 27
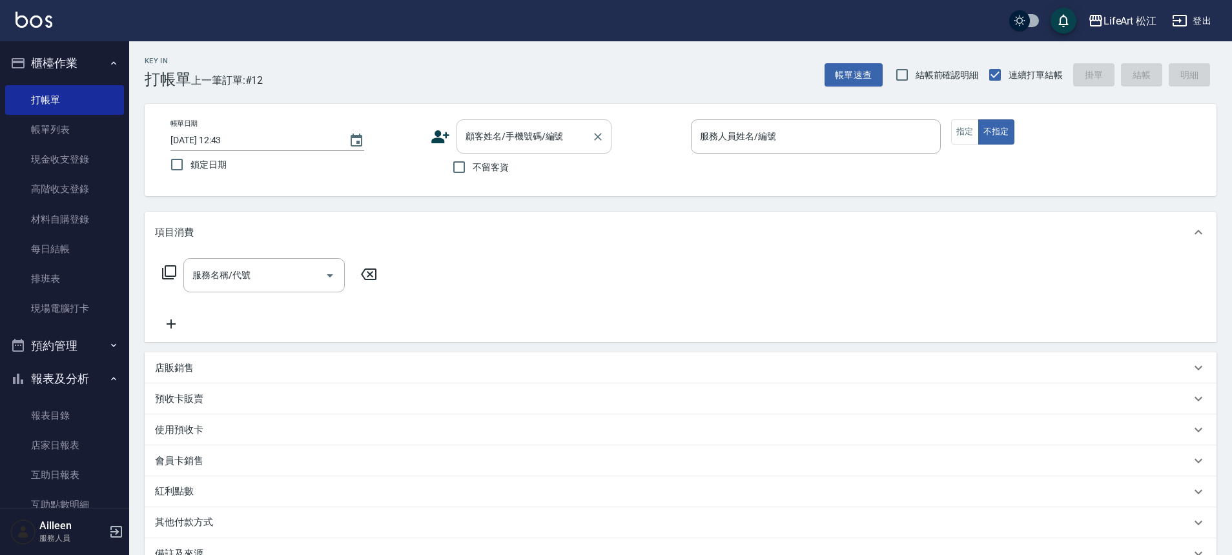
click at [513, 139] on input "顧客姓名/手機號碼/編號" at bounding box center [524, 136] width 124 height 23
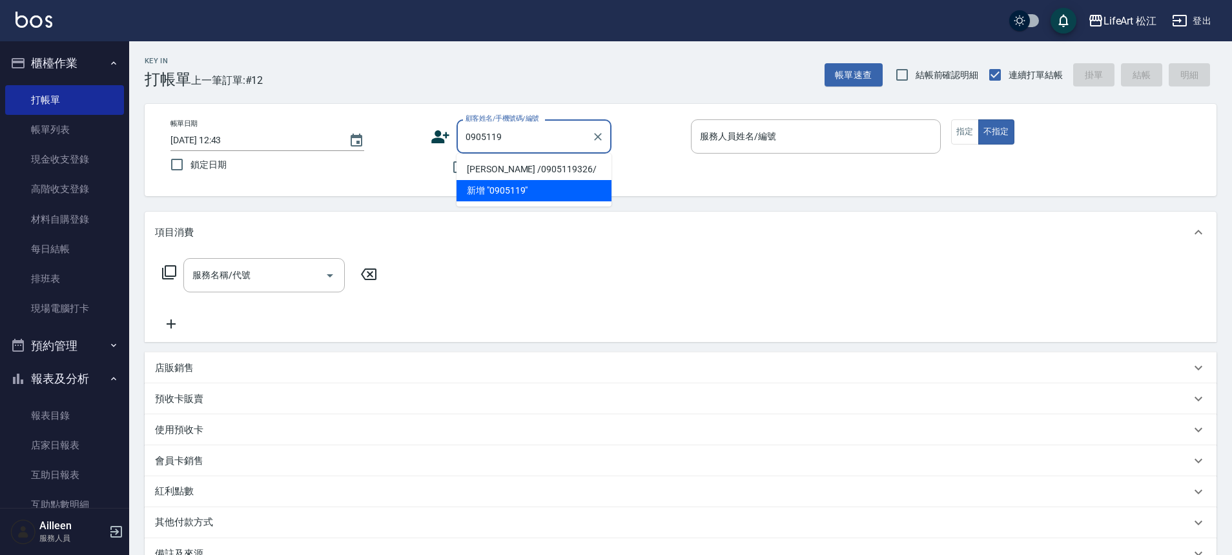
click at [535, 163] on li "[PERSON_NAME] /0905119326/" at bounding box center [534, 169] width 155 height 21
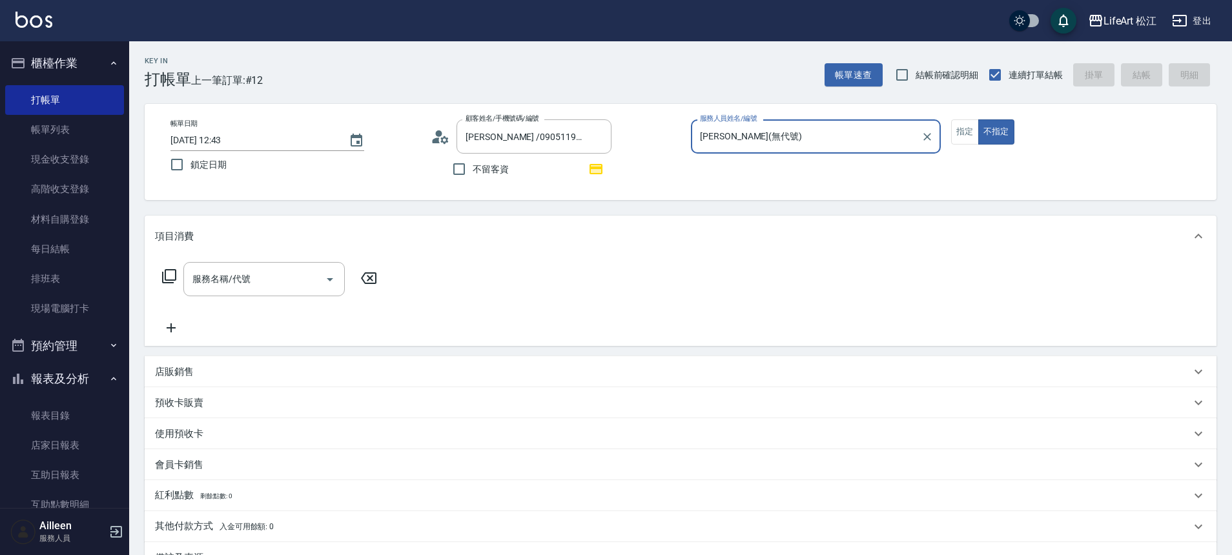
click at [787, 130] on input "[PERSON_NAME](無代號)" at bounding box center [806, 136] width 219 height 23
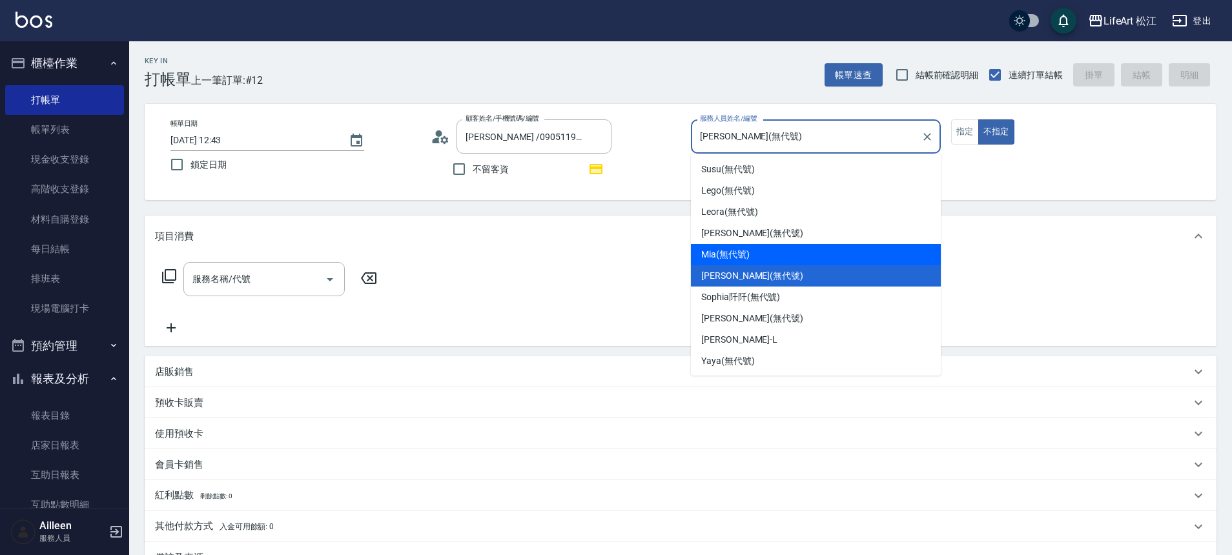
click at [760, 251] on div "Mia (無代號)" at bounding box center [816, 254] width 250 height 21
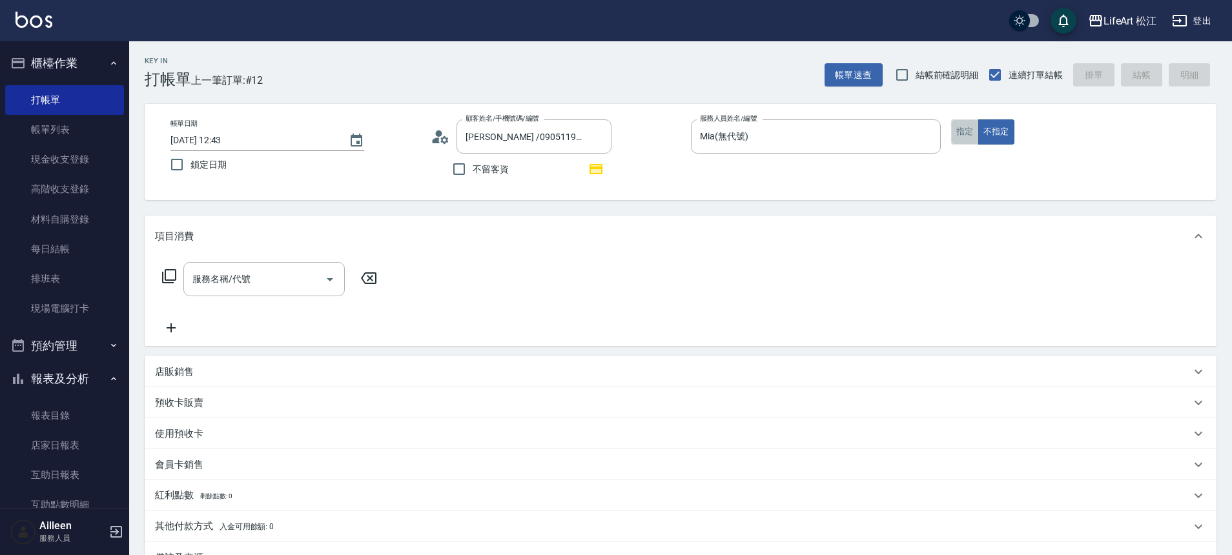
click at [955, 141] on button "指定" at bounding box center [965, 131] width 28 height 25
click at [205, 367] on div "店販銷售" at bounding box center [673, 373] width 1036 height 14
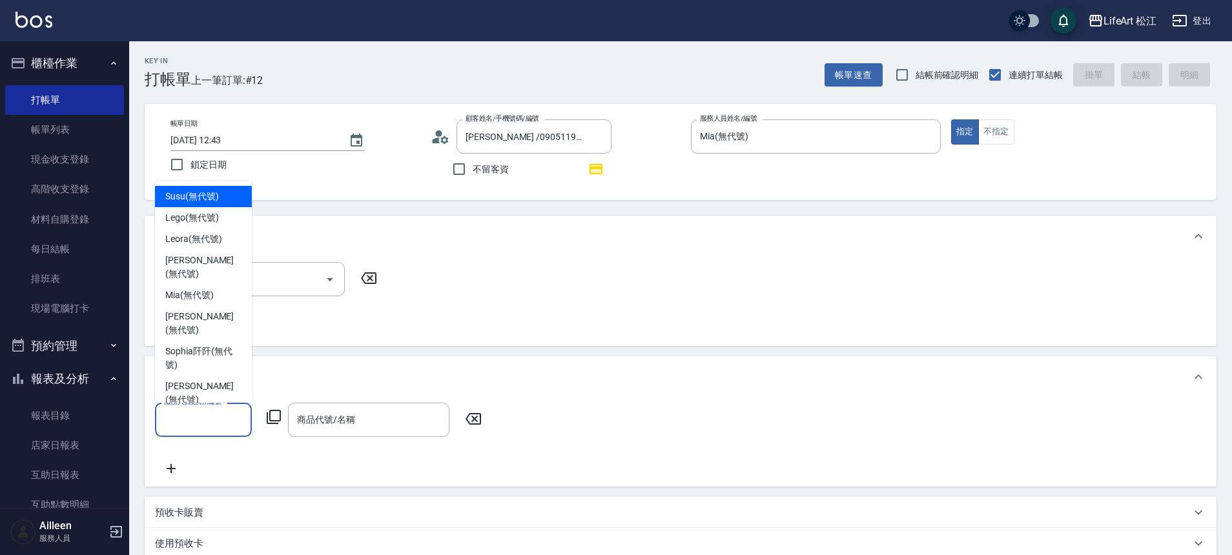
click at [181, 426] on input "服務人員姓名/編號" at bounding box center [203, 420] width 85 height 23
click at [203, 289] on span "Mia (無代號)" at bounding box center [189, 296] width 48 height 14
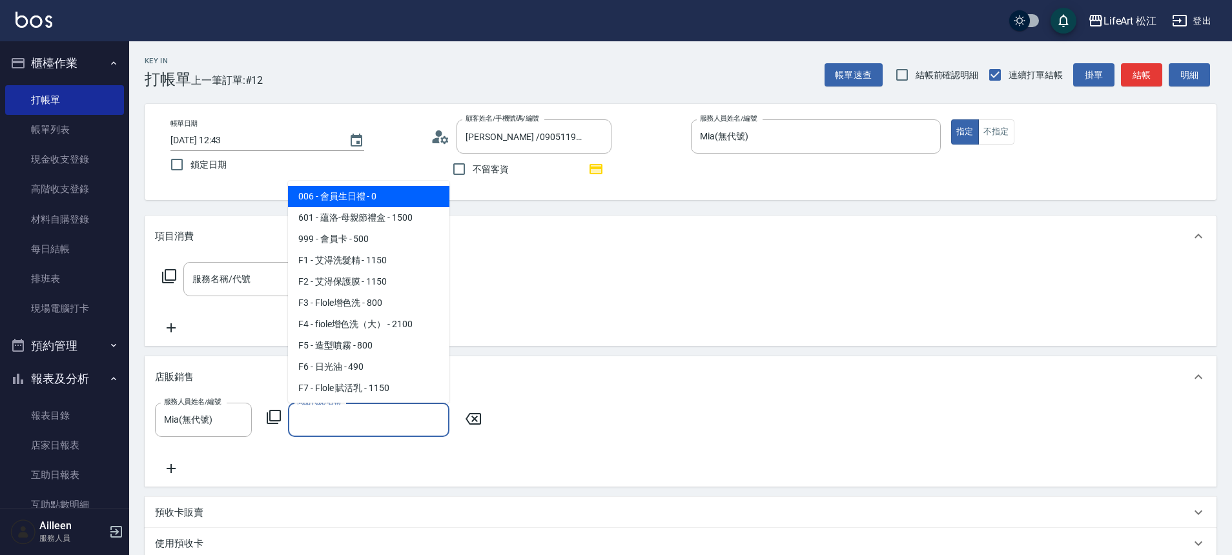
click at [337, 421] on input "商品代號/名稱" at bounding box center [369, 420] width 150 height 23
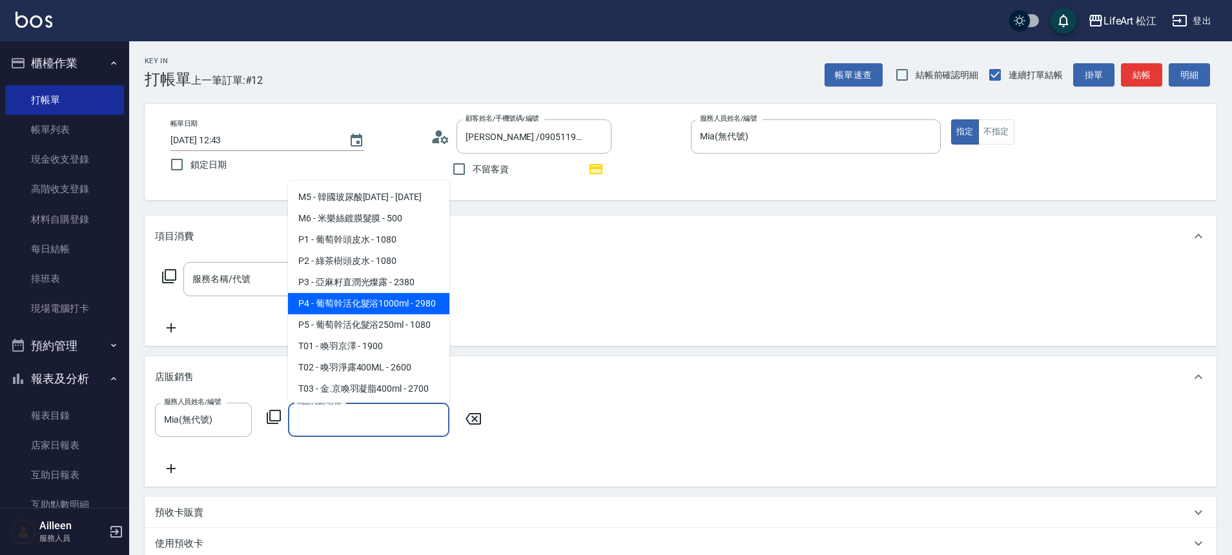
scroll to position [504, 0]
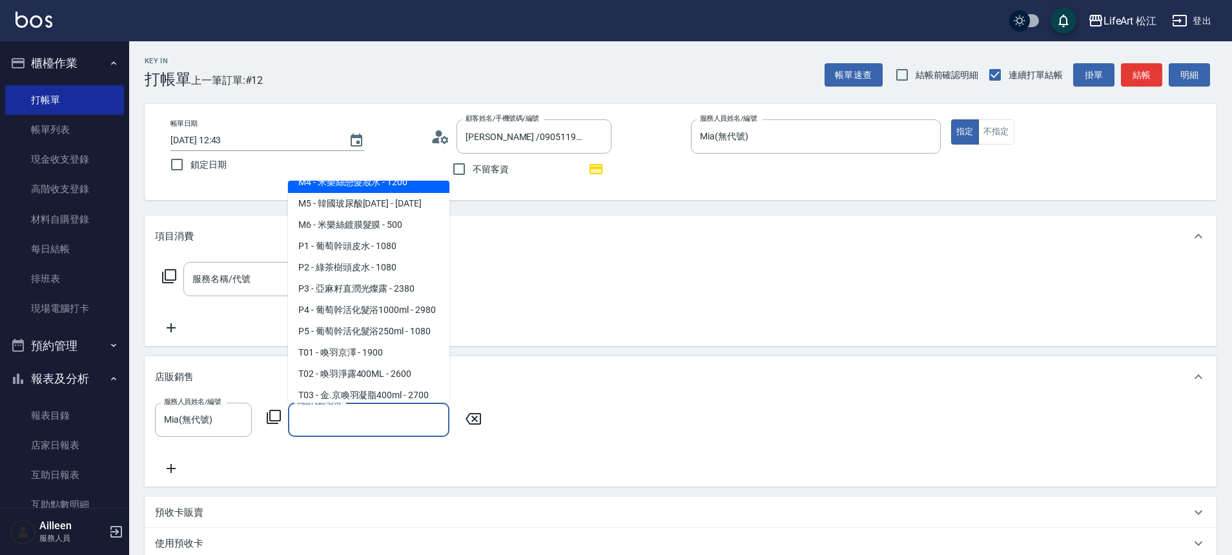
click at [404, 193] on span "M4 - 米樂絲戀髮妝水 - 1200" at bounding box center [368, 182] width 161 height 21
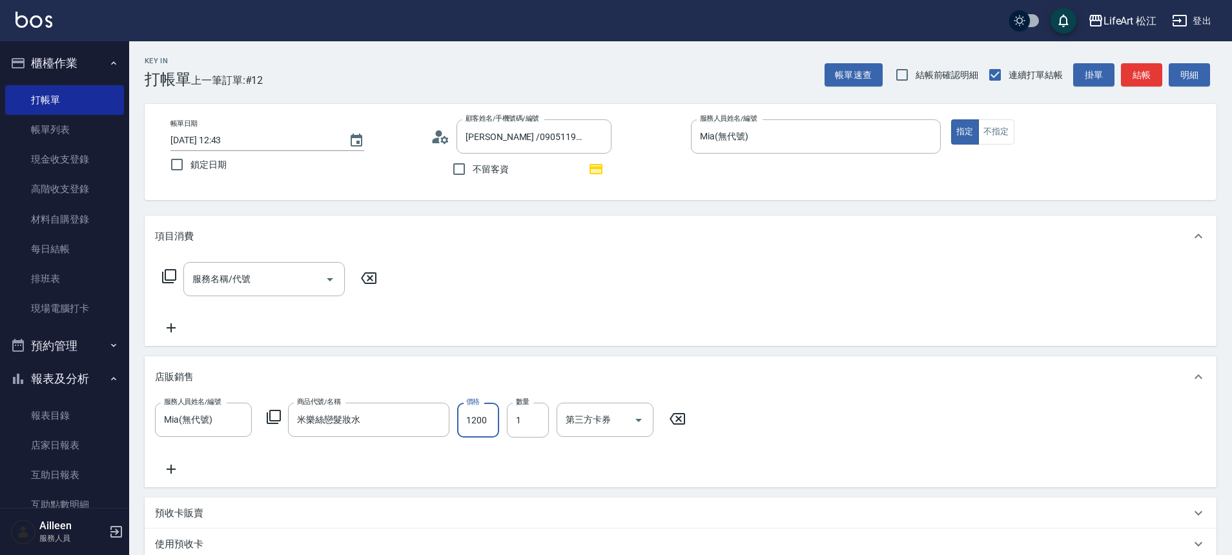
drag, startPoint x: 482, startPoint y: 422, endPoint x: 511, endPoint y: 367, distance: 62.7
click at [482, 422] on input "1200" at bounding box center [478, 420] width 42 height 35
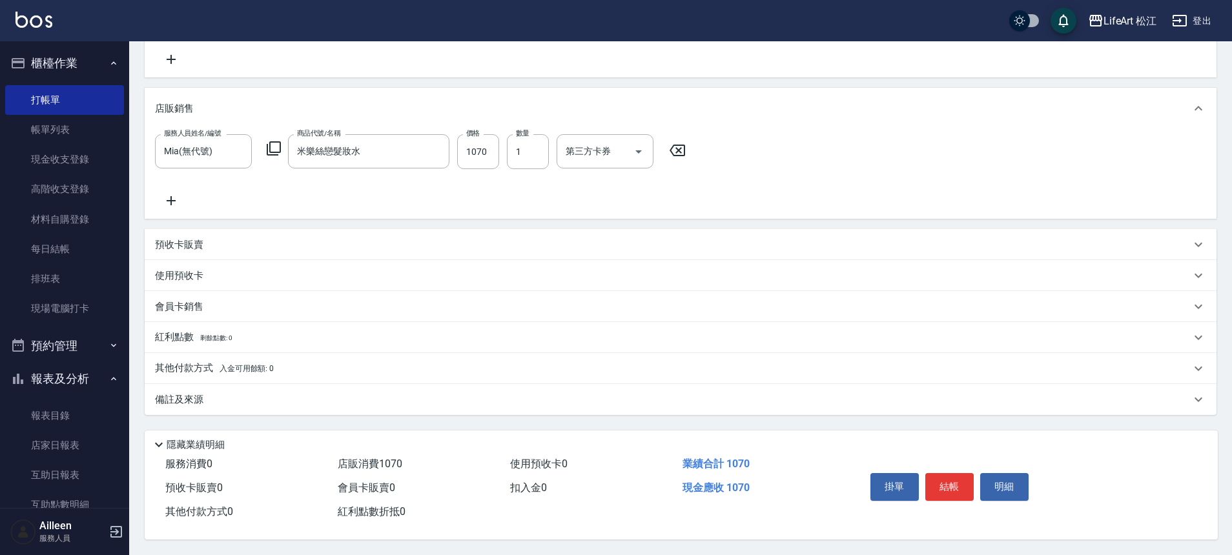
click at [178, 336] on p "紅利點數 剩餘點數: 0" at bounding box center [193, 338] width 77 height 14
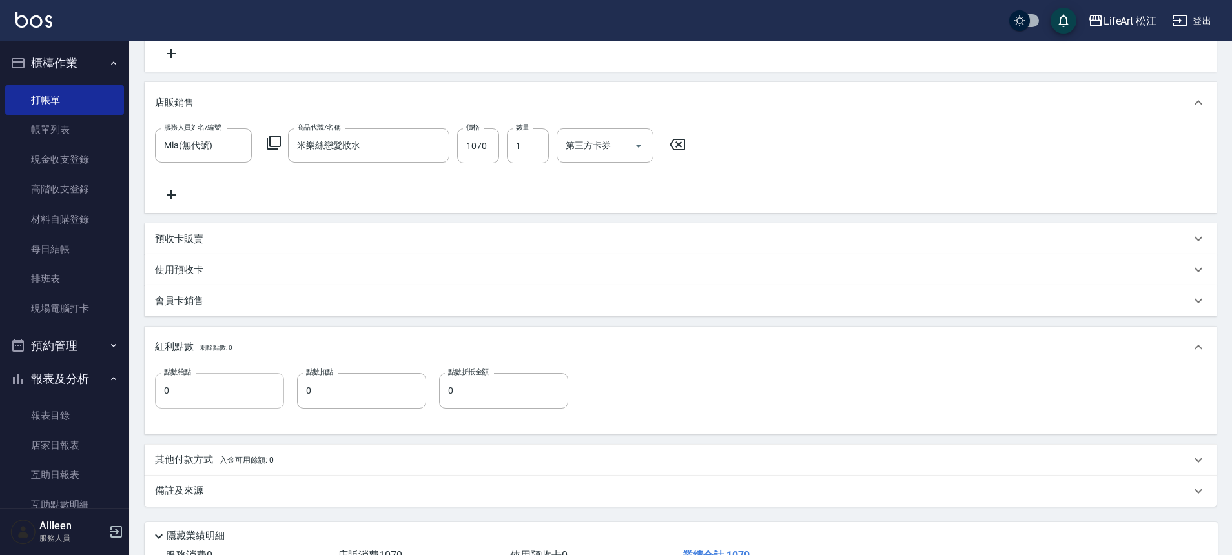
click at [235, 388] on input "0" at bounding box center [219, 390] width 129 height 35
click at [332, 398] on input "0" at bounding box center [361, 390] width 129 height 35
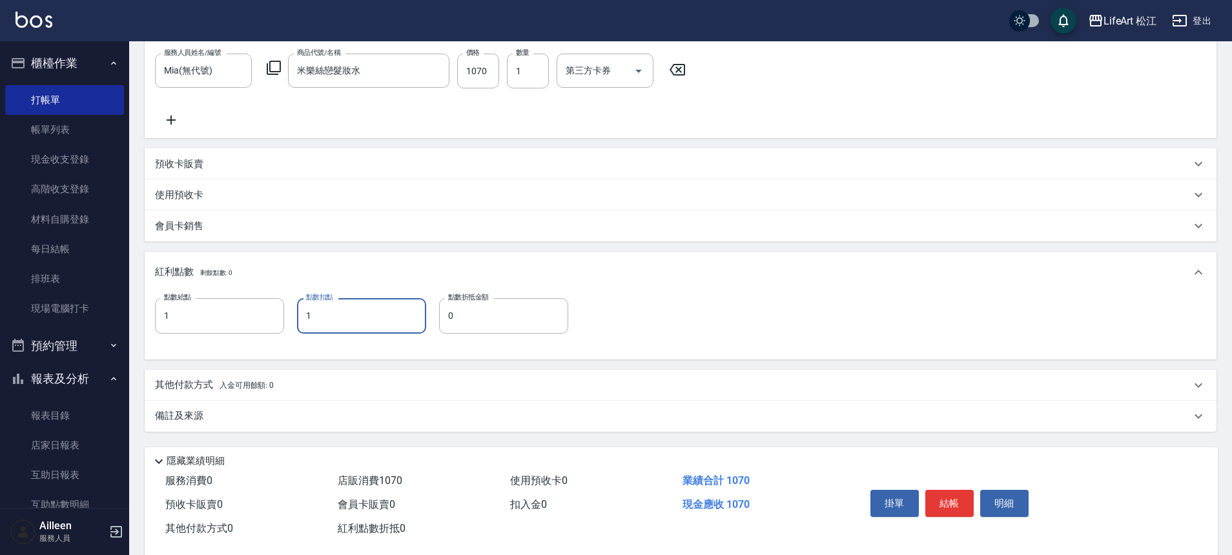
scroll to position [358, 0]
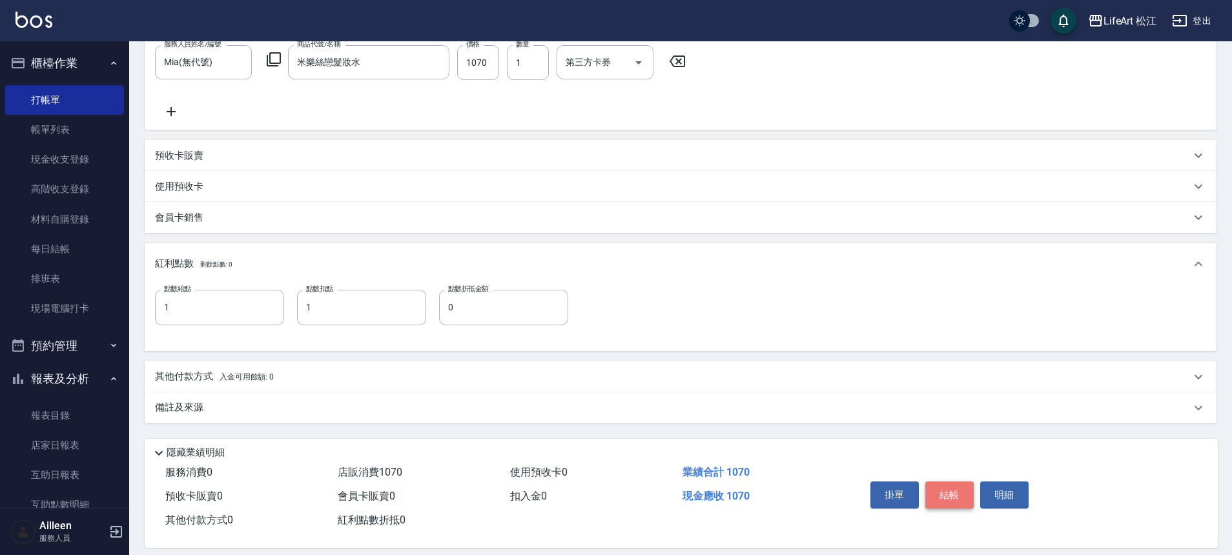
click at [939, 489] on button "結帳" at bounding box center [949, 495] width 48 height 27
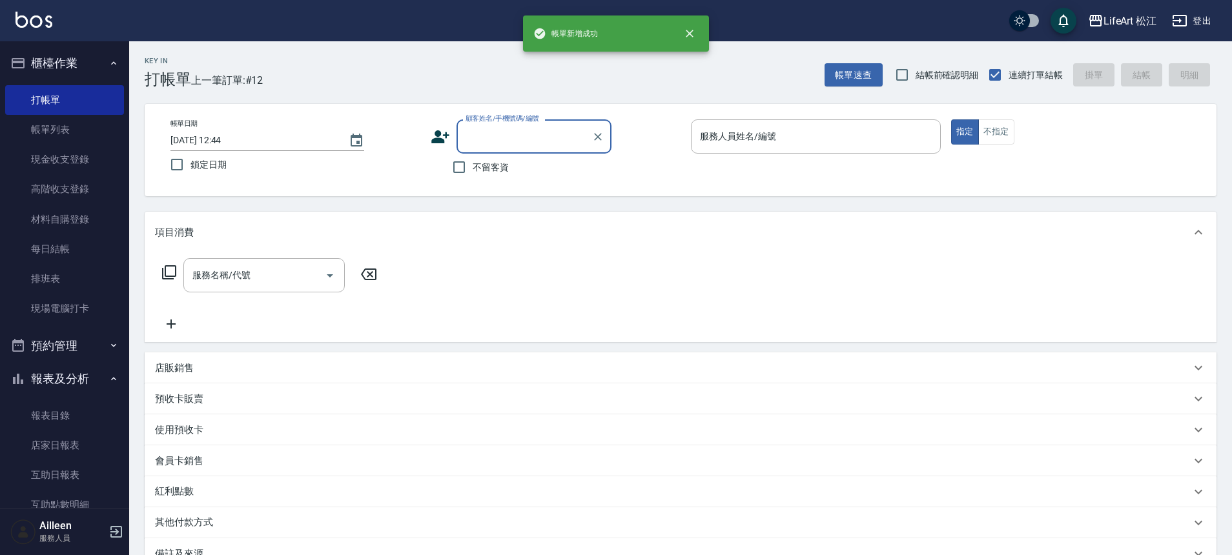
scroll to position [0, 0]
click at [688, 36] on icon "close" at bounding box center [690, 34] width 8 height 8
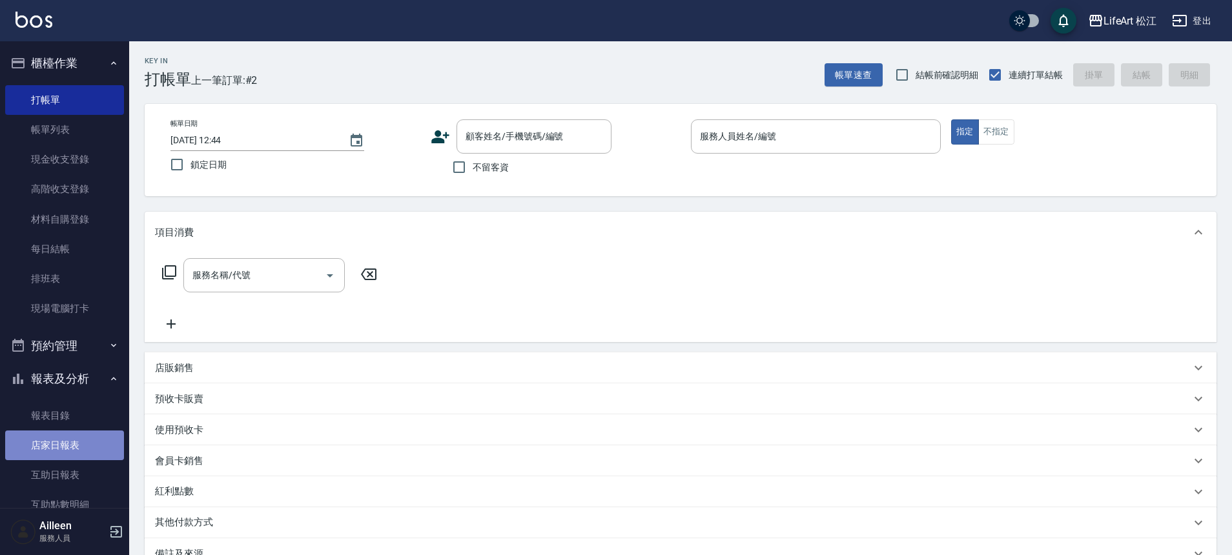
click at [80, 451] on link "店家日報表" at bounding box center [64, 446] width 119 height 30
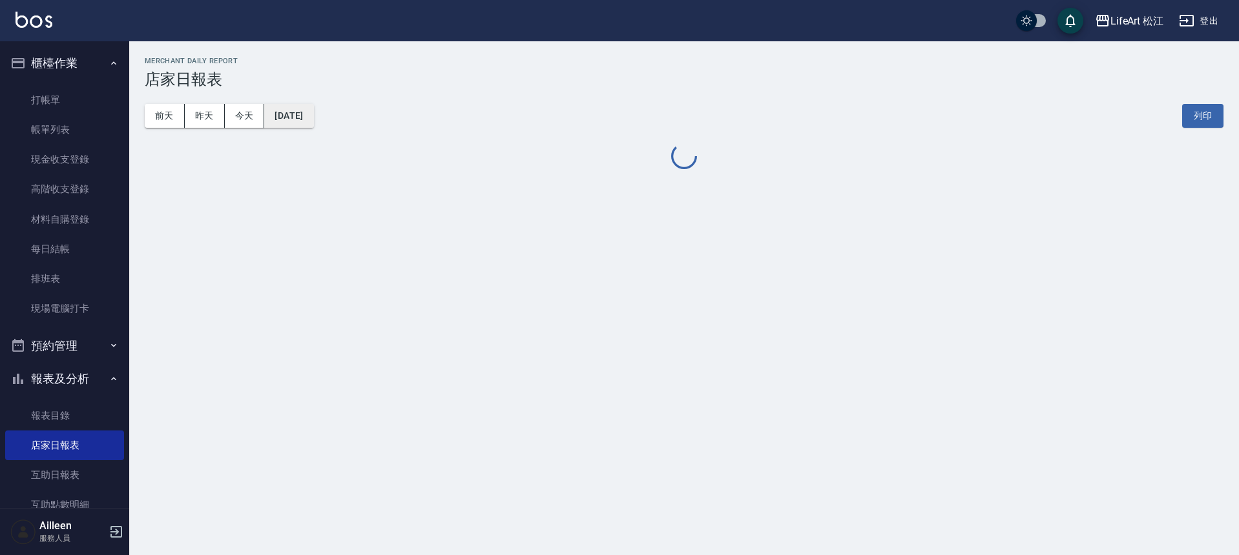
drag, startPoint x: 294, startPoint y: 110, endPoint x: 301, endPoint y: 119, distance: 11.0
click at [301, 119] on button "[DATE]" at bounding box center [288, 116] width 49 height 24
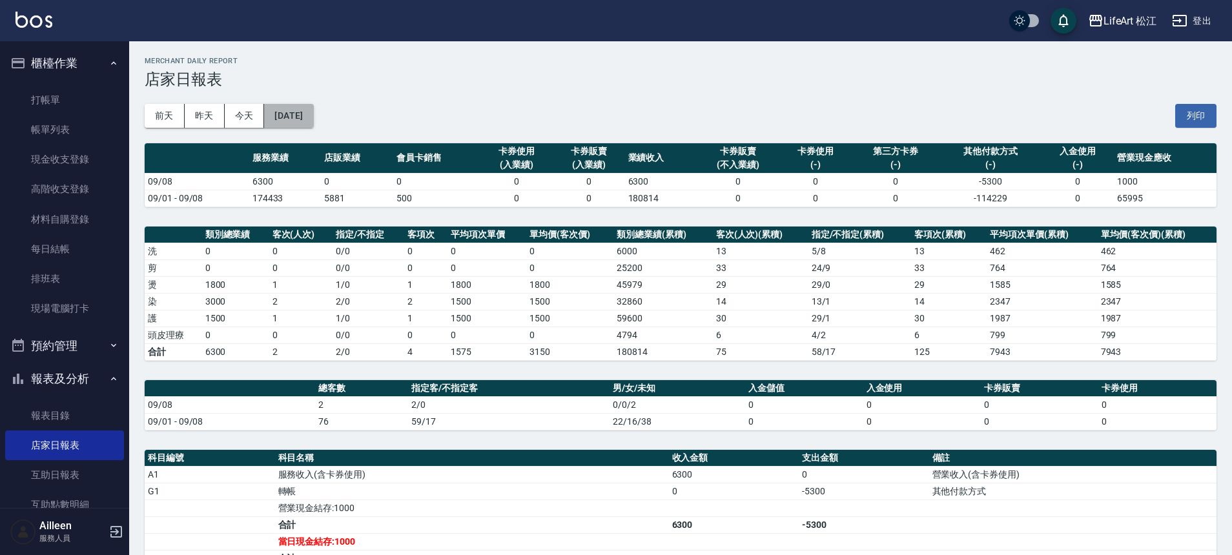
click at [312, 113] on button "[DATE]" at bounding box center [288, 116] width 49 height 24
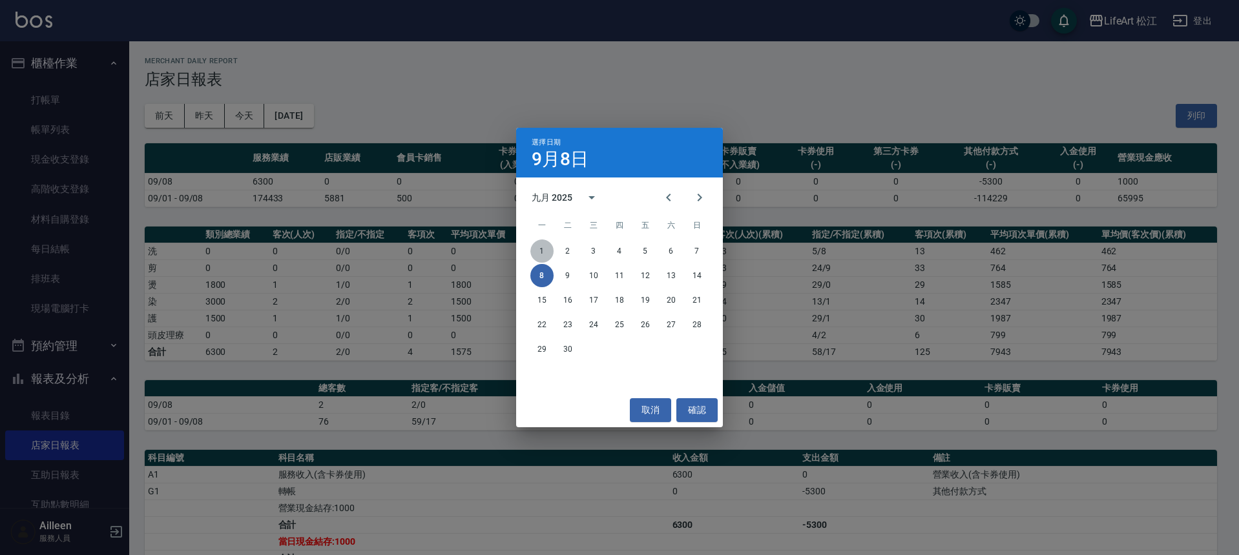
click at [546, 243] on button "1" at bounding box center [541, 251] width 23 height 23
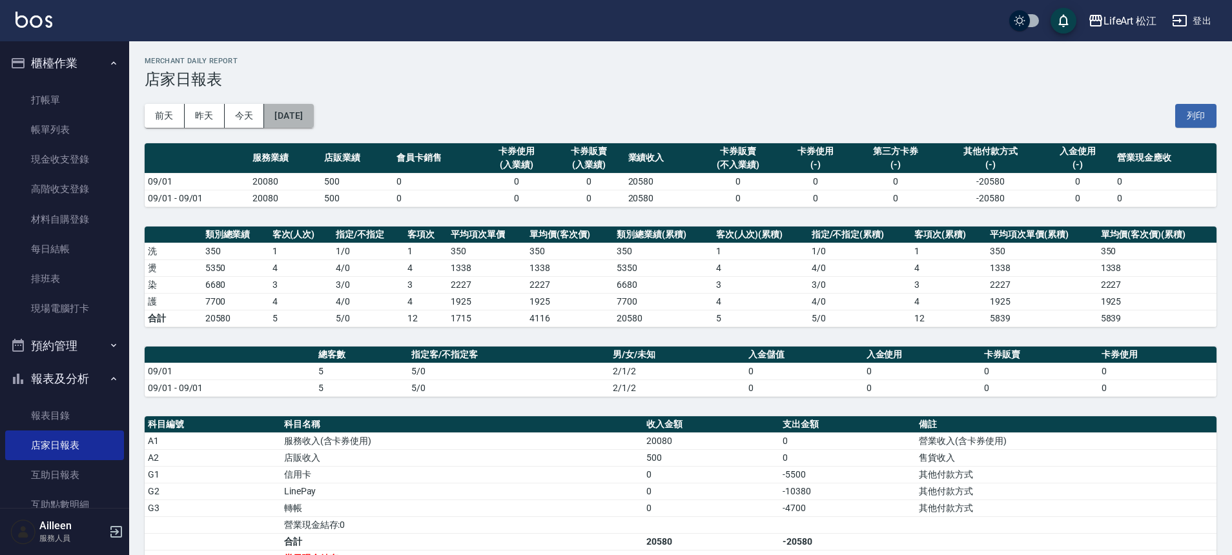
click at [313, 116] on button "[DATE]" at bounding box center [288, 116] width 49 height 24
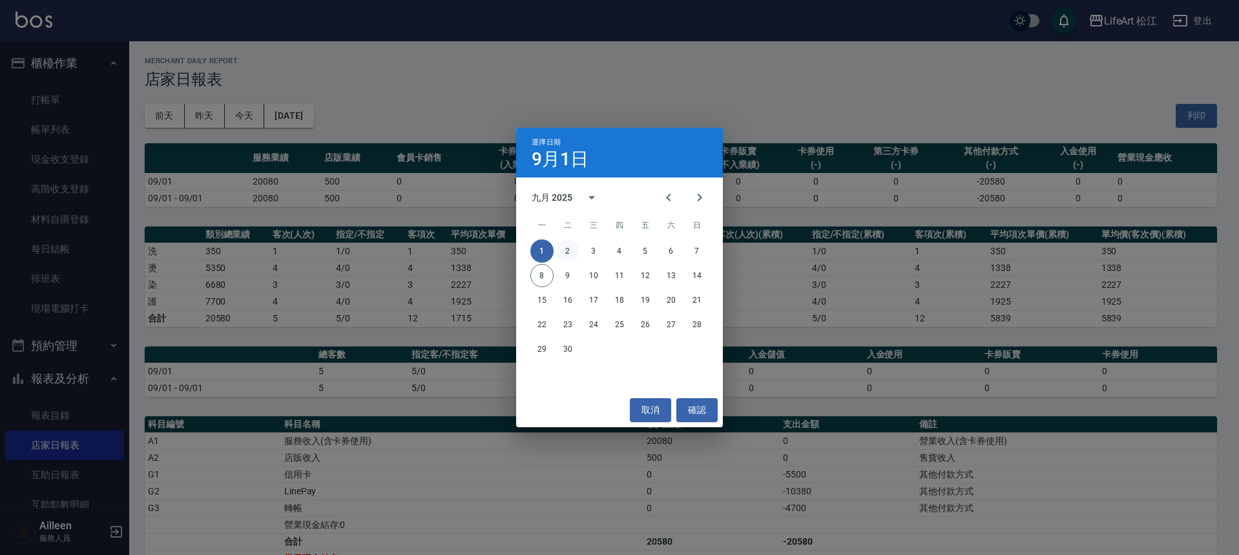
click at [568, 249] on button "2" at bounding box center [567, 251] width 23 height 23
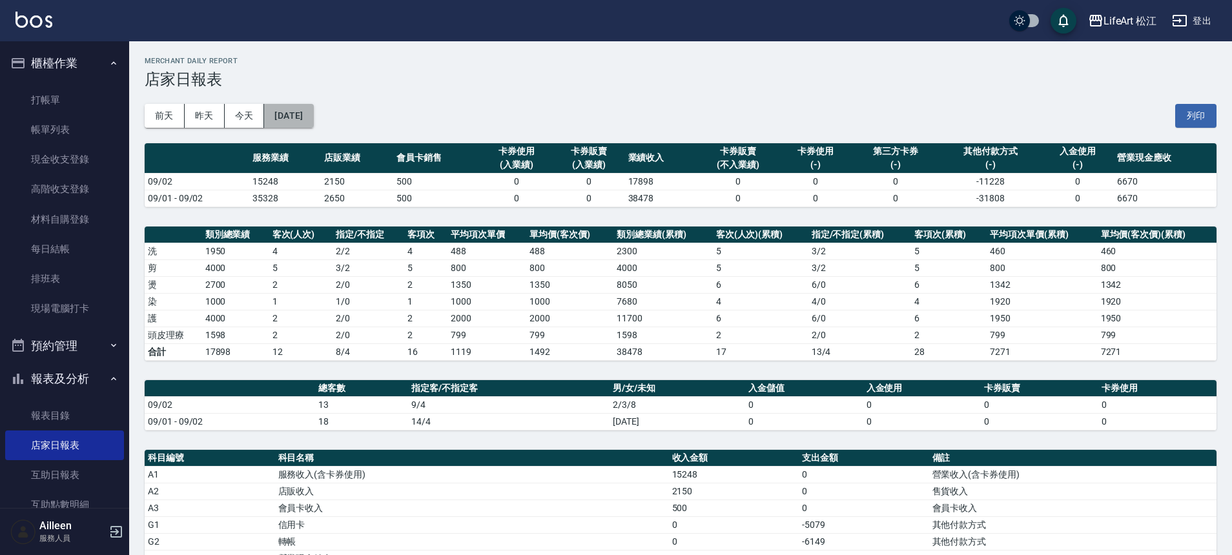
click at [313, 120] on button "[DATE]" at bounding box center [288, 116] width 49 height 24
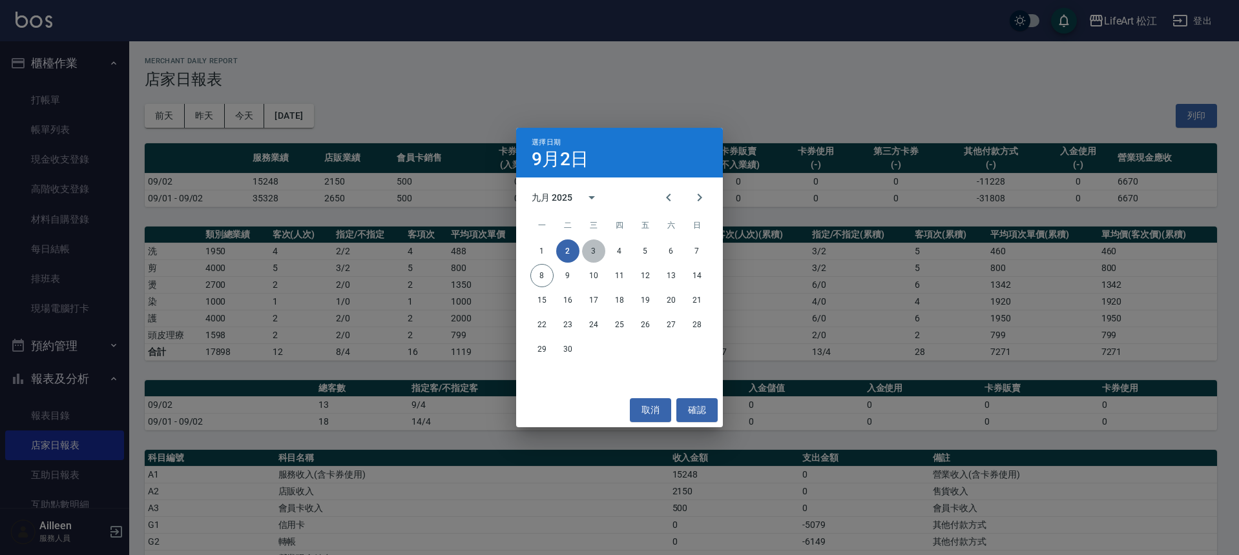
click at [589, 249] on button "3" at bounding box center [593, 251] width 23 height 23
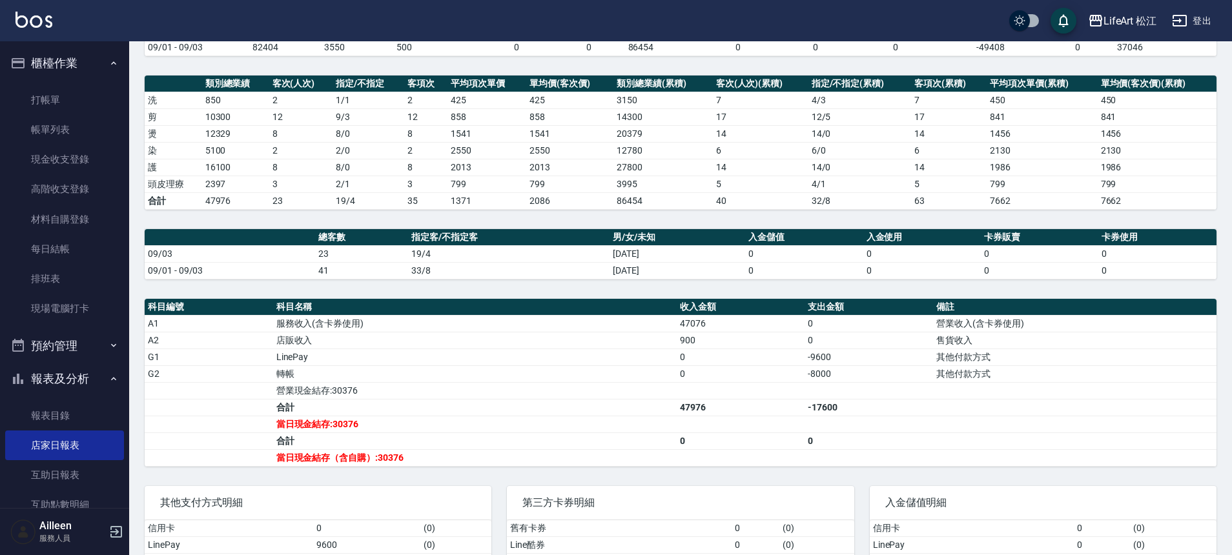
scroll to position [214, 0]
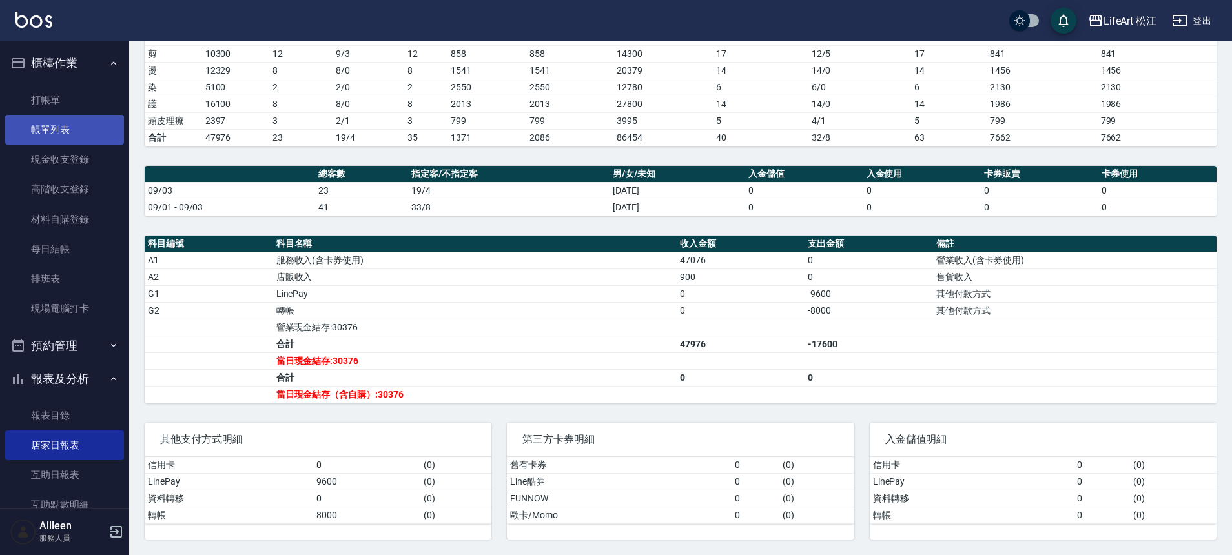
click at [71, 132] on link "帳單列表" at bounding box center [64, 130] width 119 height 30
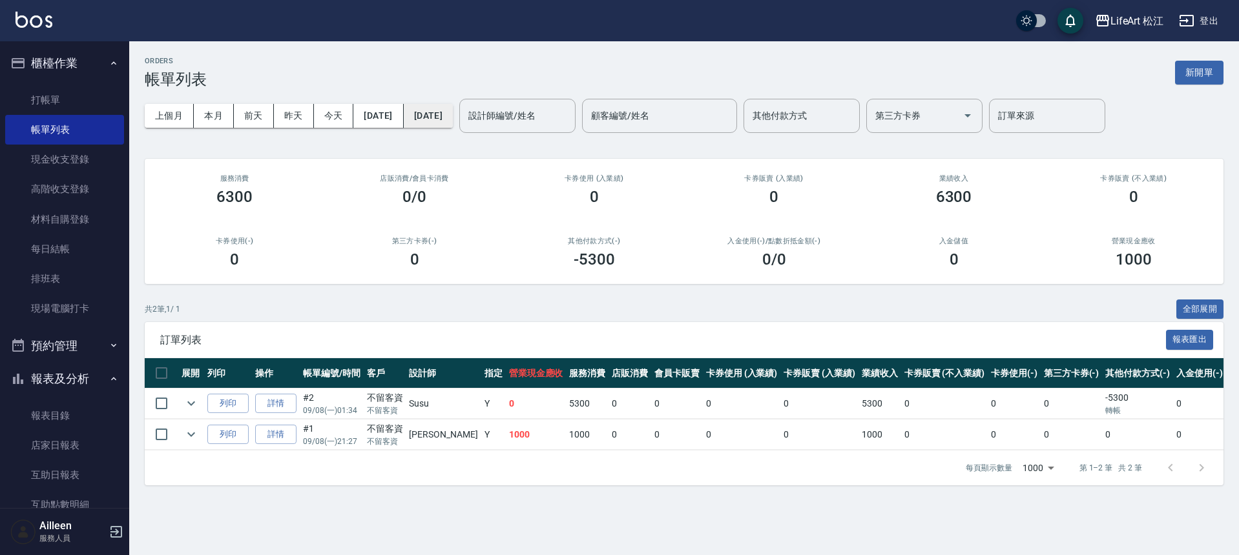
click at [453, 117] on button "[DATE]" at bounding box center [428, 116] width 49 height 24
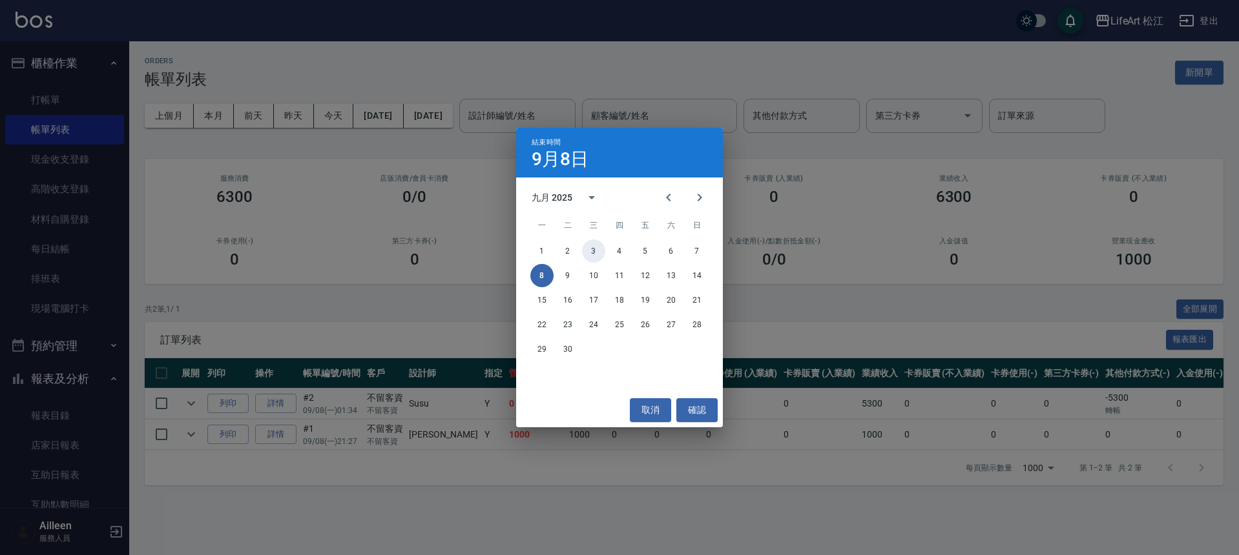
click at [585, 254] on button "3" at bounding box center [593, 251] width 23 height 23
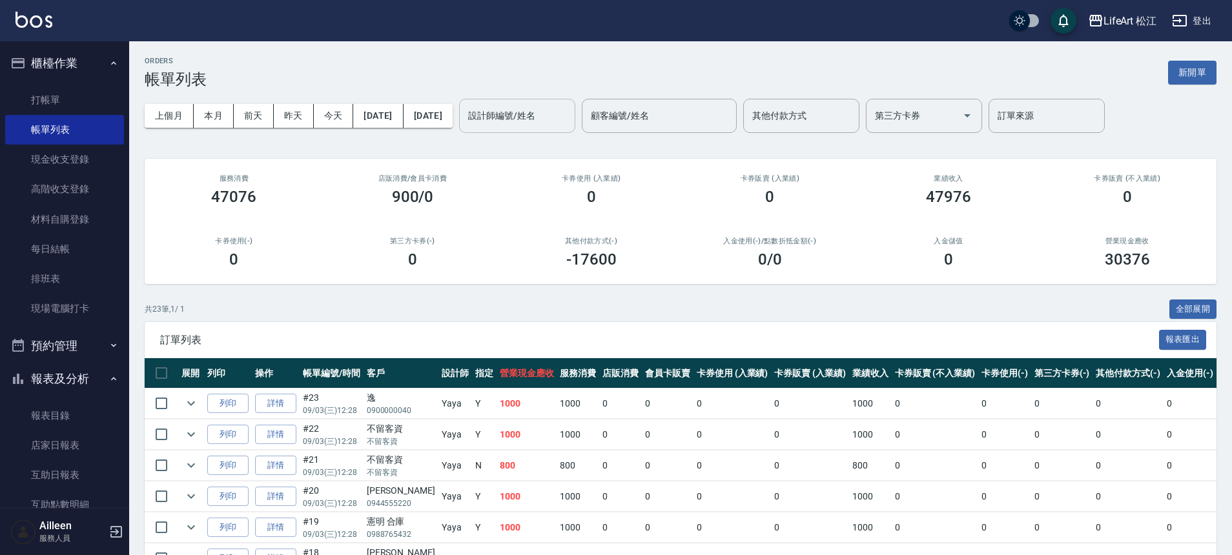
click at [552, 123] on input "設計師編號/姓名" at bounding box center [517, 116] width 105 height 23
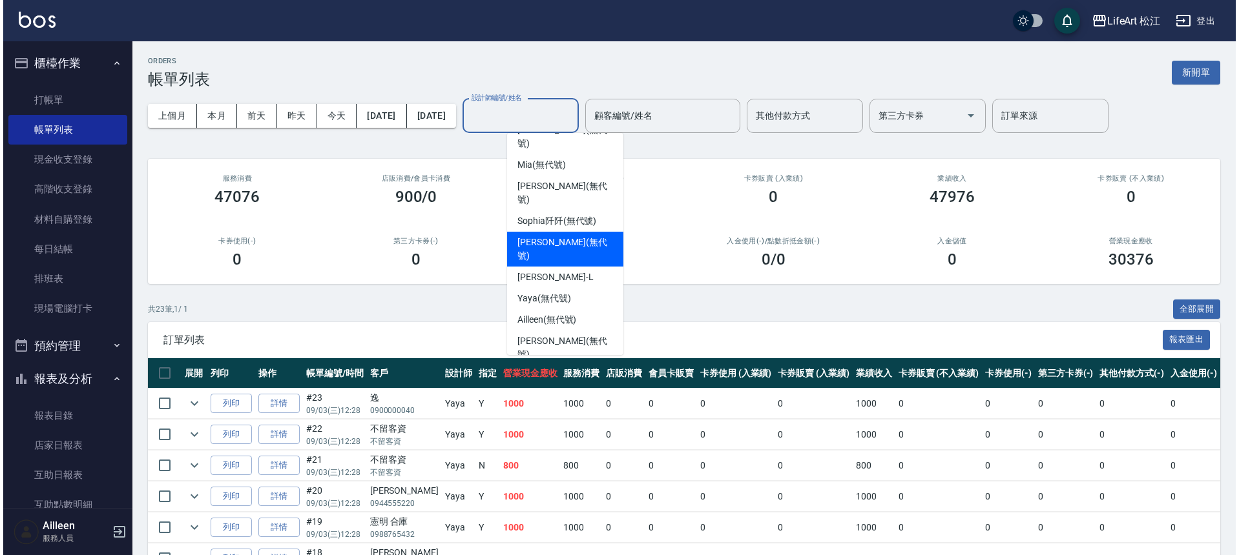
scroll to position [86, 0]
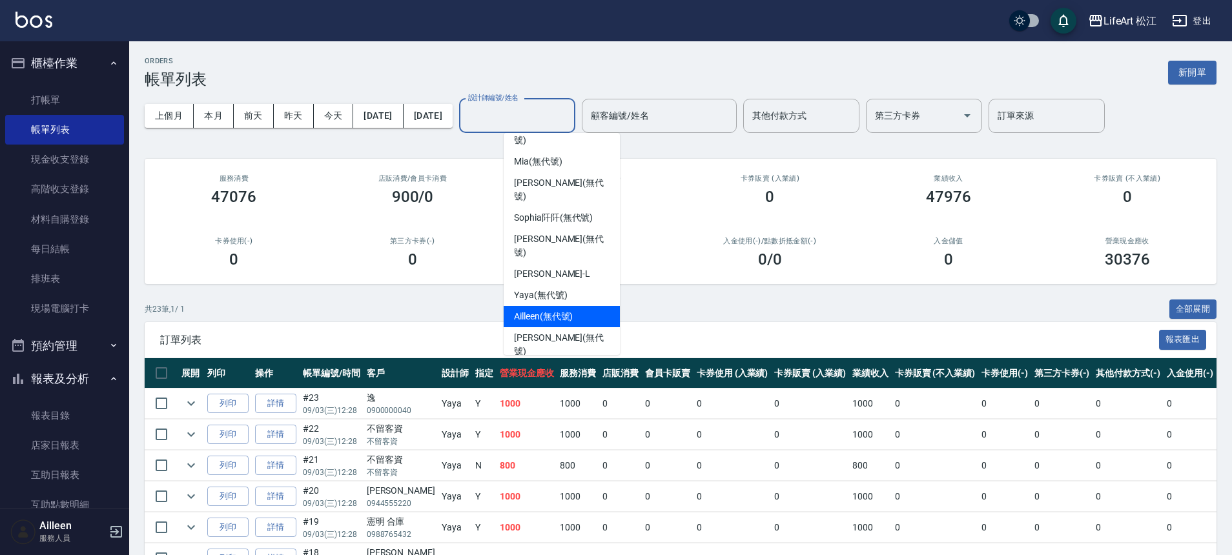
click at [567, 310] on span "Ailleen (無代號)" at bounding box center [543, 317] width 59 height 14
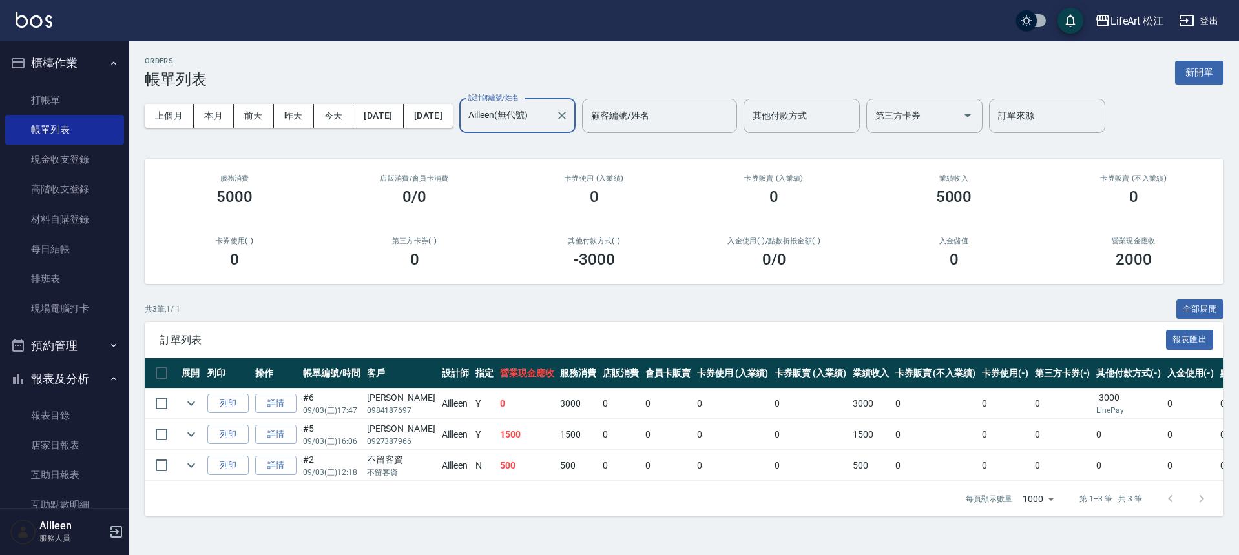
click at [550, 119] on input "Ailleen(無代號)" at bounding box center [507, 116] width 85 height 23
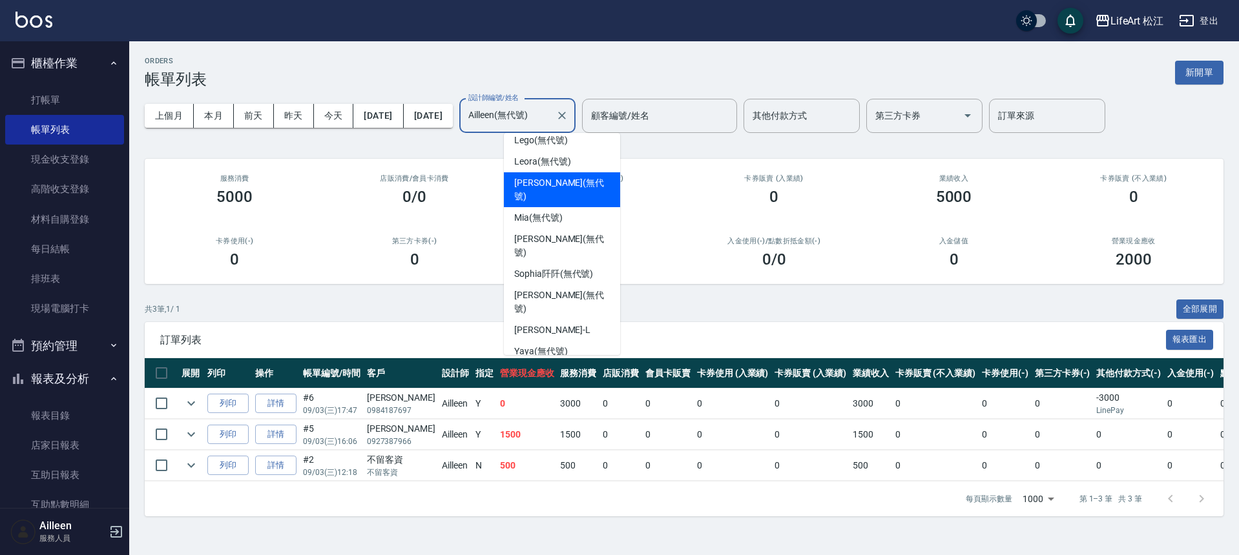
scroll to position [29, 0]
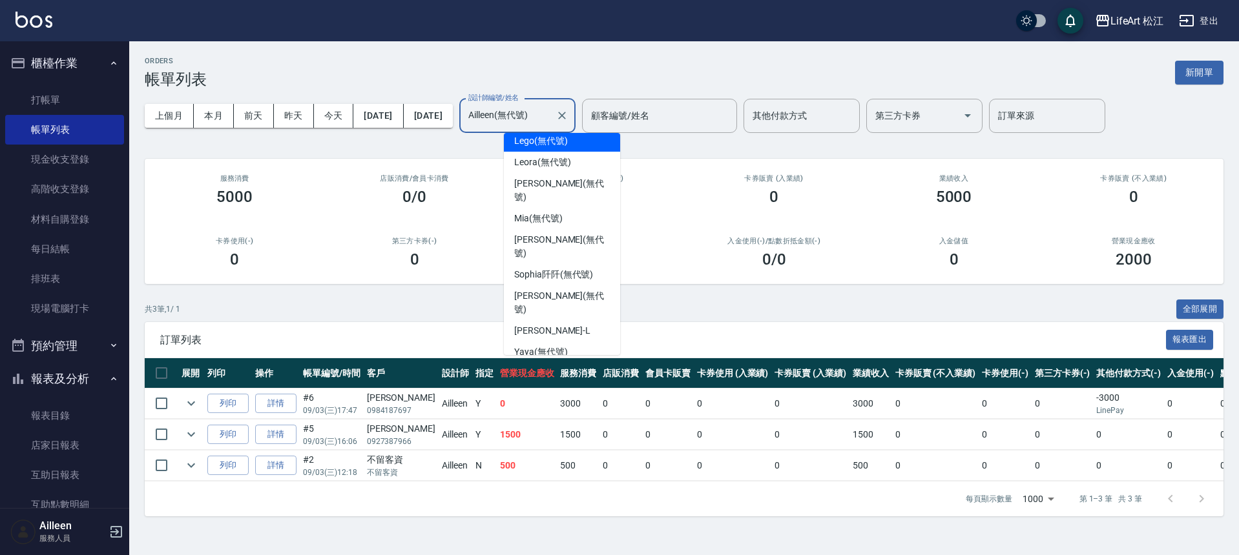
click at [557, 143] on span "Lego (無代號)" at bounding box center [541, 141] width 54 height 14
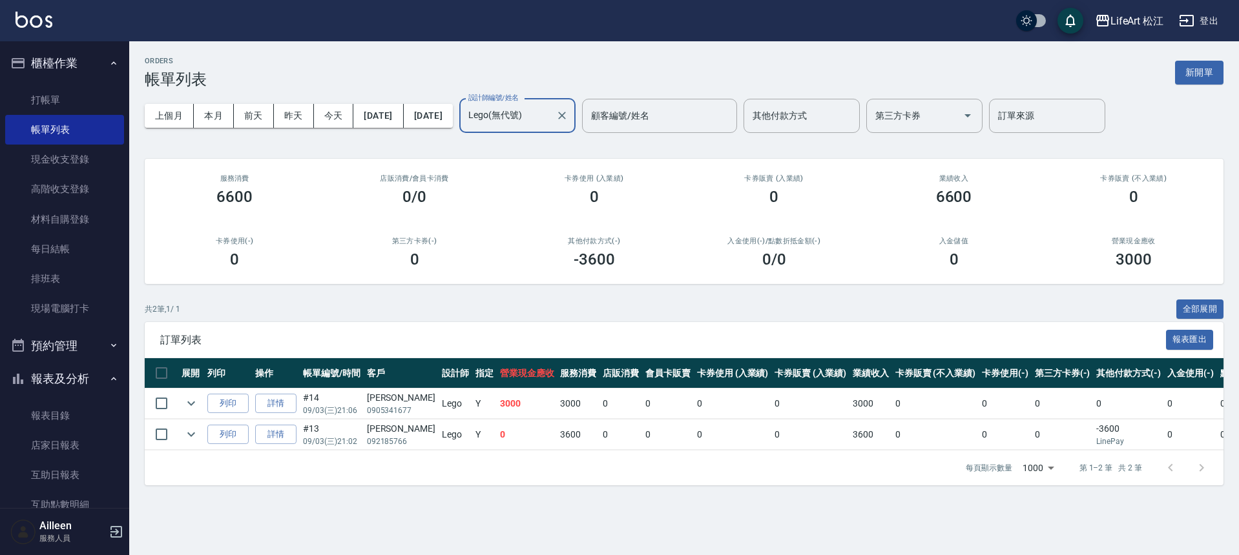
click at [550, 123] on input "Lego(無代號)" at bounding box center [507, 116] width 85 height 23
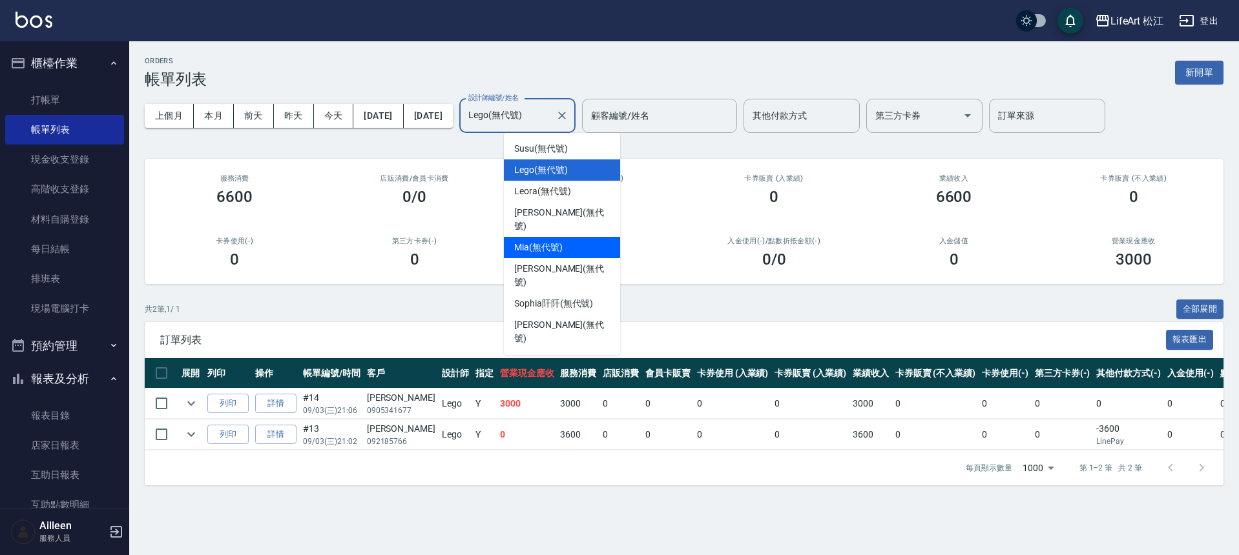
click at [580, 237] on div "Mia (無代號)" at bounding box center [562, 247] width 116 height 21
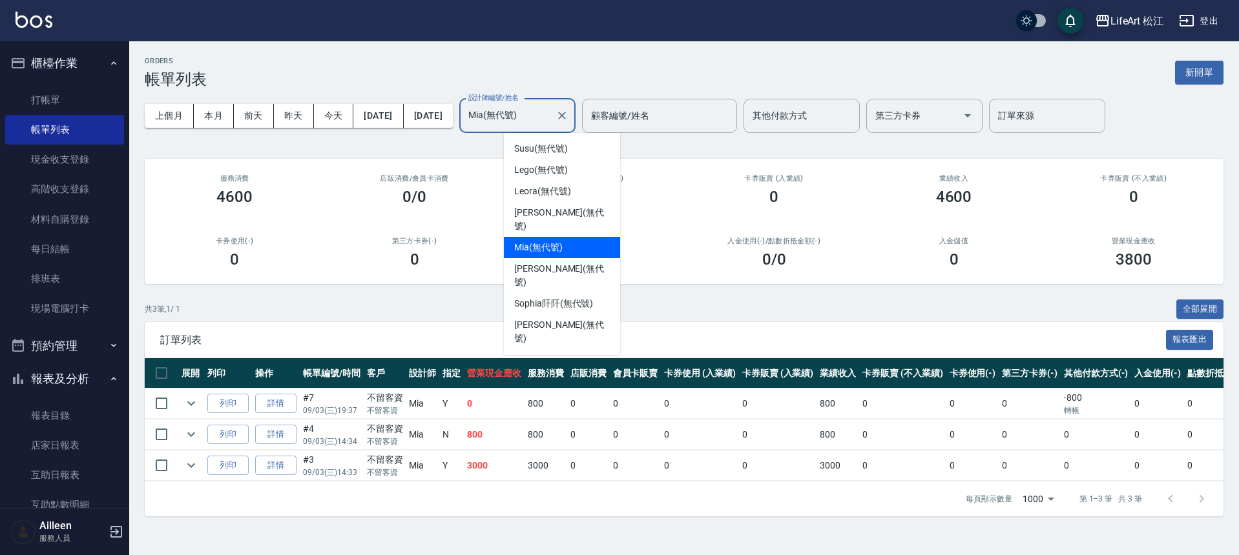
click at [550, 114] on input "Mia(無代號)" at bounding box center [507, 116] width 85 height 23
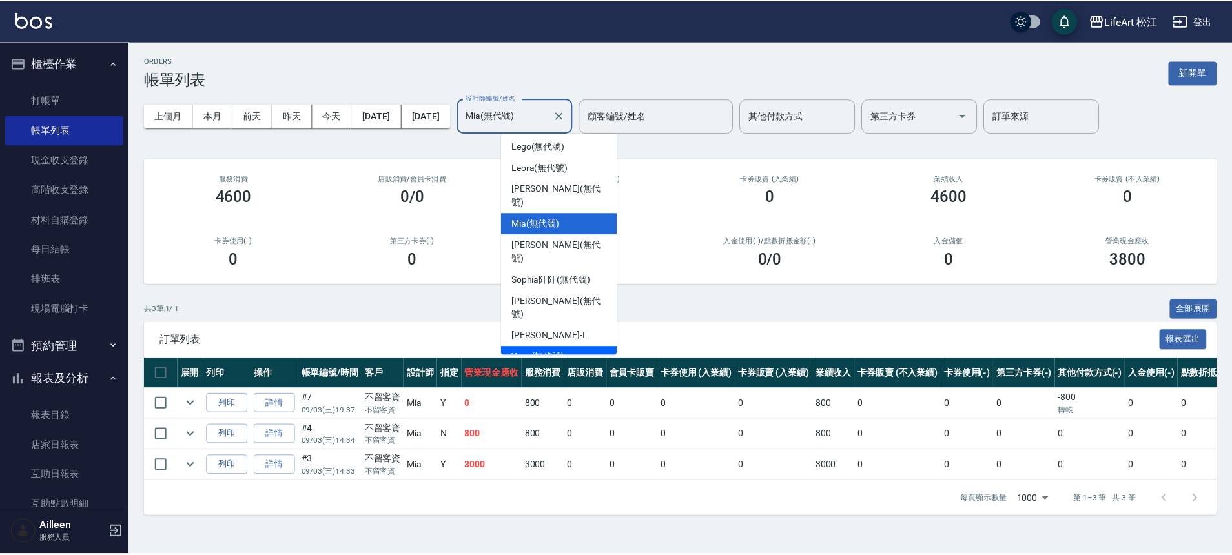
scroll to position [45, 0]
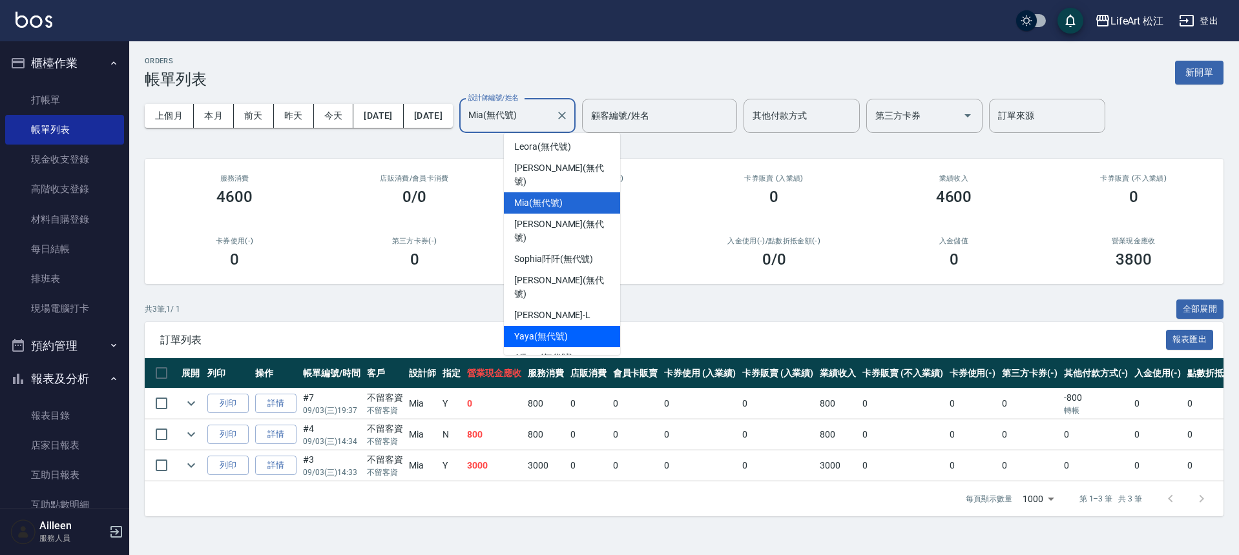
click at [574, 326] on div "Yaya (無代號)" at bounding box center [562, 336] width 116 height 21
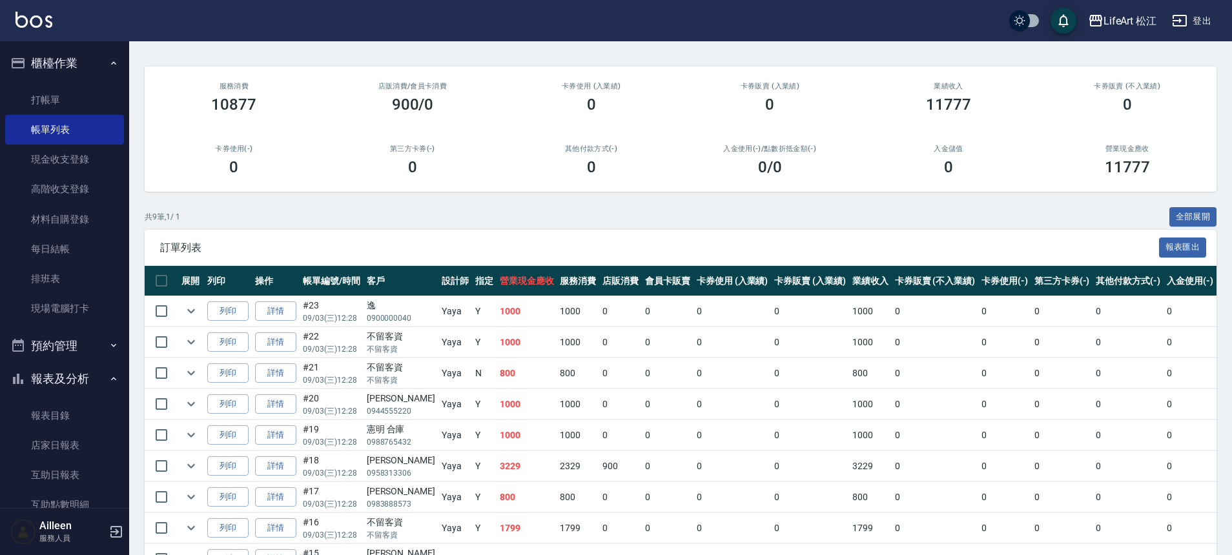
scroll to position [0, 0]
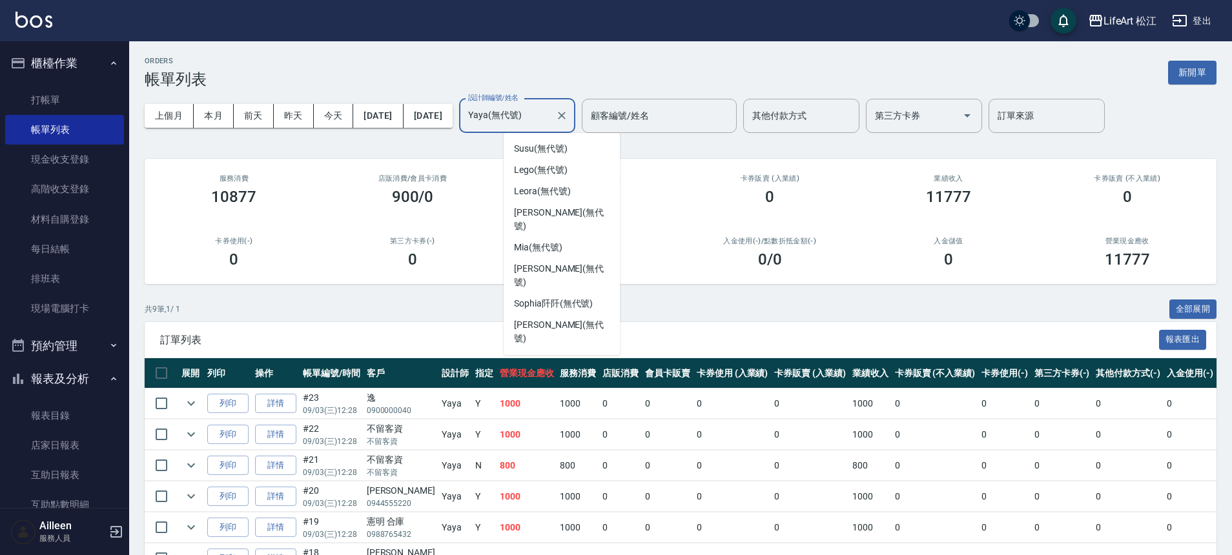
click at [550, 113] on input "Yaya(無代號)" at bounding box center [507, 116] width 85 height 23
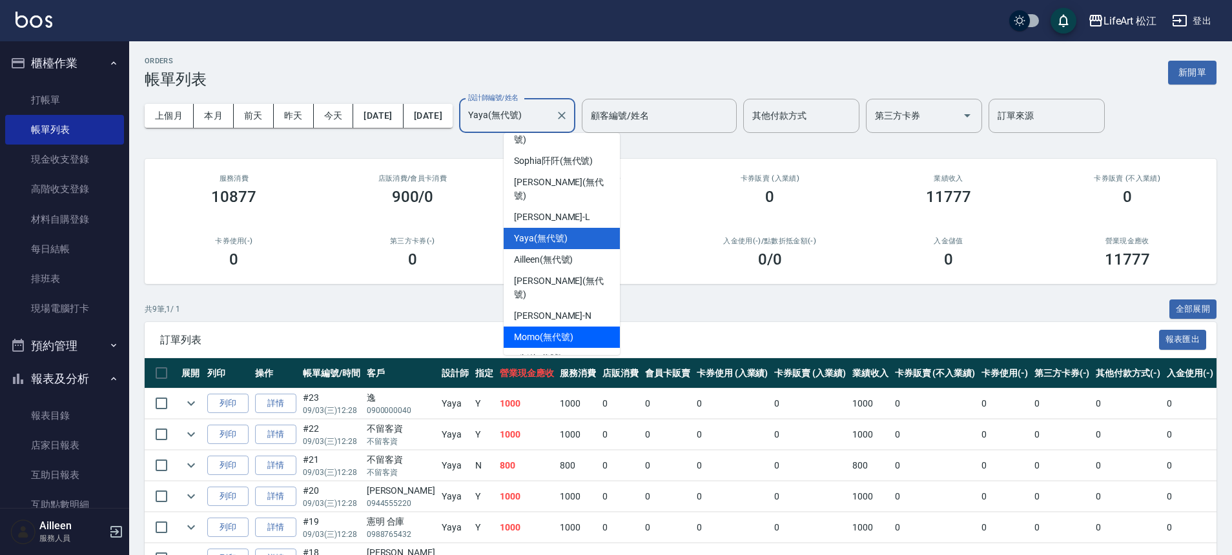
scroll to position [150, 0]
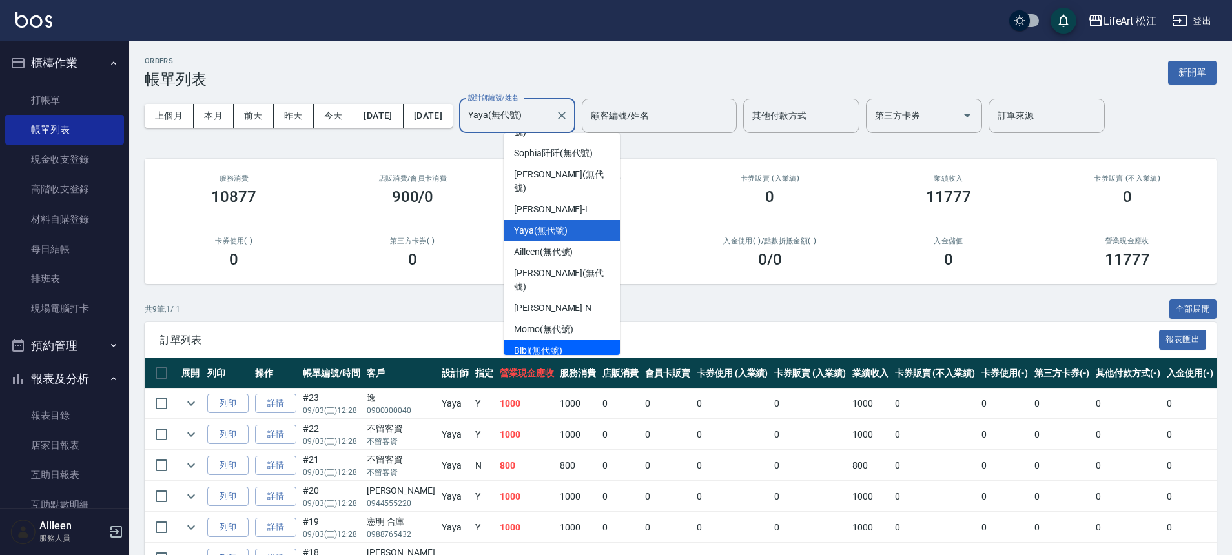
click at [561, 344] on span "Bibi (無代號)" at bounding box center [538, 351] width 48 height 14
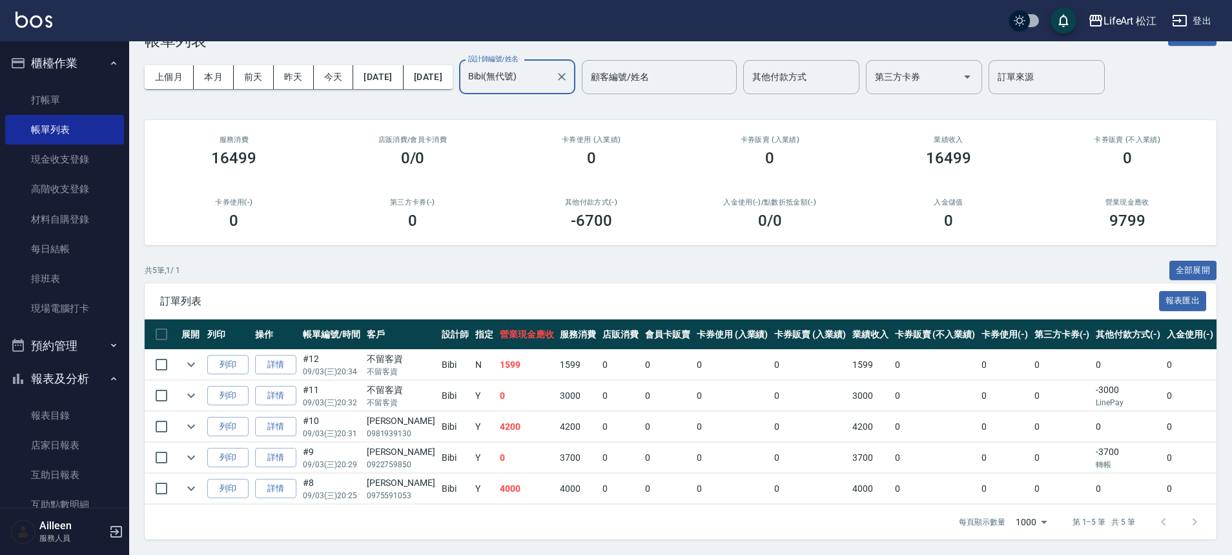
scroll to position [48, 0]
click at [284, 448] on link "詳情" at bounding box center [275, 458] width 41 height 20
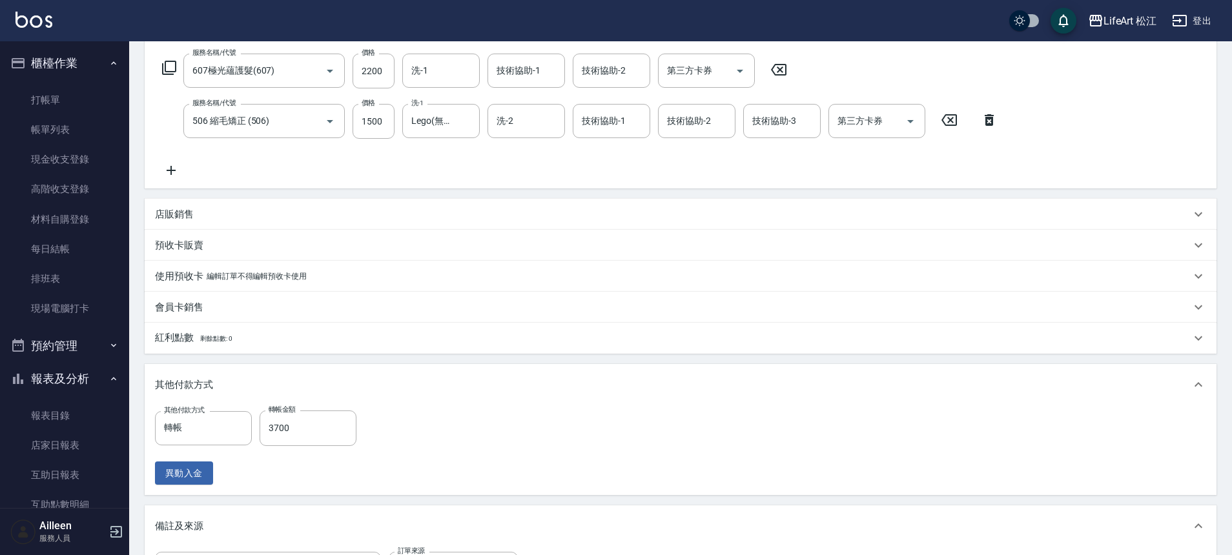
scroll to position [311, 0]
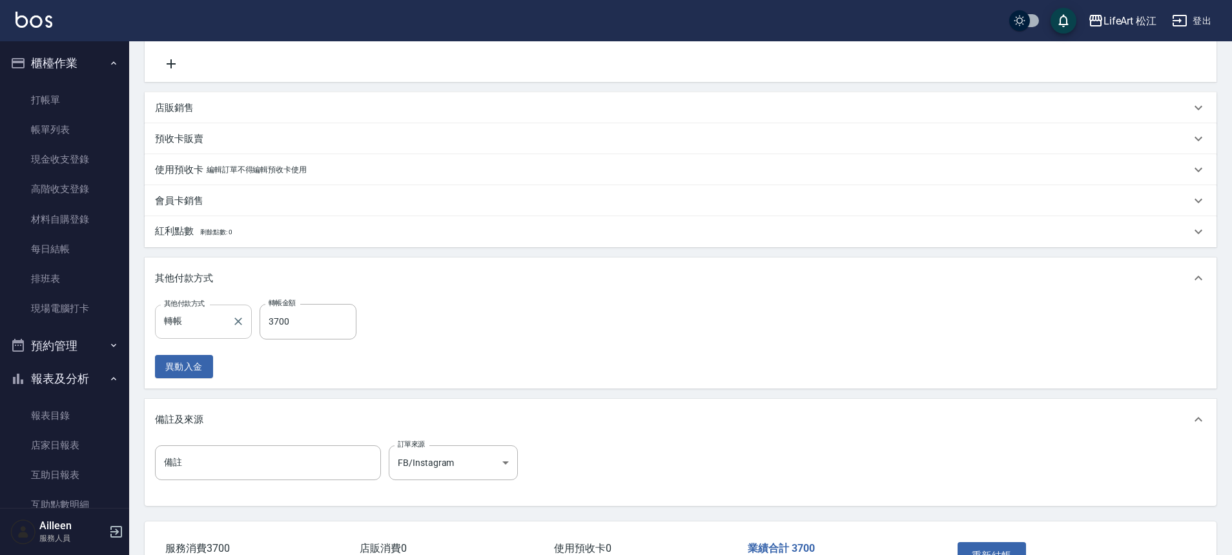
click at [205, 323] on input "轉帳" at bounding box center [194, 322] width 66 height 23
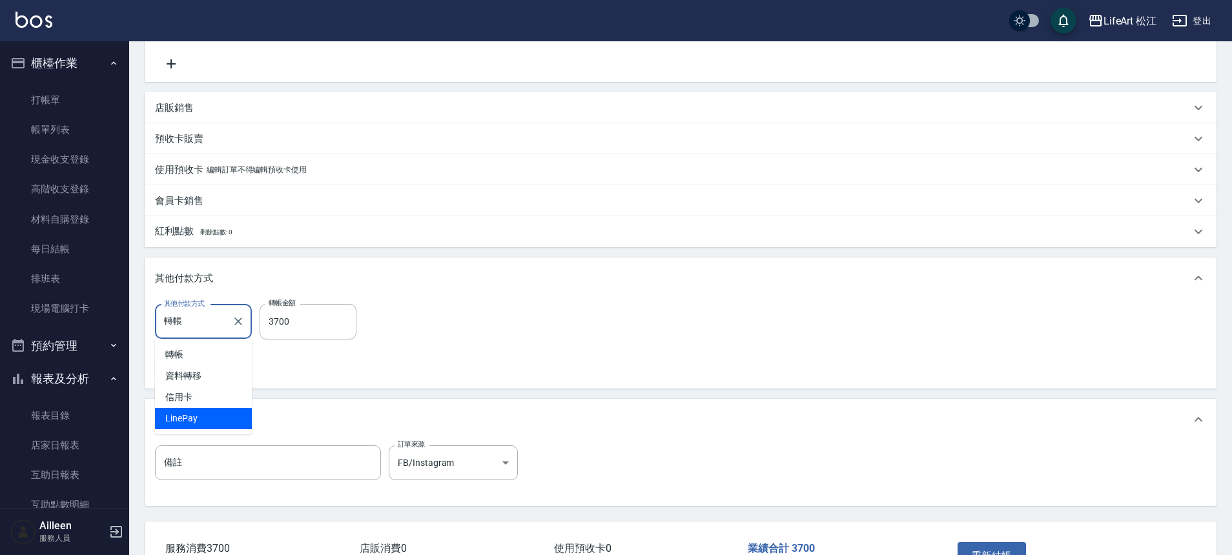
click at [220, 416] on span "LinePay" at bounding box center [203, 418] width 97 height 21
click at [294, 324] on input "3700" at bounding box center [308, 321] width 97 height 35
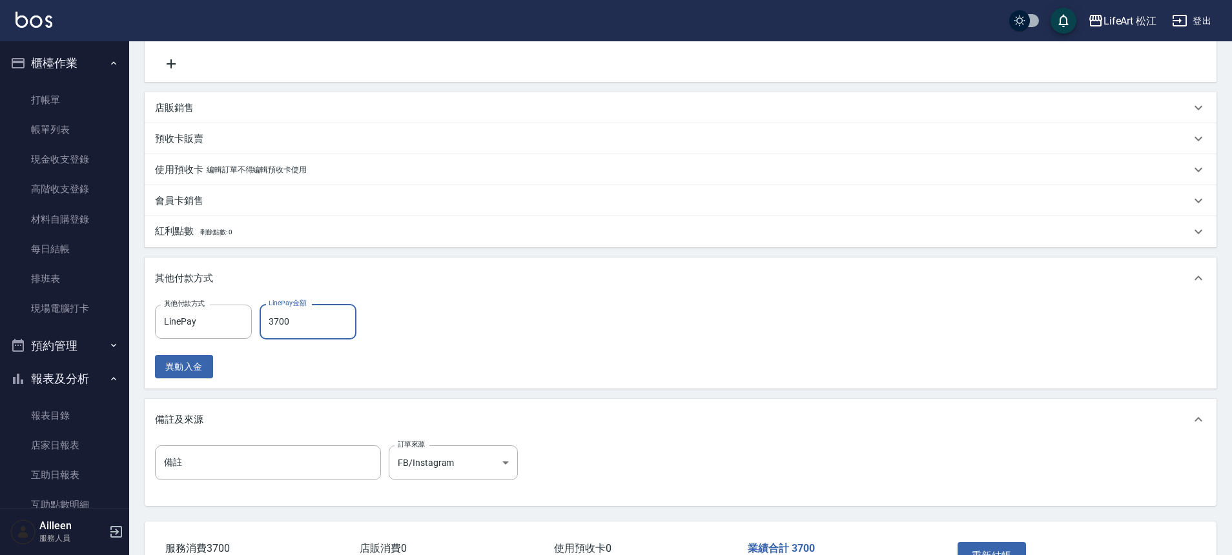
click at [294, 324] on input "3700" at bounding box center [308, 321] width 97 height 35
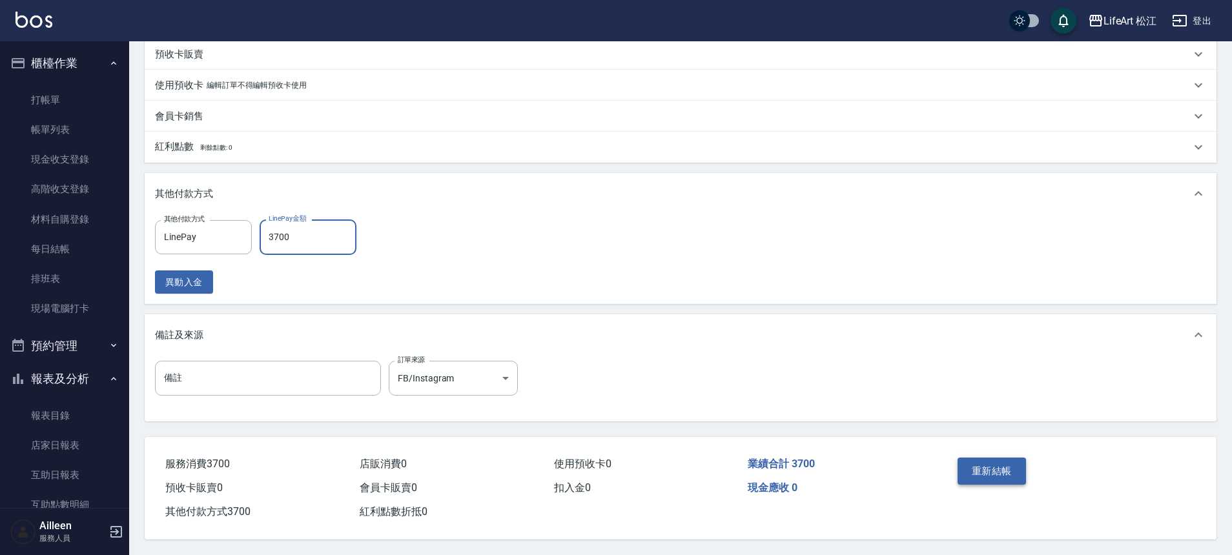
click at [973, 473] on button "重新結帳" at bounding box center [992, 471] width 68 height 27
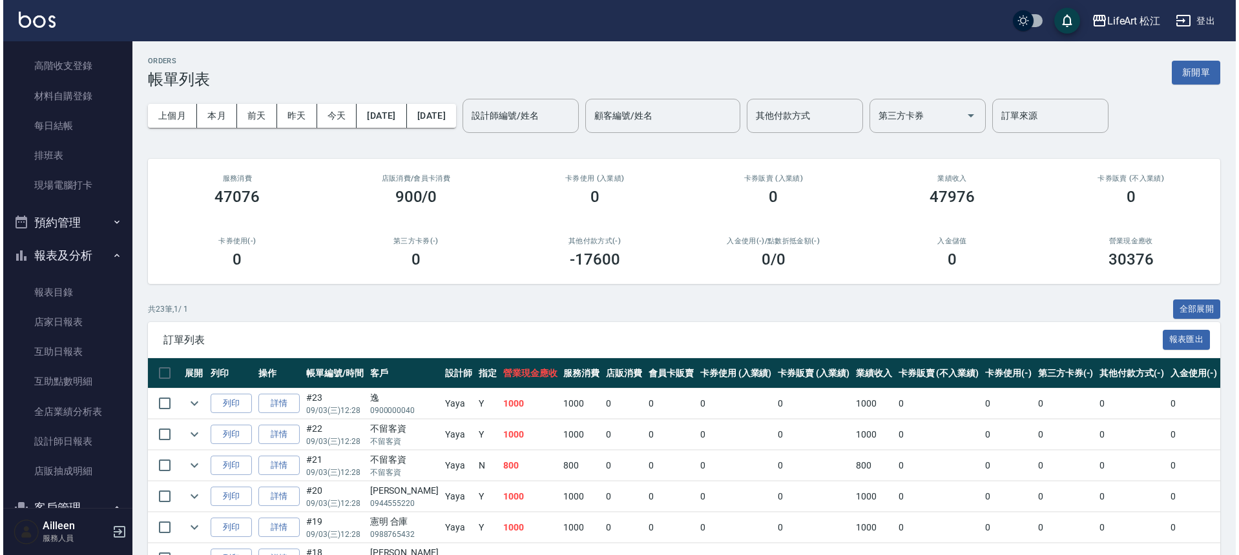
scroll to position [256, 0]
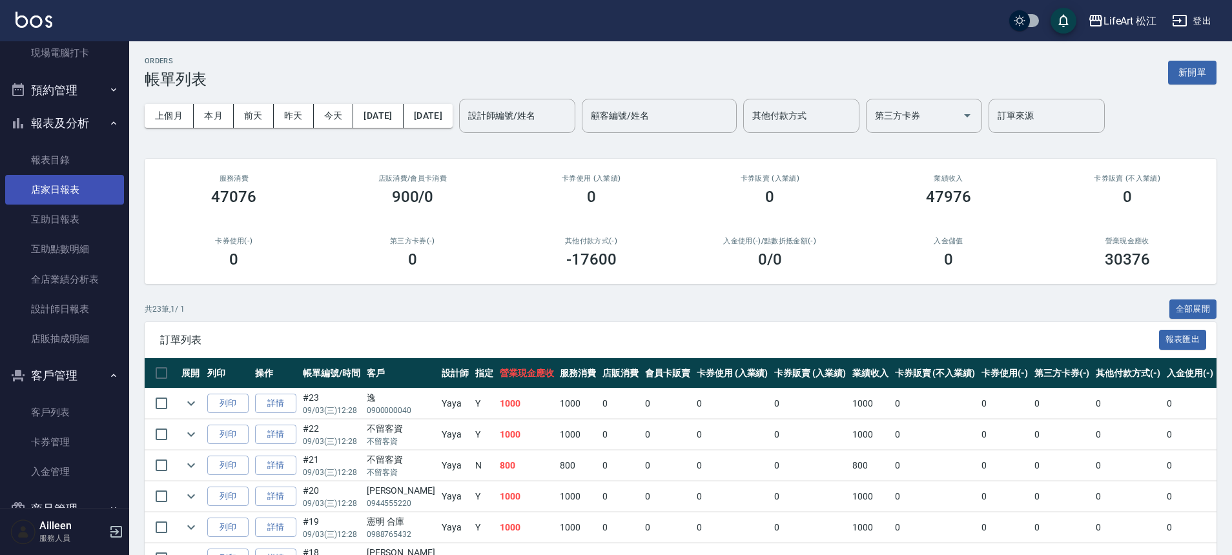
click at [80, 184] on link "店家日報表" at bounding box center [64, 190] width 119 height 30
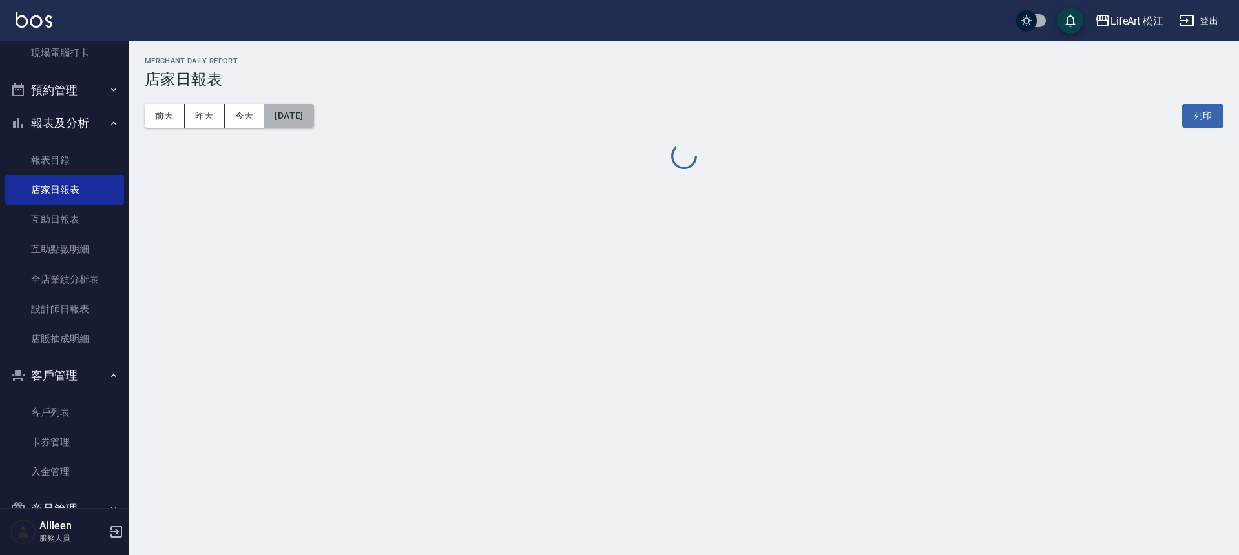
click at [310, 105] on button "[DATE]" at bounding box center [288, 116] width 49 height 24
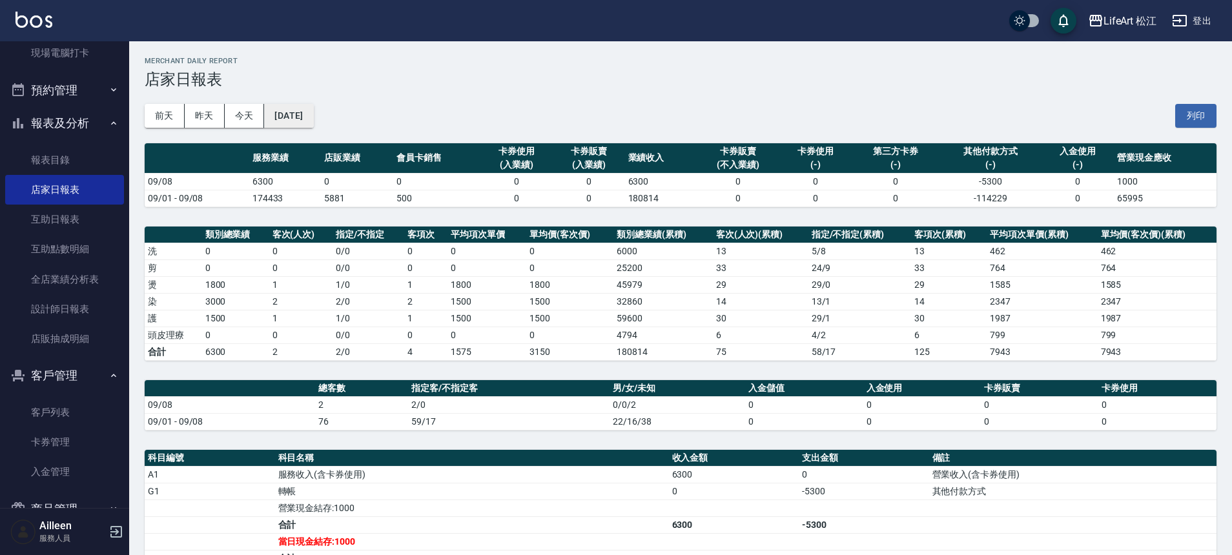
click at [313, 119] on button "[DATE]" at bounding box center [288, 116] width 49 height 24
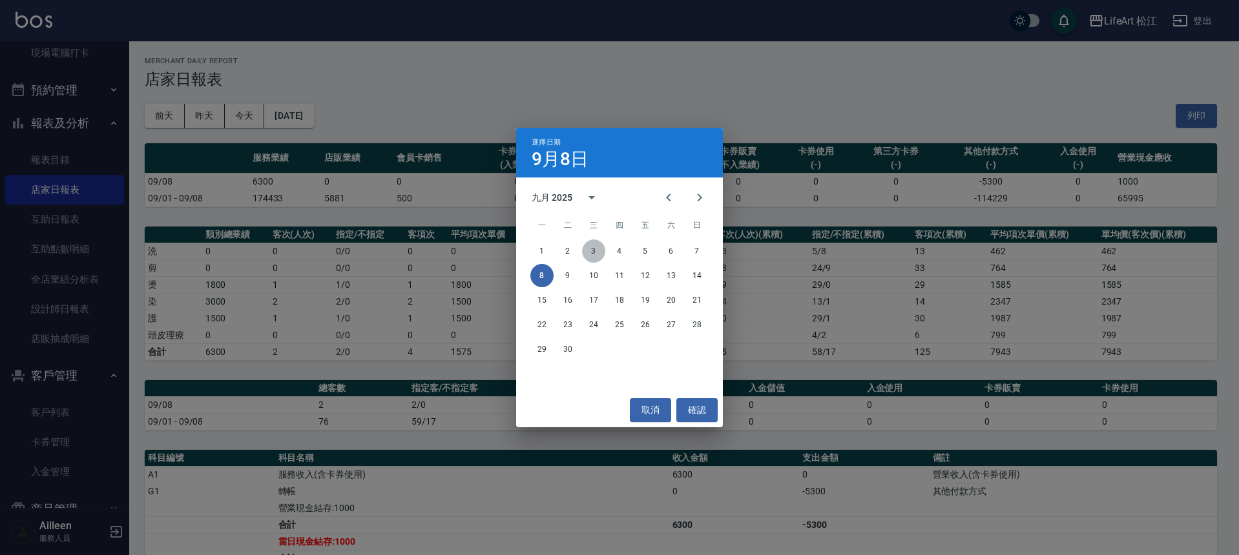
click at [594, 249] on button "3" at bounding box center [593, 251] width 23 height 23
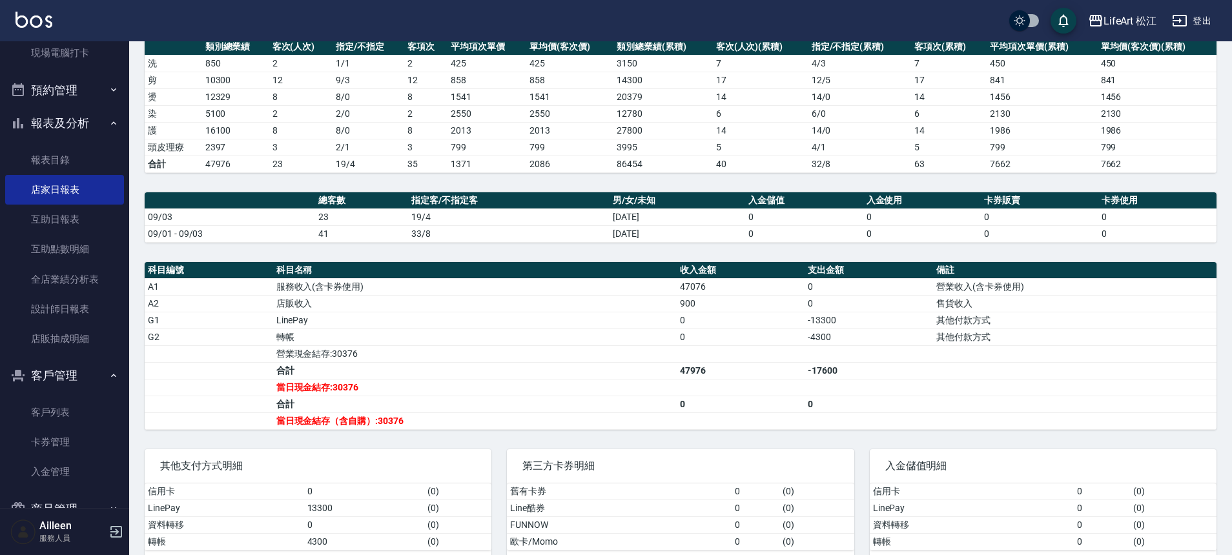
scroll to position [214, 0]
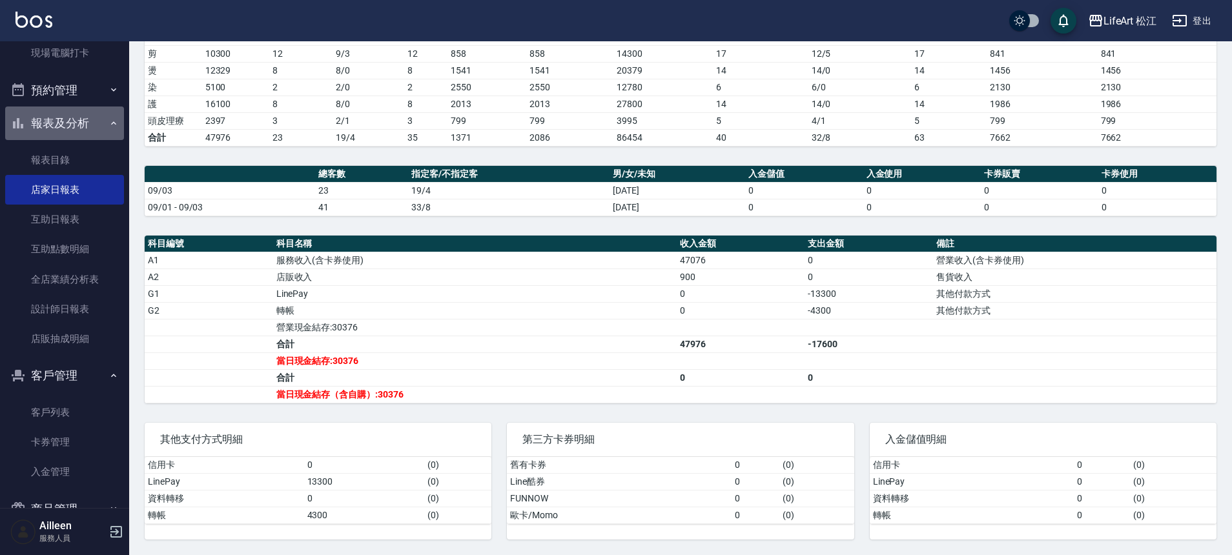
click at [77, 121] on button "報表及分析" at bounding box center [64, 124] width 119 height 34
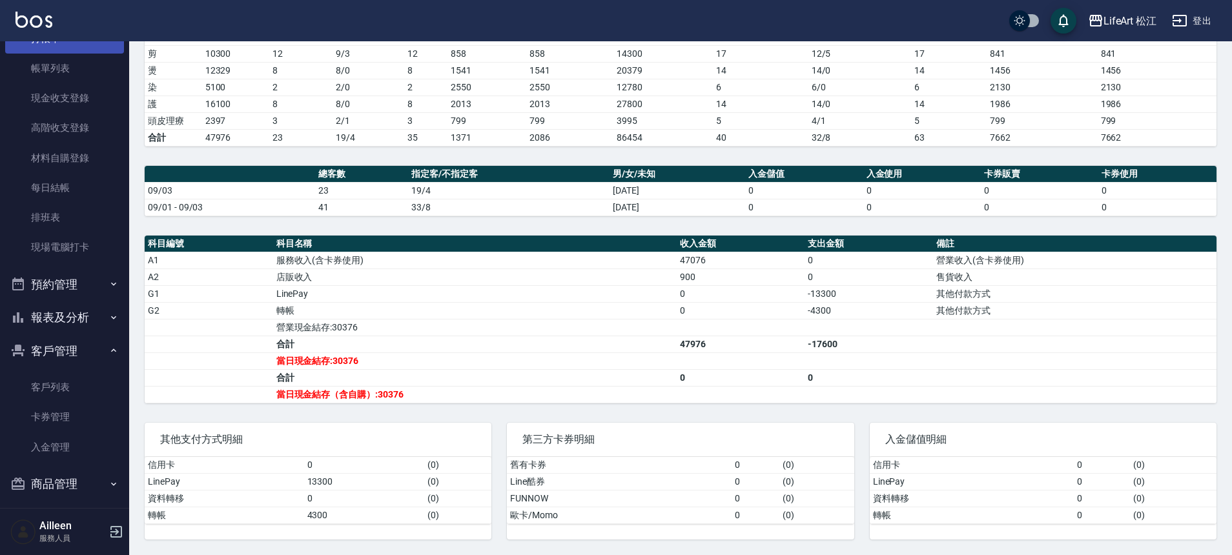
scroll to position [0, 0]
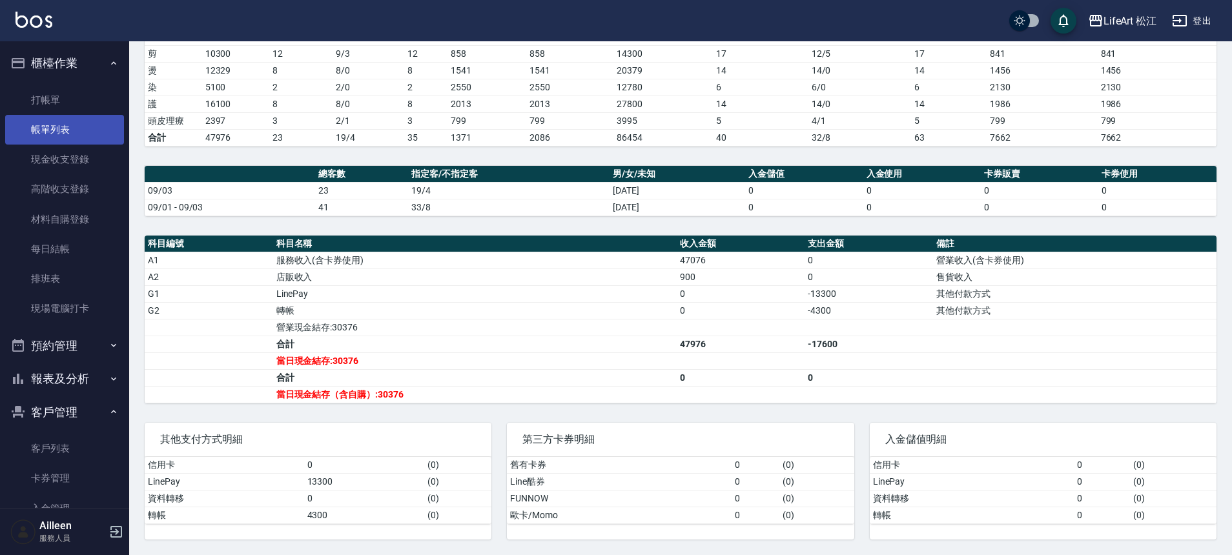
click at [65, 123] on link "帳單列表" at bounding box center [64, 130] width 119 height 30
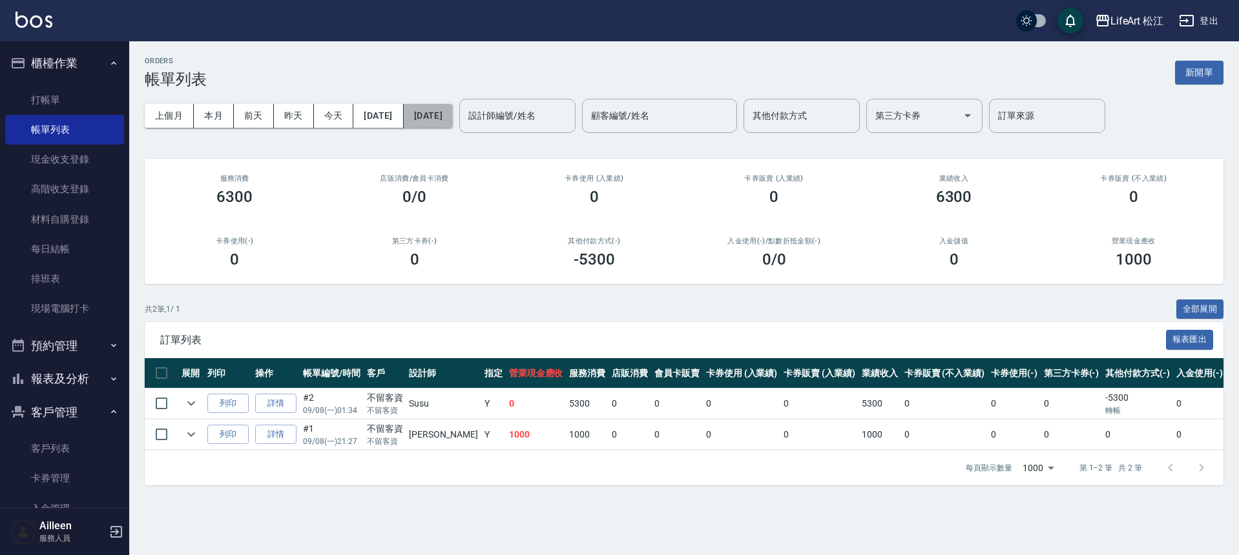
click at [453, 116] on button "[DATE]" at bounding box center [428, 116] width 49 height 24
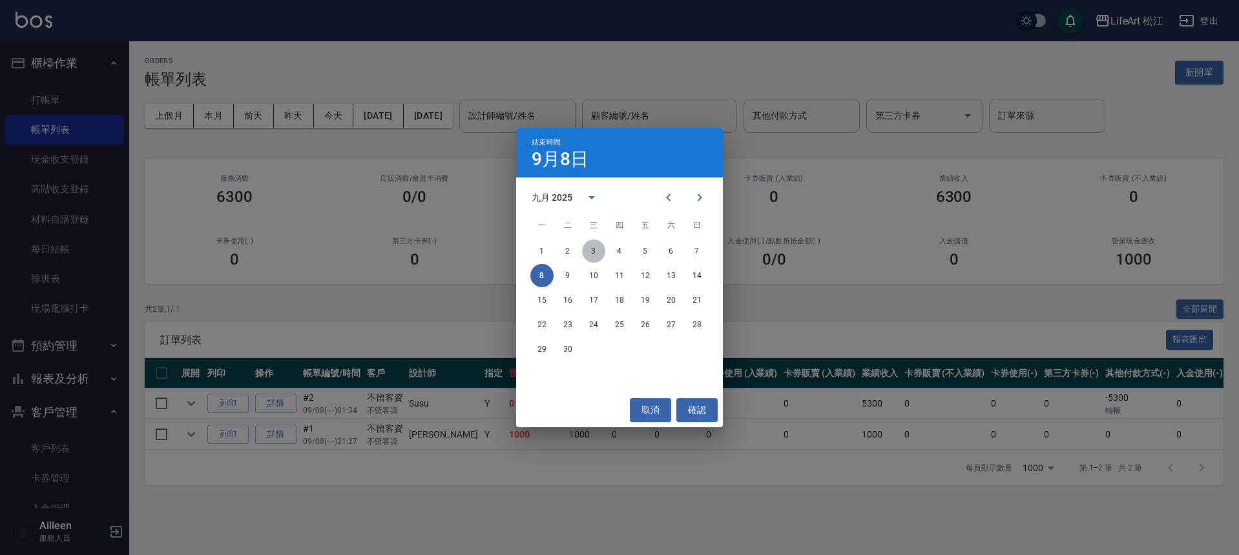
click at [592, 251] on button "3" at bounding box center [593, 251] width 23 height 23
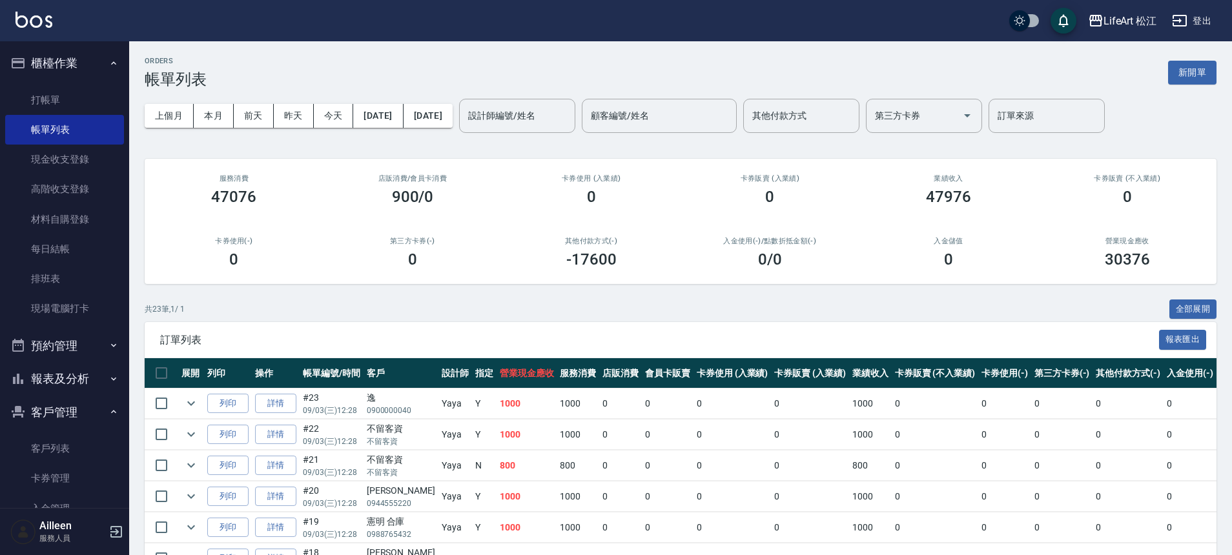
click at [73, 409] on button "客戶管理" at bounding box center [64, 413] width 119 height 34
click at [72, 379] on button "報表及分析" at bounding box center [64, 379] width 119 height 34
click at [85, 444] on link "店家日報表" at bounding box center [64, 446] width 119 height 30
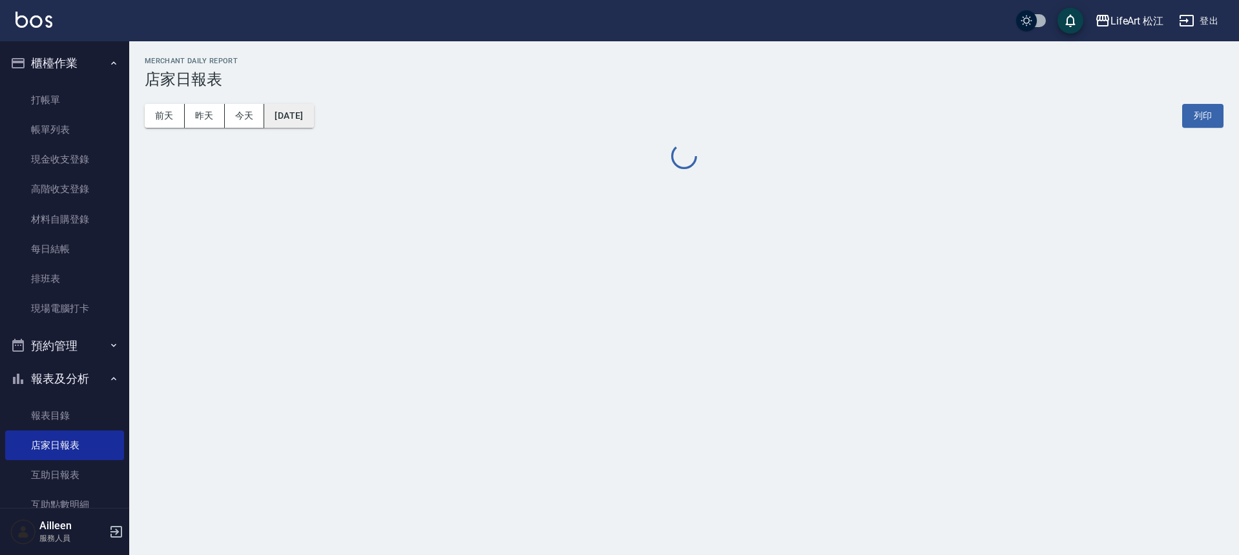
click at [309, 116] on button "[DATE]" at bounding box center [288, 116] width 49 height 24
click at [280, 125] on button "[DATE]" at bounding box center [288, 116] width 49 height 24
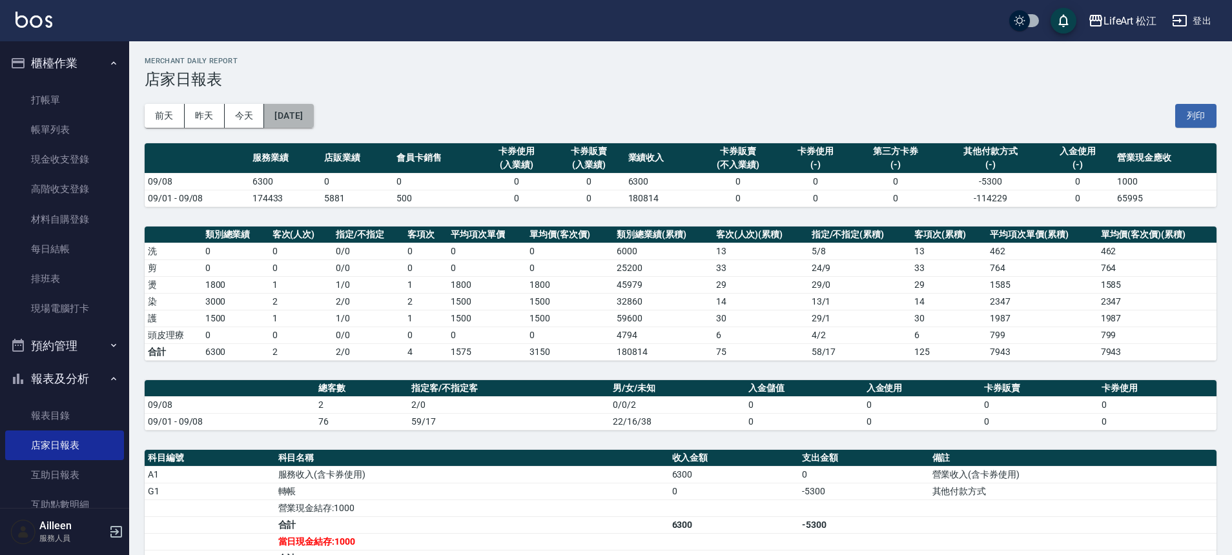
click at [313, 114] on button "[DATE]" at bounding box center [288, 116] width 49 height 24
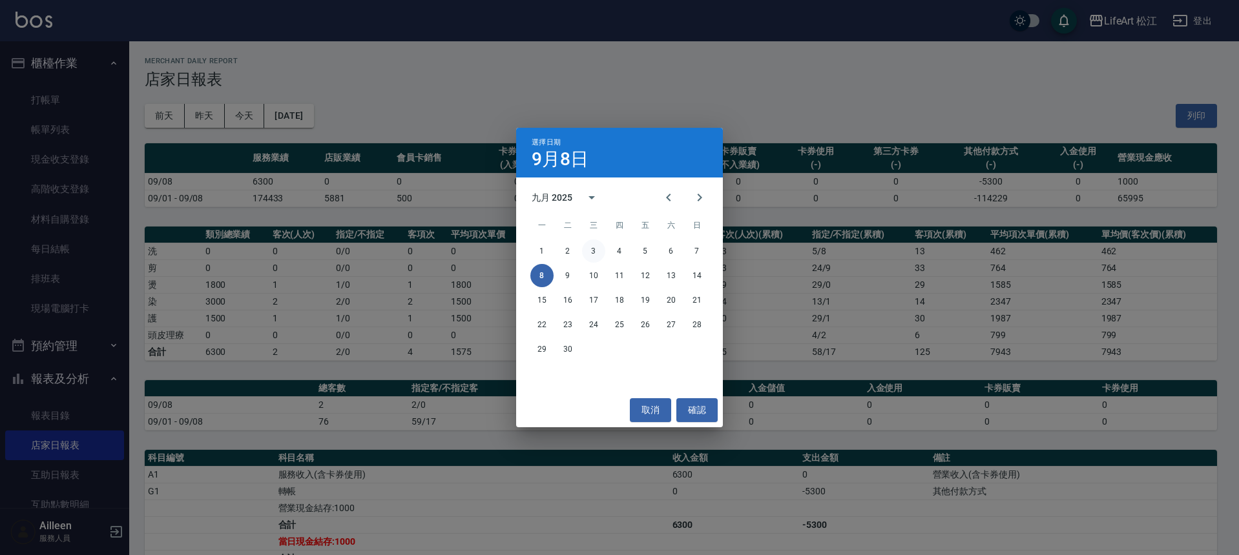
click at [591, 252] on button "3" at bounding box center [593, 251] width 23 height 23
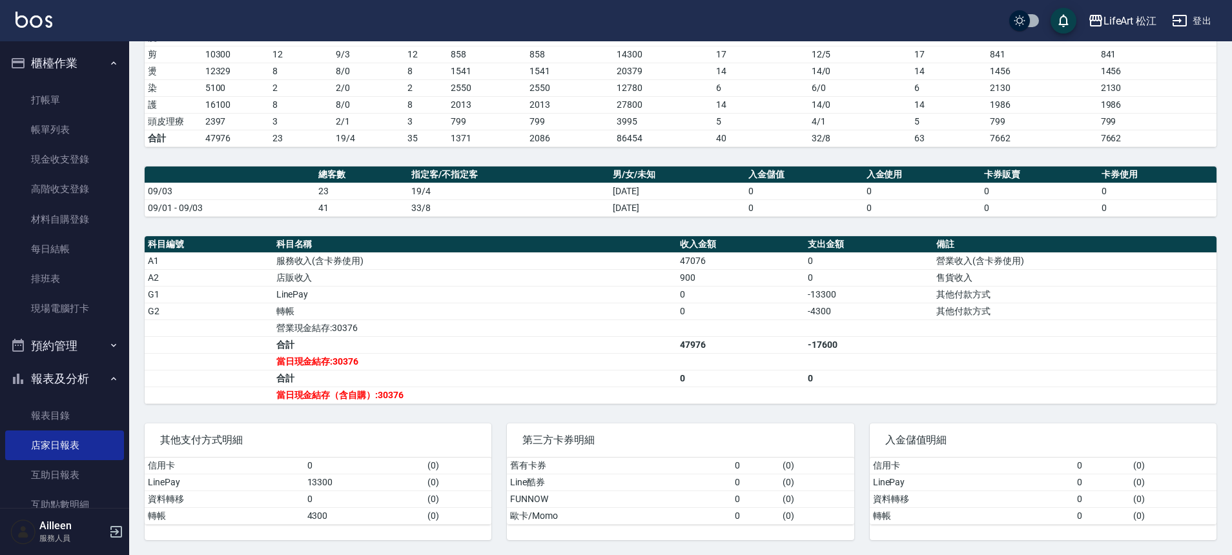
scroll to position [214, 0]
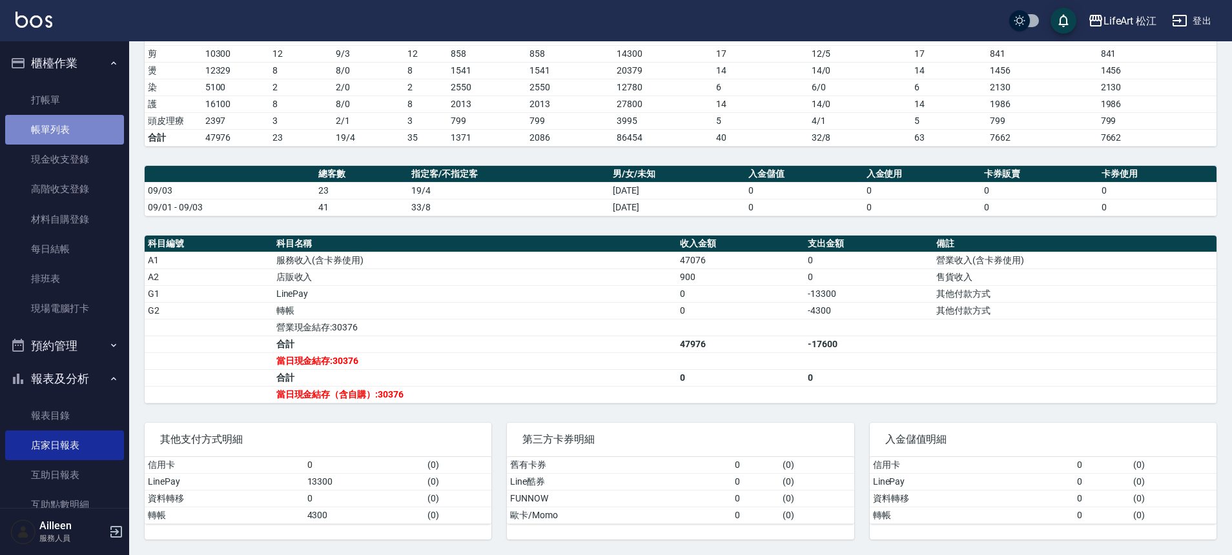
click at [88, 130] on link "帳單列表" at bounding box center [64, 130] width 119 height 30
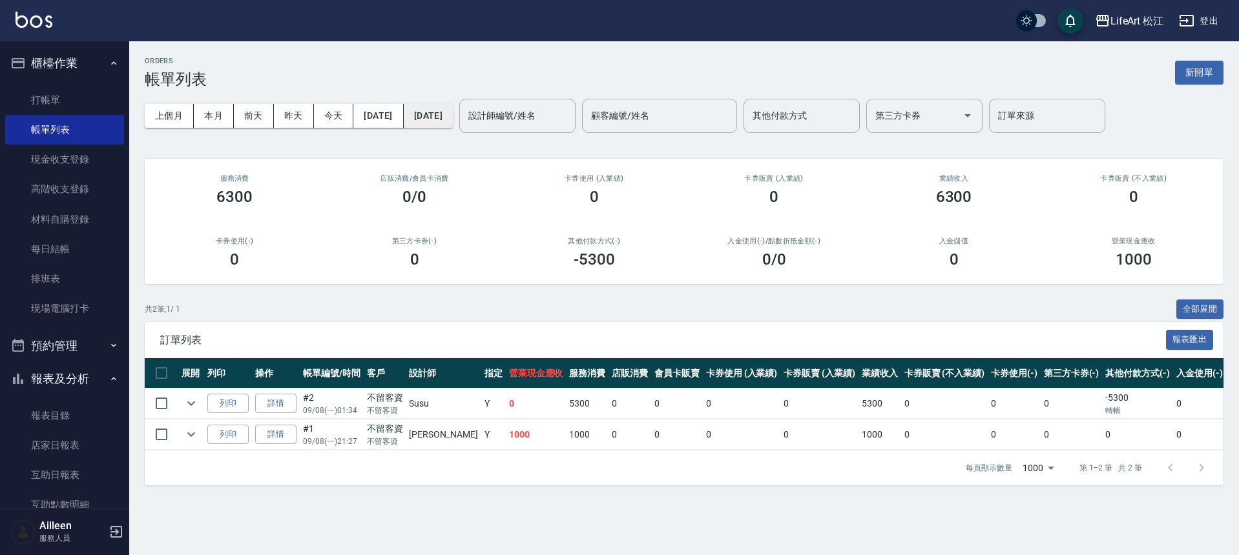
click at [450, 117] on button "[DATE]" at bounding box center [428, 116] width 49 height 24
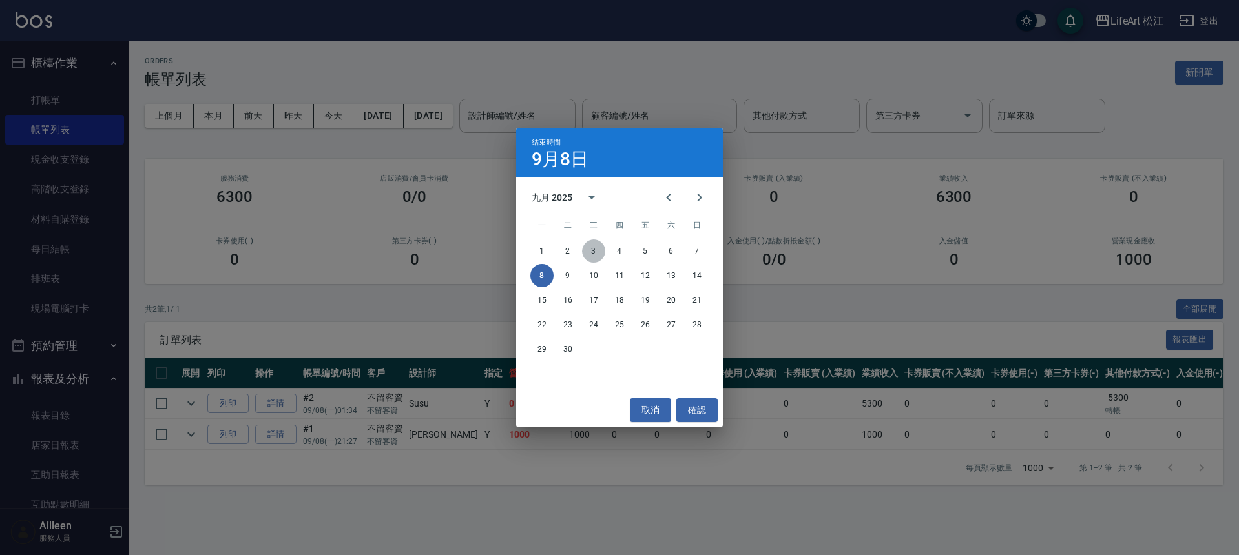
click at [592, 245] on button "3" at bounding box center [593, 251] width 23 height 23
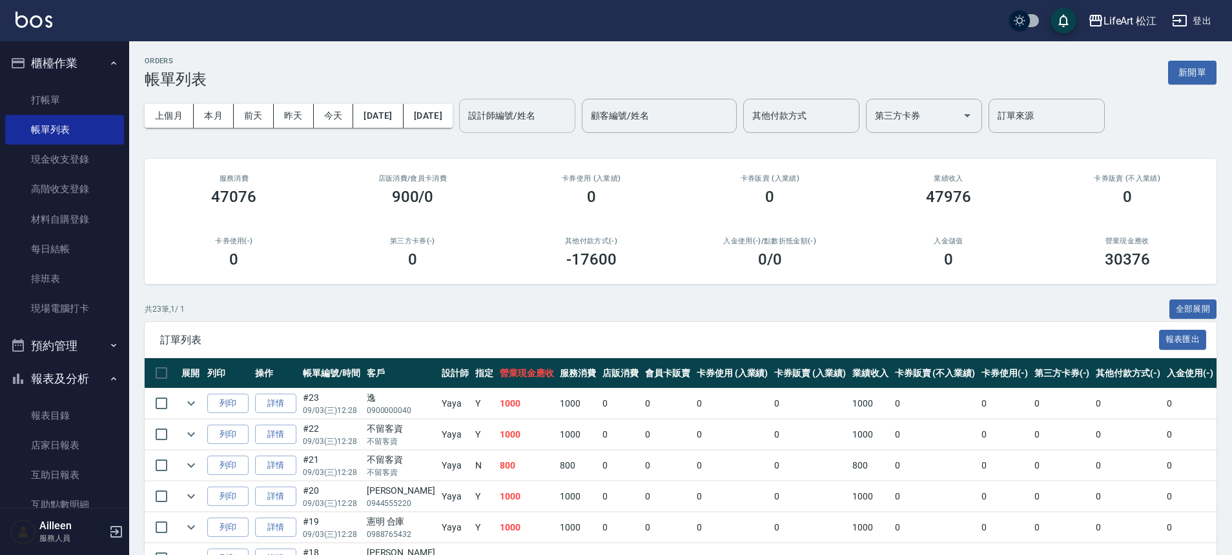
click at [570, 114] on input "設計師編號/姓名" at bounding box center [517, 116] width 105 height 23
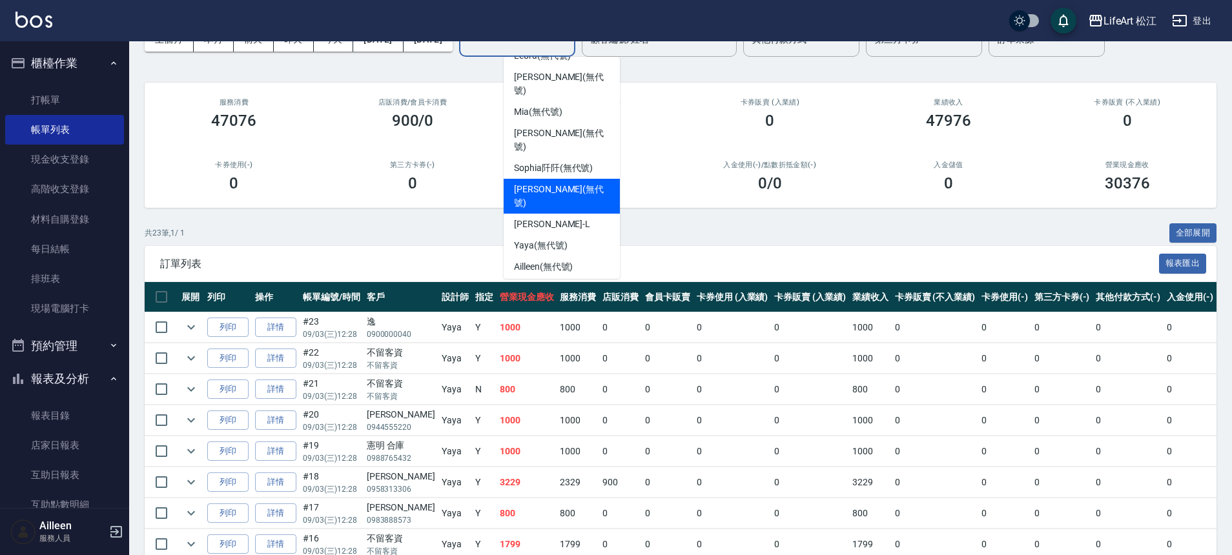
scroll to position [58, 0]
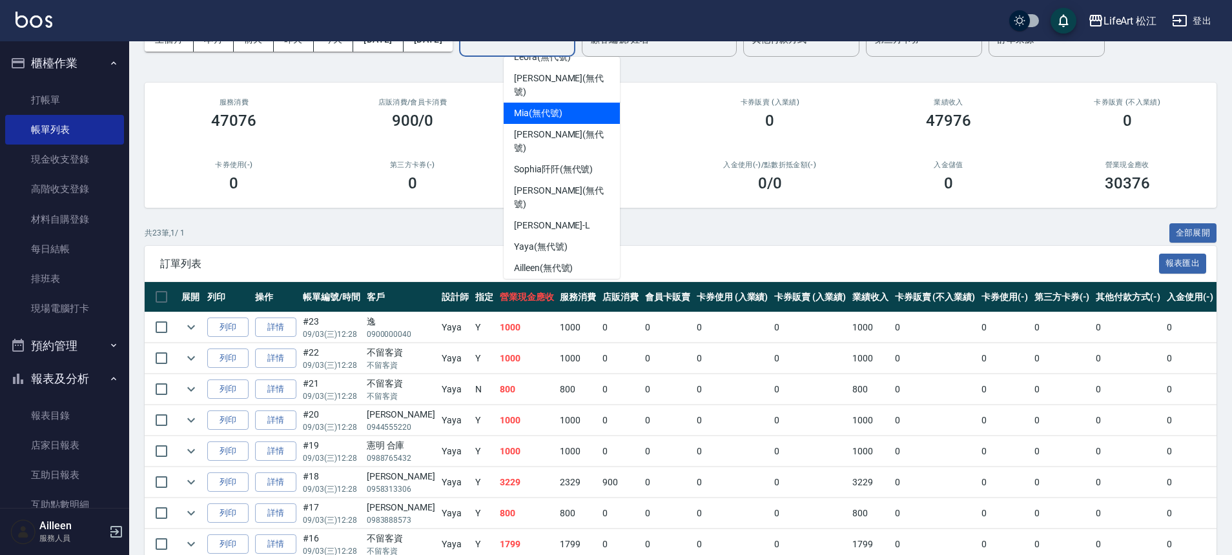
click at [571, 103] on div "Mia (無代號)" at bounding box center [562, 113] width 116 height 21
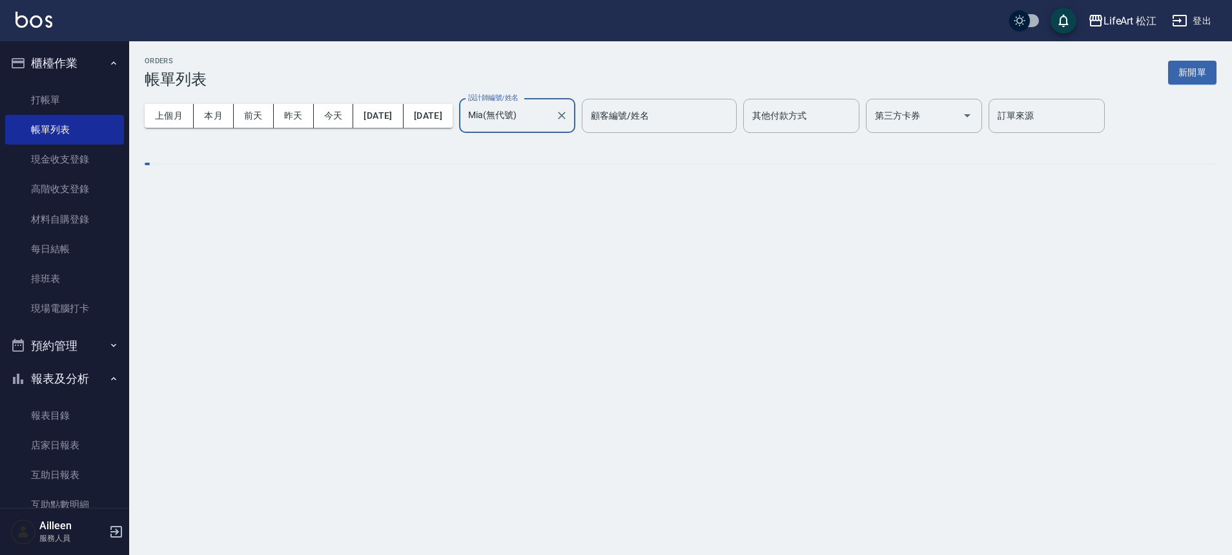
scroll to position [0, 0]
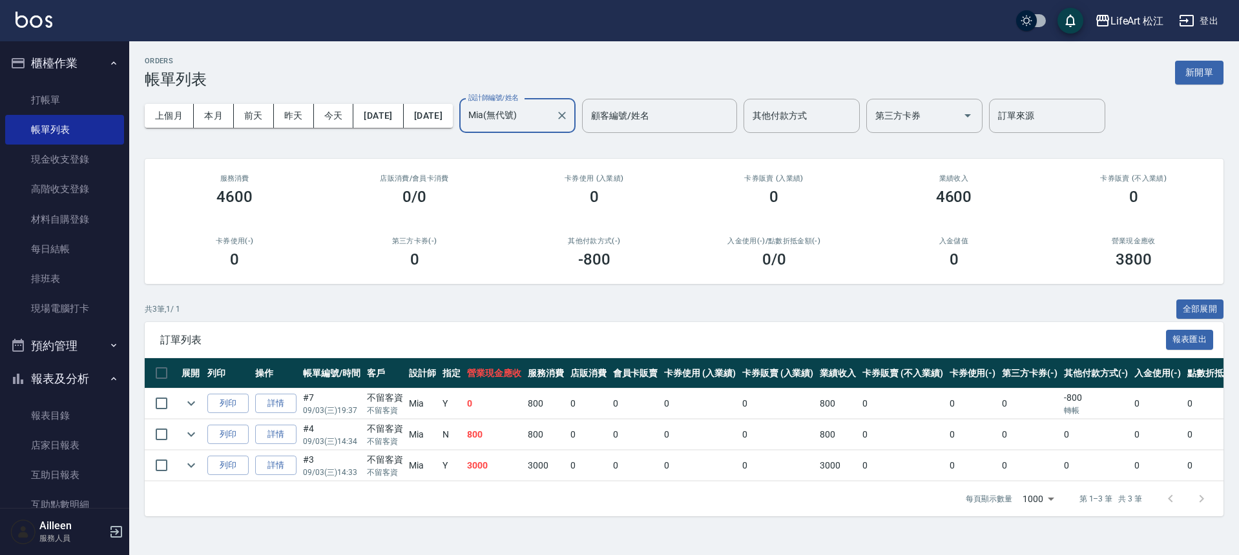
click at [614, 320] on div "共 3 筆, 1 / 1 全部展開 訂單列表 報表匯出 展開 列印 操作 帳單編號/時間 客戶 設計師 指定 營業現金應收 服務消費 店販消費 會員卡販賣 卡…" at bounding box center [684, 409] width 1079 height 218
click at [1215, 77] on button "新開單" at bounding box center [1199, 73] width 48 height 24
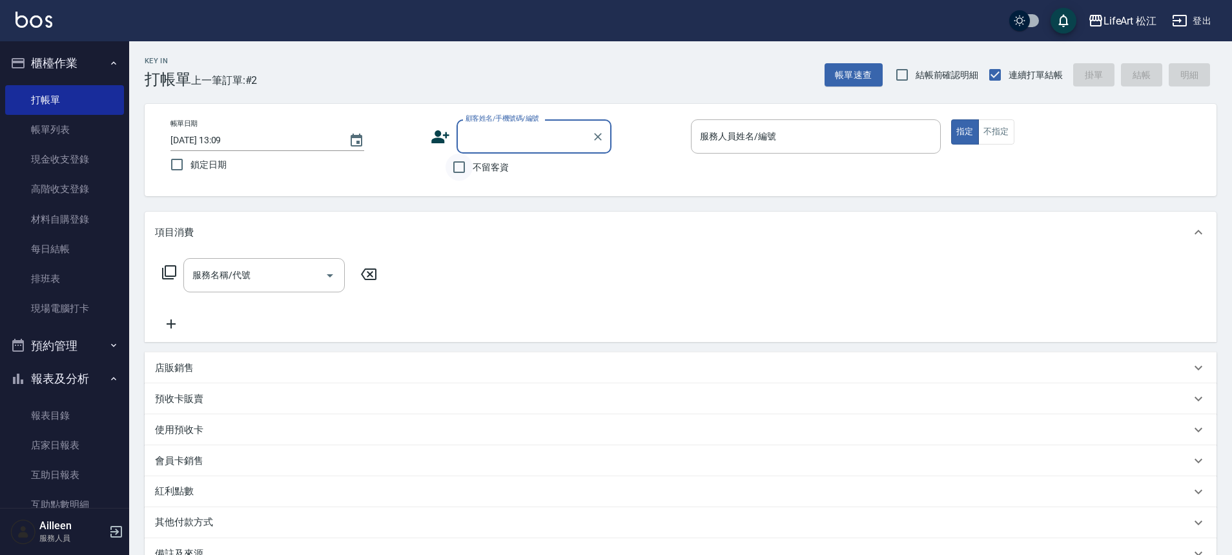
click at [467, 169] on input "不留客資" at bounding box center [459, 167] width 27 height 27
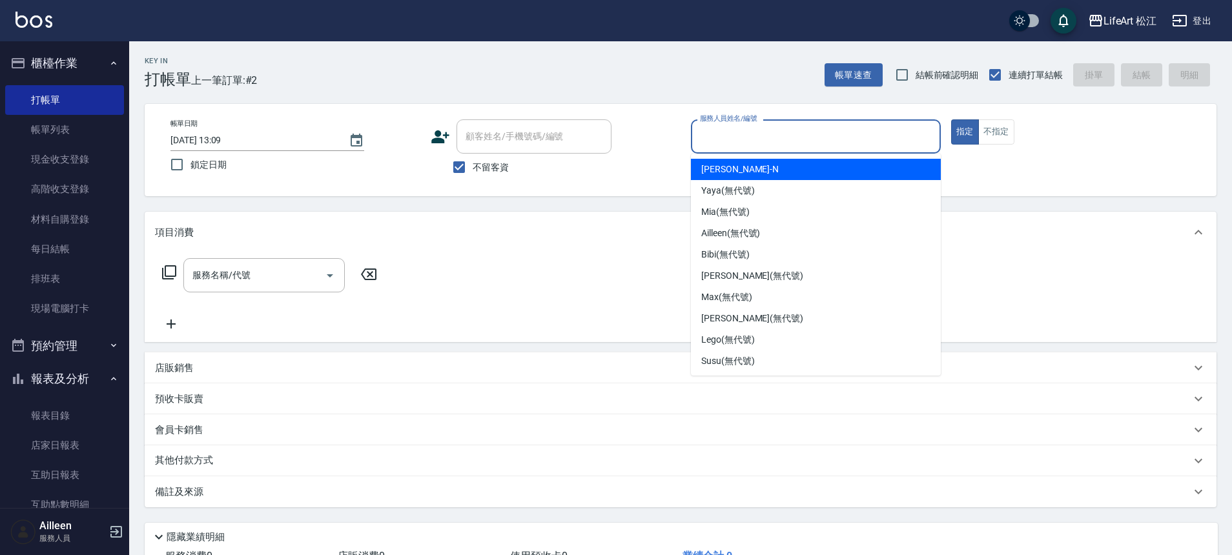
click at [718, 143] on input "服務人員姓名/編號" at bounding box center [816, 136] width 238 height 23
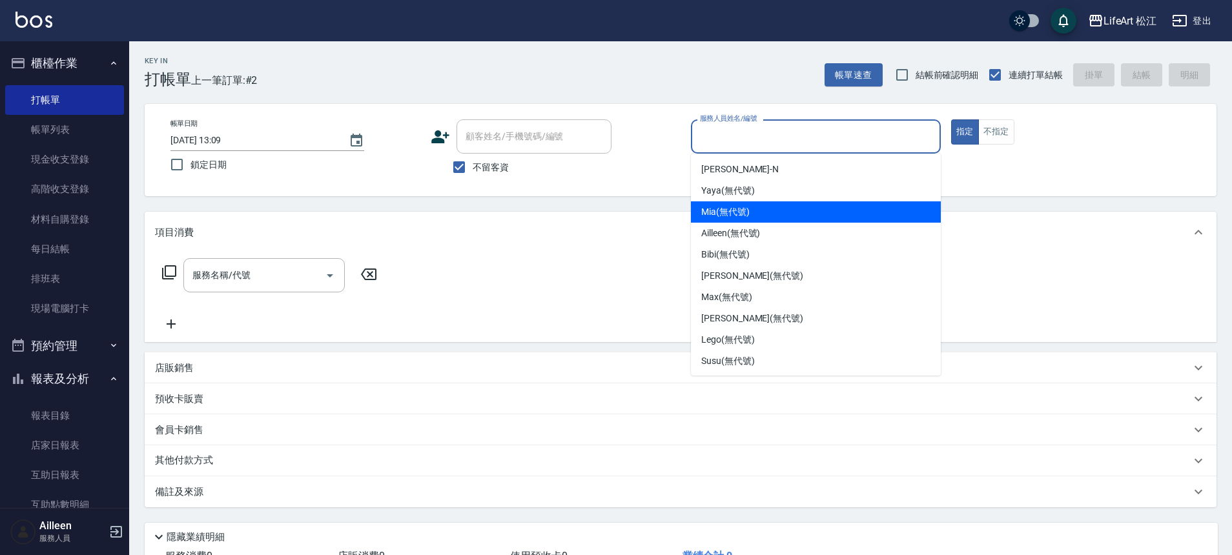
click at [747, 212] on span "Mia (無代號)" at bounding box center [725, 212] width 48 height 14
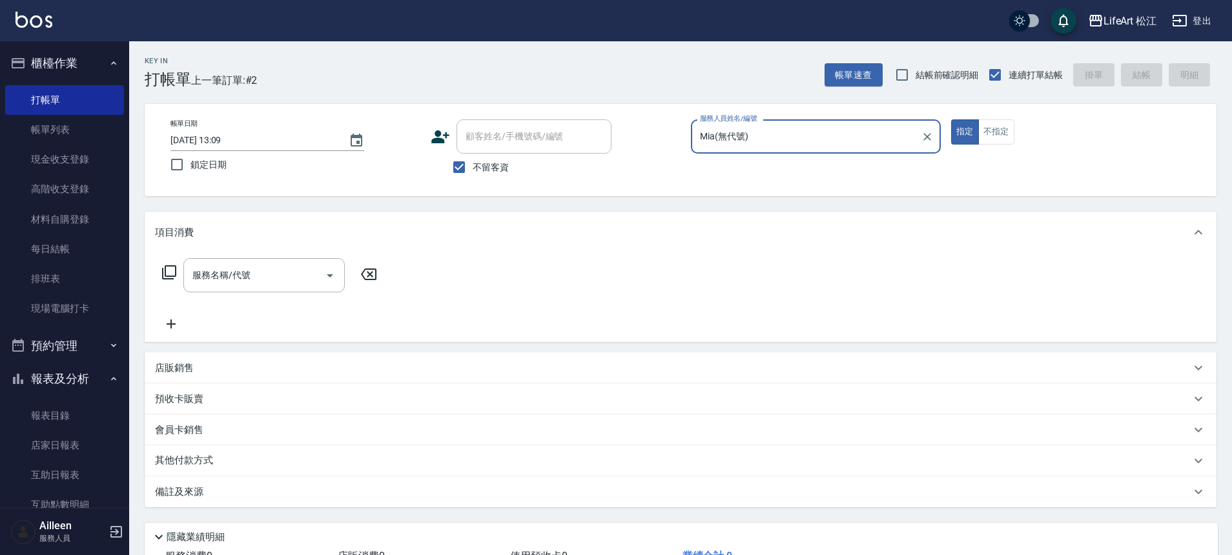
click at [211, 280] on div "服務名稱/代號 服務名稱/代號" at bounding box center [263, 275] width 161 height 34
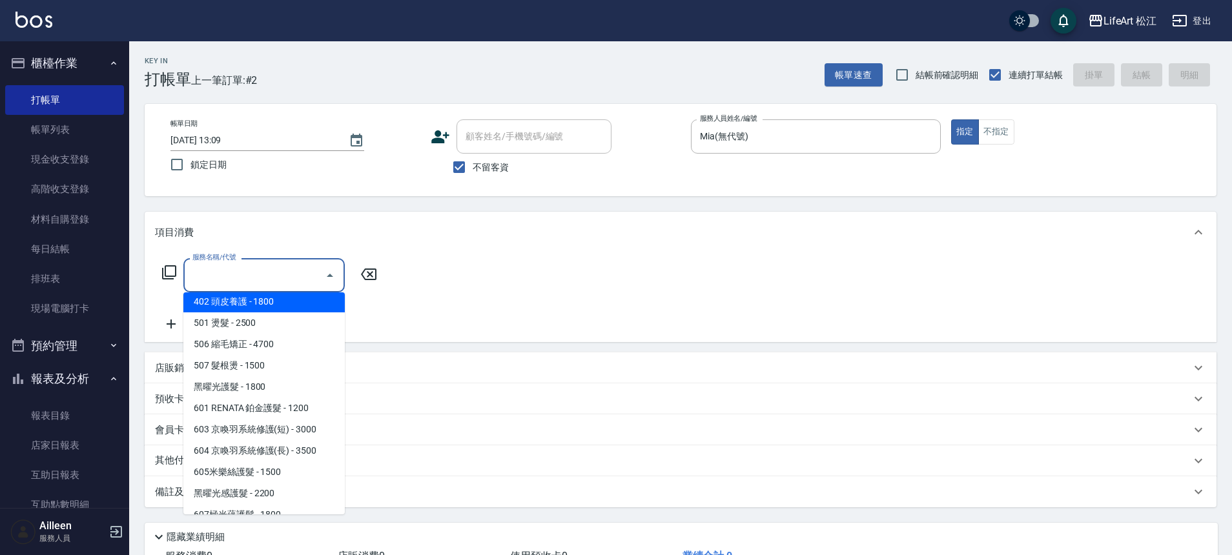
scroll to position [172, 0]
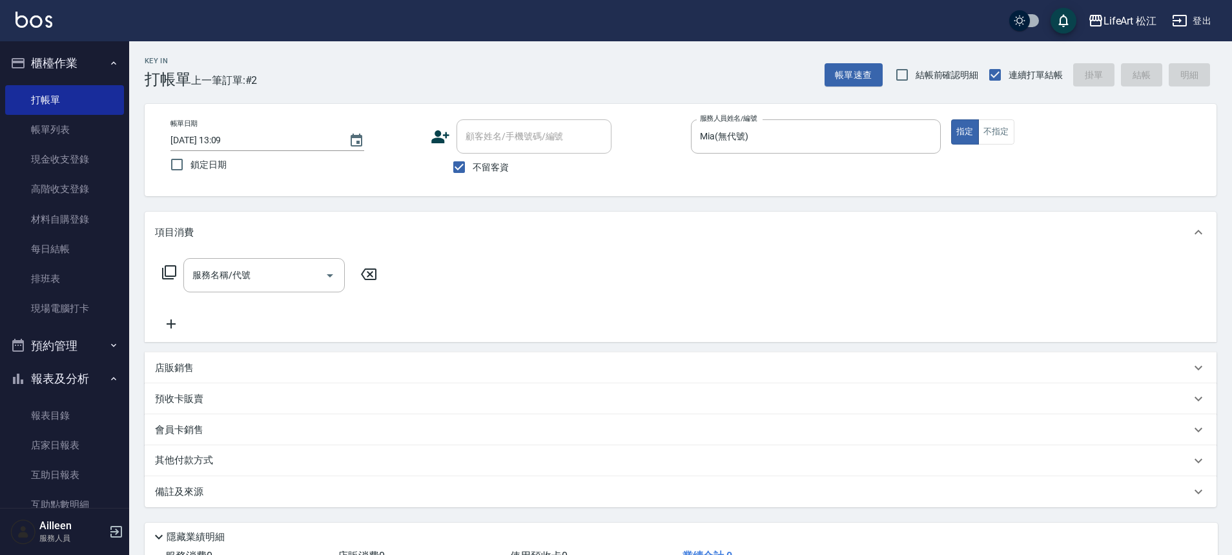
click at [419, 281] on div "服務名稱/代號 服務名稱/代號" at bounding box center [681, 297] width 1072 height 89
click at [183, 366] on p "店販銷售" at bounding box center [174, 369] width 39 height 14
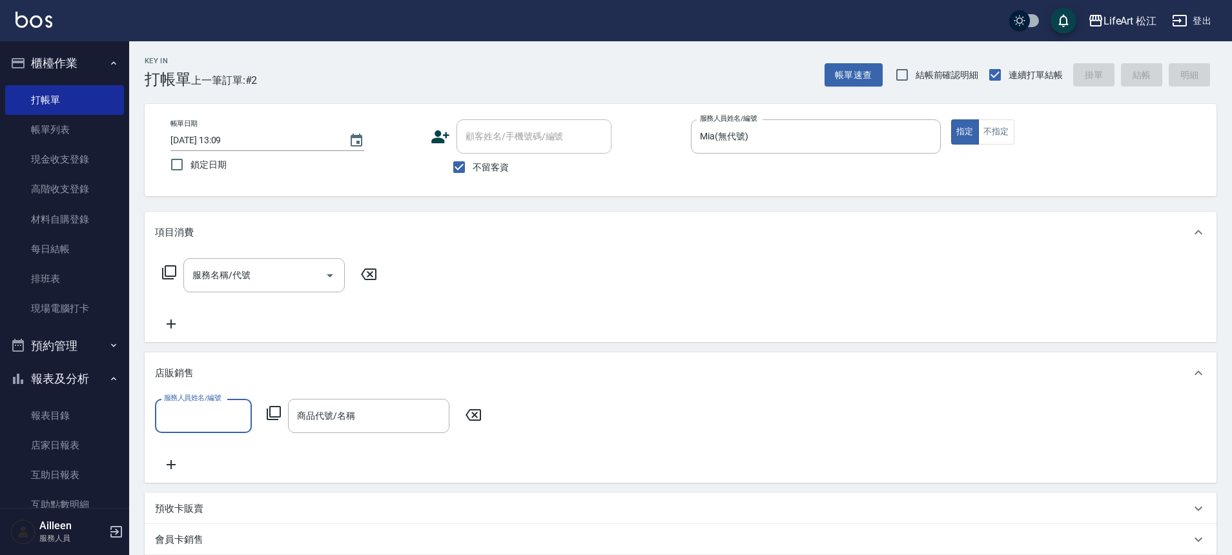
scroll to position [0, 0]
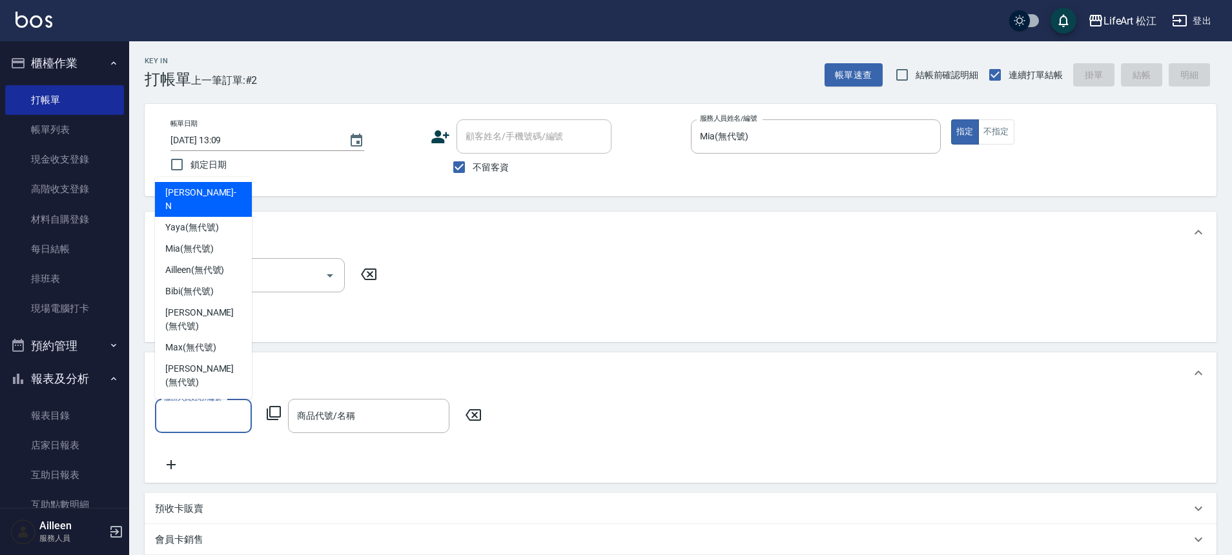
click at [221, 410] on input "服務人員姓名/編號" at bounding box center [203, 416] width 85 height 23
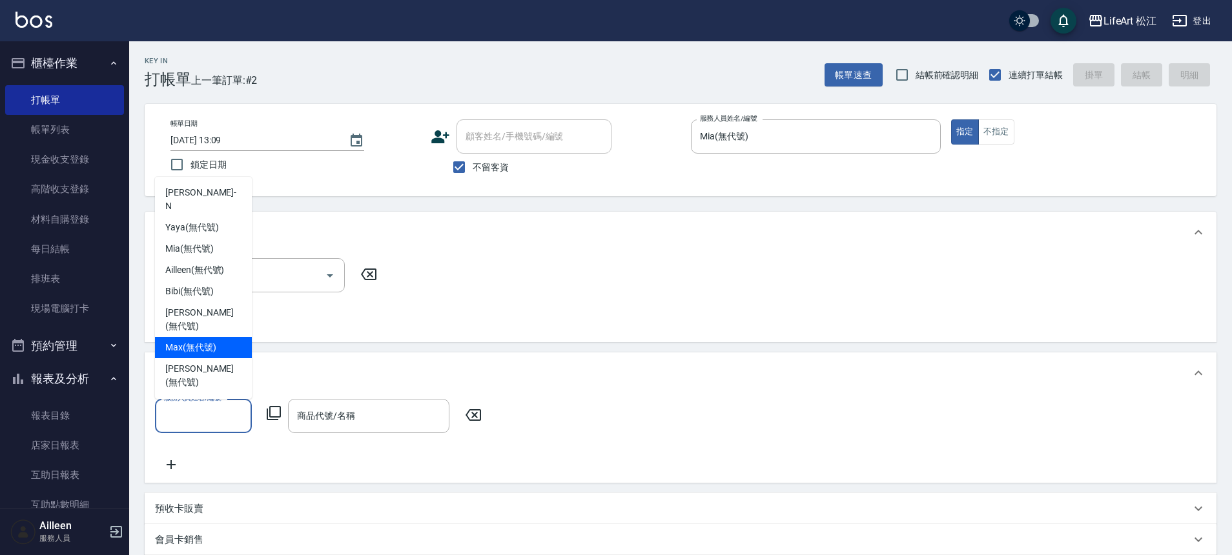
scroll to position [3, 0]
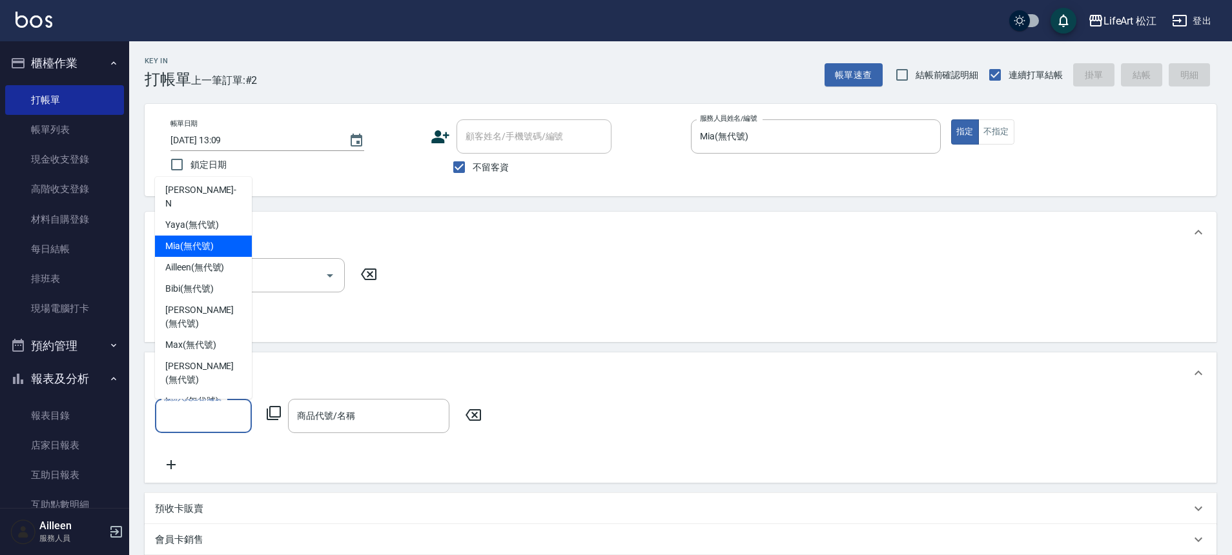
click at [196, 240] on span "Mia (無代號)" at bounding box center [189, 247] width 48 height 14
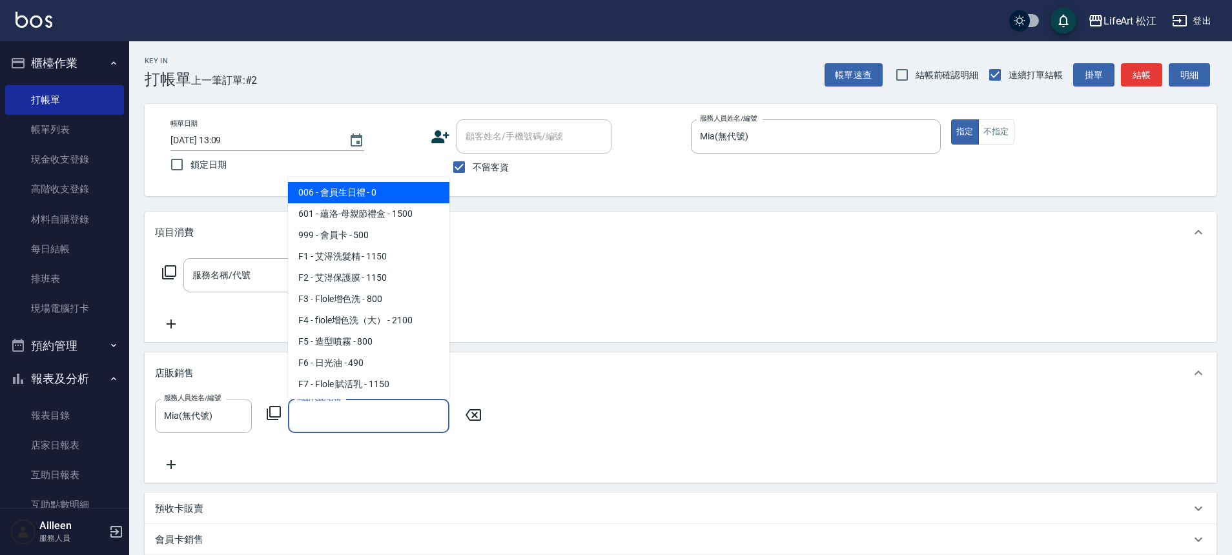
click at [347, 414] on input "商品代號/名稱" at bounding box center [369, 416] width 150 height 23
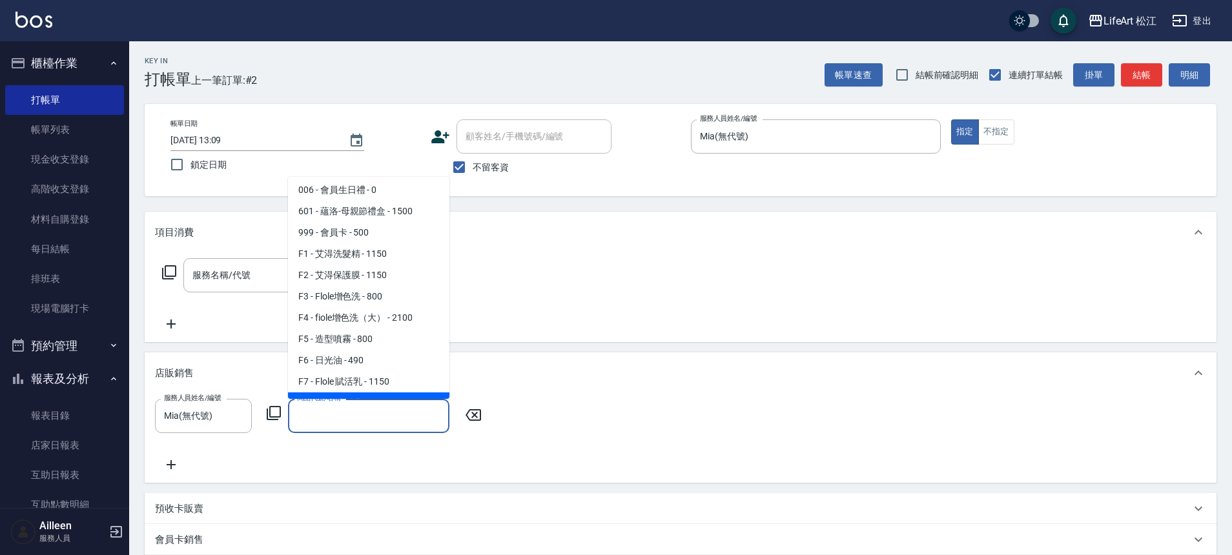
click at [396, 382] on span "F7 - Flole 賦活乳 - 1150" at bounding box center [368, 381] width 161 height 21
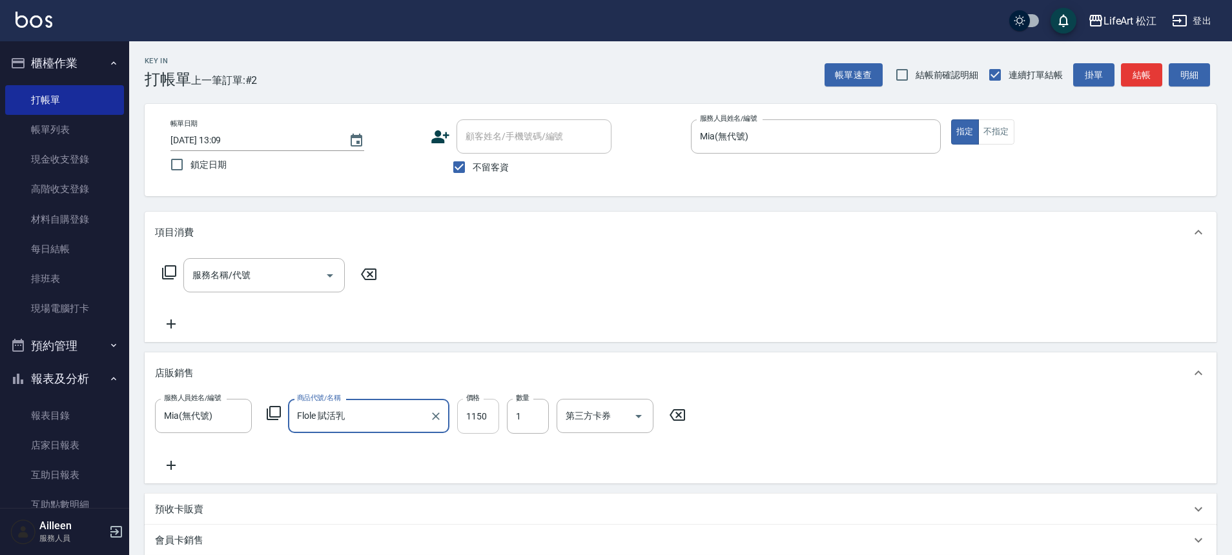
click at [493, 424] on input "1150" at bounding box center [478, 416] width 42 height 35
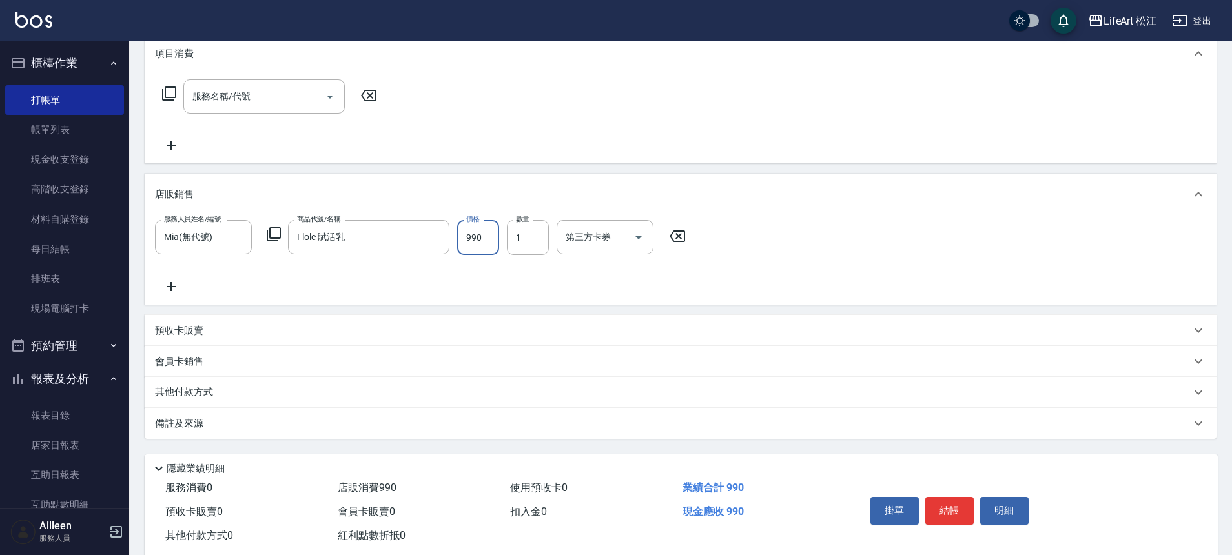
scroll to position [209, 0]
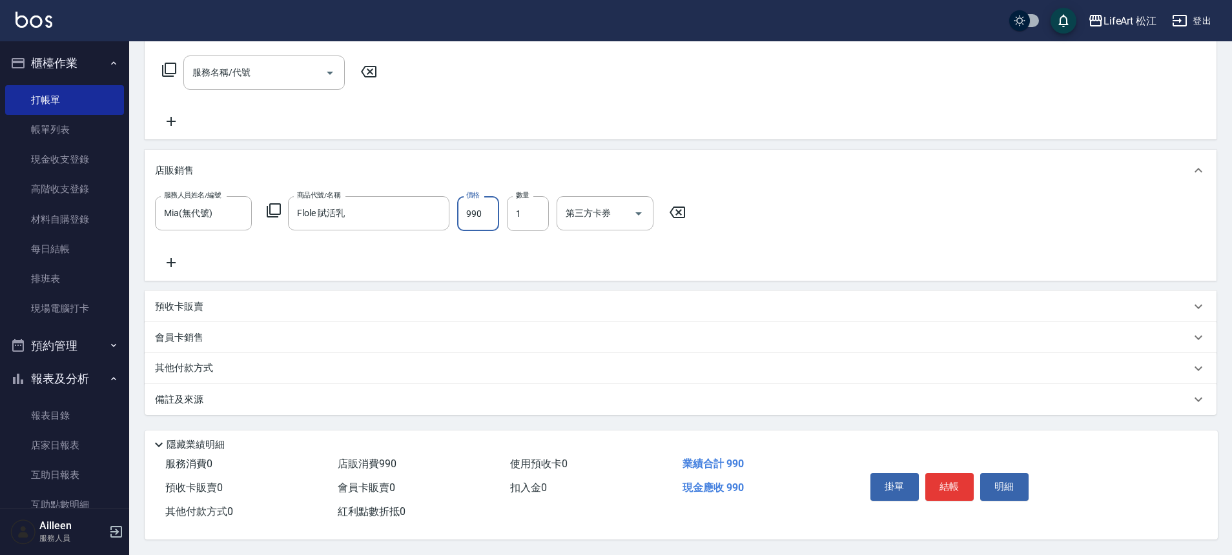
click at [176, 393] on p "備註及來源" at bounding box center [179, 400] width 48 height 14
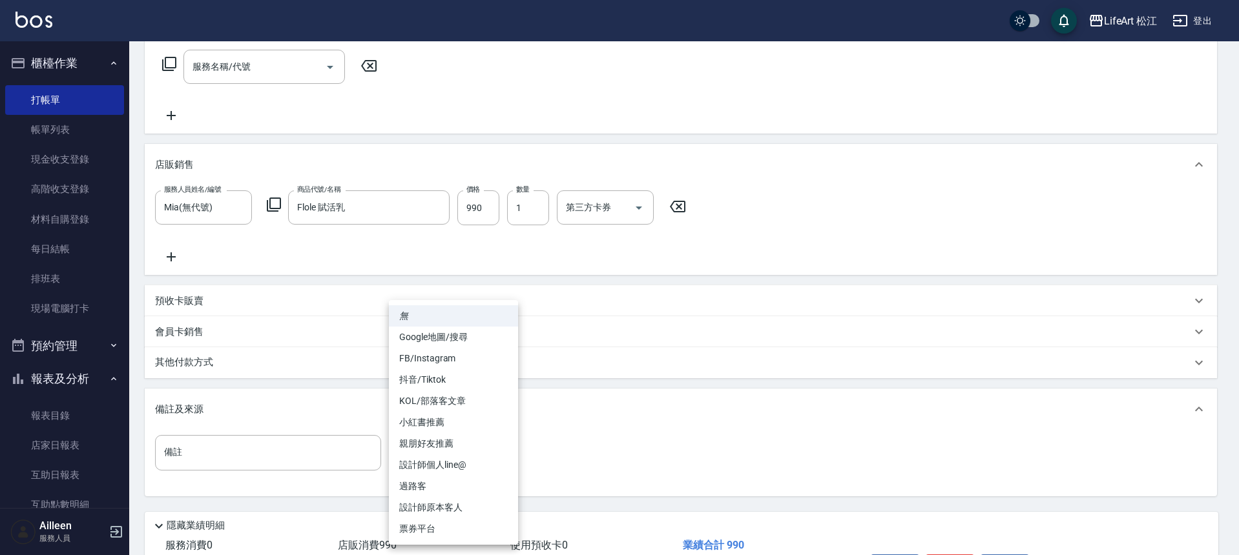
drag, startPoint x: 420, startPoint y: 444, endPoint x: 431, endPoint y: 446, distance: 11.1
click at [431, 446] on body "LifeArt 松江 登出 櫃檯作業 打帳單 帳單列表 現金收支登錄 高階收支登錄 材料自購登錄 每日結帳 排班表 現場電腦打卡 預約管理 預約管理 單日預約…" at bounding box center [619, 213] width 1239 height 845
click at [453, 504] on li "設計師原本客人" at bounding box center [453, 507] width 129 height 21
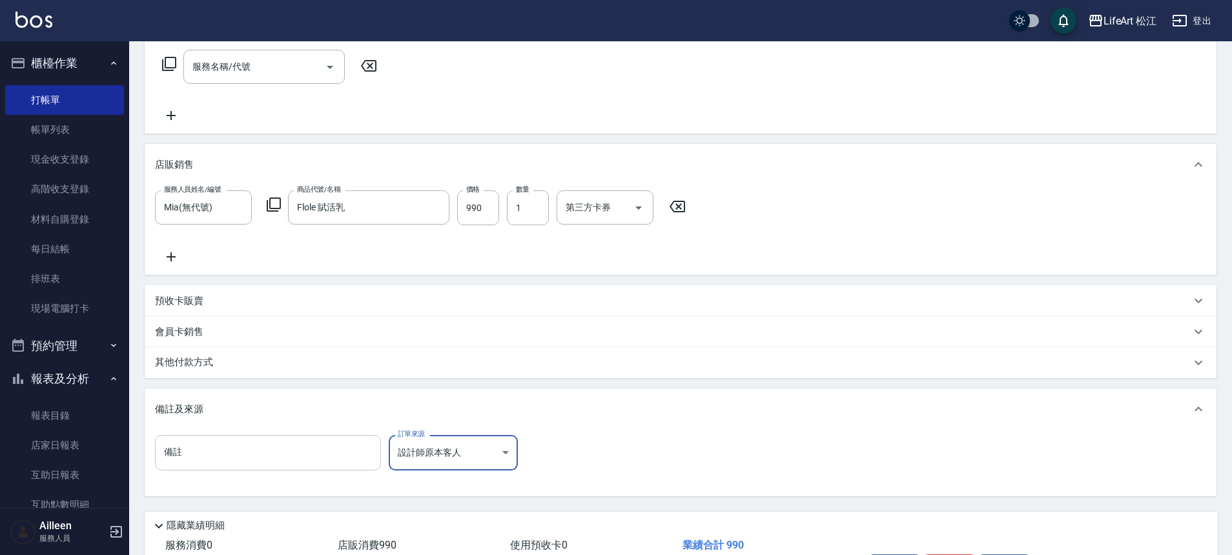
click at [319, 437] on input "備註" at bounding box center [268, 452] width 226 height 35
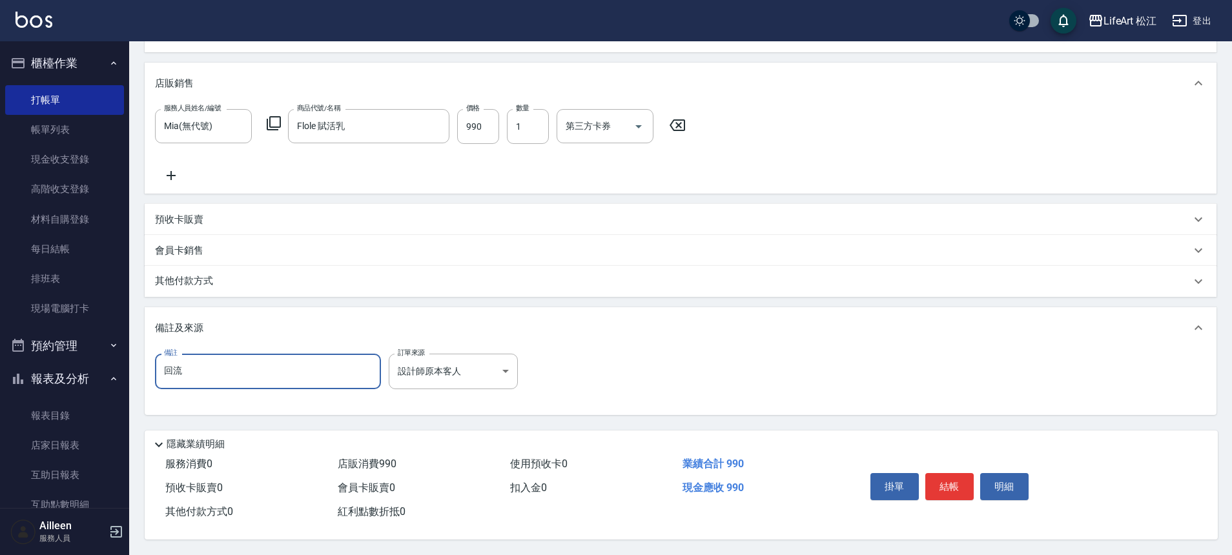
scroll to position [296, 0]
click at [187, 275] on p "其他付款方式" at bounding box center [187, 281] width 65 height 14
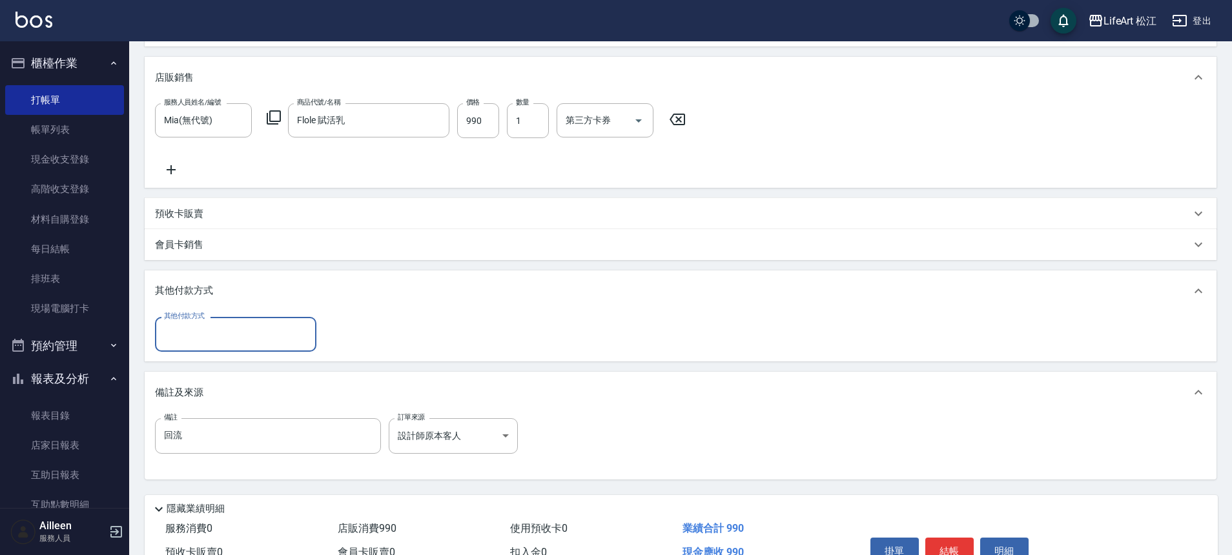
scroll to position [0, 0]
click at [221, 329] on input "其他付款方式" at bounding box center [236, 334] width 150 height 23
click at [199, 371] on span "轉帳" at bounding box center [235, 367] width 161 height 21
click at [357, 344] on input "0" at bounding box center [372, 334] width 97 height 35
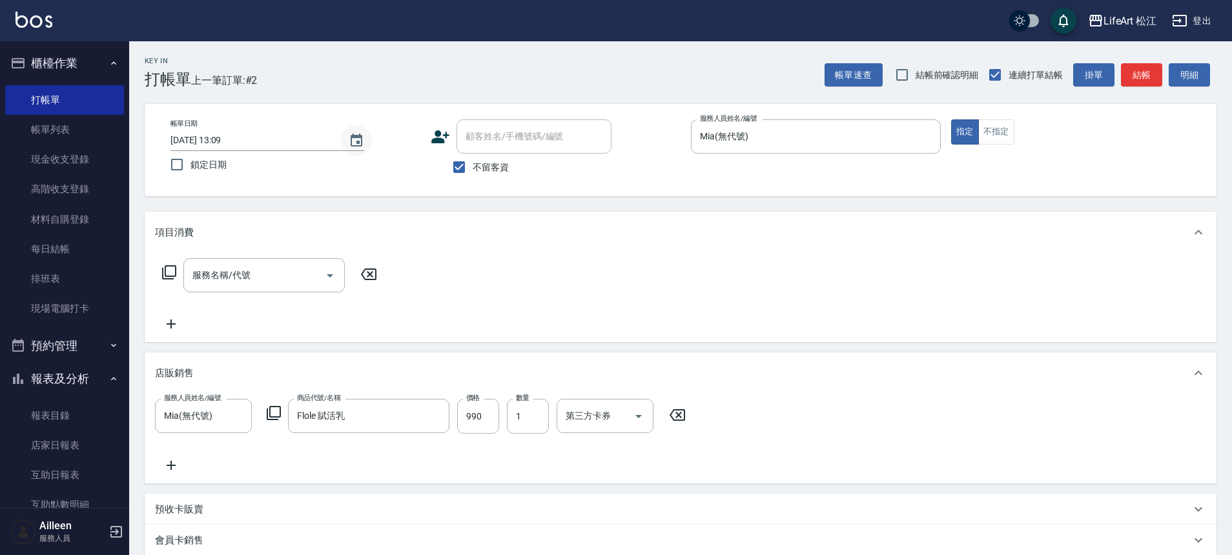
click at [355, 137] on icon "Choose date, selected date is 2025-09-08" at bounding box center [357, 140] width 12 height 13
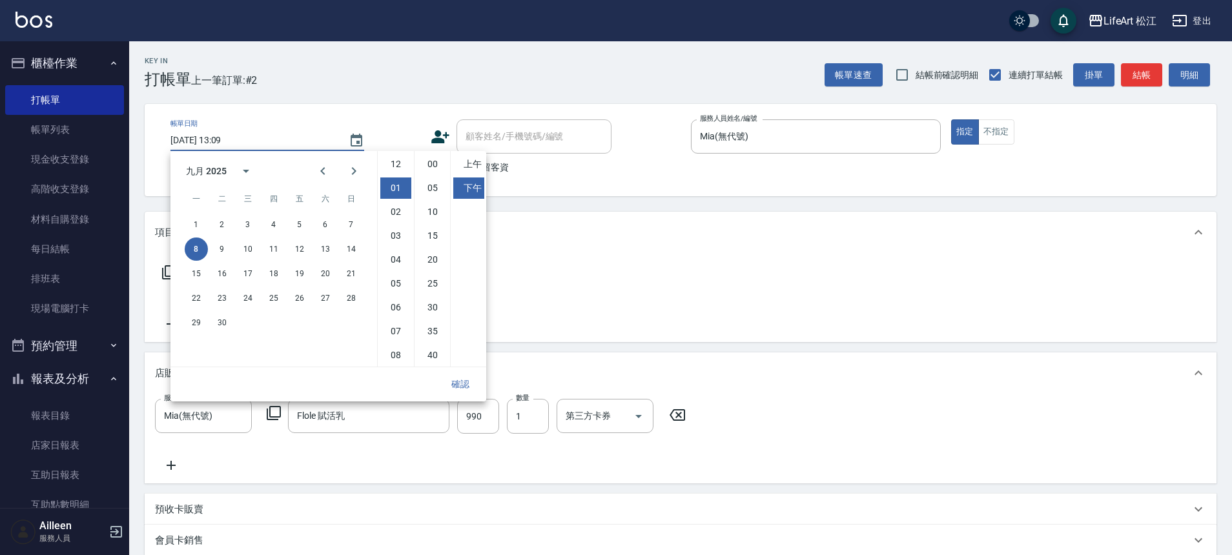
scroll to position [24, 0]
click at [249, 225] on button "3" at bounding box center [247, 224] width 23 height 23
click at [451, 384] on button "確認" at bounding box center [460, 385] width 41 height 24
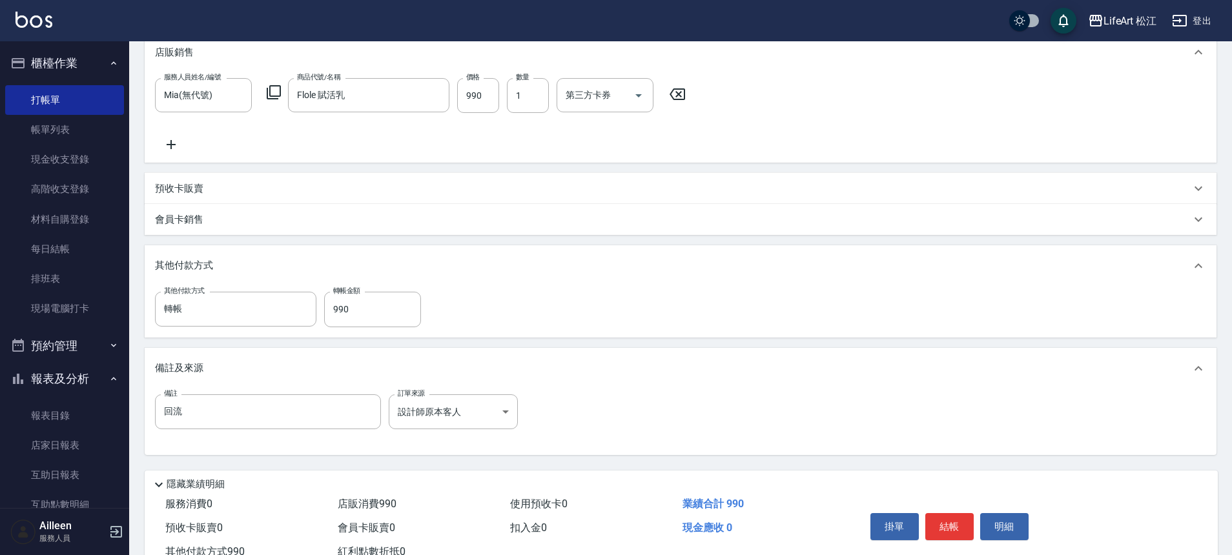
scroll to position [367, 0]
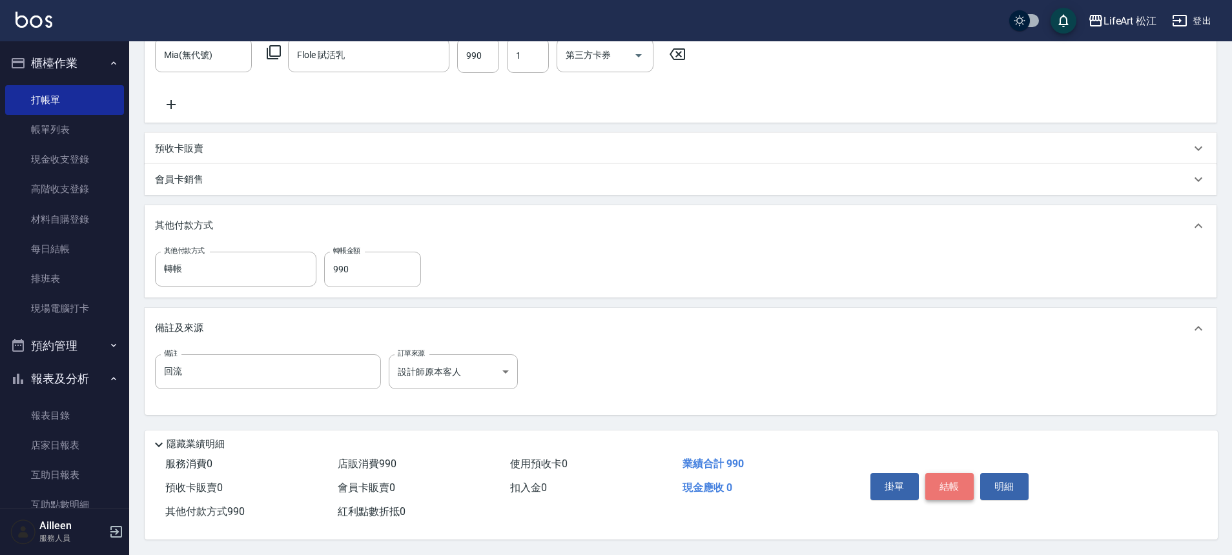
click at [954, 486] on button "結帳" at bounding box center [949, 486] width 48 height 27
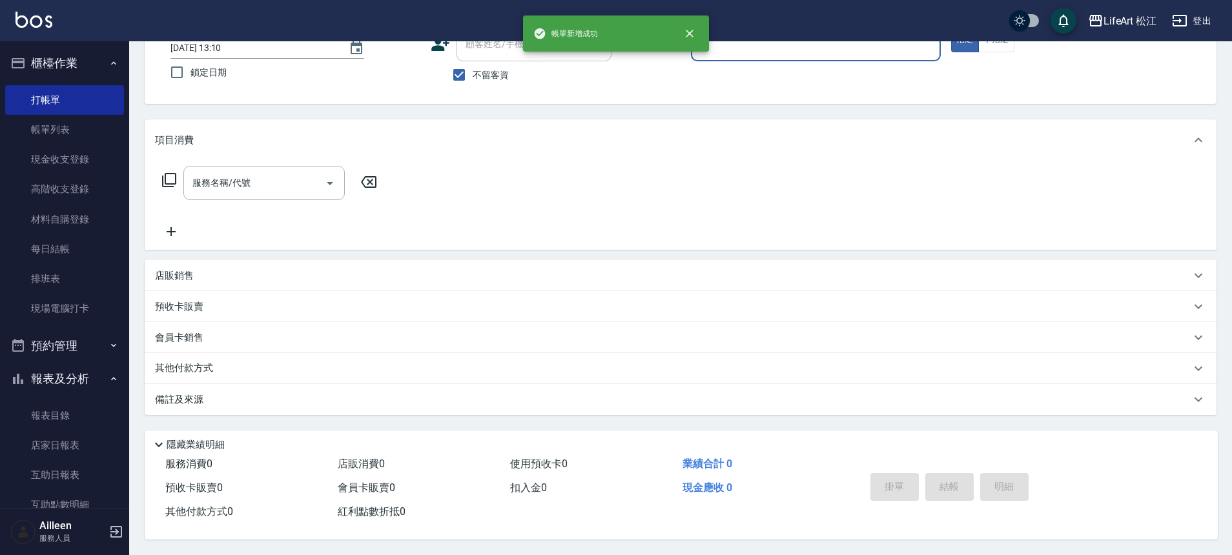
scroll to position [0, 0]
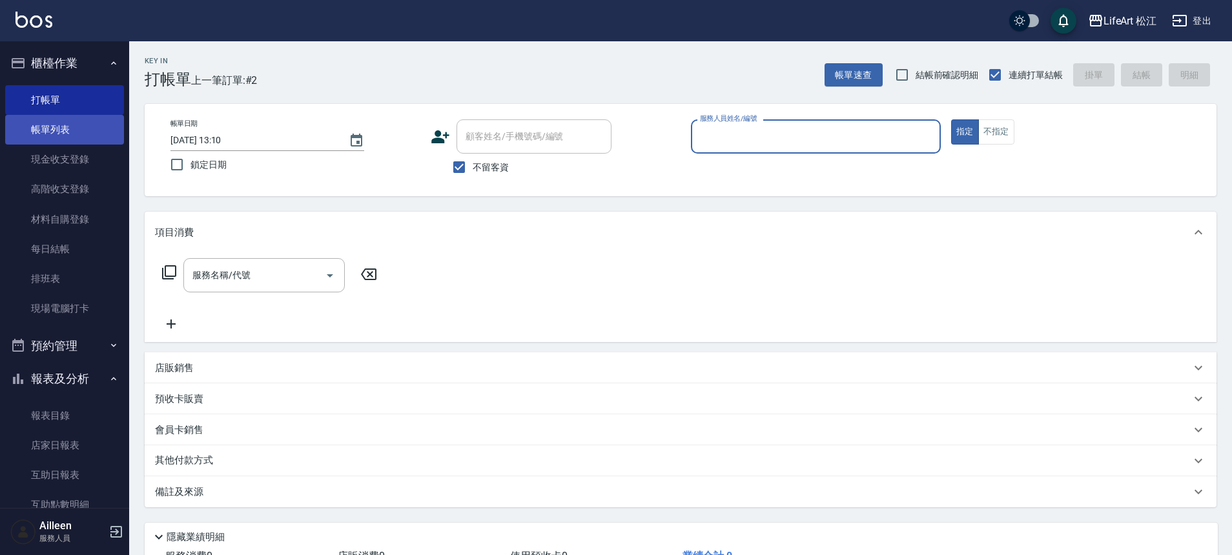
click at [60, 134] on link "帳單列表" at bounding box center [64, 130] width 119 height 30
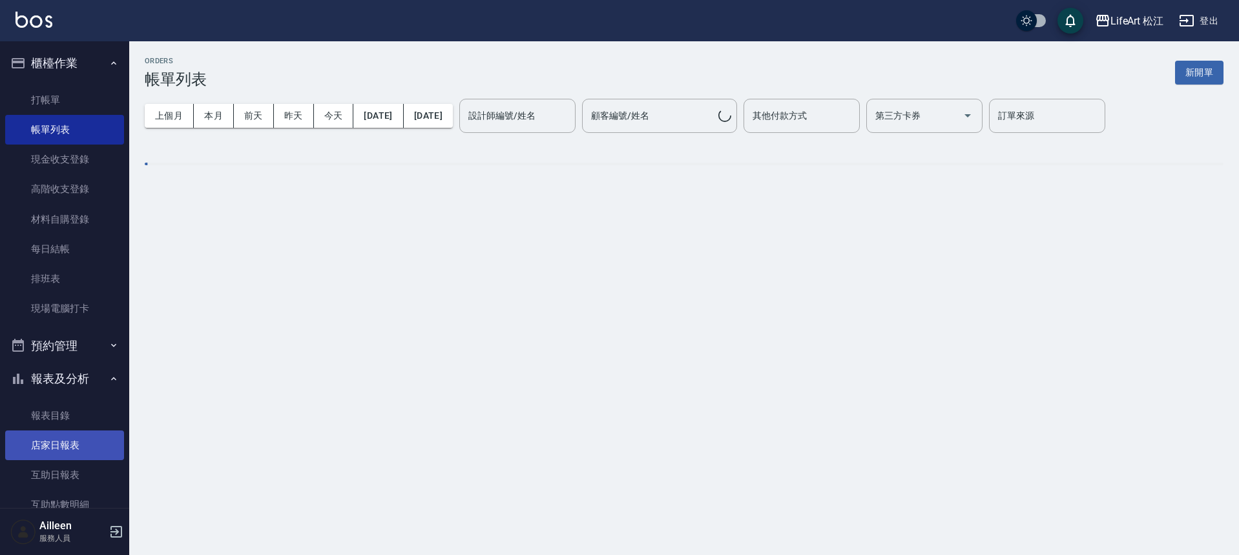
click at [78, 443] on link "店家日報表" at bounding box center [64, 446] width 119 height 30
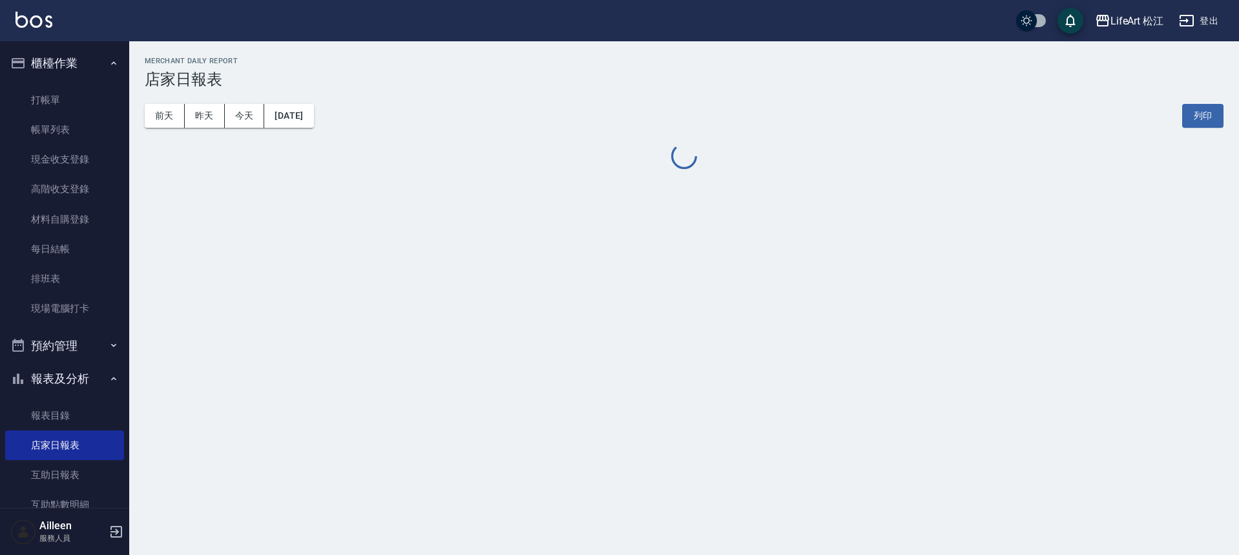
click at [295, 120] on button "[DATE]" at bounding box center [288, 116] width 49 height 24
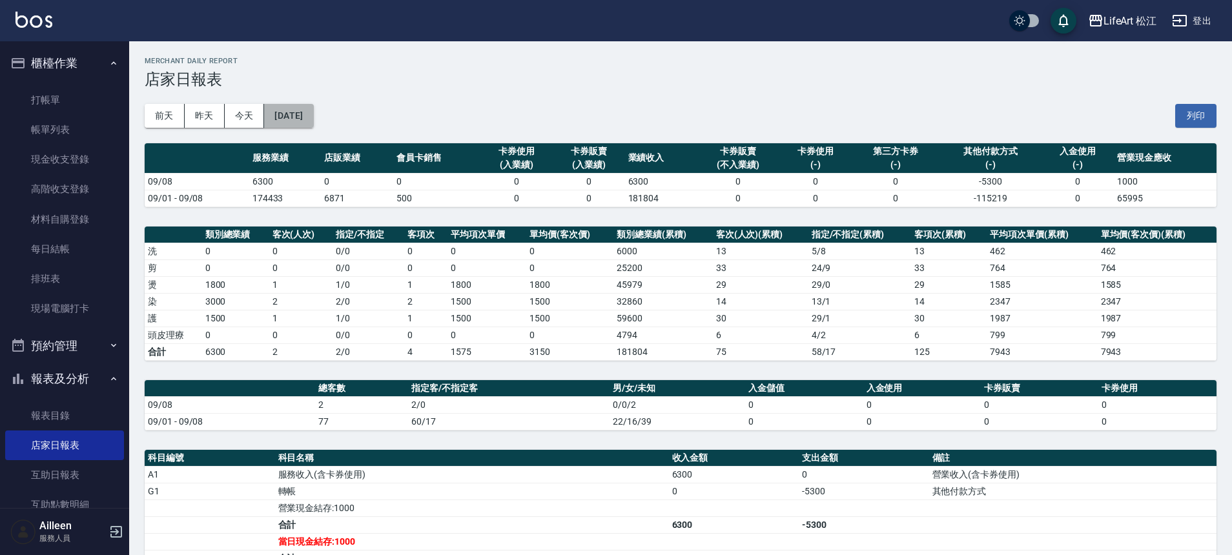
click at [313, 121] on button "[DATE]" at bounding box center [288, 116] width 49 height 24
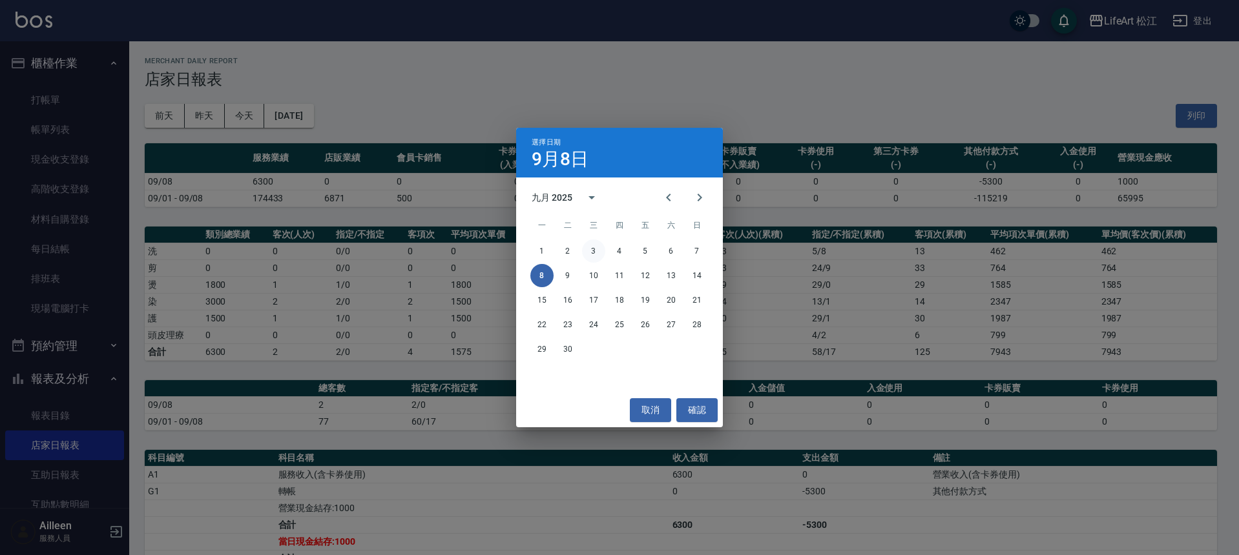
click at [586, 253] on button "3" at bounding box center [593, 251] width 23 height 23
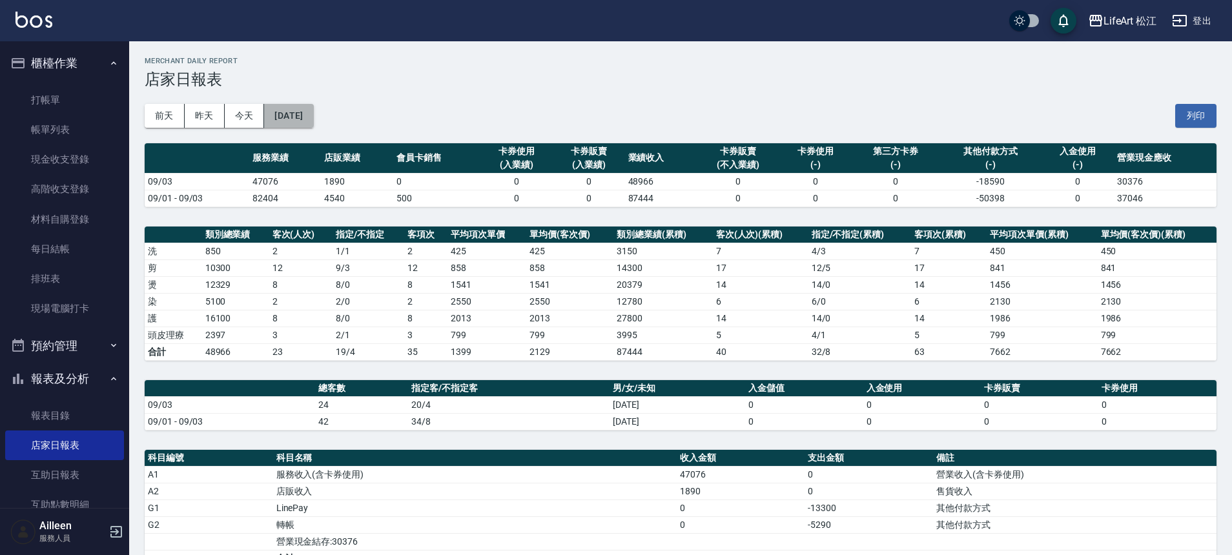
click at [291, 118] on button "[DATE]" at bounding box center [288, 116] width 49 height 24
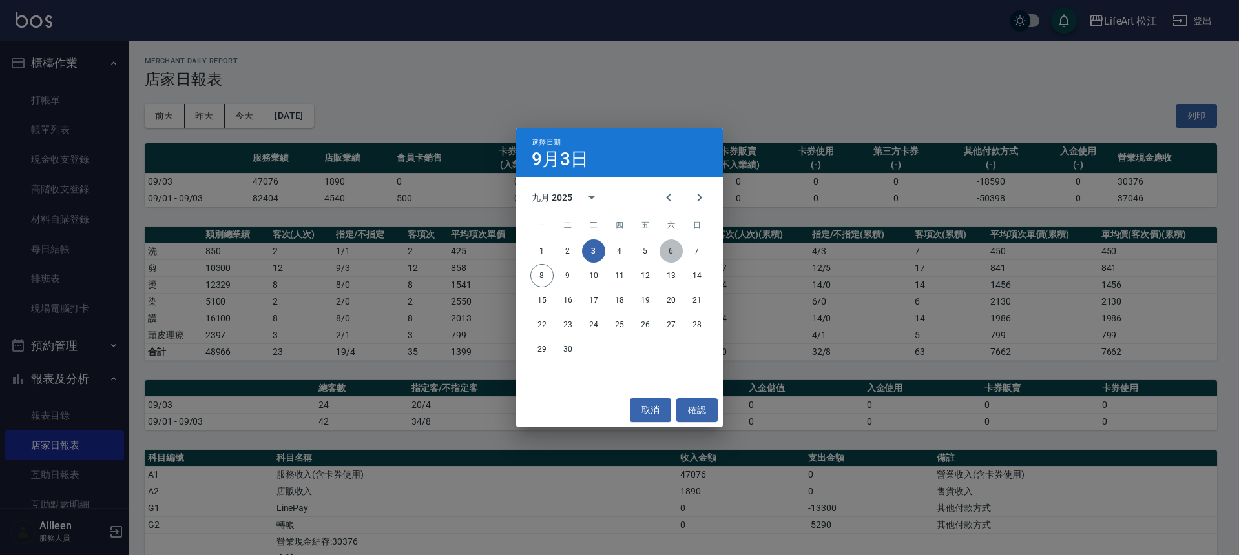
click at [668, 252] on button "6" at bounding box center [670, 251] width 23 height 23
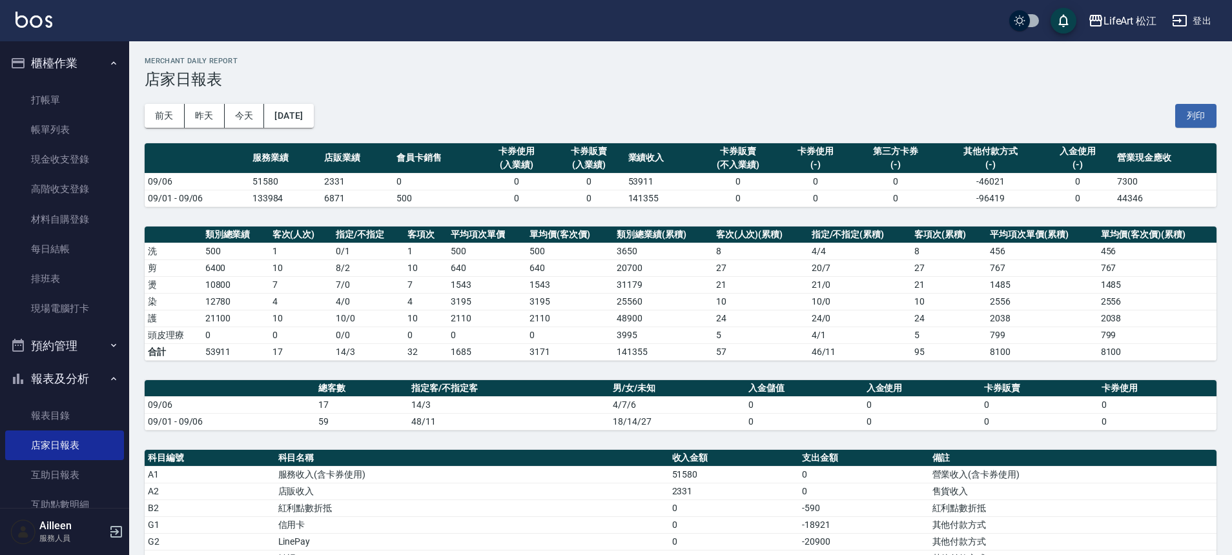
scroll to position [248, 0]
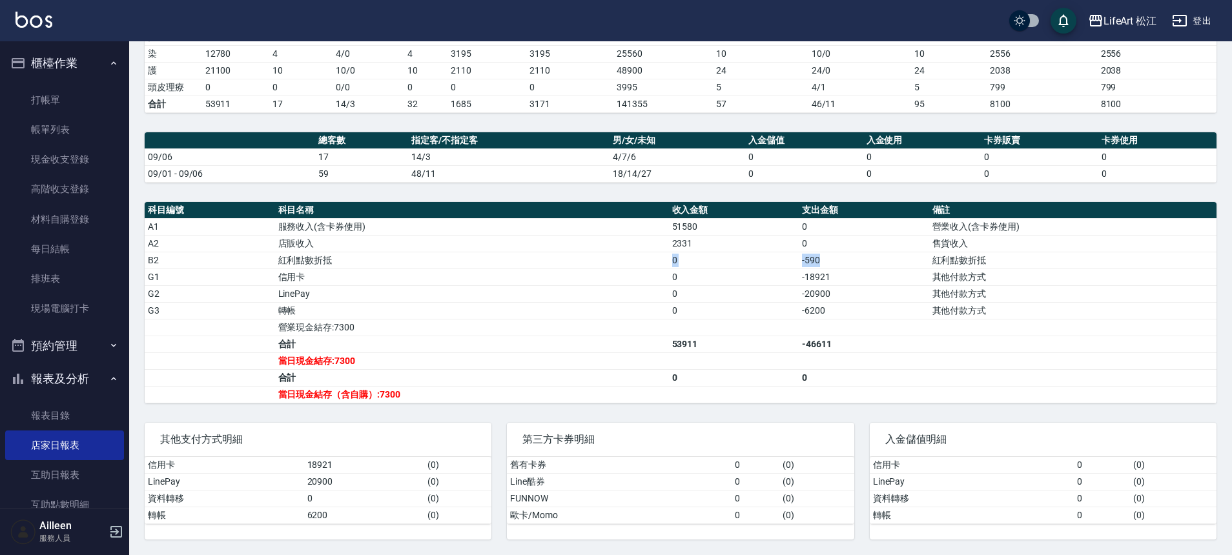
drag, startPoint x: 714, startPoint y: 267, endPoint x: 379, endPoint y: 256, distance: 334.7
click at [379, 256] on tr "B2 紅利點數折抵 0 -590 紅利點數折抵" at bounding box center [681, 260] width 1072 height 17
click at [393, 279] on td "信用卡" at bounding box center [472, 277] width 394 height 17
drag, startPoint x: 343, startPoint y: 295, endPoint x: 842, endPoint y: 296, distance: 499.2
click at [842, 296] on tr "G2 LinePay 0 -20900 其他付款方式" at bounding box center [681, 293] width 1072 height 17
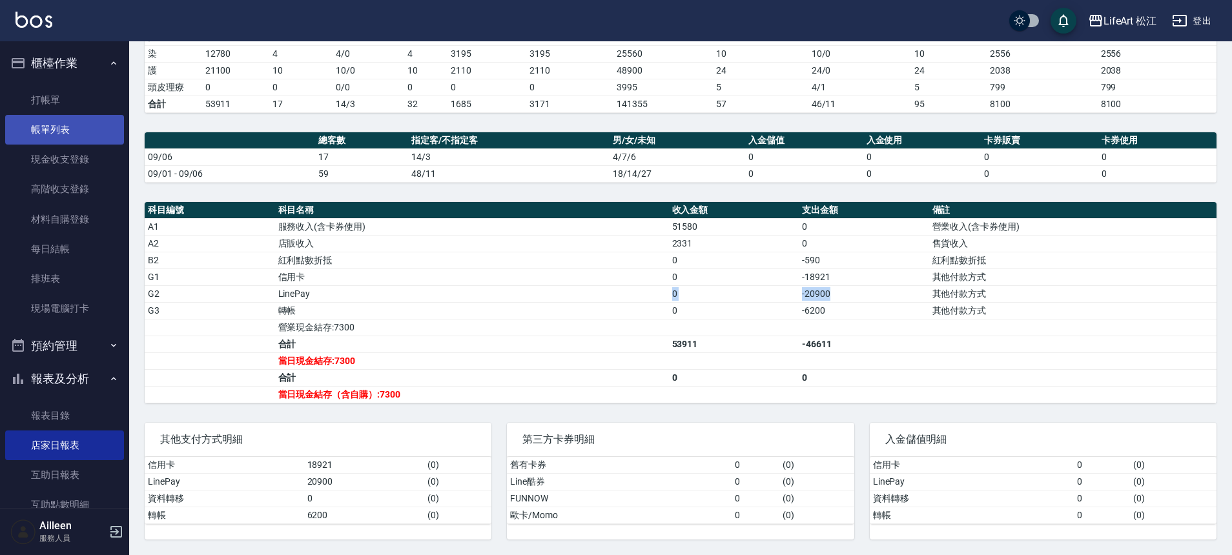
click at [38, 139] on link "帳單列表" at bounding box center [64, 130] width 119 height 30
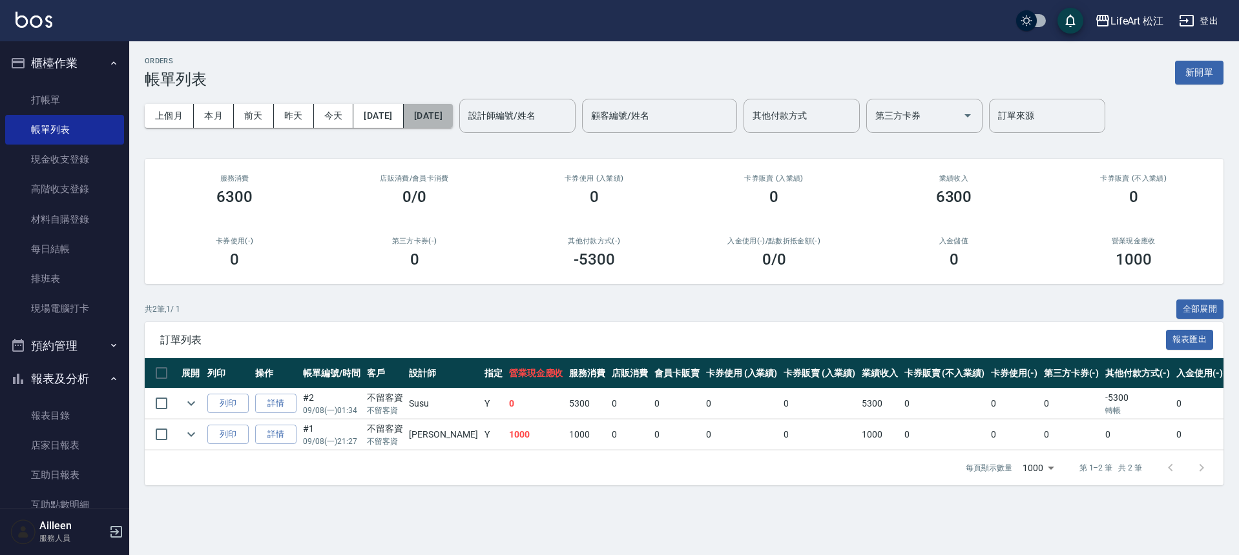
click at [450, 114] on button "[DATE]" at bounding box center [428, 116] width 49 height 24
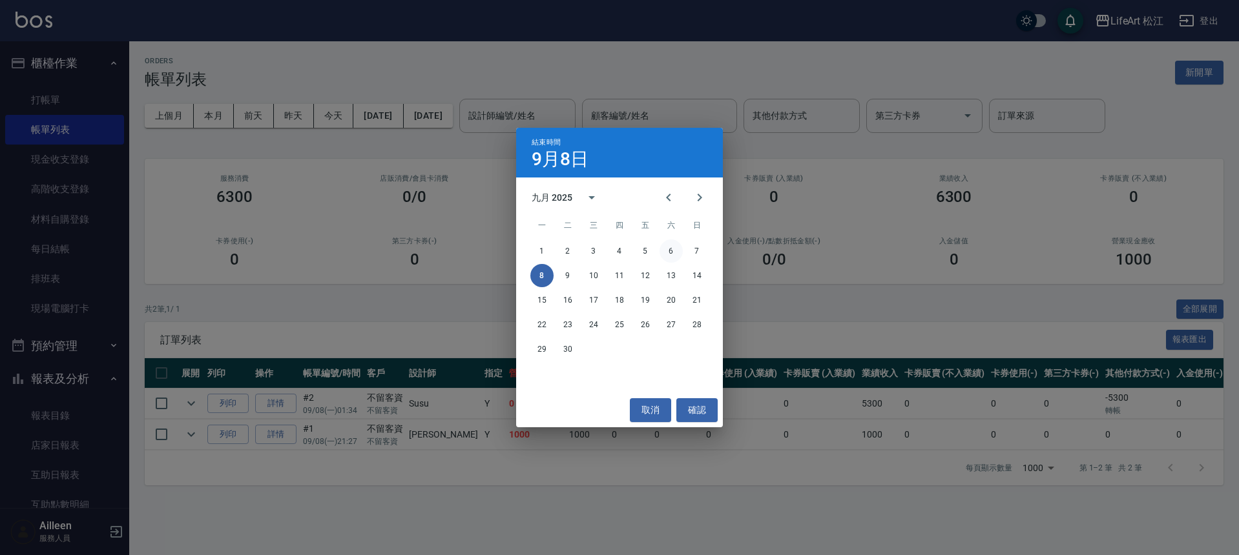
click at [666, 251] on button "6" at bounding box center [670, 251] width 23 height 23
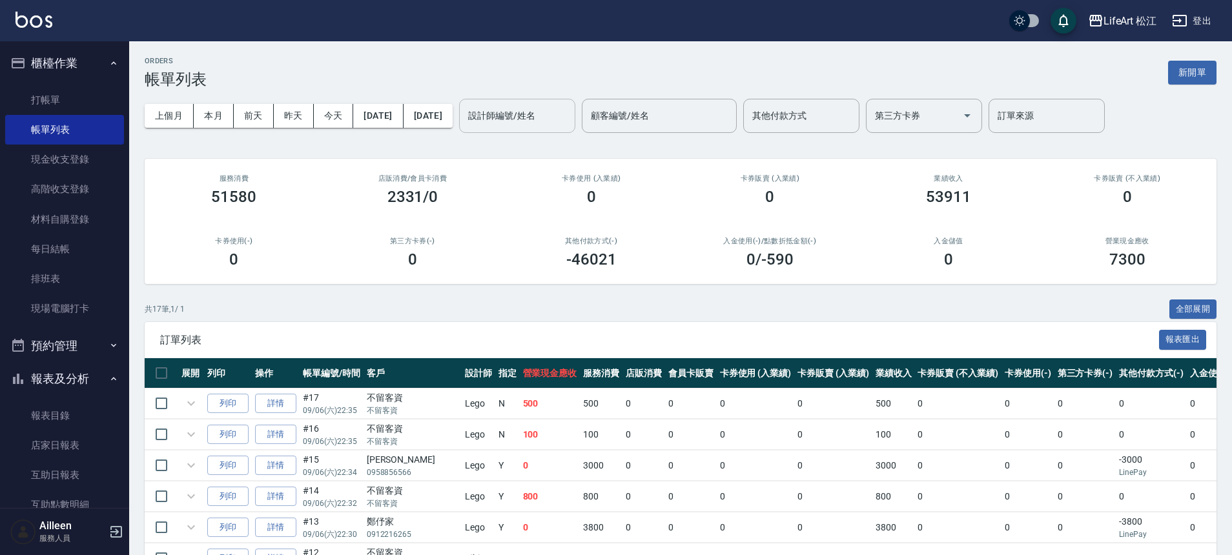
click at [535, 116] on div "設計師編號/姓名 設計師編號/姓名" at bounding box center [517, 116] width 116 height 34
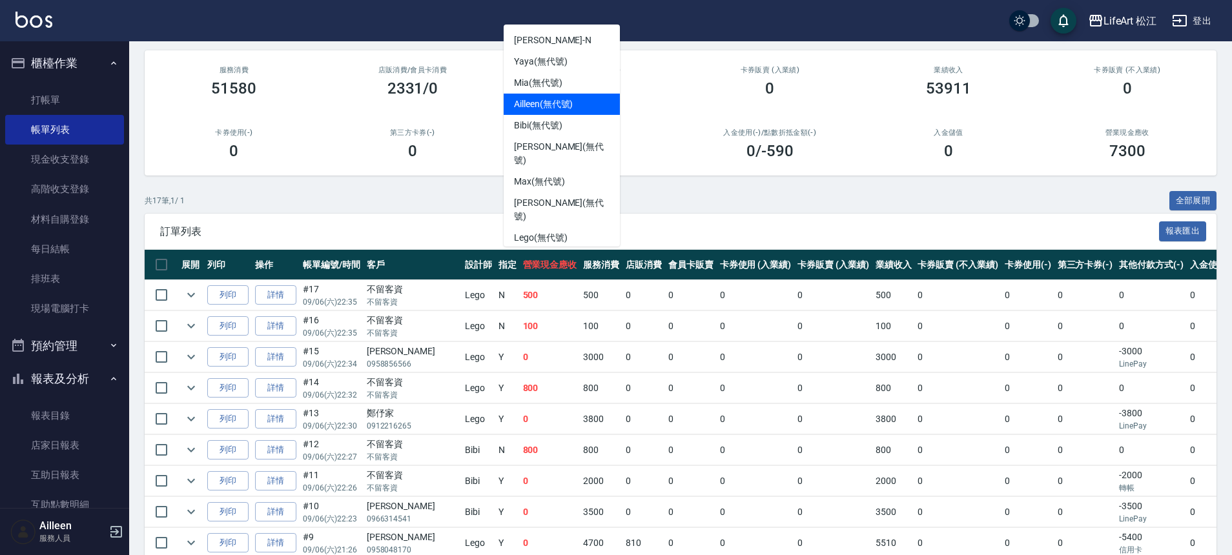
click at [563, 96] on div "Ailleen (無代號)" at bounding box center [562, 104] width 116 height 21
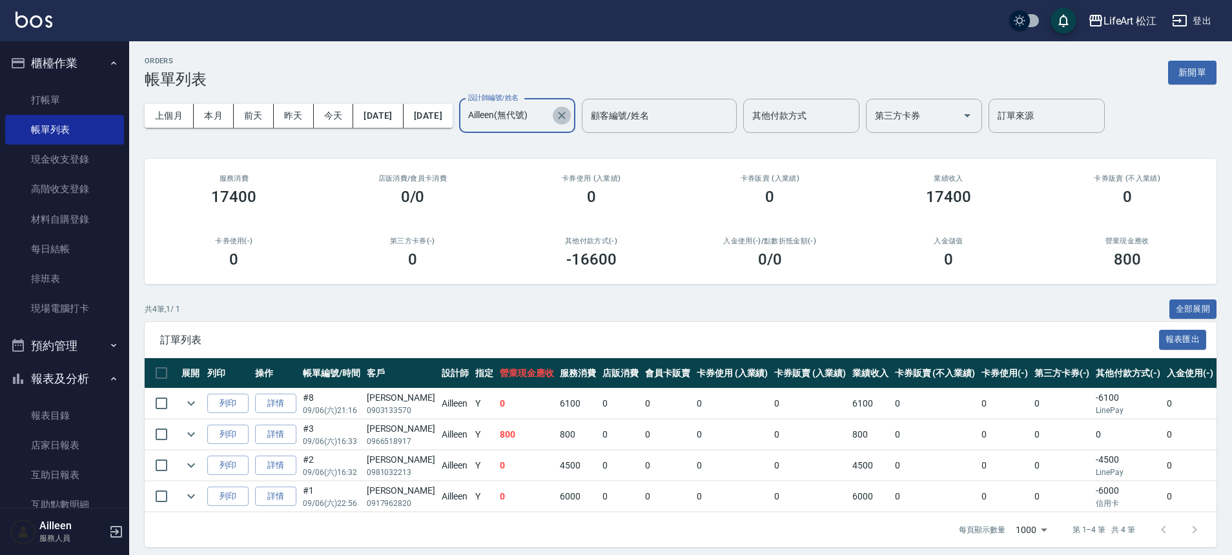
click at [571, 123] on button "Clear" at bounding box center [562, 116] width 18 height 18
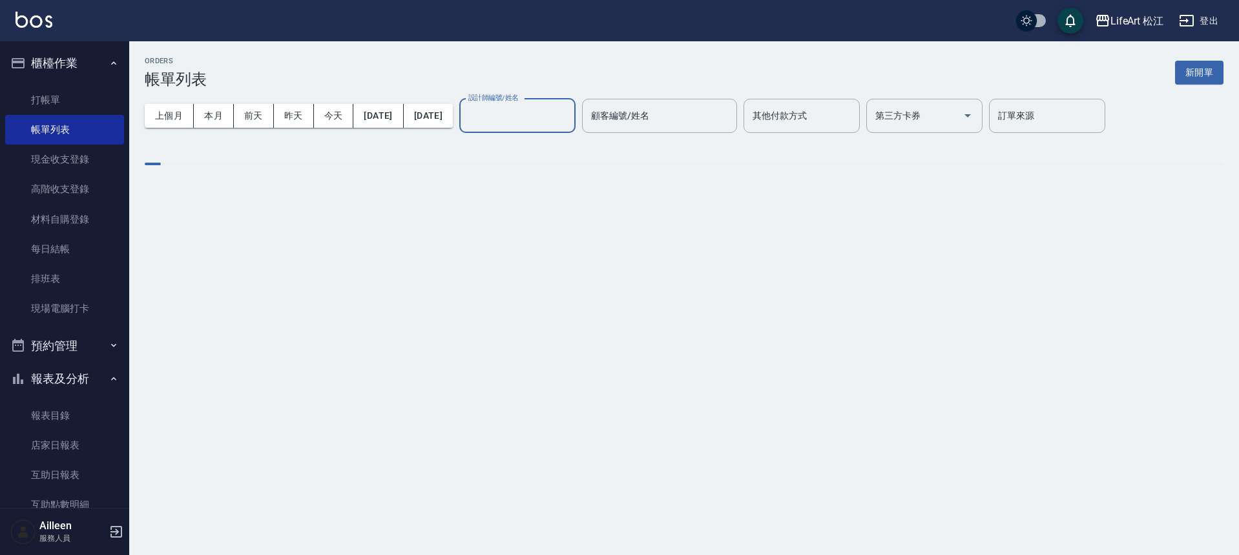
click at [570, 116] on input "設計師編號/姓名" at bounding box center [517, 116] width 105 height 23
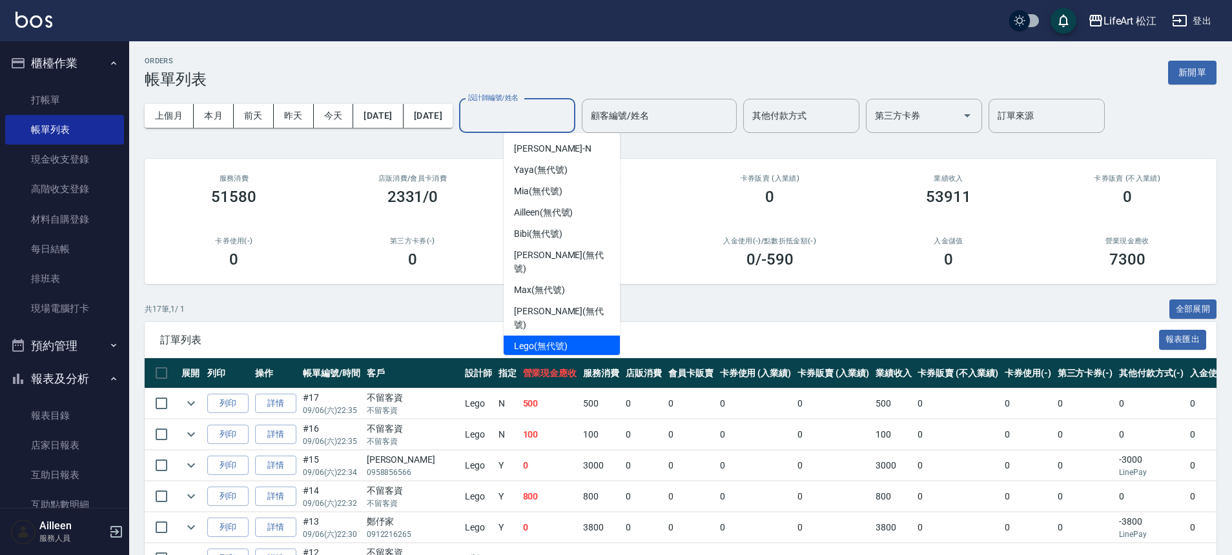
click at [555, 340] on span "Lego (無代號)" at bounding box center [541, 347] width 54 height 14
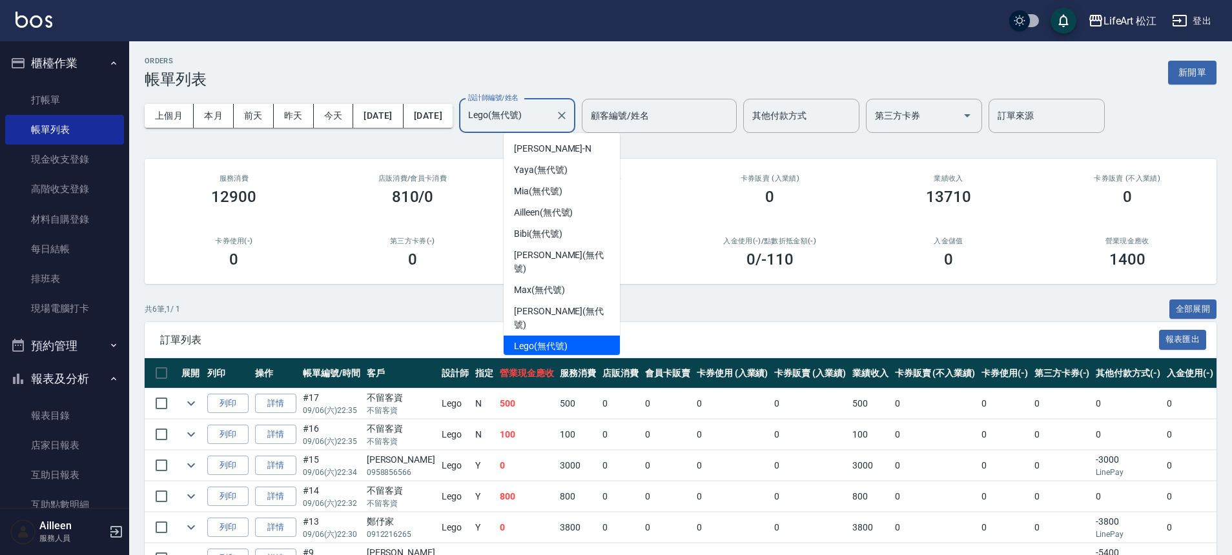
click at [550, 115] on input "Lego(無代號)" at bounding box center [507, 116] width 85 height 23
click at [559, 187] on span "Mia (無代號)" at bounding box center [538, 192] width 48 height 14
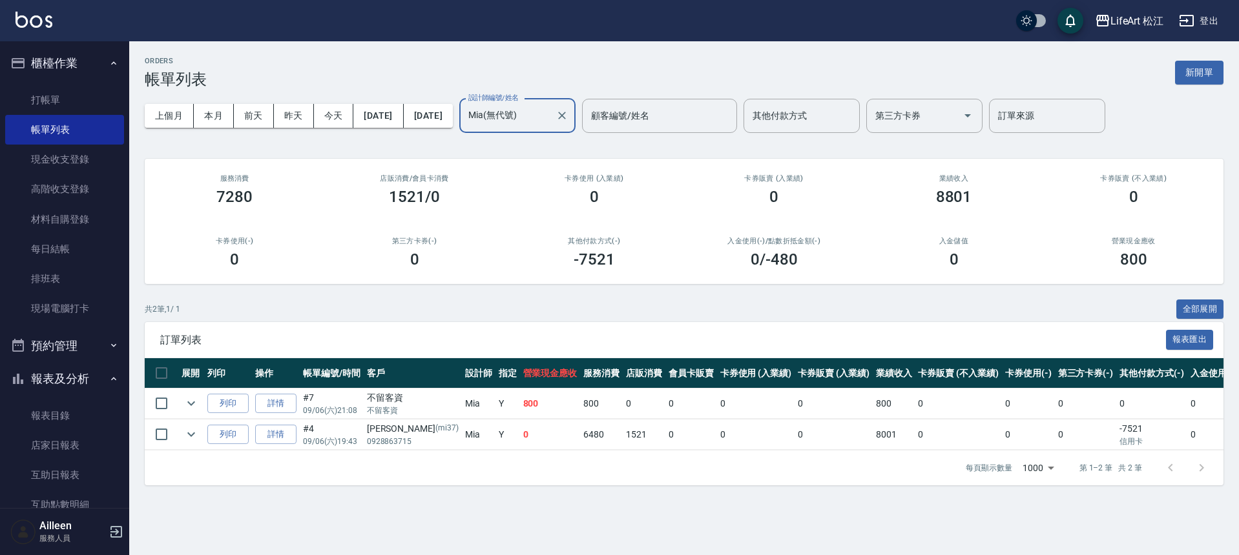
click at [550, 116] on input "Mia(無代號)" at bounding box center [507, 116] width 85 height 23
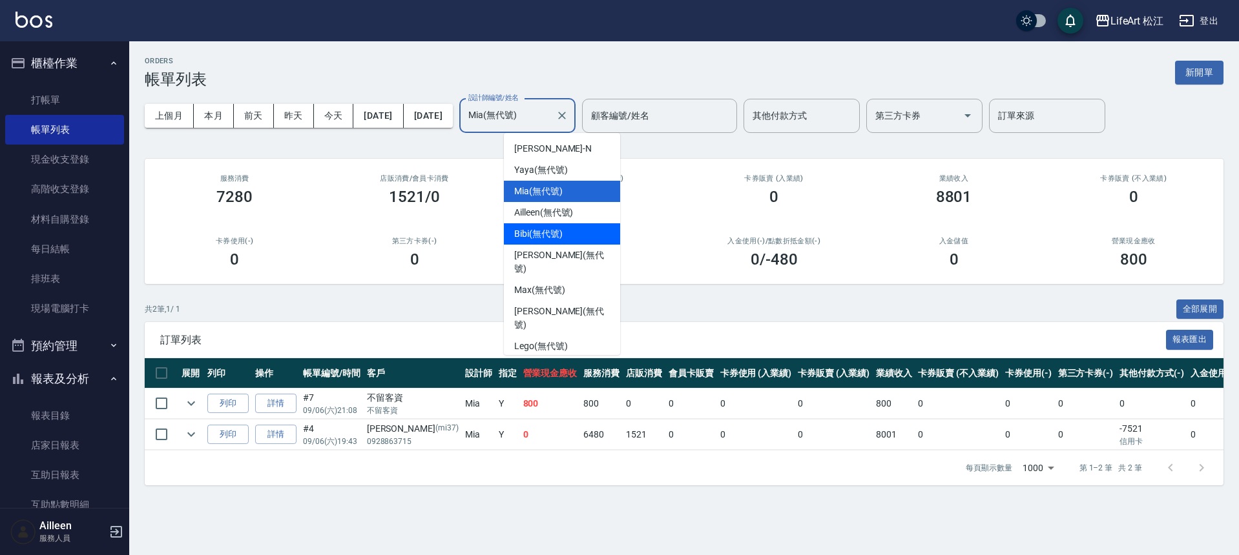
click at [575, 227] on div "Bibi (無代號)" at bounding box center [562, 233] width 116 height 21
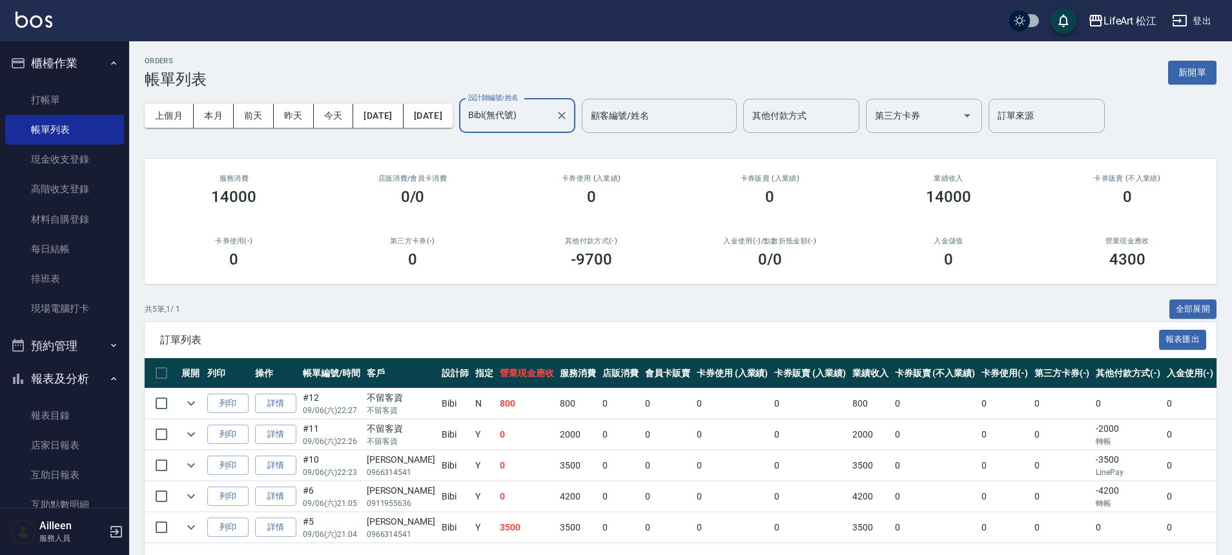
scroll to position [48, 0]
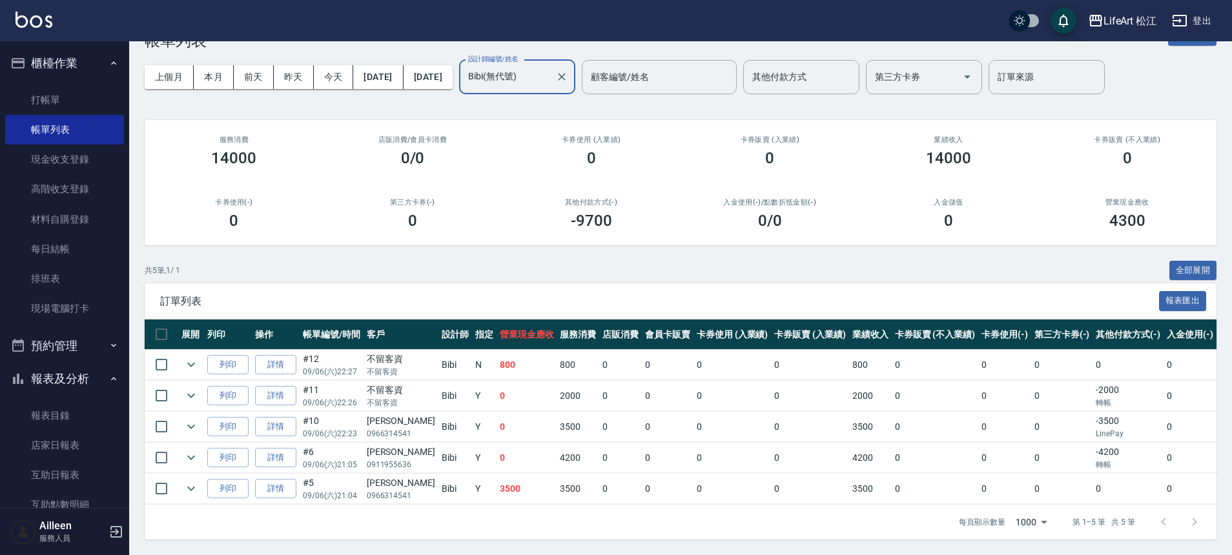
click at [546, 70] on input "Bibi(無代號)" at bounding box center [507, 77] width 85 height 23
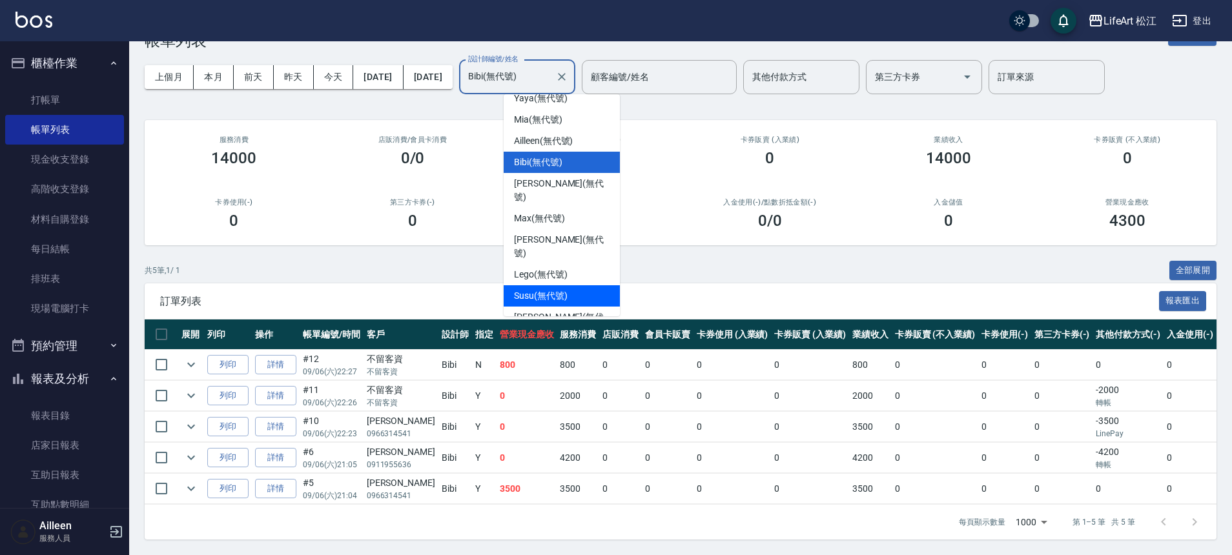
scroll to position [45, 0]
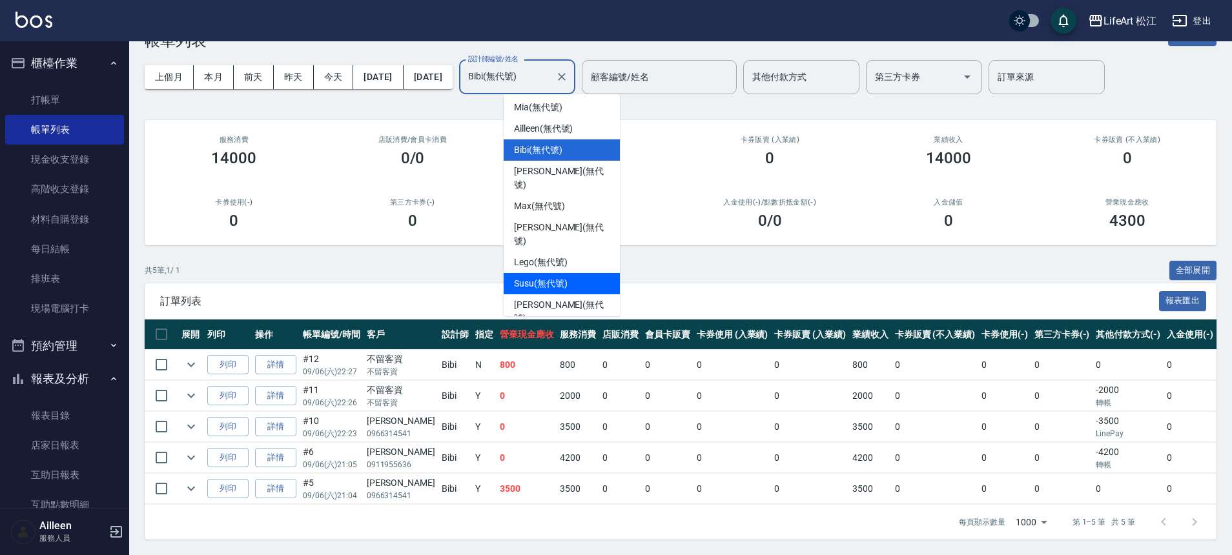
click at [577, 273] on div "Susu (無代號)" at bounding box center [562, 283] width 116 height 21
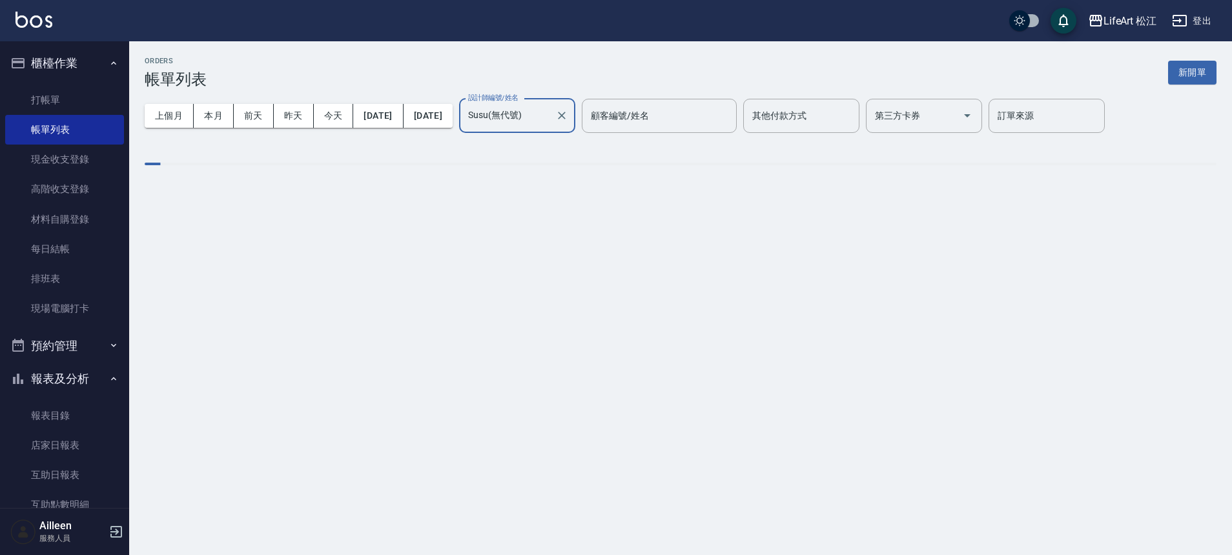
scroll to position [0, 0]
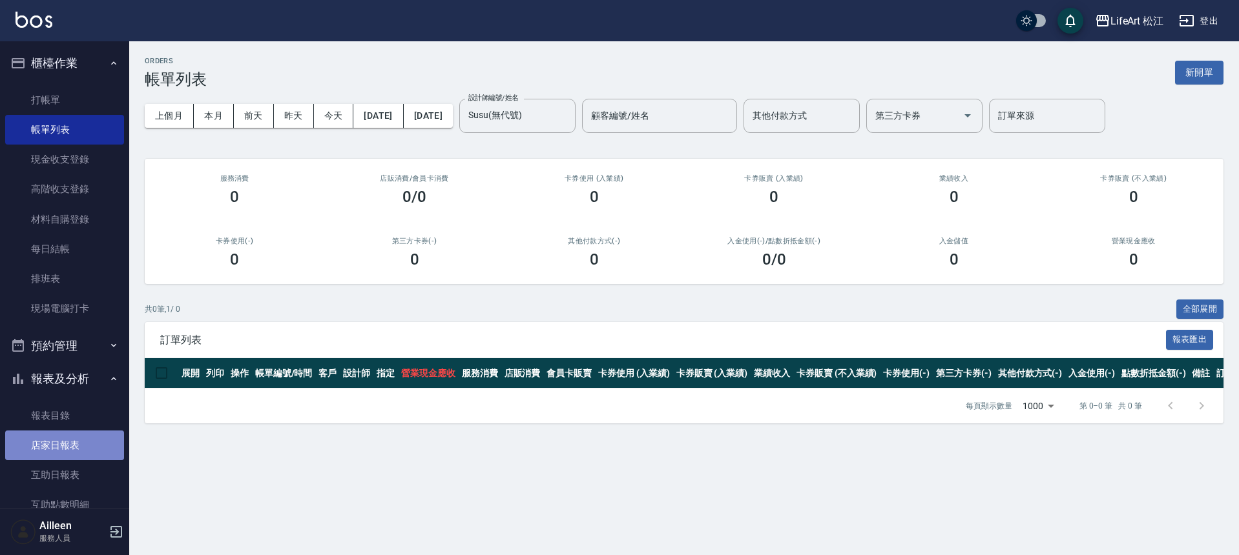
click at [84, 438] on link "店家日報表" at bounding box center [64, 446] width 119 height 30
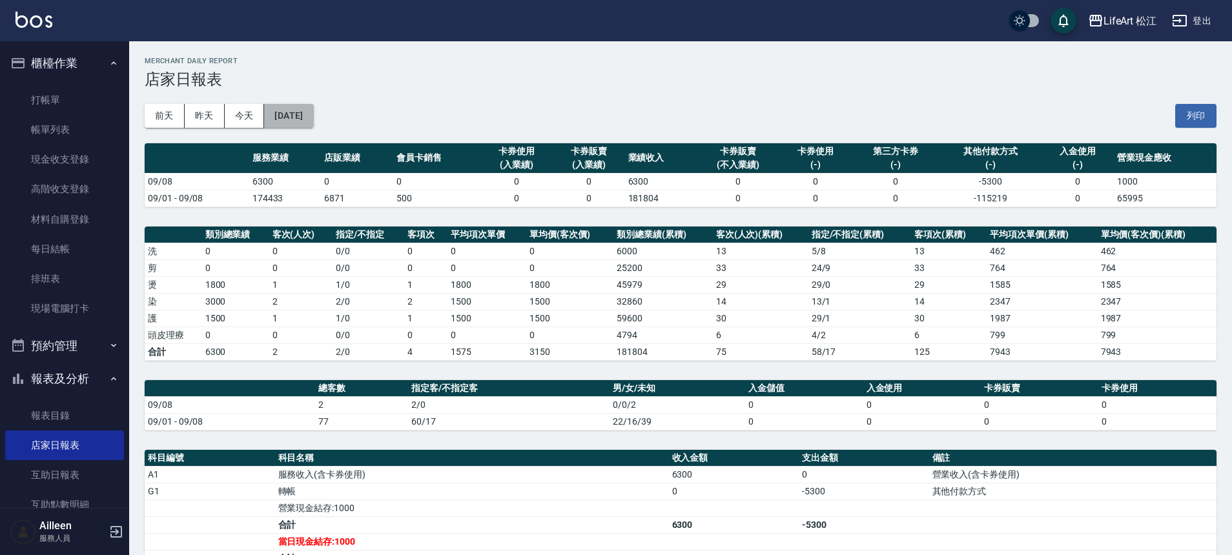
click at [301, 112] on button "[DATE]" at bounding box center [288, 116] width 49 height 24
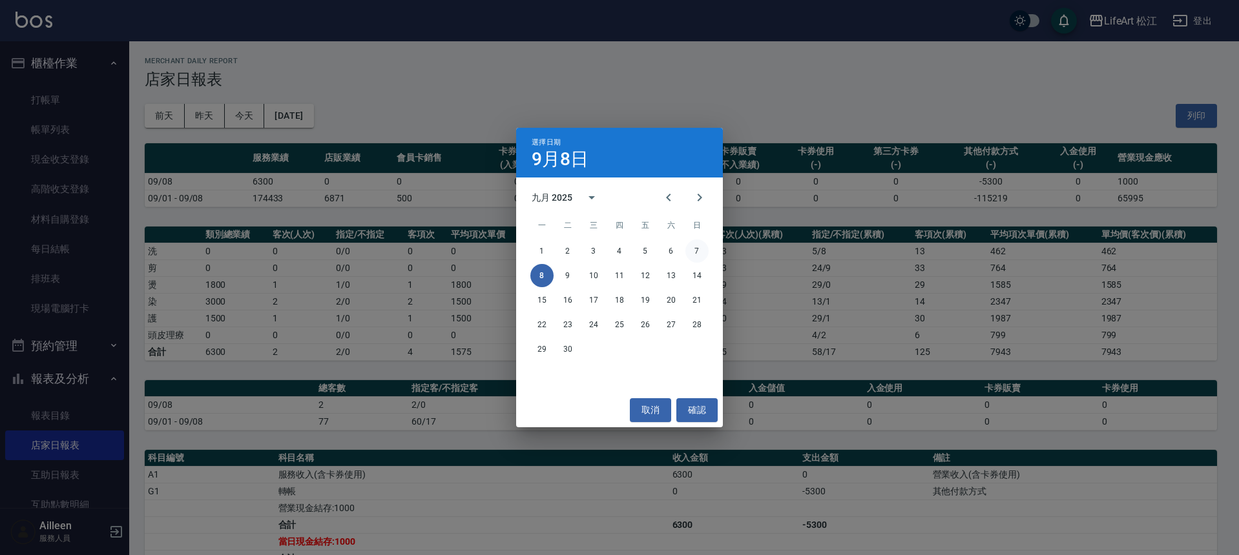
click at [696, 248] on button "7" at bounding box center [696, 251] width 23 height 23
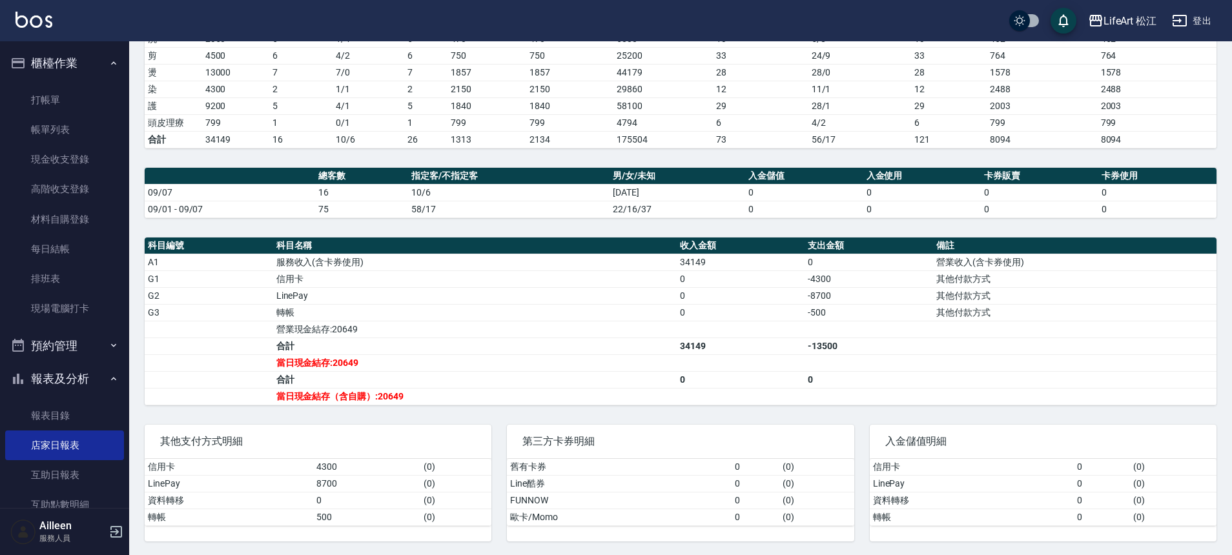
scroll to position [214, 0]
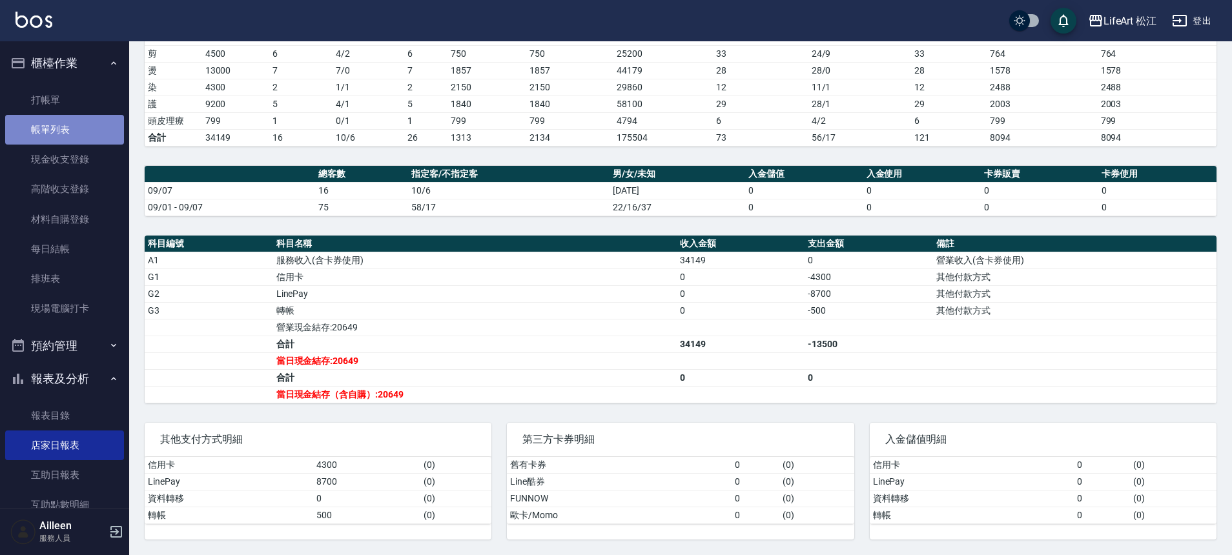
click at [83, 125] on link "帳單列表" at bounding box center [64, 130] width 119 height 30
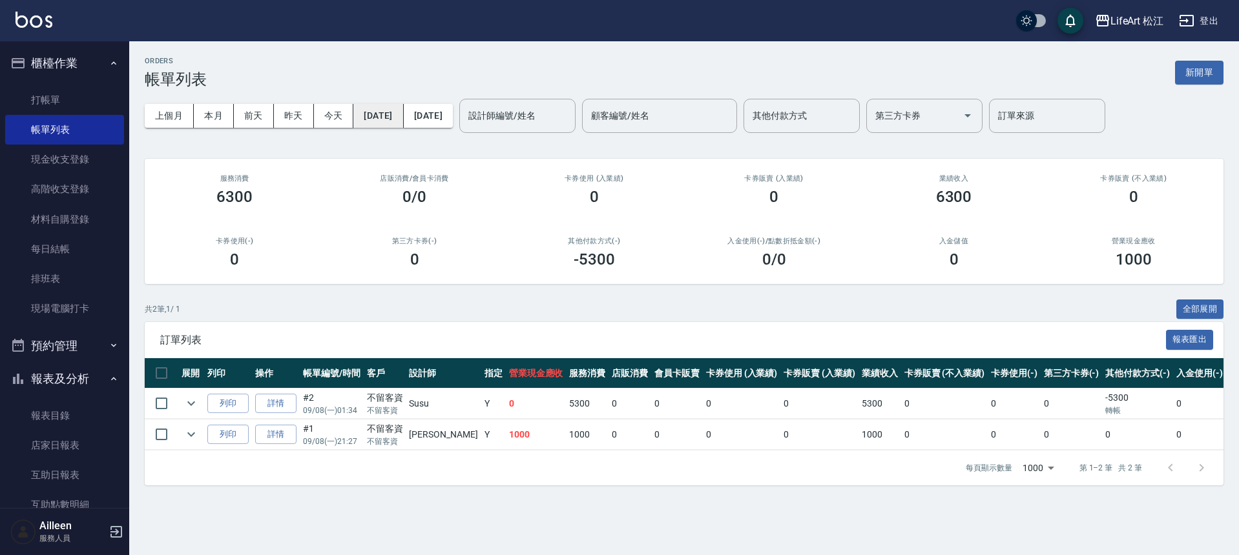
click at [403, 114] on button "[DATE]" at bounding box center [378, 116] width 50 height 24
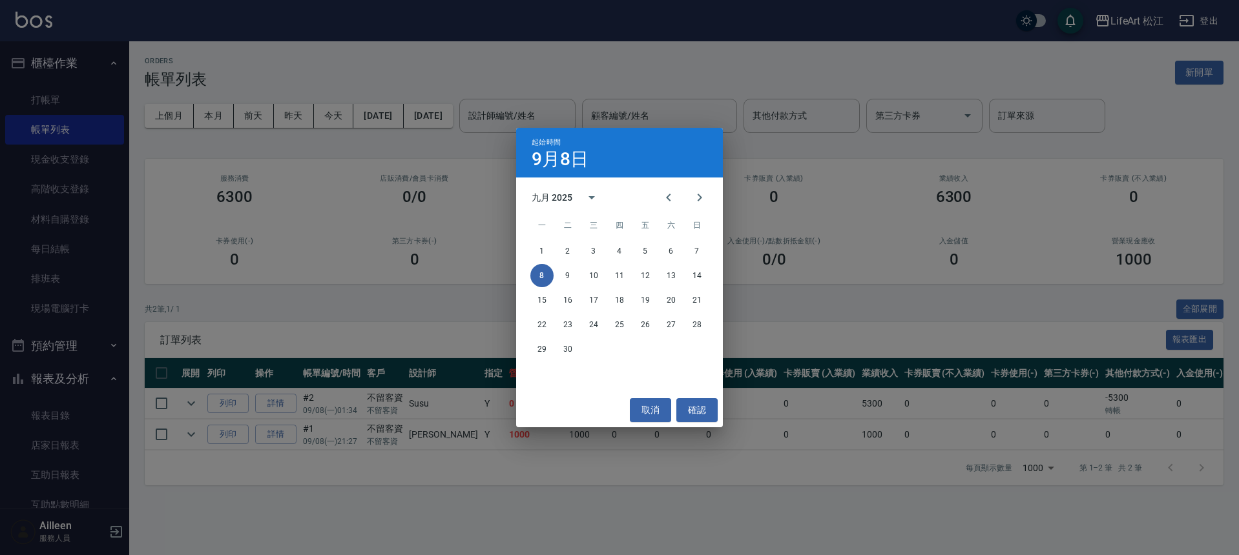
click at [459, 306] on div "起始時間 9月8日 九月 2025 一 二 三 四 五 六 日 1 2 3 4 5 6 7 8 9 10 11 12 13 14 15 16 17 18 19…" at bounding box center [619, 277] width 1239 height 555
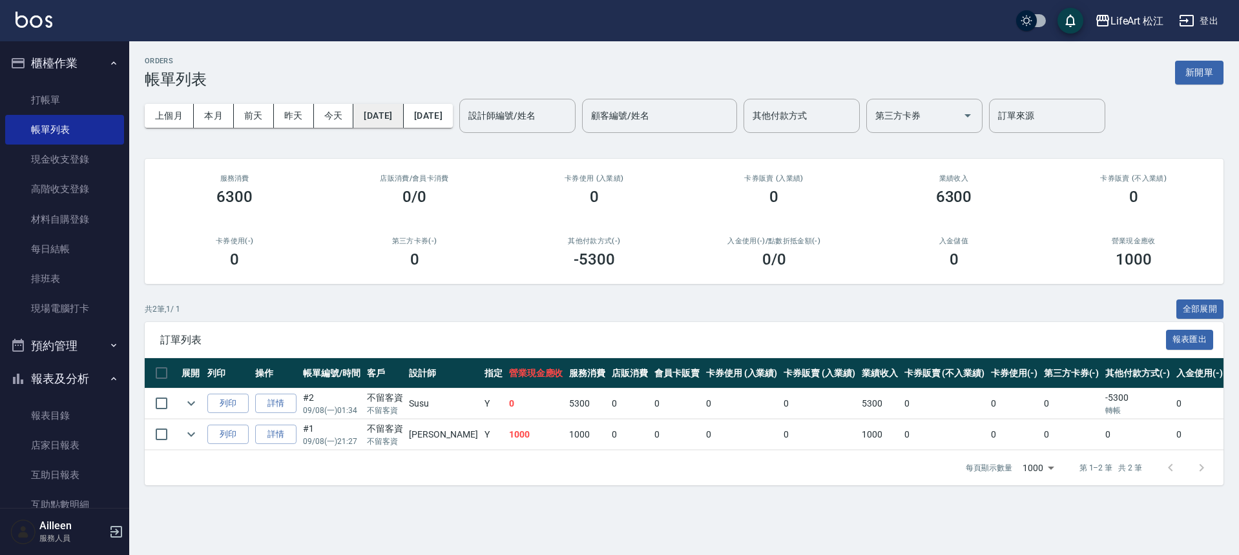
click at [403, 123] on button "[DATE]" at bounding box center [378, 116] width 50 height 24
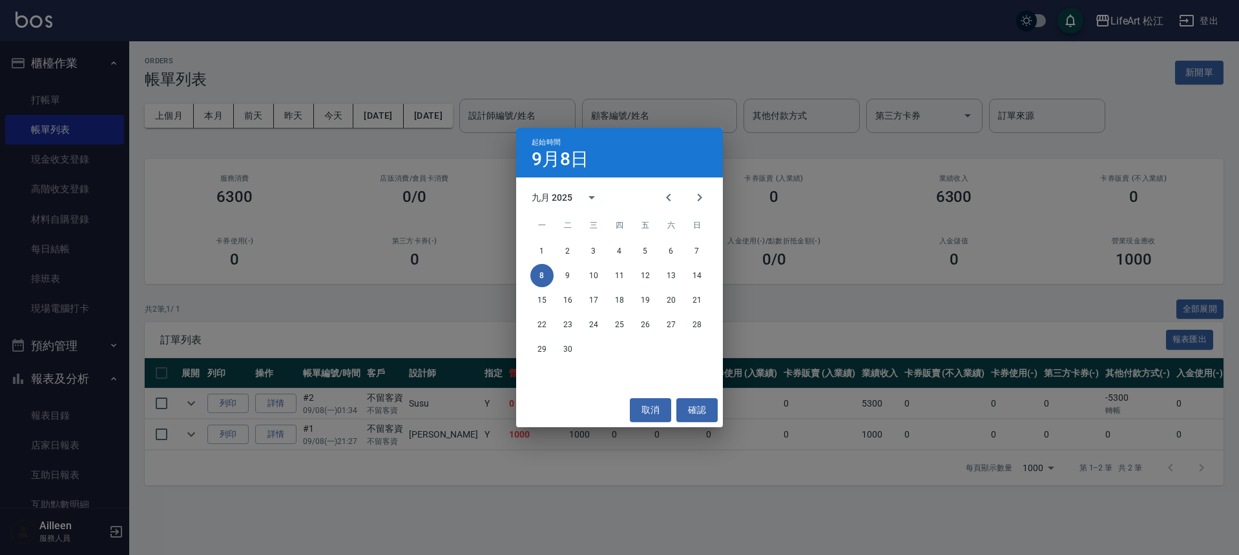
click at [422, 123] on div "起始時間 9月8日 九月 2025 一 二 三 四 五 六 日 1 2 3 4 5 6 7 8 9 10 11 12 13 14 15 16 17 18 19…" at bounding box center [619, 277] width 1239 height 555
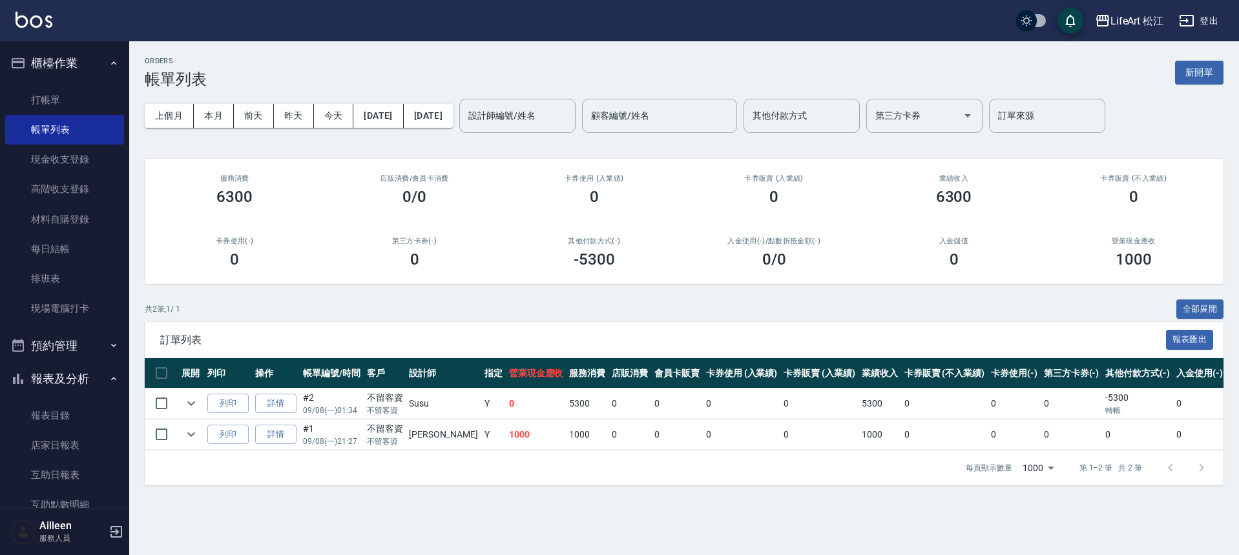
click at [453, 118] on button "[DATE]" at bounding box center [428, 116] width 49 height 24
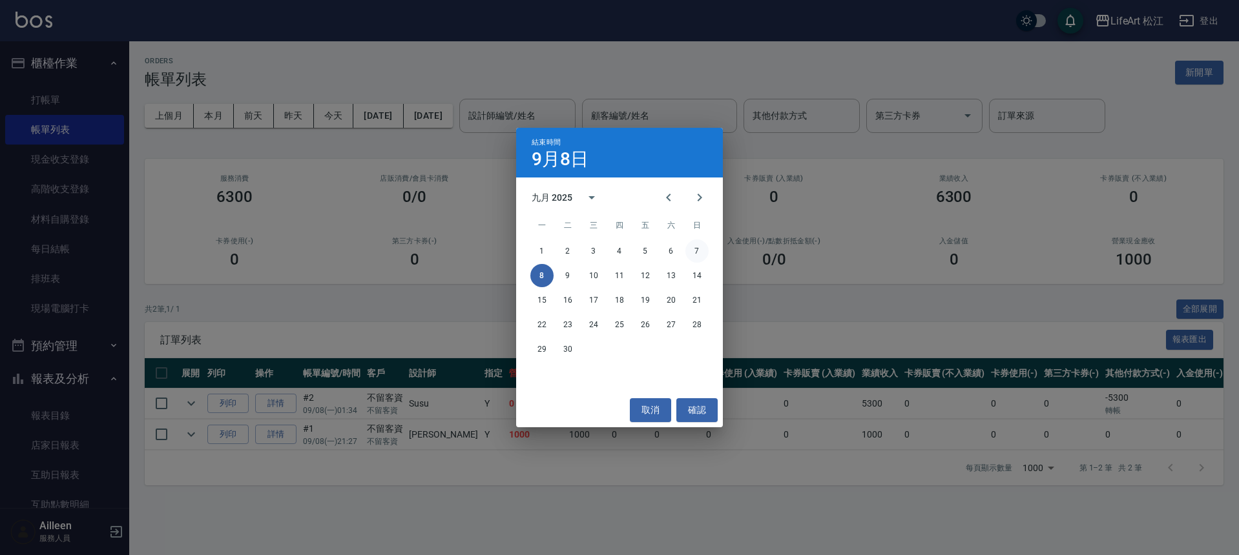
click at [707, 247] on button "7" at bounding box center [696, 251] width 23 height 23
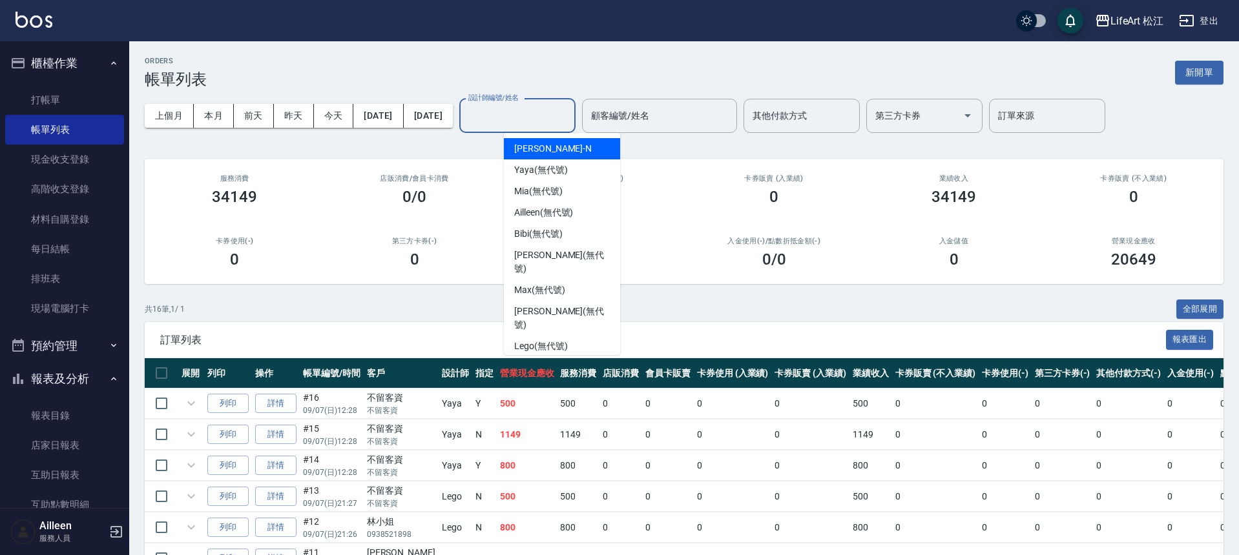
click at [556, 111] on div "設計師編號/姓名 設計師編號/姓名" at bounding box center [517, 116] width 116 height 34
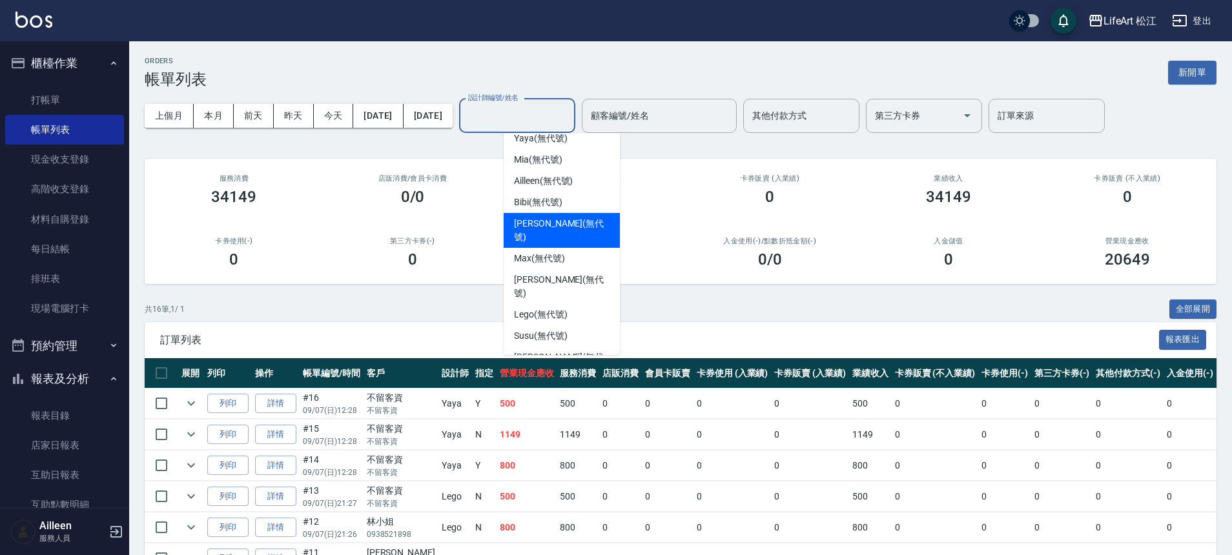
scroll to position [31, 0]
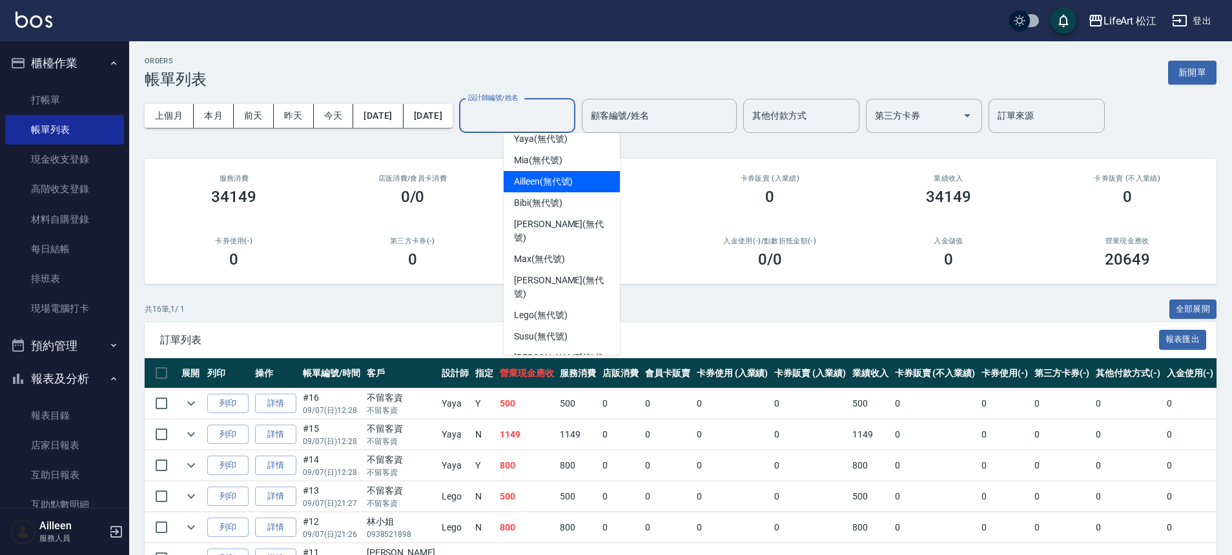
click at [561, 183] on span "Ailleen (無代號)" at bounding box center [543, 182] width 59 height 14
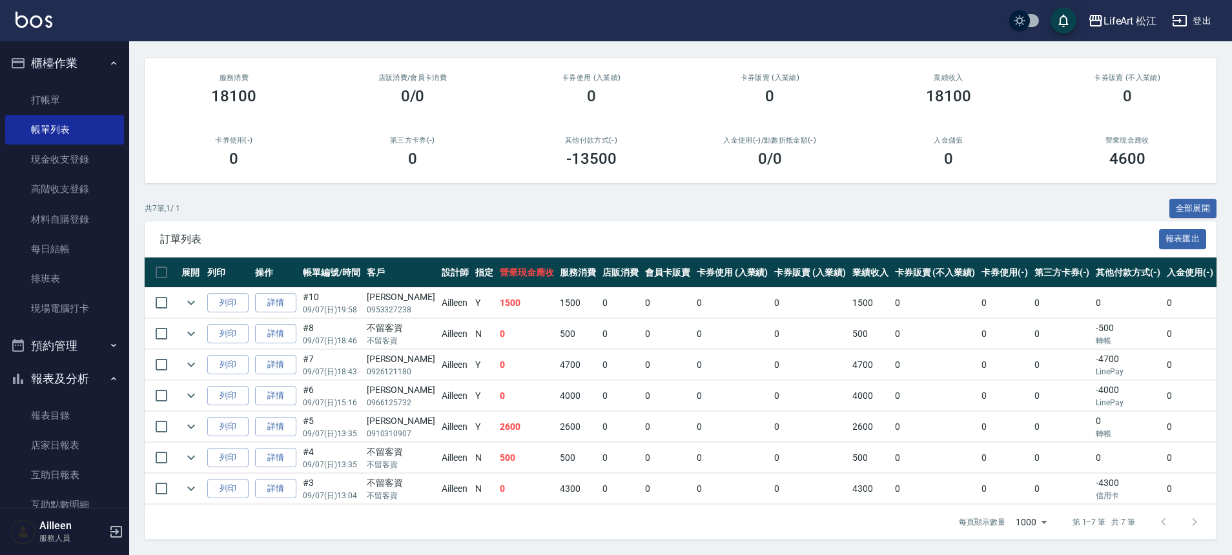
scroll to position [110, 0]
drag, startPoint x: 1087, startPoint y: 411, endPoint x: 387, endPoint y: 416, distance: 700.1
click at [387, 416] on tr "列印 詳情 #5 09/07 (日) 13:35 [PERSON_NAME]0910310907 Ailleen Y 2600 2600 0 0 0 0 26…" at bounding box center [763, 427] width 1237 height 30
click at [497, 420] on td "2600" at bounding box center [527, 427] width 61 height 30
click at [287, 417] on link "詳情" at bounding box center [275, 427] width 41 height 20
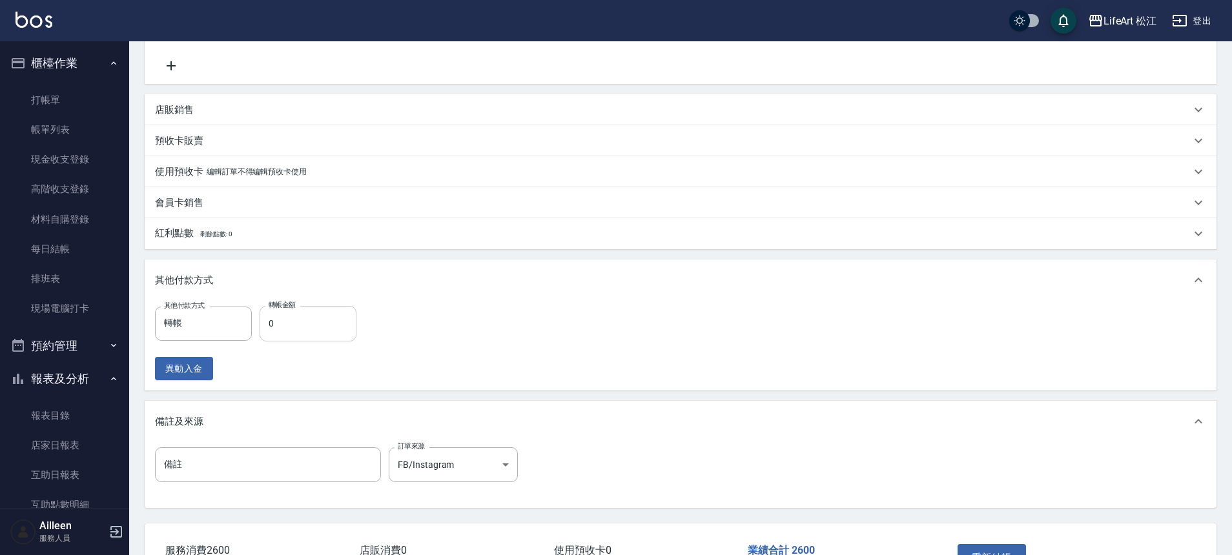
scroll to position [402, 0]
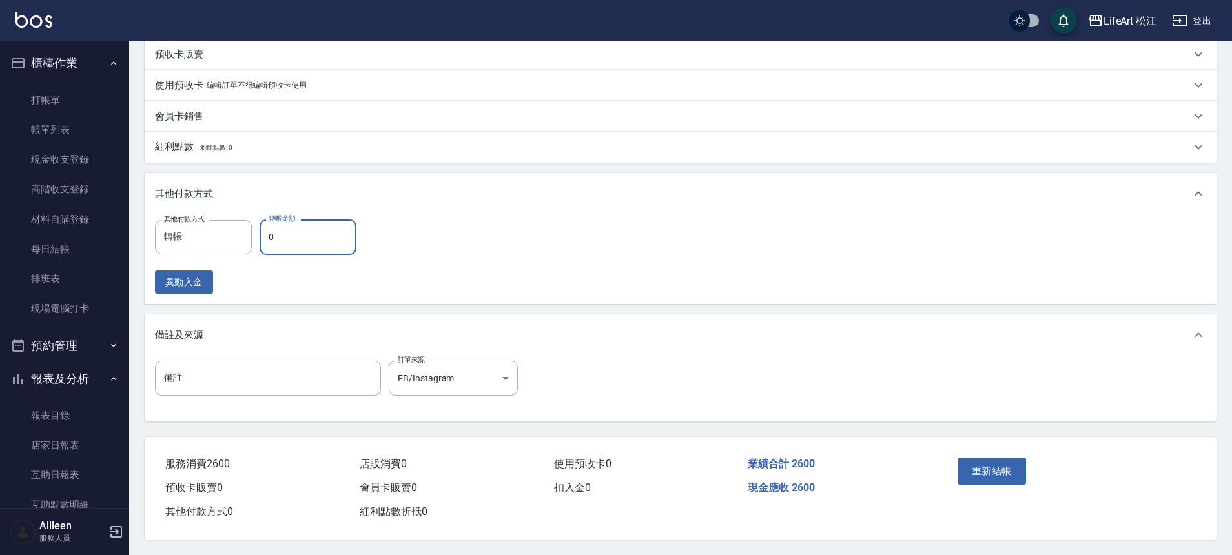
click at [300, 228] on input "0" at bounding box center [308, 237] width 97 height 35
click at [986, 472] on button "重新結帳" at bounding box center [992, 471] width 68 height 27
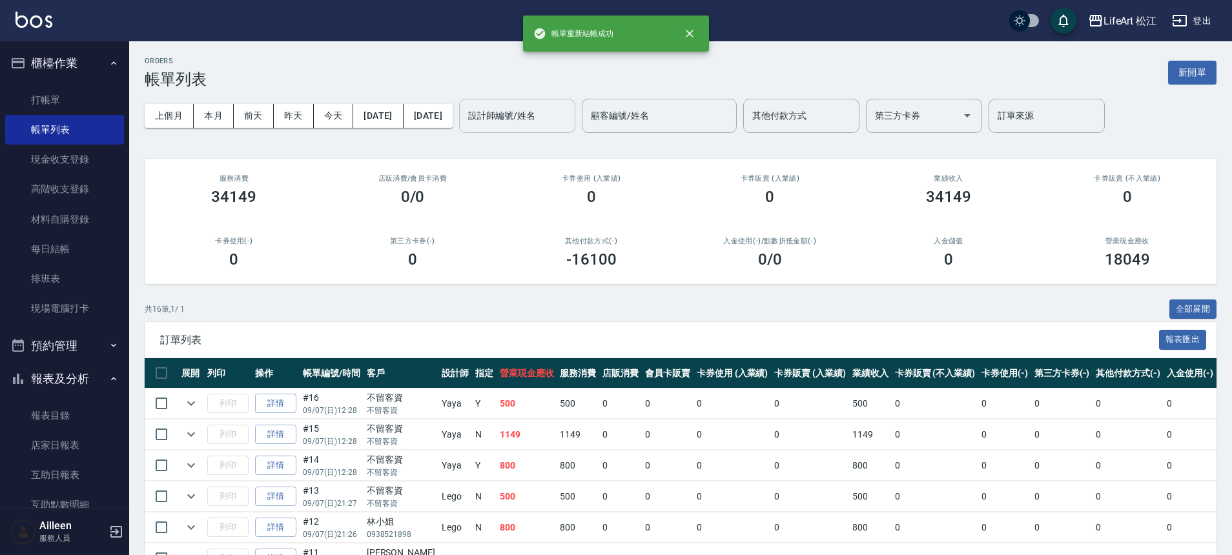
click at [516, 123] on input "設計師編號/姓名" at bounding box center [517, 116] width 105 height 23
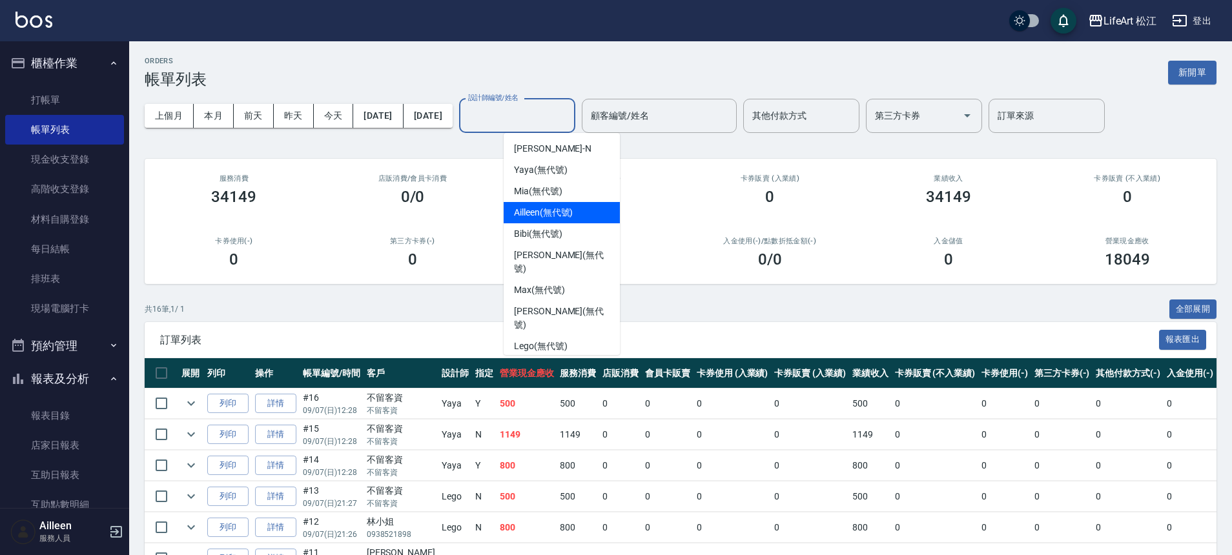
click at [536, 211] on span "Ailleen (無代號)" at bounding box center [543, 213] width 59 height 14
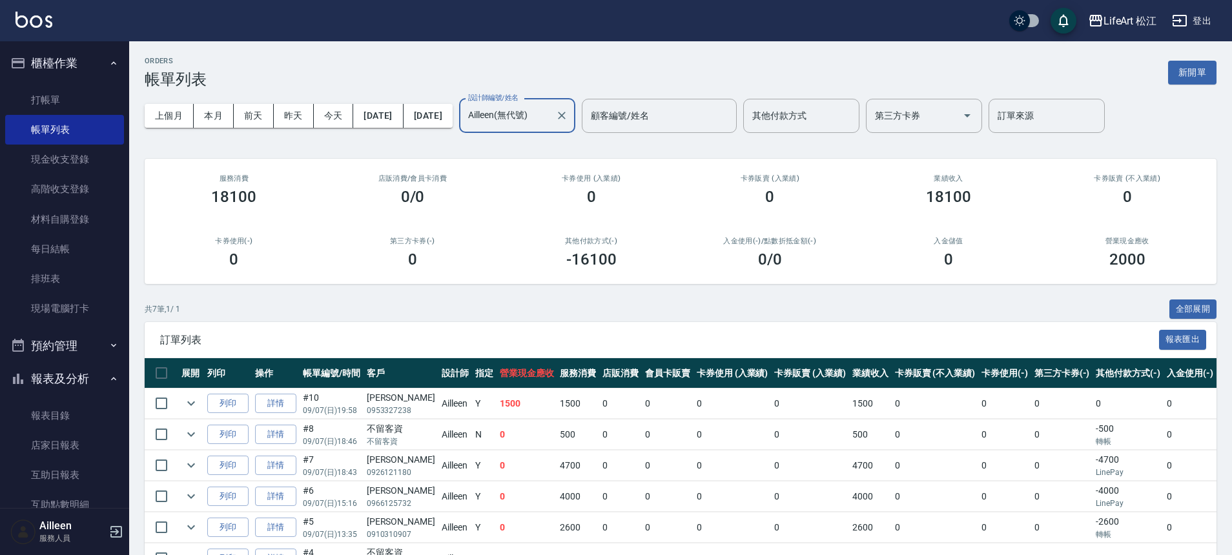
click at [544, 116] on input "Ailleen(無代號)" at bounding box center [507, 116] width 85 height 23
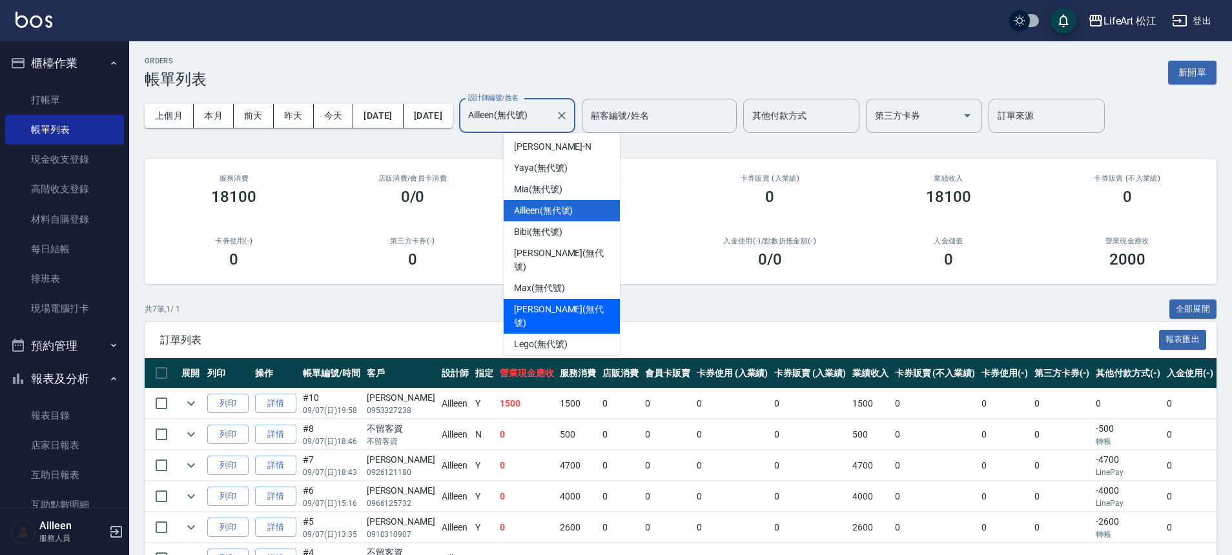
scroll to position [3, 0]
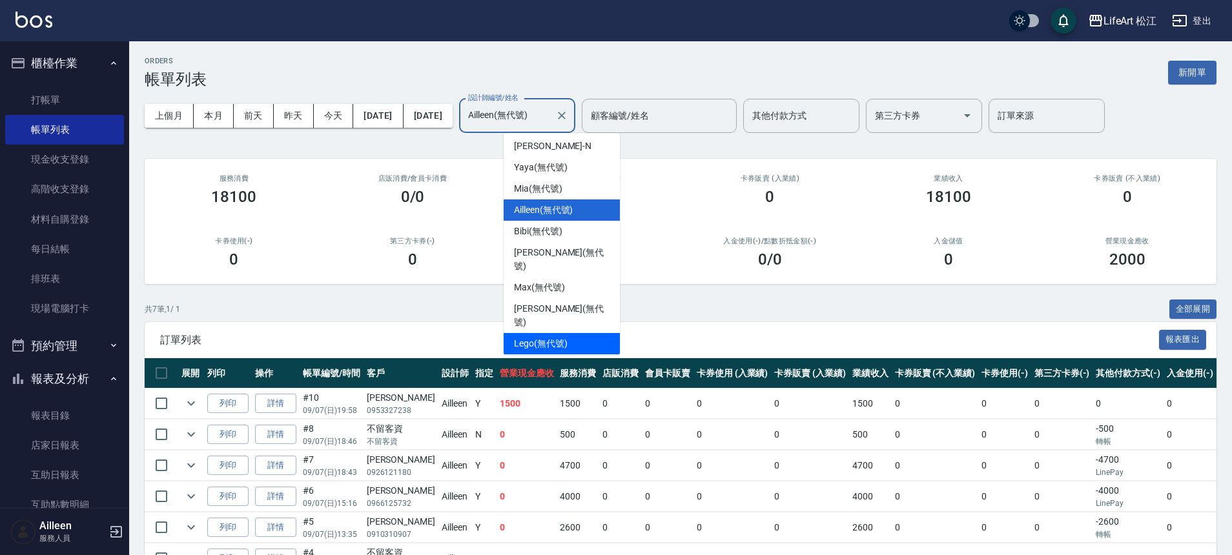
click at [563, 333] on div "Lego (無代號)" at bounding box center [562, 343] width 116 height 21
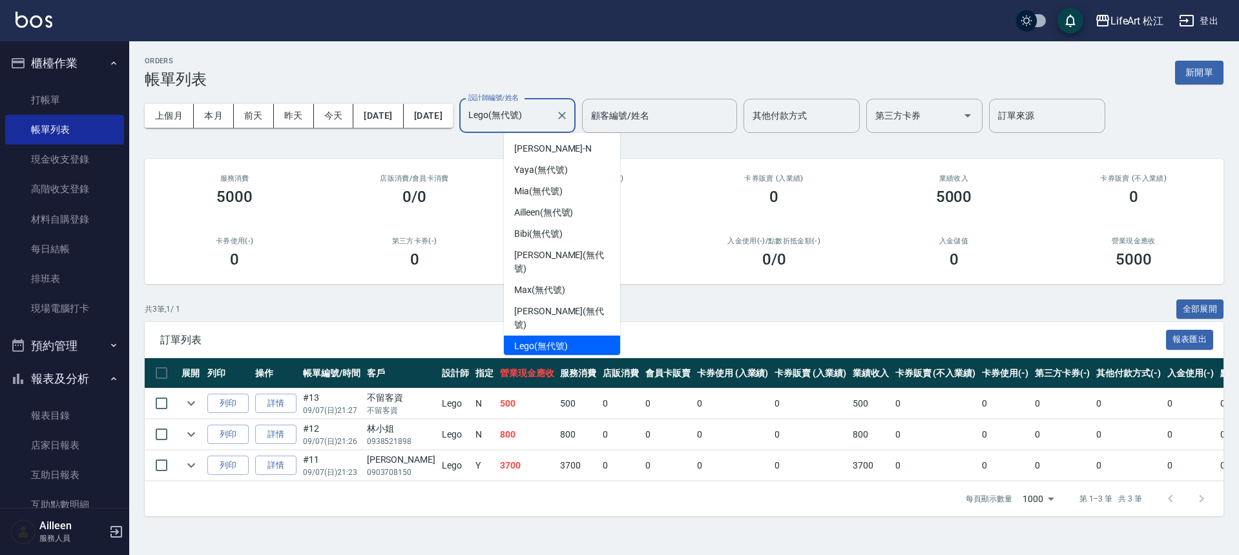
click at [550, 121] on input "Lego(無代號)" at bounding box center [507, 116] width 85 height 23
click at [573, 188] on div "Mia (無代號)" at bounding box center [562, 191] width 116 height 21
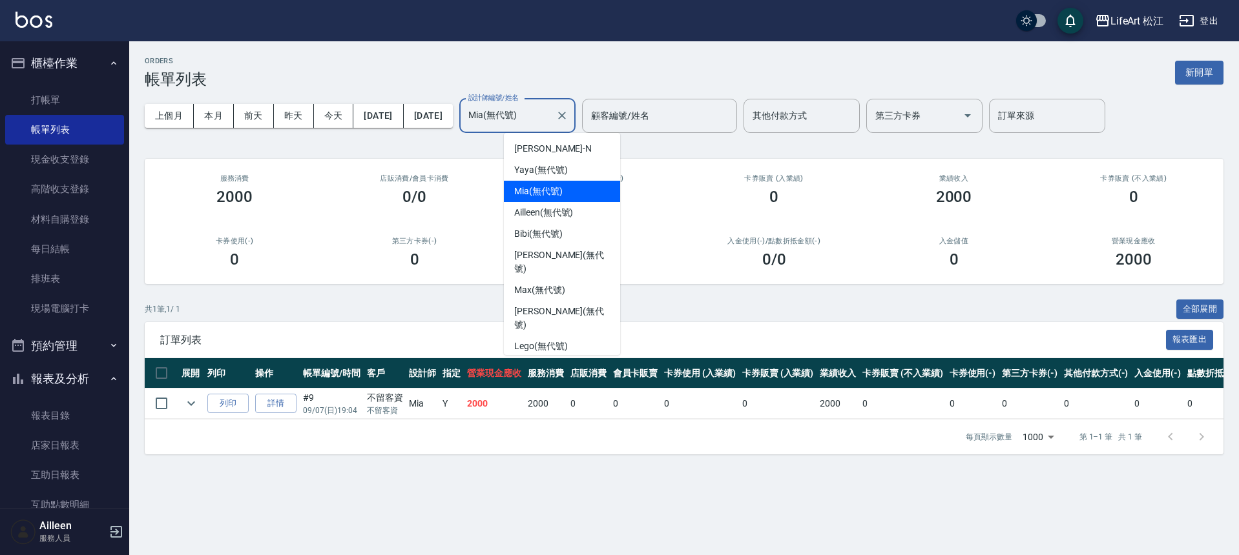
click at [550, 110] on input "Mia(無代號)" at bounding box center [507, 116] width 85 height 23
click at [574, 169] on div "Yaya (無代號)" at bounding box center [562, 170] width 116 height 21
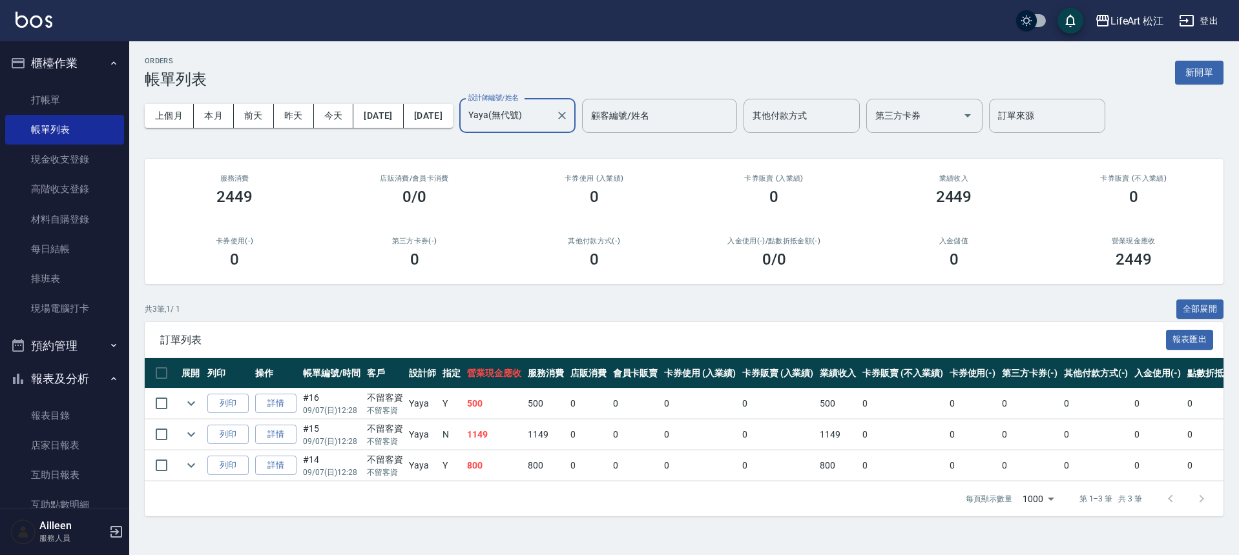
click at [550, 122] on input "Yaya(無代號)" at bounding box center [507, 116] width 85 height 23
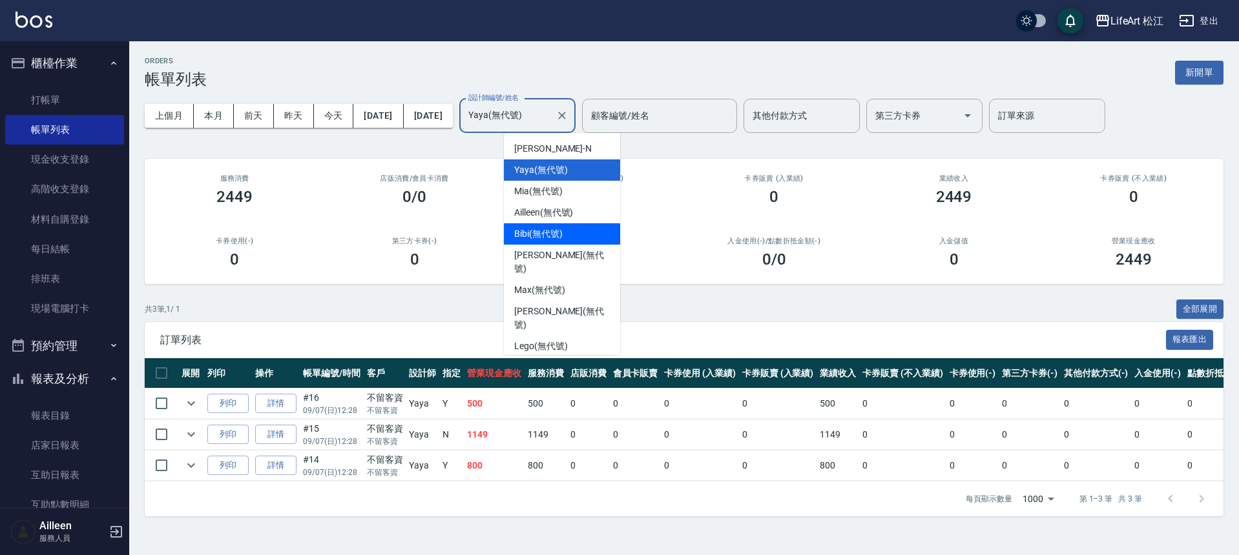
click at [572, 236] on div "Bibi (無代號)" at bounding box center [562, 233] width 116 height 21
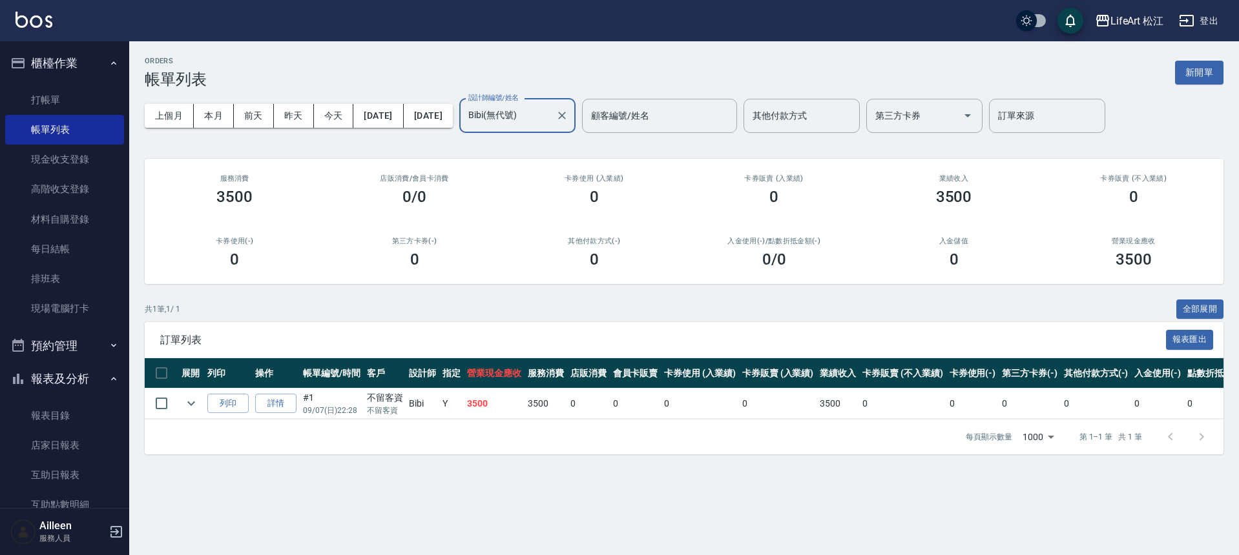
click at [550, 121] on input "Bibi(無代號)" at bounding box center [507, 116] width 85 height 23
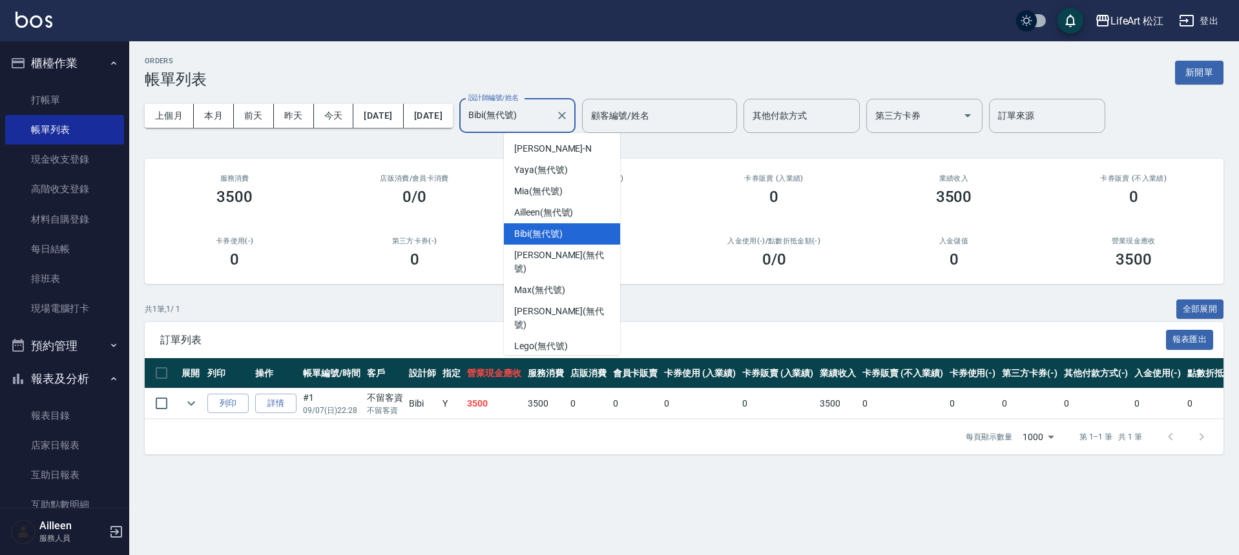
click at [558, 361] on span "Susu (無代號)" at bounding box center [541, 368] width 54 height 14
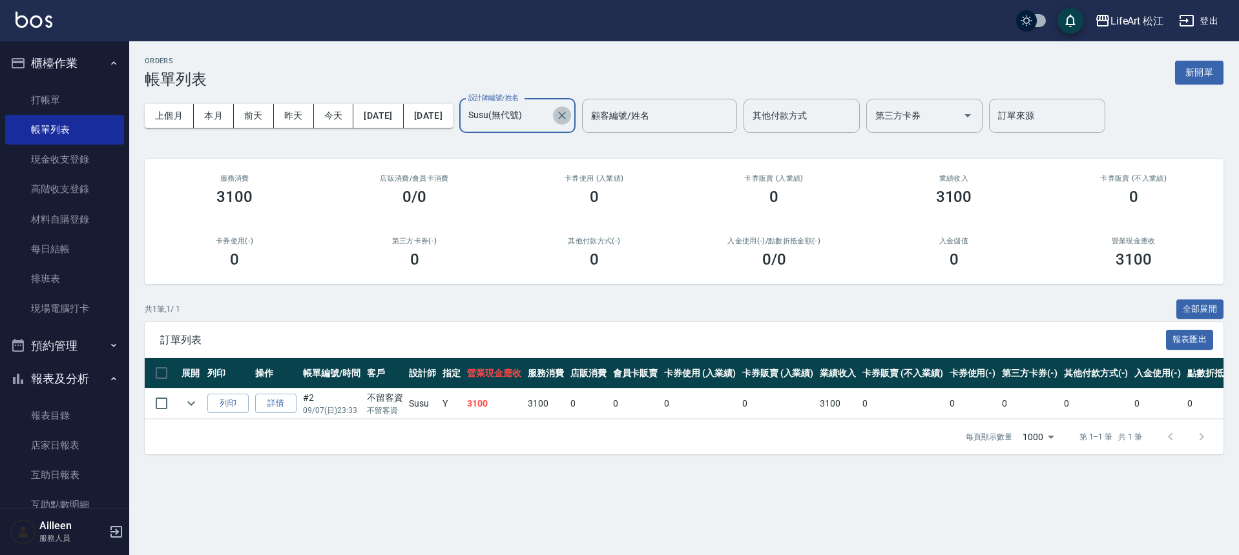
click at [568, 112] on icon "Clear" at bounding box center [561, 115] width 13 height 13
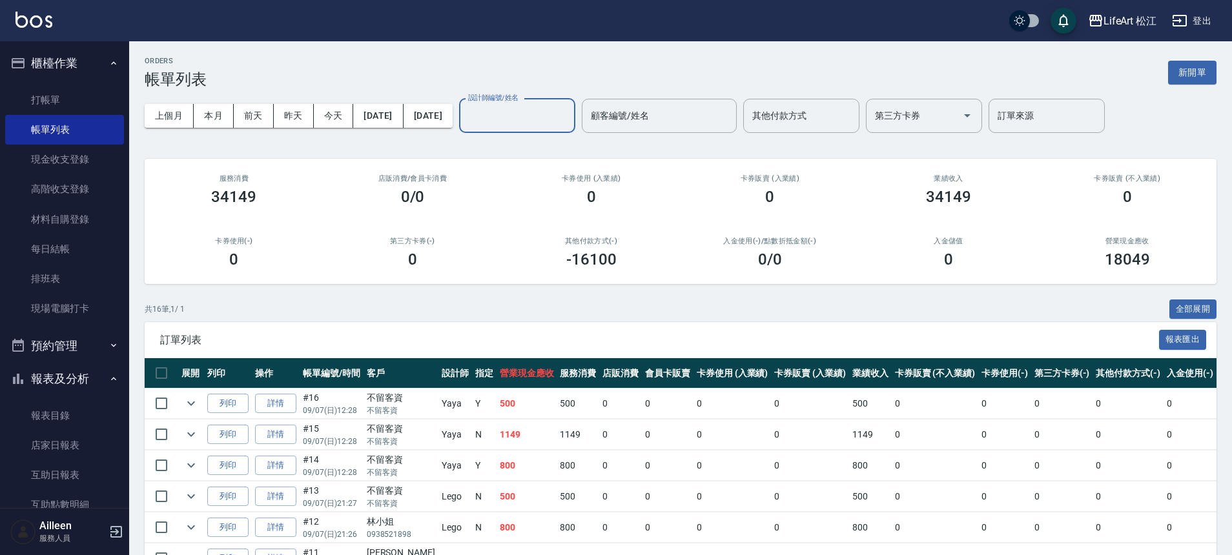
click at [492, 143] on div "ORDERS 帳單列表 新開單 上個月 本月 [DATE] [DATE] [DATE] [DATE] [DATE] 設計師編號/姓名 設計師編號/姓名 顧客編…" at bounding box center [680, 488] width 1103 height 894
